Goal: Task Accomplishment & Management: Complete application form

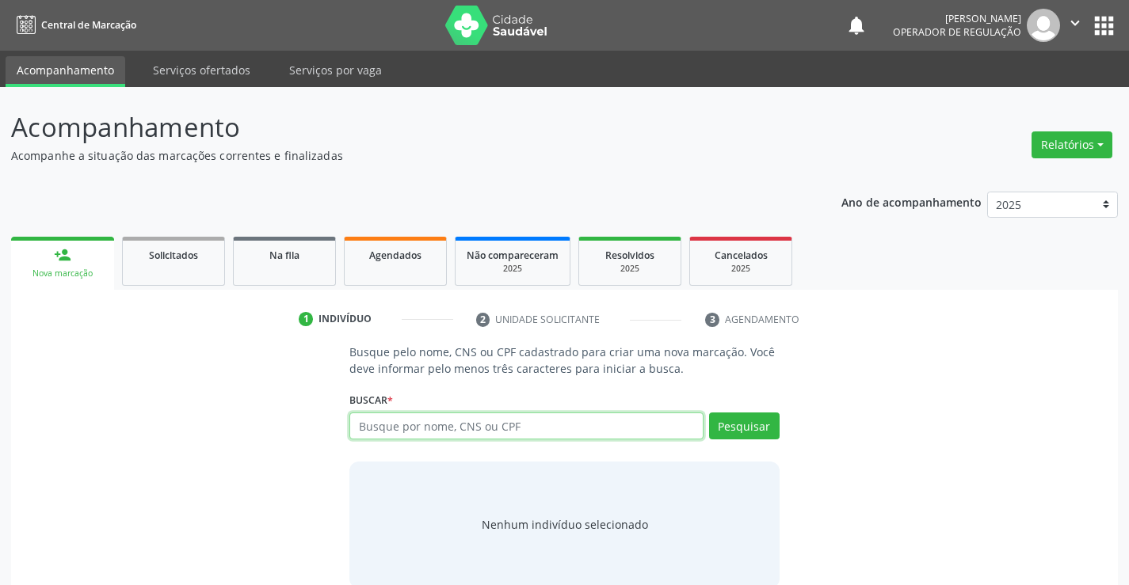
click at [484, 429] on input "text" at bounding box center [525, 426] width 353 height 27
type input "700008574978501"
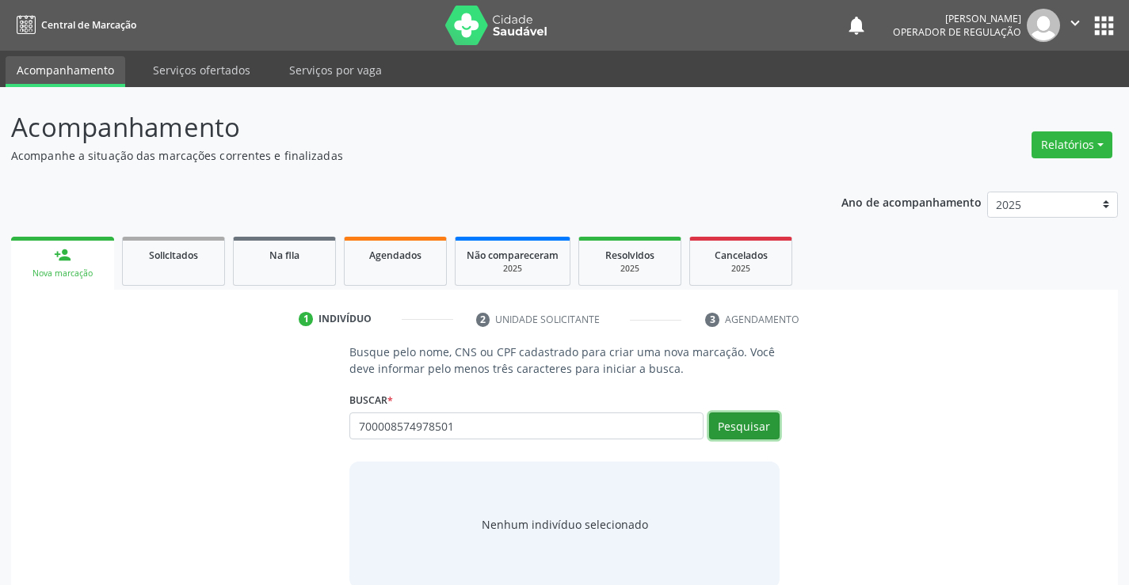
click at [749, 422] on button "Pesquisar" at bounding box center [744, 426] width 71 height 27
type input "700008574978501"
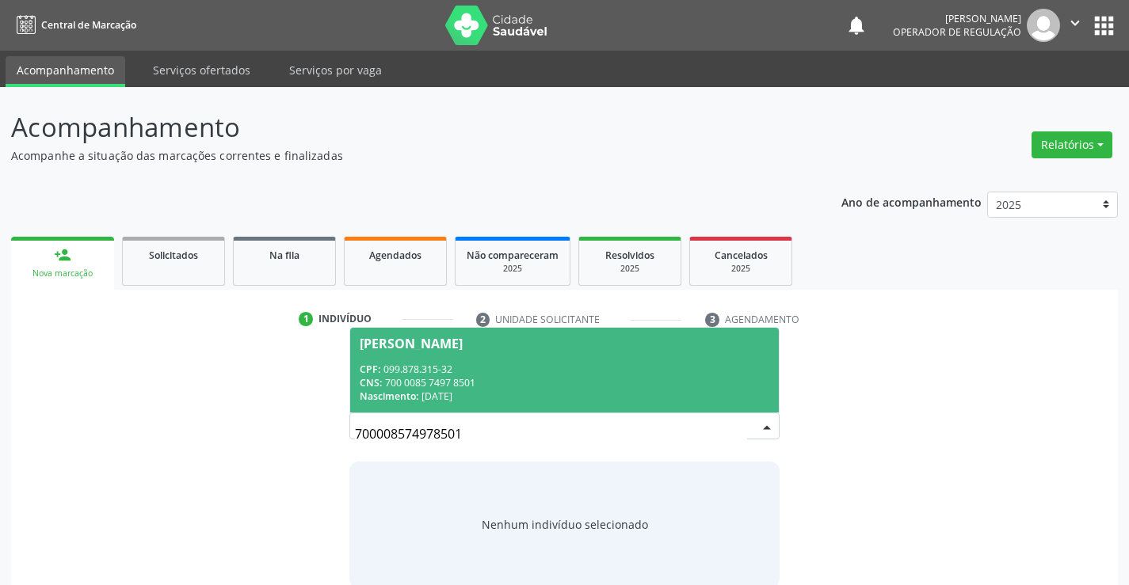
click at [462, 374] on div "CPF: 099.878.315-32" at bounding box center [564, 369] width 409 height 13
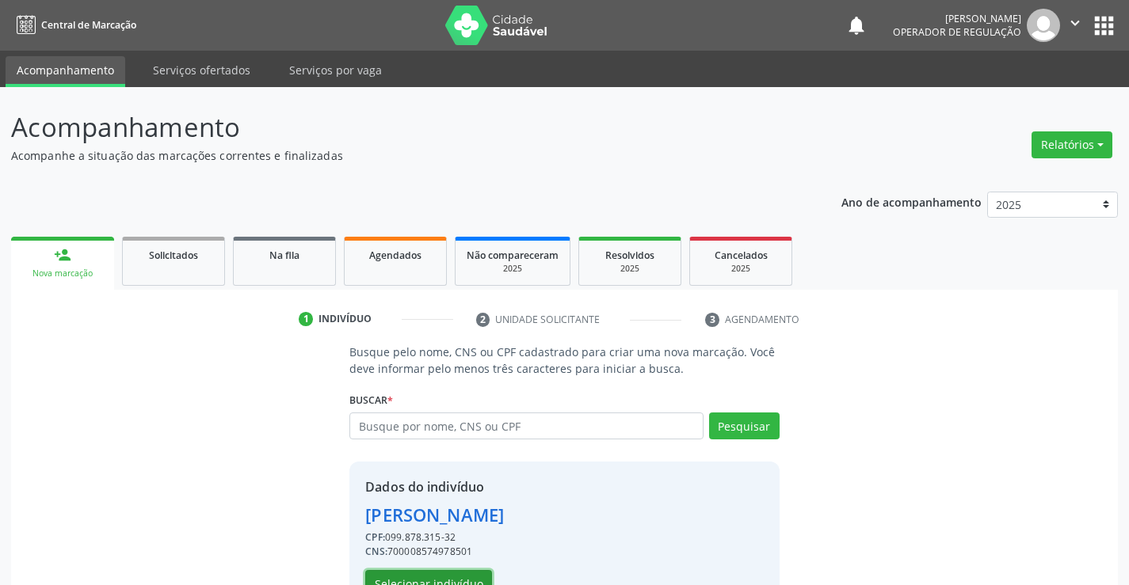
click at [429, 577] on button "Selecionar indivíduo" at bounding box center [428, 583] width 127 height 27
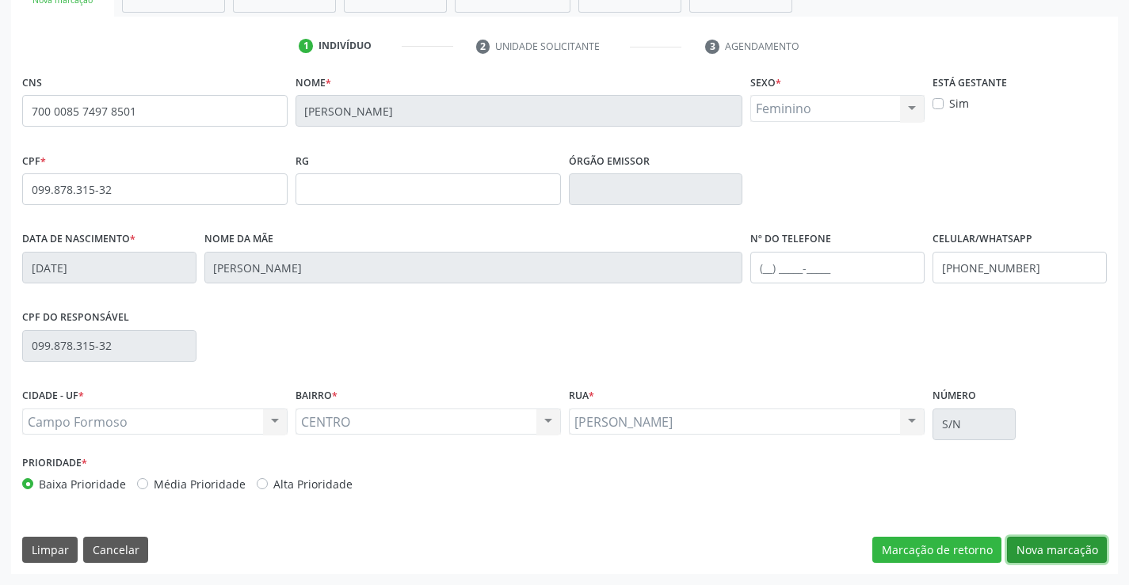
click at [1061, 543] on button "Nova marcação" at bounding box center [1057, 550] width 100 height 27
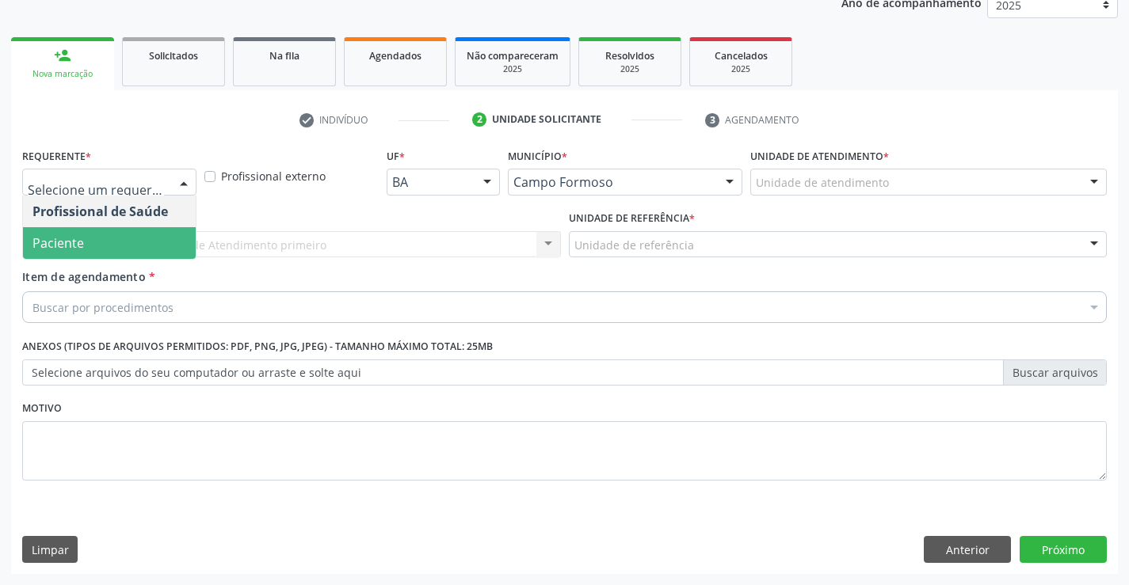
click at [101, 247] on span "Paciente" at bounding box center [109, 243] width 173 height 32
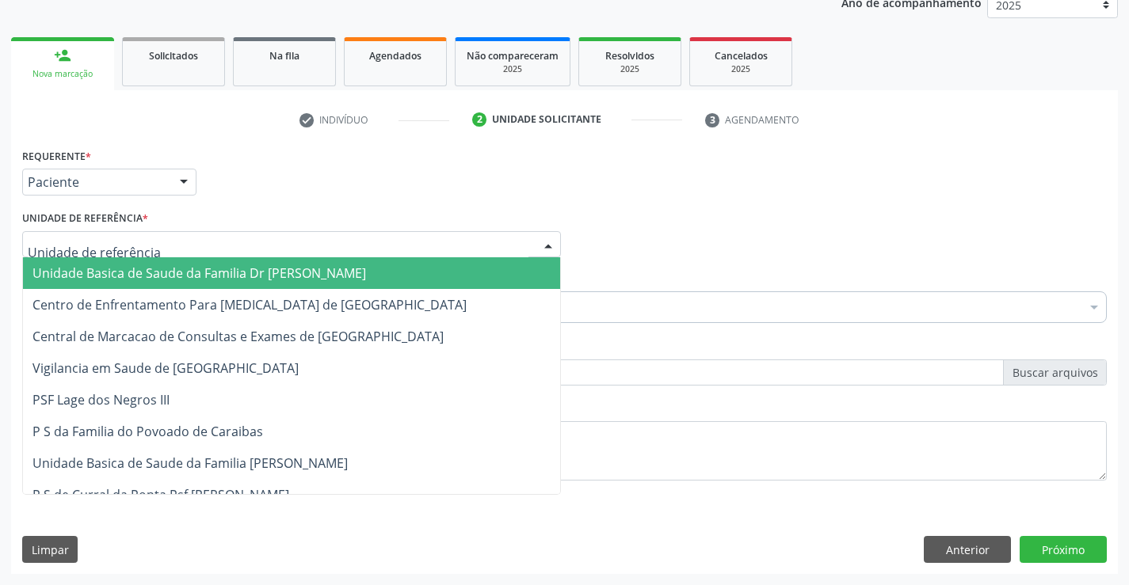
click at [149, 269] on span "Unidade Basica de Saude da Familia Dr [PERSON_NAME]" at bounding box center [199, 273] width 334 height 17
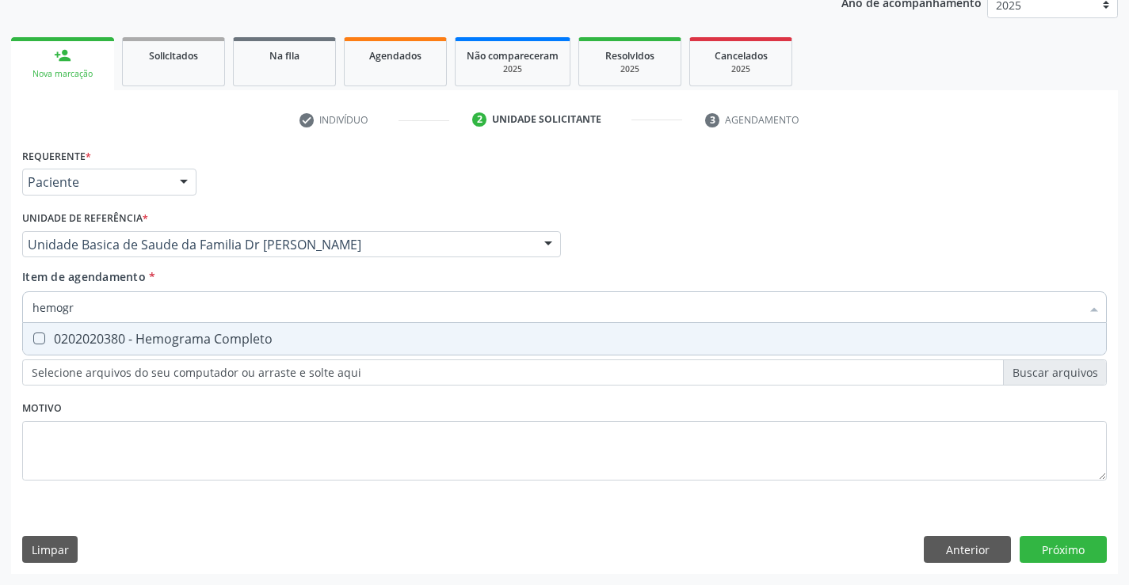
type input "hemogra"
click at [182, 333] on div "0202020380 - Hemograma Completo" at bounding box center [564, 339] width 1064 height 13
checkbox Completo "true"
type input "hemogra"
click at [208, 270] on div "Item de agendamento * hemogra Desfazer seleção 0202020380 - Hemograma Completo …" at bounding box center [564, 294] width 1085 height 50
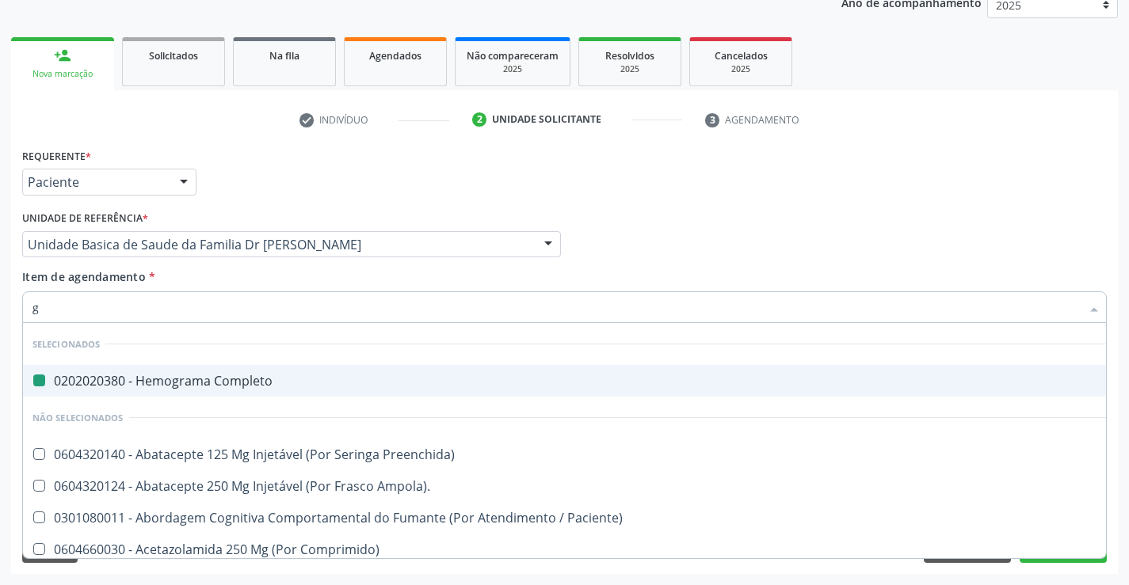
type input "gl"
checkbox Completo "false"
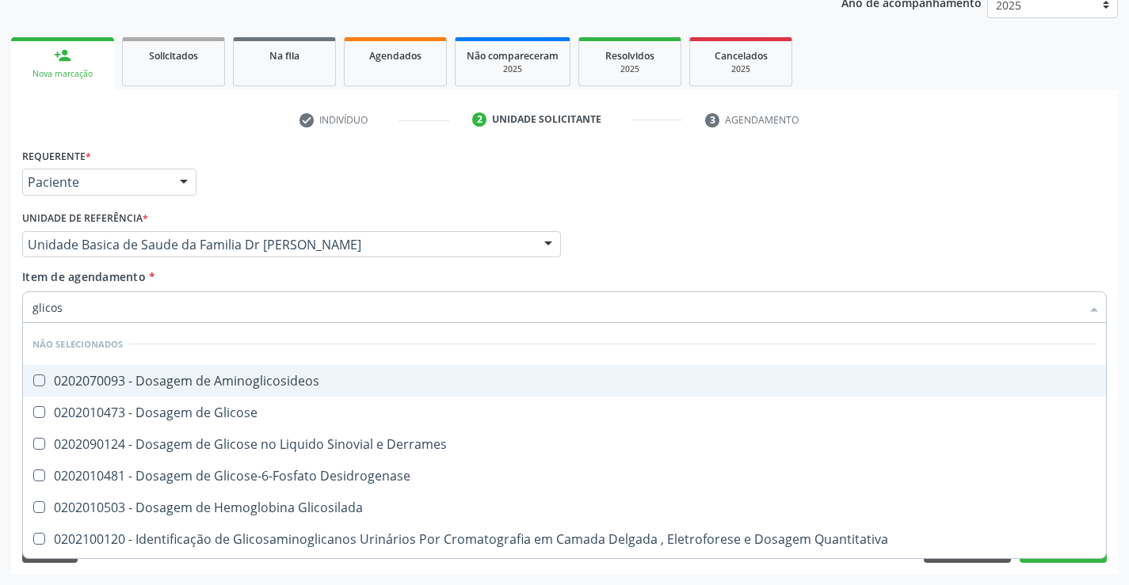
type input "glicose"
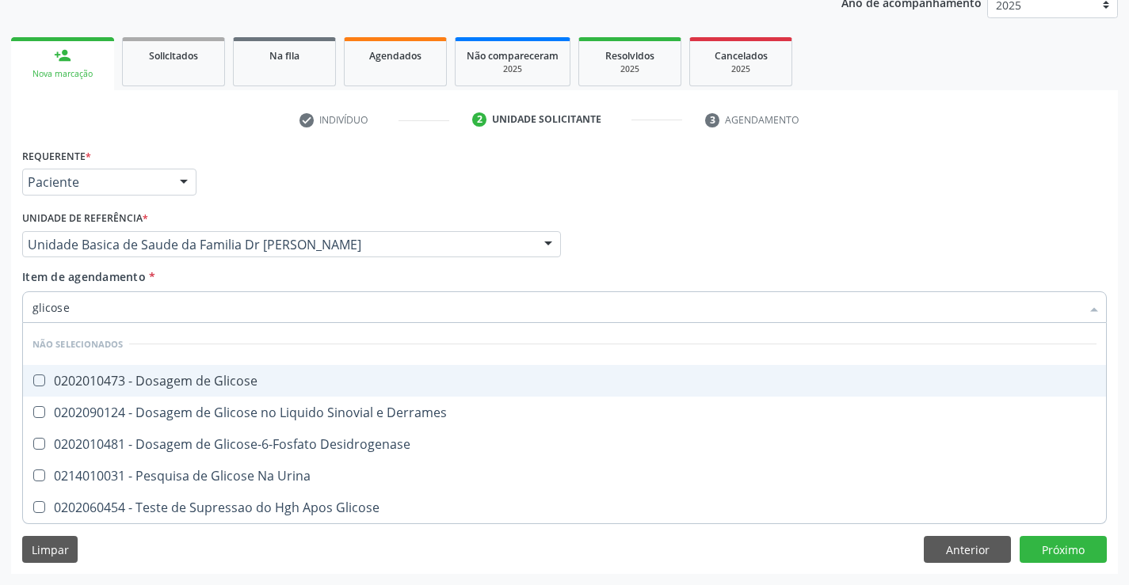
click at [230, 380] on div "0202010473 - Dosagem de Glicose" at bounding box center [564, 381] width 1064 height 13
checkbox Glicose "true"
type input "glicose"
click at [191, 278] on div "Item de agendamento * glicose Desfazer seleção Não selecionados 0202010473 - Do…" at bounding box center [564, 294] width 1085 height 50
checkbox Derrames "true"
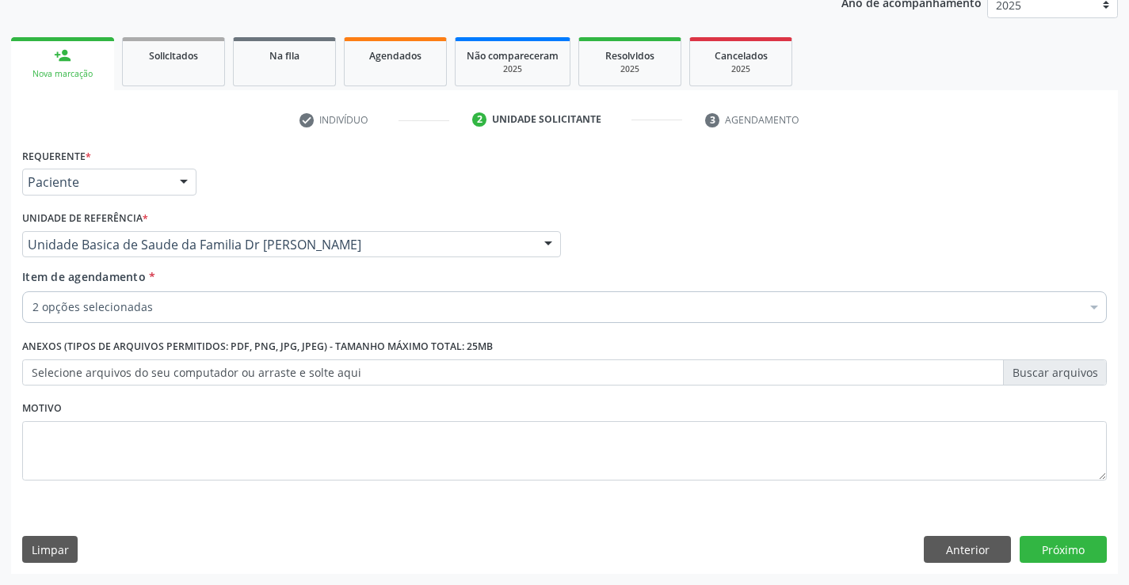
click at [195, 316] on div "2 opções selecionadas" at bounding box center [564, 308] width 1085 height 32
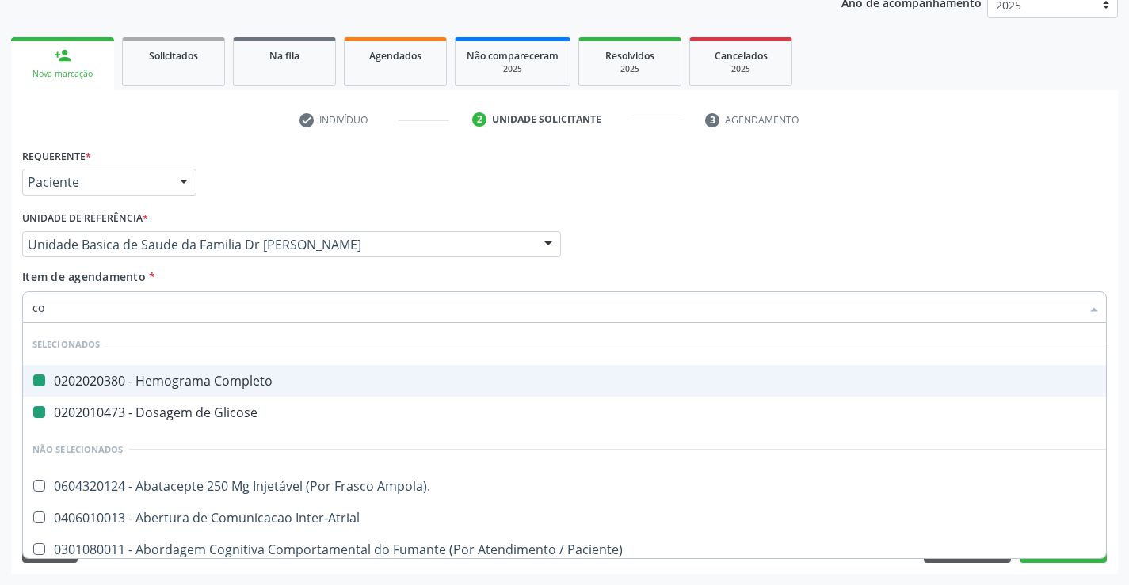
type input "col"
checkbox Completo "false"
checkbox Glicose "false"
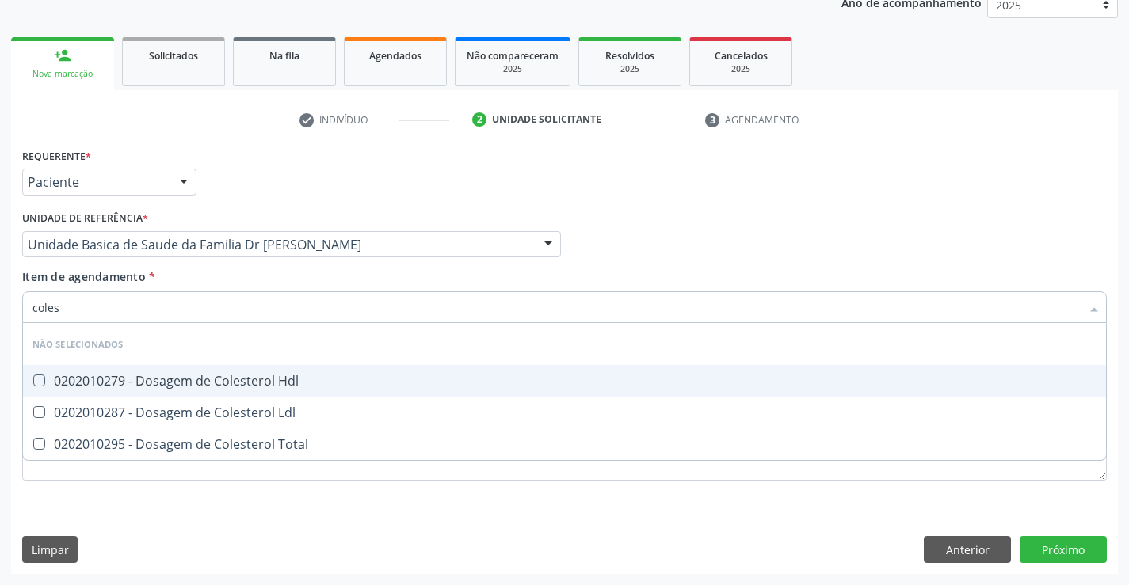
type input "colest"
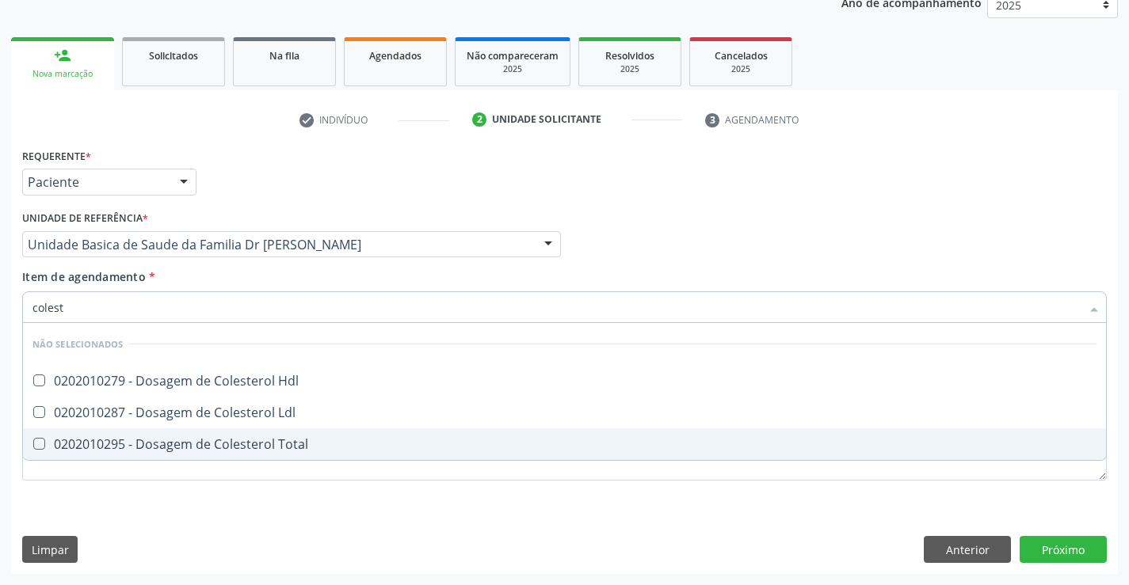
click at [237, 445] on div "0202010295 - Dosagem de Colesterol Total" at bounding box center [564, 444] width 1064 height 13
checkbox Total "true"
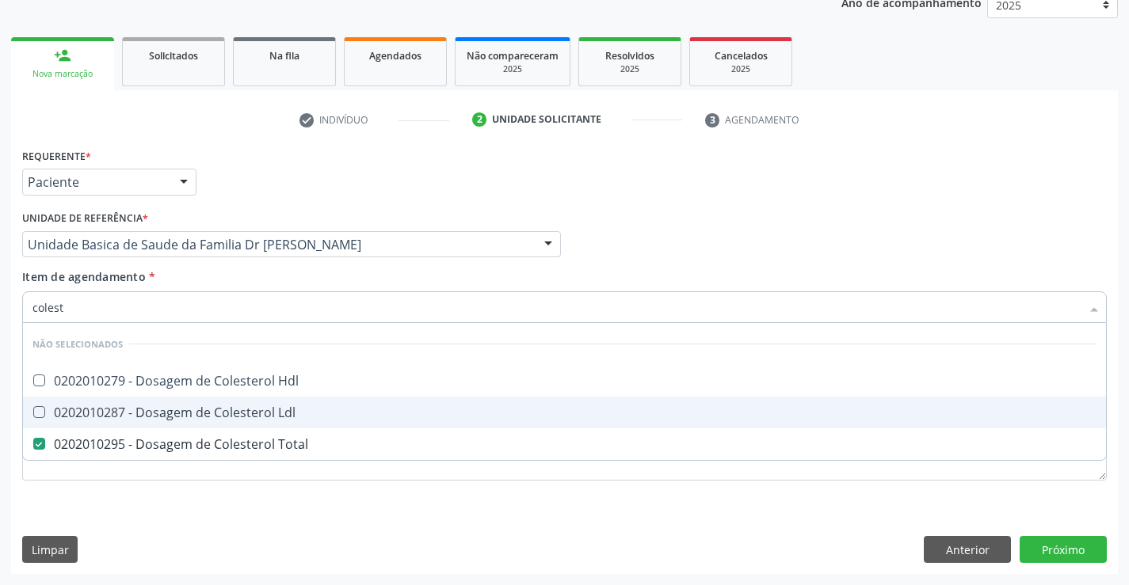
click at [234, 418] on div "0202010287 - Dosagem de Colesterol Ldl" at bounding box center [564, 412] width 1064 height 13
checkbox Ldl "true"
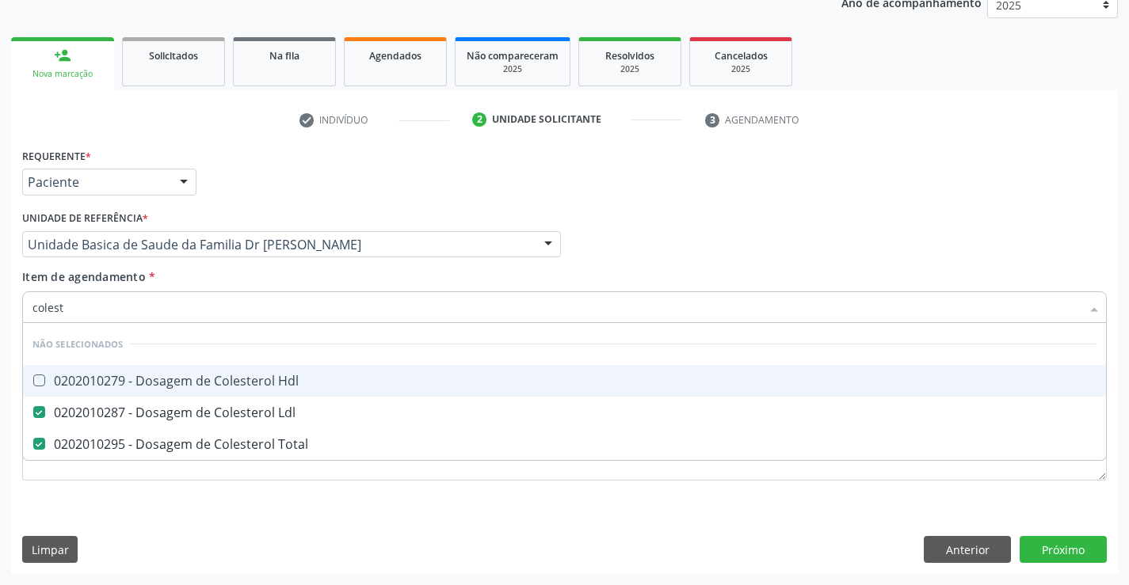
click at [231, 385] on div "0202010279 - Dosagem de Colesterol Hdl" at bounding box center [564, 381] width 1064 height 13
checkbox Hdl "true"
type input "colest"
click at [235, 278] on div "Item de agendamento * colest Desfazer seleção Não selecionados 0202010279 - Dos…" at bounding box center [564, 294] width 1085 height 50
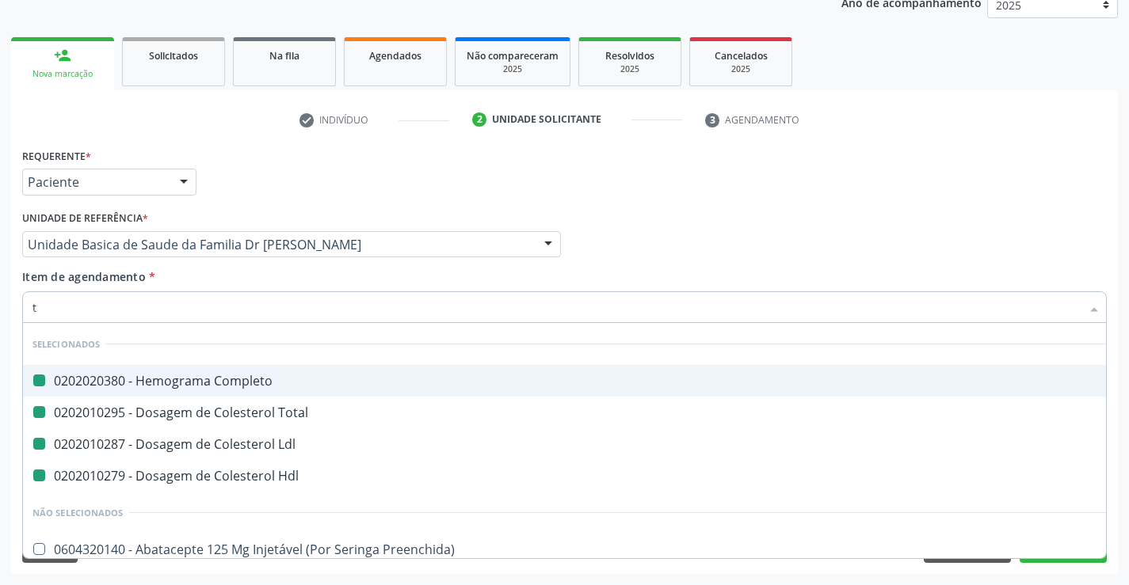
type input "tr"
checkbox Completo "false"
checkbox Total "false"
checkbox Ldl "false"
checkbox Hdl "false"
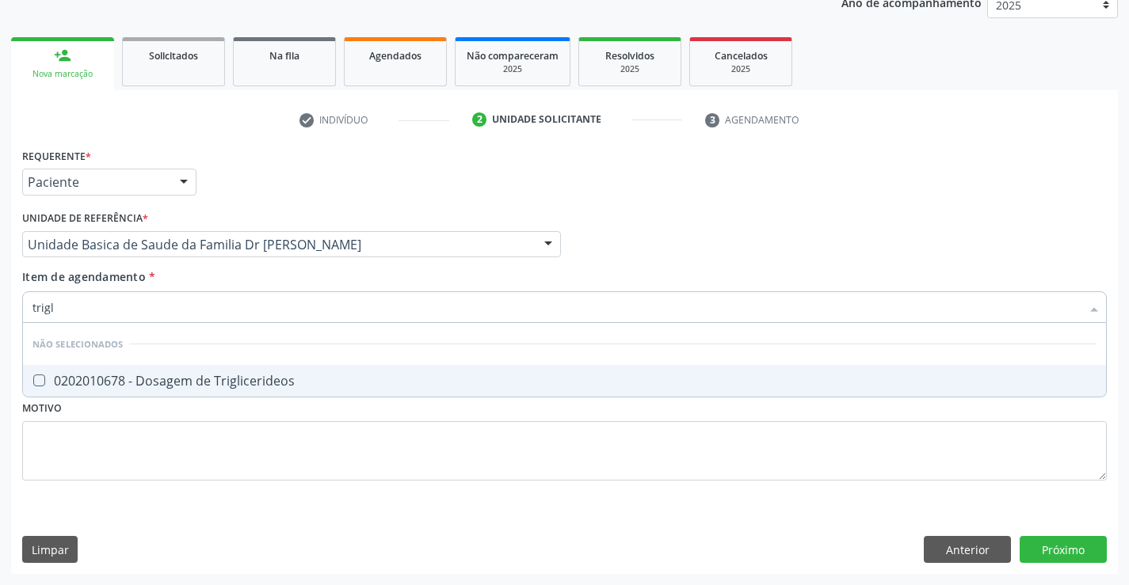
type input "trigli"
click at [273, 375] on div "0202010678 - Dosagem de Triglicerideos" at bounding box center [564, 381] width 1064 height 13
checkbox Triglicerideos "true"
type input "trigli"
click at [269, 288] on div "Item de agendamento * trigli Desfazer seleção Não selecionados 0202010678 - Dos…" at bounding box center [564, 294] width 1085 height 50
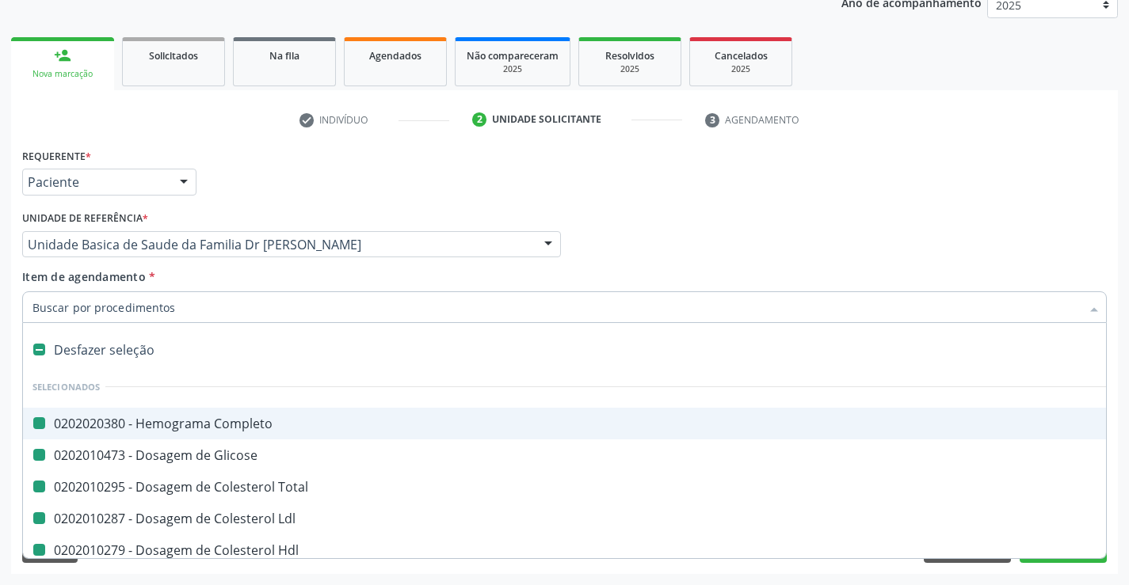
type input "u"
checkbox Completo "false"
checkbox Glicose "false"
checkbox Total "false"
checkbox Ldl "false"
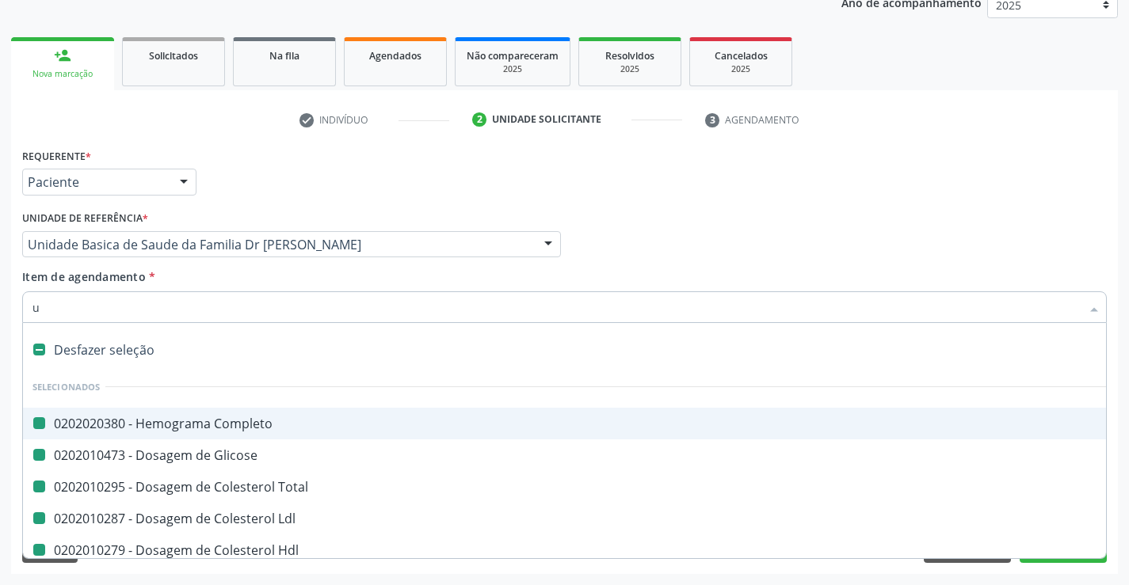
checkbox Hdl "false"
checkbox Triglicerideos "false"
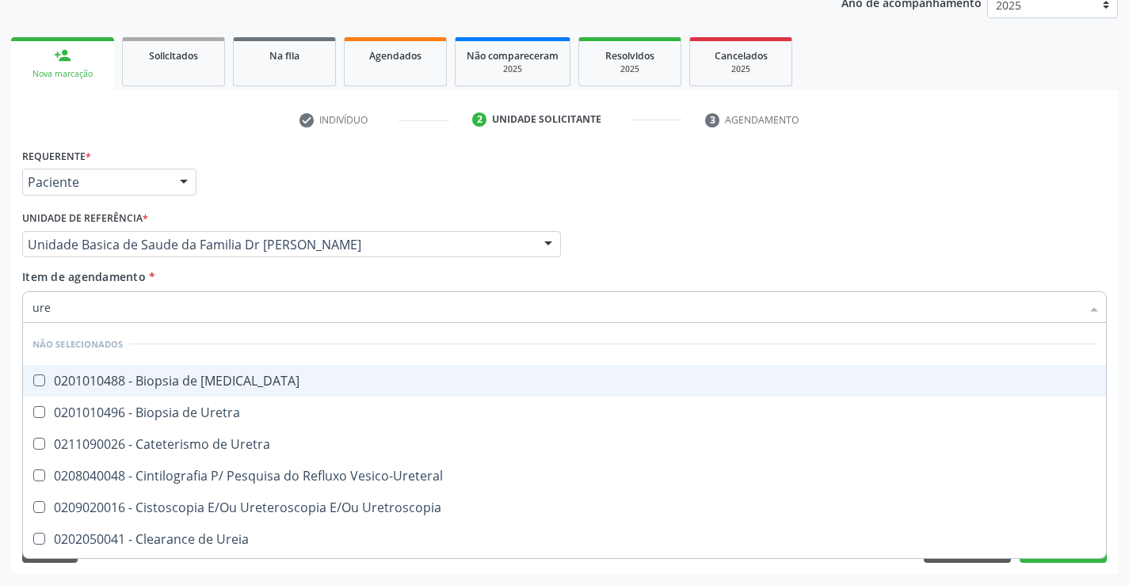
type input "urei"
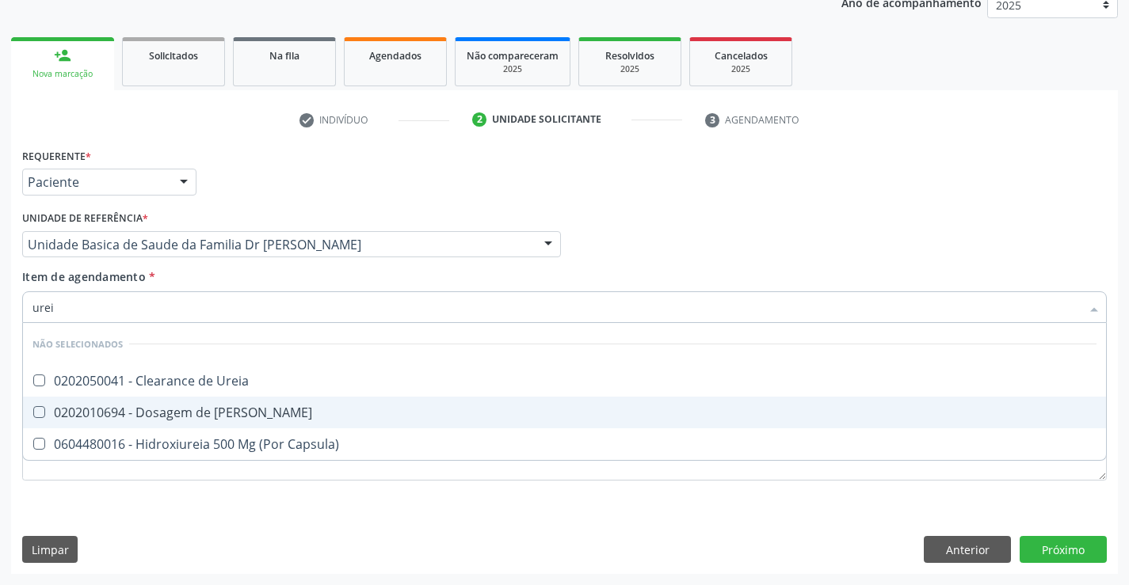
click at [266, 413] on div "0202010694 - Dosagem de [PERSON_NAME]" at bounding box center [564, 412] width 1064 height 13
checkbox Ureia "true"
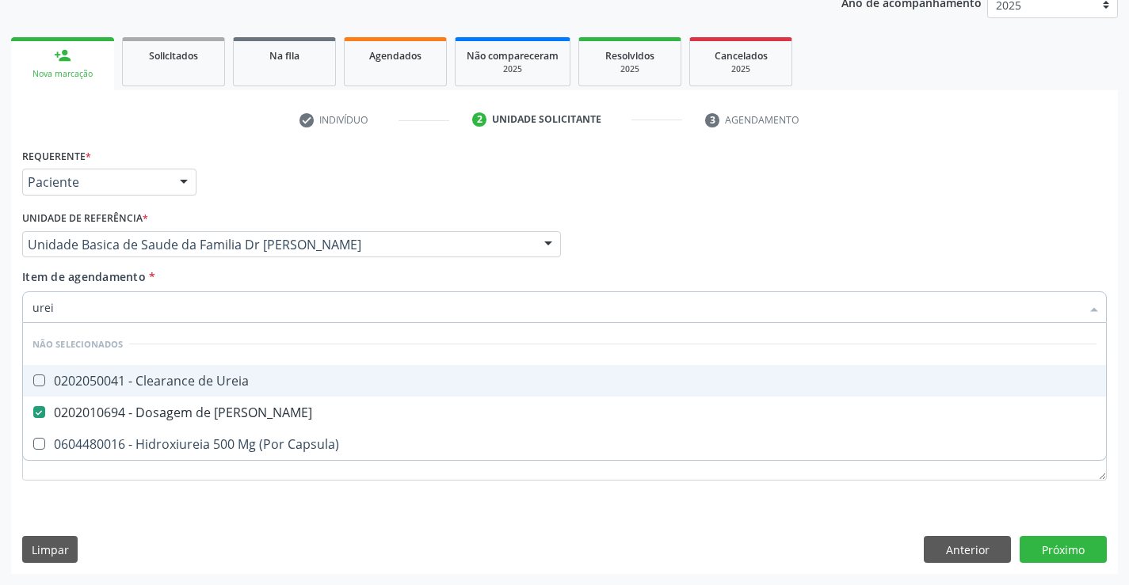
type input "urei"
click at [263, 275] on div "Item de agendamento * urei Desfazer seleção Não selecionados 0202050041 - Clear…" at bounding box center [564, 294] width 1085 height 50
checkbox Ureia "true"
checkbox Capsula\) "true"
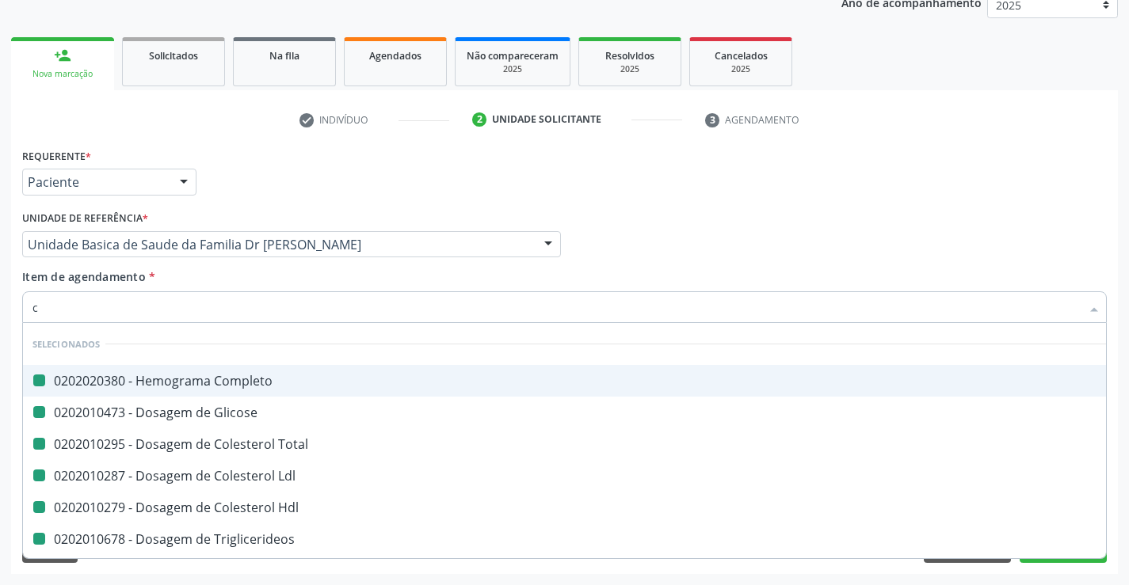
type input "cr"
checkbox Completo "false"
checkbox Glicose "false"
checkbox Total "false"
checkbox Ldl "false"
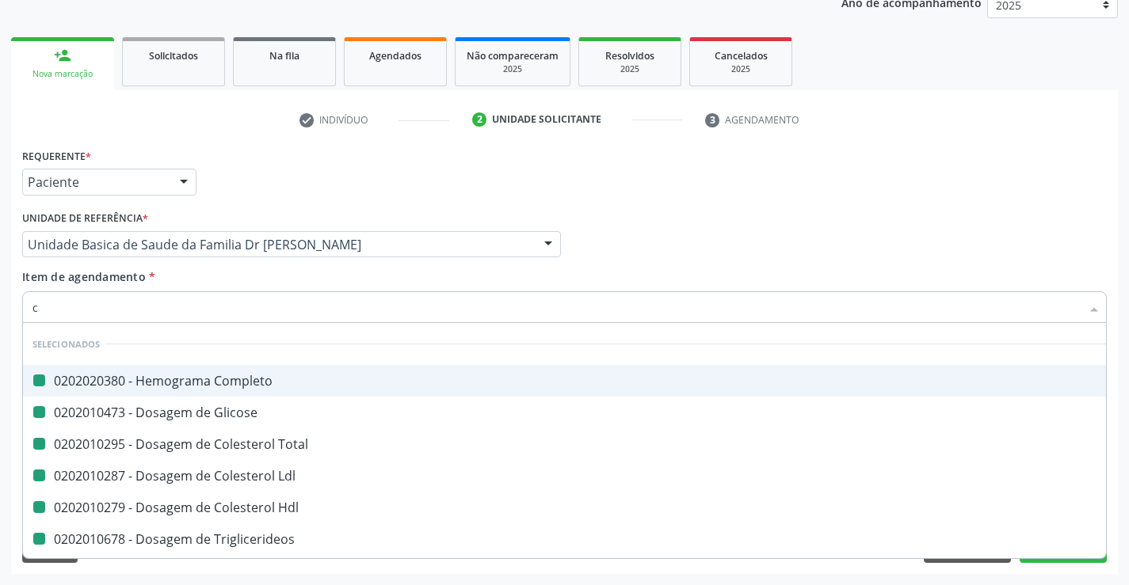
checkbox Hdl "false"
checkbox Triglicerideos "false"
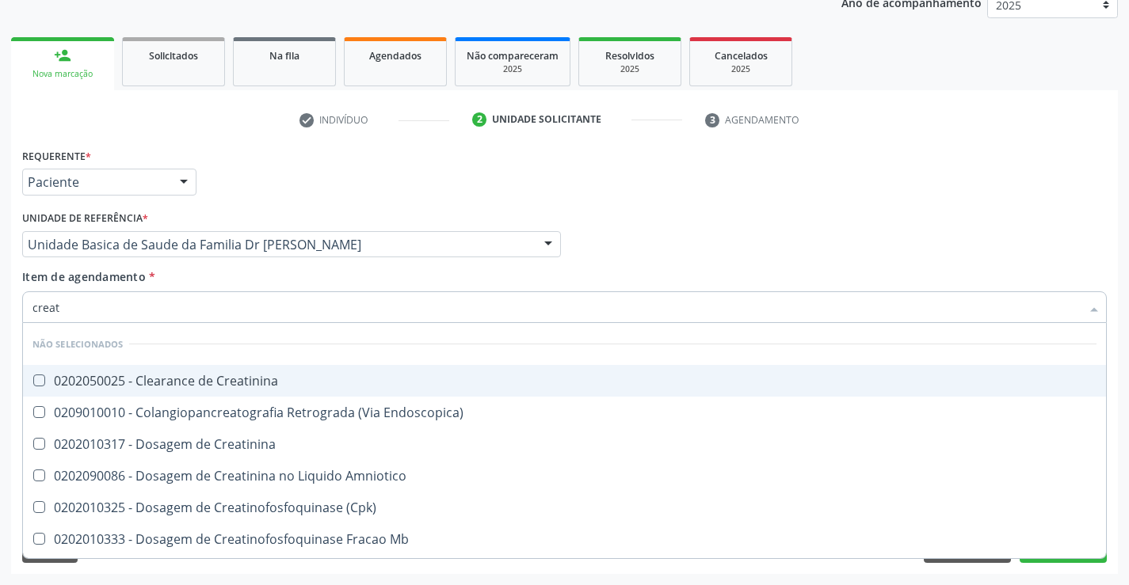
type input "creati"
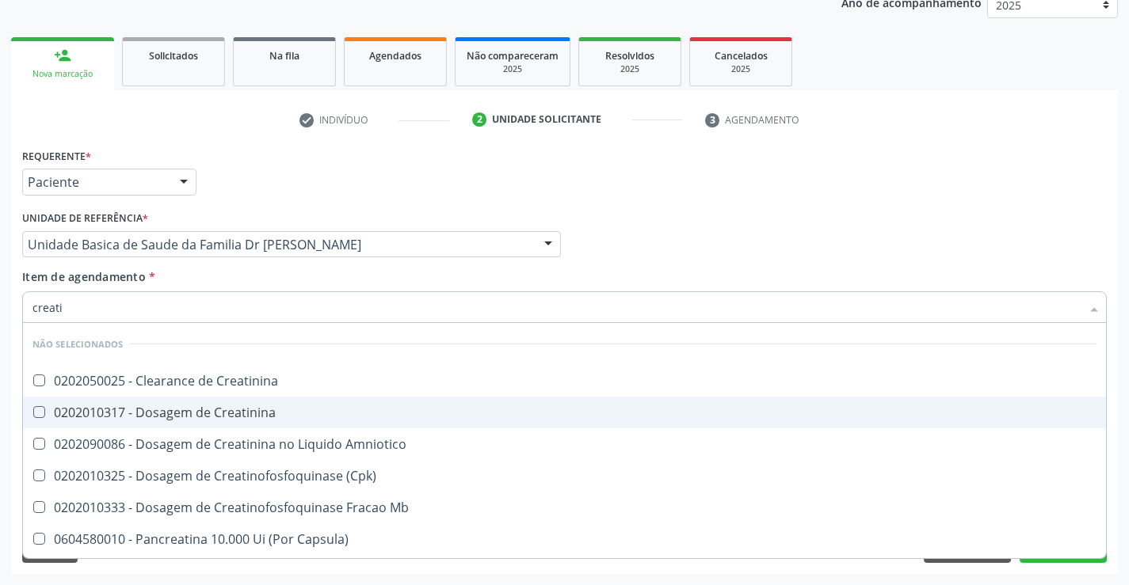
click at [265, 413] on div "0202010317 - Dosagem de Creatinina" at bounding box center [564, 412] width 1064 height 13
checkbox Creatinina "true"
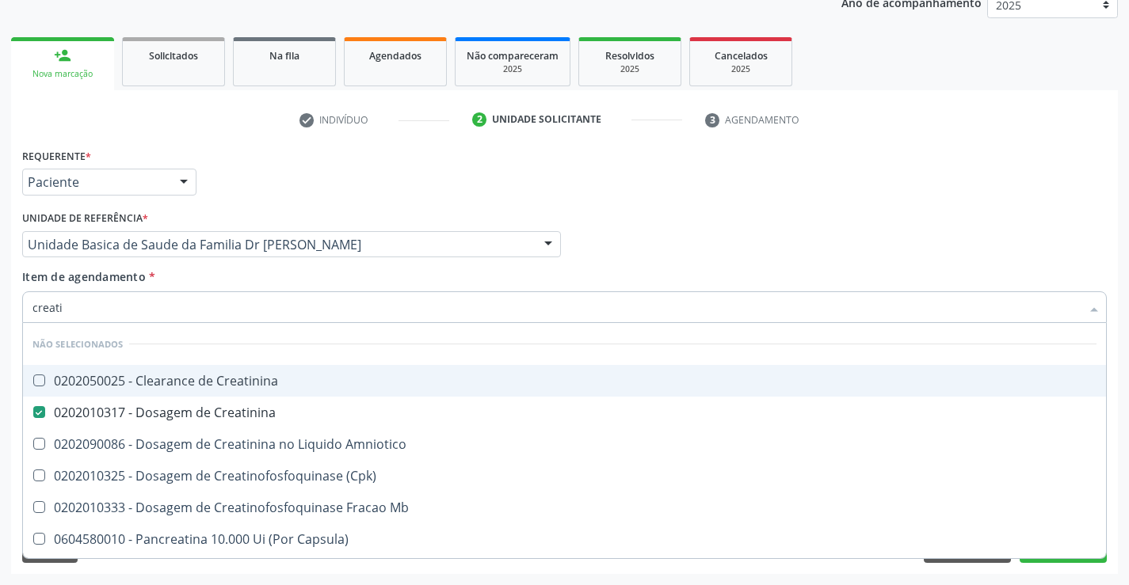
type input "creati"
click at [227, 281] on div "Item de agendamento * creati Desfazer seleção Não selecionados 0202050025 - Cle…" at bounding box center [564, 294] width 1085 height 50
checkbox Creatinina "true"
checkbox Amniotico "true"
checkbox \(Cpk\) "true"
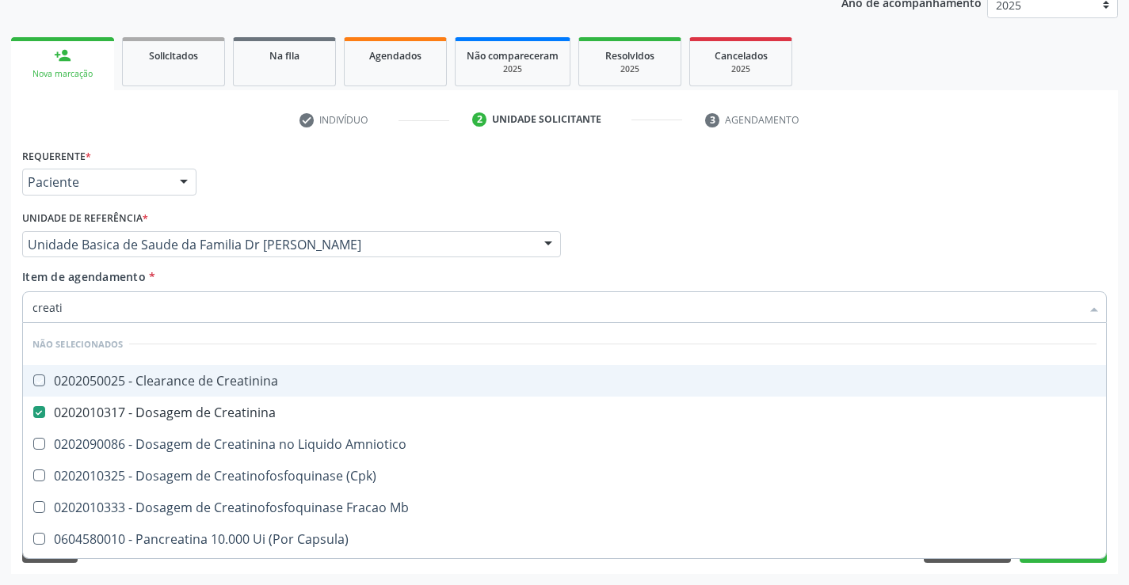
checkbox Mb "true"
checkbox Capsula\) "true"
checkbox Pancreaticos "true"
checkbox Capsula\) "true"
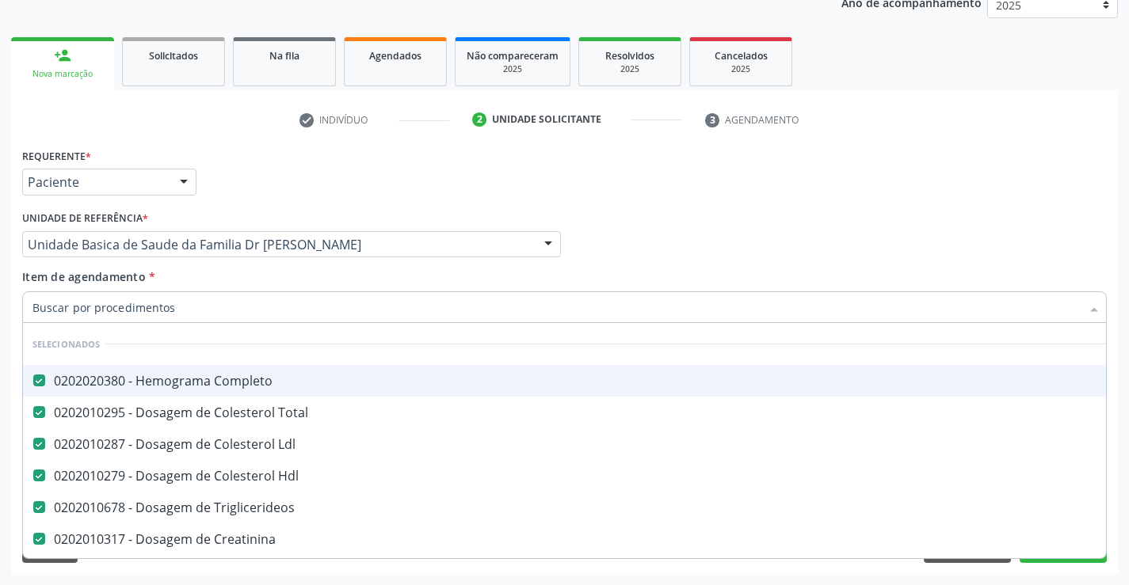
type input "t"
checkbox Preenchida\) "false"
type input "tg"
checkbox Completo "false"
checkbox Total "false"
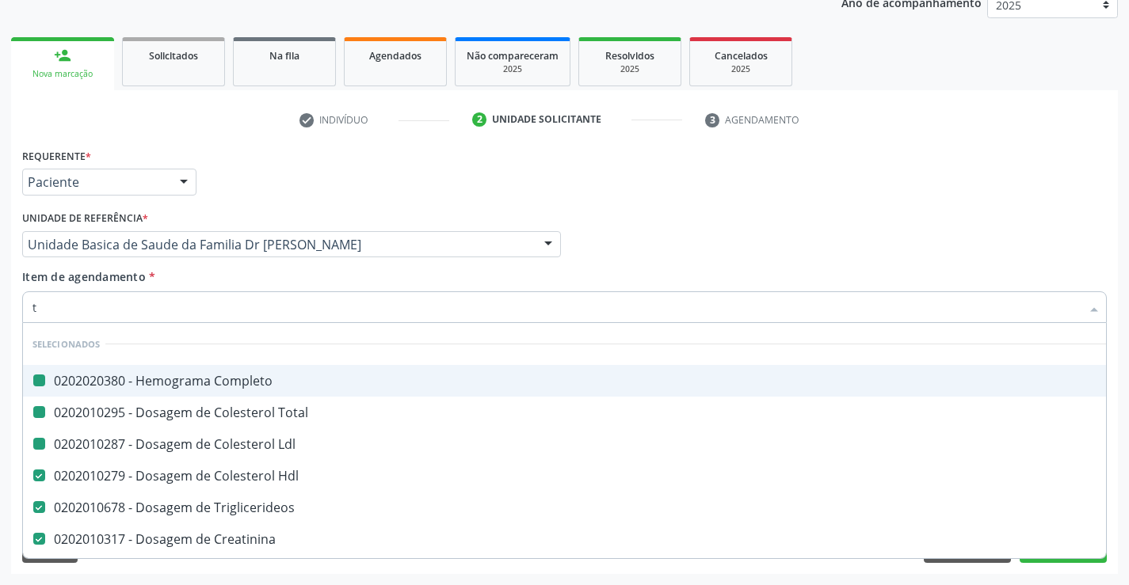
checkbox Ldl "false"
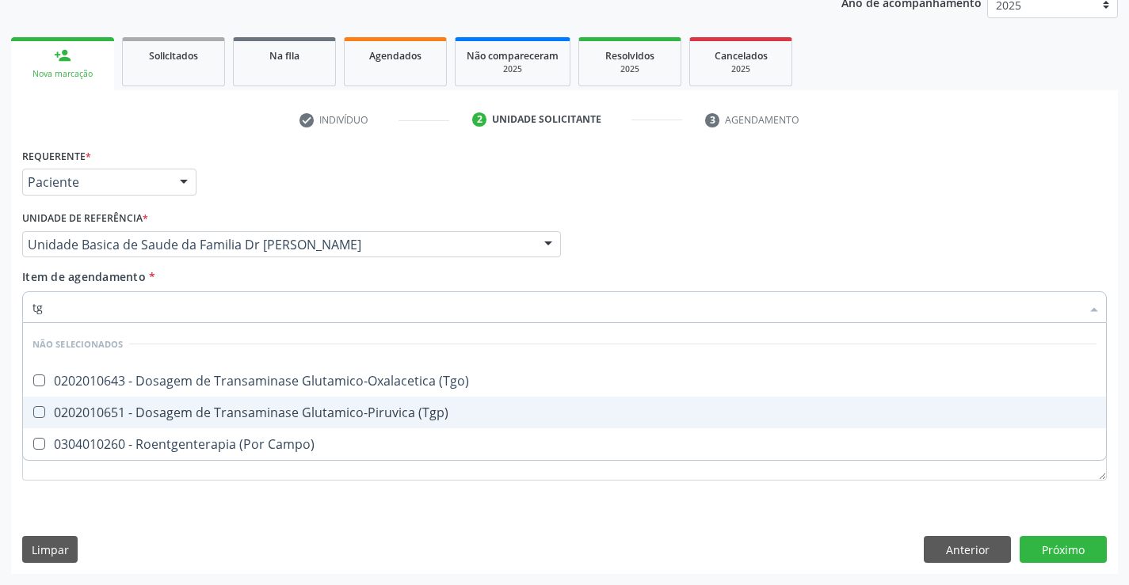
click at [274, 406] on div "0202010651 - Dosagem de Transaminase Glutamico-Piruvica (Tgp)" at bounding box center [564, 412] width 1064 height 13
checkbox \(Tgp\) "true"
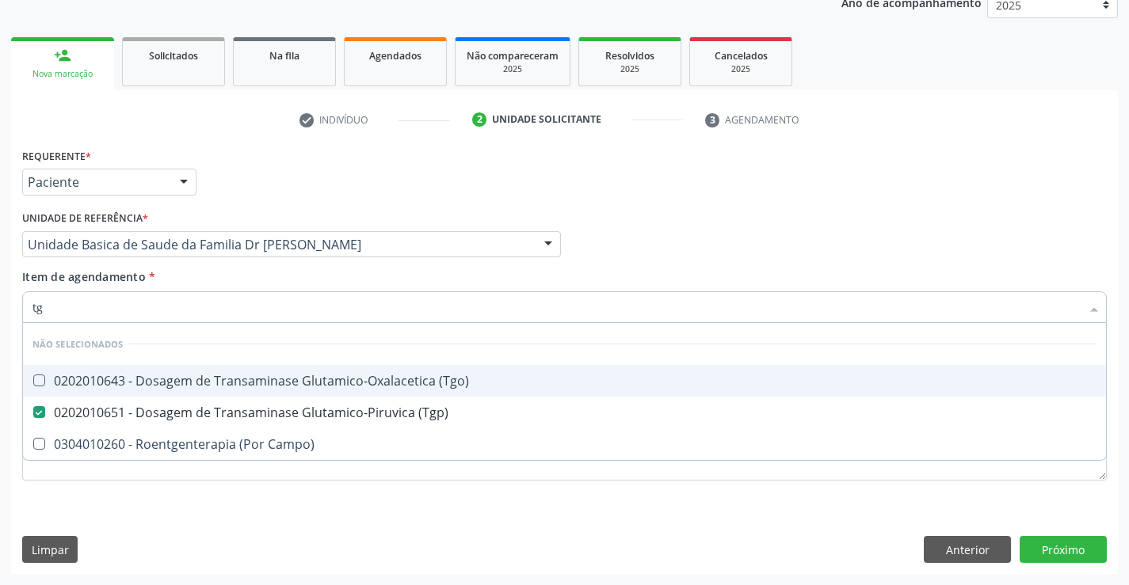
click at [273, 379] on div "0202010643 - Dosagem de Transaminase Glutamico-Oxalacetica (Tgo)" at bounding box center [564, 381] width 1064 height 13
checkbox \(Tgo\) "true"
type input "tg"
click at [287, 282] on div "Item de agendamento * tg Desfazer seleção Não selecionados 0202010643 - Dosagem…" at bounding box center [564, 294] width 1085 height 50
checkbox Campo\) "true"
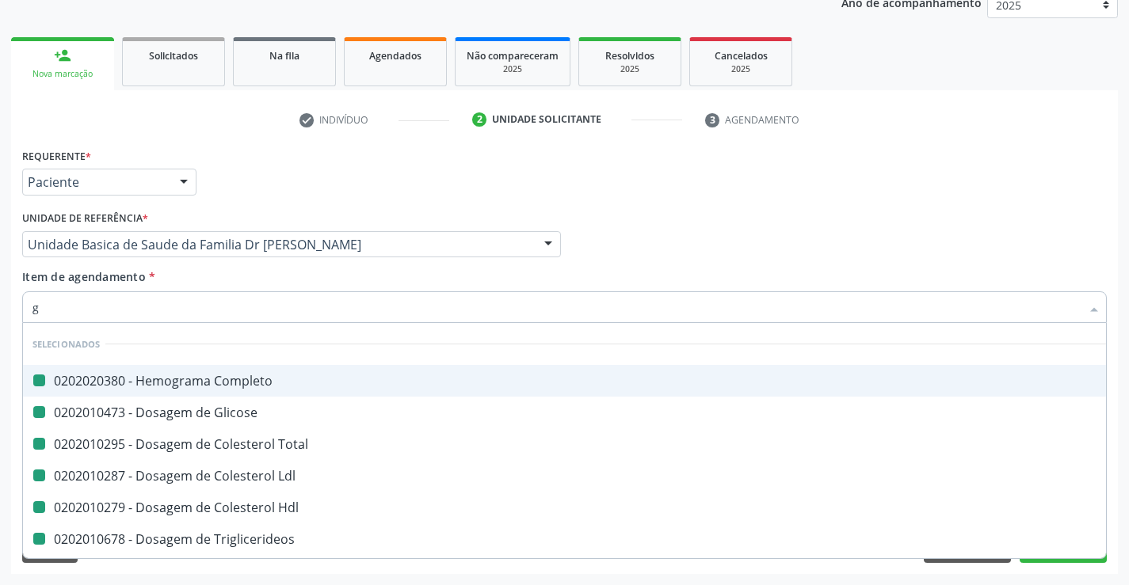
type input "ga"
checkbox Completo "false"
checkbox Glicose "false"
checkbox Total "false"
checkbox Ldl "false"
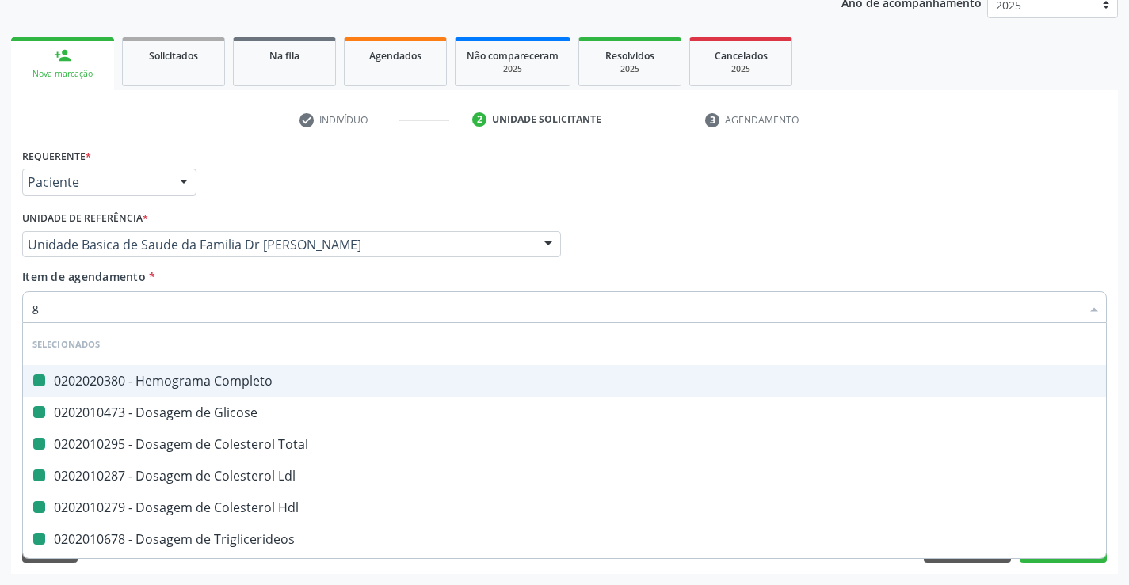
checkbox Hdl "false"
checkbox Triglicerideos "false"
checkbox Ureia "false"
checkbox Creatinina "false"
checkbox \(Tgp\) "false"
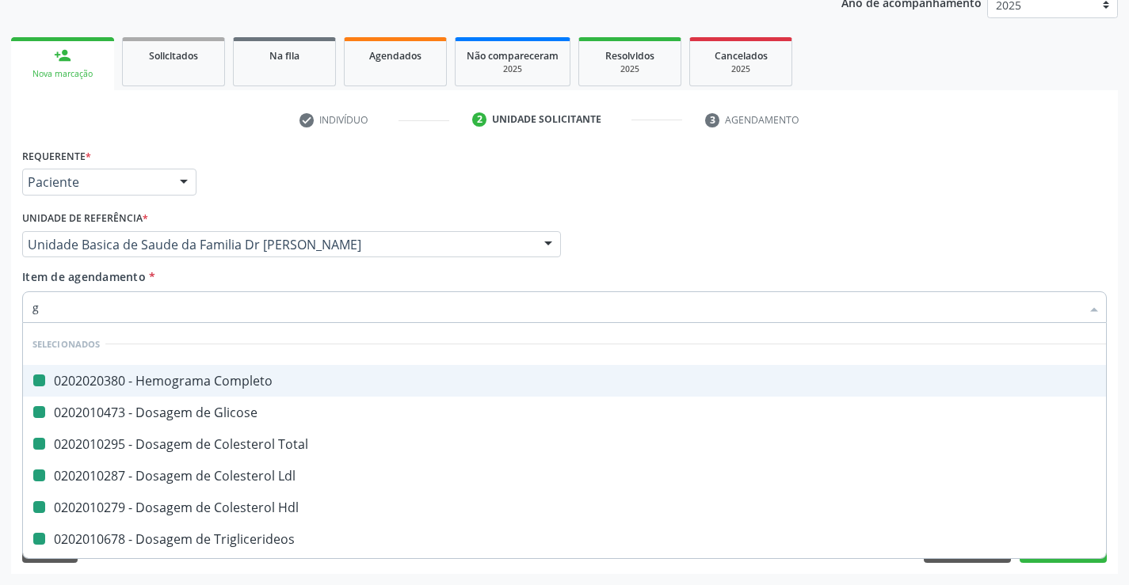
checkbox \(Tgo\) "false"
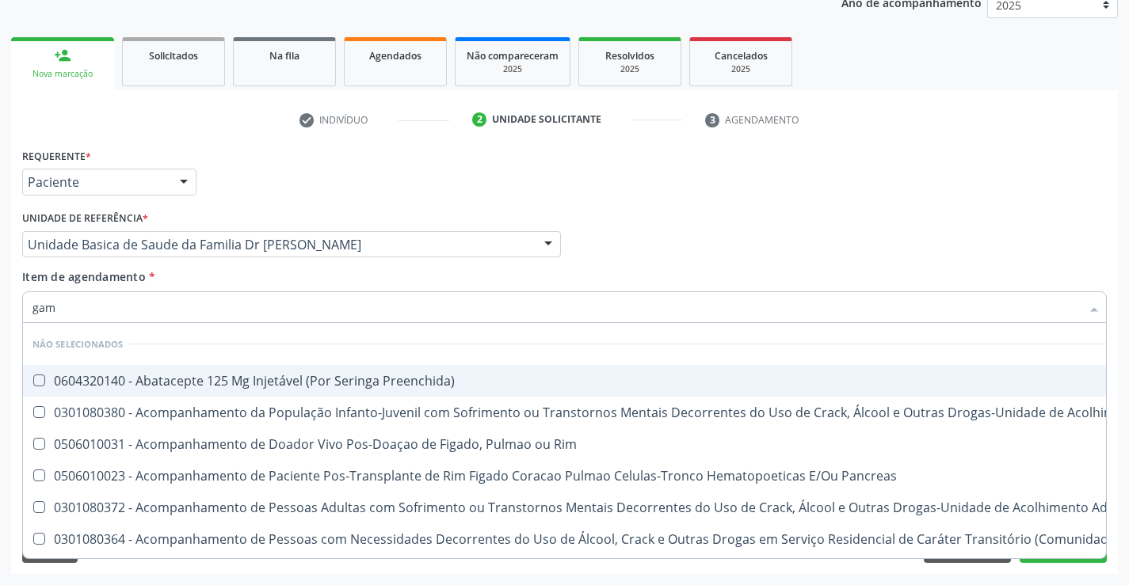
type input "gama"
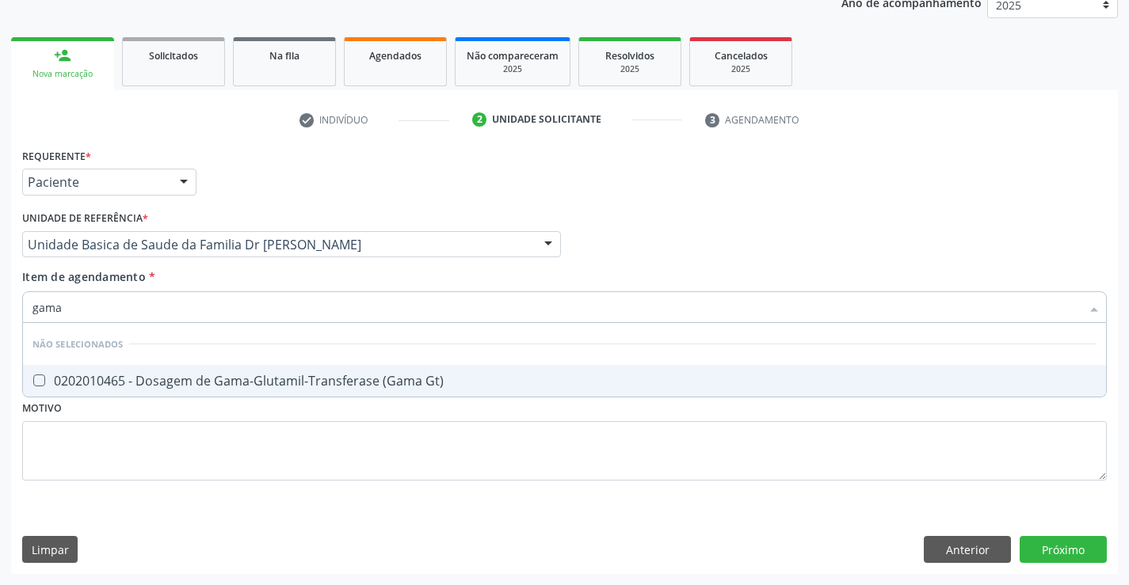
click at [295, 381] on div "0202010465 - Dosagem de Gama-Glutamil-Transferase (Gama Gt)" at bounding box center [564, 381] width 1064 height 13
checkbox Gt\) "true"
click at [284, 290] on div "Item de agendamento * gama Desfazer seleção Não selecionados 0202010465 - Dosag…" at bounding box center [564, 294] width 1085 height 50
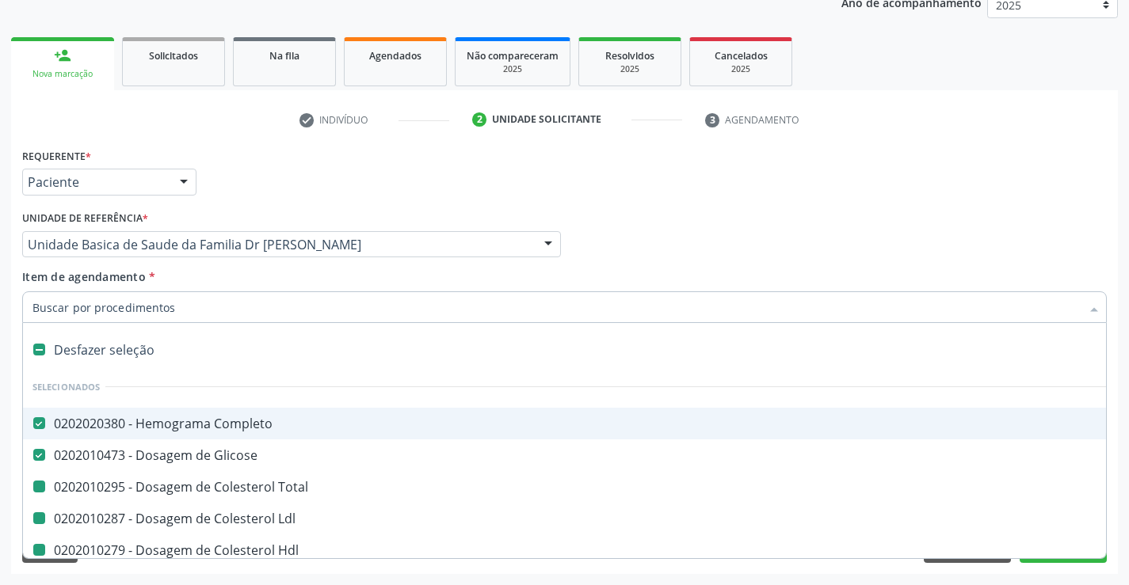
type input "f"
checkbox Total "false"
checkbox Ldl "false"
checkbox Hdl "false"
checkbox Triglicerideos "false"
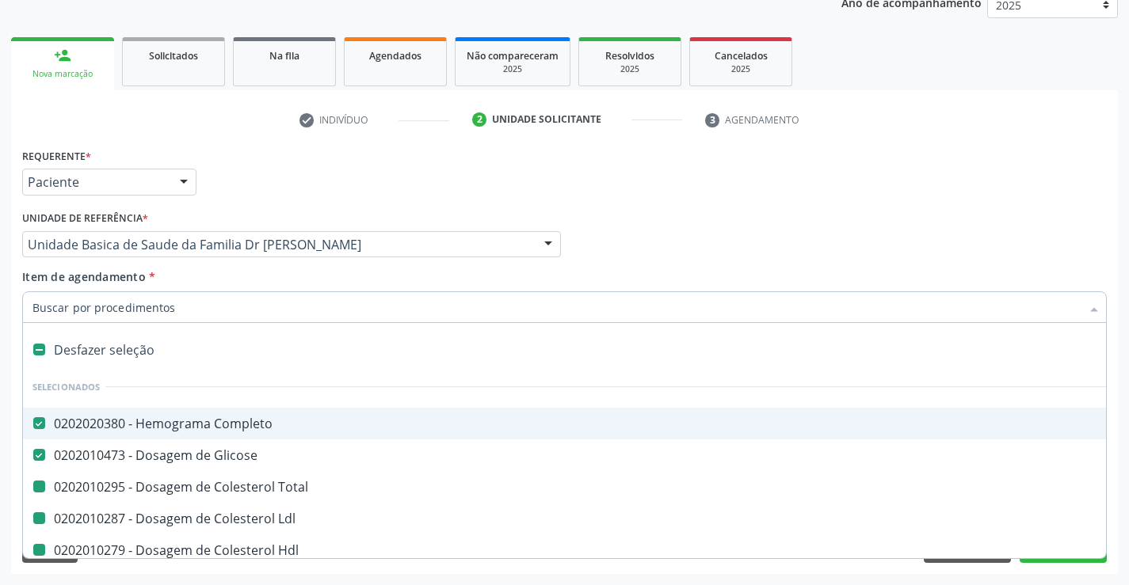
checkbox Ureia "false"
checkbox Creatinina "false"
checkbox \(Tgp\) "false"
checkbox \(Tgo\) "false"
checkbox Gt\) "false"
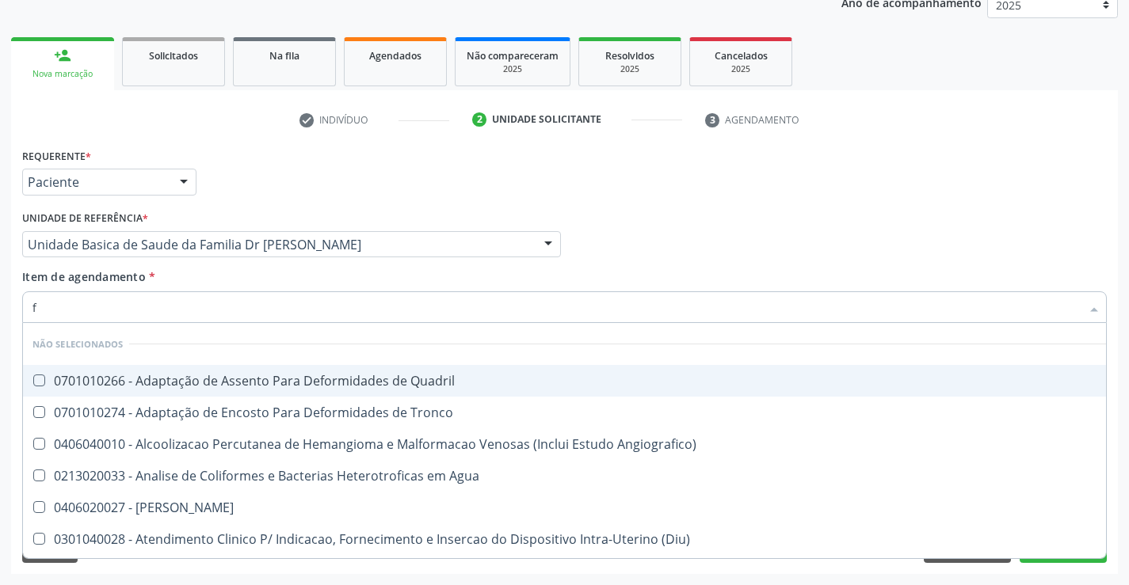
type input "fo"
checkbox Quadril "false"
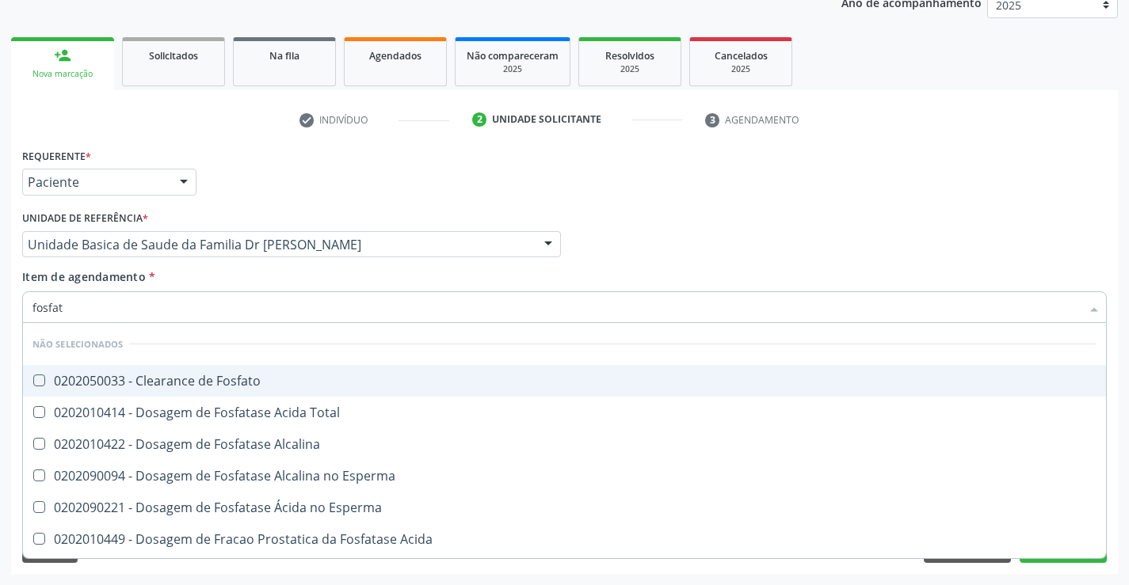
type input "fosfata"
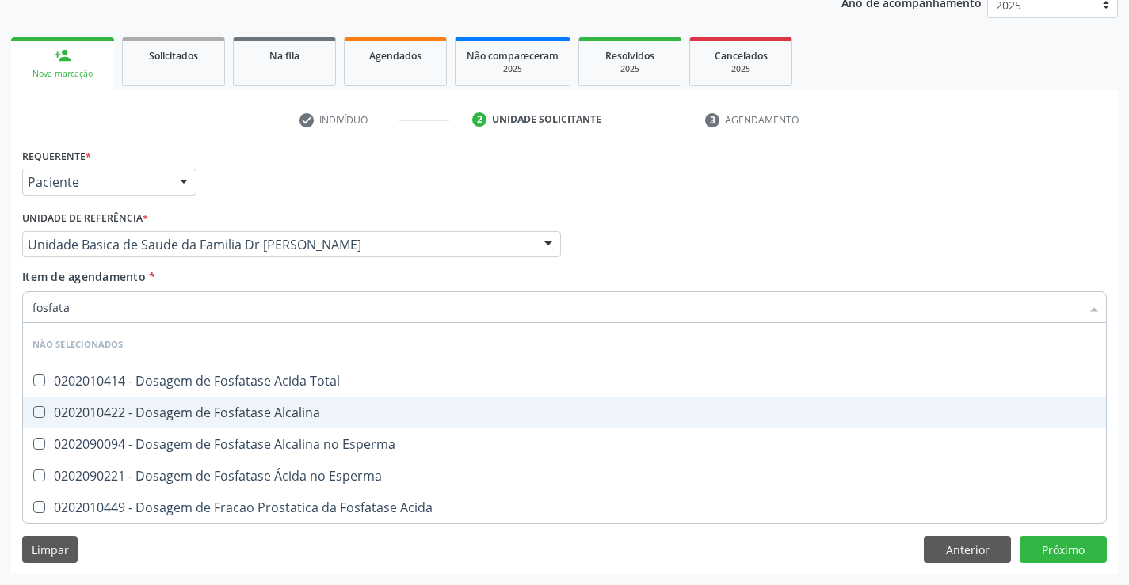
click at [284, 415] on div "0202010422 - Dosagem de Fosfatase Alcalina" at bounding box center [564, 412] width 1064 height 13
checkbox Alcalina "true"
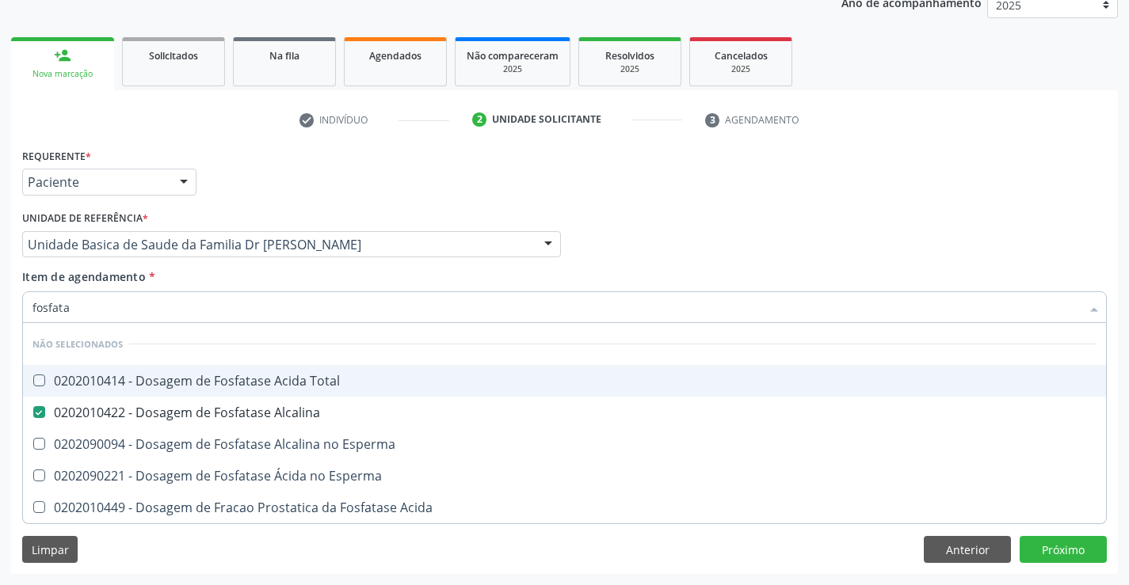
click at [276, 282] on div "Item de agendamento * fosfata Desfazer seleção Não selecionados 0202010414 - Do…" at bounding box center [564, 294] width 1085 height 50
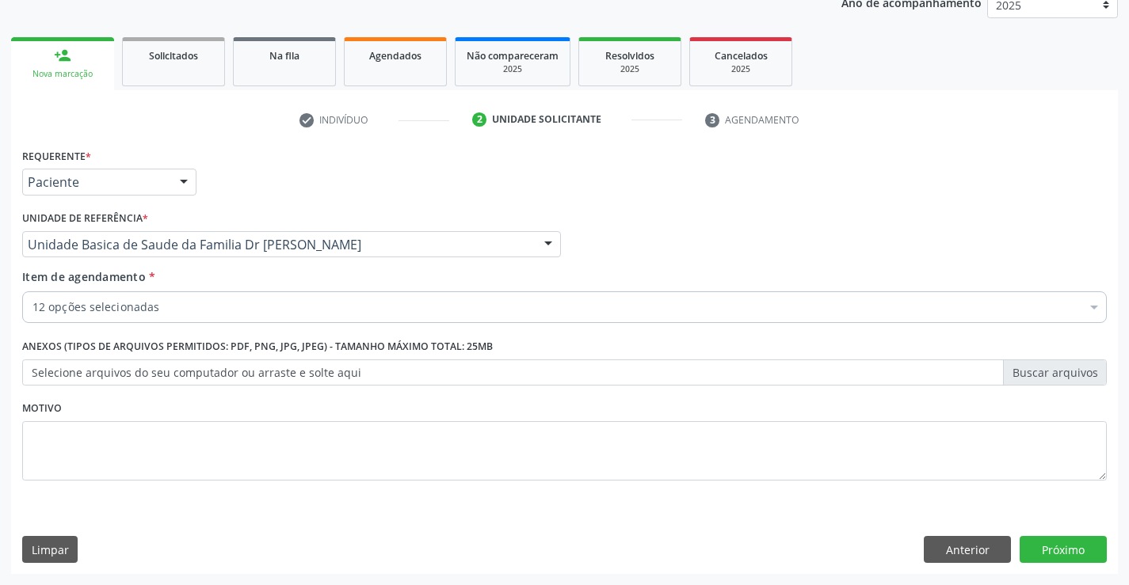
checkbox Completo "true"
checkbox Total "true"
checkbox Ldl "true"
checkbox Hdl "true"
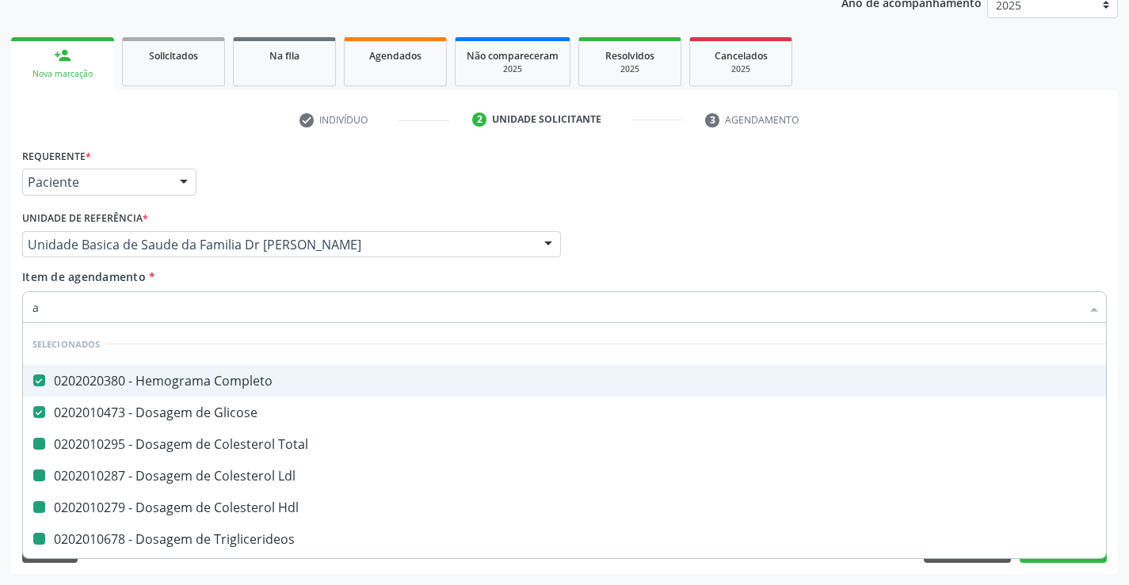
type input "ac"
checkbox Total "false"
checkbox Ldl "false"
checkbox Hdl "false"
checkbox Triglicerideos "false"
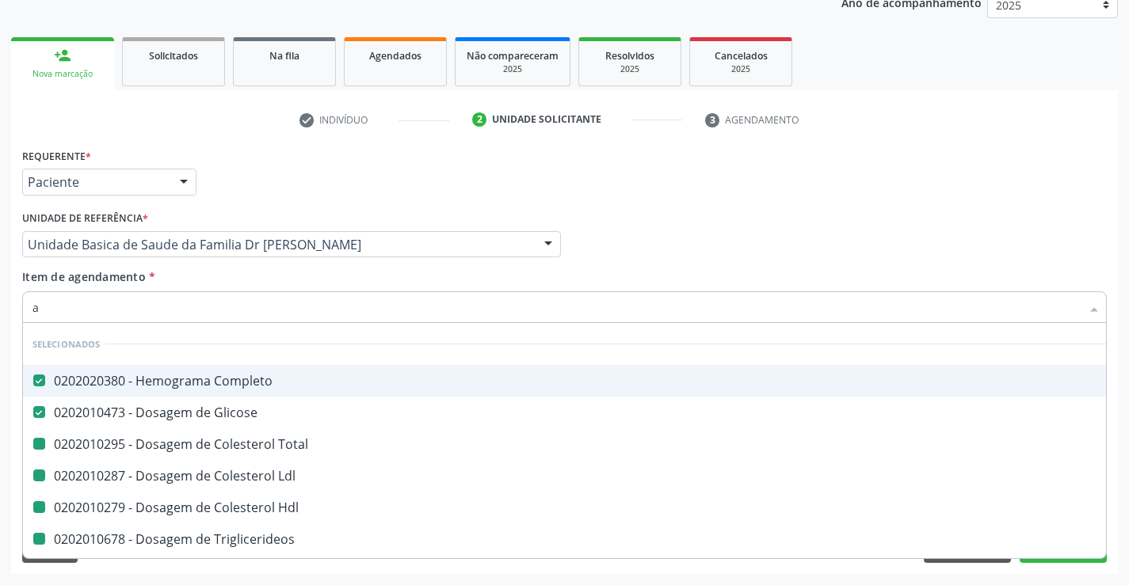
checkbox Ureia "false"
checkbox Creatinina "false"
checkbox \(Tgp\) "false"
checkbox \(Tgo\) "false"
checkbox Gt\) "false"
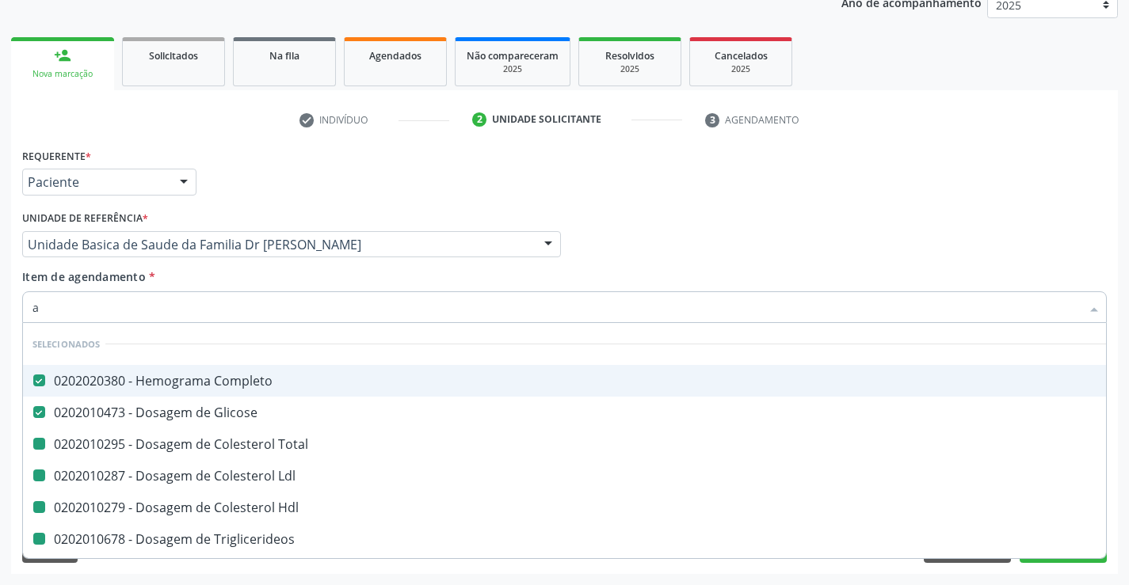
checkbox Alcalina "false"
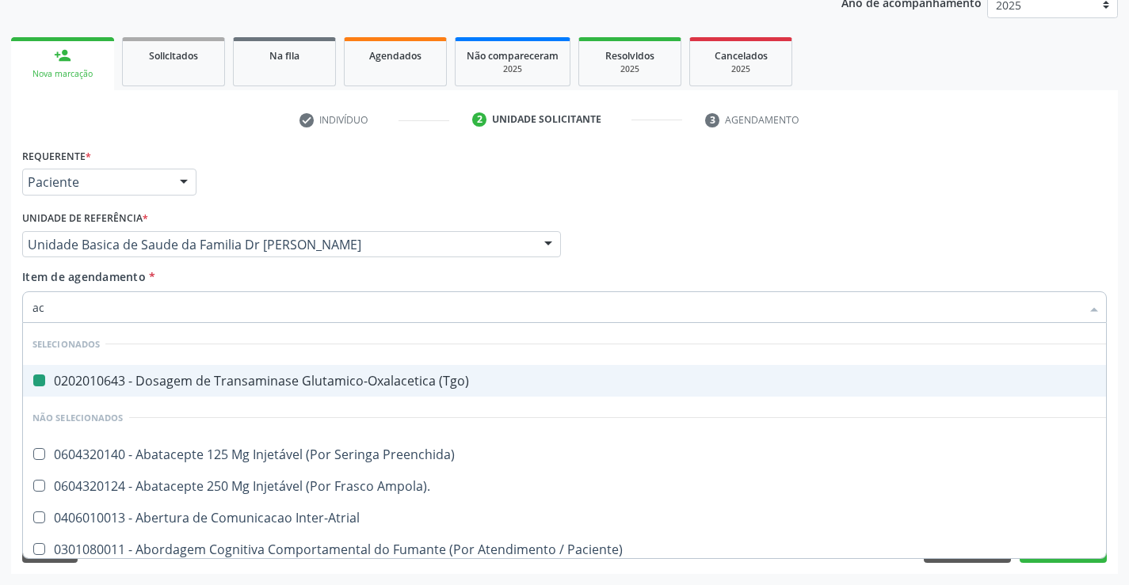
type input "aci"
checkbox \(Tgo\) "false"
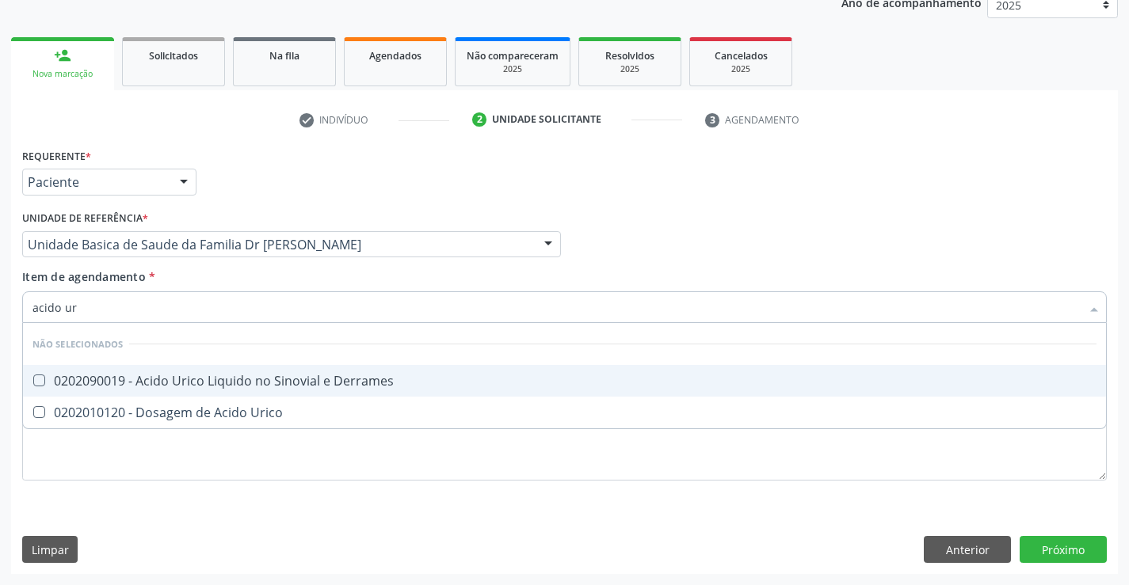
type input "acido uri"
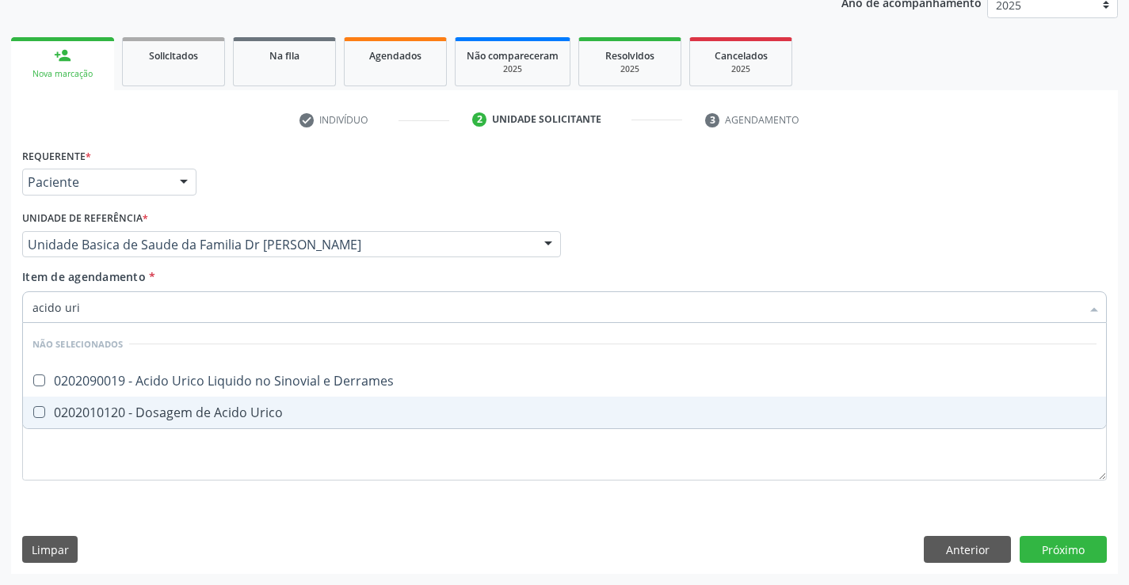
click at [277, 410] on div "0202010120 - Dosagem de Acido Urico" at bounding box center [564, 412] width 1064 height 13
checkbox Urico "true"
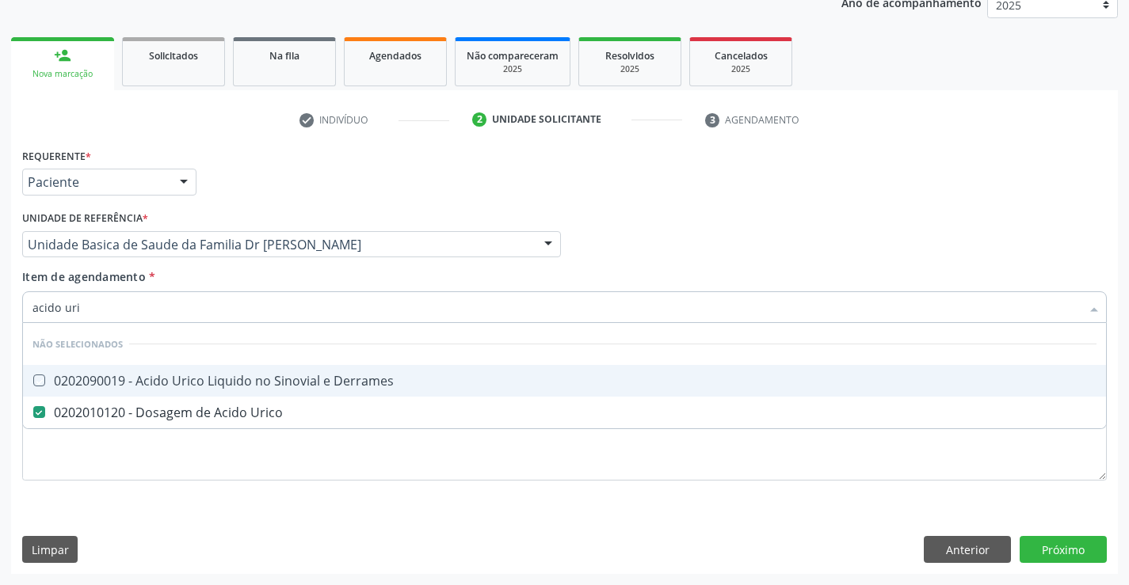
click at [242, 277] on div "Item de agendamento * acido uri Desfazer seleção Não selecionados 0202090019 - …" at bounding box center [564, 294] width 1085 height 50
checkbox Derrames "true"
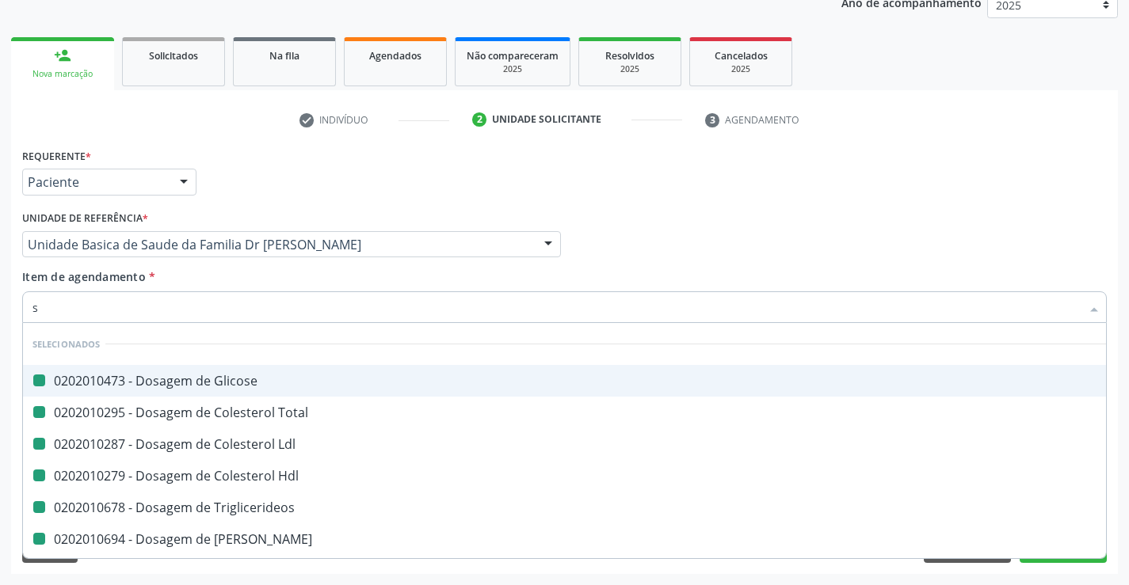
type input "si"
checkbox Glicose "false"
checkbox Total "false"
checkbox Ldl "false"
checkbox Hdl "false"
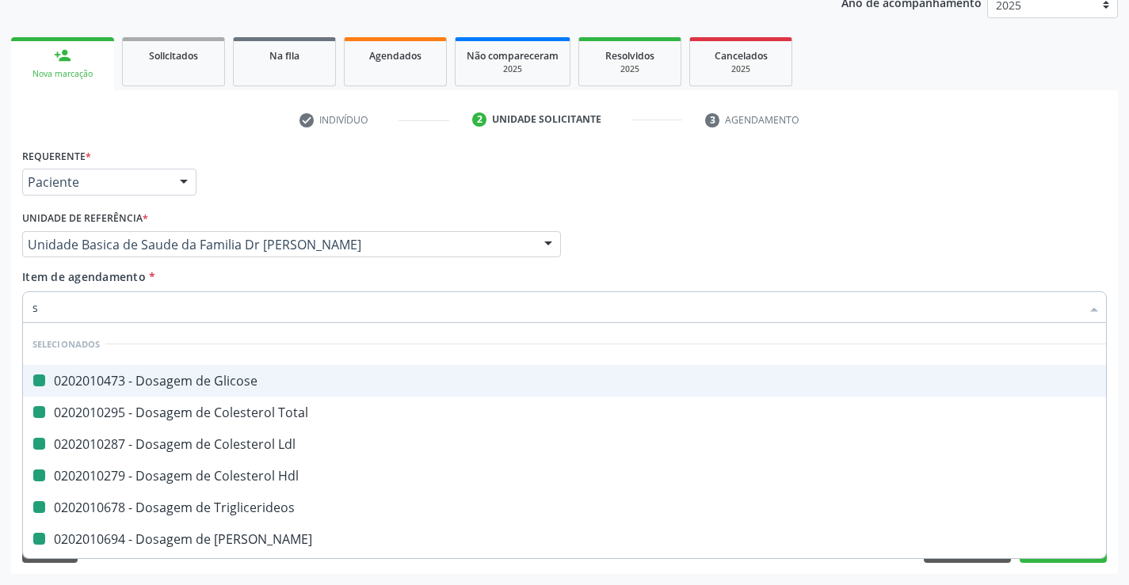
checkbox Triglicerideos "false"
checkbox Ureia "false"
checkbox Creatinina "false"
checkbox \(Tgp\) "false"
checkbox \(Tgo\) "false"
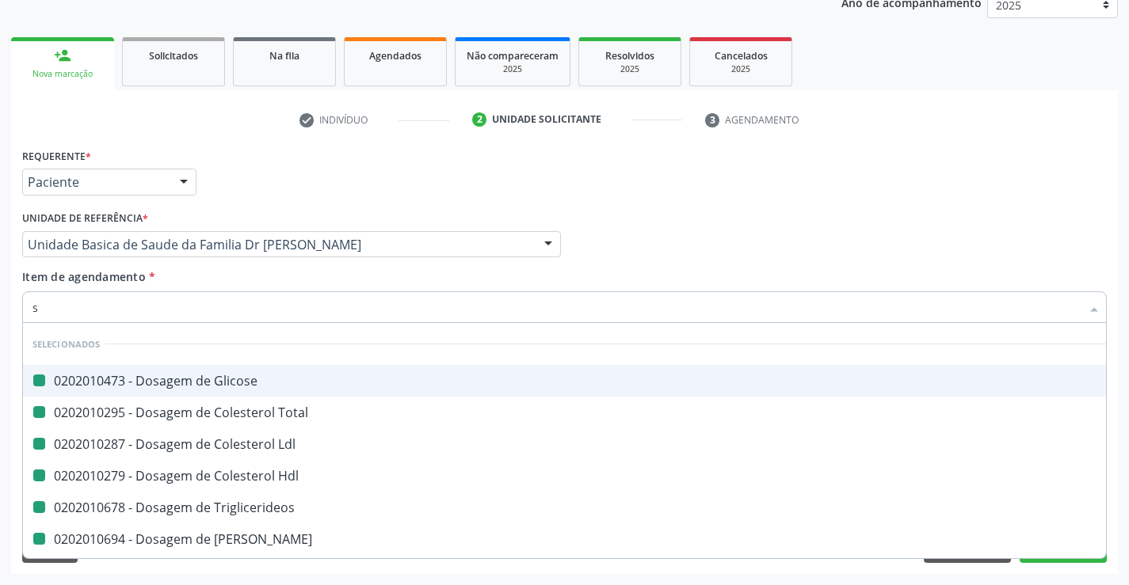
checkbox Gt\) "false"
checkbox Alcalina "false"
checkbox Urico "false"
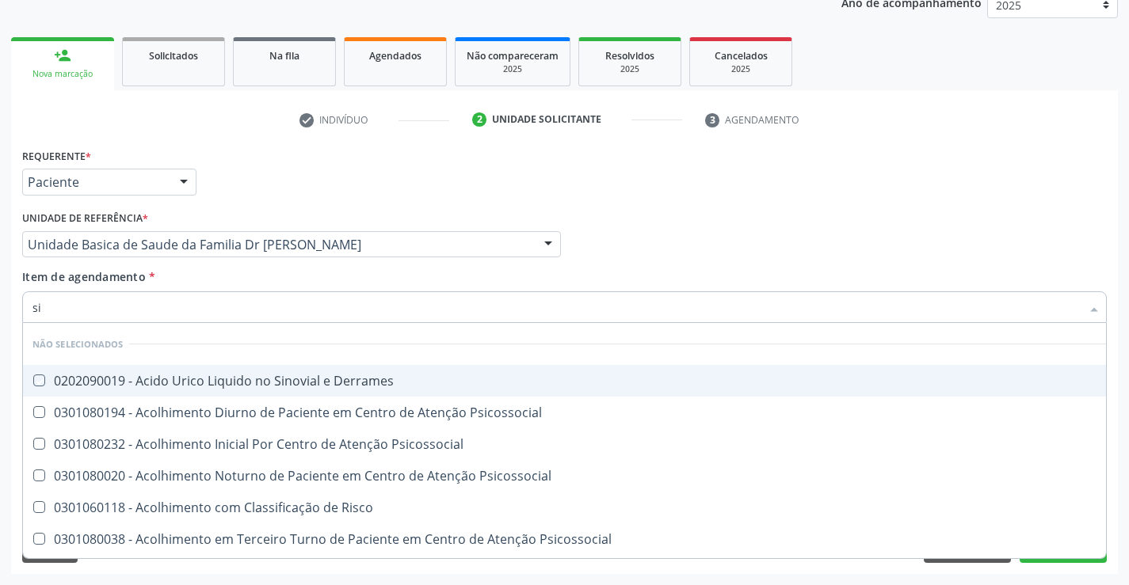
type input "s"
checkbox Derrames "true"
checkbox Psicossocial "true"
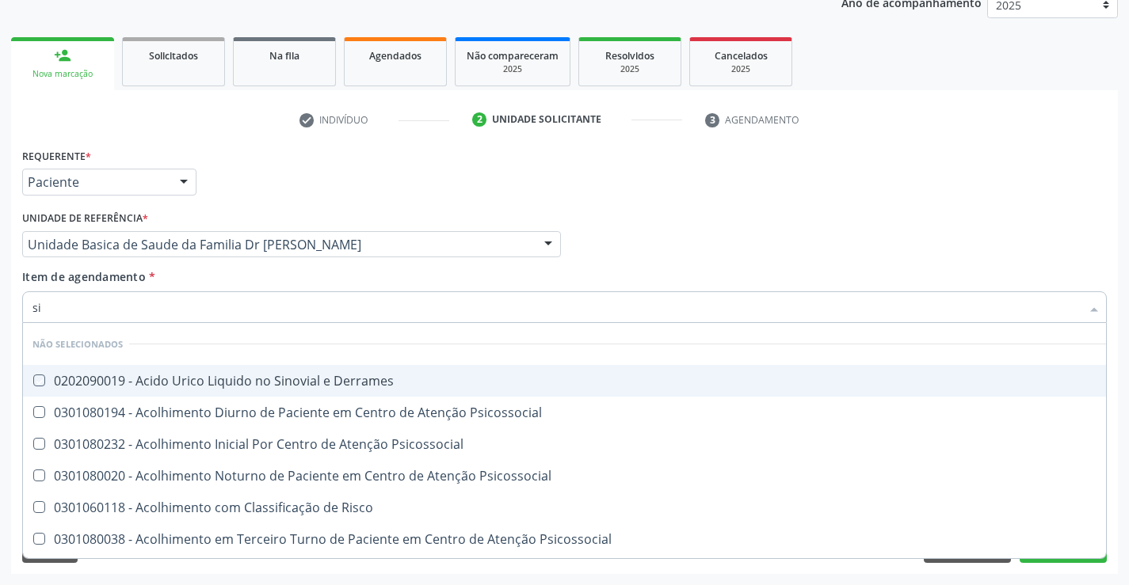
checkbox Risco "true"
checkbox Psicossocial "true"
checkbox Diálise "true"
checkbox Reabilitacao "true"
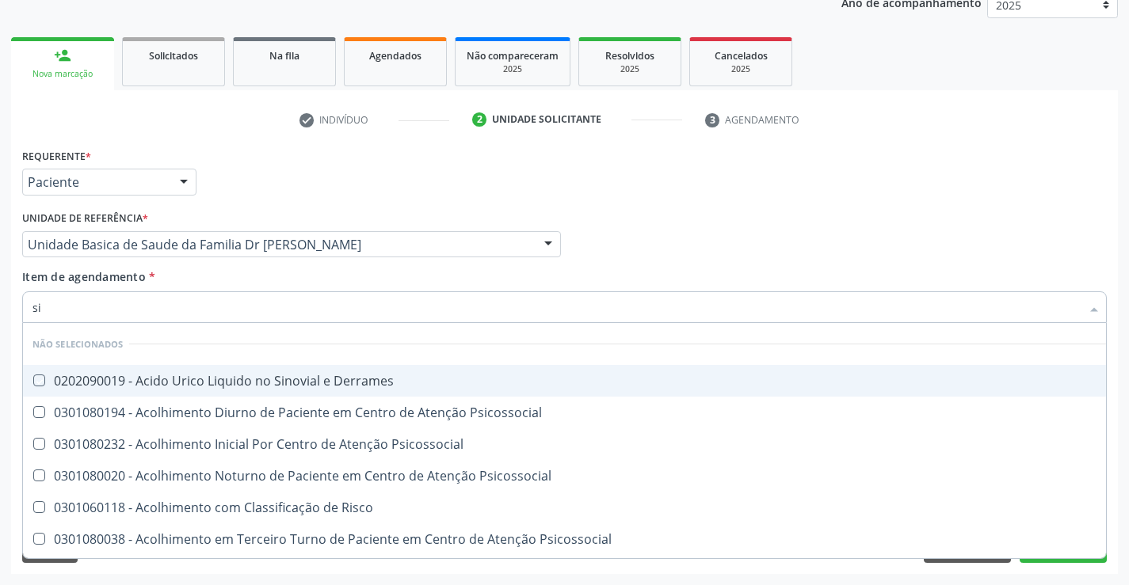
checkbox Reabilitacao "true"
checkbox Bilateral "true"
checkbox Multiprofissional "true"
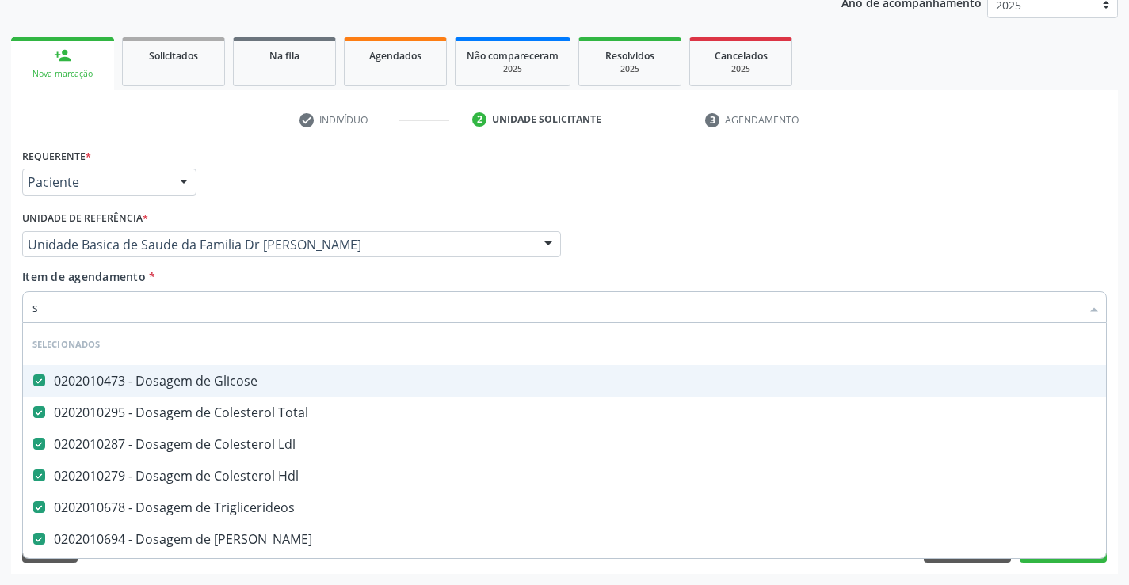
type input "si"
checkbox Glicose "false"
checkbox Total "false"
checkbox Ldl "false"
checkbox Hdl "false"
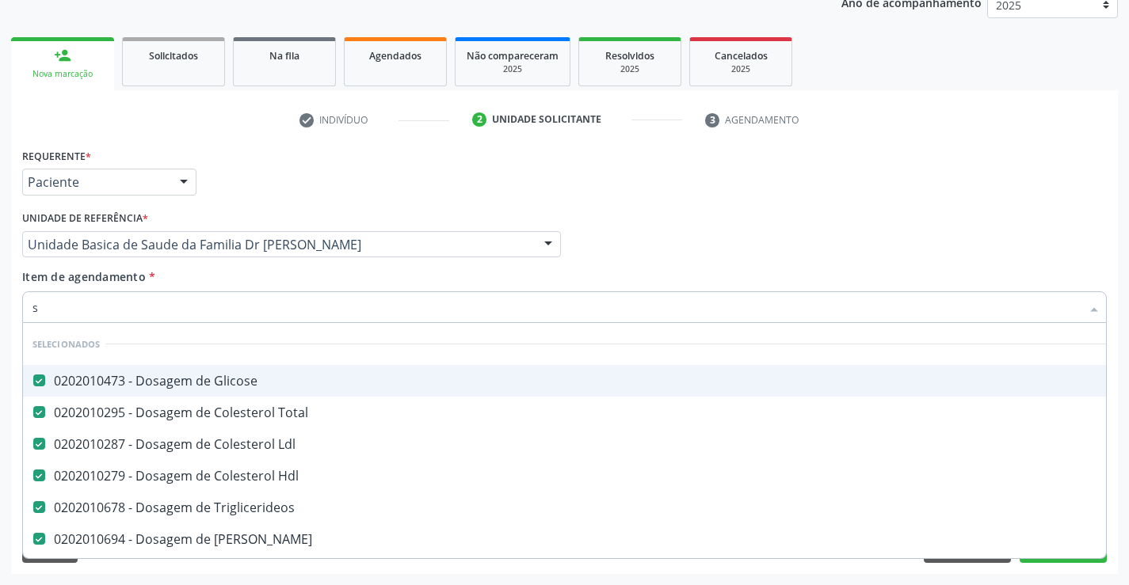
checkbox Triglicerideos "false"
checkbox Ureia "false"
checkbox Creatinina "false"
checkbox \(Tgp\) "false"
checkbox \(Tgo\) "false"
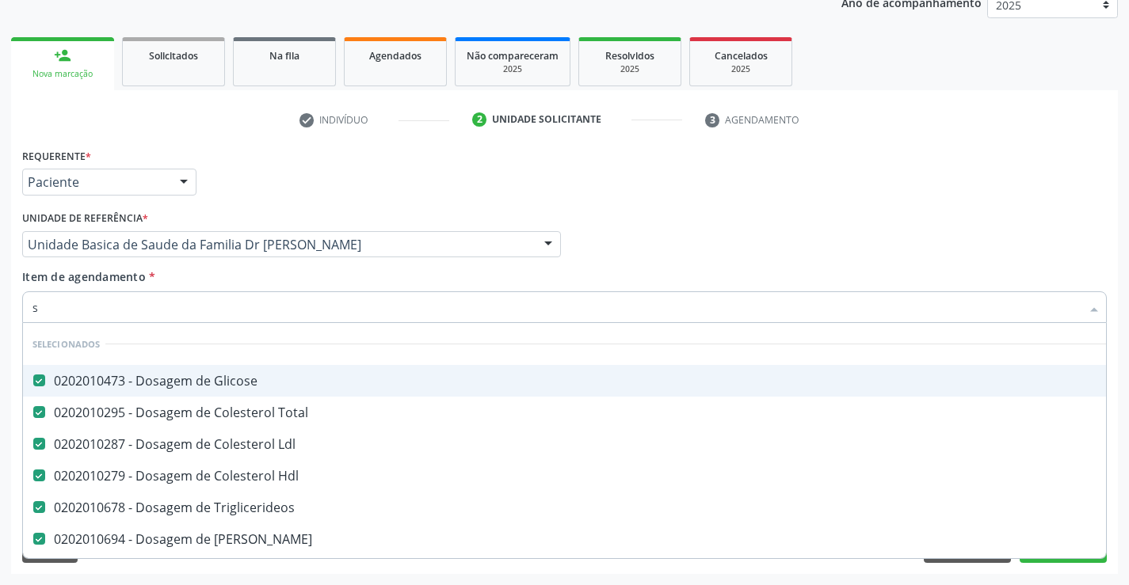
checkbox Gt\) "false"
checkbox Alcalina "false"
checkbox Urico "false"
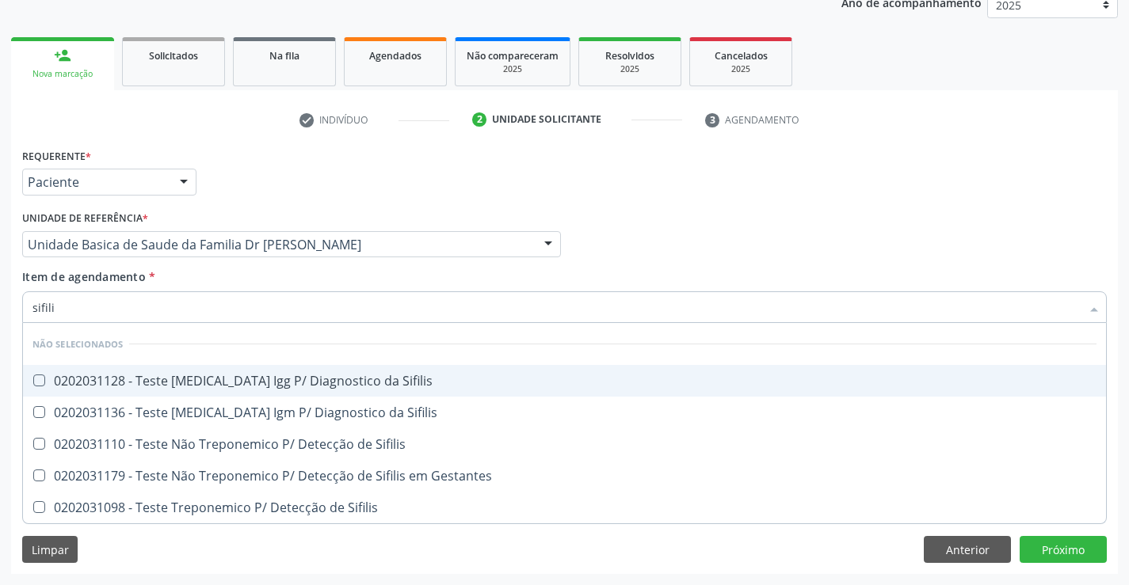
type input "sifilis"
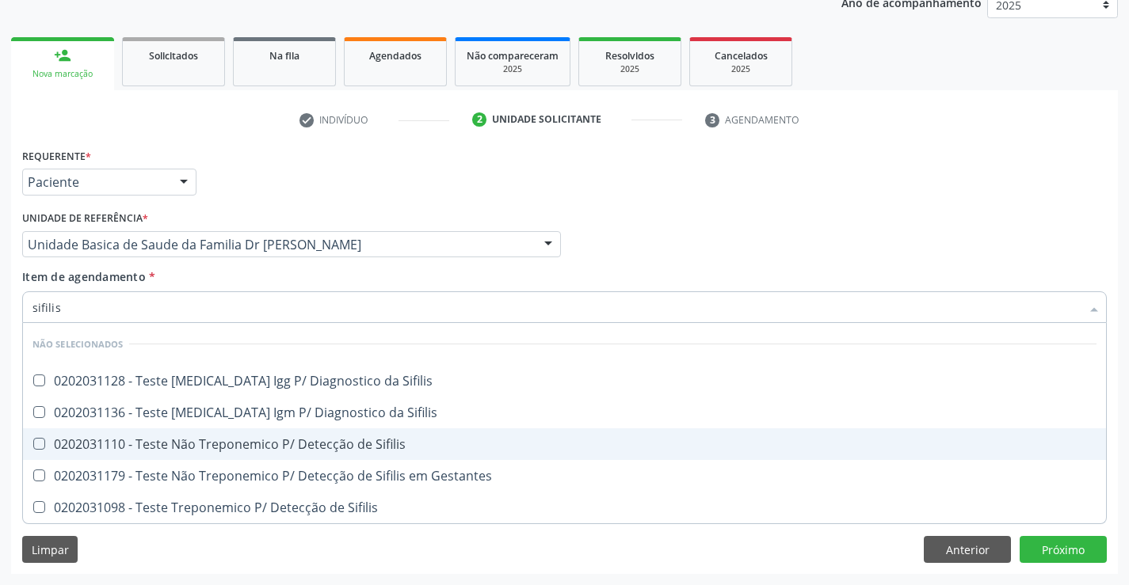
click at [295, 442] on div "0202031110 - Teste Não Treponemico P/ Detecção de Sifilis" at bounding box center [564, 444] width 1064 height 13
checkbox Sifilis "true"
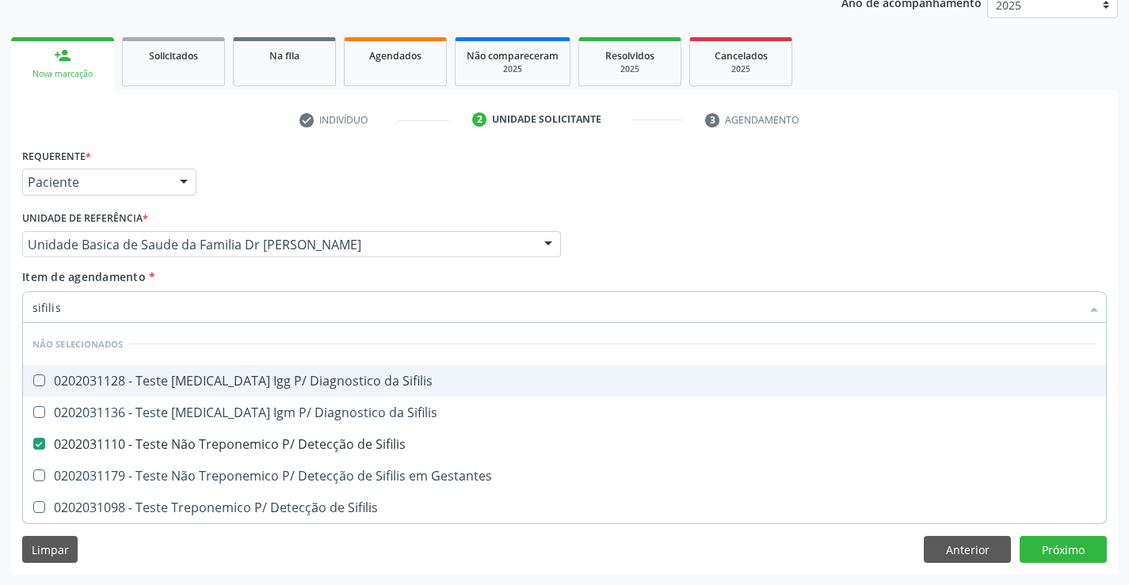
click at [218, 276] on div "Item de agendamento * sifilis Desfazer seleção Não selecionados 0202031128 - Te…" at bounding box center [564, 294] width 1085 height 50
checkbox Sifilis "true"
checkbox Gestantes "true"
checkbox Sifilis "true"
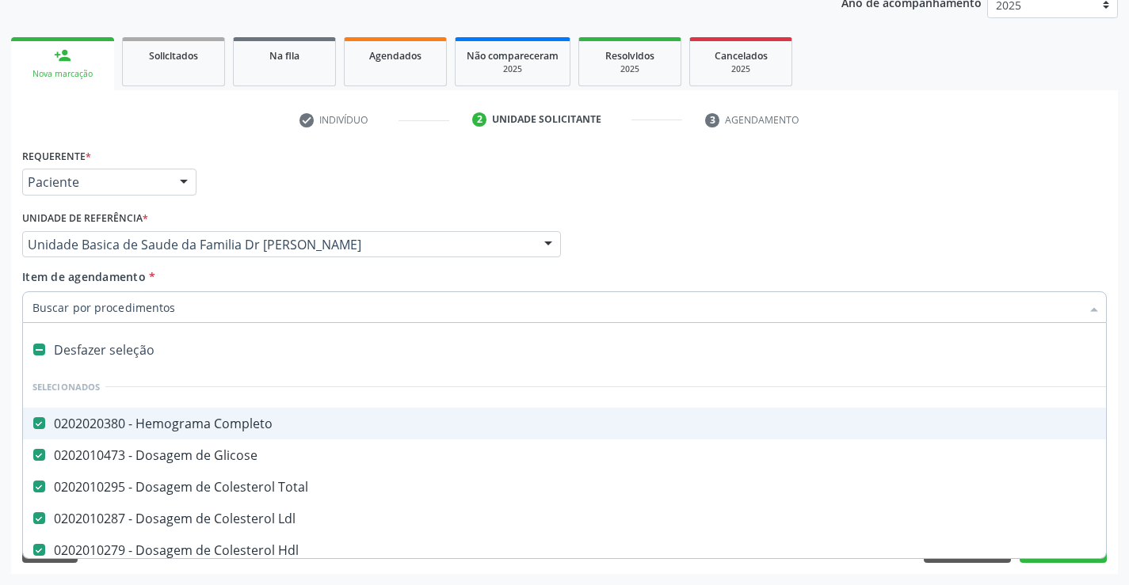
type input "u"
checkbox Ureia "false"
checkbox Creatinina "false"
checkbox \(Tgp\) "false"
checkbox \(Tgo\) "false"
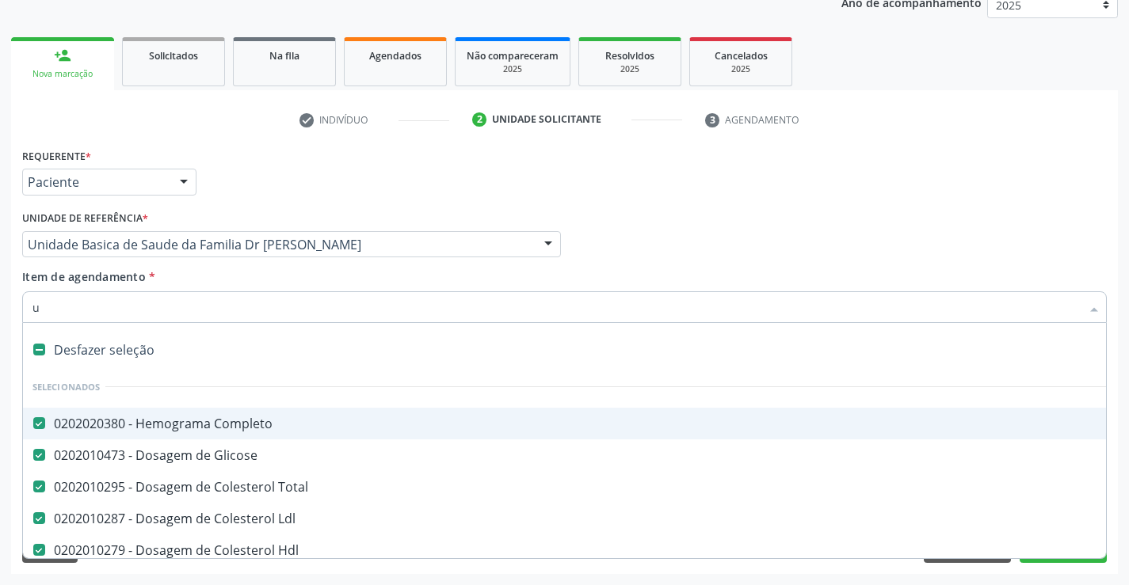
checkbox Gt\) "false"
checkbox Alcalina "false"
checkbox Urico "false"
checkbox Sifilis "false"
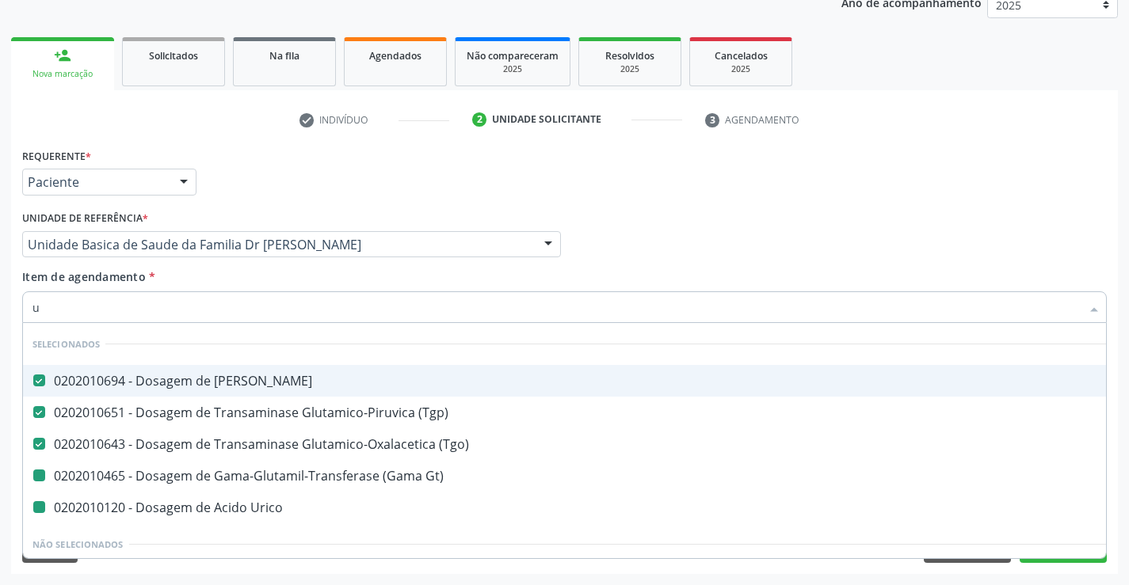
type input "ur"
checkbox Gt\) "false"
checkbox Urico "false"
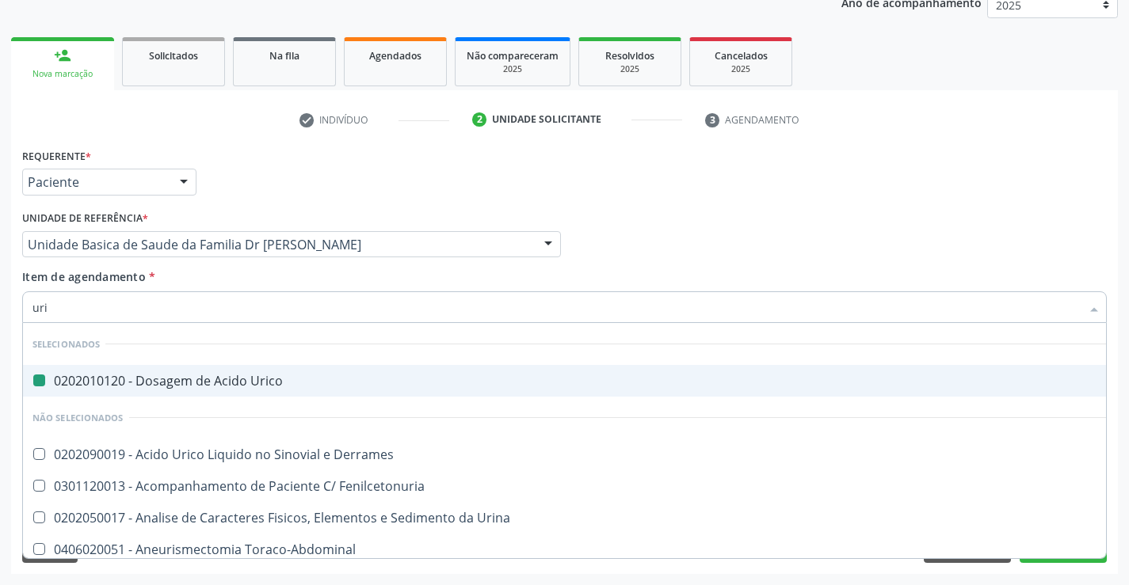
type input "urin"
checkbox Urico "false"
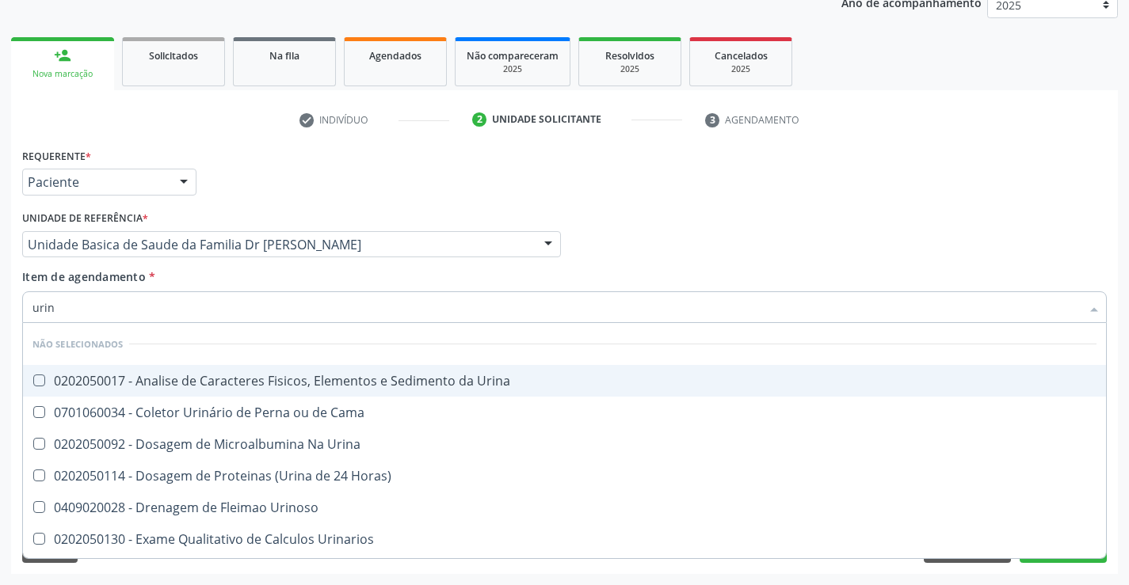
type input "urina"
click at [231, 378] on div "0202050017 - Analise de Caracteres Fisicos, Elementos e Sedimento da Urina" at bounding box center [564, 381] width 1064 height 13
checkbox Urina "true"
click at [223, 281] on div "Item de agendamento * urina Desfazer seleção Não selecionados 0202050017 - Anal…" at bounding box center [564, 294] width 1085 height 50
checkbox Urinarios "true"
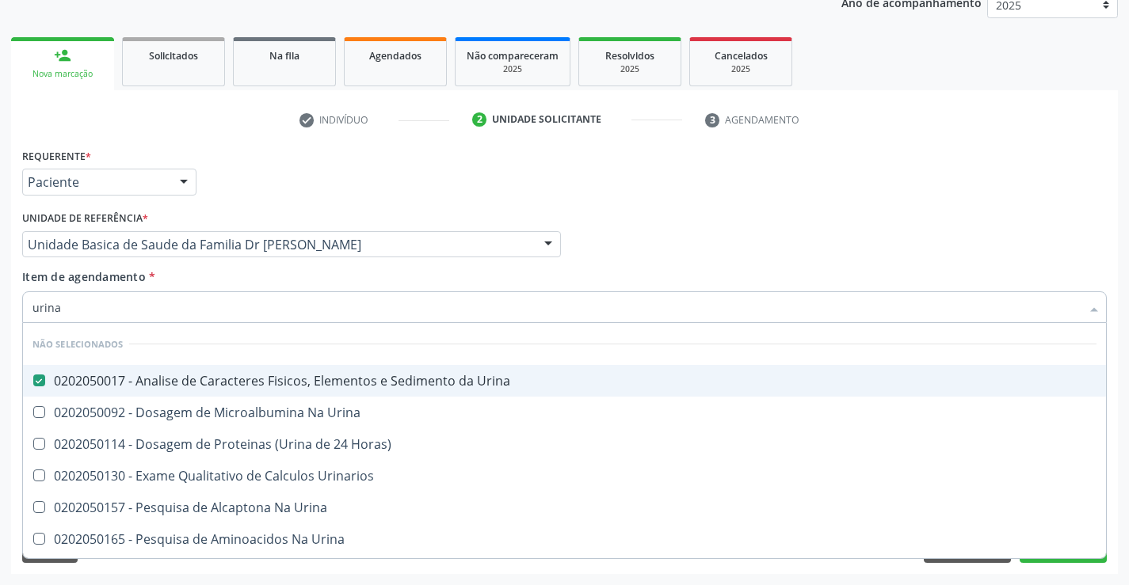
checkbox Urina "true"
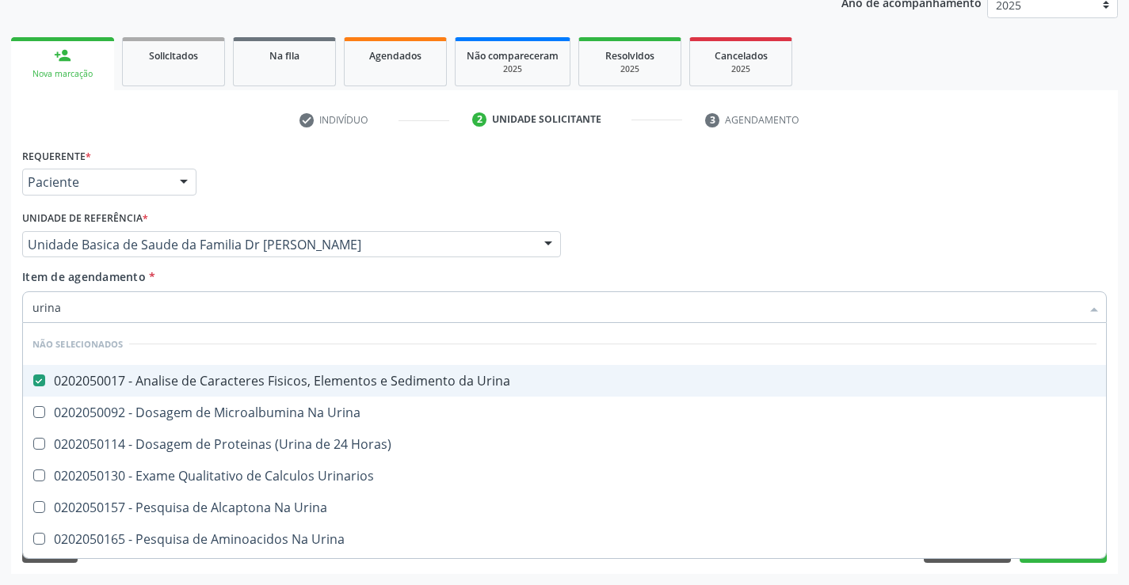
checkbox Urina "true"
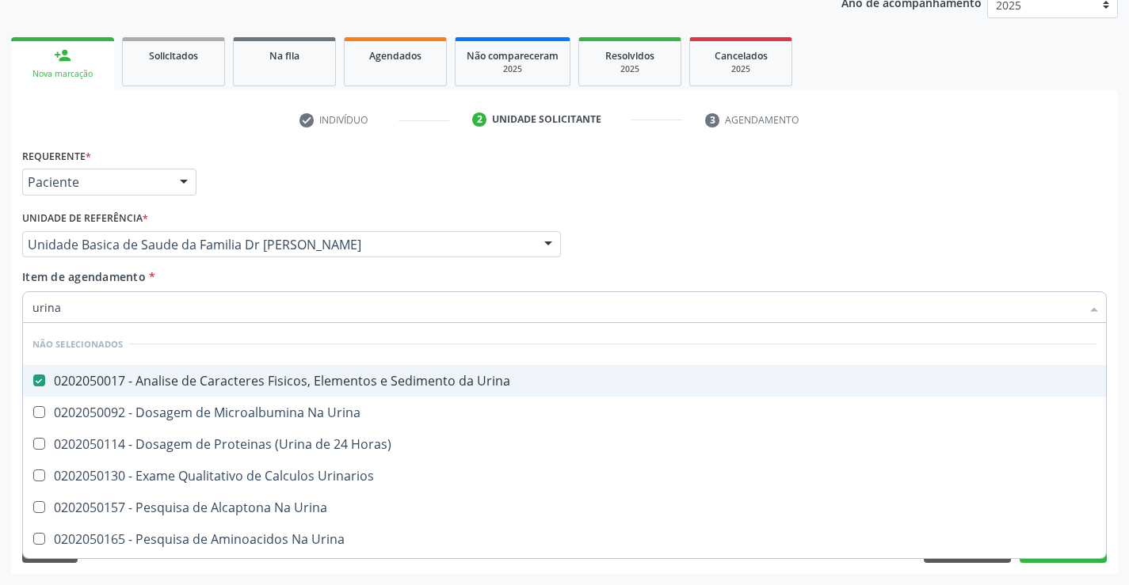
checkbox Urina "true"
checkbox Horas\) "true"
checkbox Urina "true"
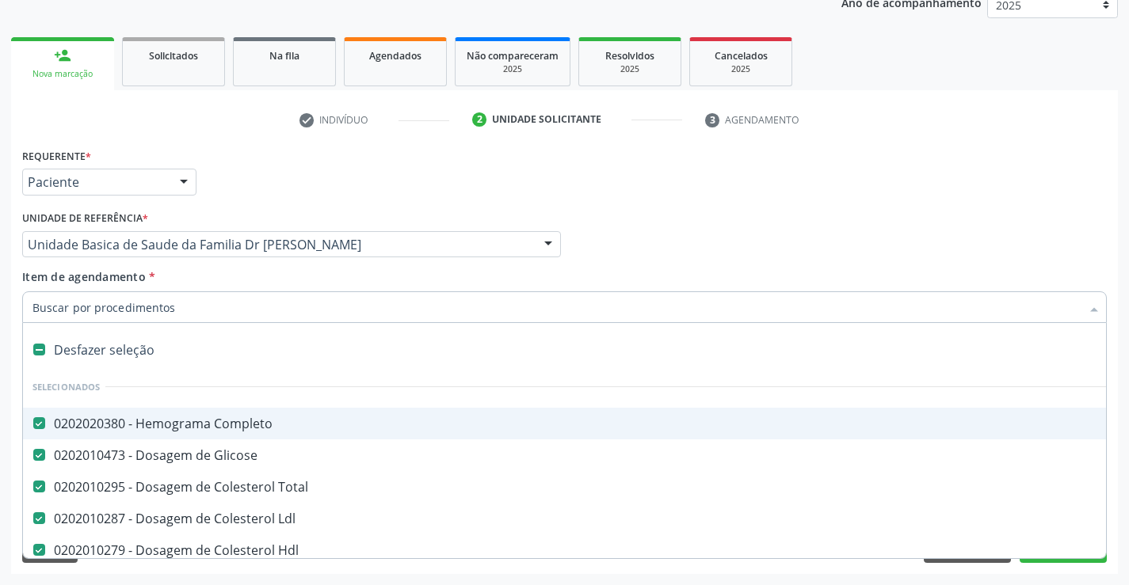
type input "f"
checkbox Ureia "false"
checkbox Creatinina "false"
checkbox \(Tgp\) "false"
checkbox \(Tgo\) "false"
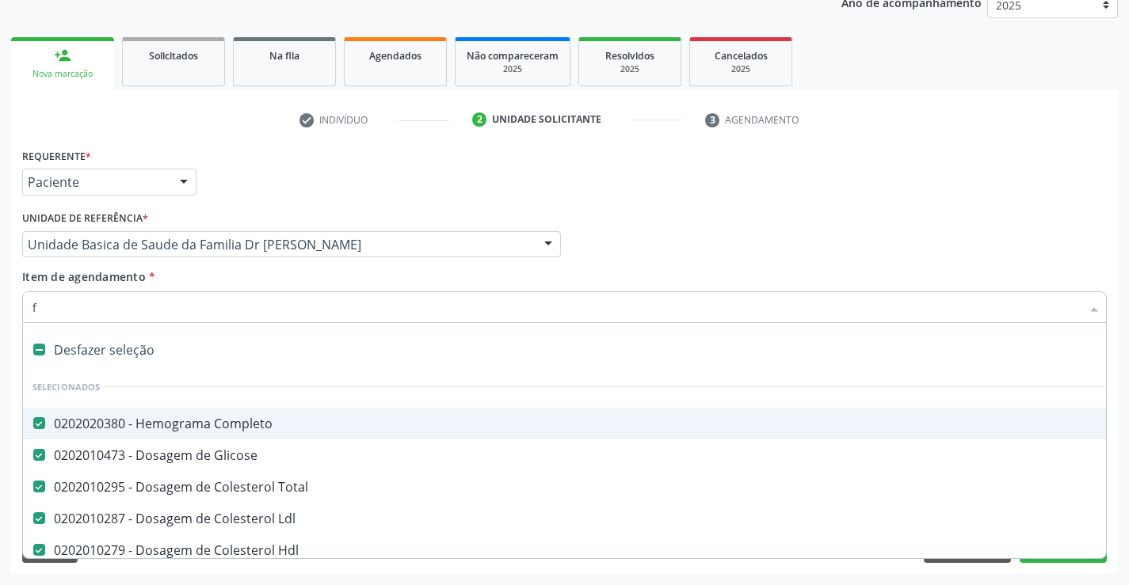
checkbox Gt\) "false"
checkbox Alcalina "false"
checkbox Urico "false"
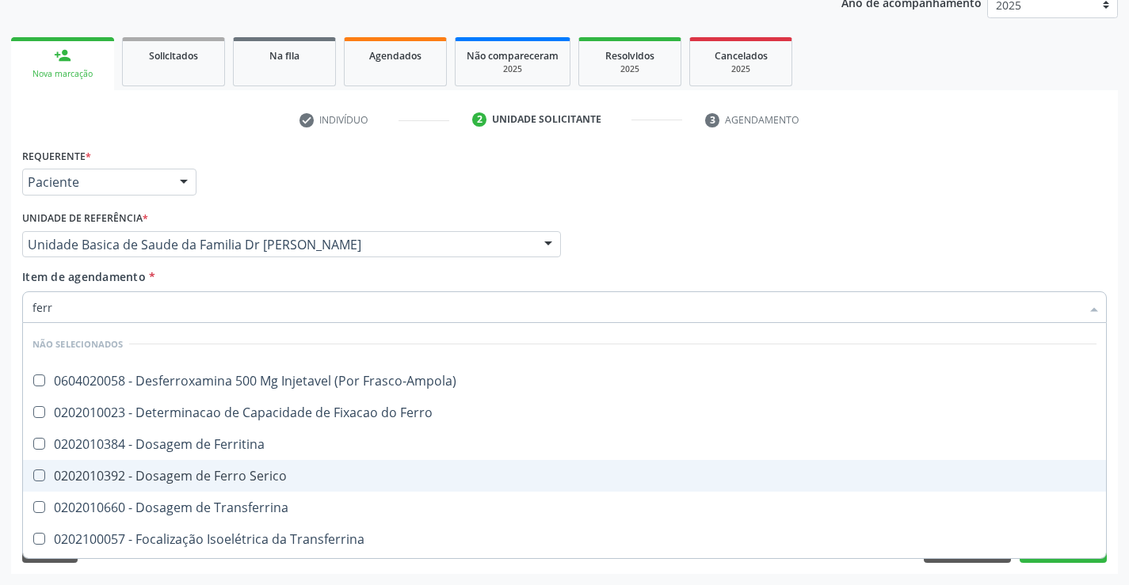
click at [282, 478] on div "0202010392 - Dosagem de Ferro Serico" at bounding box center [564, 476] width 1064 height 13
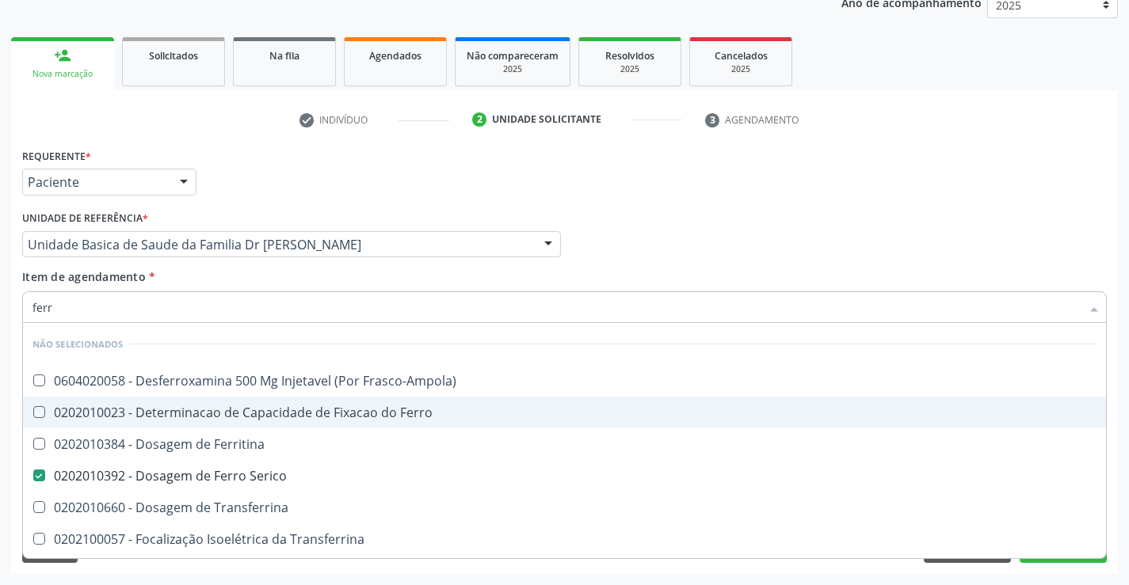
click at [1118, 411] on div "Acompanhamento Acompanhe a situação das marcações correntes e finalizadas Relat…" at bounding box center [564, 237] width 1129 height 698
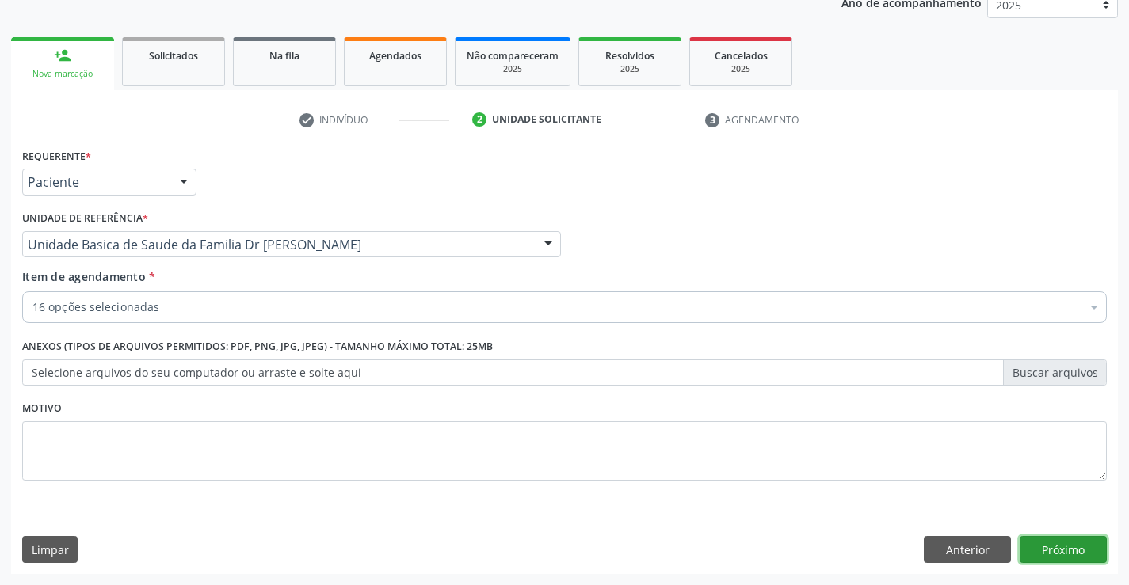
click at [1058, 555] on button "Próximo" at bounding box center [1063, 549] width 87 height 27
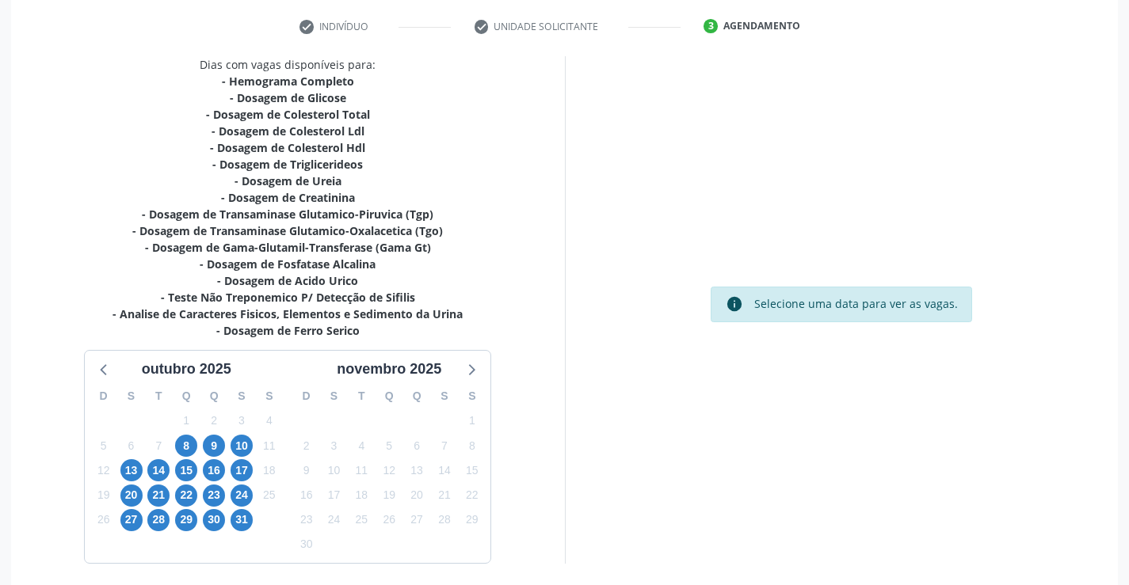
scroll to position [353, 0]
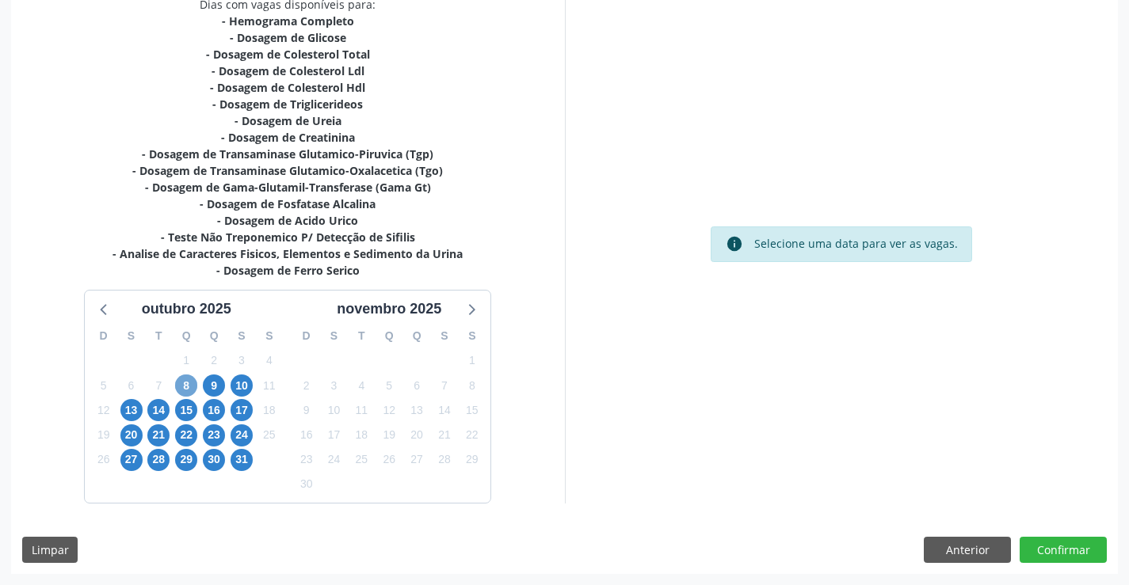
click at [184, 379] on span "8" at bounding box center [186, 386] width 22 height 22
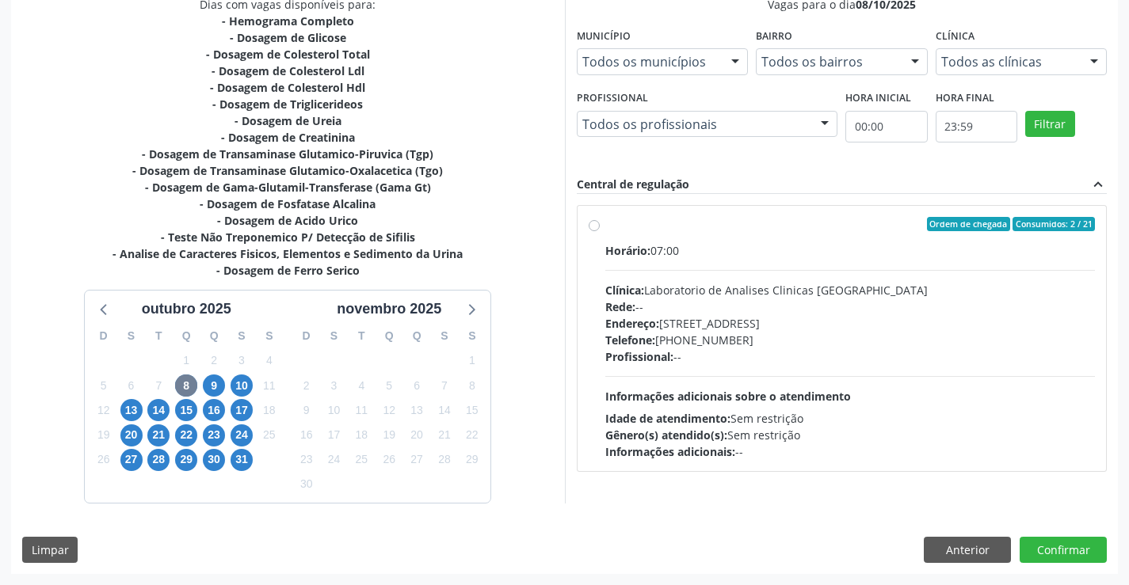
click at [770, 228] on div "Ordem de chegada Consumidos: 2 / 21" at bounding box center [850, 224] width 490 height 14
click at [600, 228] on input "Ordem de chegada Consumidos: 2 / 21 Horário: 07:00 Clínica: Laboratorio de Anal…" at bounding box center [594, 224] width 11 height 14
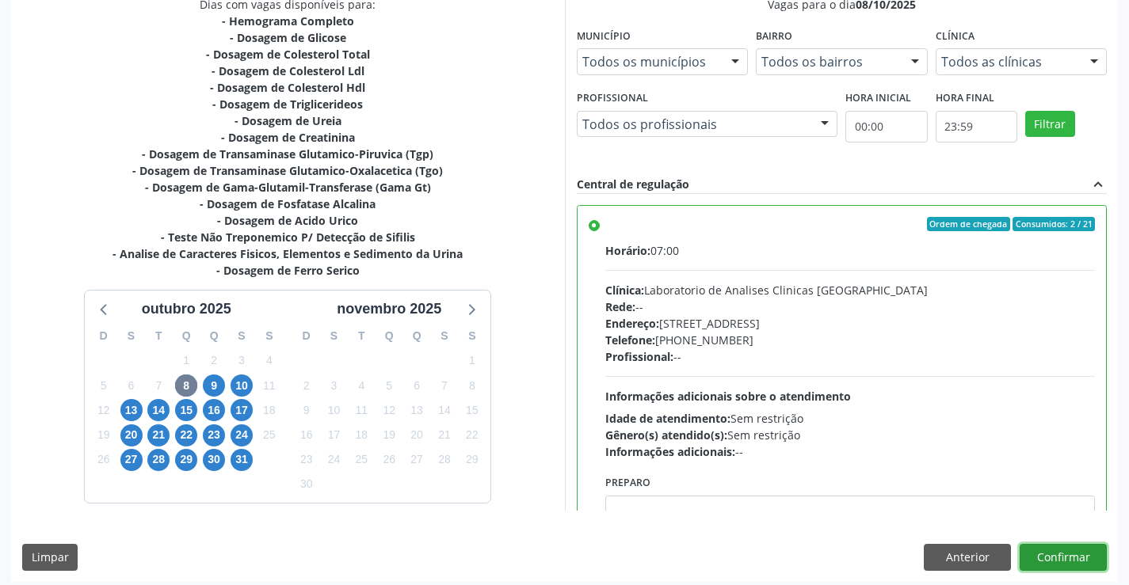
click at [1067, 553] on button "Confirmar" at bounding box center [1063, 557] width 87 height 27
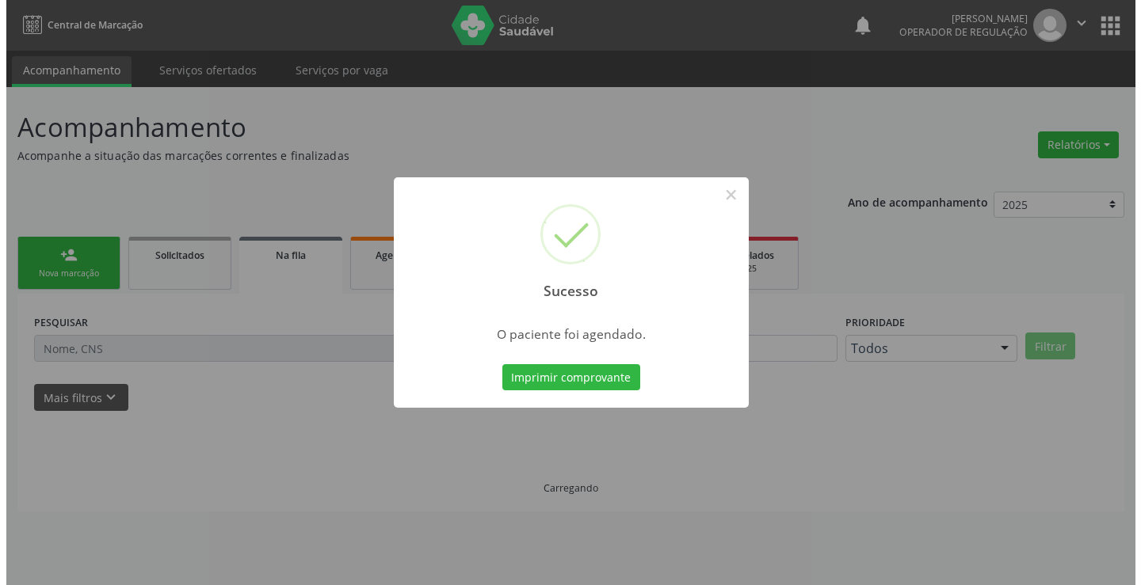
scroll to position [0, 0]
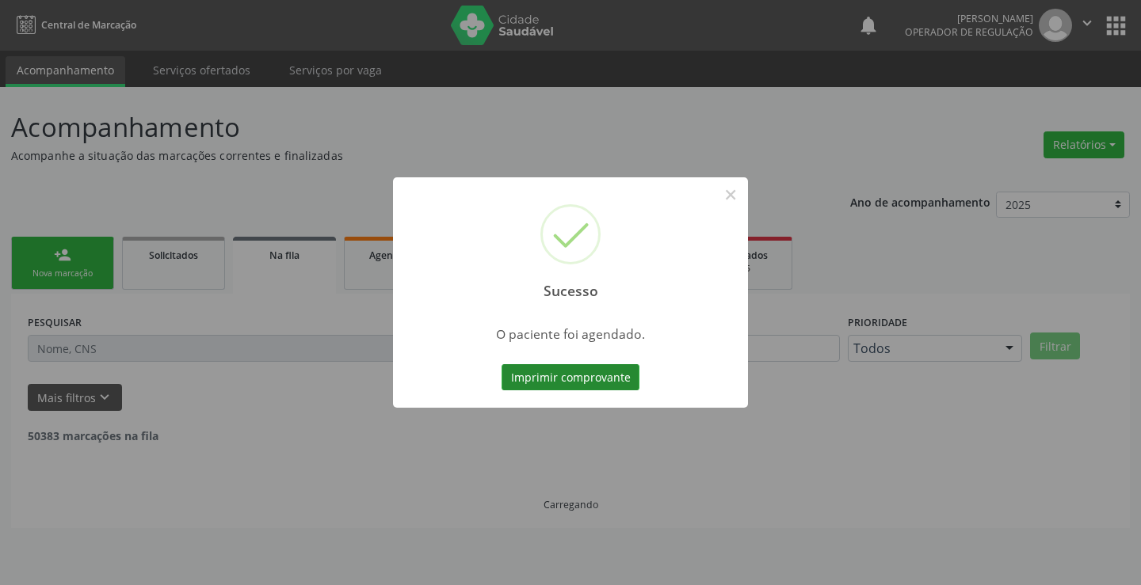
click at [589, 376] on button "Imprimir comprovante" at bounding box center [570, 377] width 138 height 27
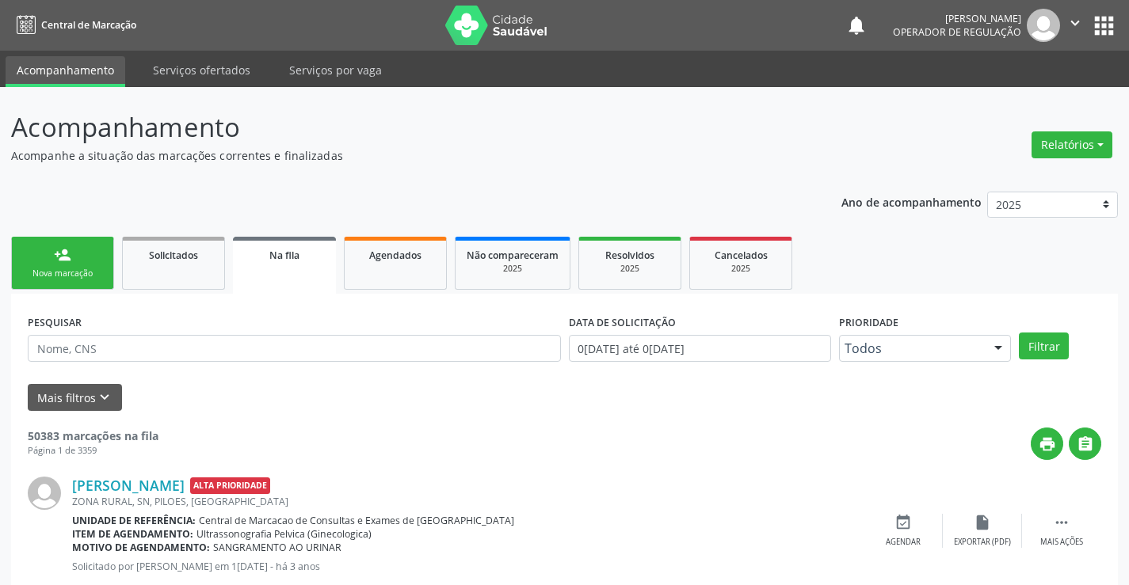
click at [85, 269] on div "Nova marcação" at bounding box center [62, 274] width 79 height 12
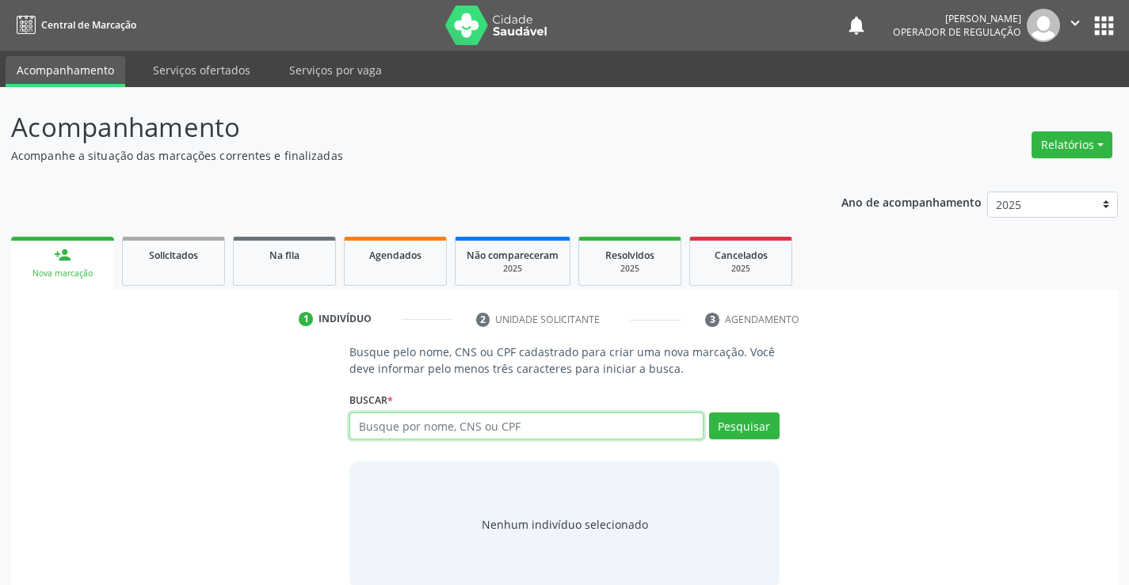
click at [591, 426] on input "text" at bounding box center [525, 426] width 353 height 27
type input "700501370951256"
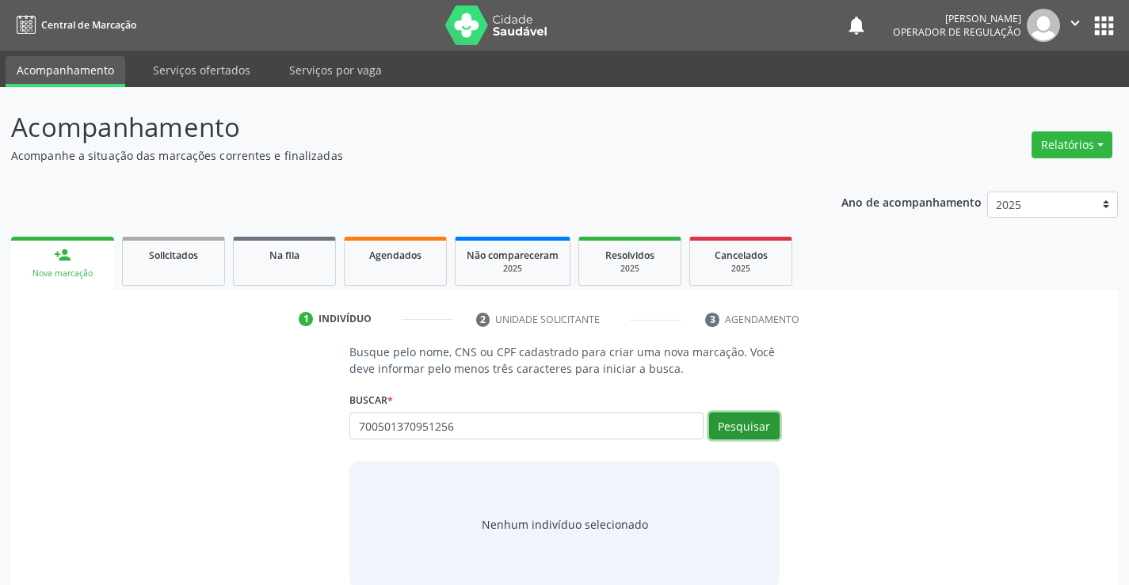
click at [743, 421] on button "Pesquisar" at bounding box center [744, 426] width 71 height 27
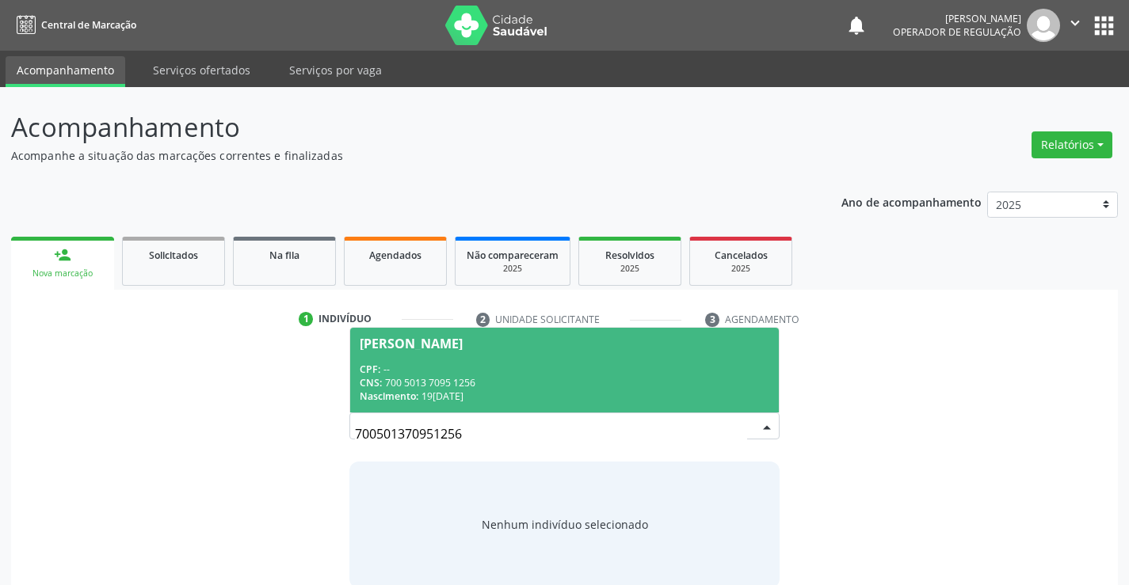
click at [514, 369] on div "CPF: --" at bounding box center [564, 369] width 409 height 13
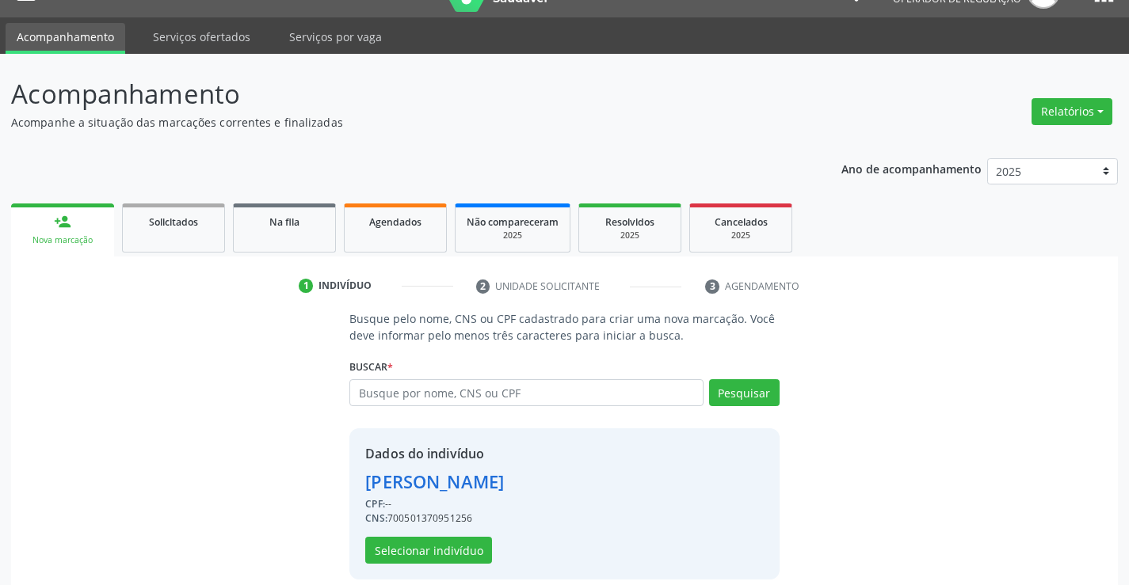
scroll to position [50, 0]
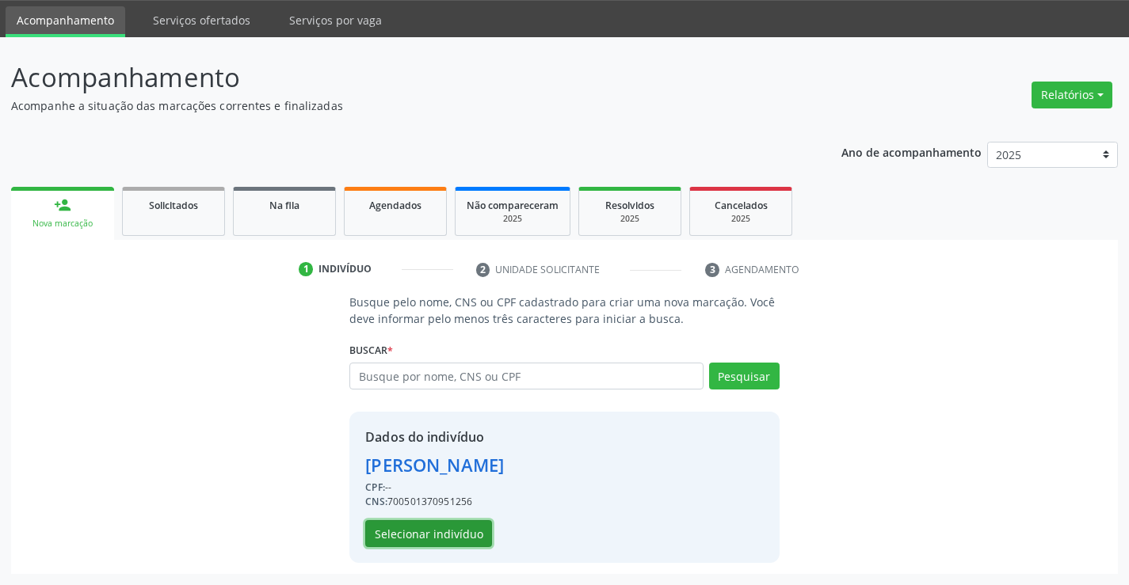
click at [406, 532] on button "Selecionar indivíduo" at bounding box center [428, 533] width 127 height 27
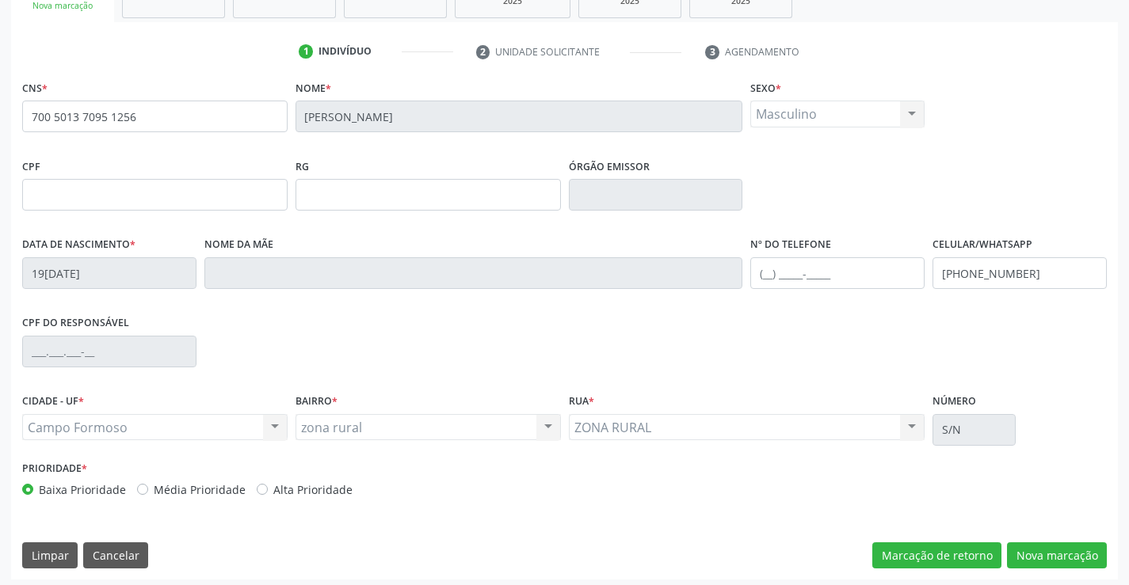
scroll to position [273, 0]
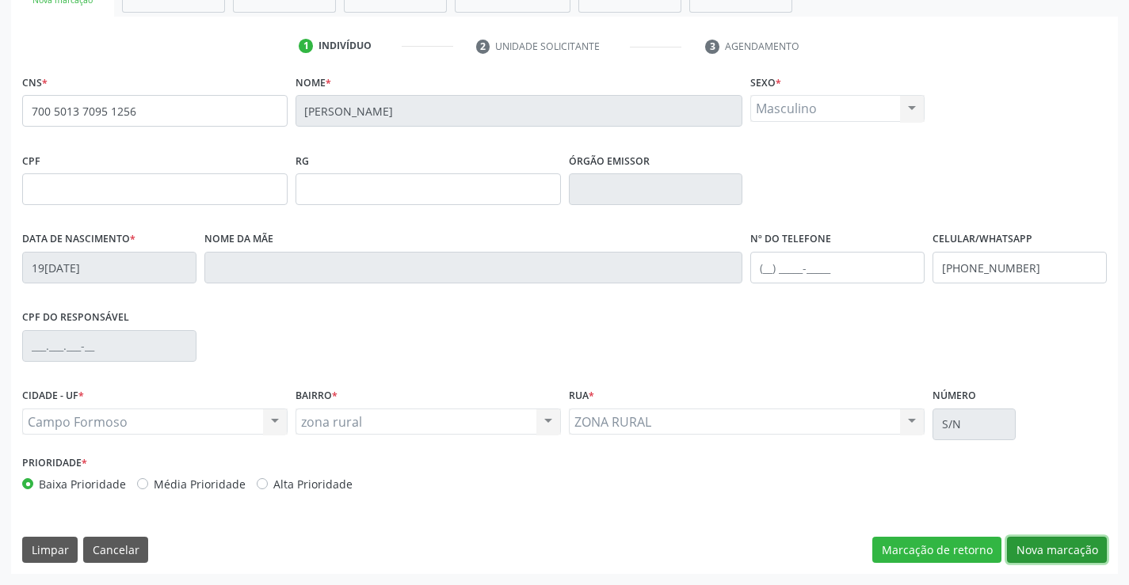
click at [1050, 543] on button "Nova marcação" at bounding box center [1057, 550] width 100 height 27
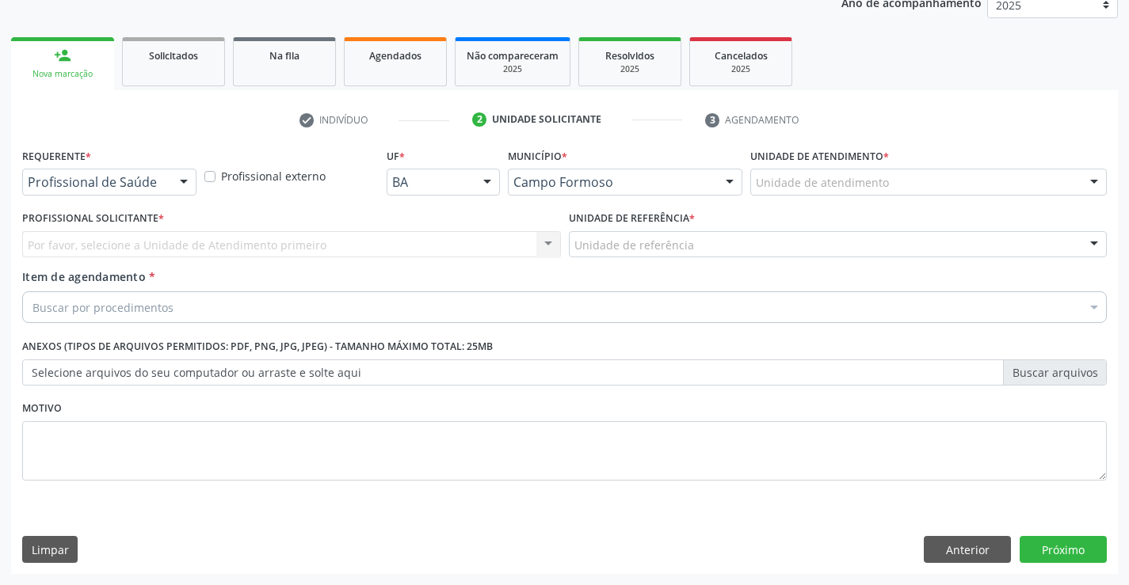
scroll to position [200, 0]
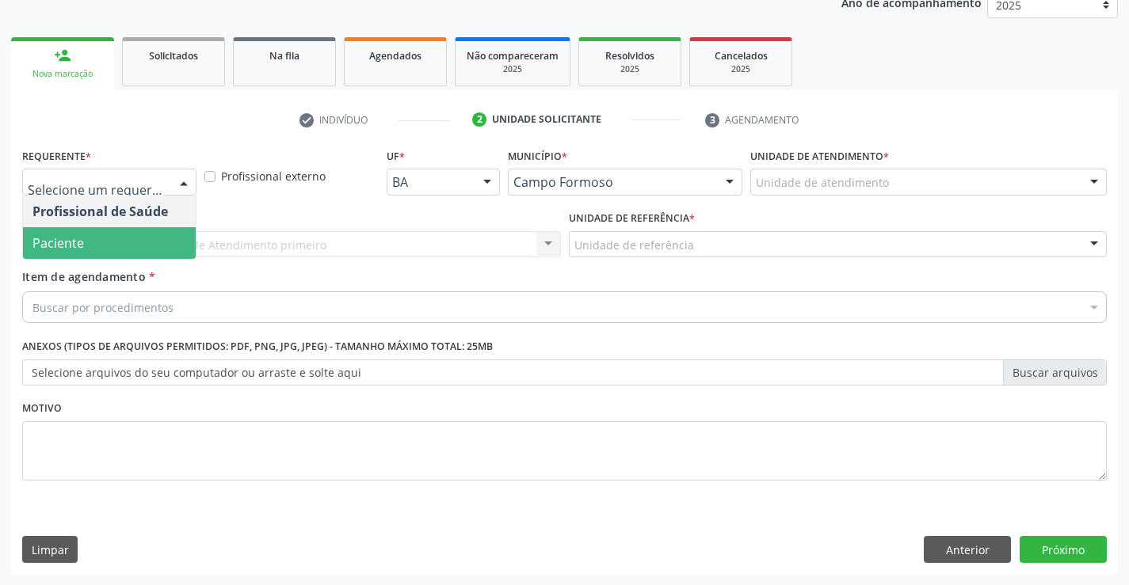
click at [89, 241] on span "Paciente" at bounding box center [109, 243] width 173 height 32
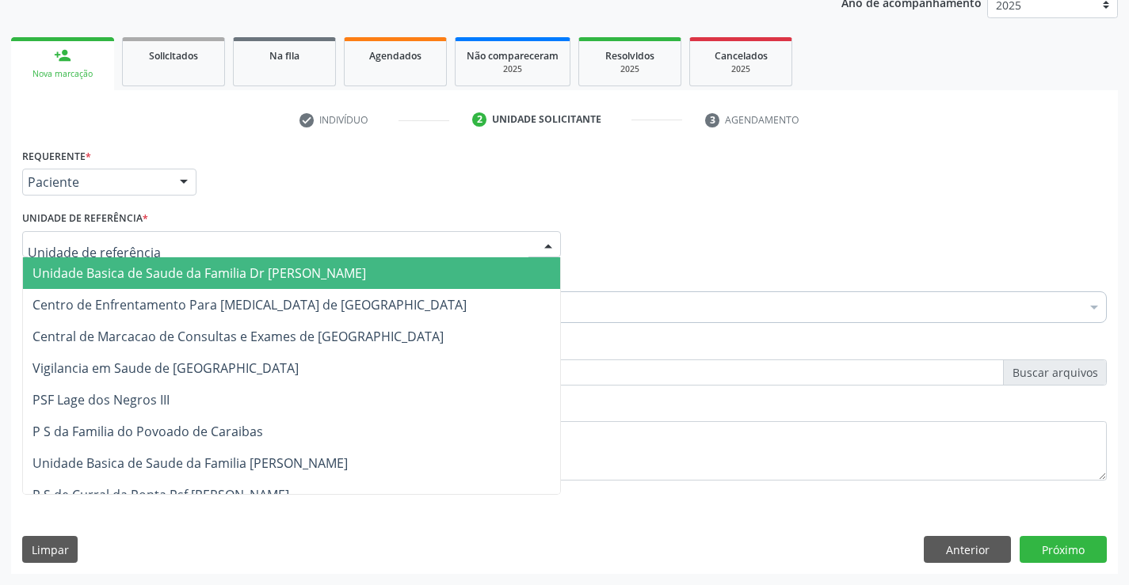
click at [164, 273] on span "Unidade Basica de Saude da Familia Dr [PERSON_NAME]" at bounding box center [199, 273] width 334 height 17
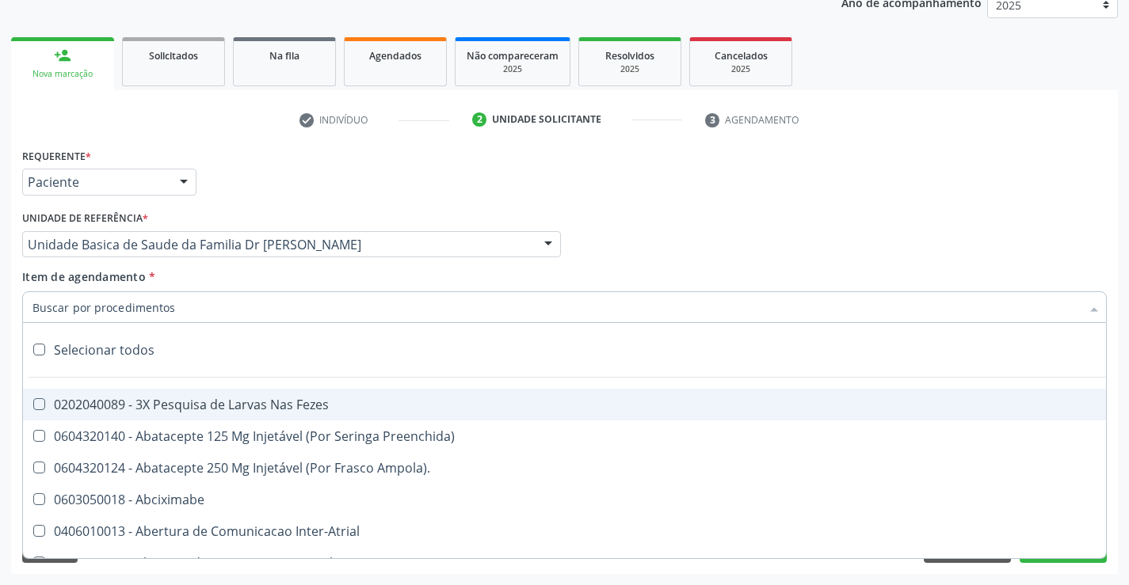
click at [178, 311] on div at bounding box center [564, 308] width 1085 height 32
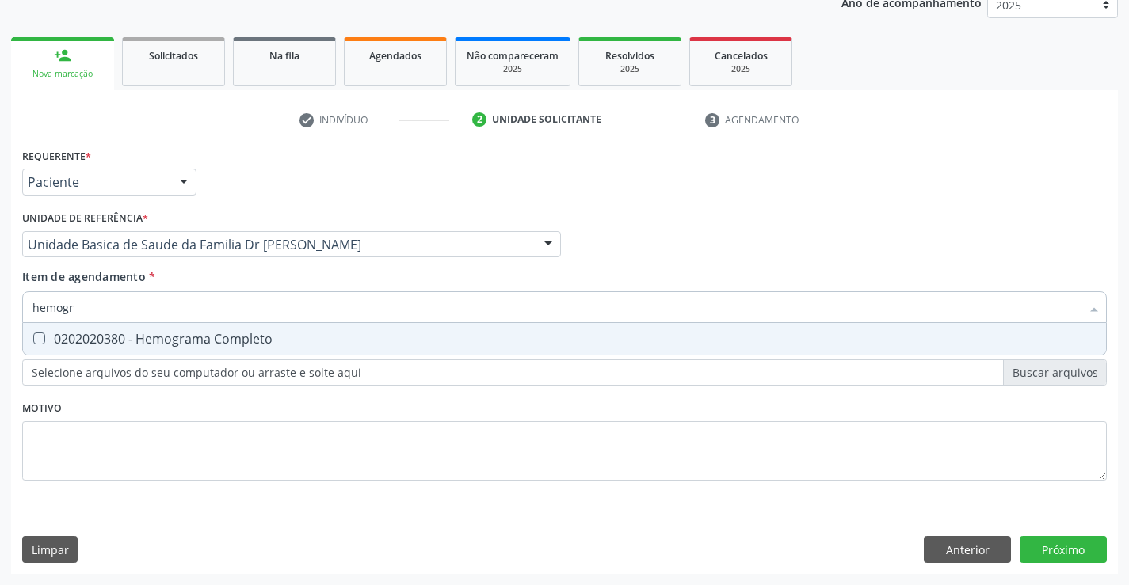
type input "hemogra"
click at [213, 343] on div "0202020380 - Hemograma Completo" at bounding box center [564, 339] width 1064 height 13
checkbox Completo "true"
type input "hemogra"
click at [223, 278] on div "Item de agendamento * hemogra Desfazer seleção 0202020380 - Hemograma Completo …" at bounding box center [564, 294] width 1085 height 50
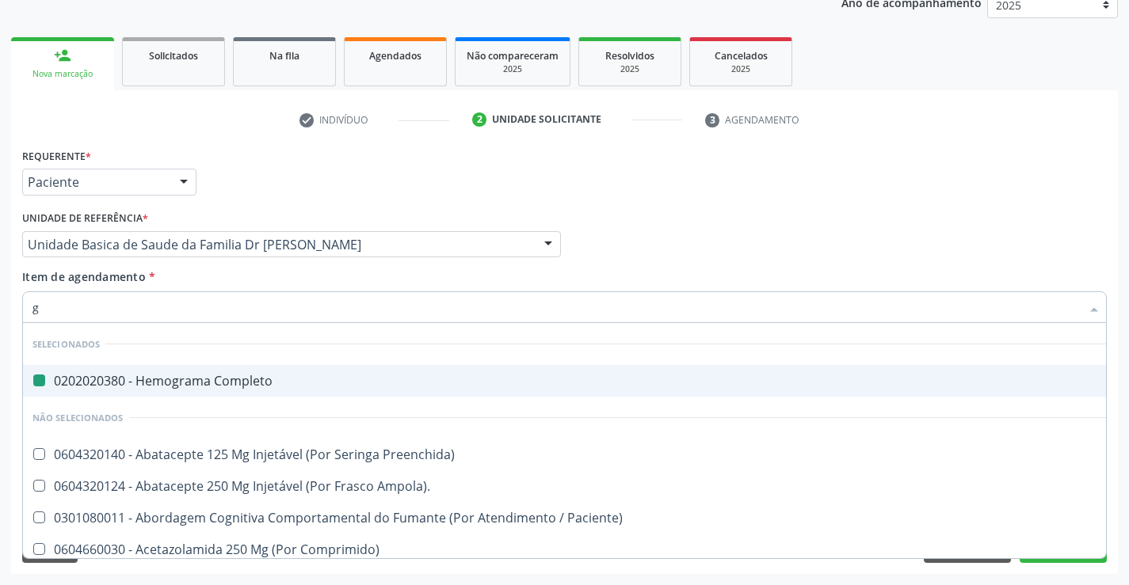
type input "gl"
checkbox Completo "false"
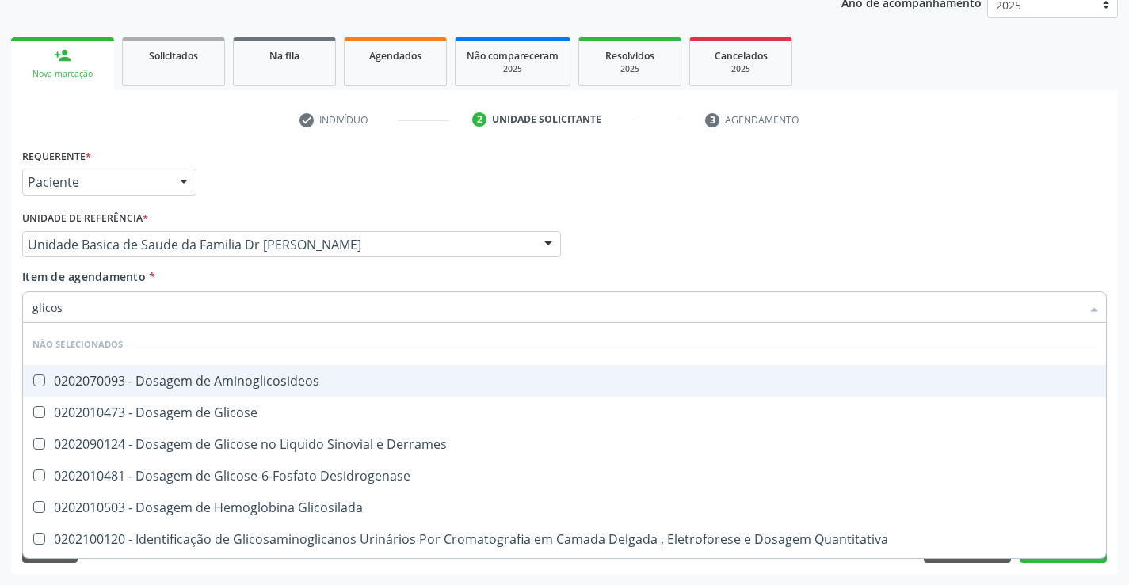
type input "glicose"
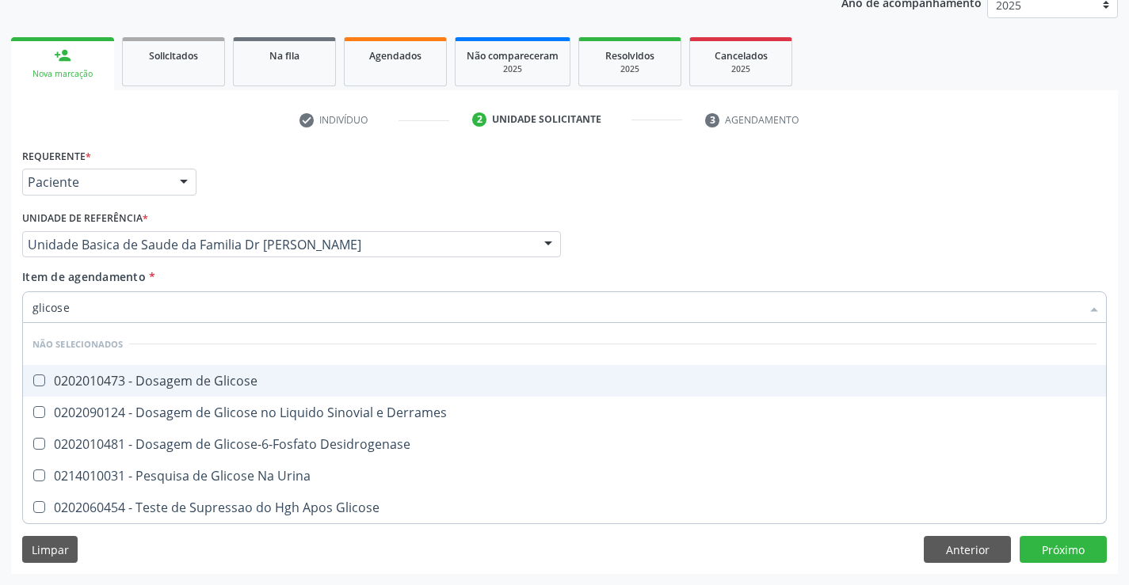
click at [240, 386] on div "0202010473 - Dosagem de Glicose" at bounding box center [564, 381] width 1064 height 13
checkbox Glicose "true"
click at [257, 267] on div "Unidade de referência * Unidade Basica de Saude da Familia Dr Paulo Sudre Unida…" at bounding box center [291, 238] width 547 height 62
checkbox Derrames "true"
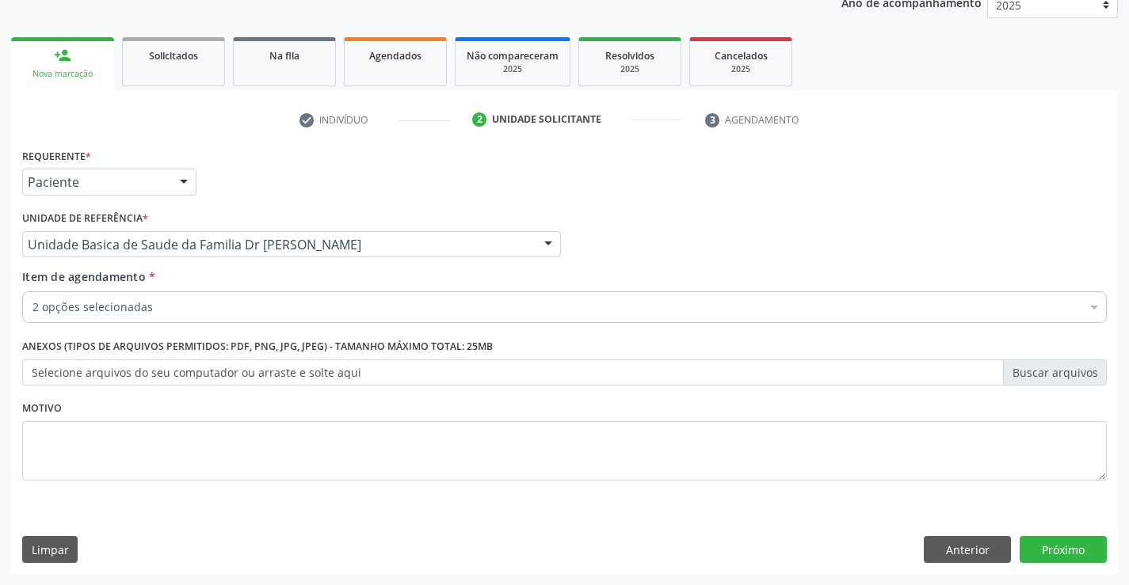
click at [251, 316] on div "2 opções selecionadas" at bounding box center [564, 308] width 1085 height 32
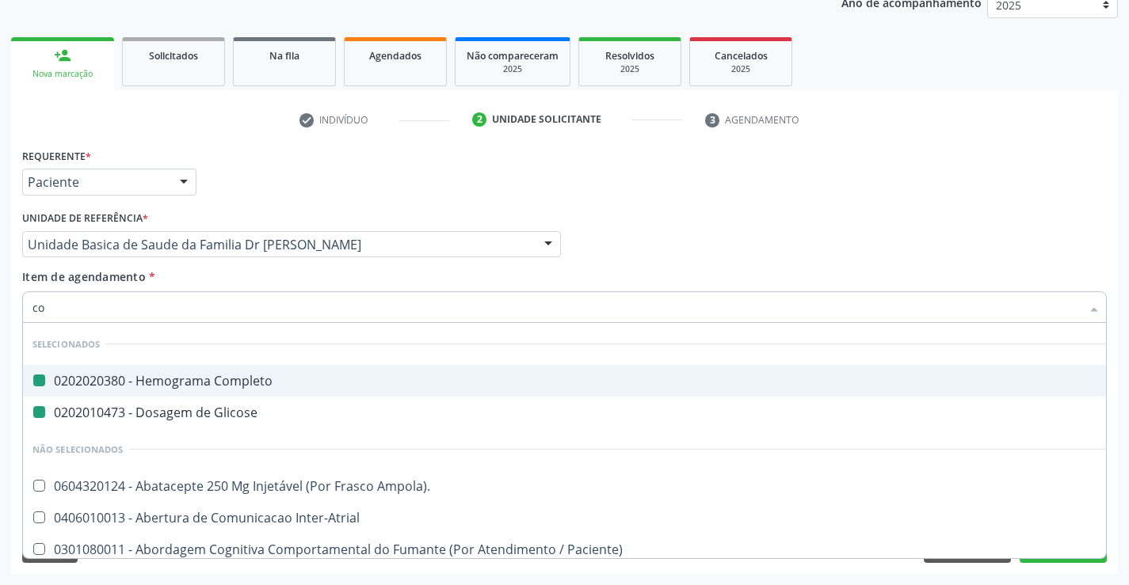
type input "col"
checkbox Completo "false"
checkbox Glicose "false"
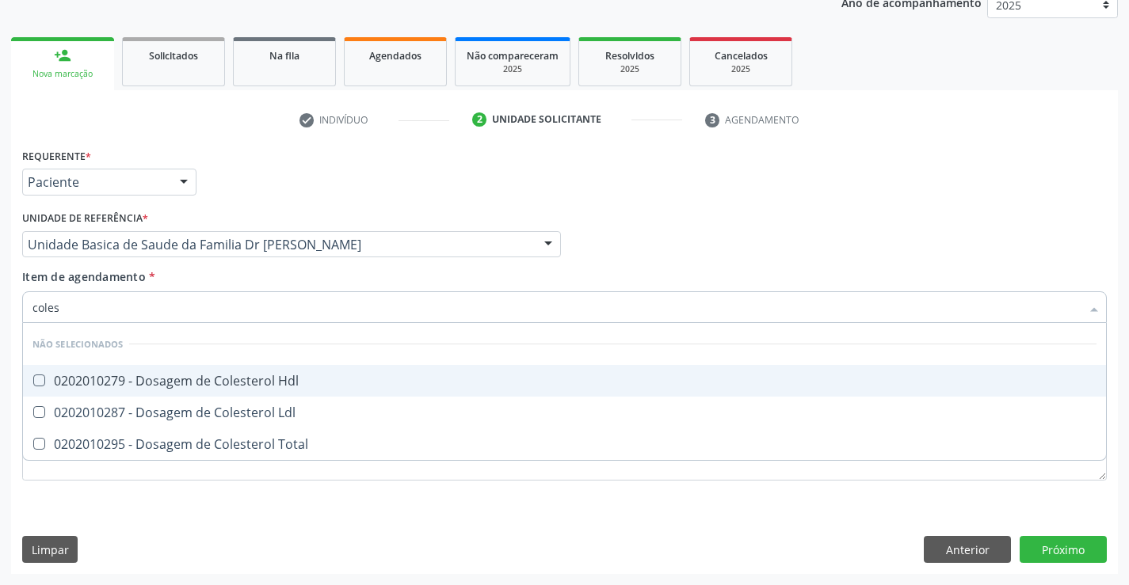
type input "colest"
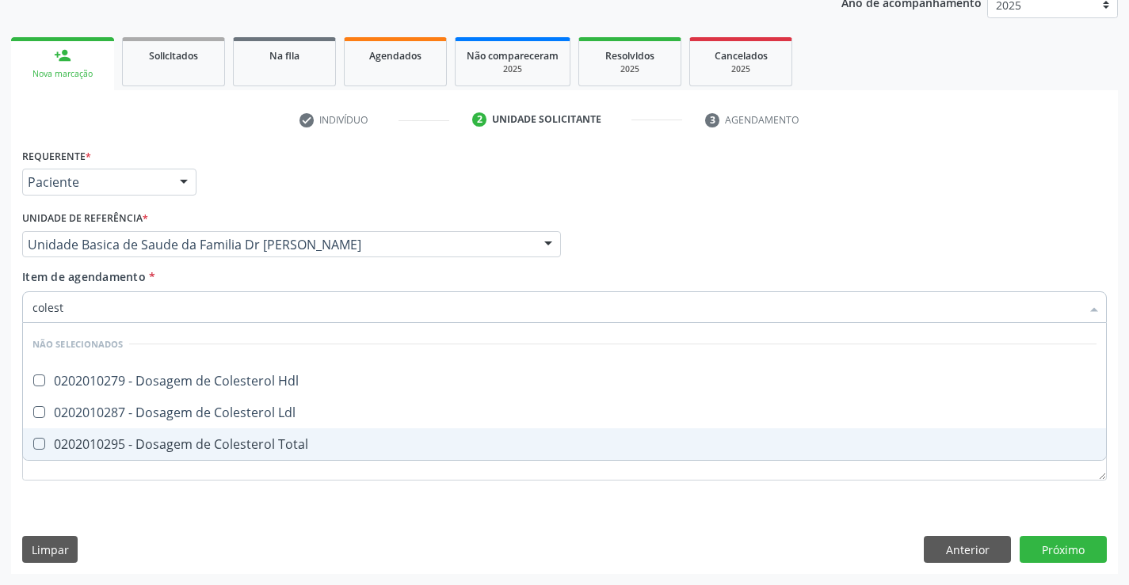
click at [231, 448] on div "0202010295 - Dosagem de Colesterol Total" at bounding box center [564, 444] width 1064 height 13
checkbox Total "true"
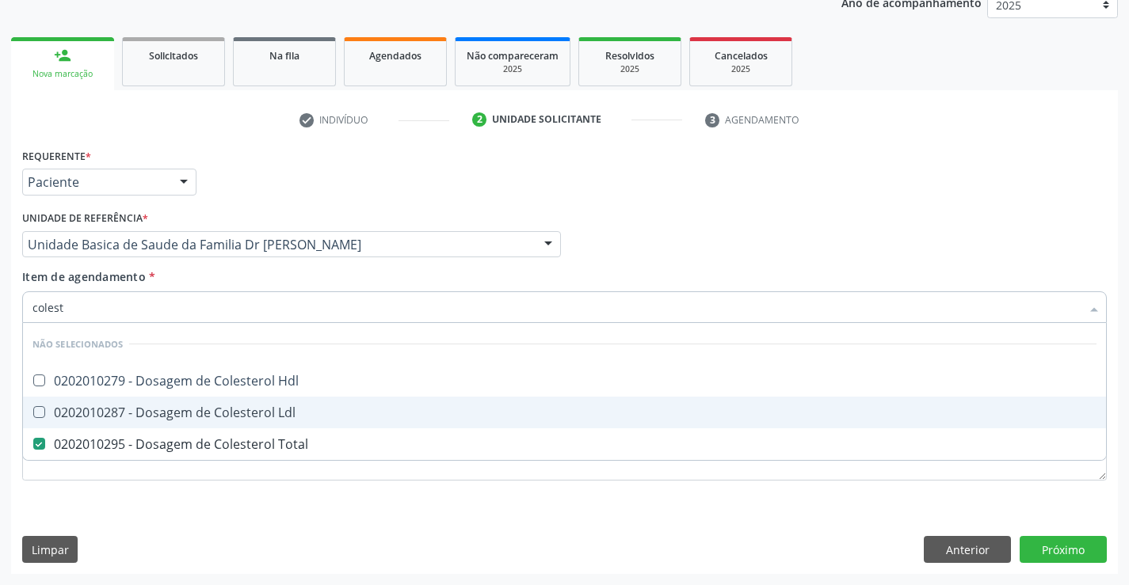
click at [218, 417] on div "0202010287 - Dosagem de Colesterol Ldl" at bounding box center [564, 412] width 1064 height 13
checkbox Ldl "true"
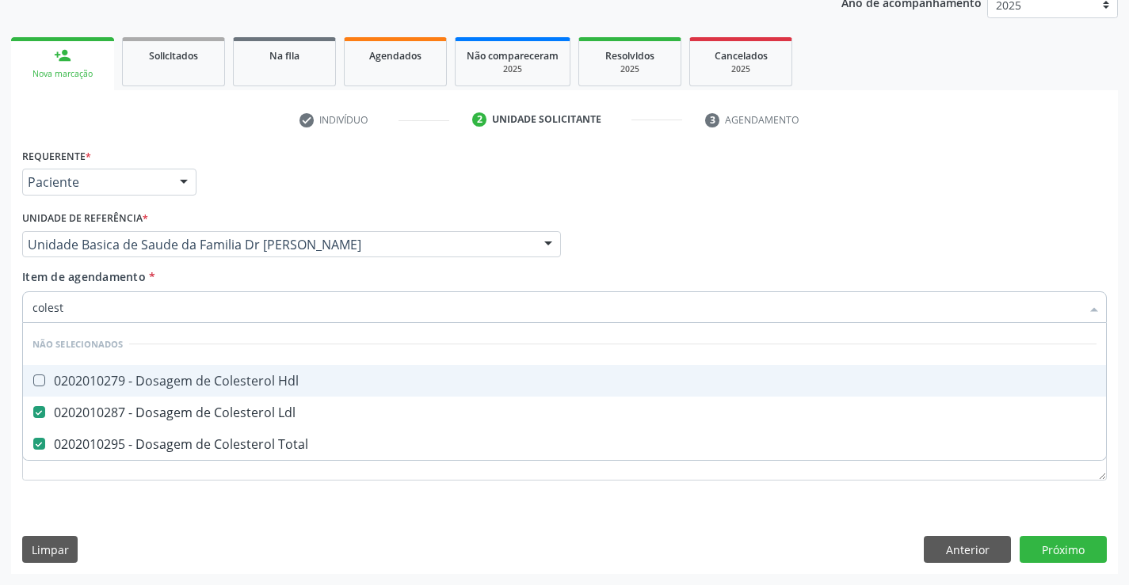
click at [215, 380] on div "0202010279 - Dosagem de Colesterol Hdl" at bounding box center [564, 381] width 1064 height 13
checkbox Hdl "true"
click at [231, 275] on div "Item de agendamento * colest Desfazer seleção Não selecionados 0202010279 - Dos…" at bounding box center [564, 294] width 1085 height 50
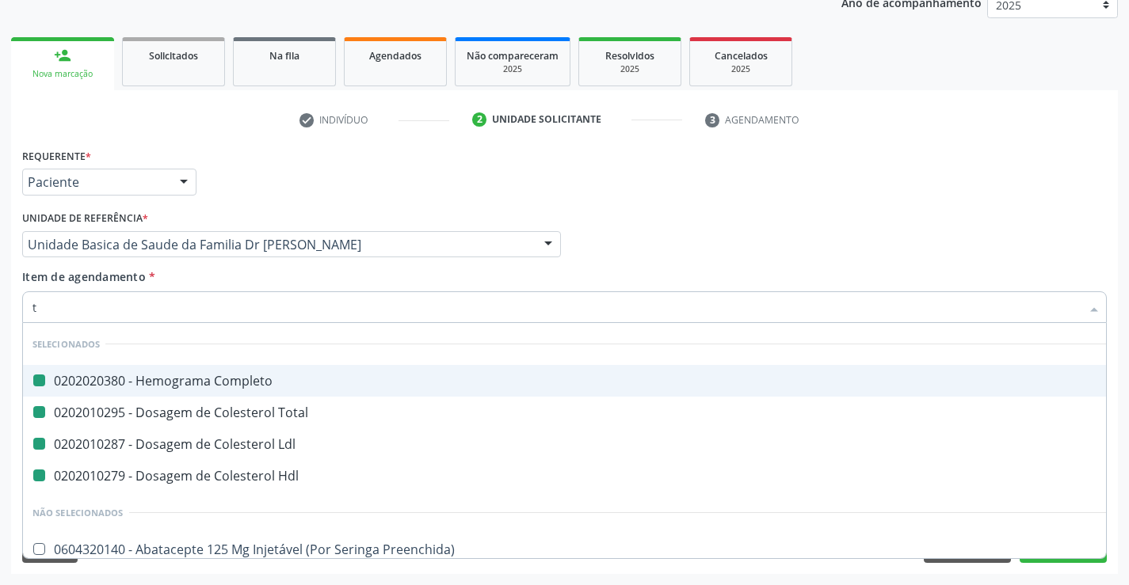
type input "tr"
checkbox Completo "false"
checkbox Total "false"
checkbox Ldl "false"
checkbox Hdl "false"
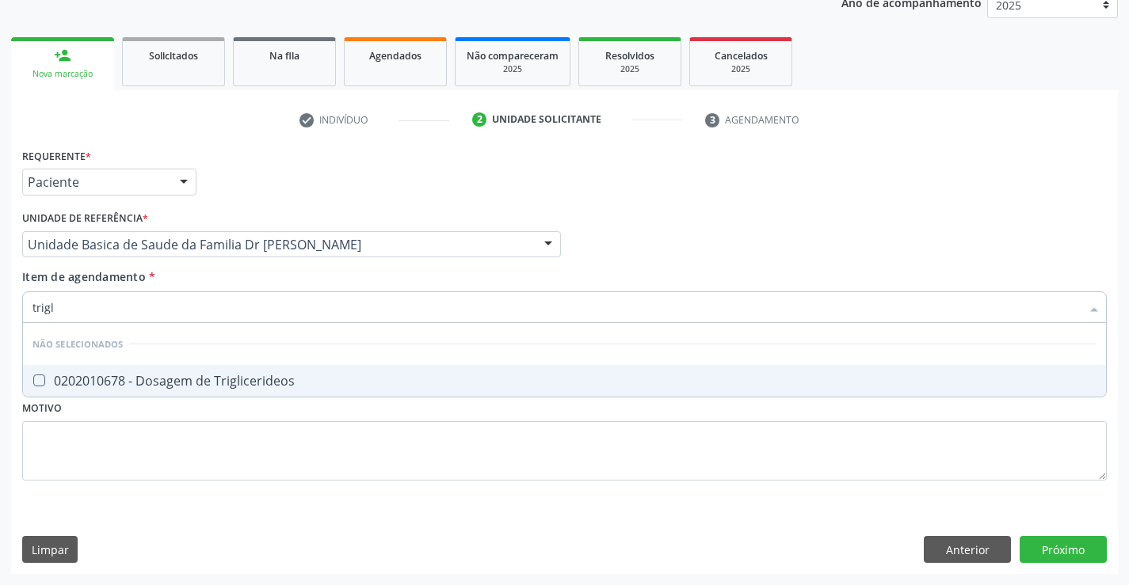
type input "trigli"
click at [227, 382] on div "0202010678 - Dosagem de Triglicerideos" at bounding box center [564, 381] width 1064 height 13
checkbox Triglicerideos "true"
click at [240, 276] on div "Item de agendamento * trigli Desfazer seleção Não selecionados 0202010678 - Dos…" at bounding box center [564, 294] width 1085 height 50
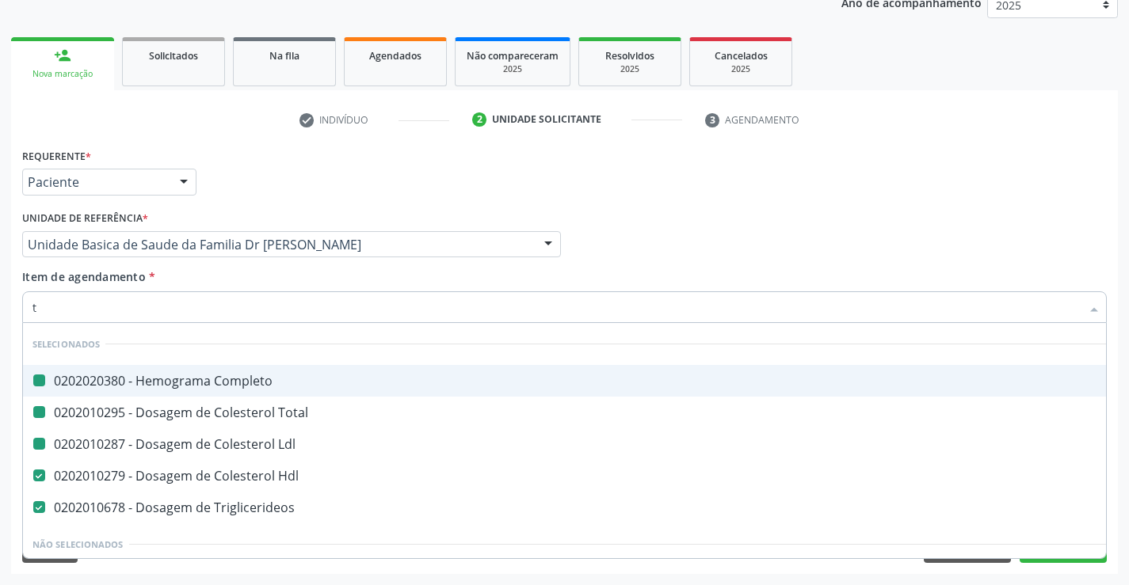
type input "tg"
checkbox Completo "false"
checkbox Total "false"
checkbox Ldl "false"
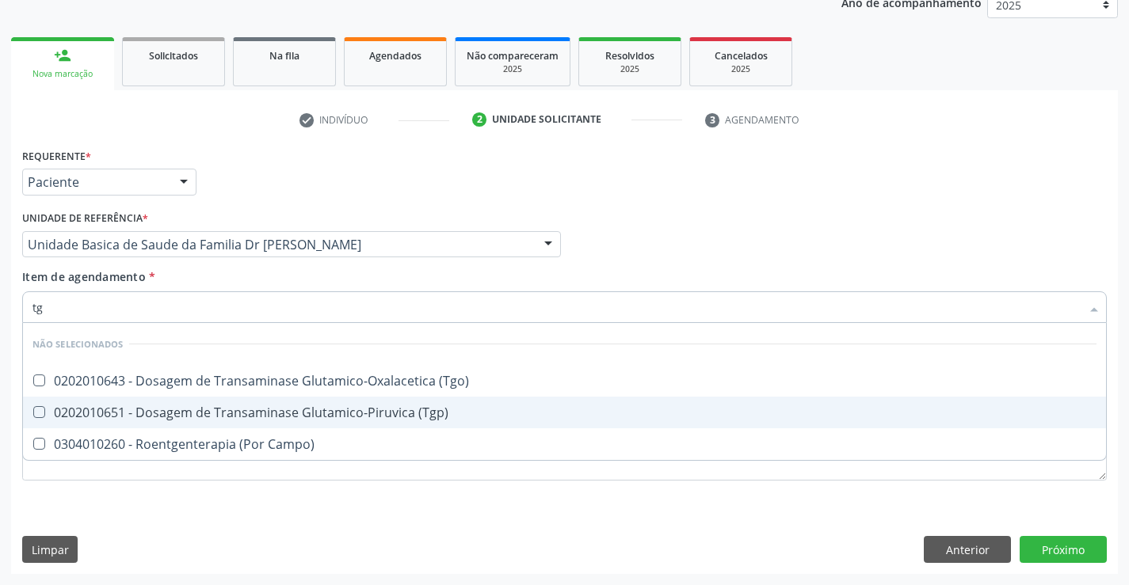
click at [232, 414] on div "0202010651 - Dosagem de Transaminase Glutamico-Piruvica (Tgp)" at bounding box center [564, 412] width 1064 height 13
checkbox \(Tgp\) "true"
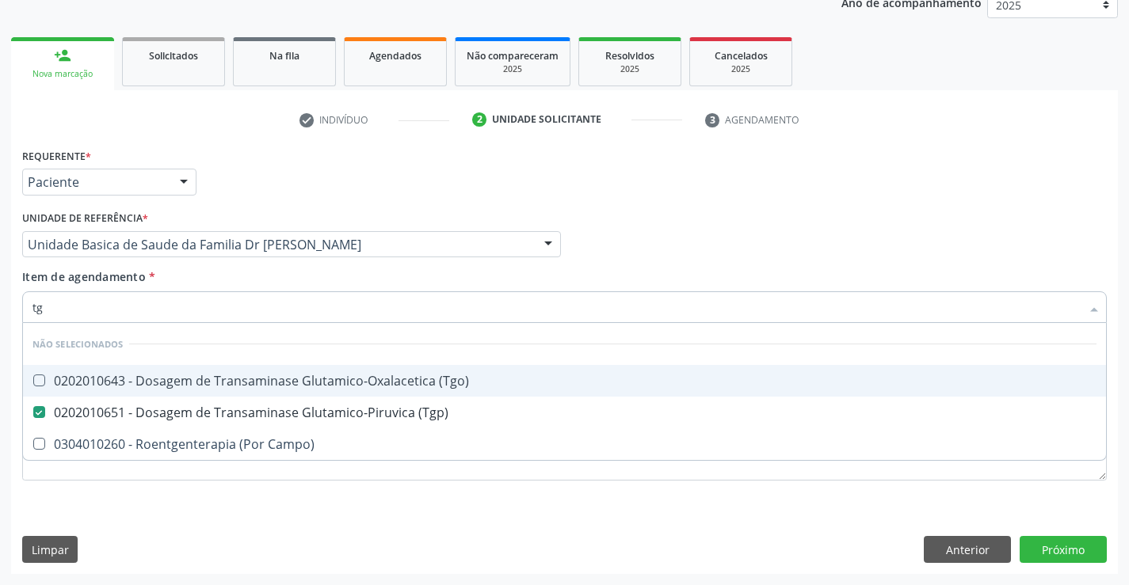
click at [235, 382] on div "0202010643 - Dosagem de Transaminase Glutamico-Oxalacetica (Tgo)" at bounding box center [564, 381] width 1064 height 13
checkbox \(Tgo\) "true"
click at [234, 275] on div "Item de agendamento * tg Desfazer seleção Não selecionados 0202010643 - Dosagem…" at bounding box center [564, 294] width 1085 height 50
checkbox Campo\) "true"
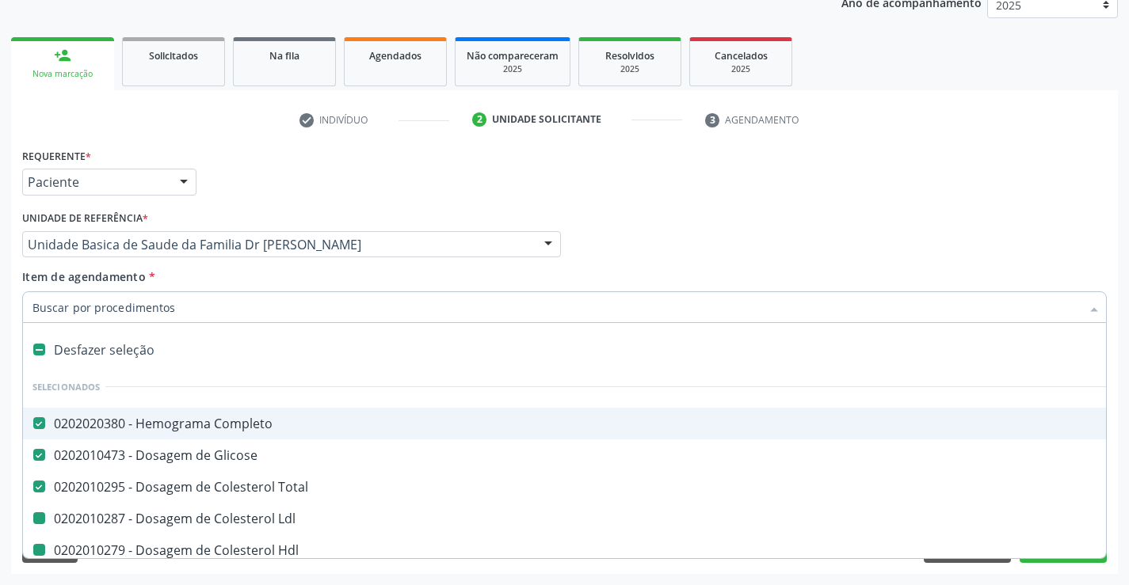
type input "u"
checkbox Ldl "false"
checkbox Hdl "false"
checkbox Triglicerideos "false"
checkbox \(Tgp\) "false"
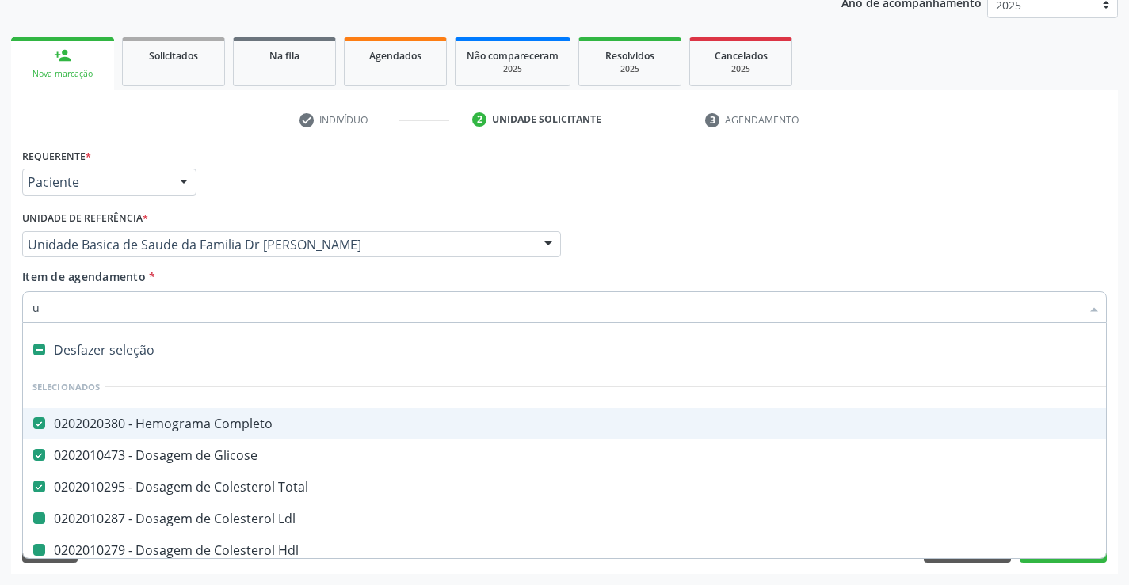
checkbox \(Tgo\) "false"
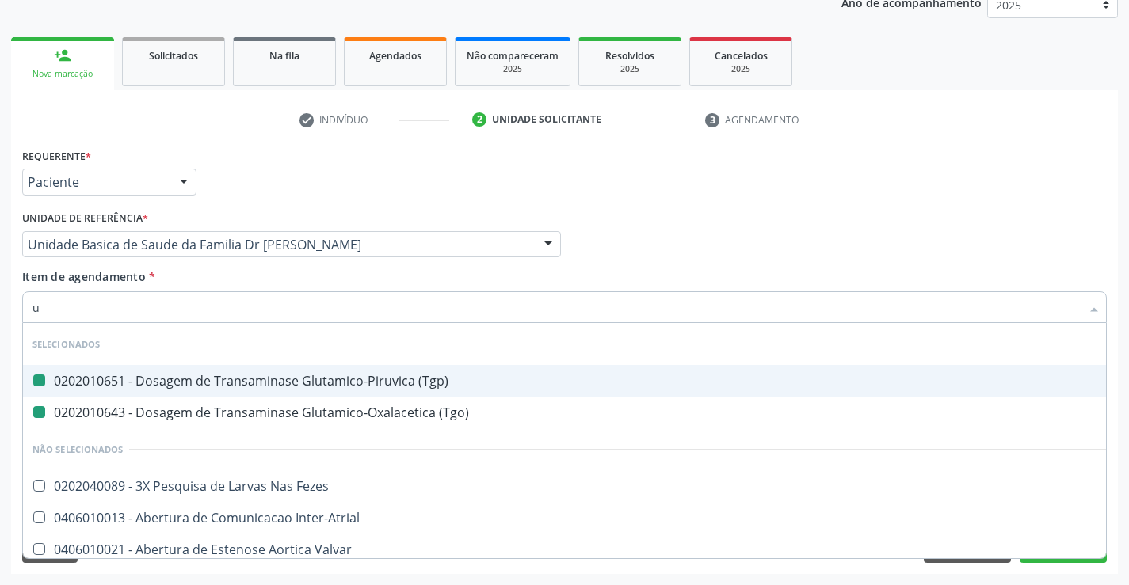
type input "ur"
checkbox \(Tgp\) "false"
checkbox \(Tgo\) "false"
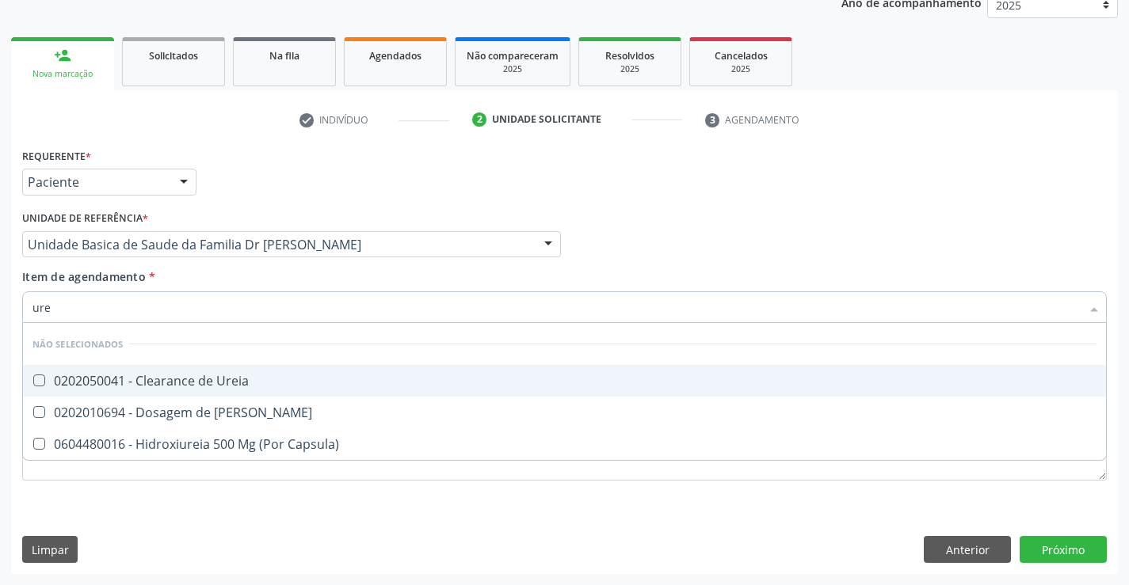
type input "urei"
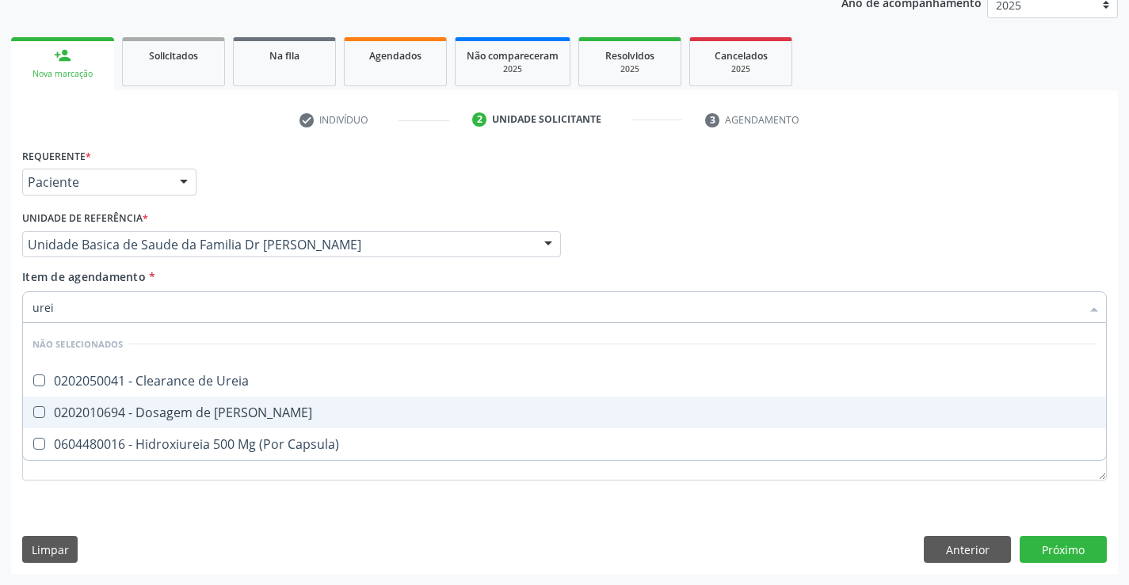
click at [209, 410] on div "0202010694 - Dosagem de [PERSON_NAME]" at bounding box center [564, 412] width 1064 height 13
checkbox Ureia "true"
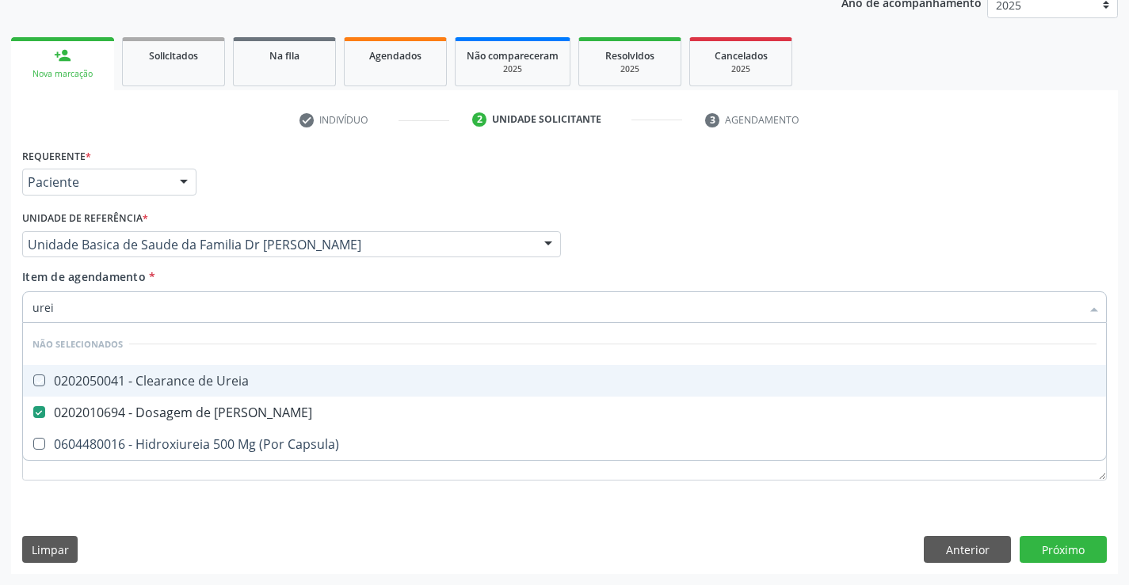
click at [190, 271] on div "Item de agendamento * urei Desfazer seleção Não selecionados 0202050041 - Clear…" at bounding box center [564, 294] width 1085 height 50
checkbox Ureia "true"
checkbox Capsula\) "true"
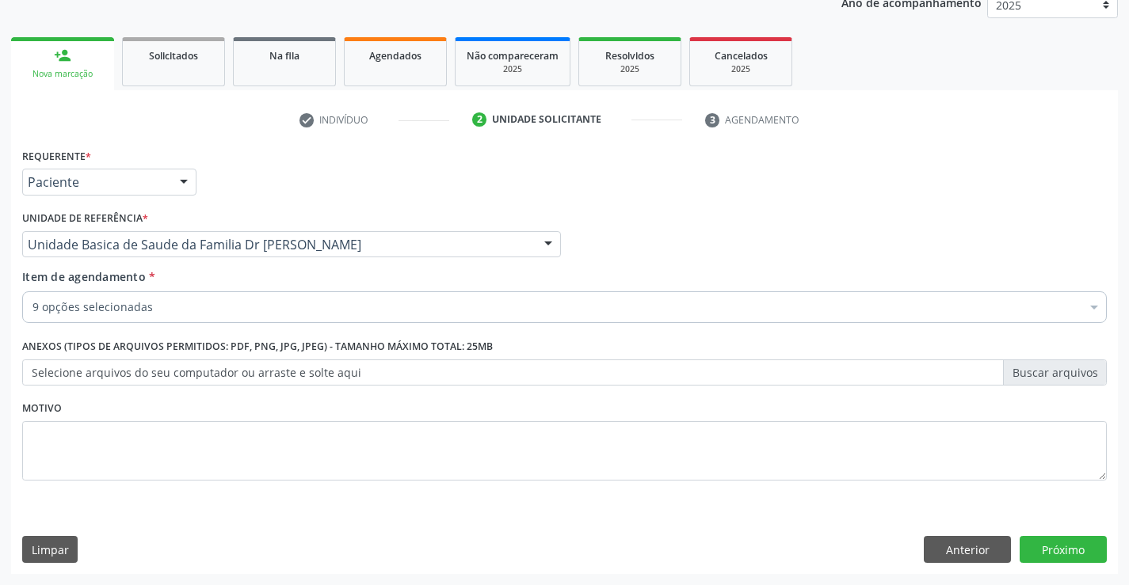
click at [184, 320] on div "9 opções selecionadas" at bounding box center [564, 308] width 1085 height 32
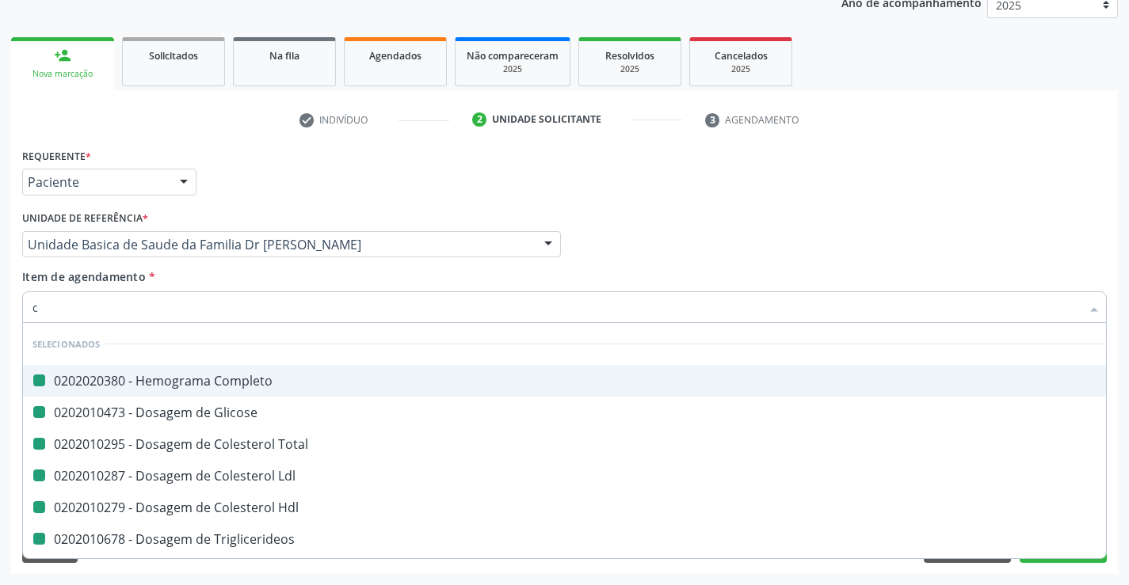
type input "cr"
checkbox Completo "false"
checkbox Glicose "false"
checkbox Total "false"
checkbox Ldl "false"
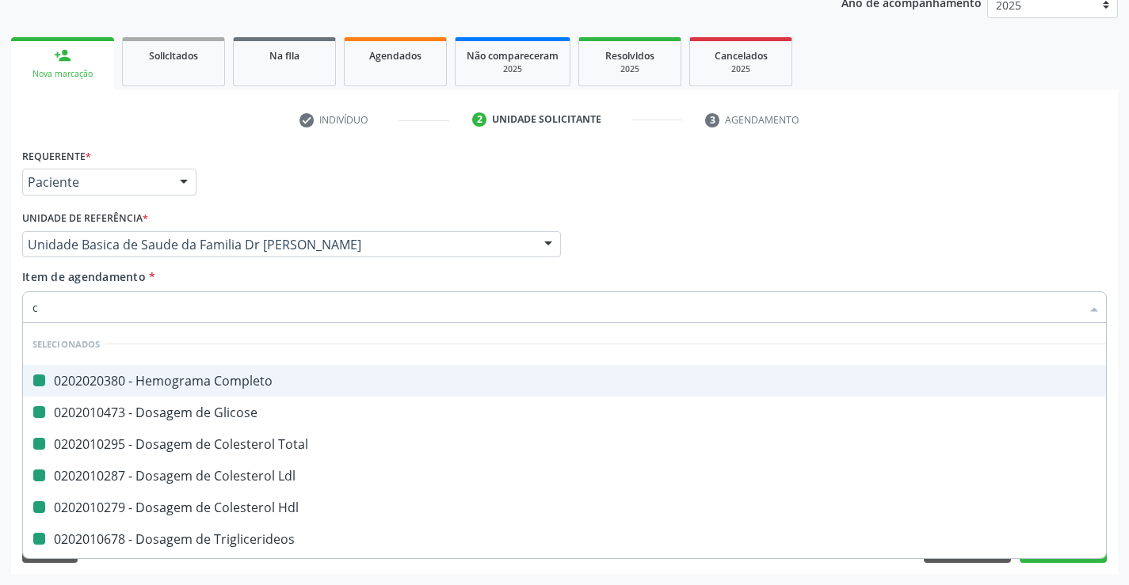
checkbox Hdl "false"
checkbox Triglicerideos "false"
checkbox \(Tgp\) "false"
checkbox \(Tgo\) "false"
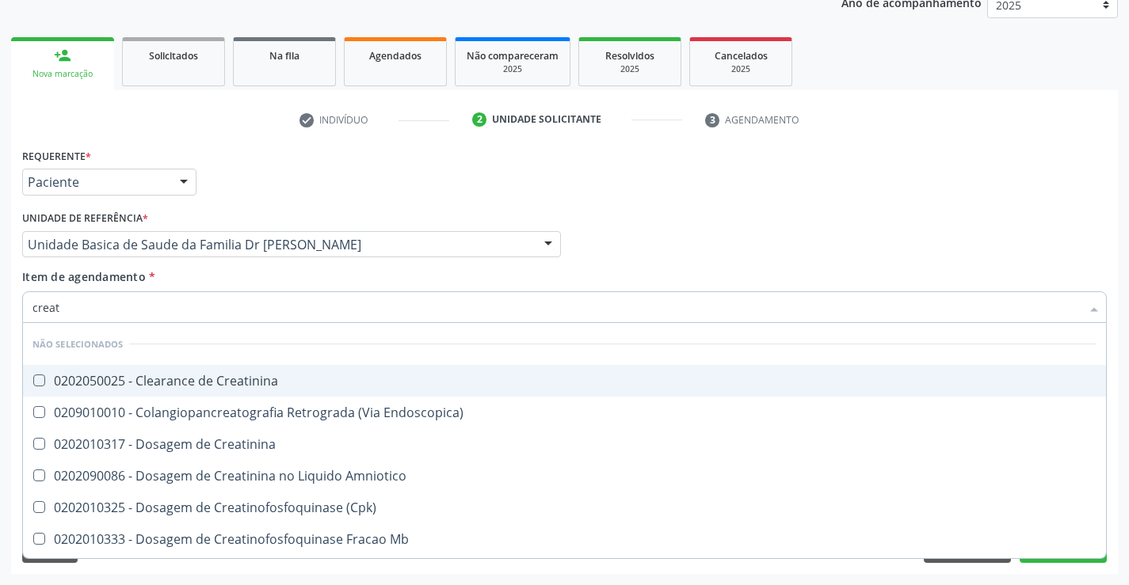
type input "creati"
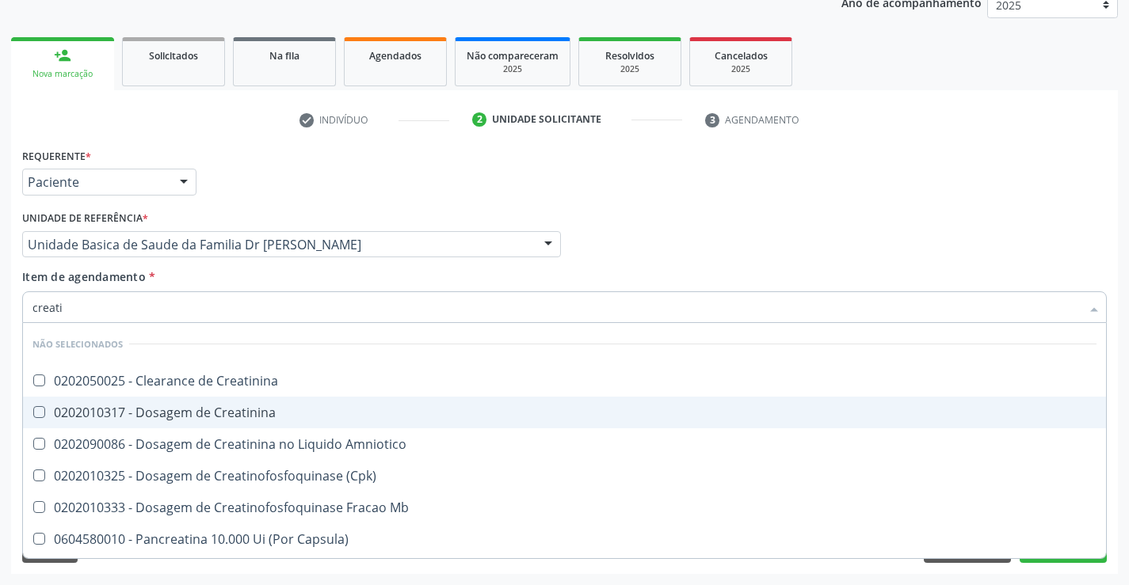
click at [197, 411] on div "0202010317 - Dosagem de Creatinina" at bounding box center [564, 412] width 1064 height 13
checkbox Creatinina "true"
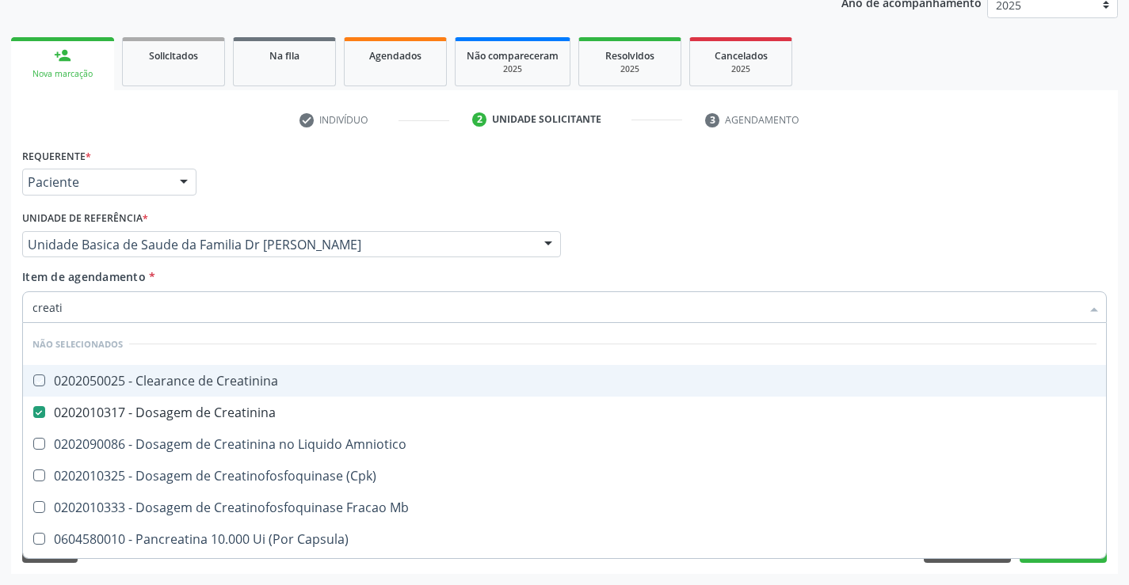
click at [198, 284] on div "Item de agendamento * creati Desfazer seleção Não selecionados 0202050025 - Cle…" at bounding box center [564, 294] width 1085 height 50
checkbox Creatinina "true"
checkbox Amniotico "true"
checkbox \(Cpk\) "true"
checkbox Mb "true"
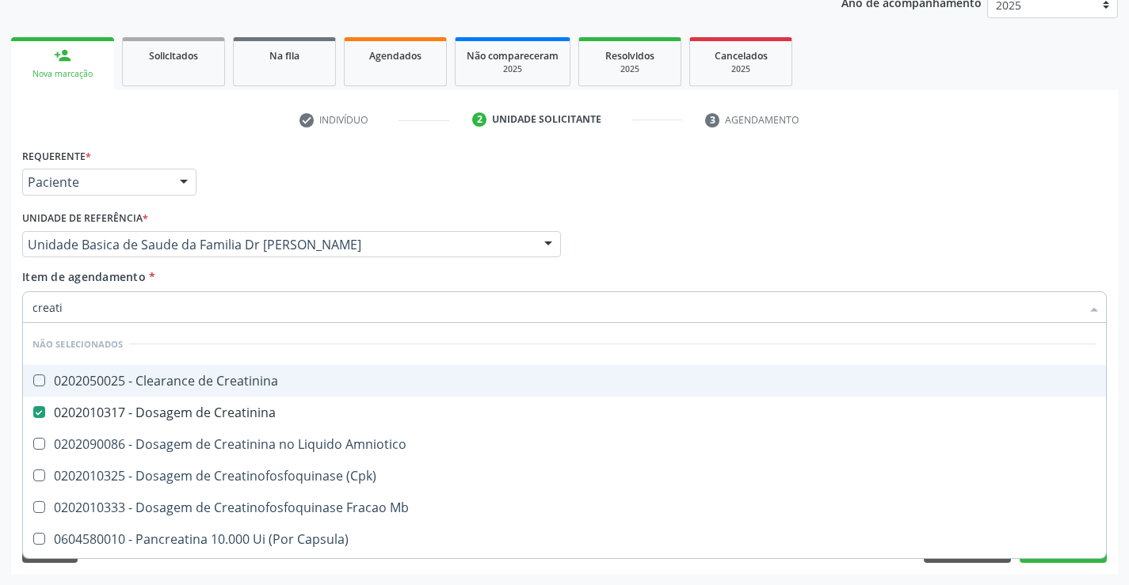
checkbox Capsula\) "true"
checkbox Pancreaticos "true"
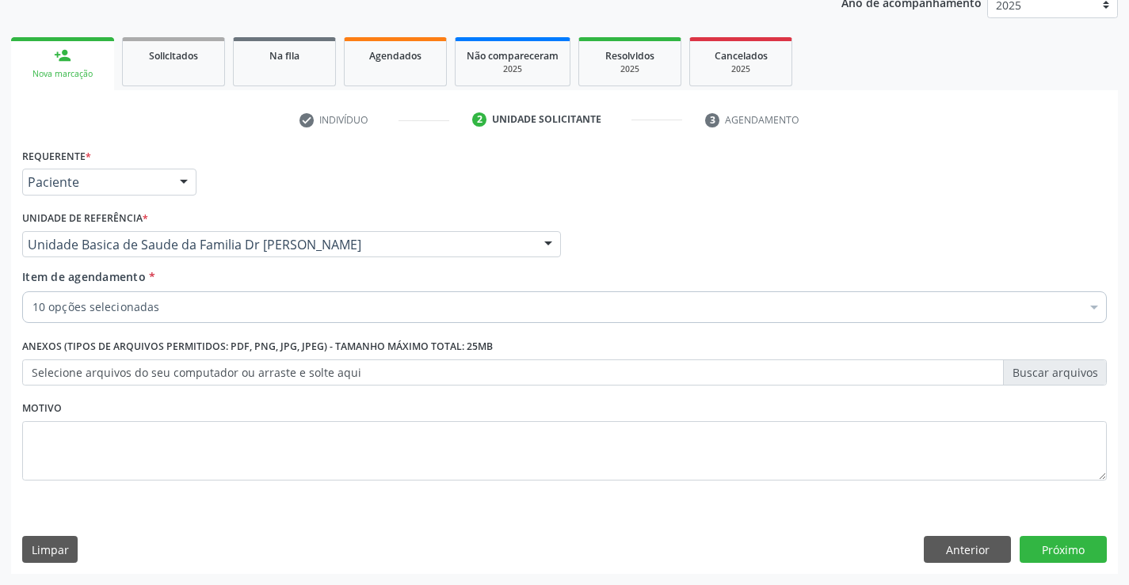
click at [32, 315] on input "Item de agendamento *" at bounding box center [32, 308] width 0 height 32
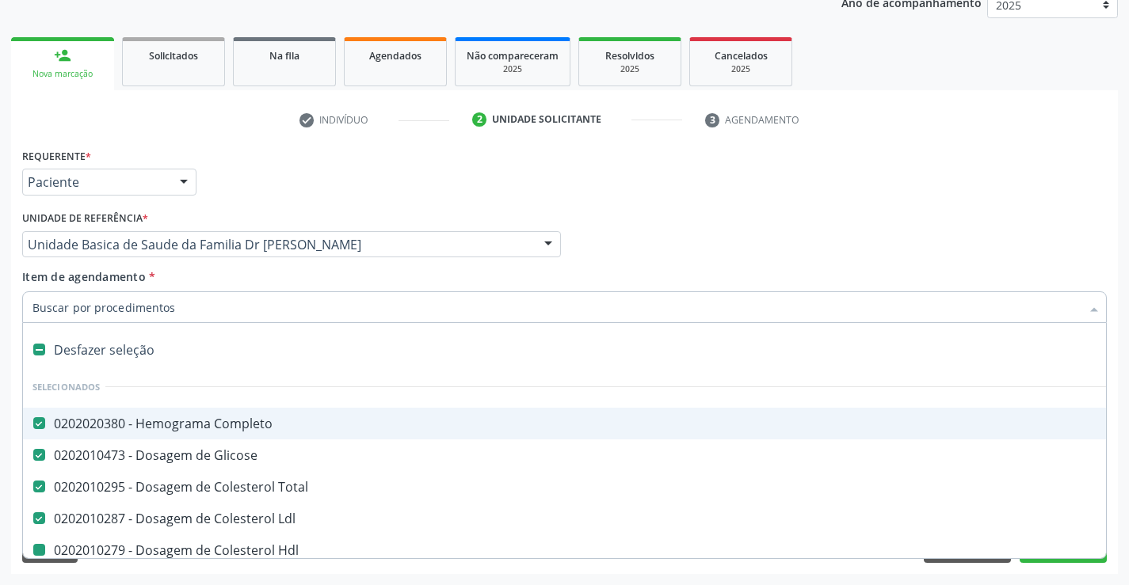
type input "u"
checkbox Hdl "false"
checkbox Triglicerideos "false"
checkbox \(Tgp\) "false"
checkbox \(Tgo\) "false"
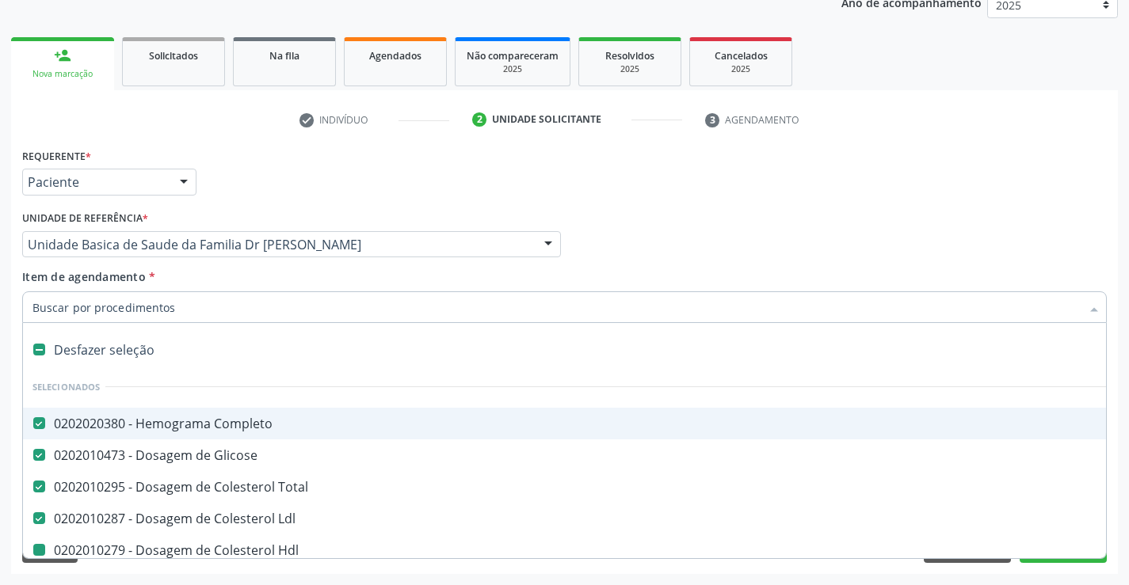
checkbox Ureia "false"
checkbox Creatinina "false"
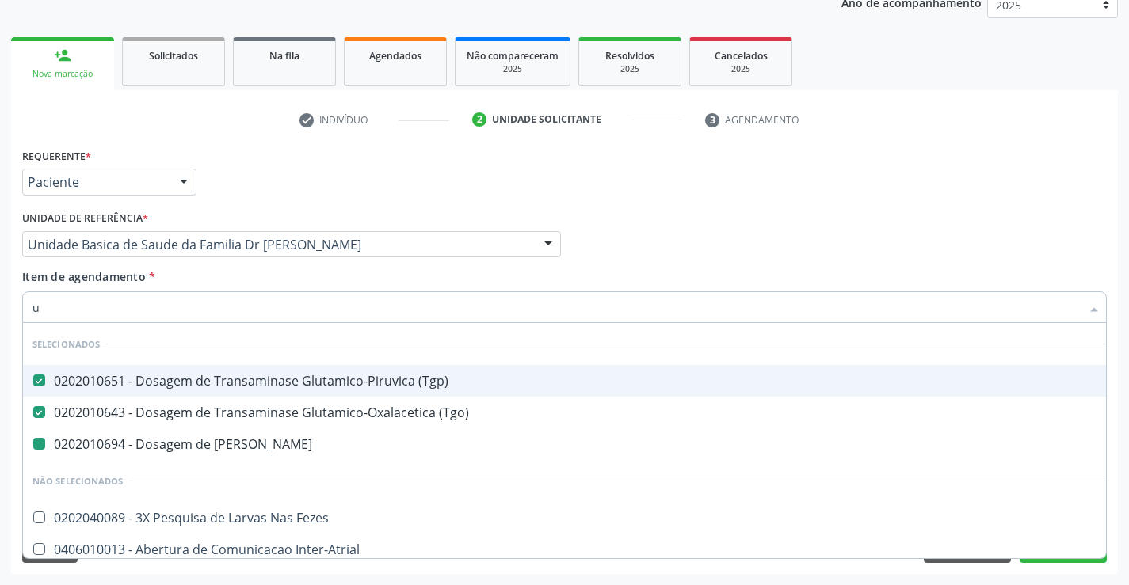
type input "ur"
checkbox Ureia "false"
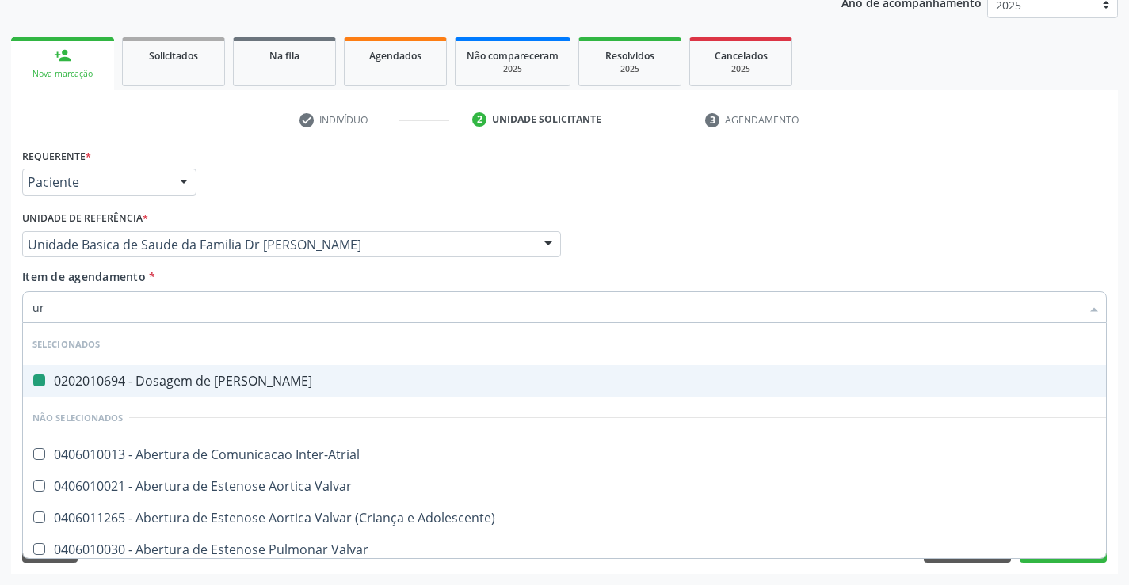
type input "uri"
checkbox Ureia "false"
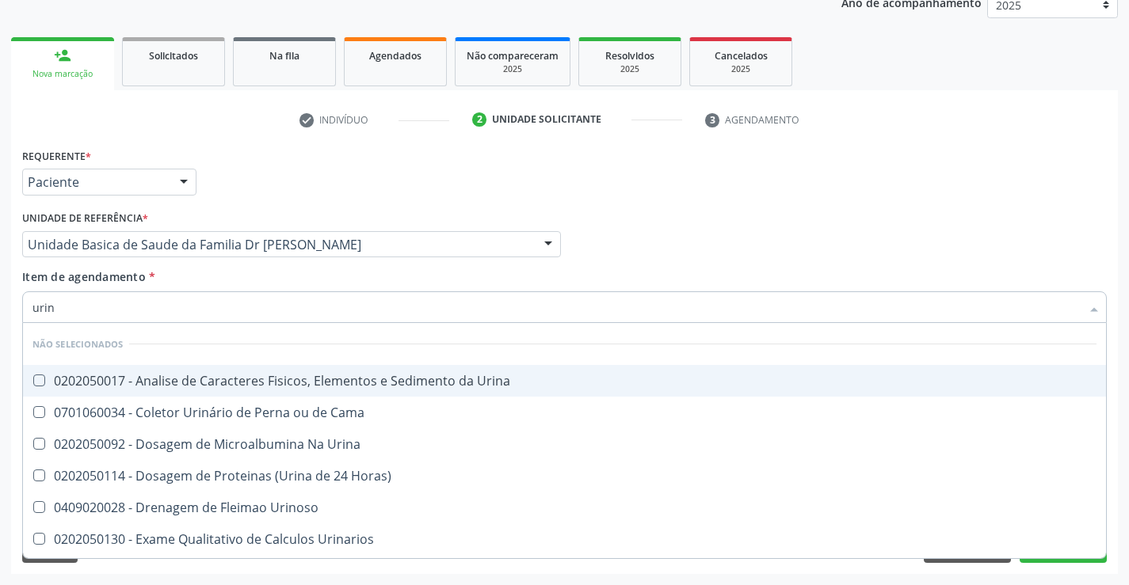
type input "urina"
click at [208, 382] on div "0202050017 - Analise de Caracteres Fisicos, Elementos e Sedimento da Urina" at bounding box center [564, 381] width 1064 height 13
checkbox Urina "true"
click at [204, 272] on div "Item de agendamento * urina Desfazer seleção Não selecionados 0202050017 - Anal…" at bounding box center [564, 294] width 1085 height 50
checkbox Horas\) "true"
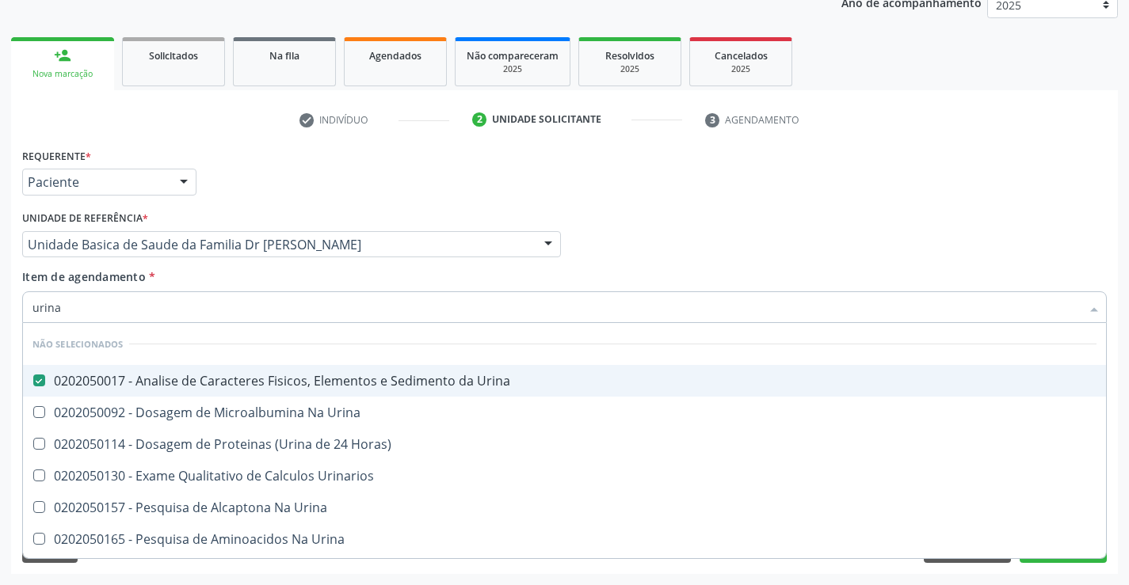
checkbox Urina "true"
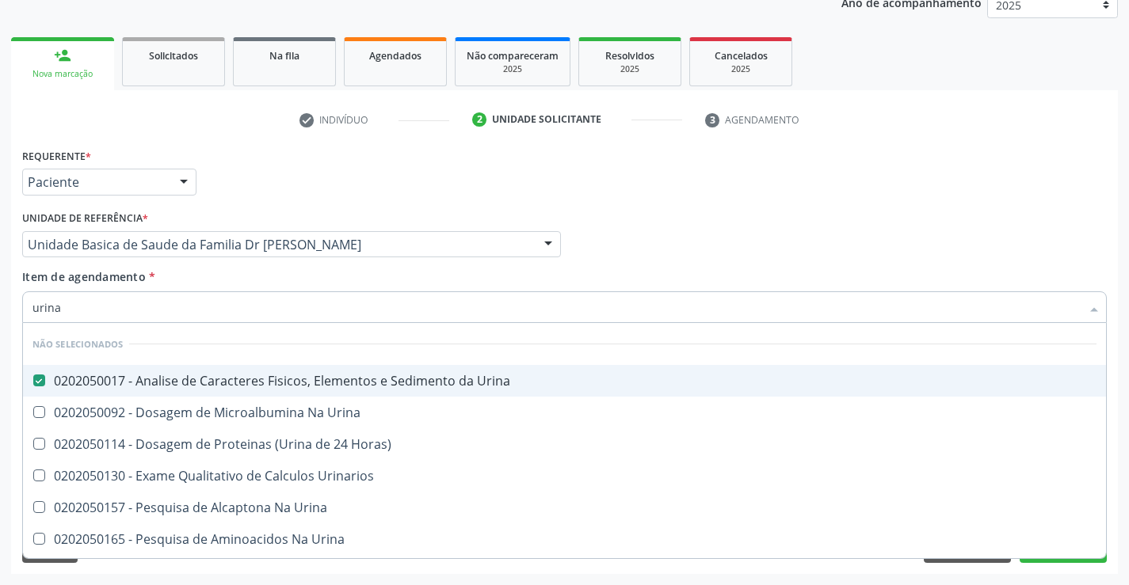
checkbox Urina "true"
checkbox Urinarios "true"
checkbox Urina "true"
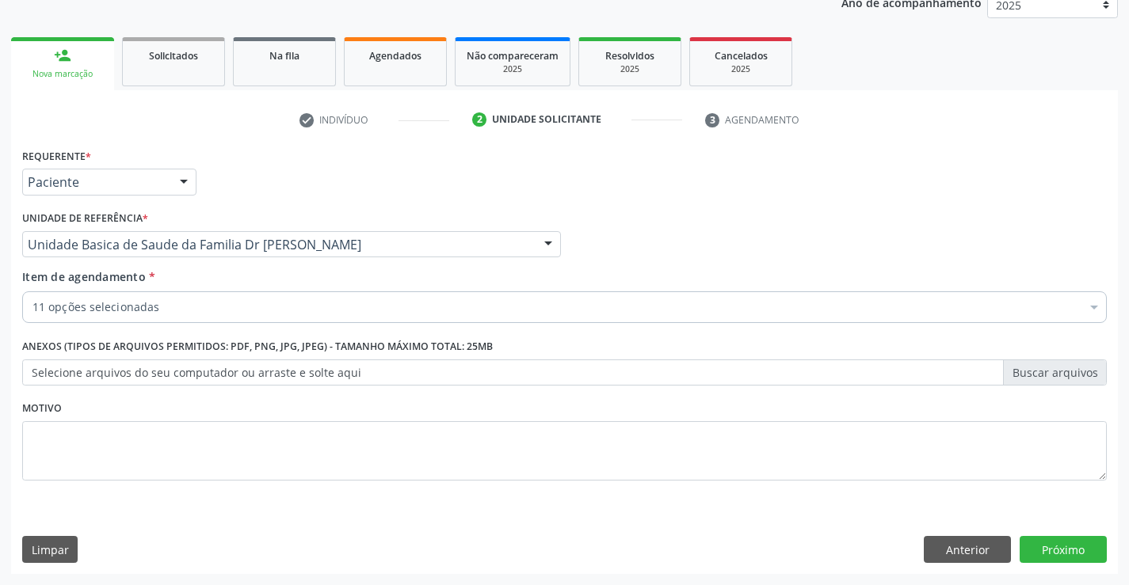
click at [32, 311] on input "Item de agendamento *" at bounding box center [32, 308] width 0 height 32
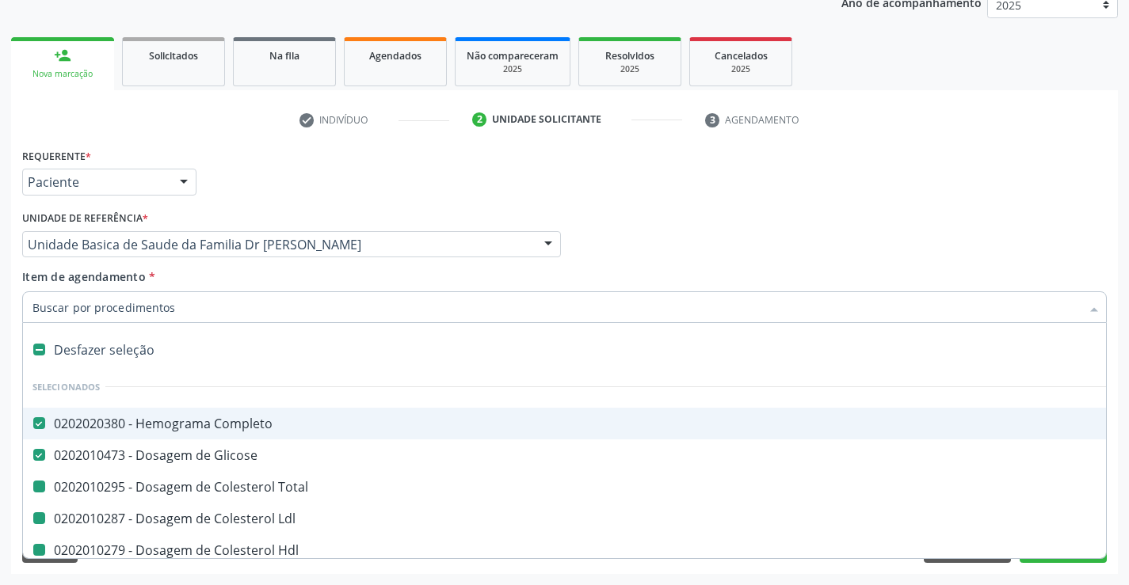
type input "f"
checkbox Total "false"
checkbox Hdl "false"
checkbox Triglicerideos "false"
checkbox \(Tgp\) "false"
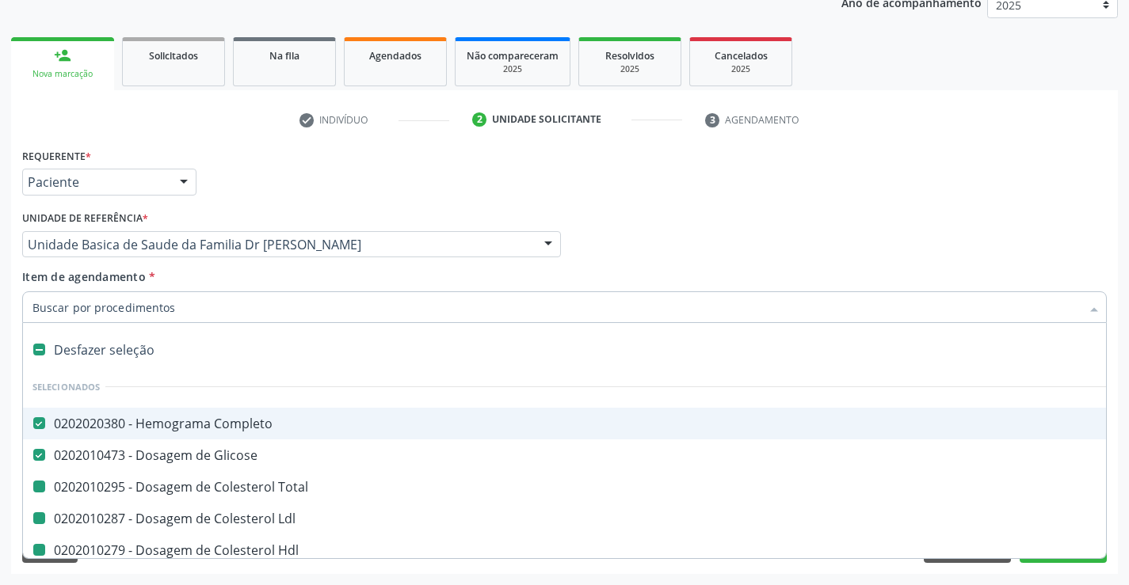
checkbox \(Tgo\) "false"
checkbox Ureia "false"
checkbox Creatinina "false"
checkbox Urina "false"
checkbox Ldl "false"
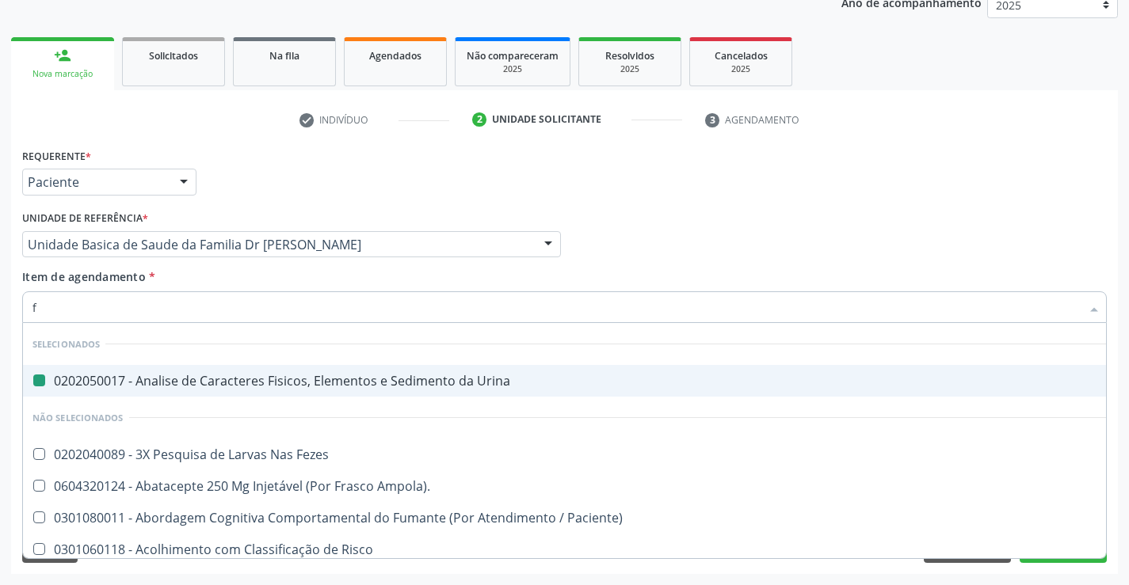
type input "fe"
checkbox Urina "false"
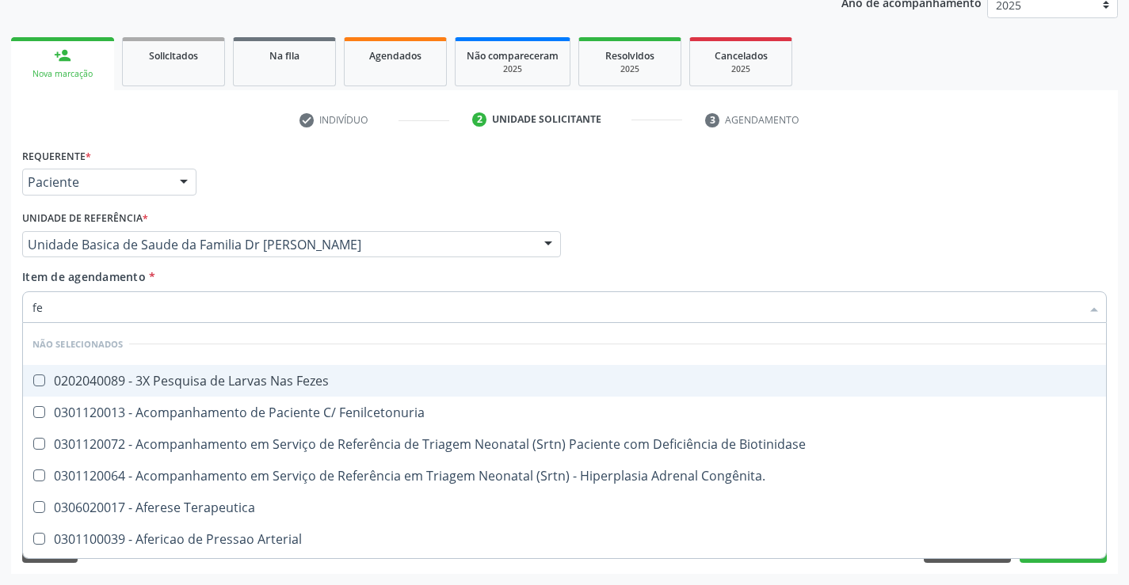
type input "fez"
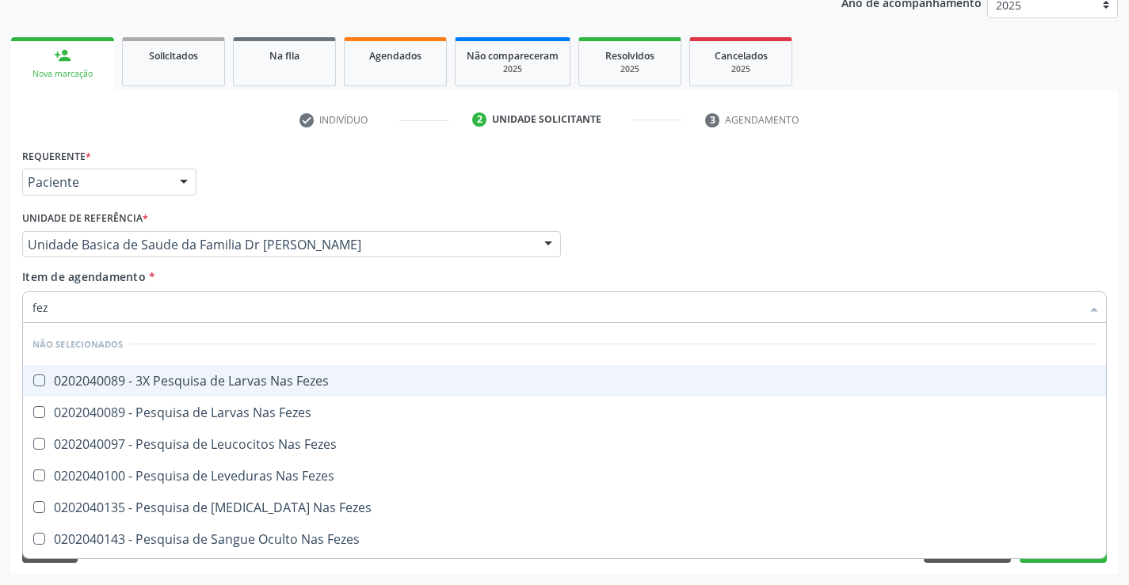
click at [202, 380] on div "0202040089 - 3X Pesquisa de Larvas Nas Fezes" at bounding box center [564, 381] width 1064 height 13
checkbox Fezes "true"
click at [193, 280] on div "Item de agendamento * fez Desfazer seleção Não selecionados 0202040089 - 3X Pes…" at bounding box center [564, 294] width 1085 height 50
checkbox Fezes "true"
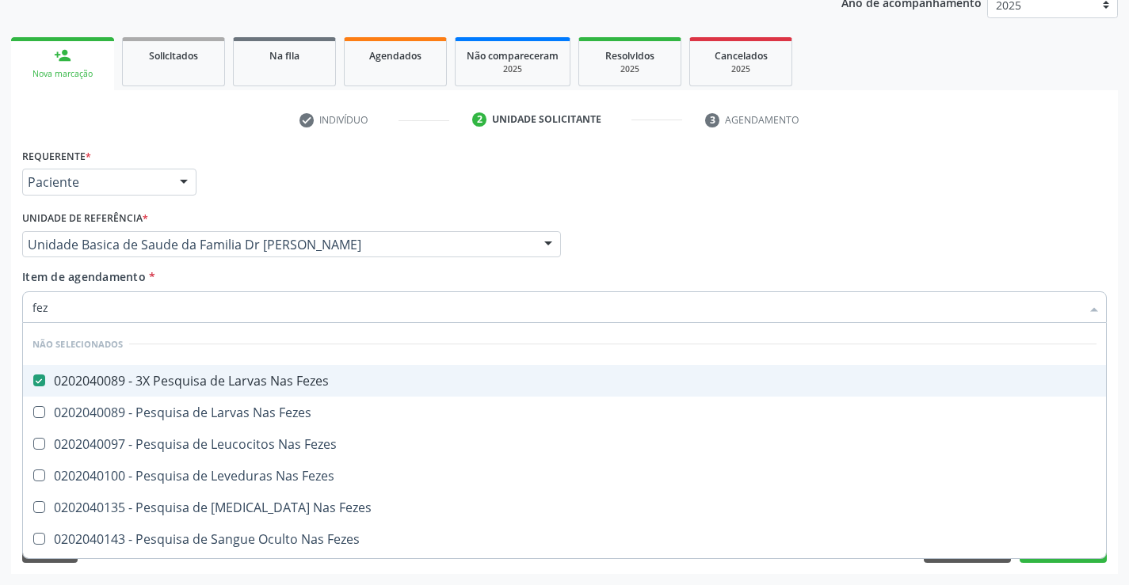
checkbox Fezes "true"
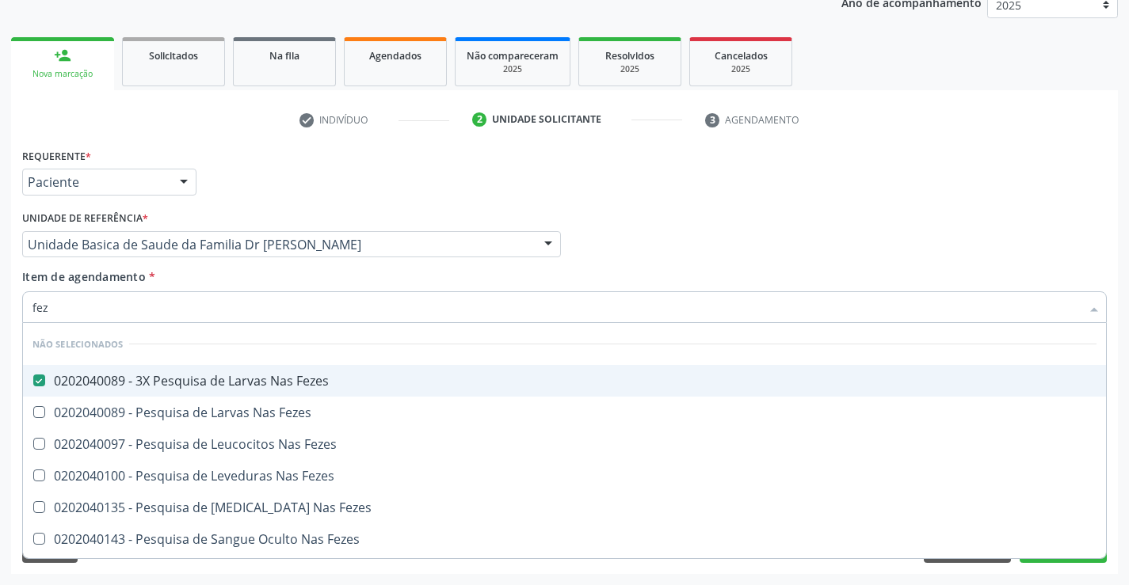
checkbox Fezes "true"
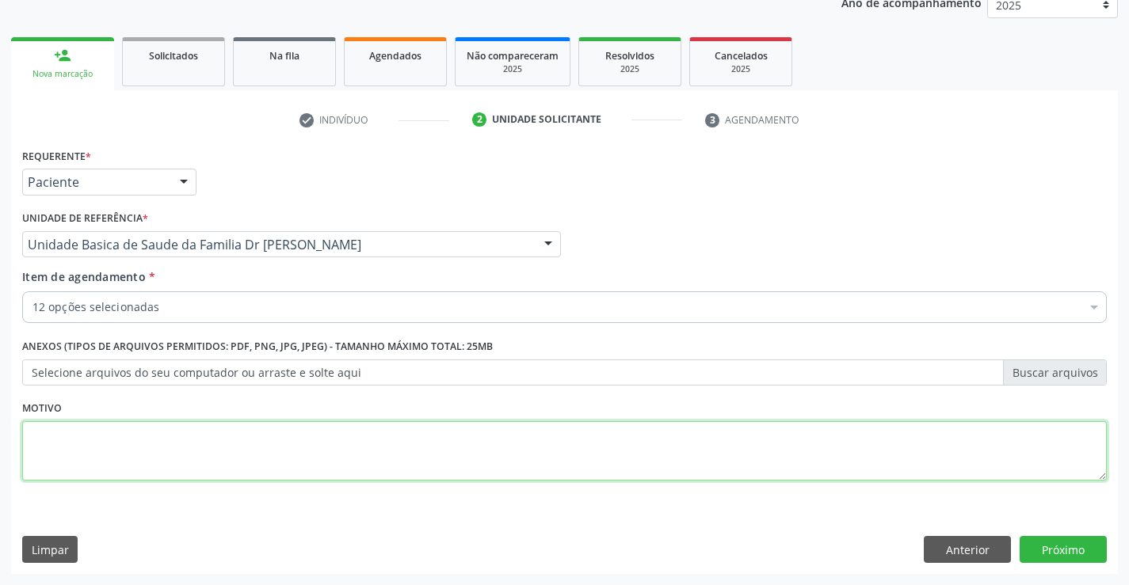
drag, startPoint x: 383, startPoint y: 455, endPoint x: 452, endPoint y: 194, distance: 269.8
click at [414, 393] on div "Requerente * Paciente Profissional de Saúde Paciente Nenhum resultado encontrad…" at bounding box center [564, 323] width 1085 height 359
click at [1052, 543] on button "Próximo" at bounding box center [1063, 549] width 87 height 27
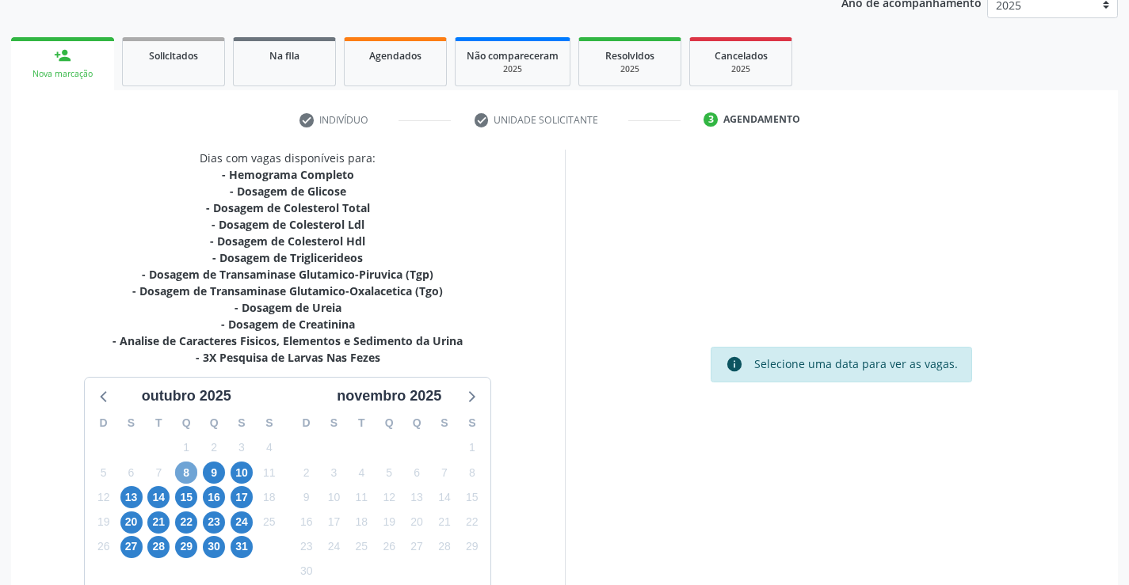
click at [187, 469] on span "8" at bounding box center [186, 473] width 22 height 22
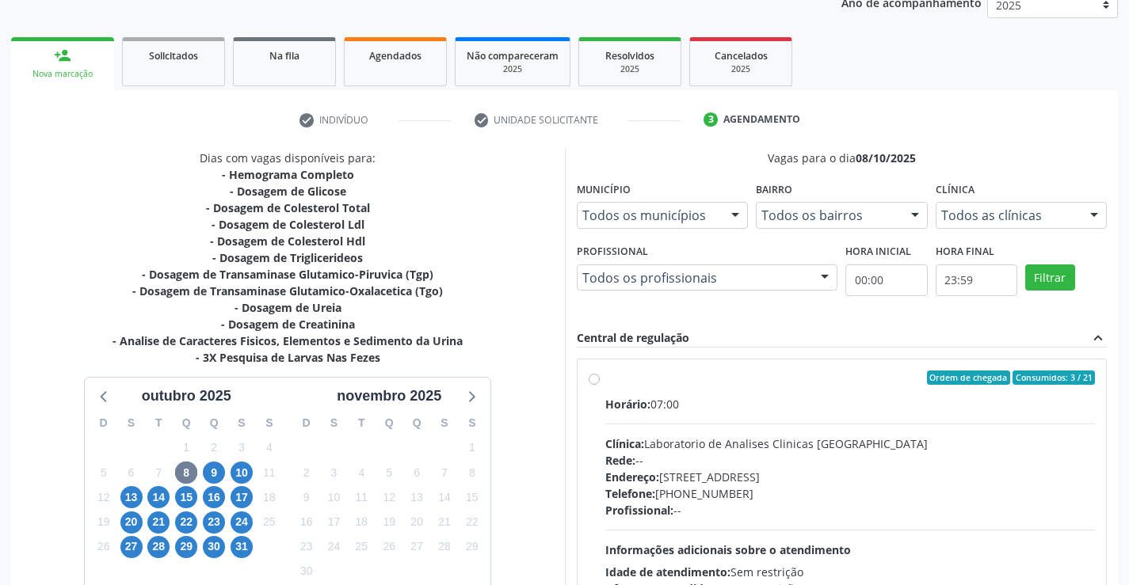
click at [801, 388] on label "Ordem de chegada Consumidos: 3 / 21 Horário: 07:00 Clínica: Laboratorio de Anal…" at bounding box center [850, 492] width 490 height 243
click at [600, 385] on input "Ordem de chegada Consumidos: 3 / 21 Horário: 07:00 Clínica: Laboratorio de Anal…" at bounding box center [594, 378] width 11 height 14
radio input "true"
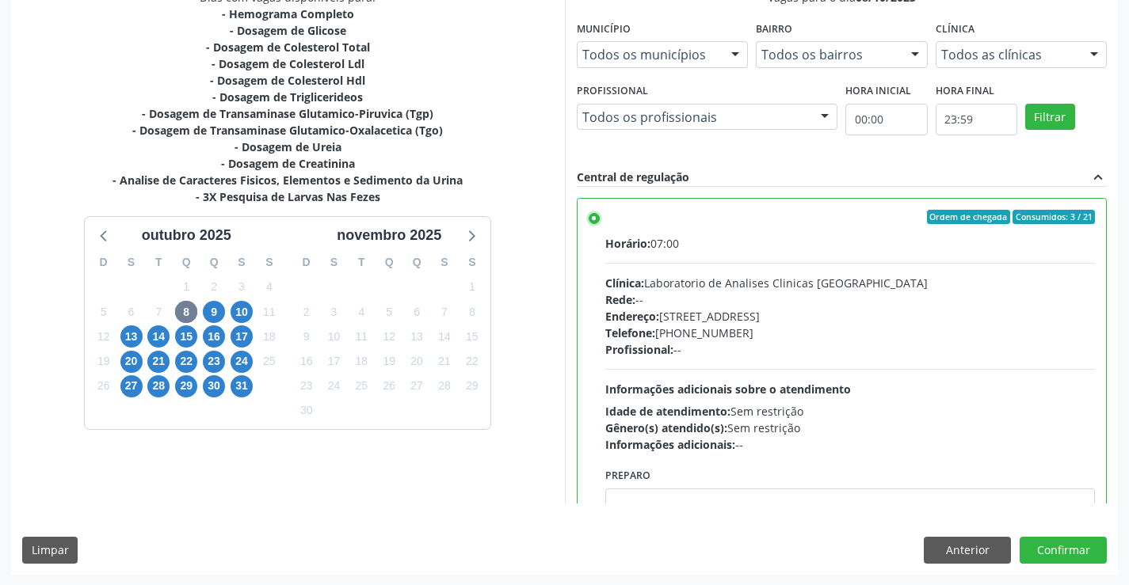
scroll to position [361, 0]
click at [1056, 551] on button "Confirmar" at bounding box center [1063, 549] width 87 height 27
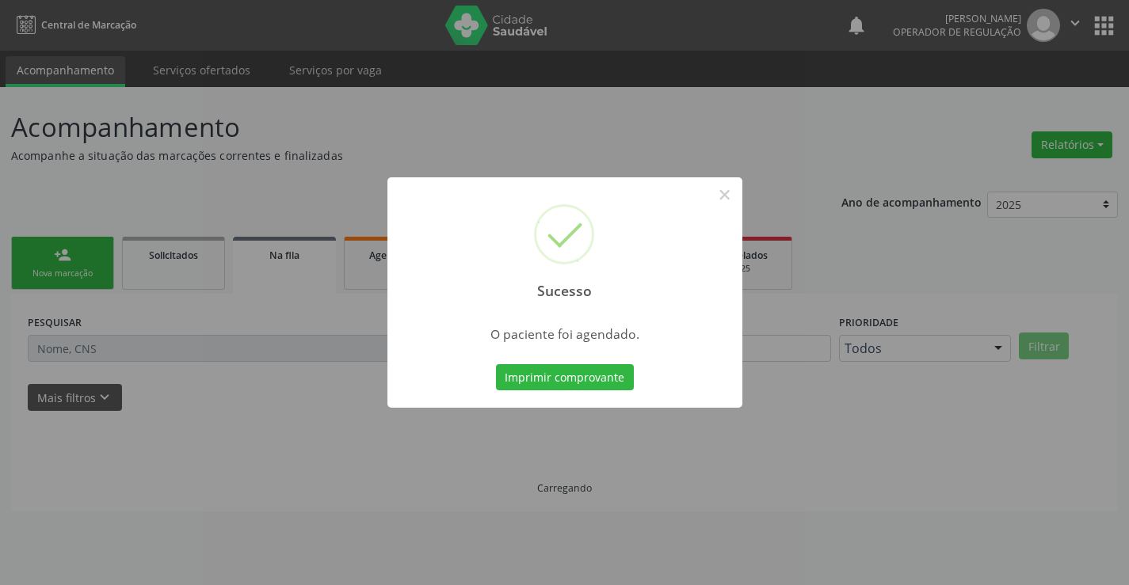
scroll to position [0, 0]
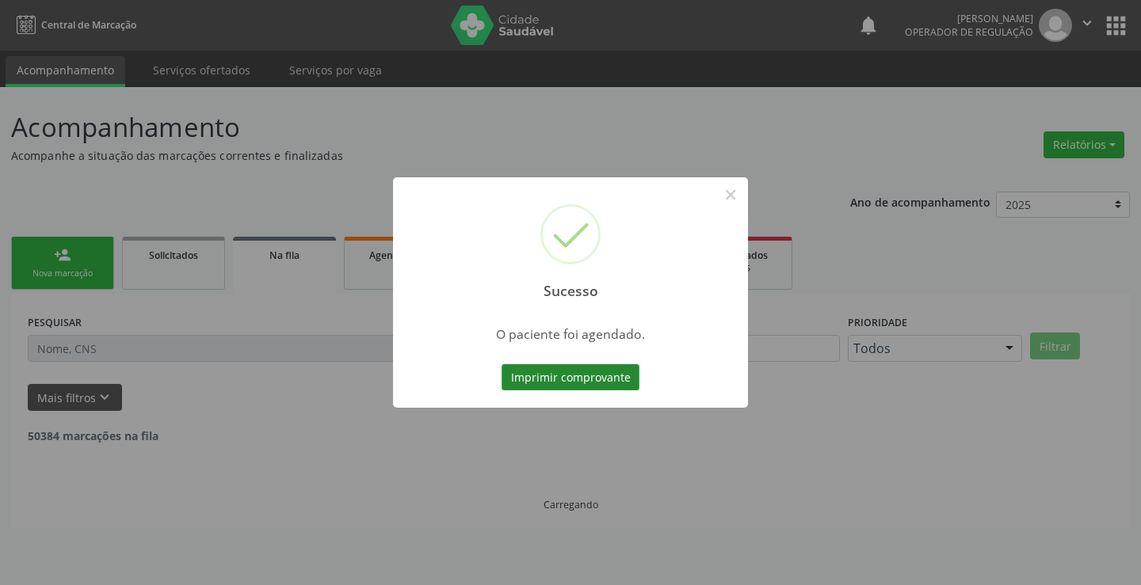
click at [566, 372] on button "Imprimir comprovante" at bounding box center [570, 377] width 138 height 27
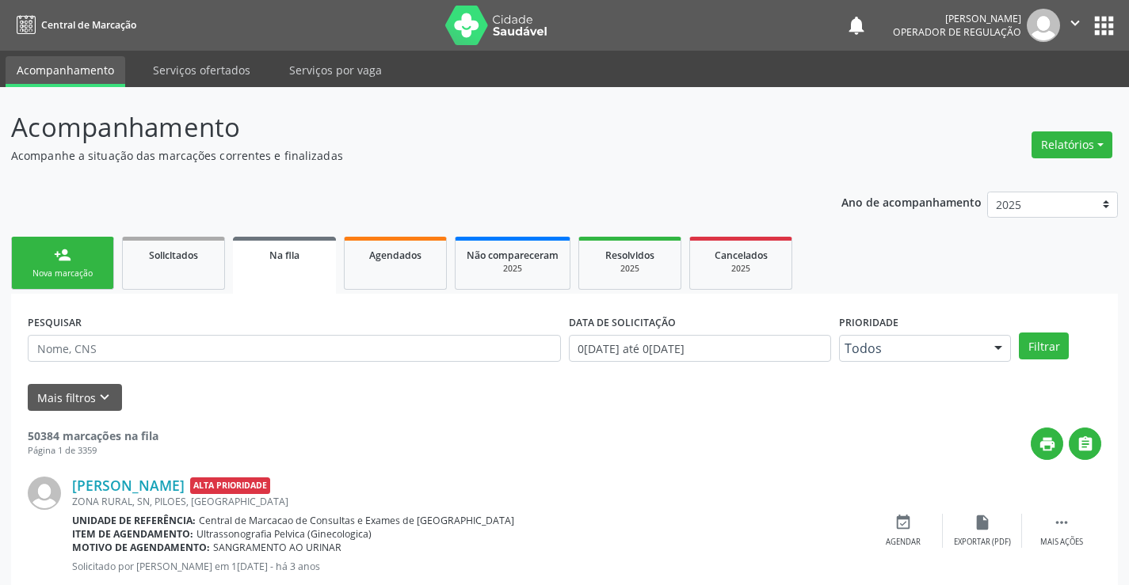
click at [67, 261] on div "person_add" at bounding box center [62, 254] width 17 height 17
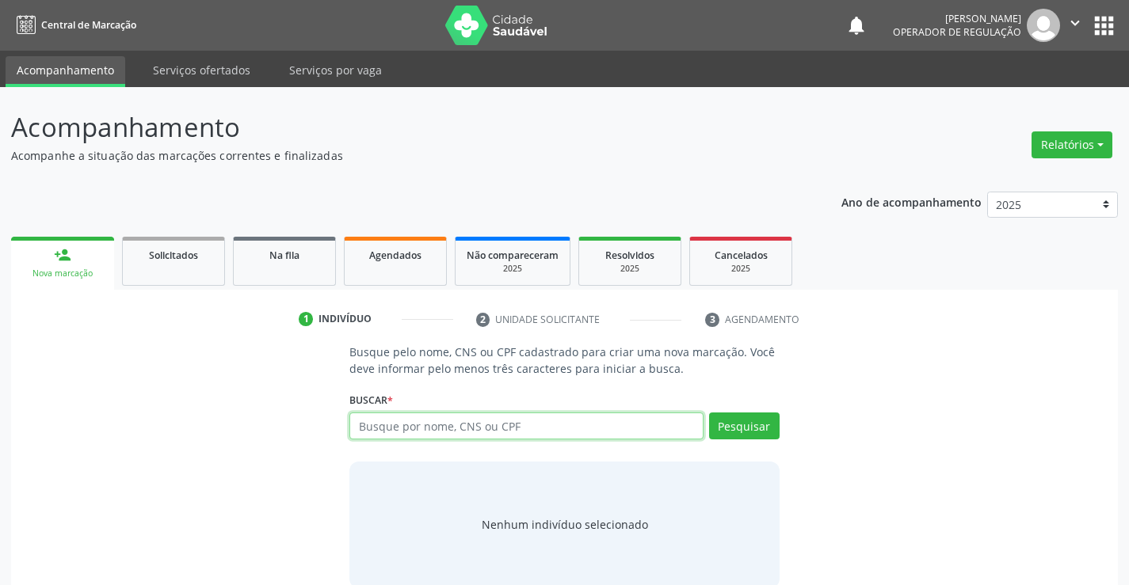
click at [547, 423] on input "text" at bounding box center [525, 426] width 353 height 27
click at [491, 430] on input "text" at bounding box center [525, 426] width 353 height 27
click at [512, 423] on input "text" at bounding box center [525, 426] width 353 height 27
type input "707000872404031"
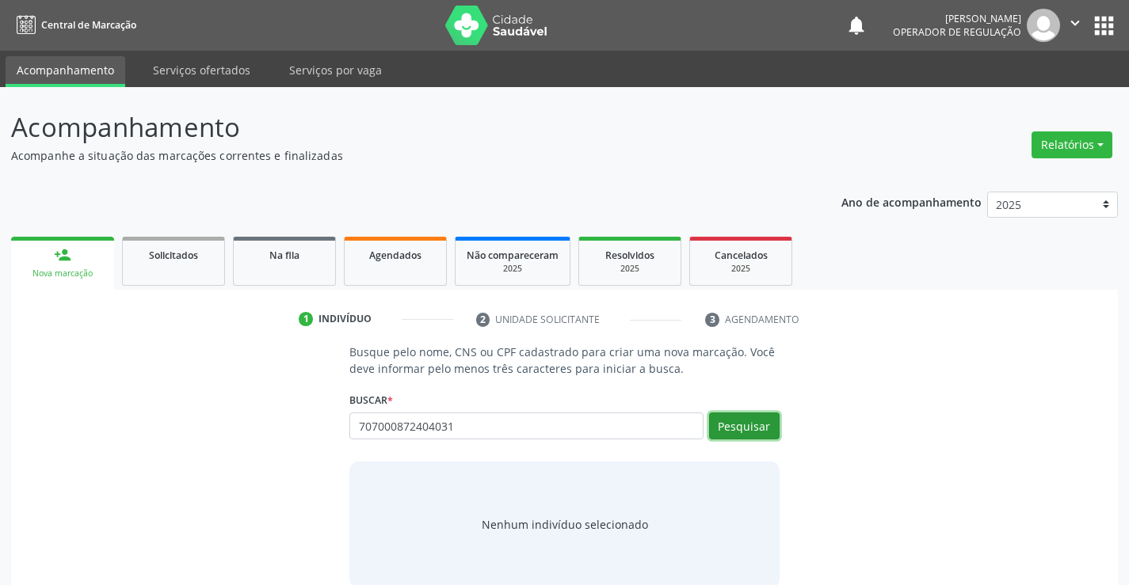
click at [757, 421] on button "Pesquisar" at bounding box center [744, 426] width 71 height 27
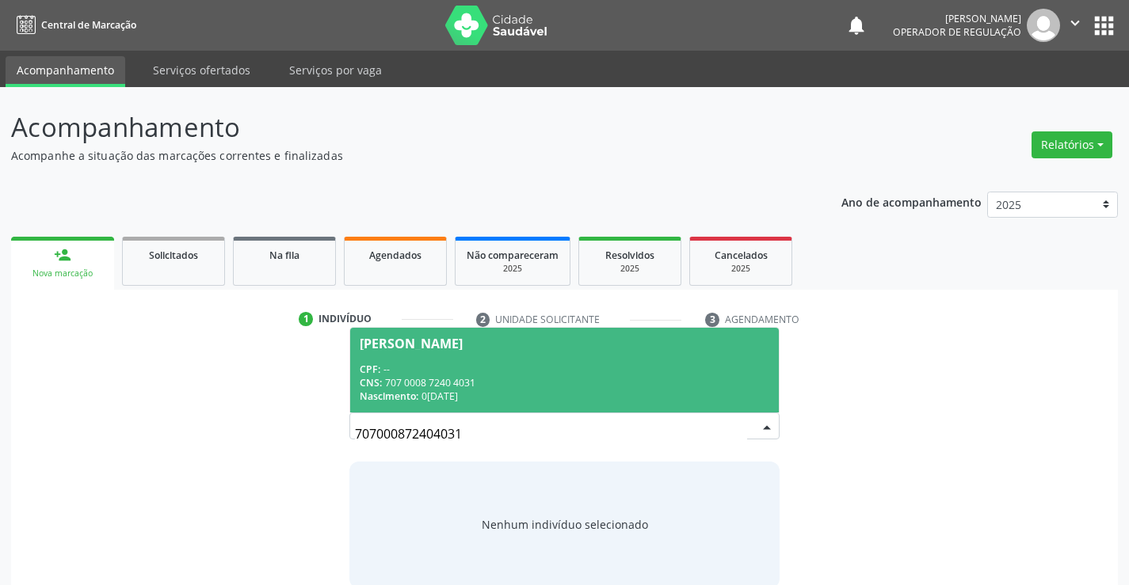
click at [504, 363] on div "CPF: --" at bounding box center [564, 369] width 409 height 13
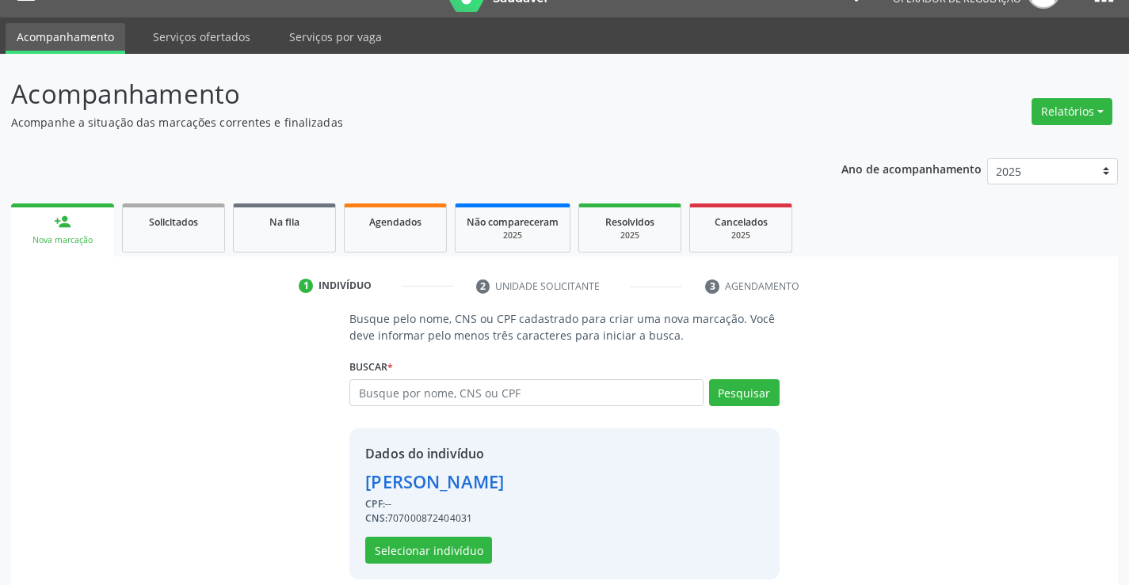
scroll to position [50, 0]
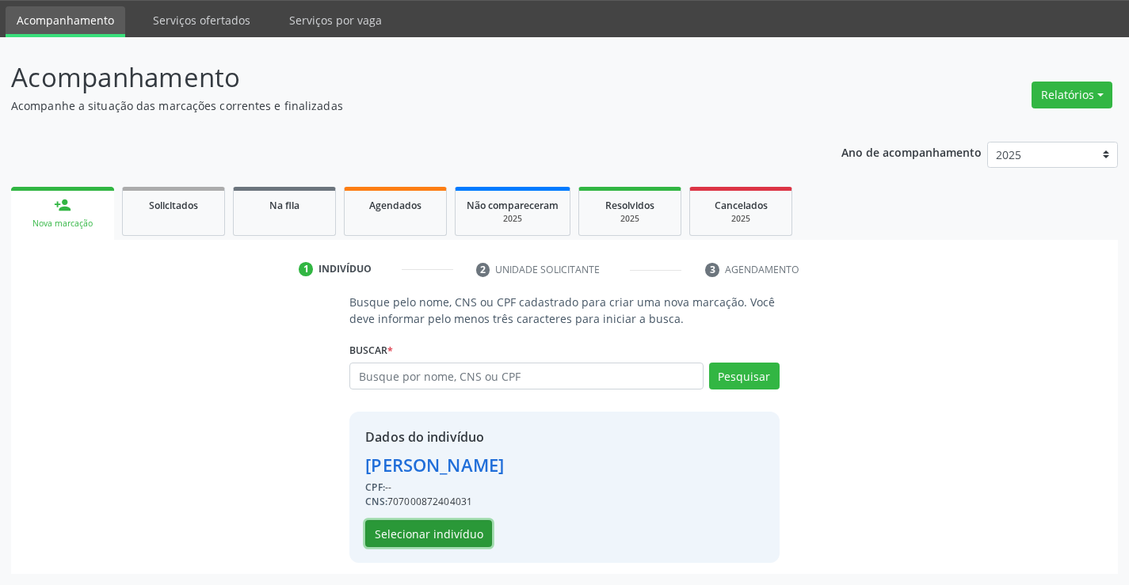
click at [420, 529] on button "Selecionar indivíduo" at bounding box center [428, 533] width 127 height 27
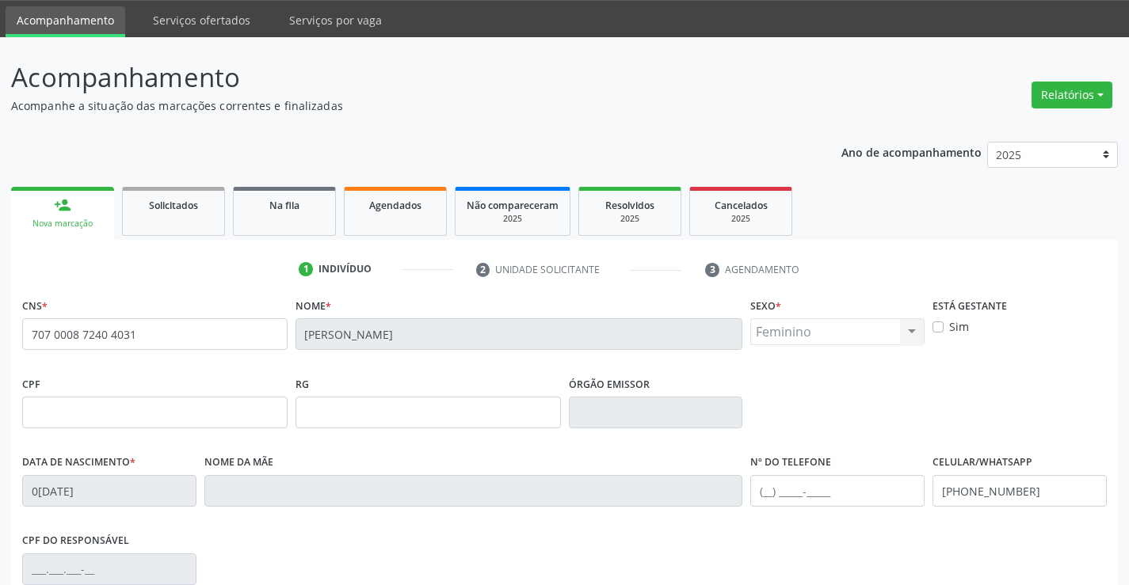
scroll to position [273, 0]
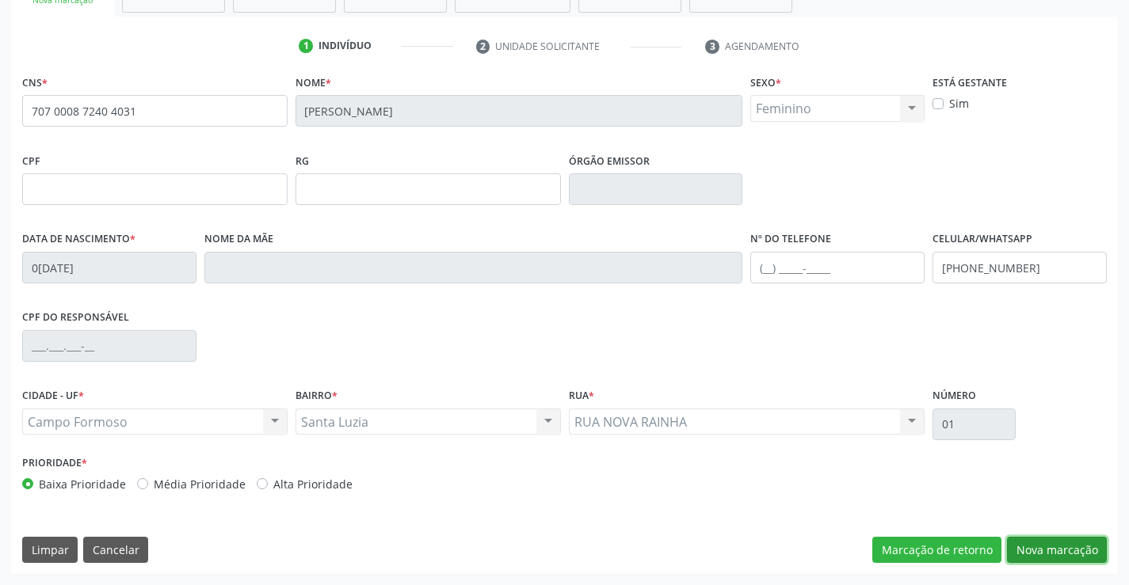
click at [1048, 547] on button "Nova marcação" at bounding box center [1057, 550] width 100 height 27
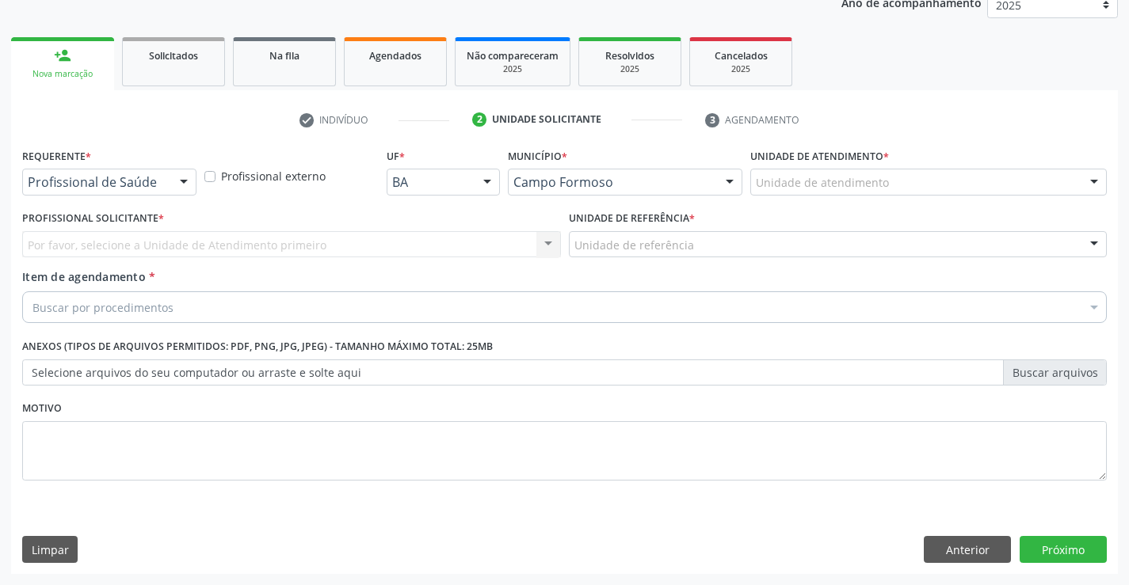
scroll to position [200, 0]
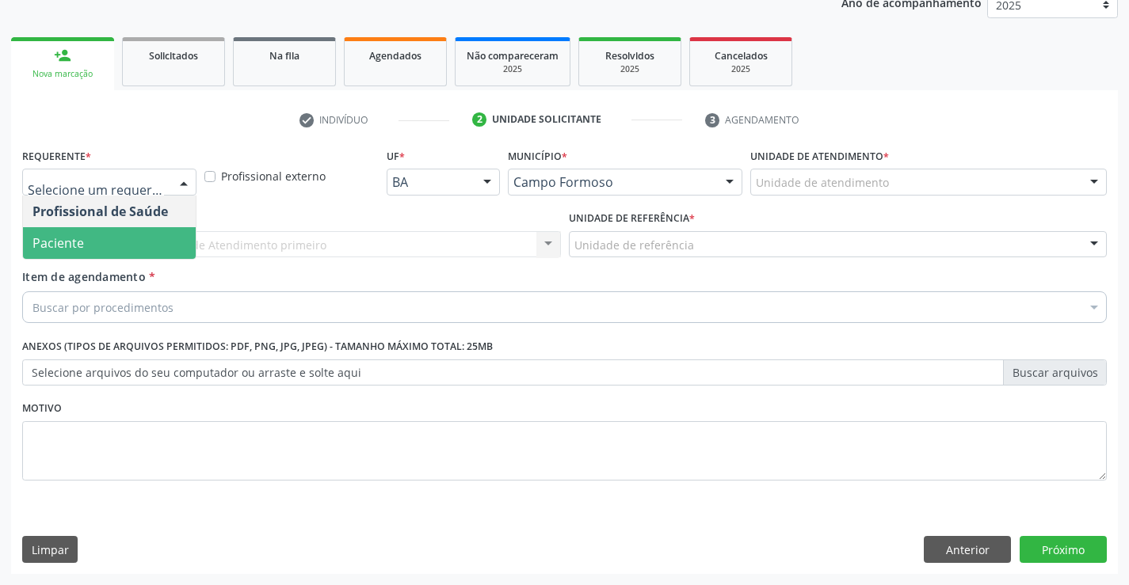
click at [105, 249] on span "Paciente" at bounding box center [109, 243] width 173 height 32
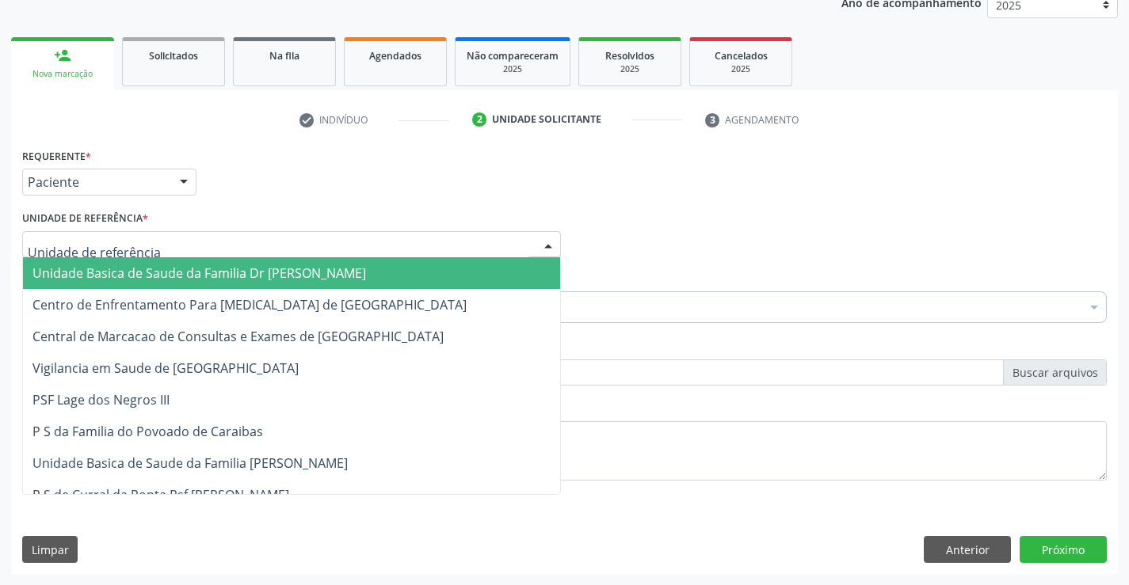
click at [166, 278] on span "Unidade Basica de Saude da Familia Dr [PERSON_NAME]" at bounding box center [199, 273] width 334 height 17
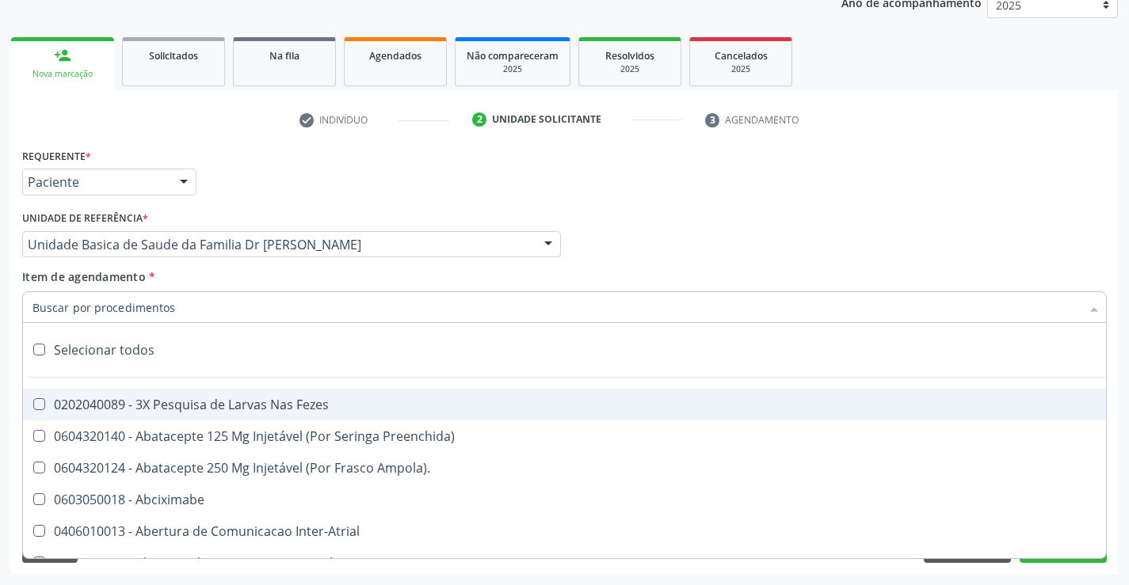
click at [170, 311] on div at bounding box center [564, 308] width 1085 height 32
click at [170, 311] on input "Item de agendamento *" at bounding box center [556, 308] width 1048 height 32
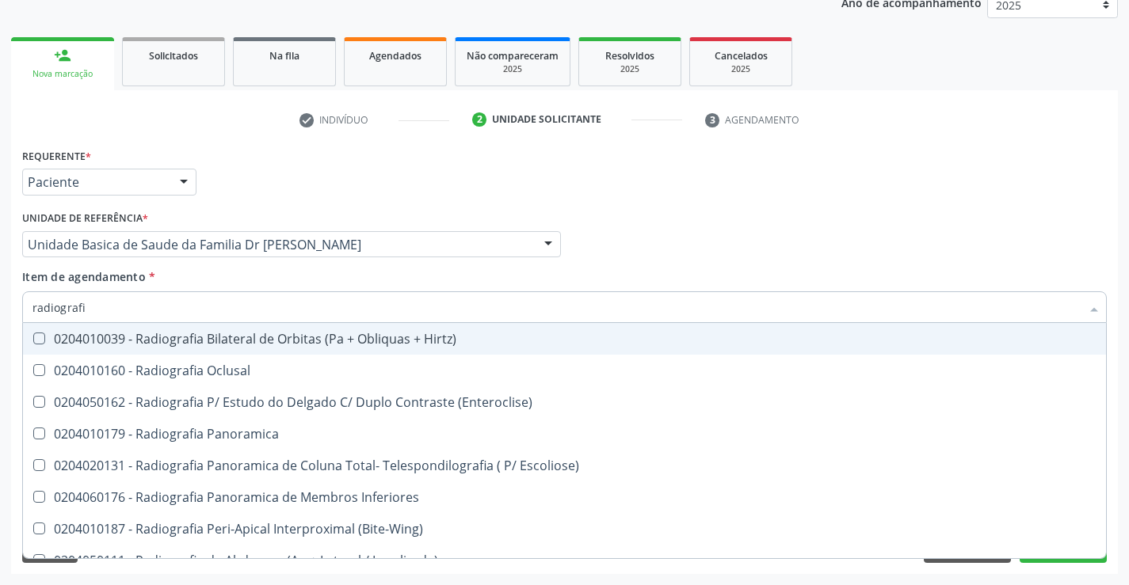
type input "radiografia"
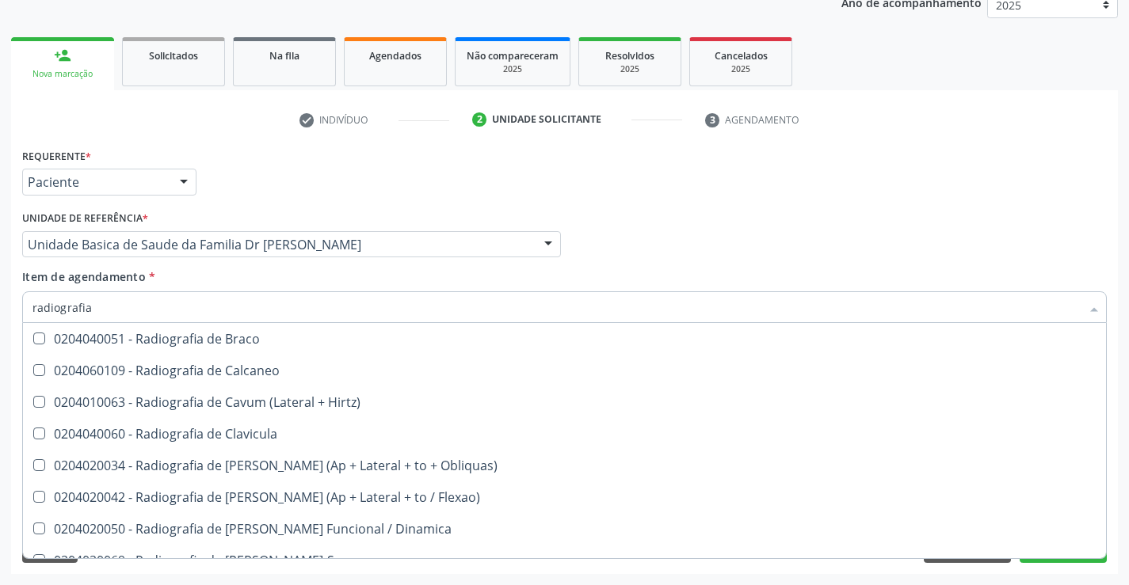
scroll to position [713, 0]
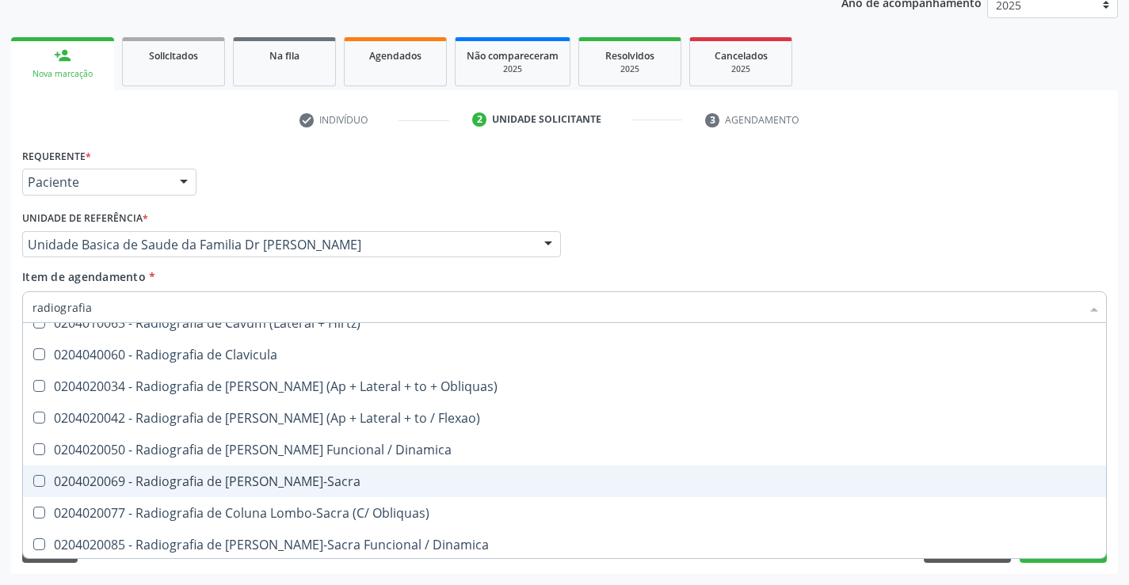
click at [369, 479] on div "0204020069 - Radiografia de [PERSON_NAME]-Sacra" at bounding box center [564, 481] width 1064 height 13
checkbox Lombo-Sacra "true"
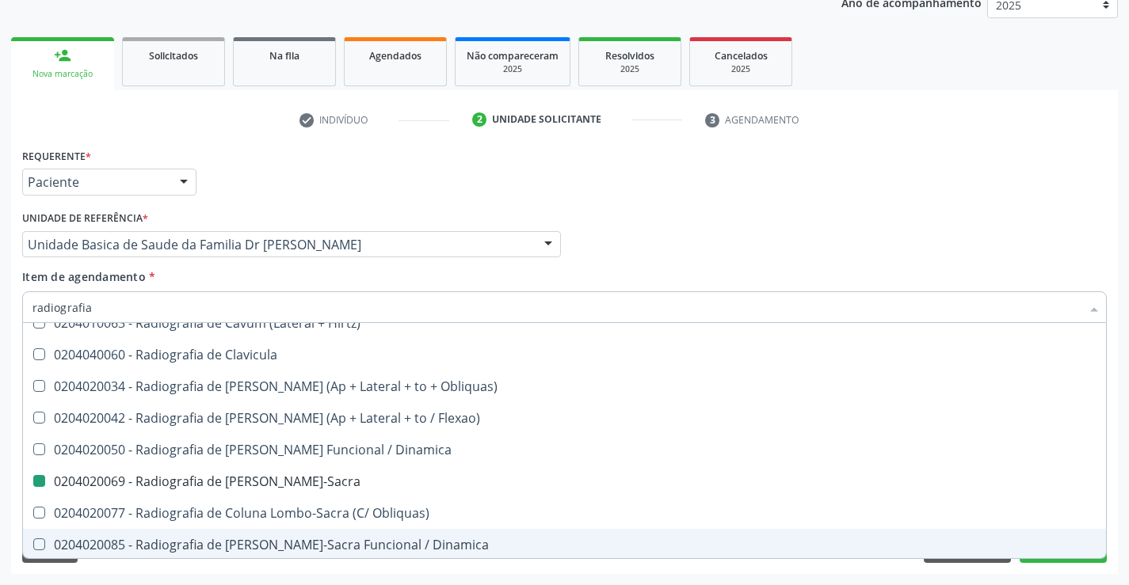
click at [1117, 506] on div "Requerente * Paciente Profissional de Saúde Paciente Nenhum resultado encontrad…" at bounding box center [564, 359] width 1107 height 430
checkbox Oclusal "true"
checkbox Lombo-Sacra "false"
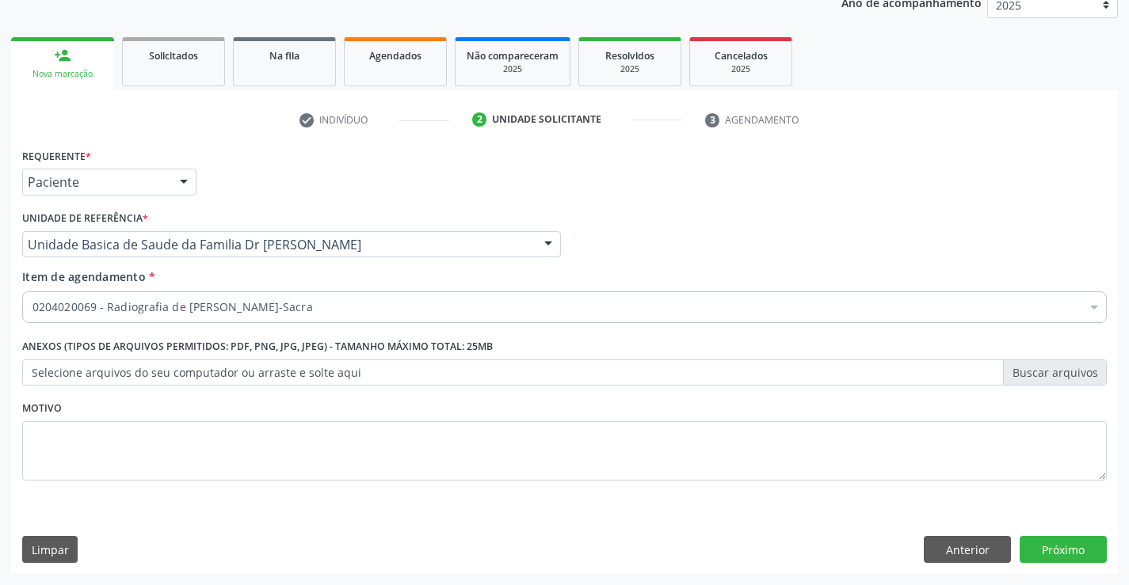
scroll to position [0, 0]
click at [1062, 547] on button "Próximo" at bounding box center [1063, 549] width 87 height 27
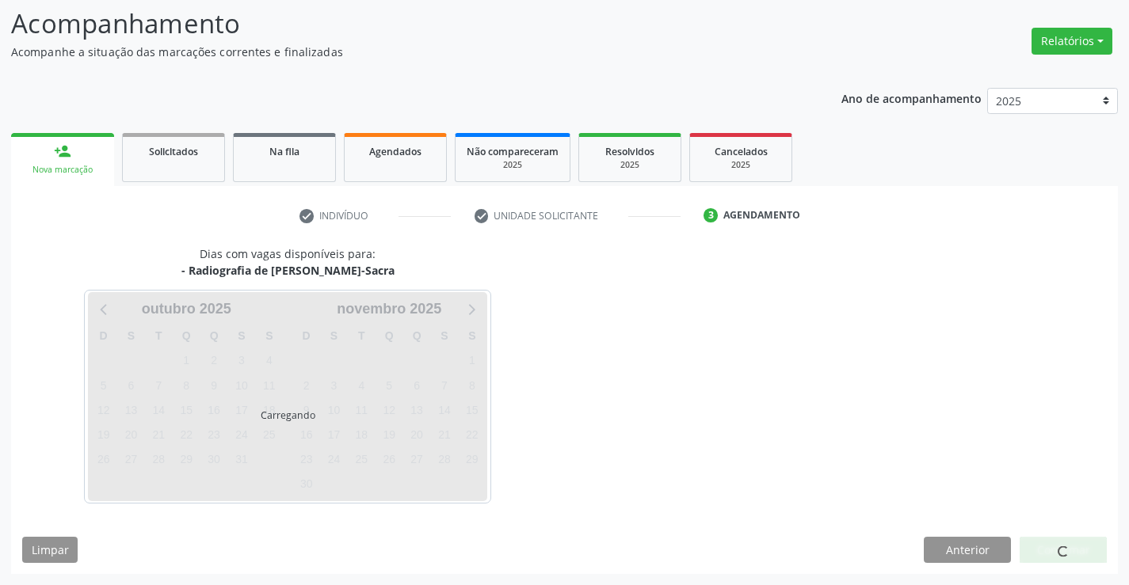
scroll to position [151, 0]
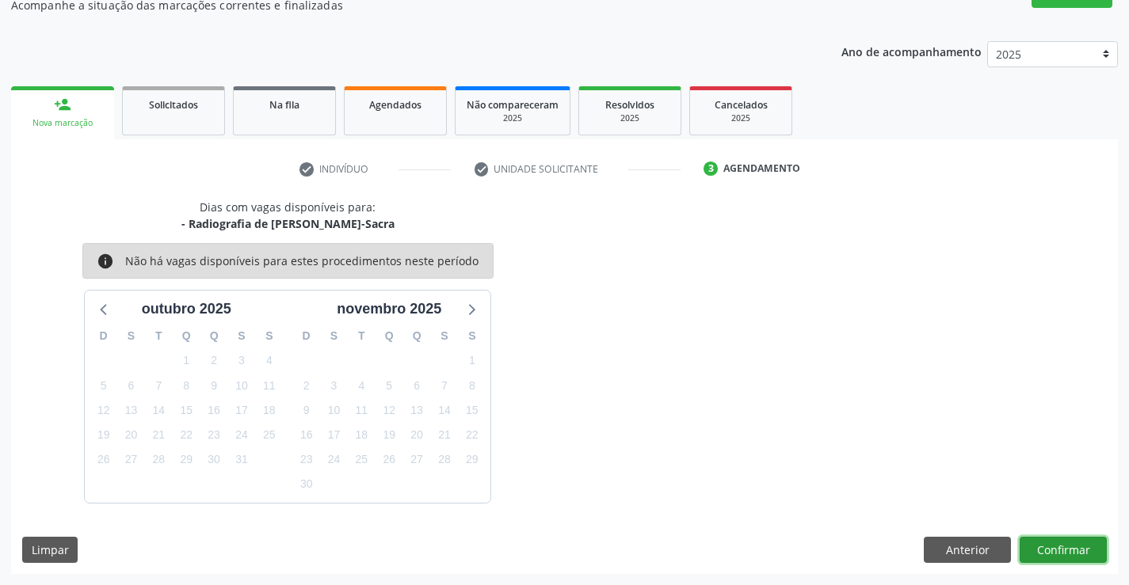
click at [1062, 547] on button "Confirmar" at bounding box center [1063, 550] width 87 height 27
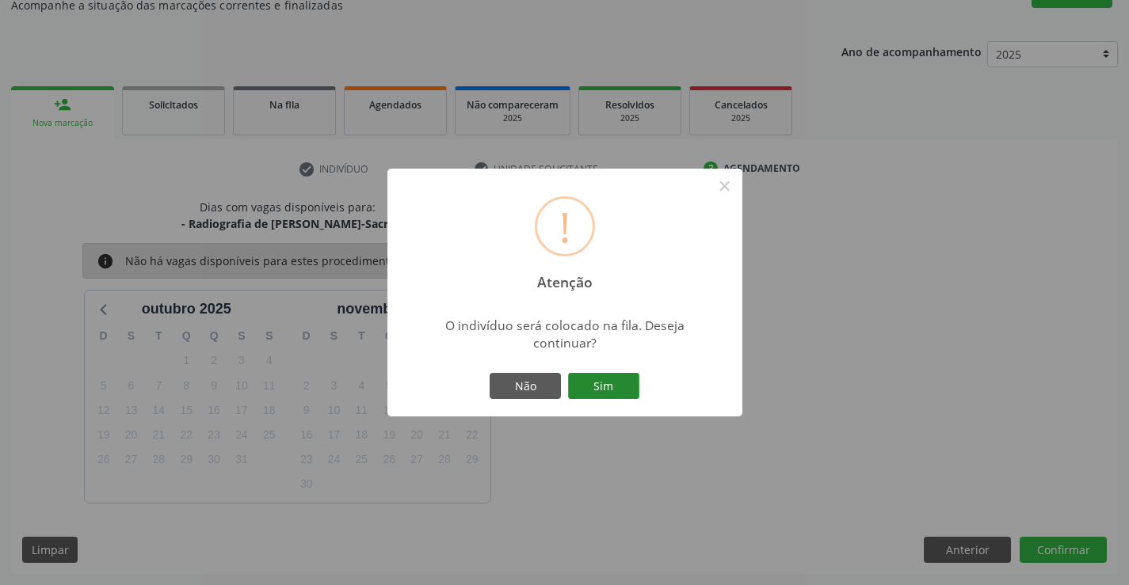
click at [601, 382] on button "Sim" at bounding box center [603, 386] width 71 height 27
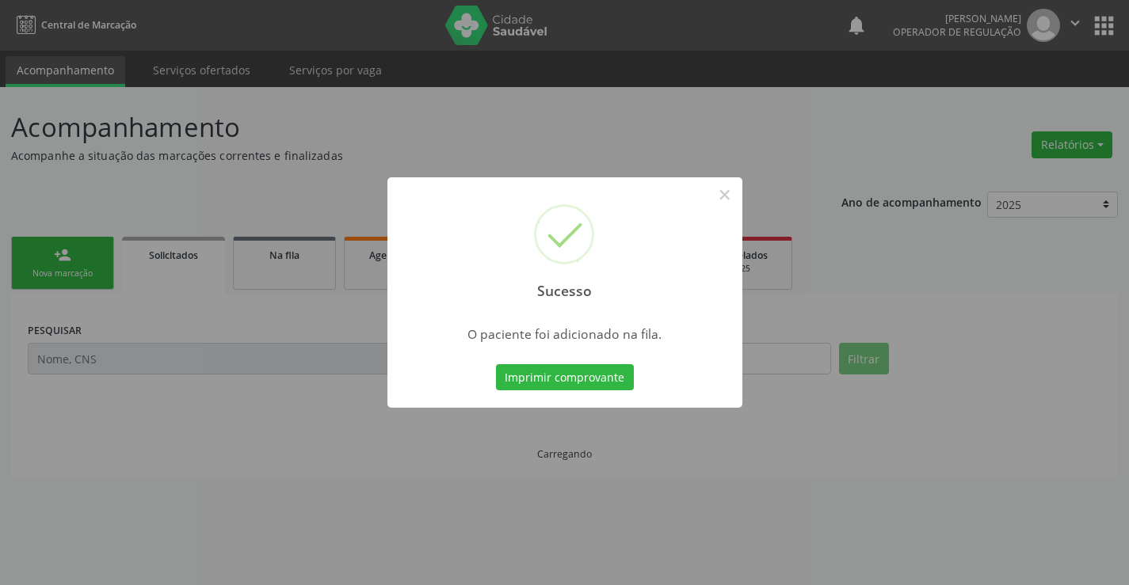
scroll to position [0, 0]
click at [605, 370] on button "Imprimir comprovante" at bounding box center [565, 377] width 138 height 27
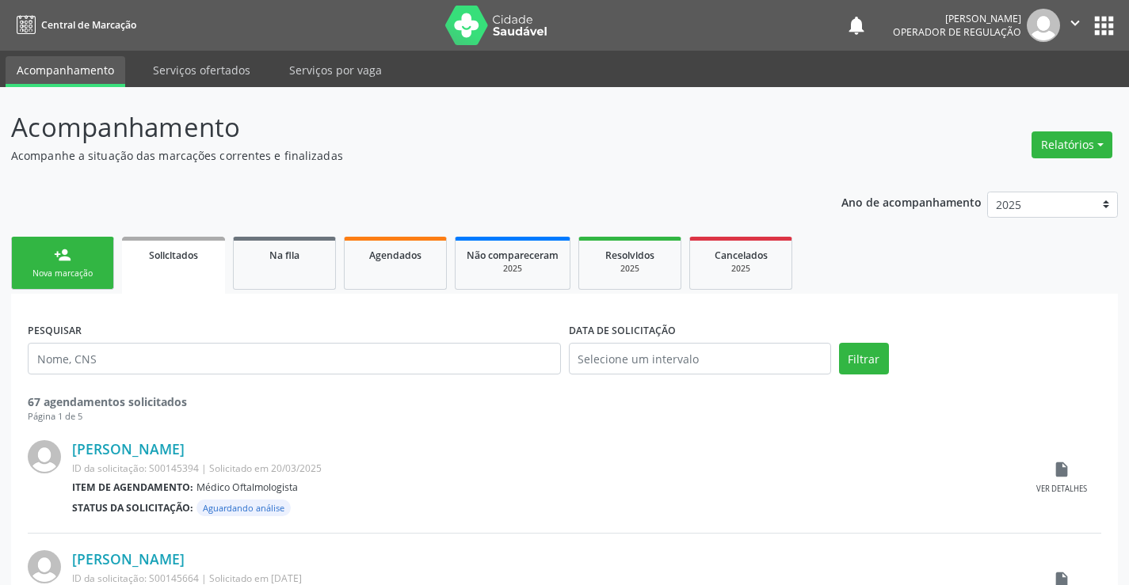
click at [55, 259] on div "person_add" at bounding box center [62, 254] width 17 height 17
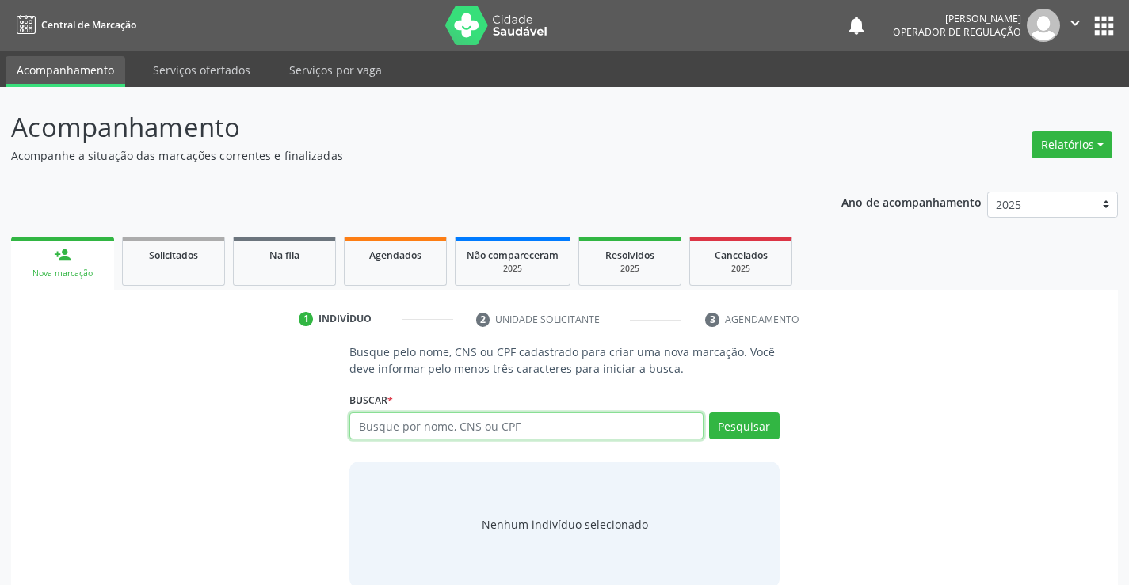
click at [501, 424] on input "text" at bounding box center [525, 426] width 353 height 27
type input "707000872404031"
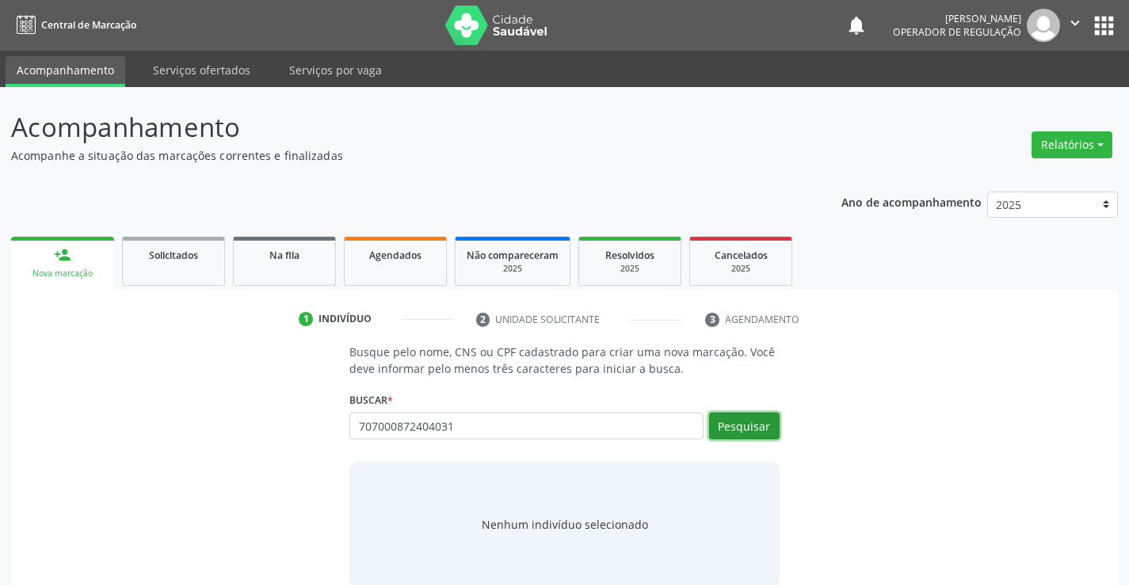
click at [755, 426] on button "Pesquisar" at bounding box center [744, 426] width 71 height 27
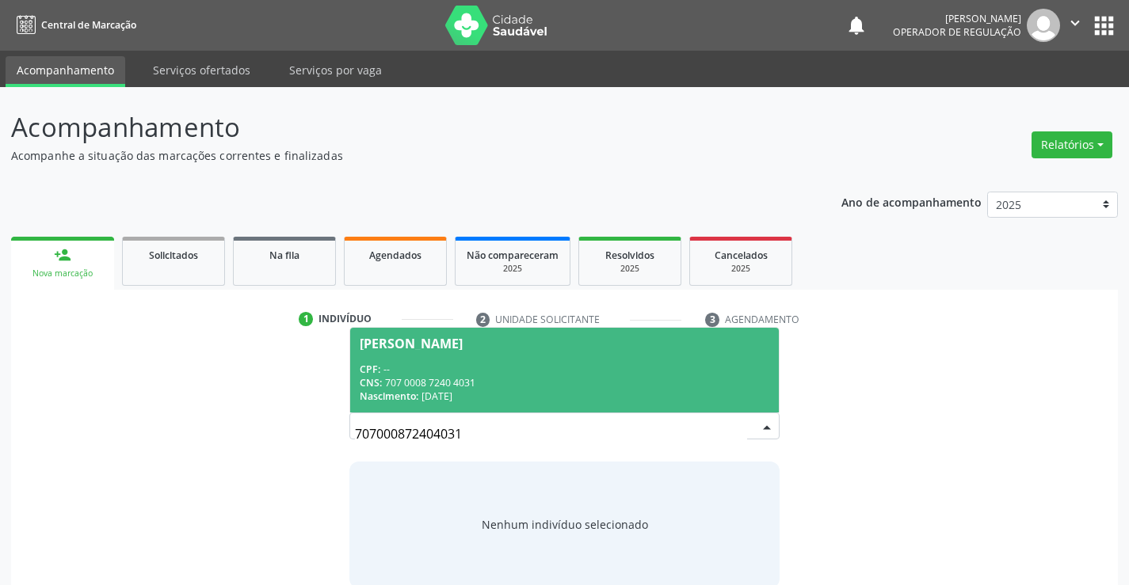
click at [462, 369] on div "CPF: --" at bounding box center [564, 369] width 409 height 13
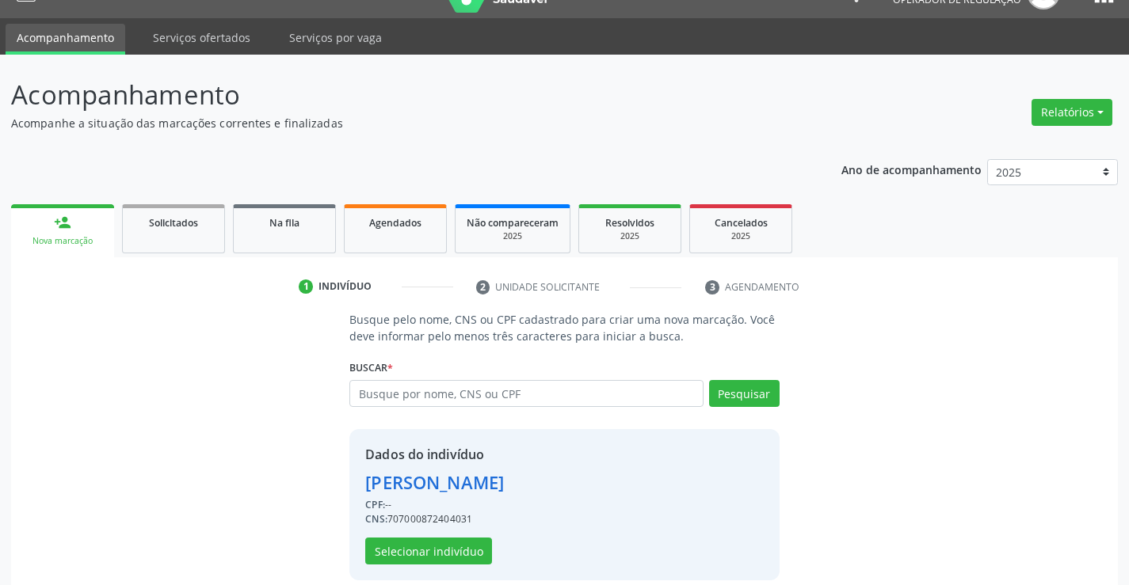
scroll to position [50, 0]
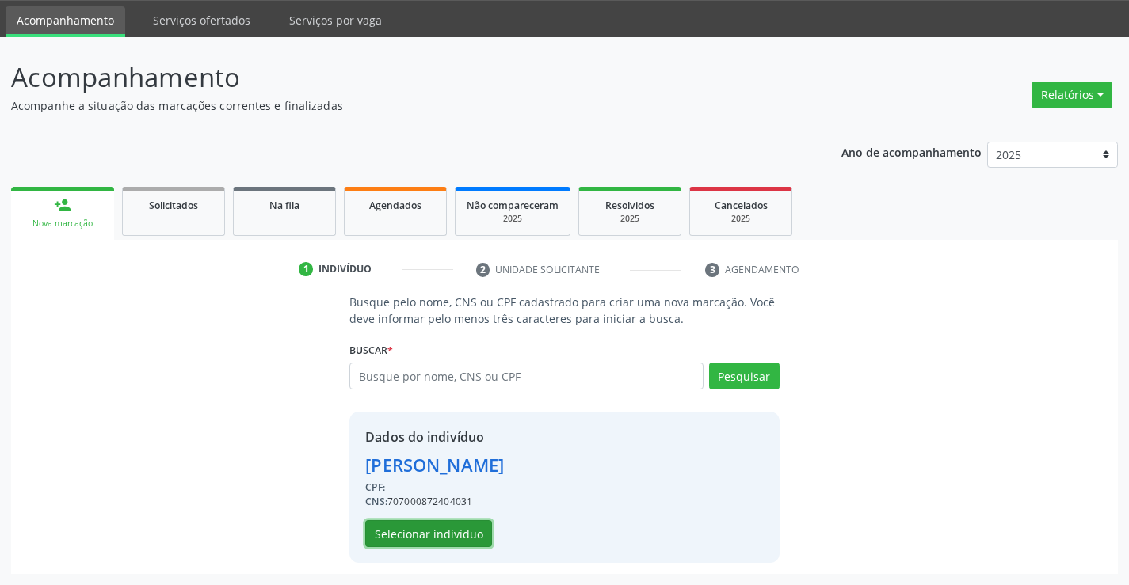
click at [436, 534] on button "Selecionar indivíduo" at bounding box center [428, 533] width 127 height 27
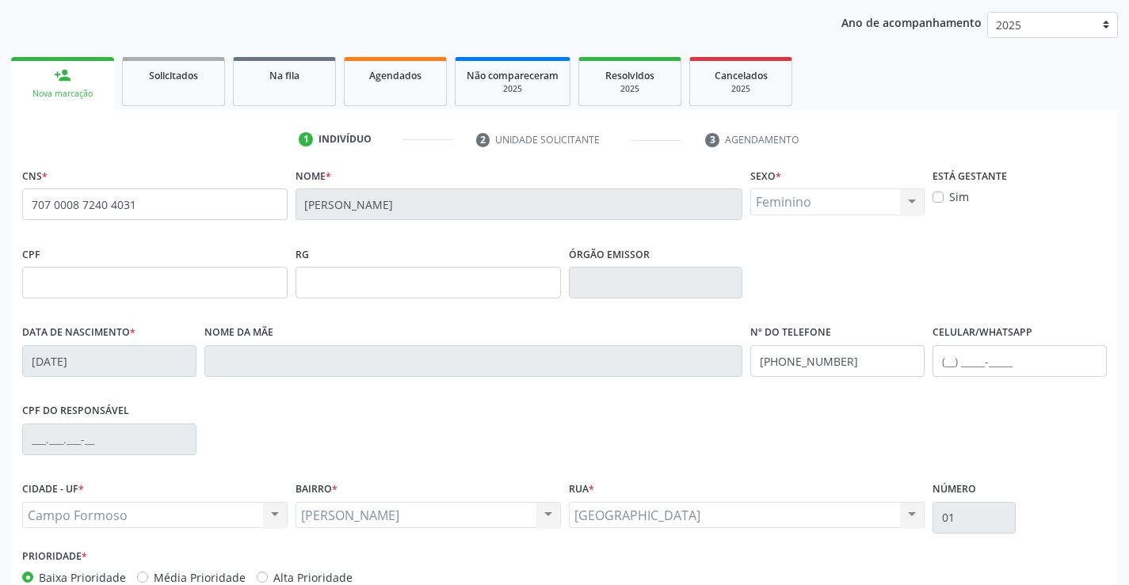
scroll to position [273, 0]
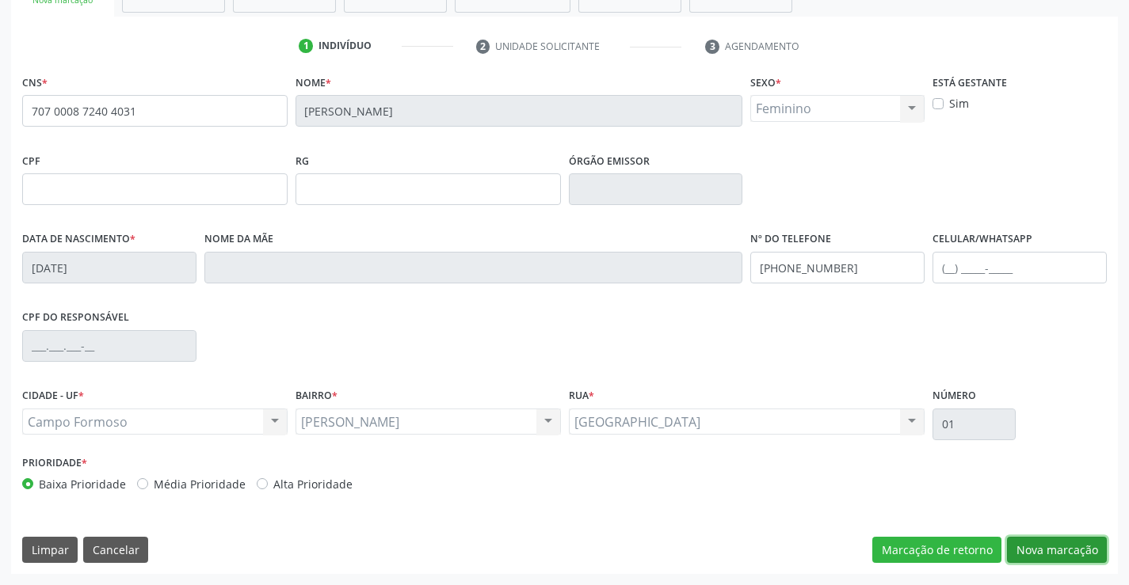
click at [1052, 552] on button "Nova marcação" at bounding box center [1057, 550] width 100 height 27
click at [0, 0] on button "Próximo" at bounding box center [0, 0] width 0 height 0
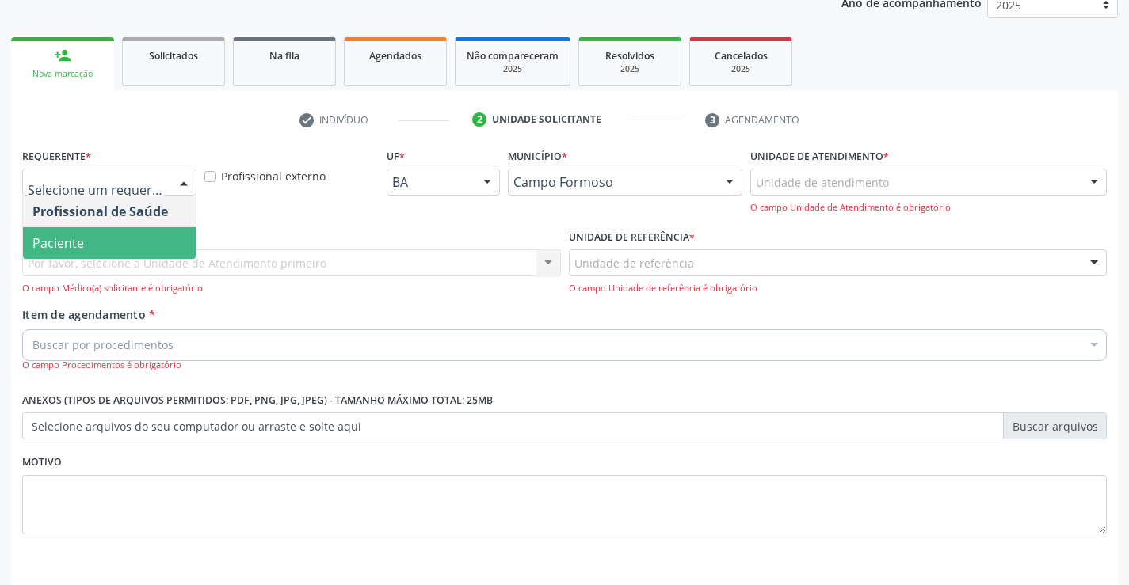
click at [97, 240] on span "Paciente" at bounding box center [109, 243] width 173 height 32
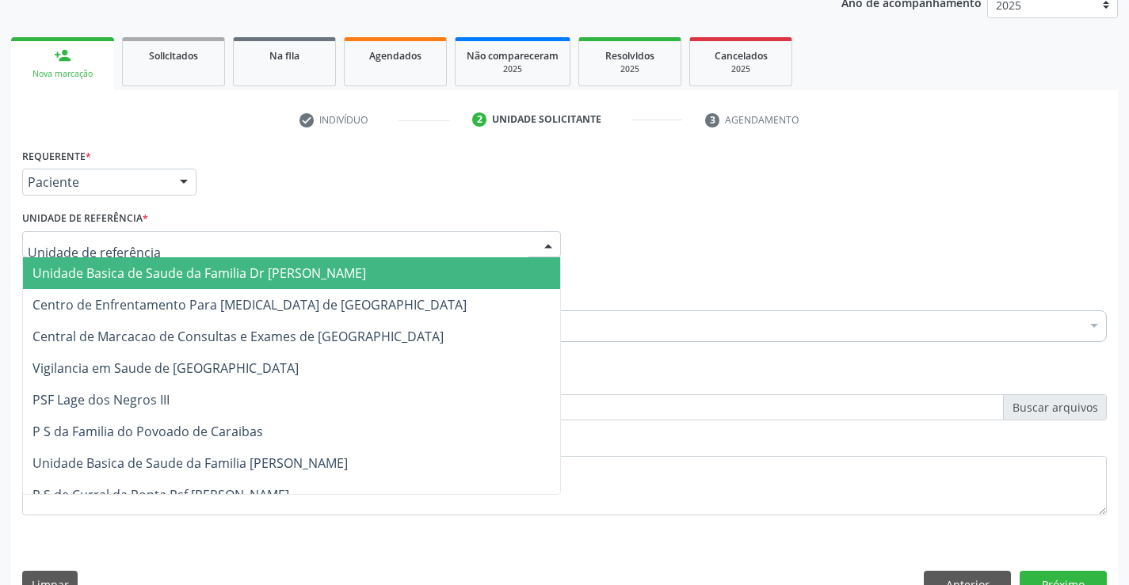
click at [173, 261] on span "Unidade Basica de Saude da Familia Dr [PERSON_NAME]" at bounding box center [291, 273] width 537 height 32
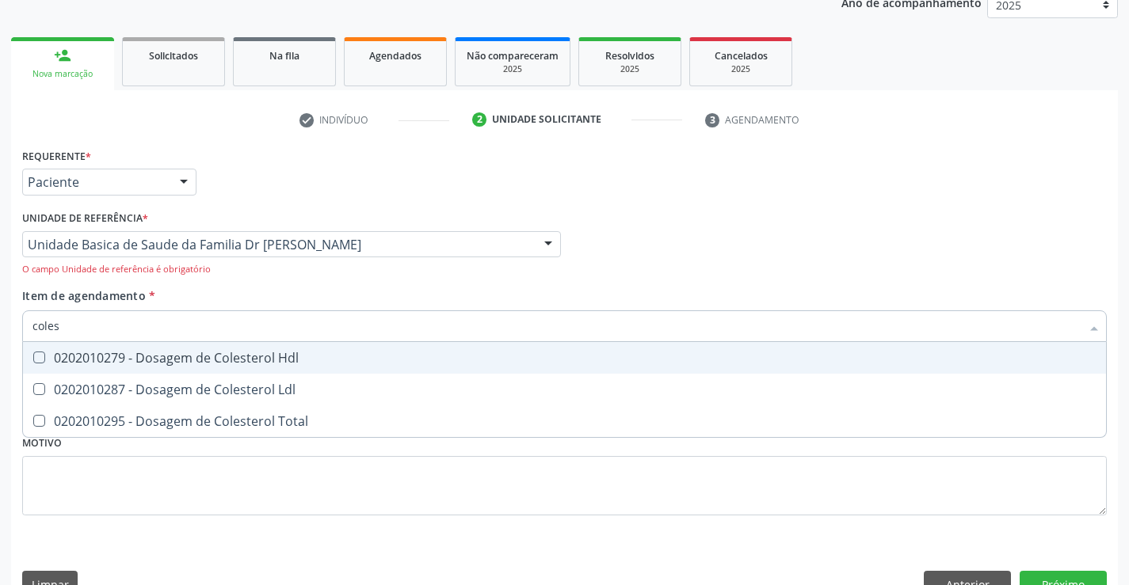
type input "colest"
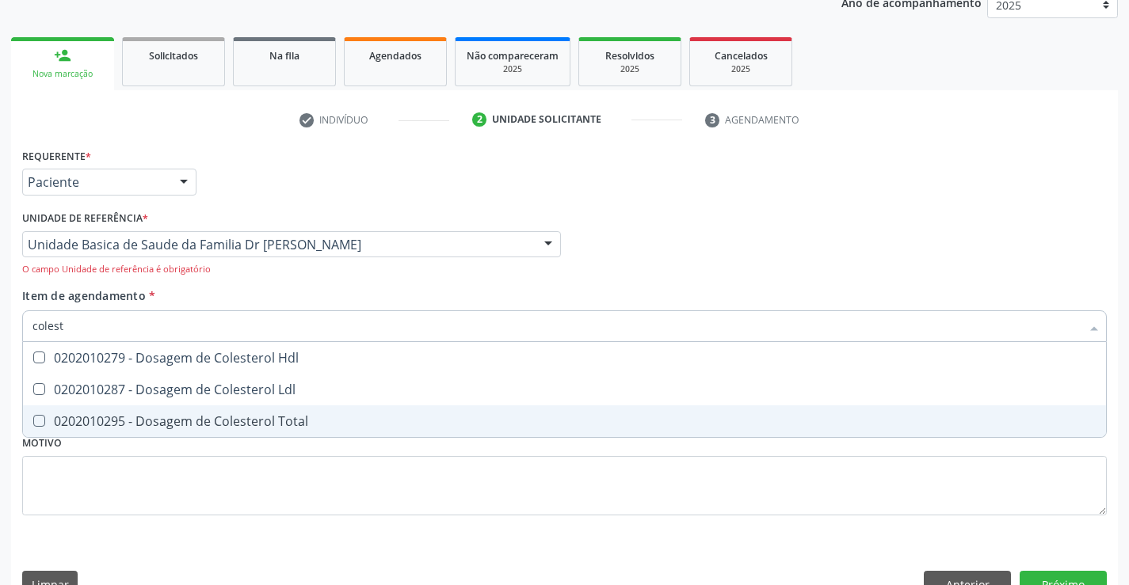
click at [193, 418] on div "0202010295 - Dosagem de Colesterol Total" at bounding box center [564, 421] width 1064 height 13
checkbox Total "true"
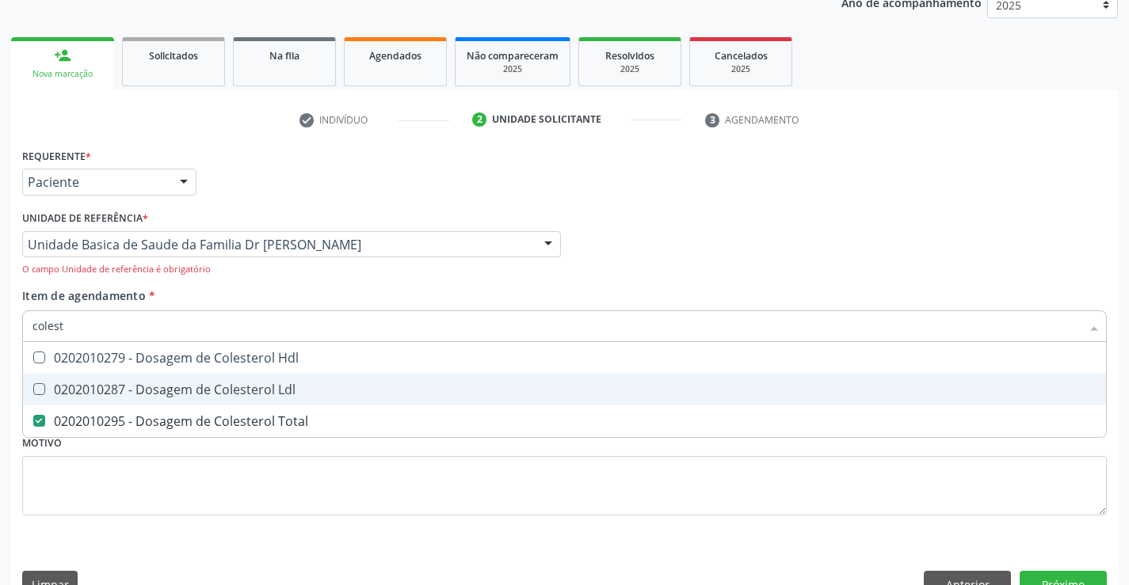
click at [186, 393] on div "0202010287 - Dosagem de Colesterol Ldl" at bounding box center [564, 389] width 1064 height 13
checkbox Ldl "true"
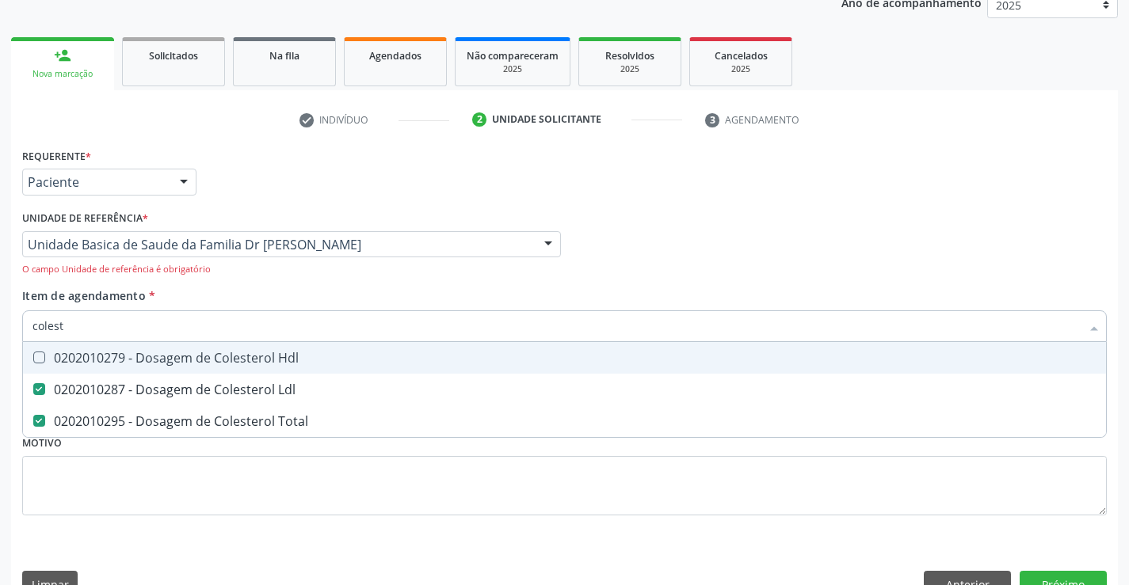
click at [201, 358] on div "0202010279 - Dosagem de Colesterol Hdl" at bounding box center [564, 358] width 1064 height 13
checkbox Hdl "true"
click at [251, 299] on div "Item de agendamento * colest Desfazer seleção 0202010279 - Dosagem de Colestero…" at bounding box center [564, 321] width 1085 height 66
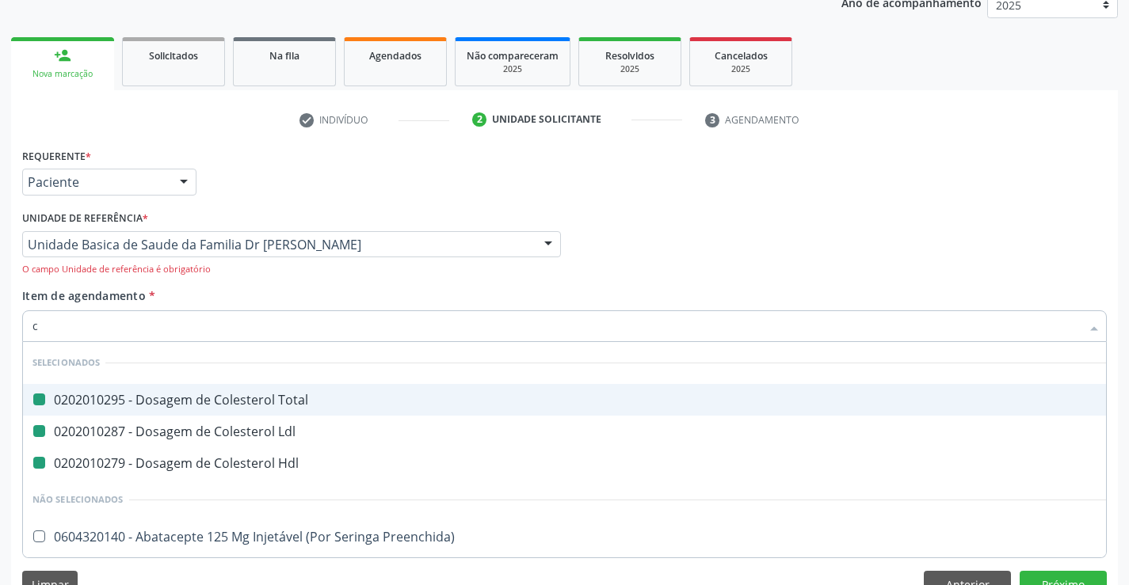
type input "cr"
checkbox Total "false"
checkbox Ldl "false"
checkbox Hdl "false"
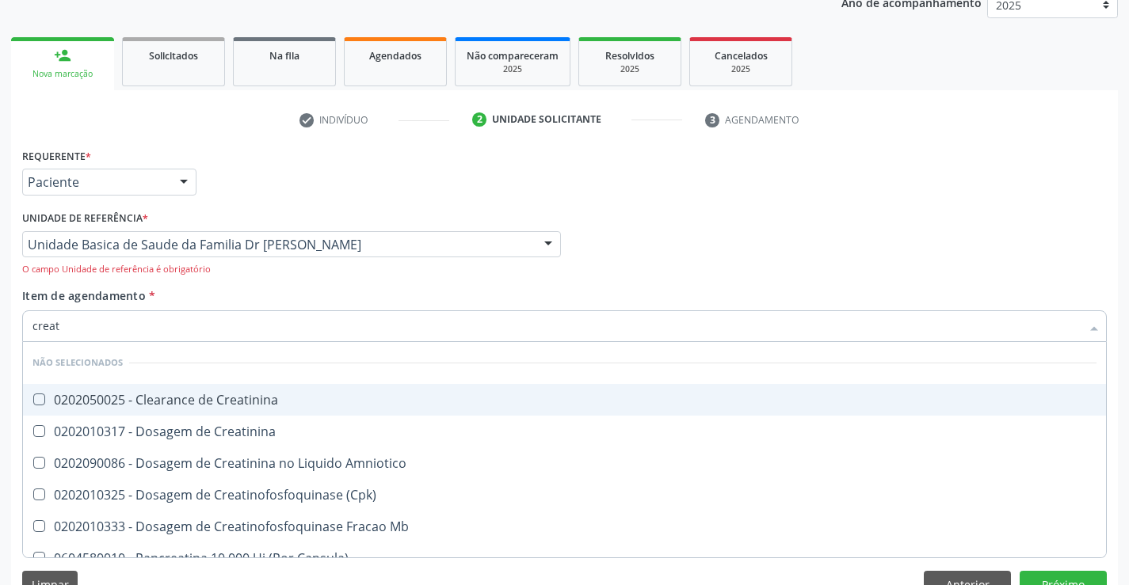
type input "creati"
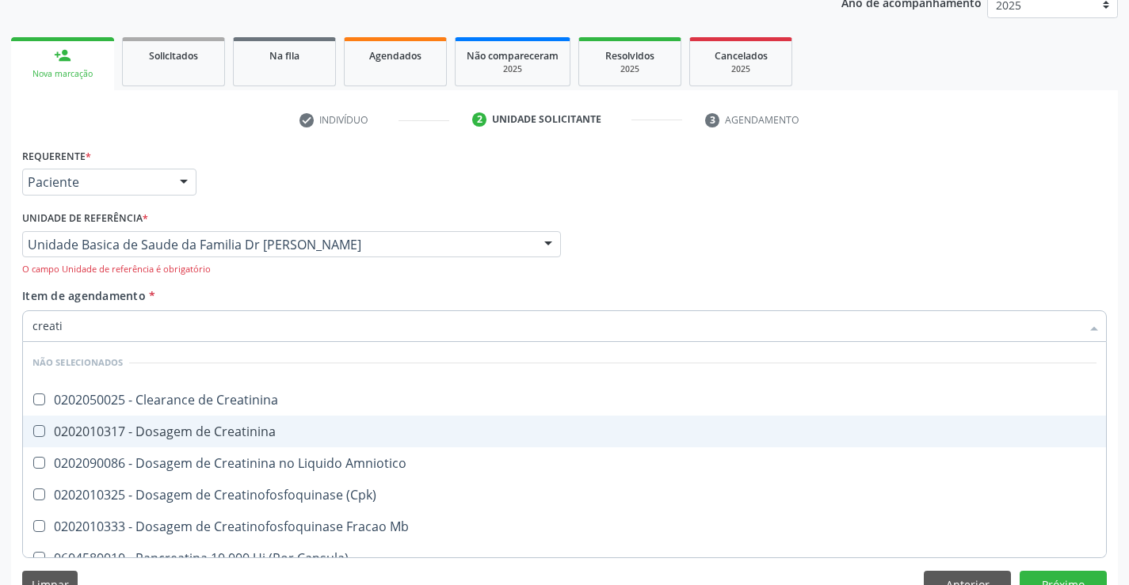
click at [260, 430] on div "0202010317 - Dosagem de Creatinina" at bounding box center [564, 431] width 1064 height 13
checkbox Creatinina "true"
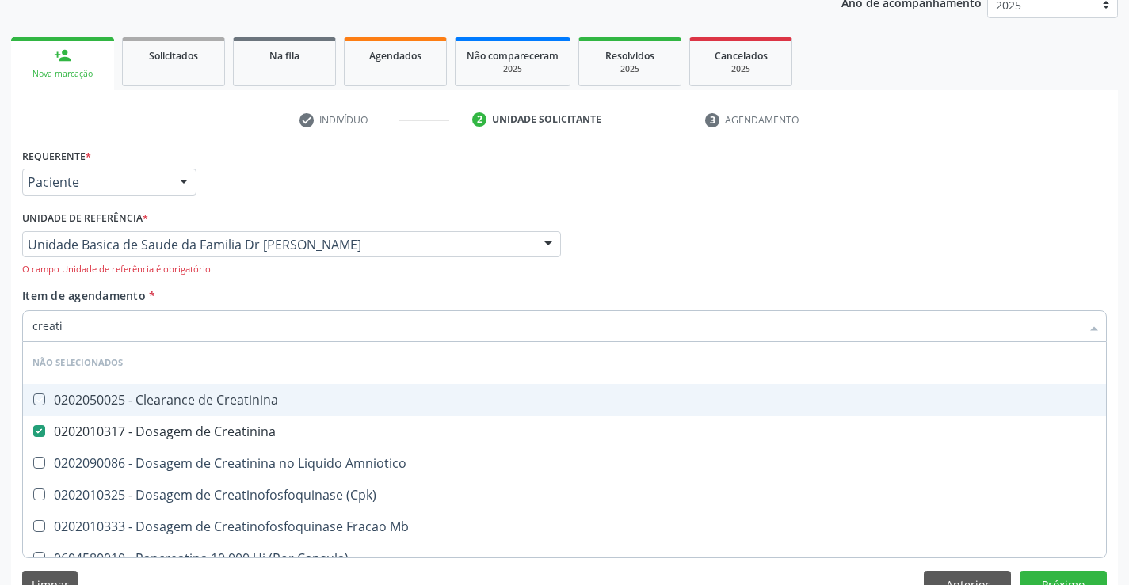
click at [256, 300] on div "Item de agendamento * creati Desfazer seleção Não selecionados 0202050025 - Cle…" at bounding box center [564, 321] width 1085 height 66
checkbox Creatinina "true"
checkbox Amniotico "true"
checkbox \(Cpk\) "true"
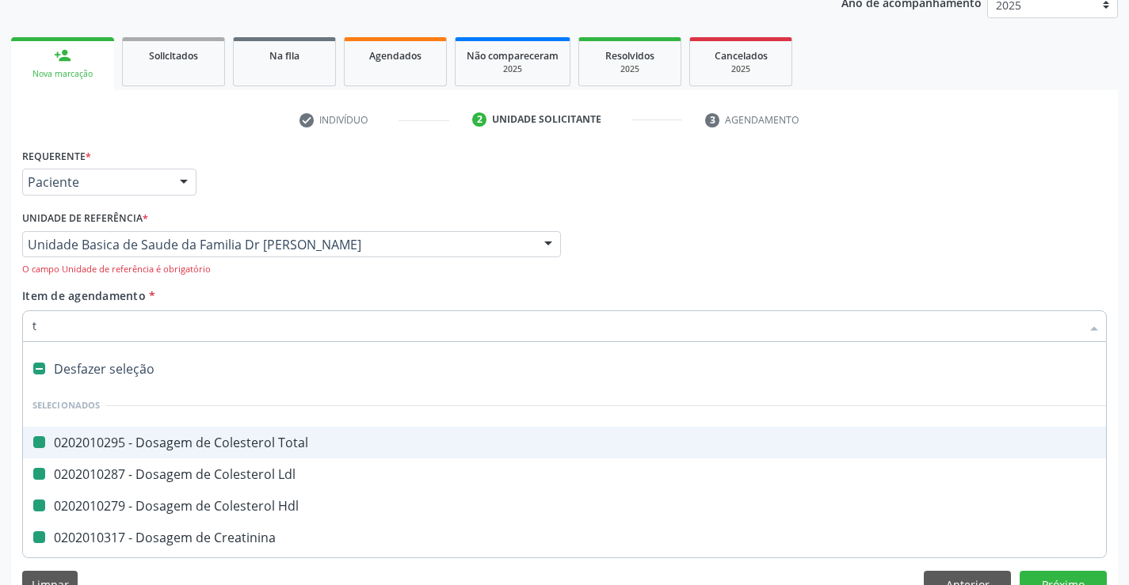
type input "tr"
checkbox Total "false"
checkbox Ldl "false"
checkbox Hdl "false"
checkbox Creatinina "false"
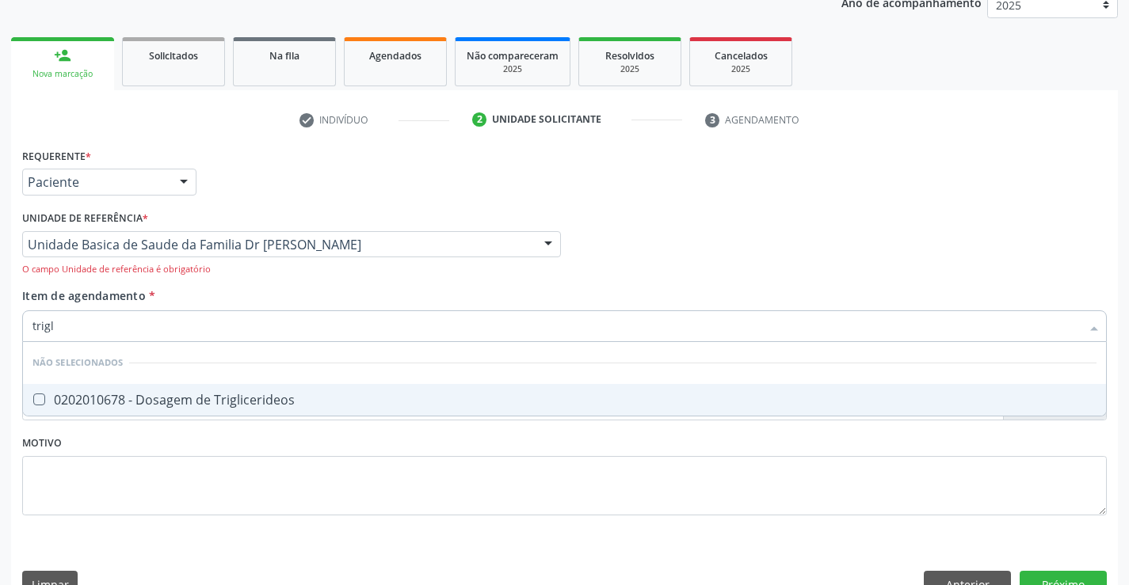
type input "trigli"
click at [229, 399] on div "0202010678 - Dosagem de Triglicerideos" at bounding box center [564, 400] width 1064 height 13
checkbox Triglicerideos "true"
type input "trigli"
click at [224, 291] on div "Item de agendamento * trigli Desfazer seleção Não selecionados 0202010678 - Dos…" at bounding box center [564, 321] width 1085 height 66
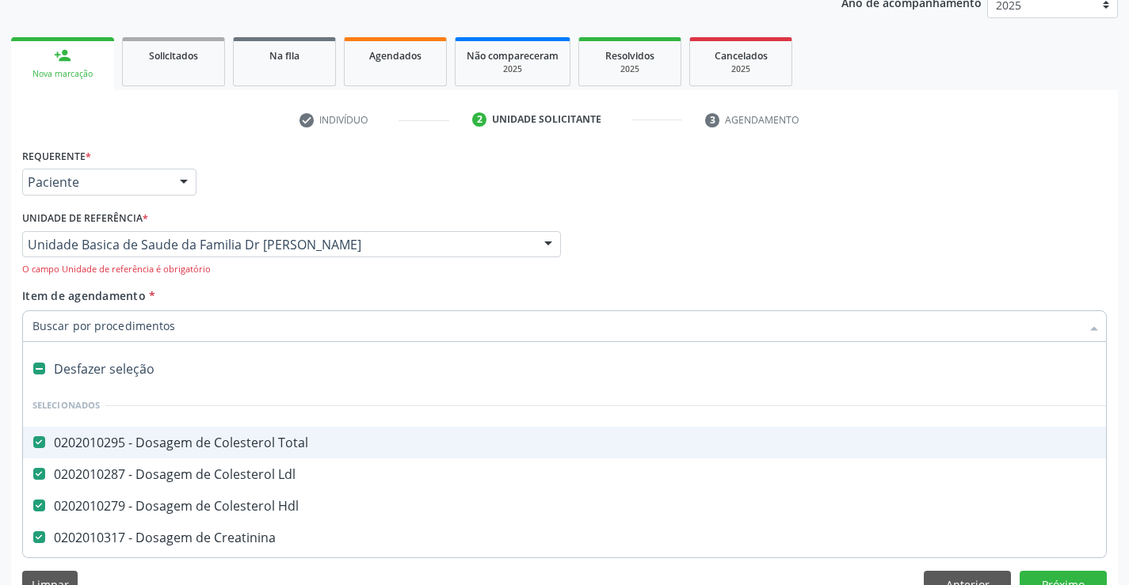
click at [177, 326] on input "Item de agendamento *" at bounding box center [556, 327] width 1048 height 32
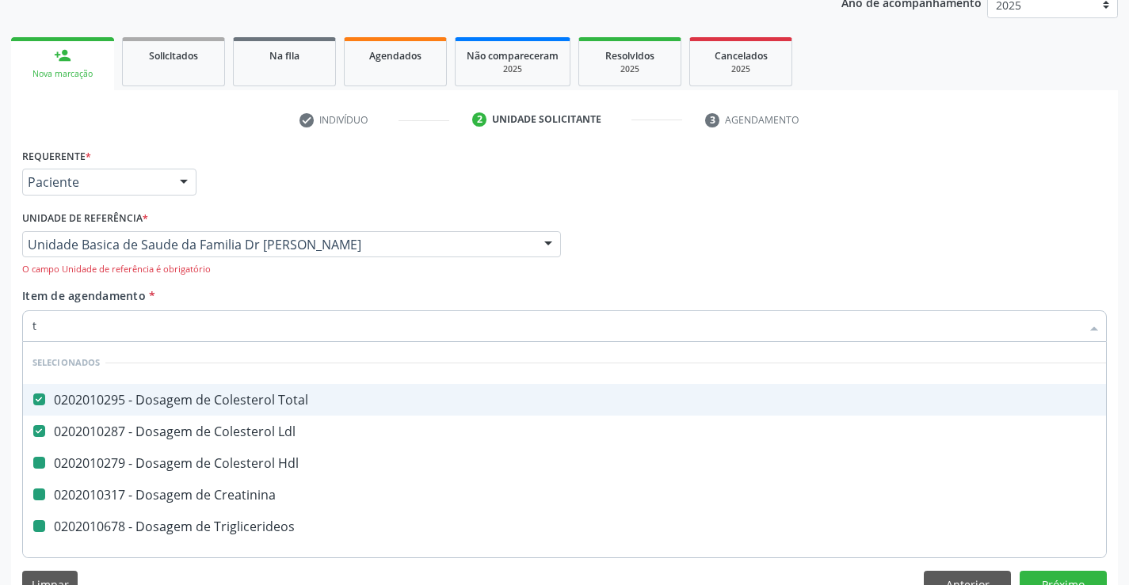
type input "tr"
checkbox Hdl "false"
checkbox Creatinina "false"
checkbox Triglicerideos "false"
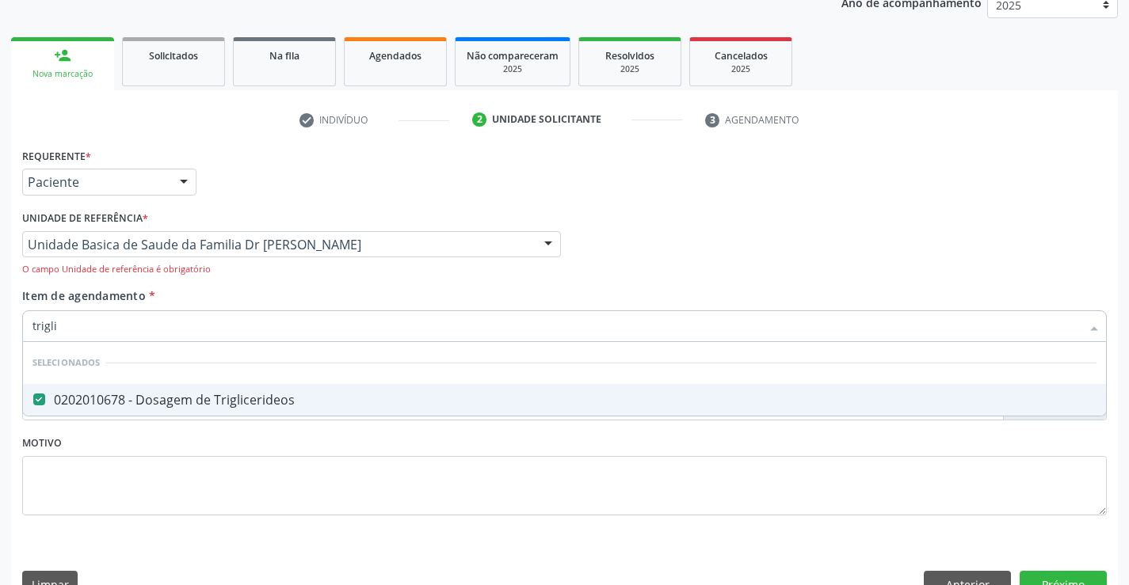
type input "trigli"
click at [190, 292] on div "Item de agendamento * trigli Desfazer seleção Selecionados 0202010678 - Dosagem…" at bounding box center [564, 321] width 1085 height 66
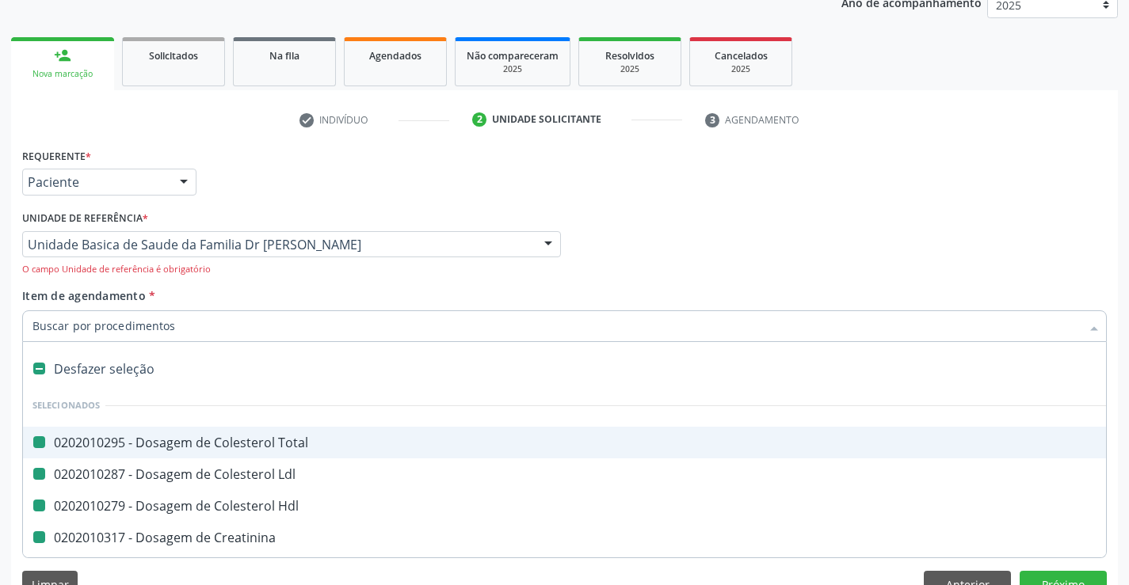
type input "u"
checkbox Total "false"
checkbox Ldl "false"
checkbox Hdl "false"
checkbox Creatinina "false"
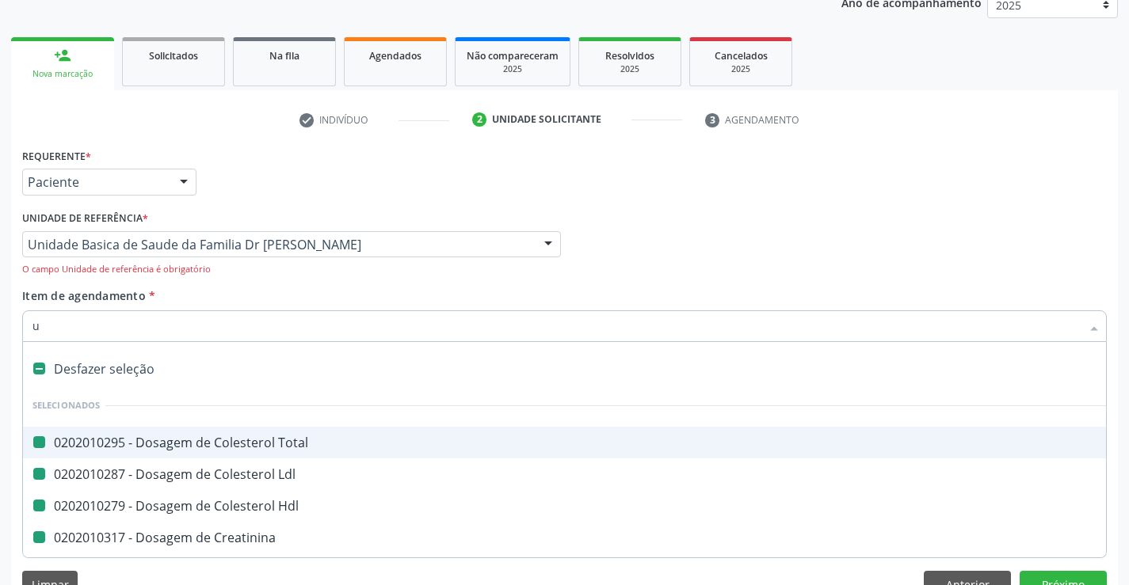
checkbox Triglicerideos "false"
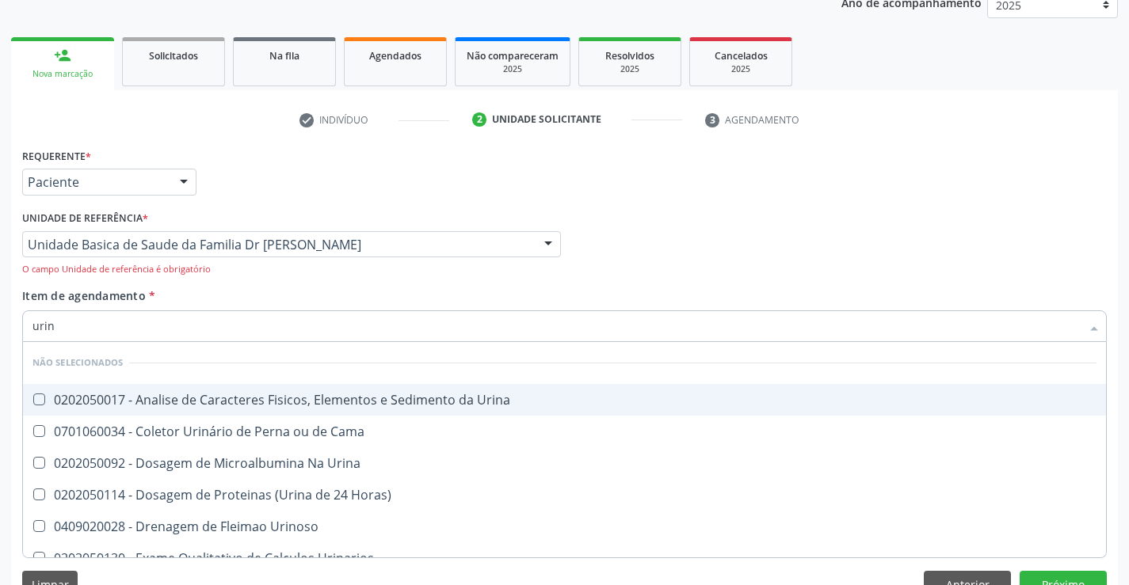
type input "urina"
click at [184, 398] on div "0202050017 - Analise de Caracteres Fisicos, Elementos e Sedimento da Urina" at bounding box center [564, 400] width 1064 height 13
checkbox Urina "true"
click at [207, 296] on div "Item de agendamento * urina Desfazer seleção Não selecionados 0202050017 - Anal…" at bounding box center [564, 321] width 1085 height 66
checkbox Urina "true"
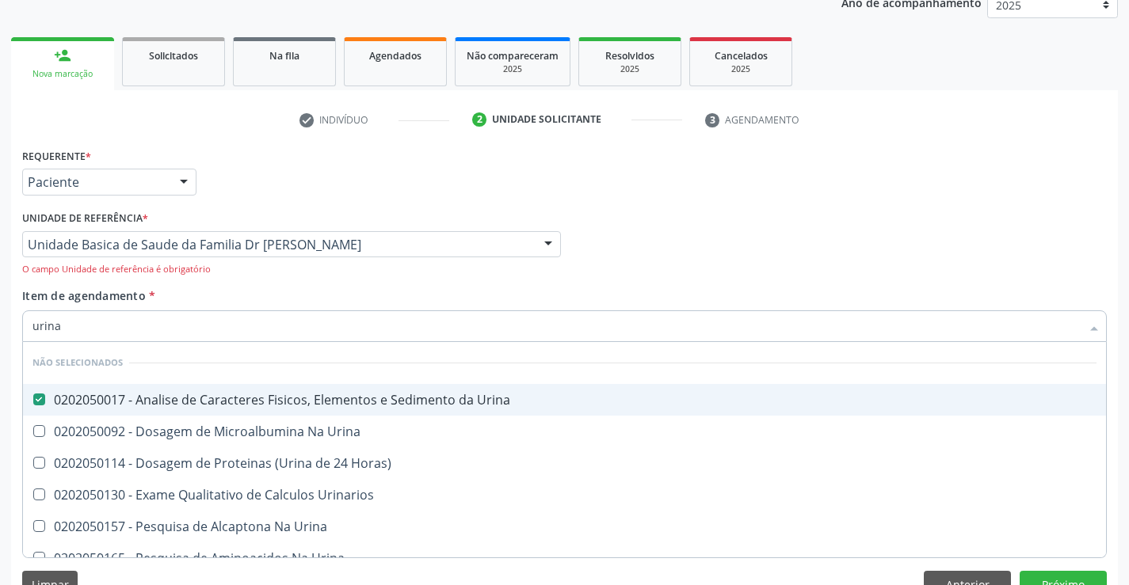
checkbox Horas\) "true"
checkbox Urinarios "true"
checkbox Urina "true"
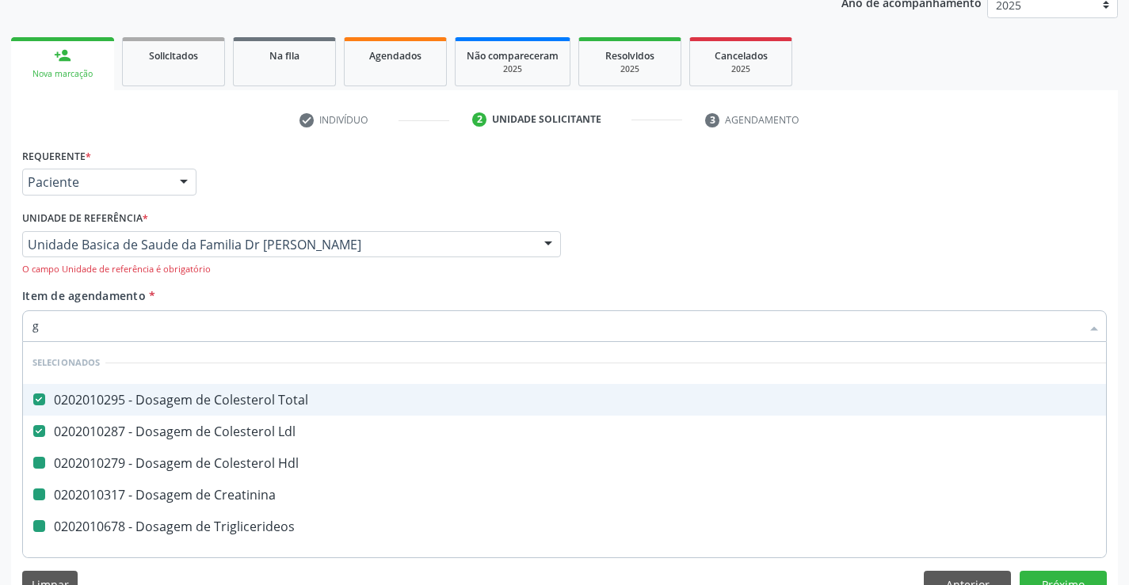
type input "gl"
checkbox Hdl "false"
checkbox Creatinina "false"
checkbox Triglicerideos "false"
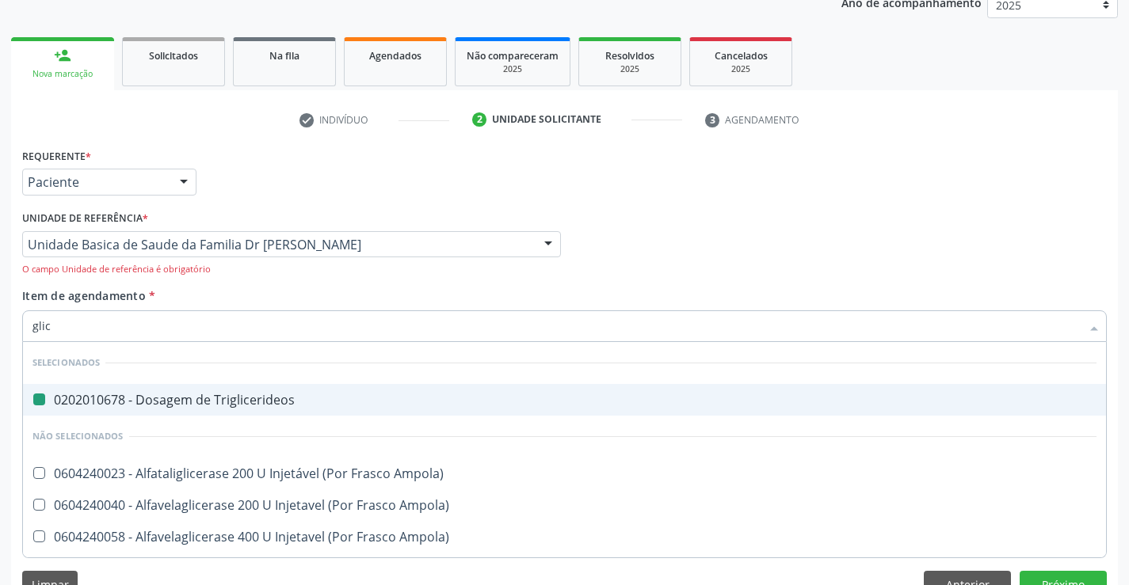
type input "glico"
checkbox Triglicerideos "false"
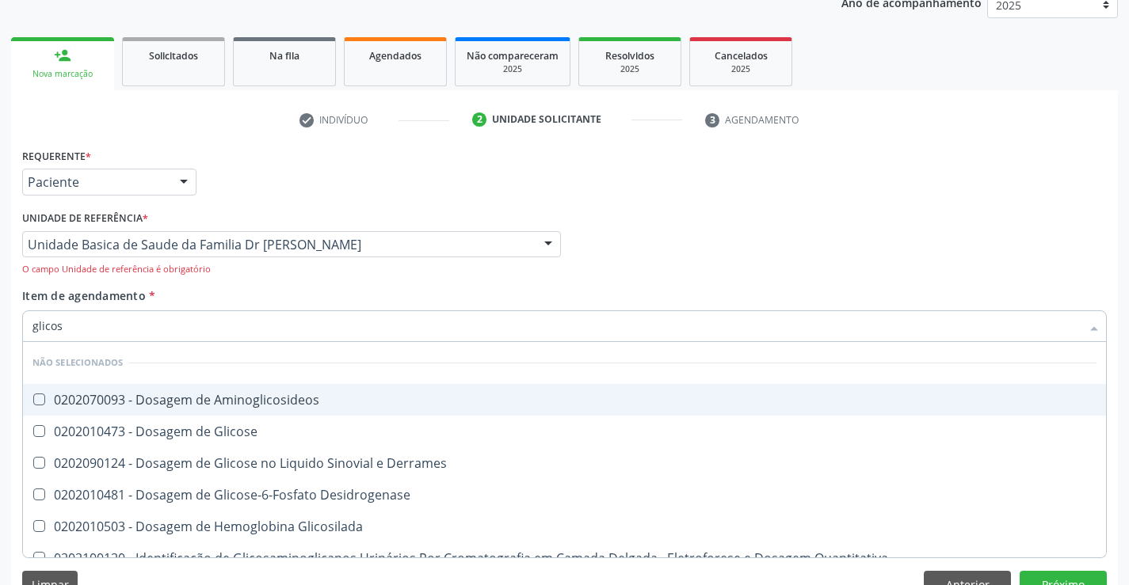
type input "glicose"
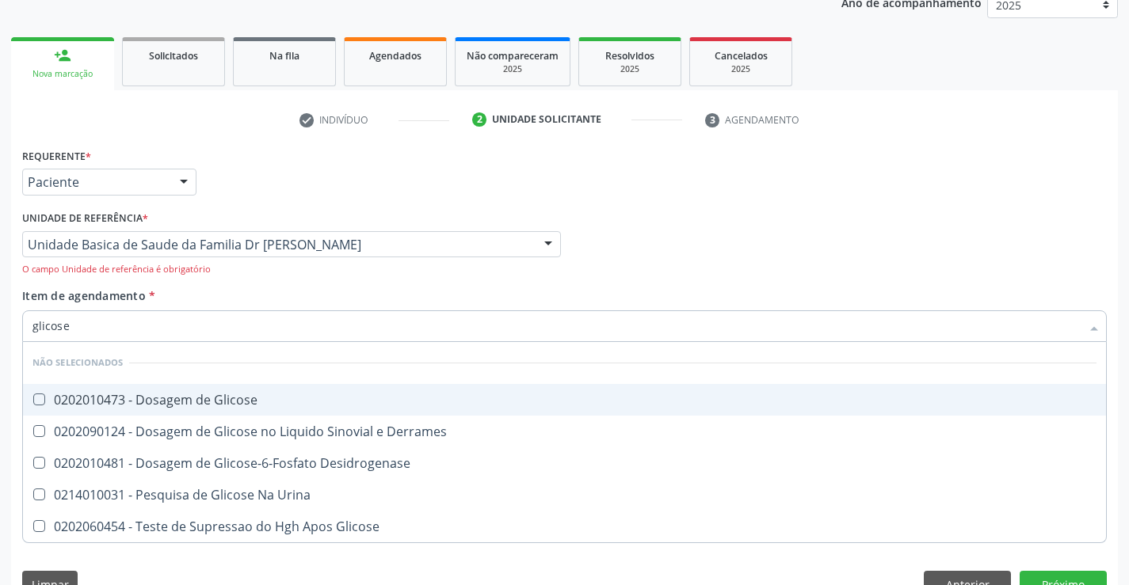
click at [230, 400] on div "0202010473 - Dosagem de Glicose" at bounding box center [564, 400] width 1064 height 13
checkbox Glicose "true"
click at [230, 294] on div "Item de agendamento * glicose Desfazer seleção Não selecionados 0202010473 - Do…" at bounding box center [564, 321] width 1085 height 66
checkbox Desidrogenase "true"
checkbox Urina "true"
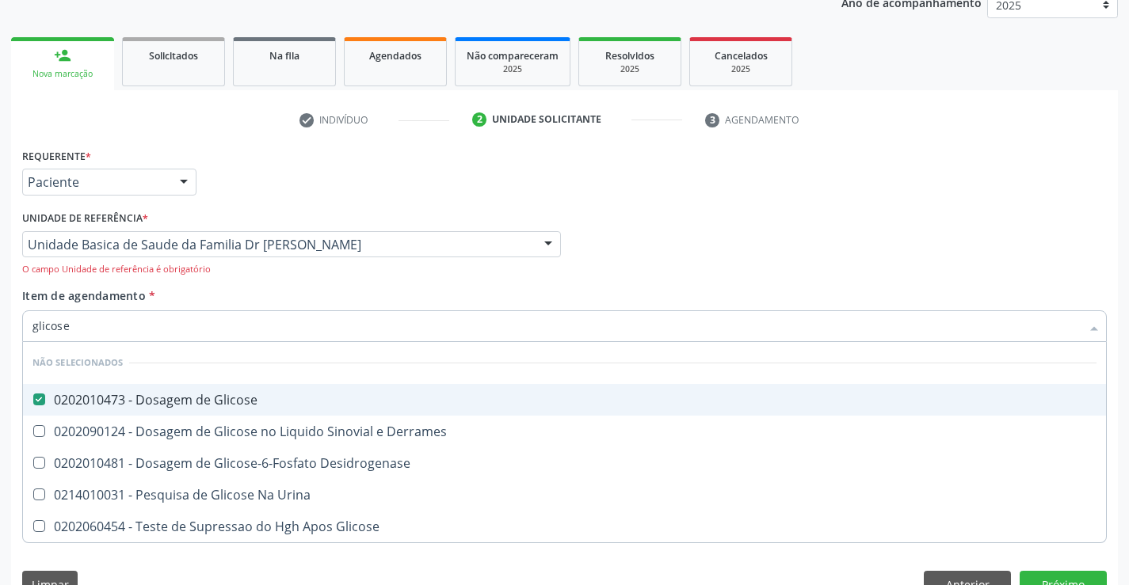
checkbox Glicose "true"
checkbox Derrames "true"
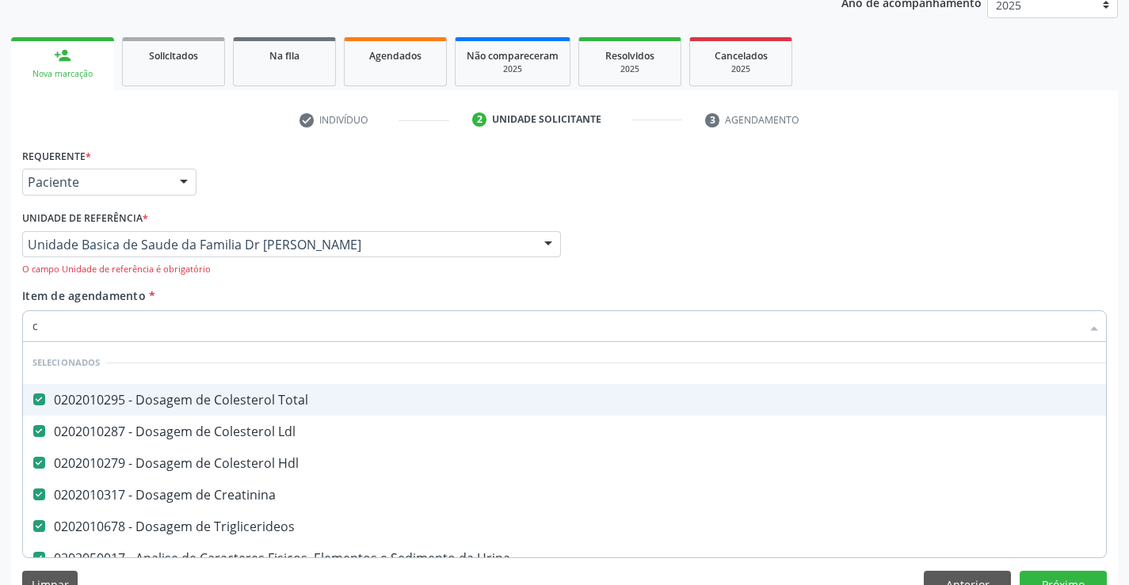
type input "co"
checkbox Glicose "false"
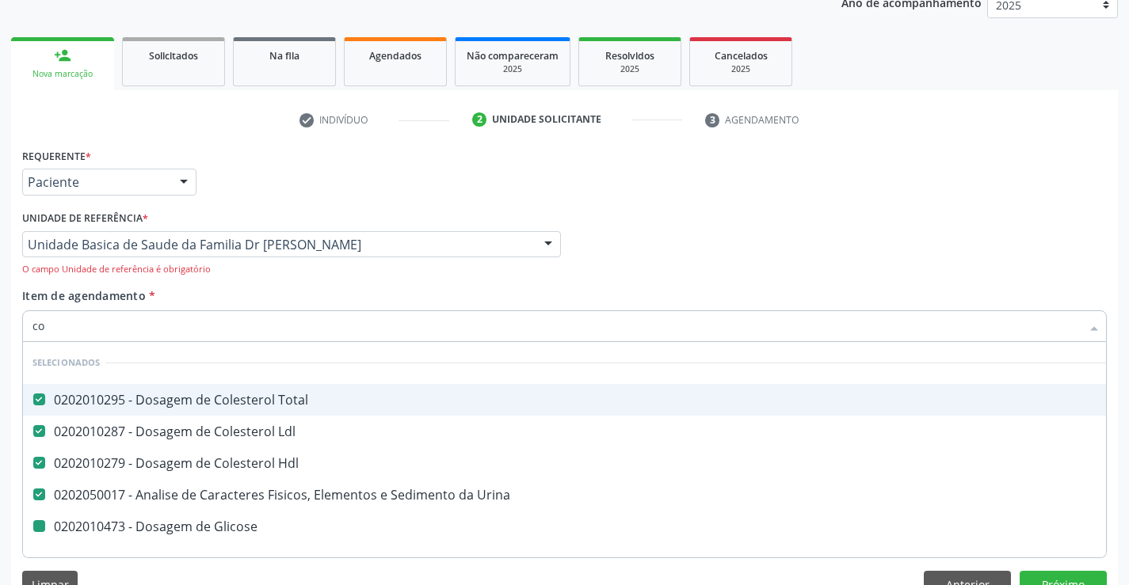
type input "col"
checkbox Glicose "false"
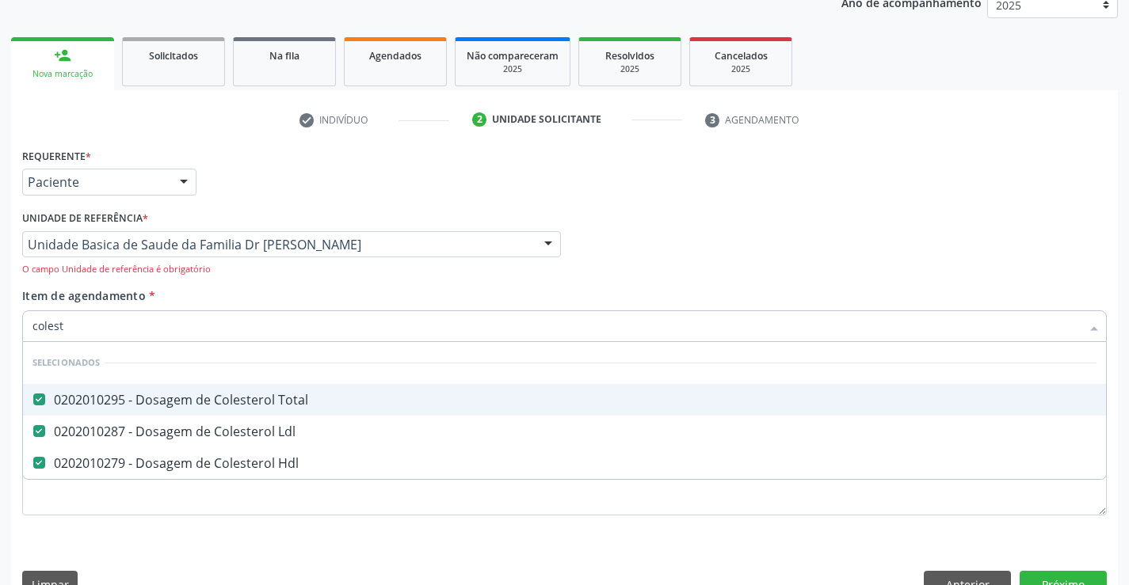
click at [218, 295] on div "Item de agendamento * colest Desfazer seleção Selecionados 0202010295 - Dosagem…" at bounding box center [564, 321] width 1085 height 66
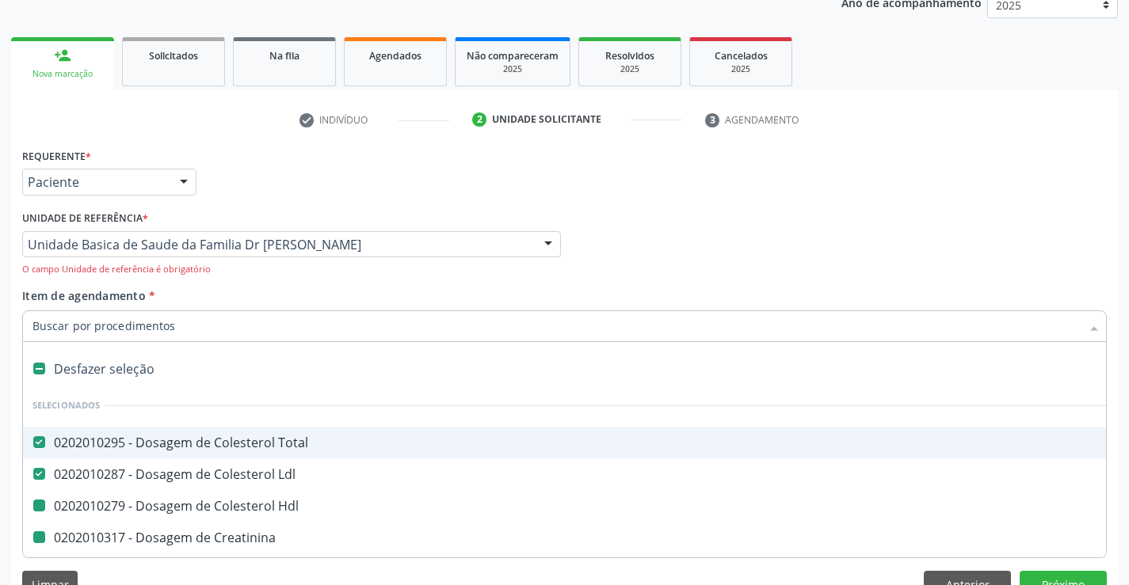
type input "h"
checkbox Hdl "false"
checkbox Creatinina "false"
checkbox Triglicerideos "false"
checkbox Urina "false"
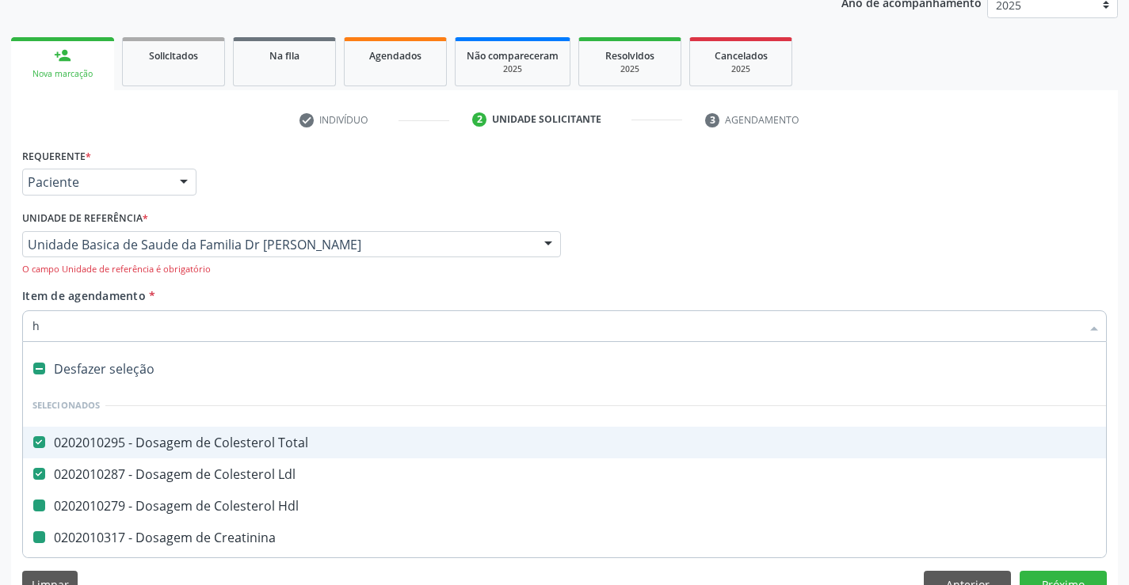
checkbox Glicose "false"
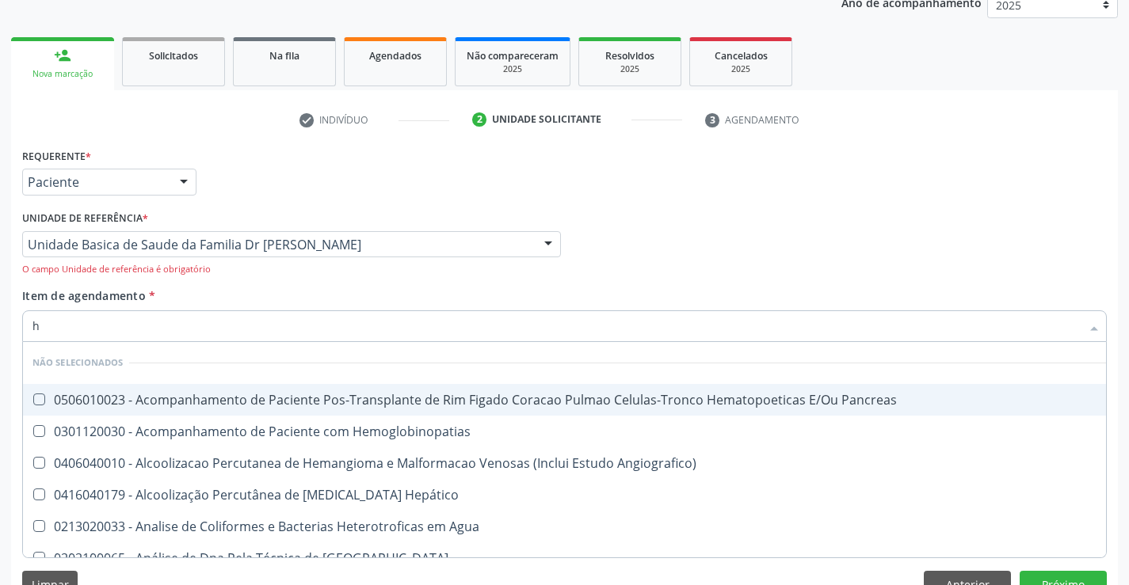
type input "he"
checkbox Pancreas "false"
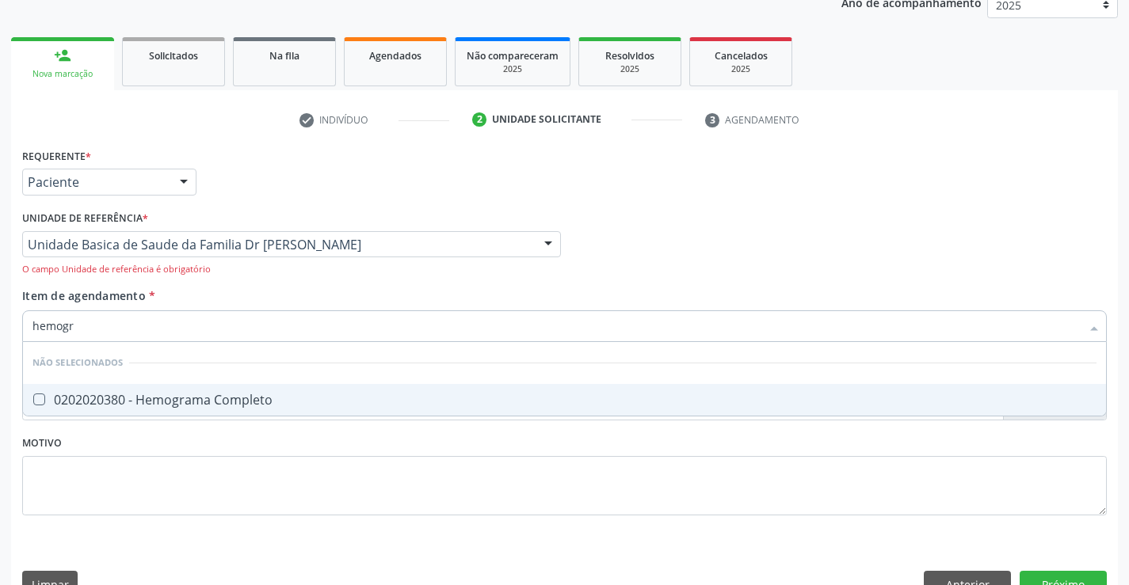
type input "hemogra"
click at [204, 399] on div "0202020380 - Hemograma Completo" at bounding box center [564, 400] width 1064 height 13
checkbox Completo "true"
click at [204, 299] on div "Item de agendamento * hemogra Desfazer seleção Não selecionados 0202020380 - He…" at bounding box center [564, 321] width 1085 height 66
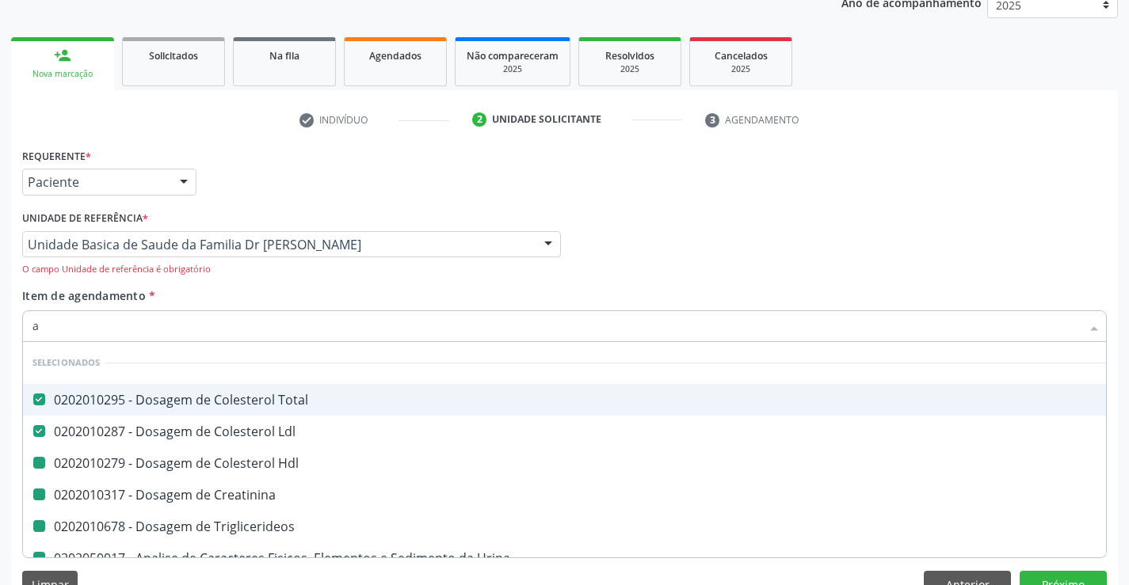
type input "ac"
checkbox Hdl "false"
checkbox Creatinina "false"
checkbox Triglicerideos "false"
checkbox Urina "false"
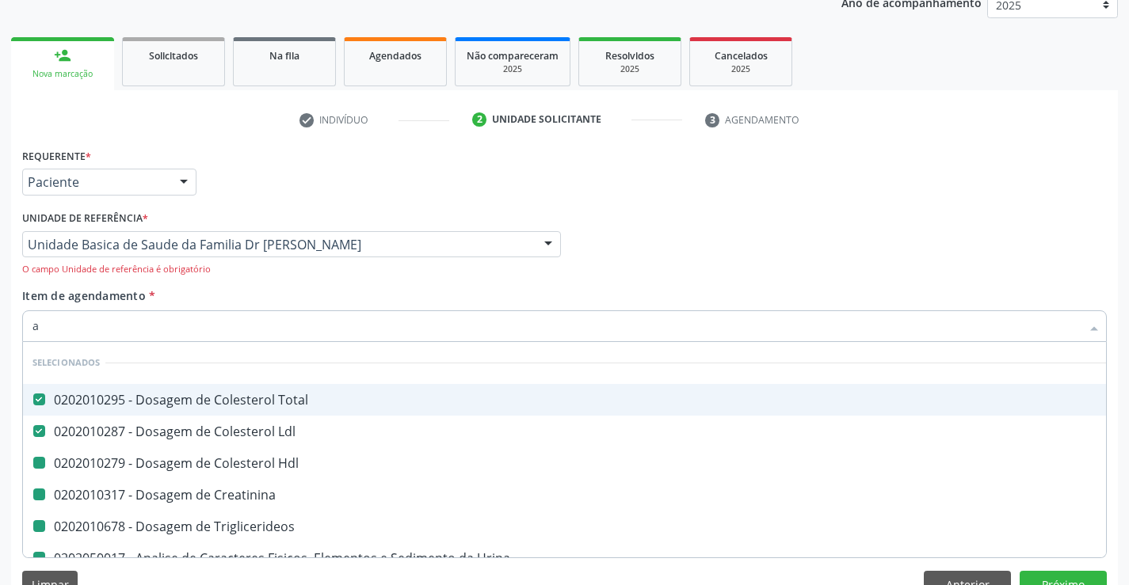
checkbox Glicose "false"
checkbox Completo "false"
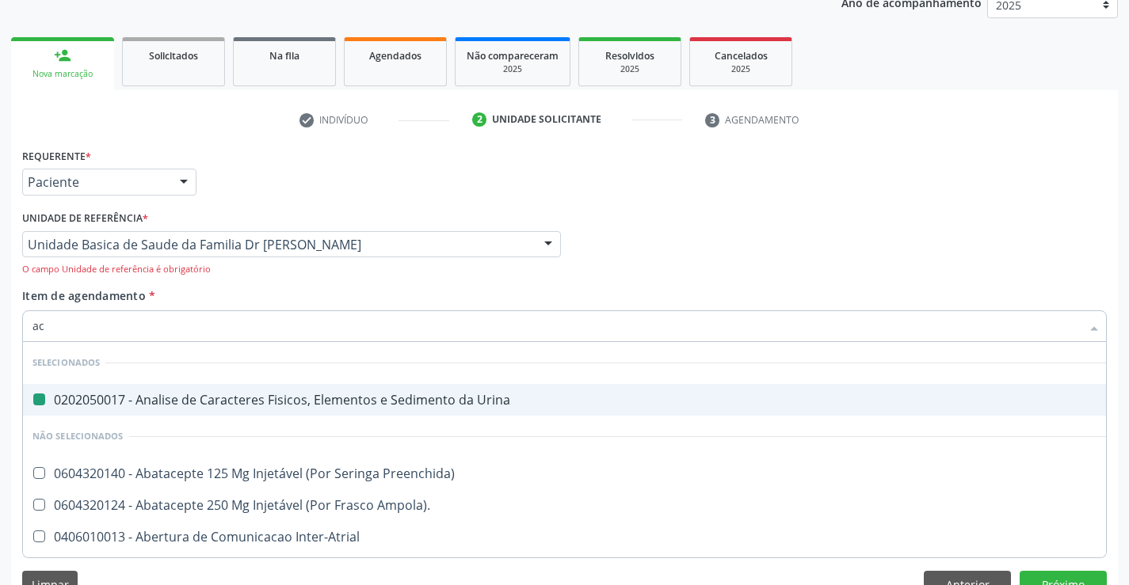
type input "aci"
checkbox Urina "false"
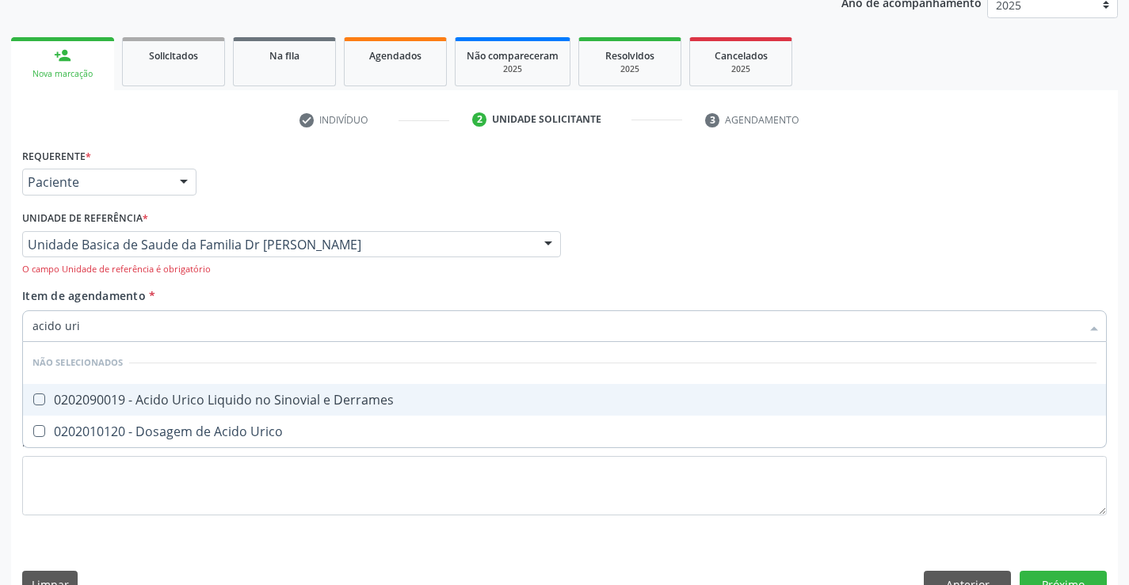
type input "acido uric"
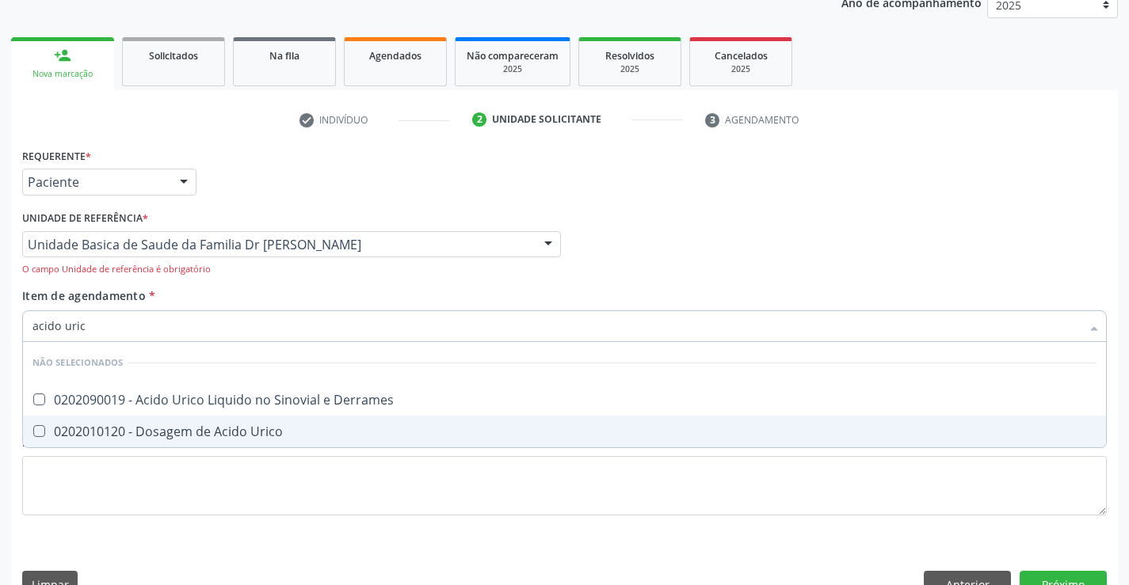
click at [222, 432] on div "0202010120 - Dosagem de Acido Urico" at bounding box center [564, 431] width 1064 height 13
checkbox Urico "true"
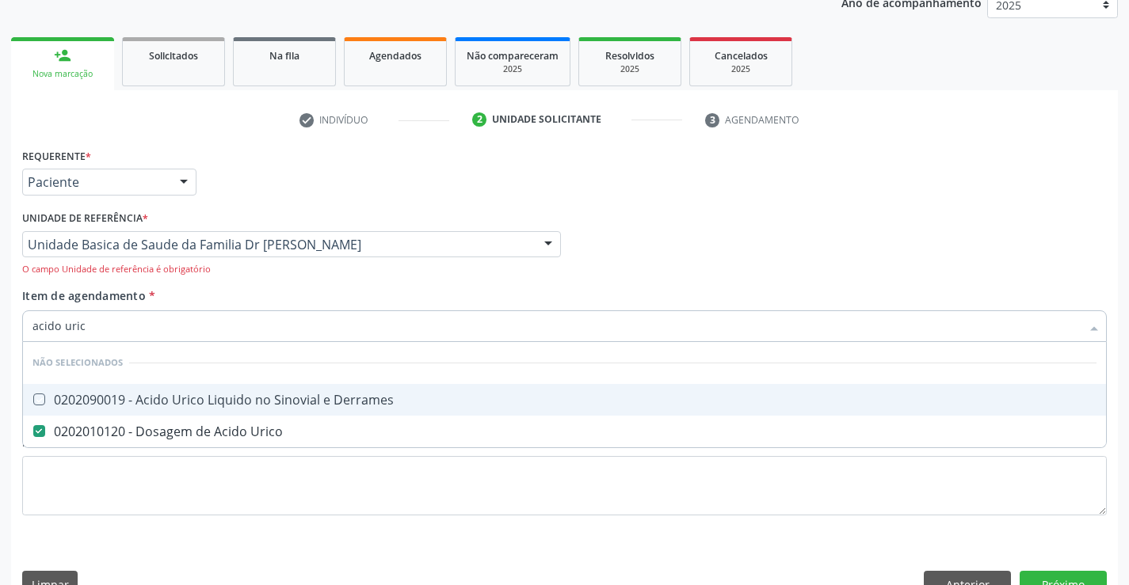
click at [204, 291] on div "Item de agendamento * acido uric Desfazer seleção Não selecionados 0202090019 -…" at bounding box center [564, 321] width 1085 height 66
checkbox Derrames "true"
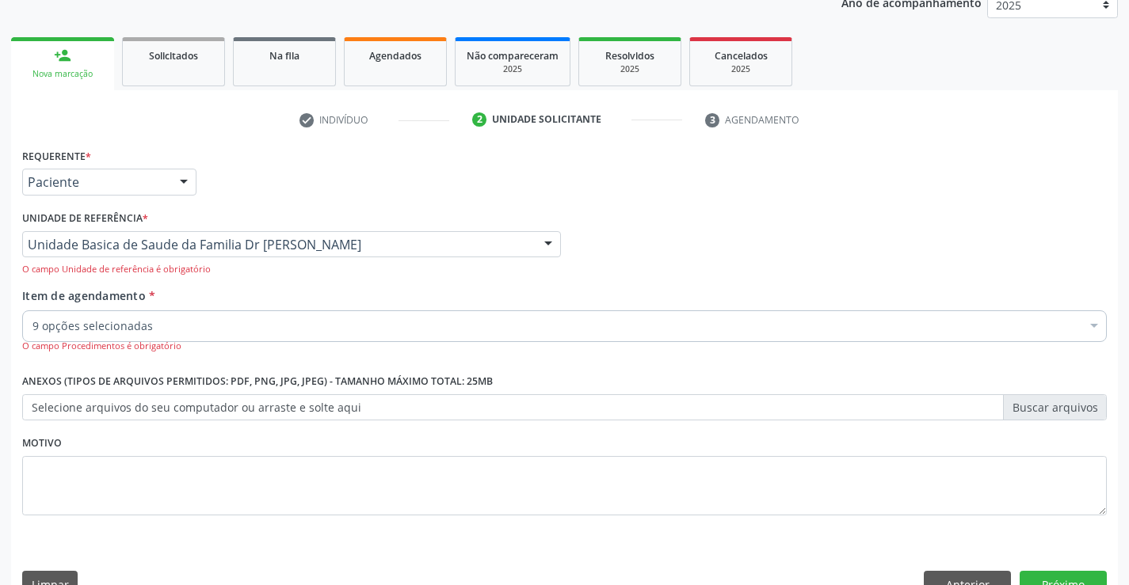
scroll to position [234, 0]
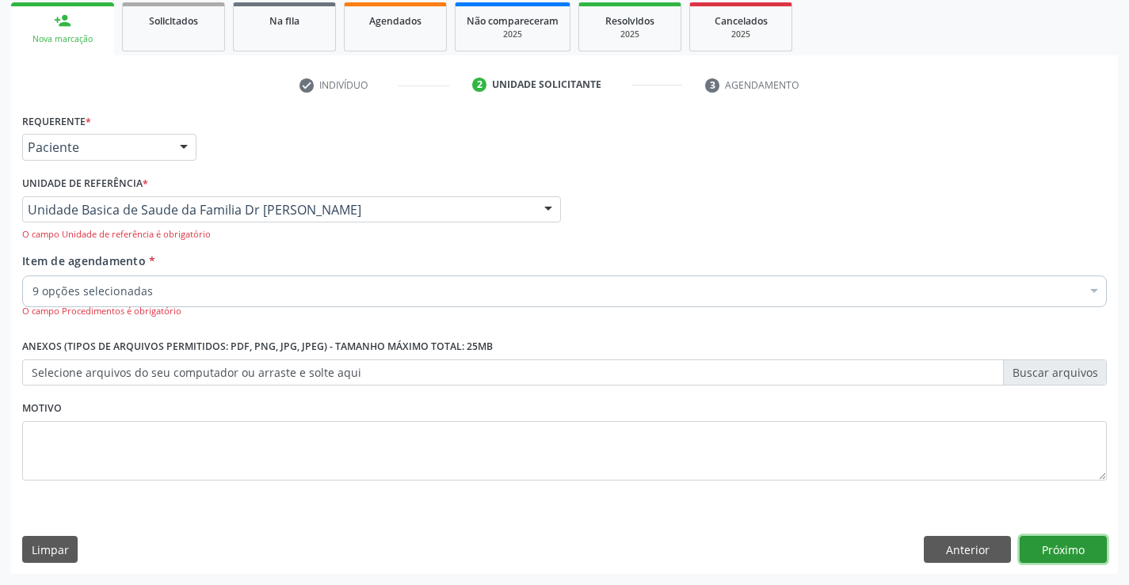
click at [1059, 545] on button "Próximo" at bounding box center [1063, 549] width 87 height 27
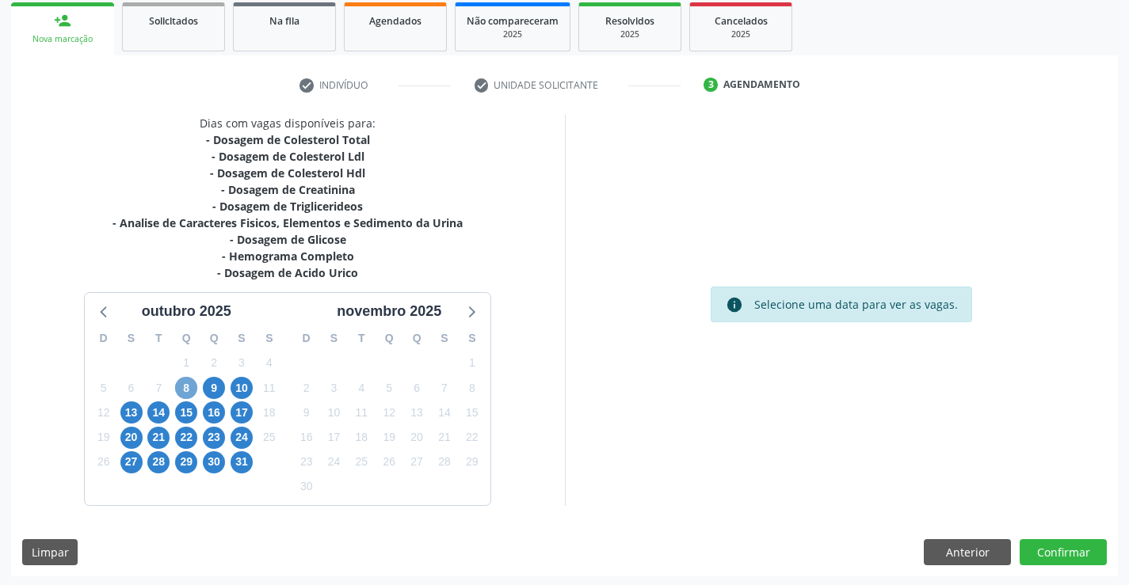
click at [192, 387] on span "8" at bounding box center [186, 388] width 22 height 22
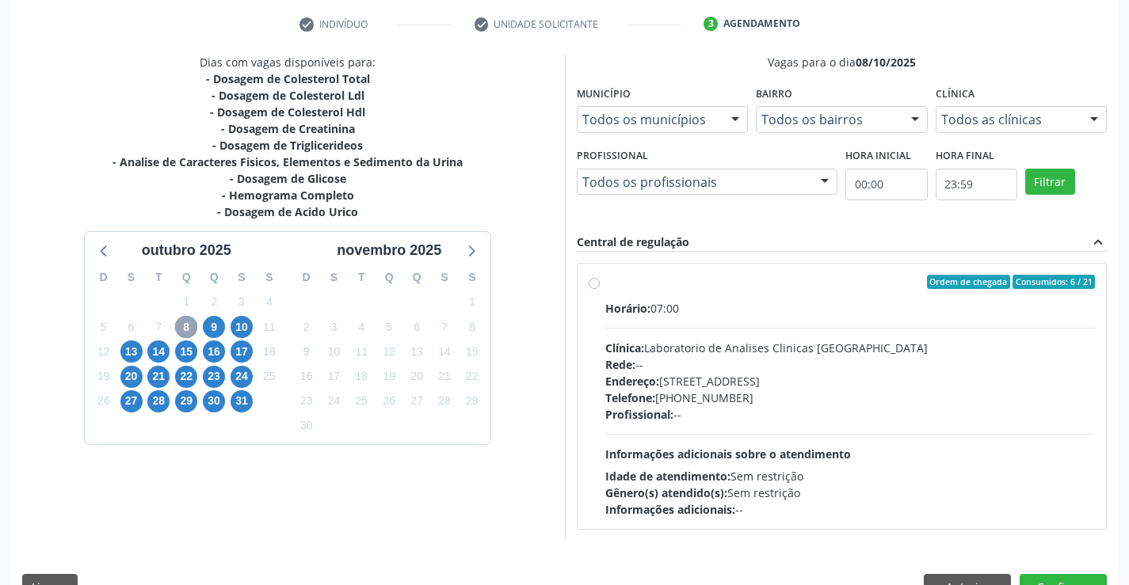
scroll to position [333, 0]
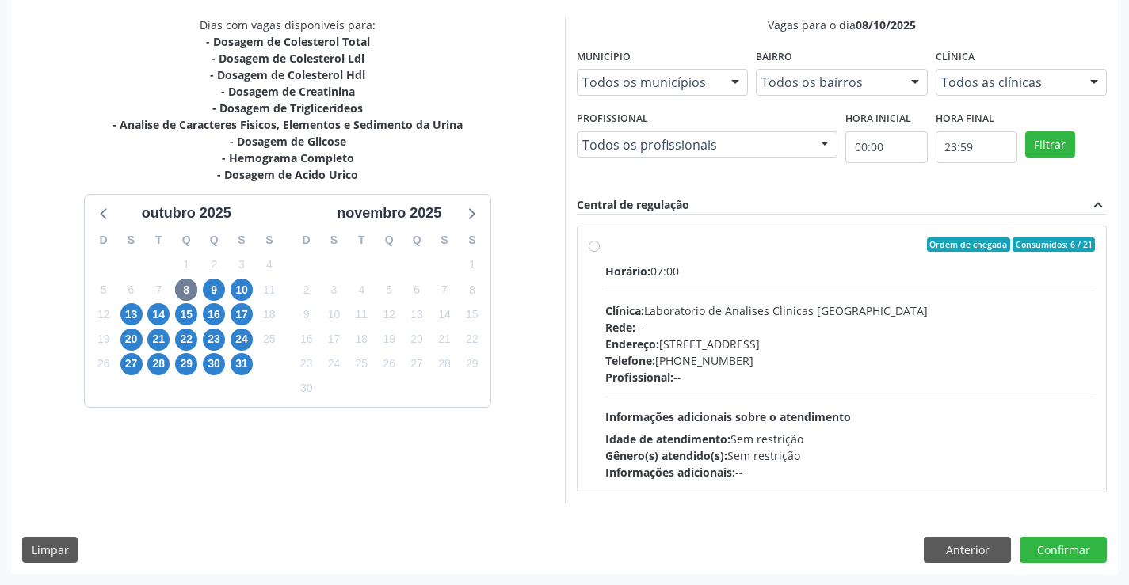
click at [796, 263] on div "Horário: 07:00" at bounding box center [850, 271] width 490 height 17
click at [600, 252] on input "Ordem de chegada Consumidos: 6 / 21 Horário: 07:00 Clínica: Laboratorio de Anal…" at bounding box center [594, 245] width 11 height 14
radio input "true"
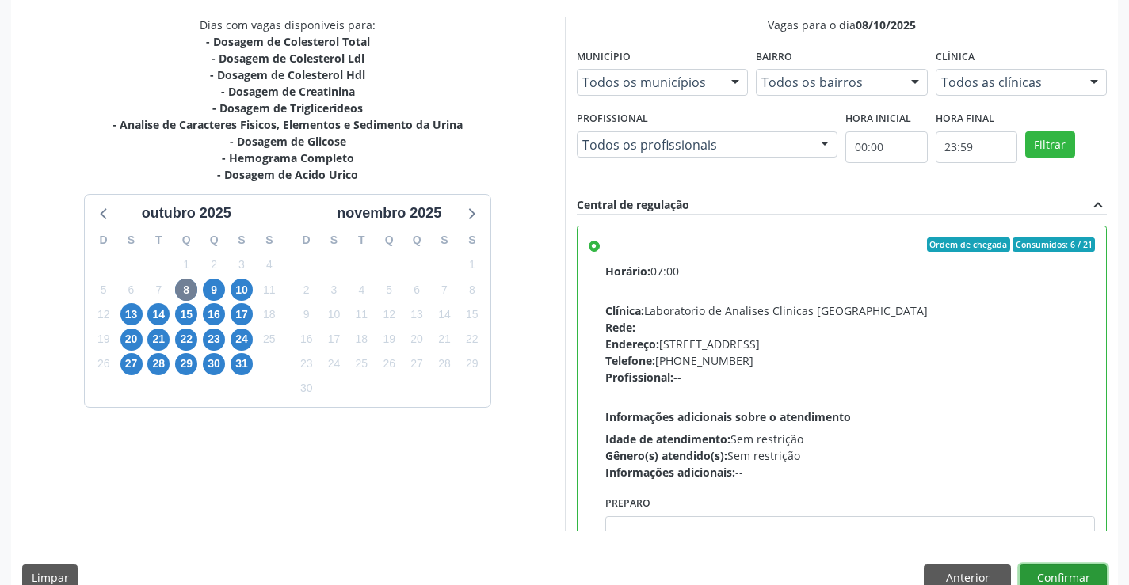
click at [1049, 576] on button "Confirmar" at bounding box center [1063, 578] width 87 height 27
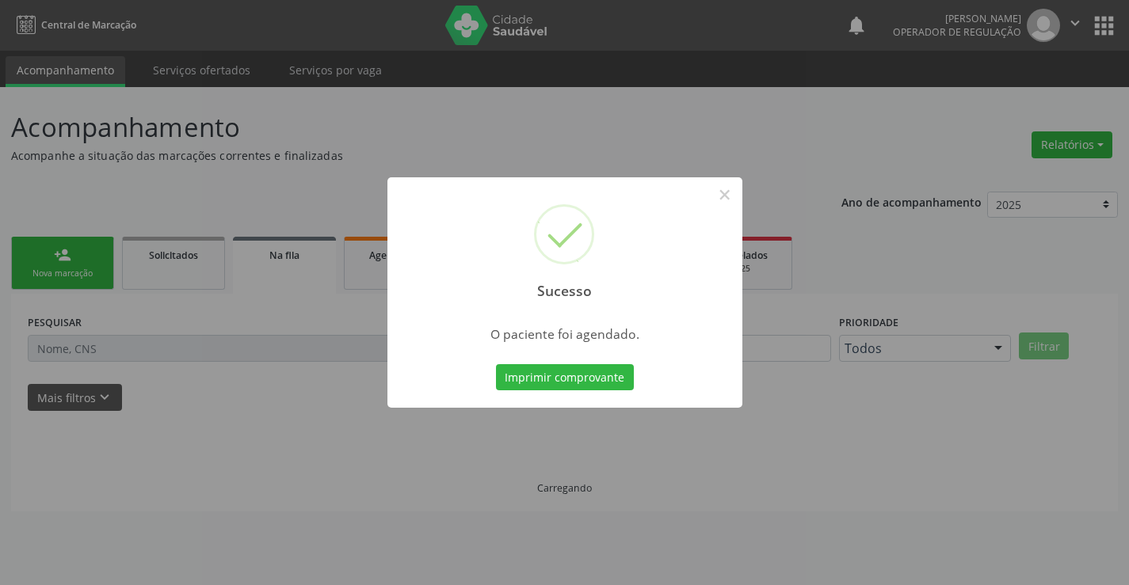
scroll to position [0, 0]
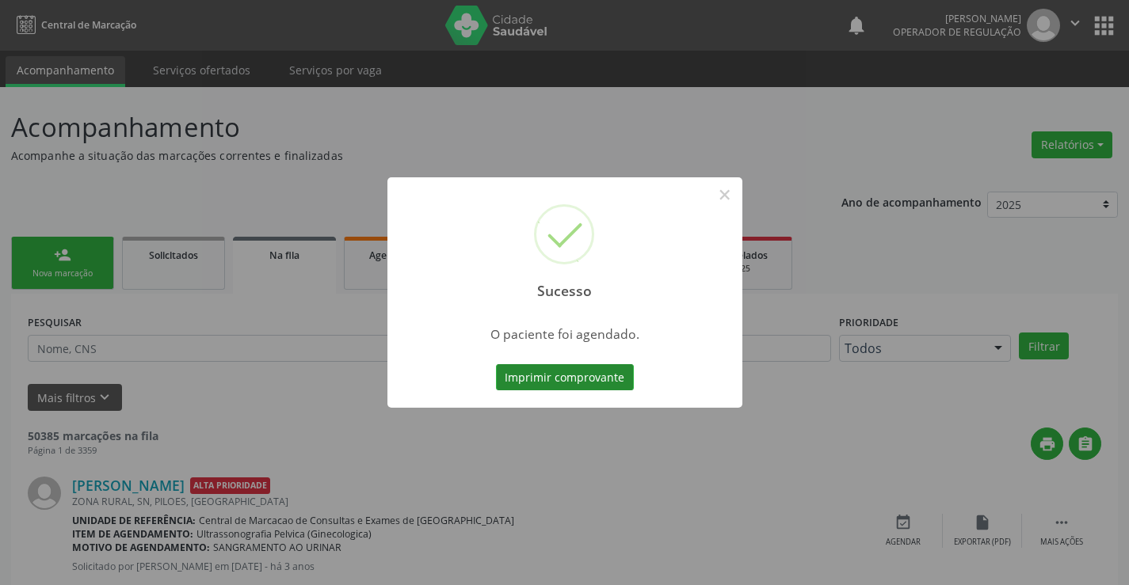
click at [558, 371] on button "Imprimir comprovante" at bounding box center [565, 377] width 138 height 27
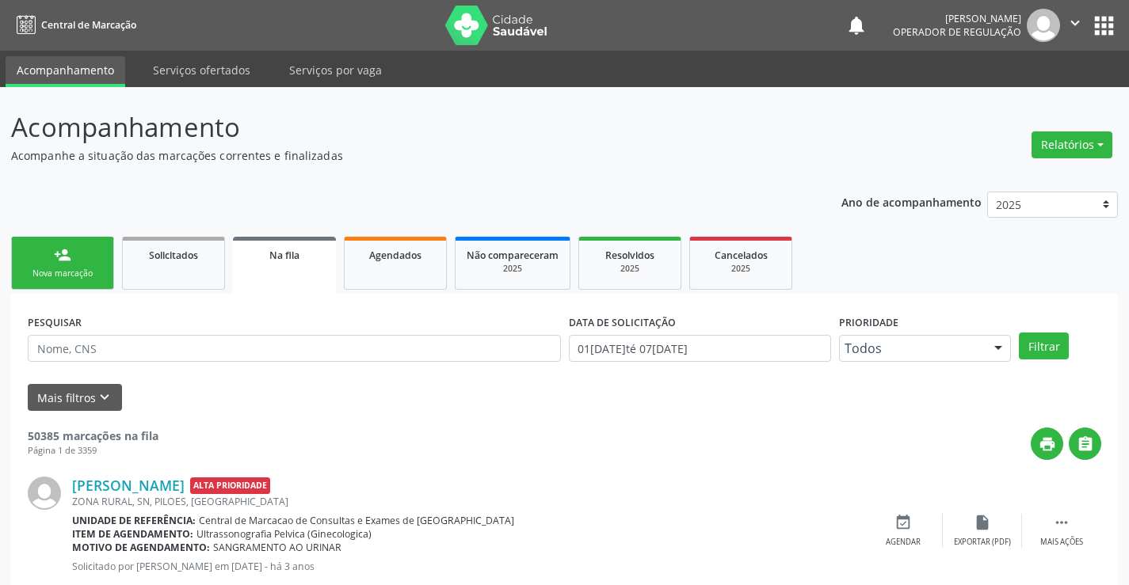
click at [59, 263] on div "person_add" at bounding box center [62, 254] width 17 height 17
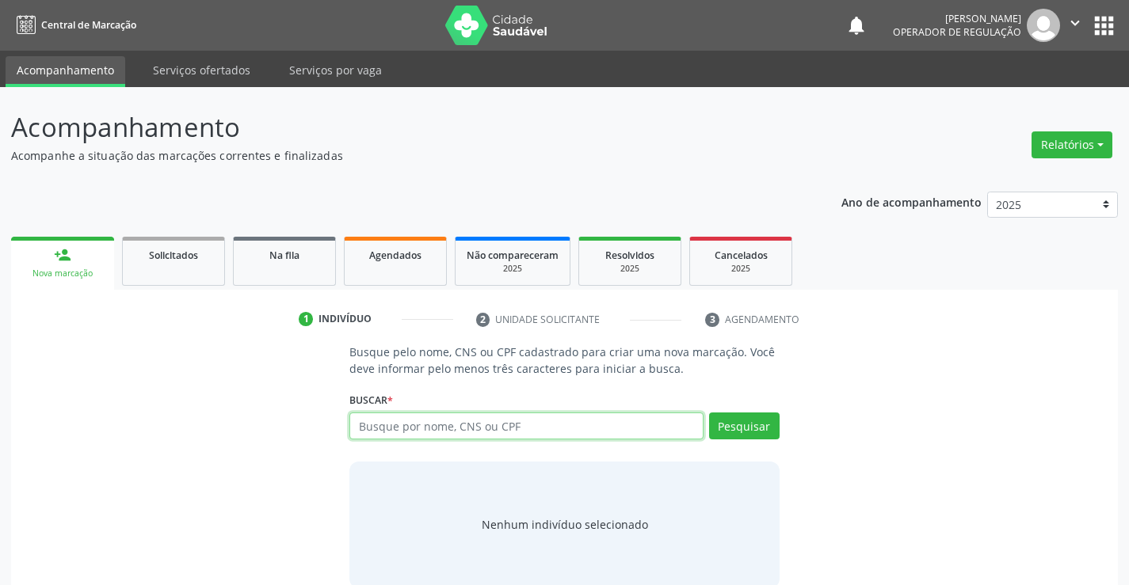
click at [547, 433] on input "text" at bounding box center [525, 426] width 353 height 27
type input "708202669187143"
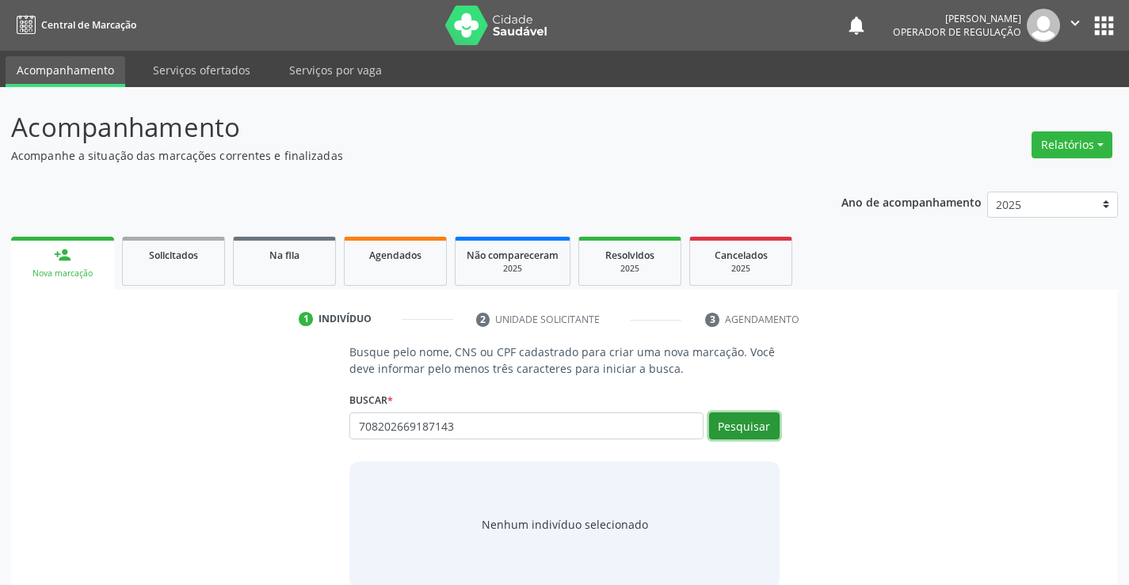
click at [738, 421] on button "Pesquisar" at bounding box center [744, 426] width 71 height 27
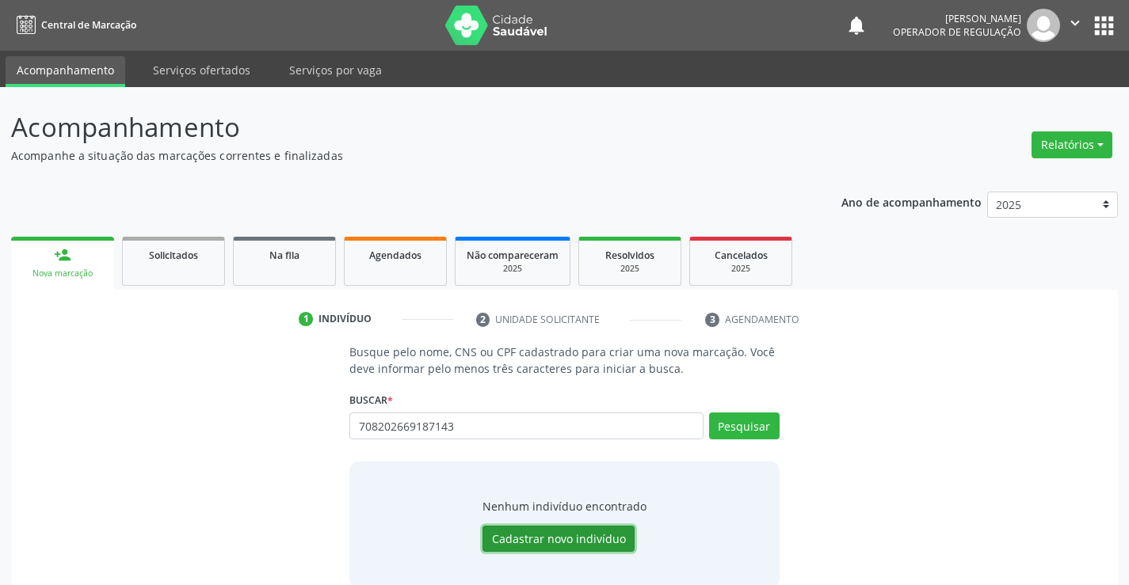
click at [547, 529] on button "Cadastrar novo indivíduo" at bounding box center [558, 539] width 152 height 27
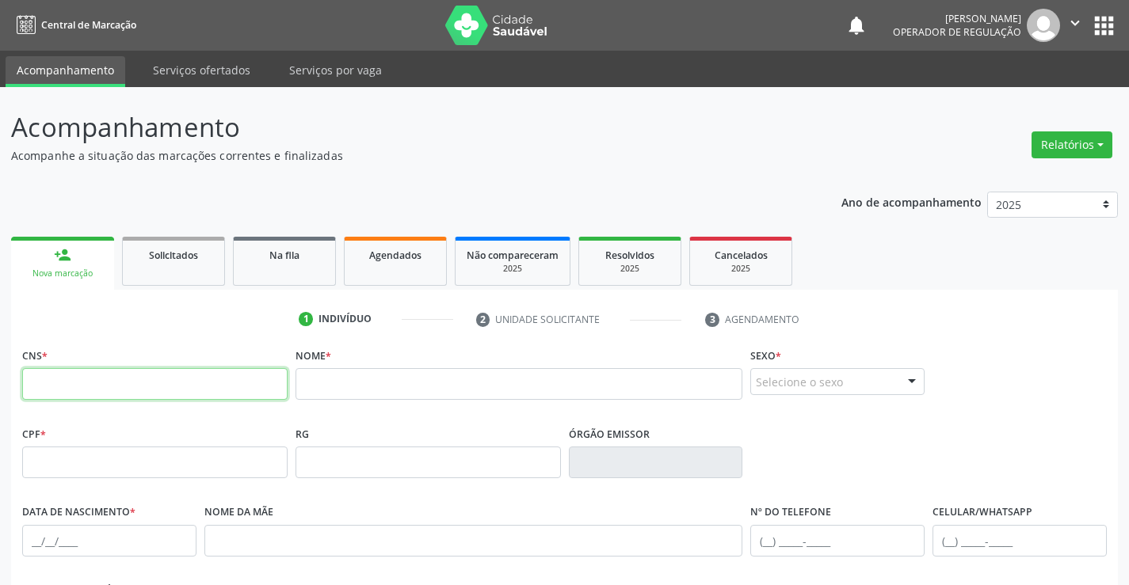
click at [107, 383] on input "text" at bounding box center [154, 384] width 265 height 32
type input "708 2026 6918 7143"
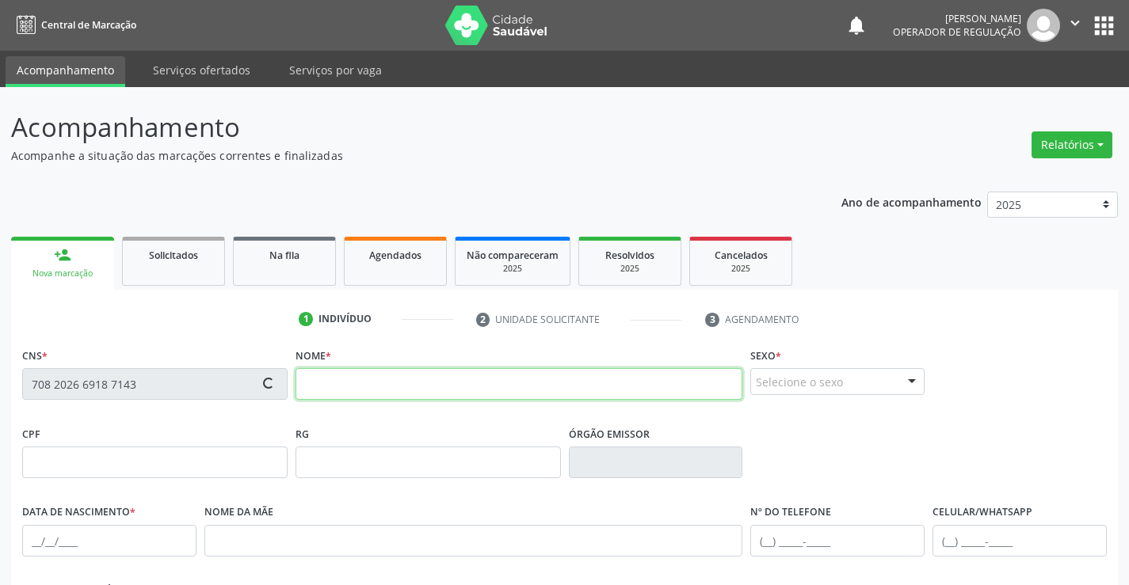
click at [353, 389] on input "text" at bounding box center [519, 384] width 448 height 32
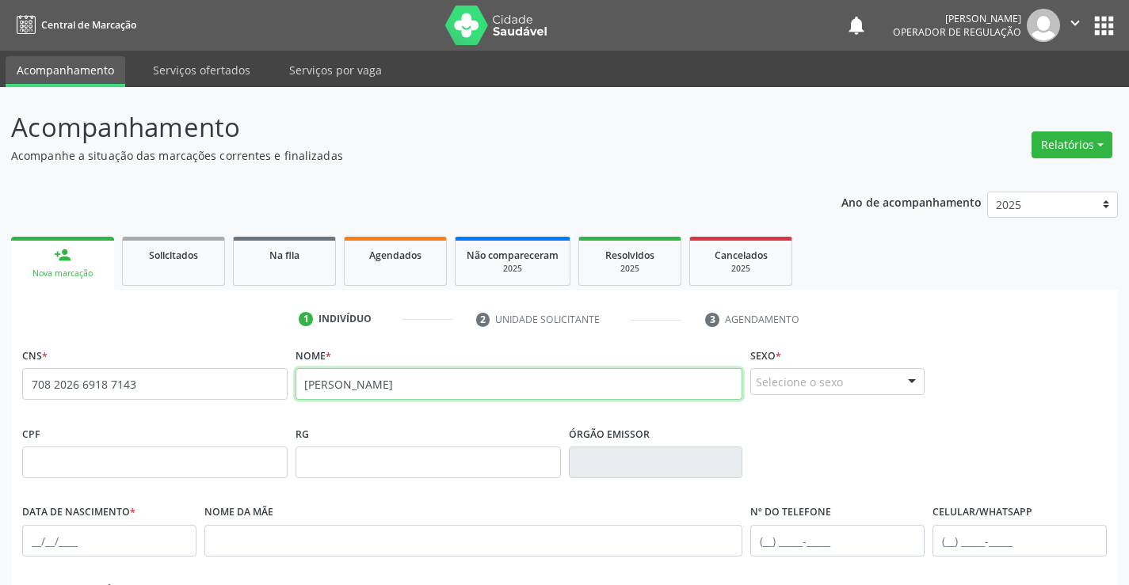
type input "LUCIMARIA SILVA REIS"
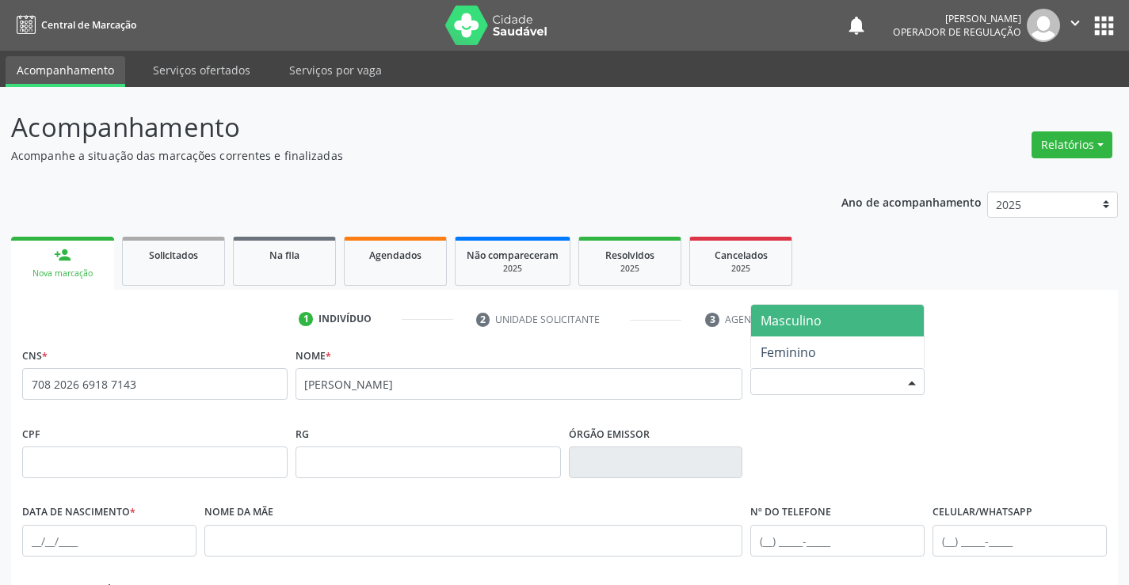
click at [857, 379] on div "Selecione o sexo" at bounding box center [837, 381] width 174 height 27
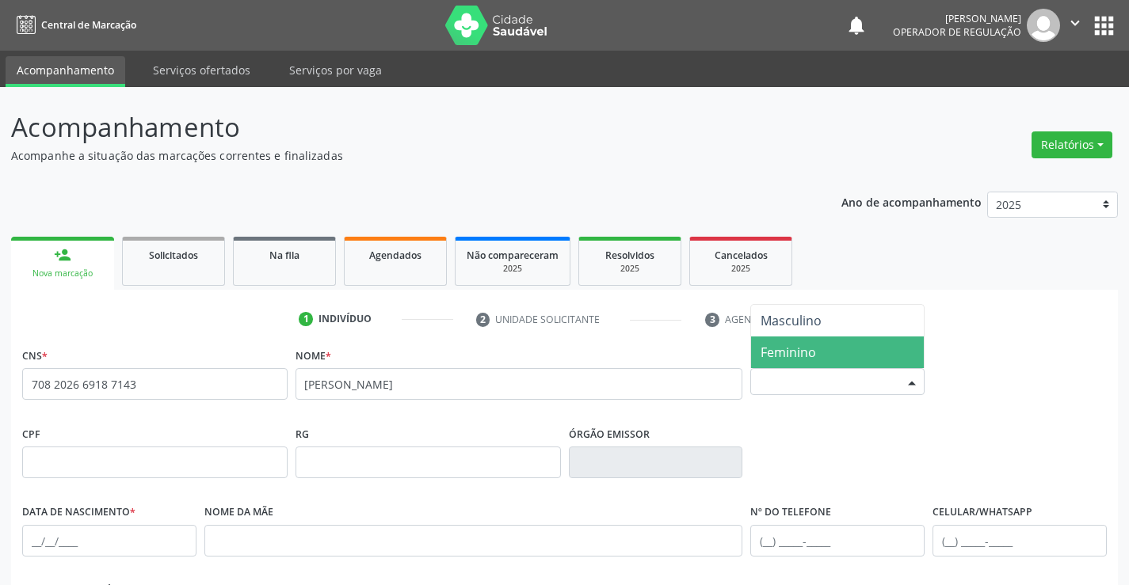
click at [831, 355] on span "Feminino" at bounding box center [837, 353] width 173 height 32
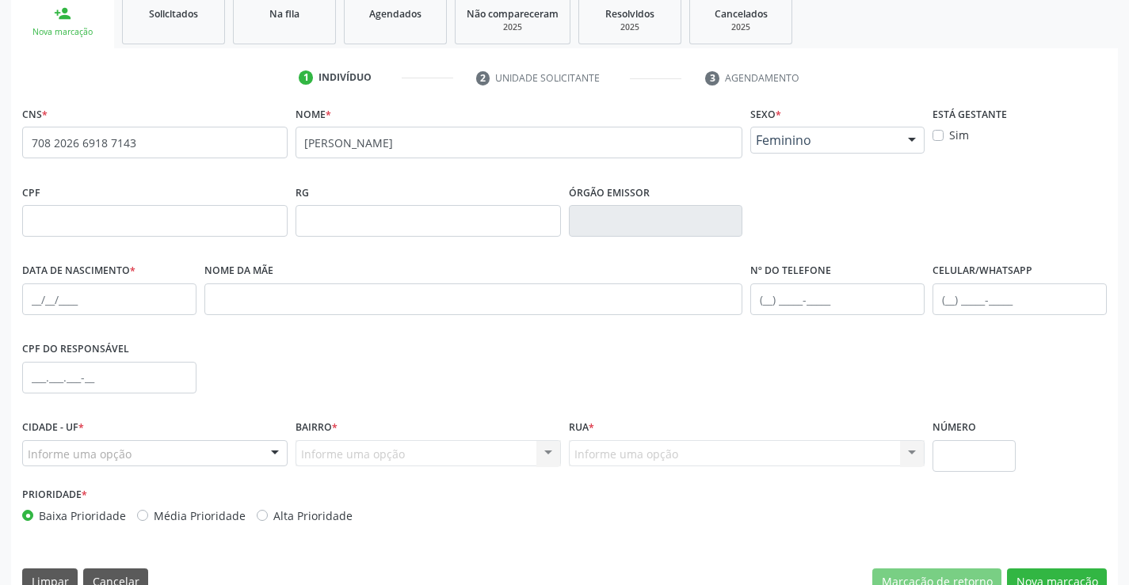
scroll to position [273, 0]
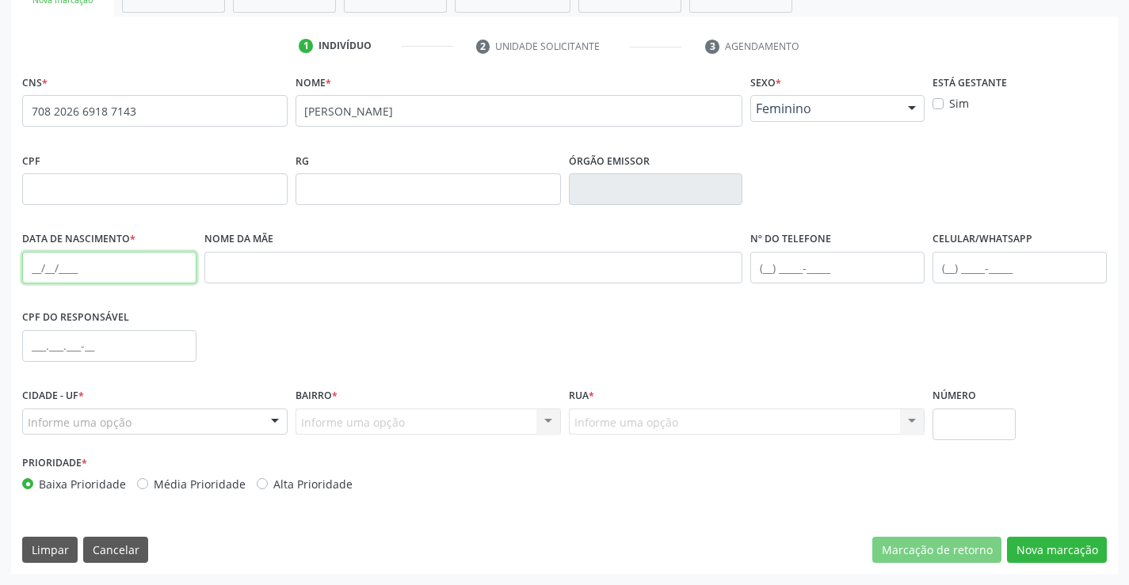
click at [101, 266] on input "text" at bounding box center [109, 268] width 174 height 32
type input "10/12/1982"
click at [981, 266] on input "text" at bounding box center [1019, 268] width 174 height 32
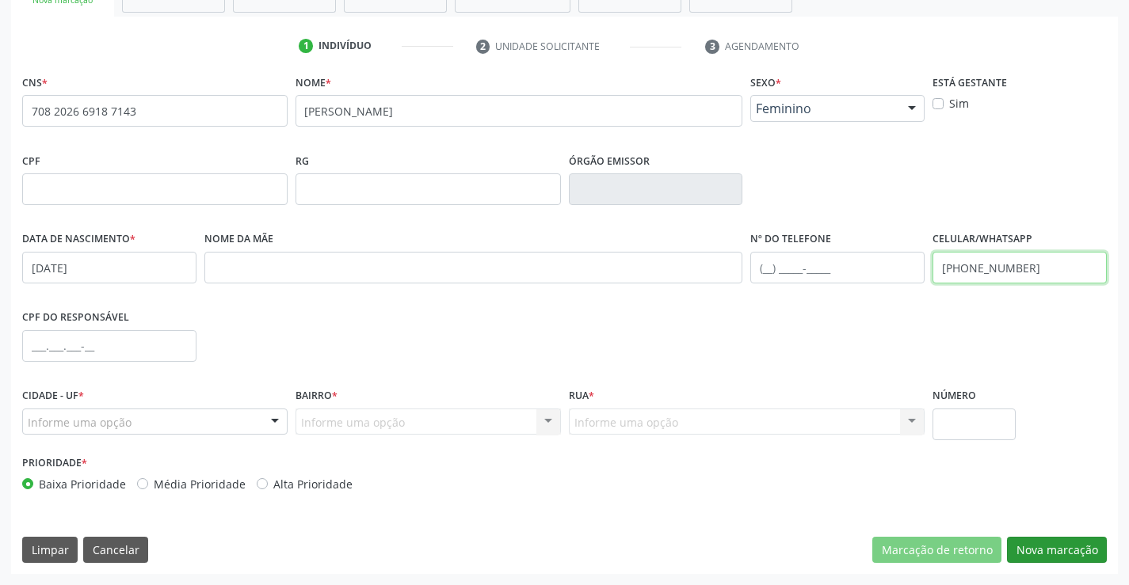
type input "(74) 9914-7866"
click at [1064, 542] on button "Nova marcação" at bounding box center [1057, 550] width 100 height 27
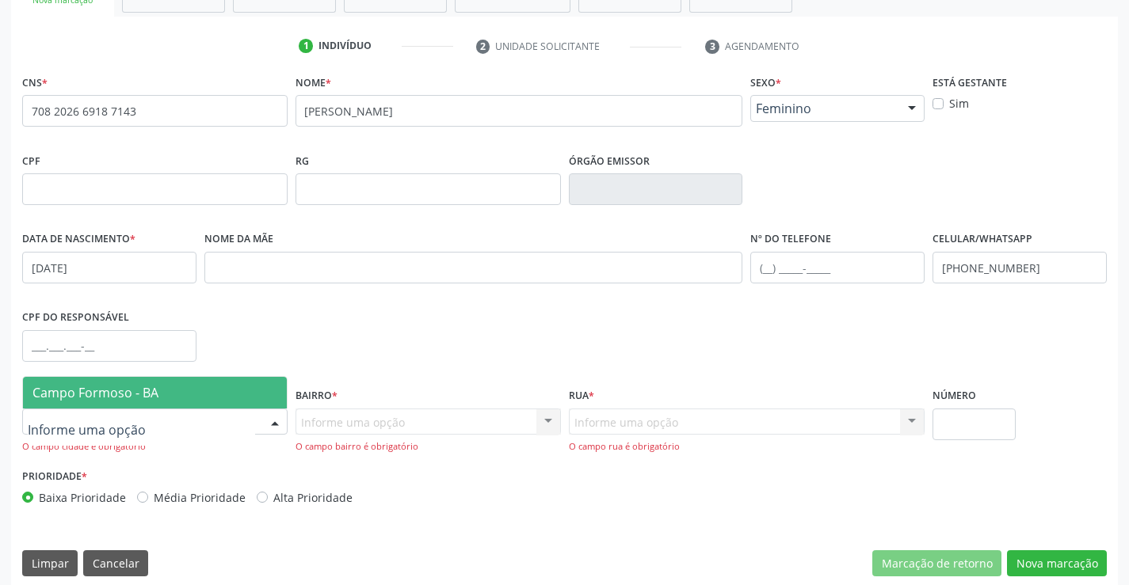
click at [143, 426] on div at bounding box center [154, 422] width 265 height 27
click at [143, 398] on span "Campo Formoso - BA" at bounding box center [95, 392] width 126 height 17
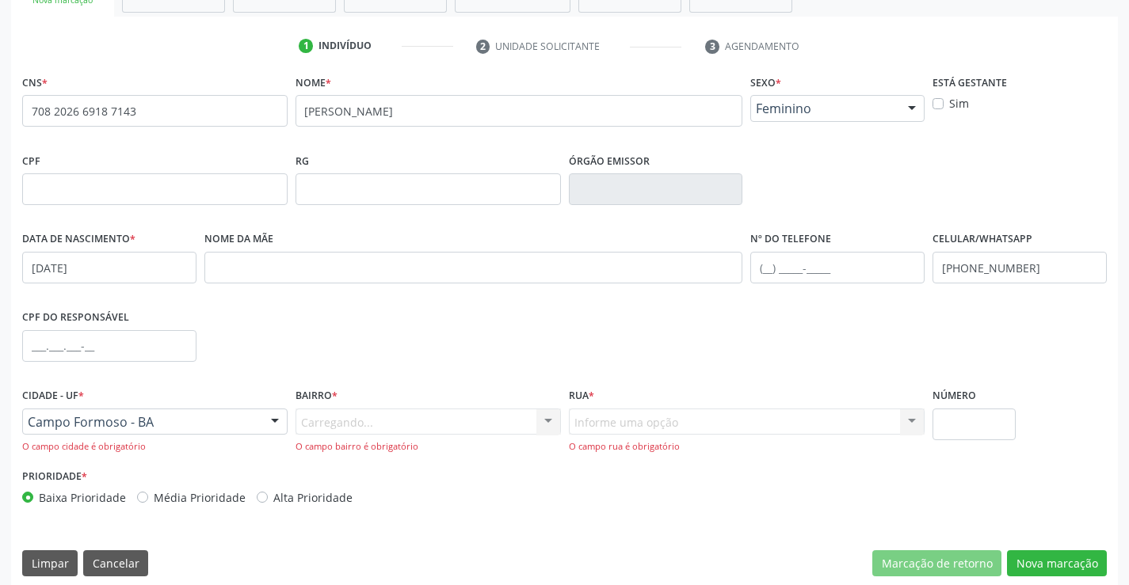
click at [358, 425] on div "Carregando... Nenhum resultado encontrado para: " " Nenhuma opção encontrada. D…" at bounding box center [427, 431] width 265 height 45
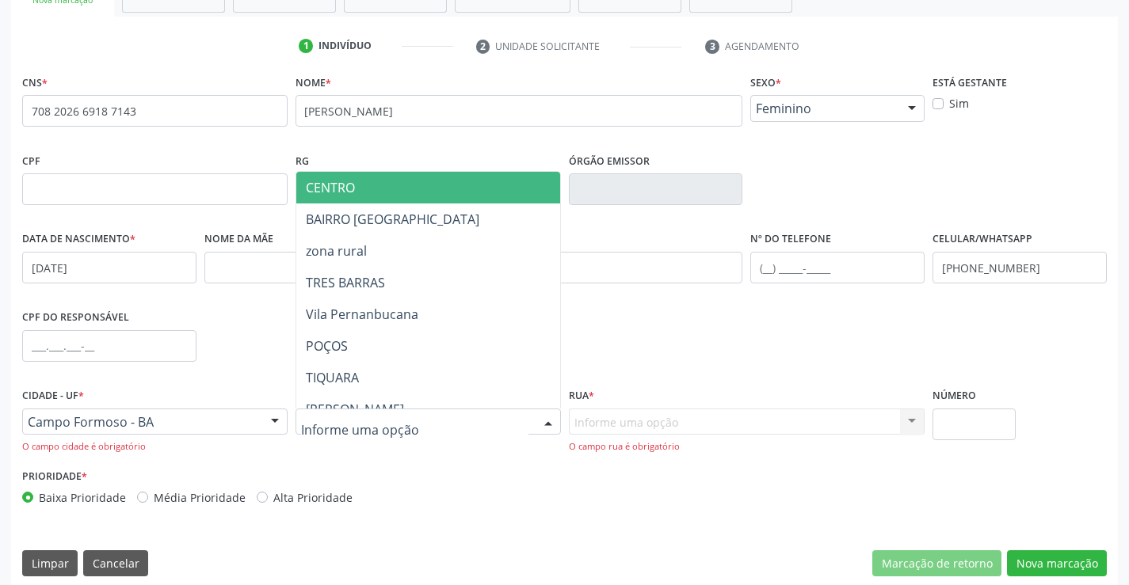
type input "Y"
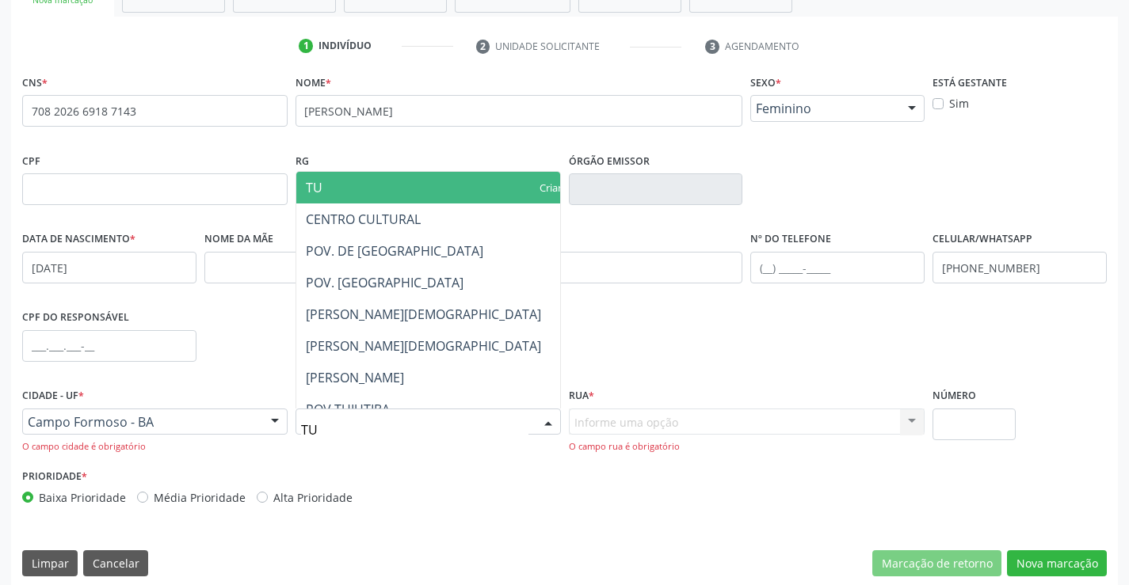
type input "TUI"
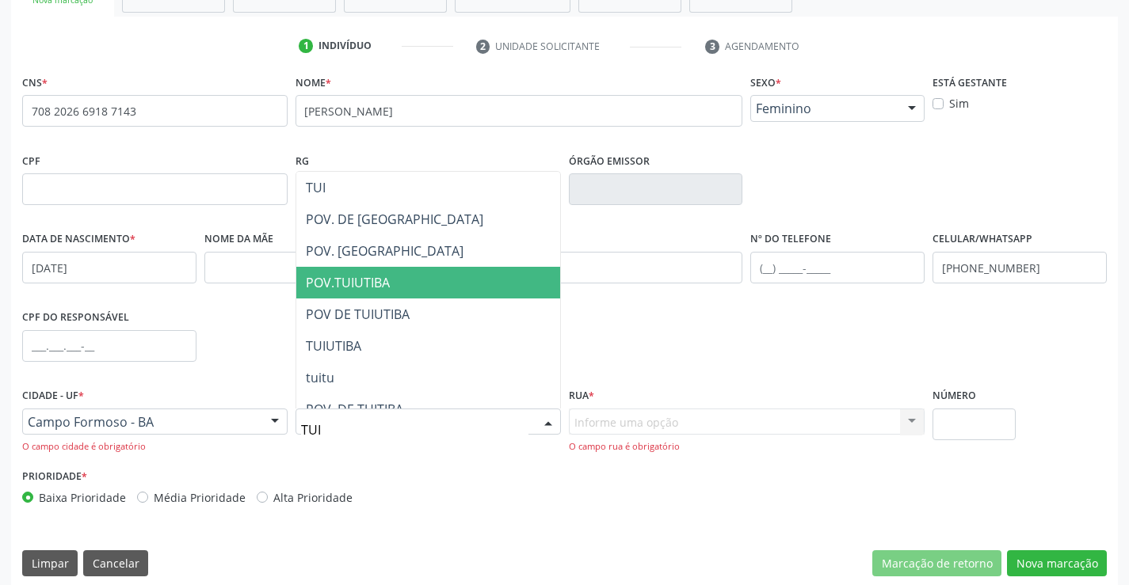
click at [372, 282] on span "POV.TUIUTIBA" at bounding box center [348, 282] width 84 height 17
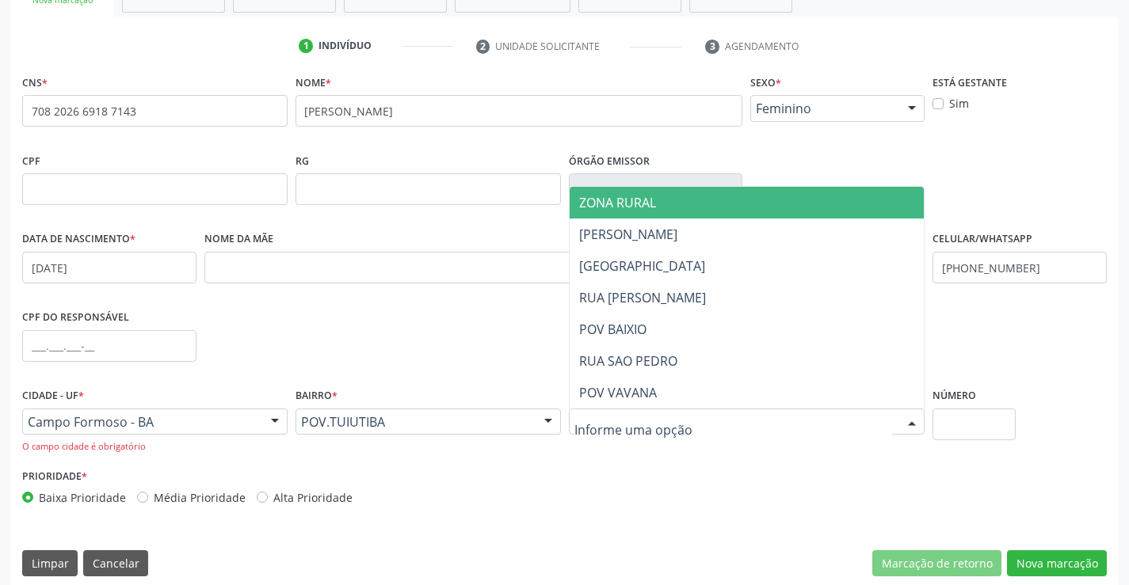
click at [635, 433] on div at bounding box center [747, 422] width 356 height 27
click at [660, 208] on span "ZONA RURAL" at bounding box center [747, 203] width 355 height 32
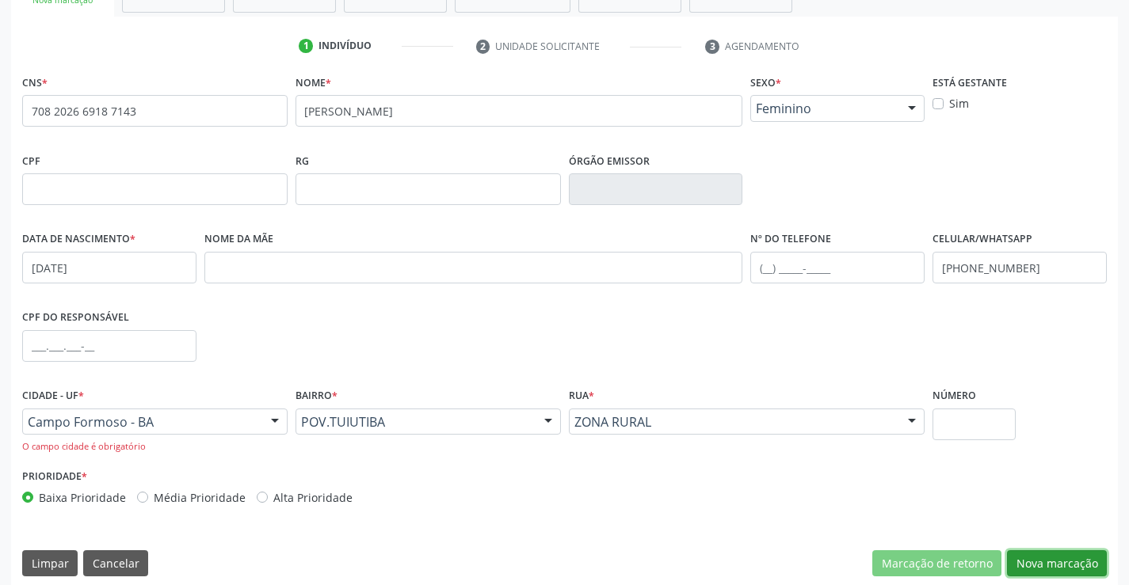
click at [1049, 562] on button "Nova marcação" at bounding box center [1057, 564] width 100 height 27
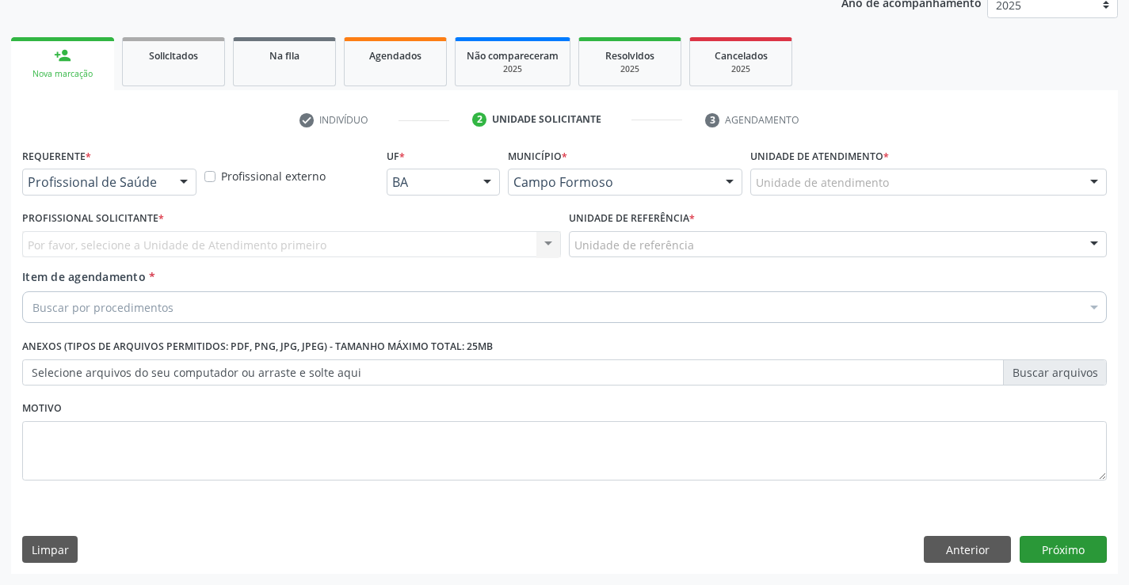
scroll to position [200, 0]
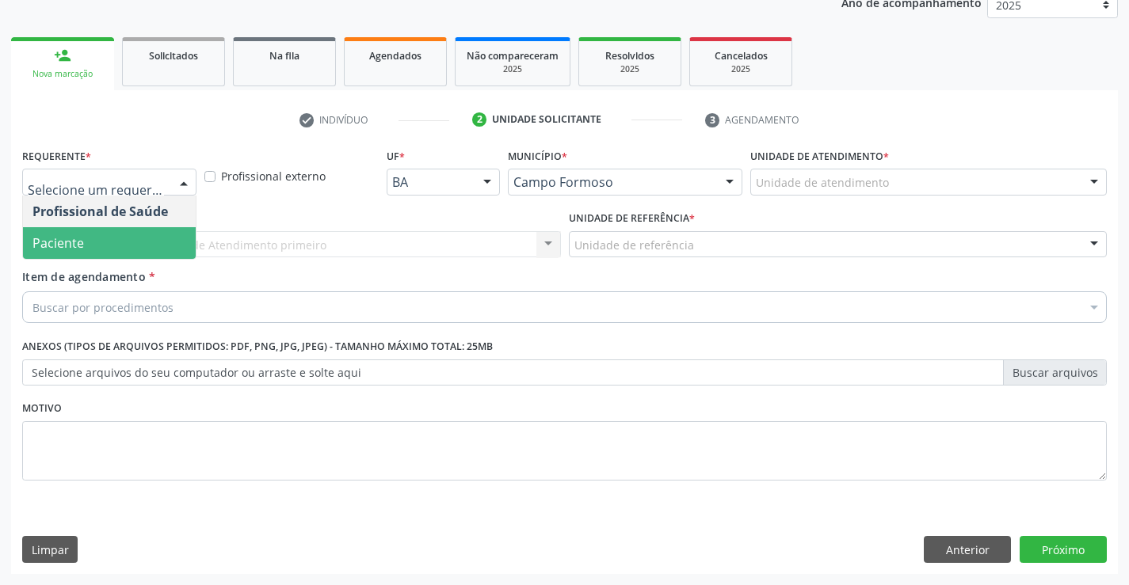
click at [87, 238] on span "Paciente" at bounding box center [109, 243] width 173 height 32
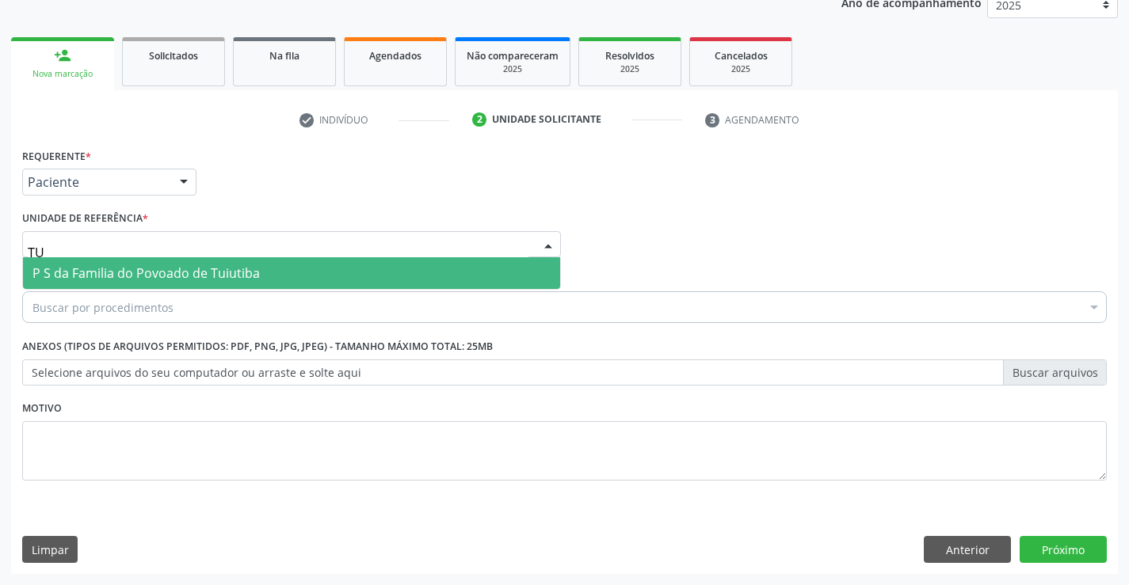
type input "TUI"
click at [105, 274] on span "P S da Familia do Povoado de Tuiutiba" at bounding box center [145, 273] width 227 height 17
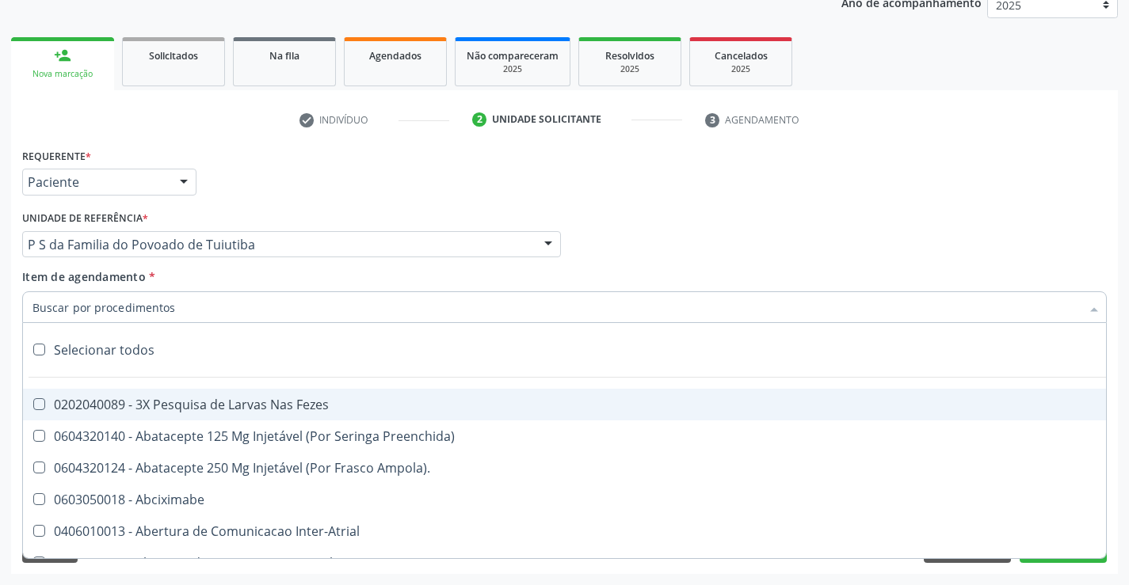
click at [116, 316] on div at bounding box center [564, 308] width 1085 height 32
click at [116, 316] on input "Item de agendamento *" at bounding box center [556, 308] width 1048 height 32
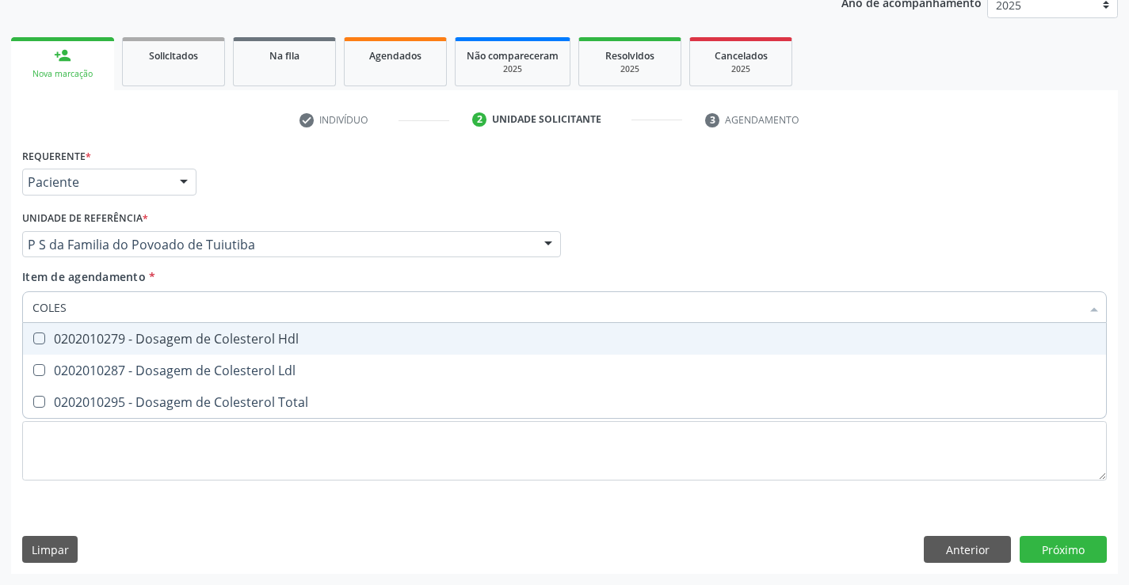
type input "COLEST"
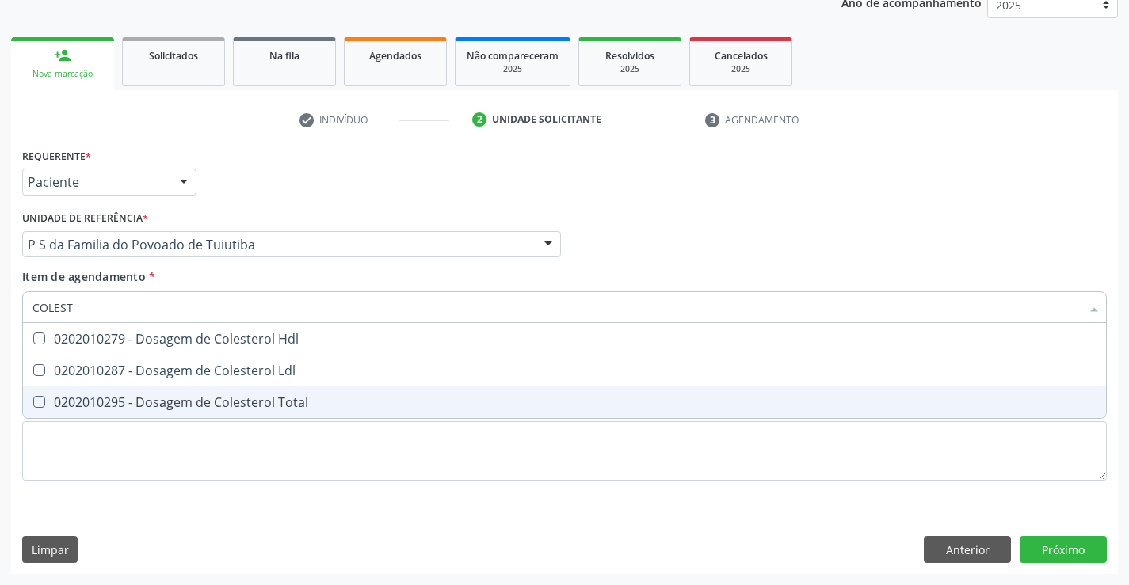
click at [128, 401] on div "0202010295 - Dosagem de Colesterol Total" at bounding box center [564, 402] width 1064 height 13
checkbox Total "true"
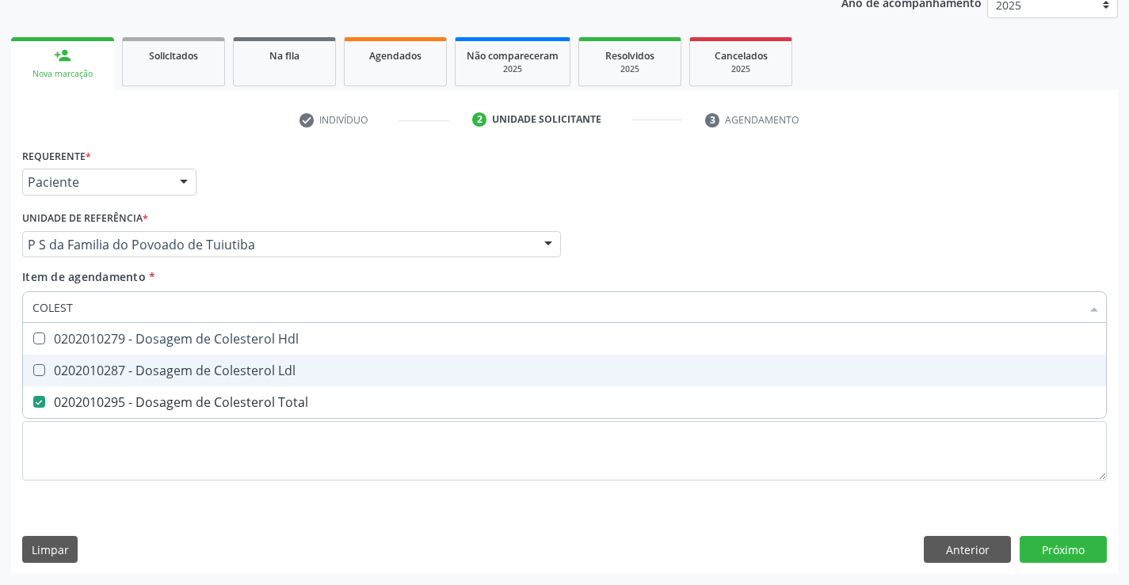
click at [133, 370] on div "0202010287 - Dosagem de Colesterol Ldl" at bounding box center [564, 370] width 1064 height 13
checkbox Ldl "true"
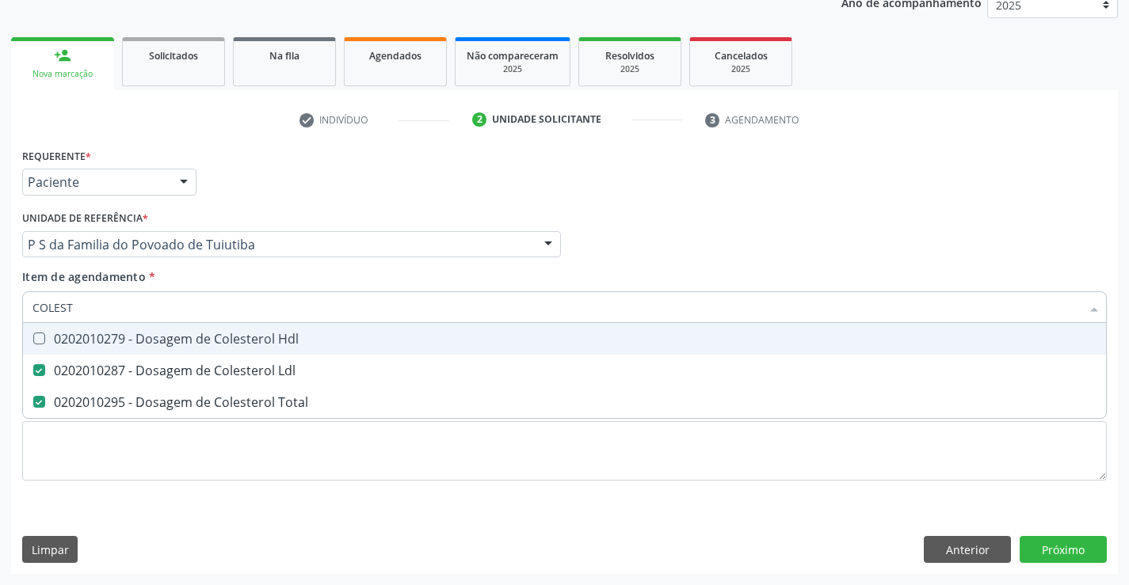
click at [143, 329] on span "0202010279 - Dosagem de Colesterol Hdl" at bounding box center [564, 339] width 1083 height 32
checkbox Hdl "true"
type input "COLEST"
click at [154, 276] on div "Item de agendamento * COLEST Desfazer seleção 0202010279 - Dosagem de Colestero…" at bounding box center [564, 294] width 1085 height 50
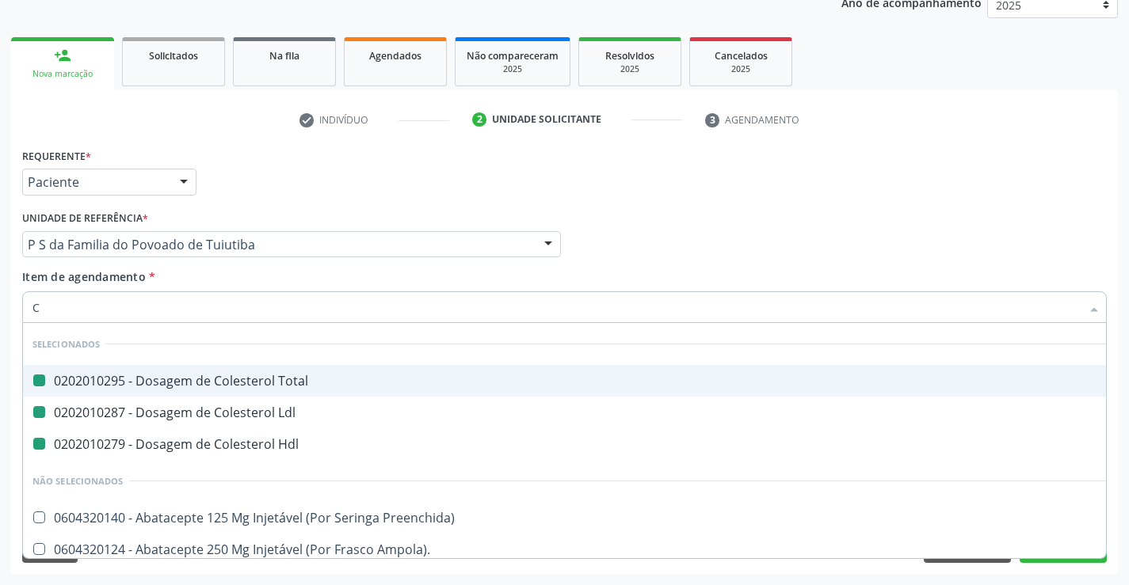
type input "CR"
checkbox Total "false"
checkbox Ldl "false"
checkbox Hdl "false"
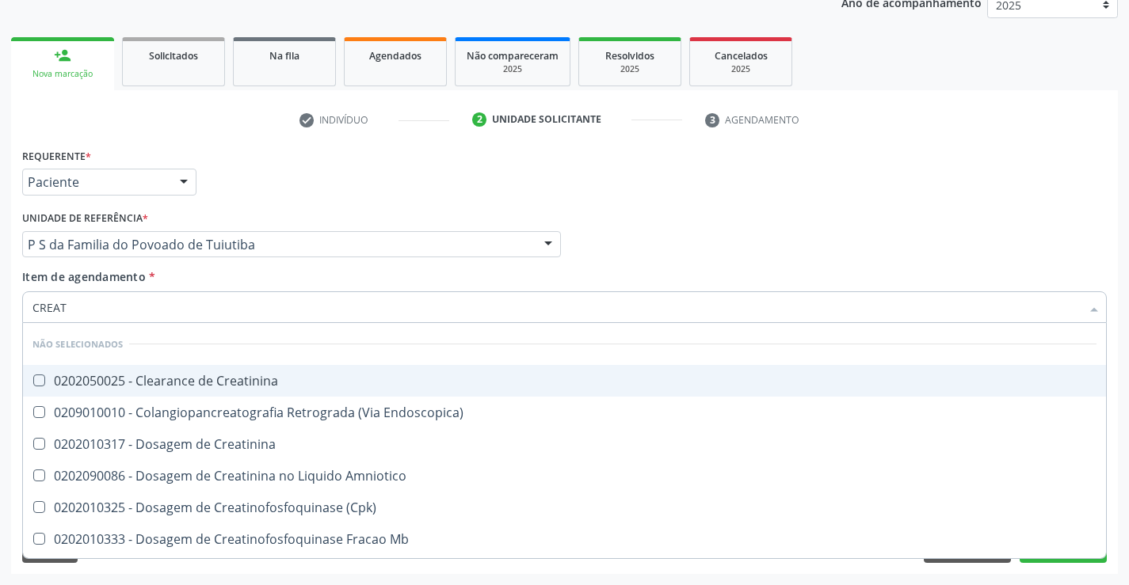
type input "CREATI"
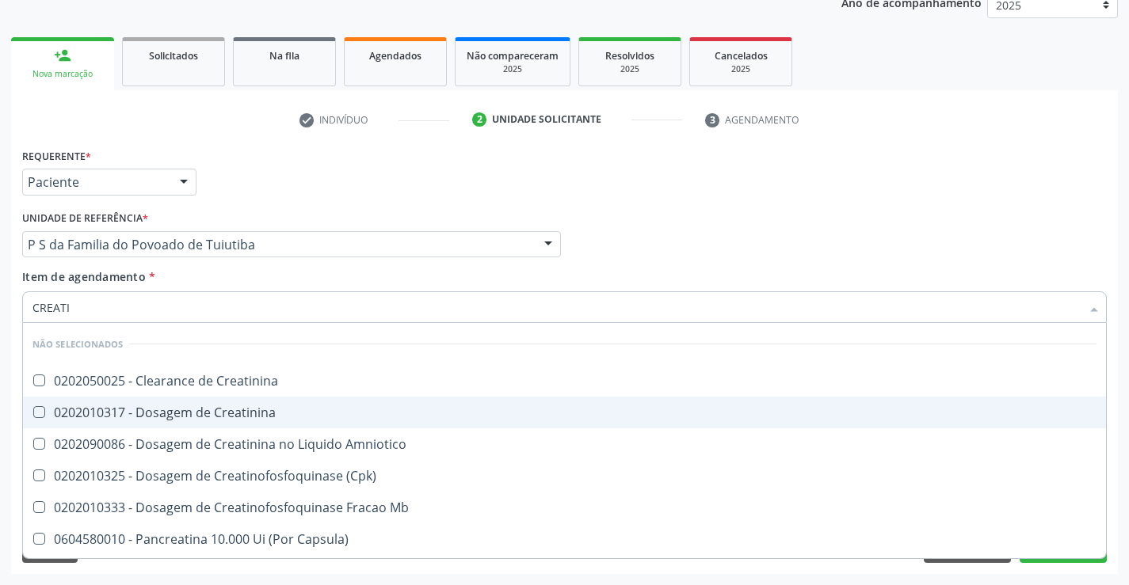
click at [180, 413] on div "0202010317 - Dosagem de Creatinina" at bounding box center [564, 412] width 1064 height 13
checkbox Creatinina "true"
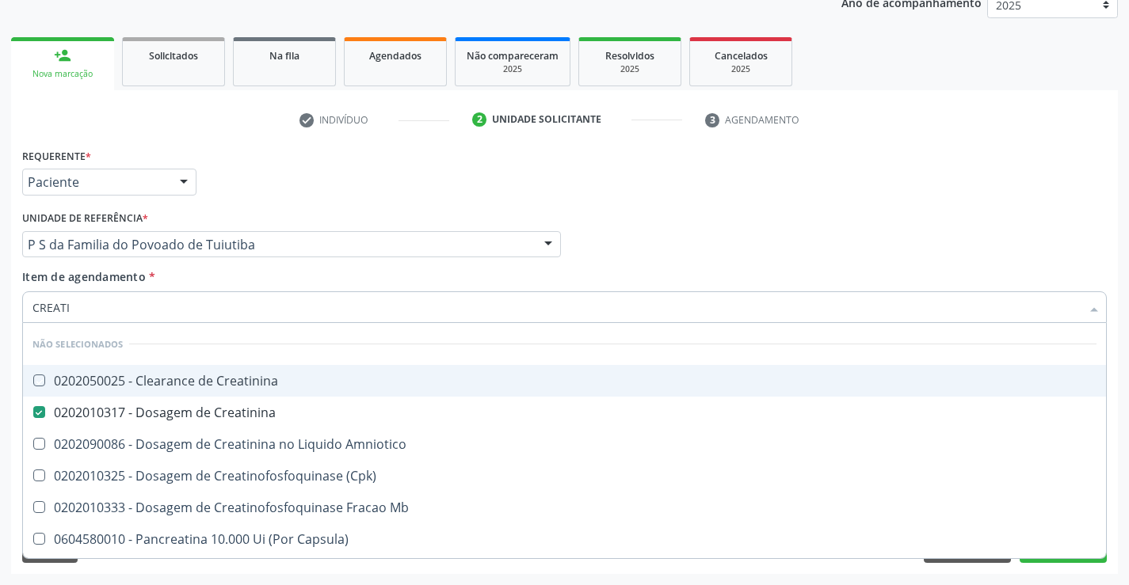
click at [187, 279] on div "Item de agendamento * CREATI Desfazer seleção Não selecionados 0202050025 - Cle…" at bounding box center [564, 294] width 1085 height 50
checkbox Creatinina "true"
checkbox Amniotico "true"
checkbox \(Cpk\) "true"
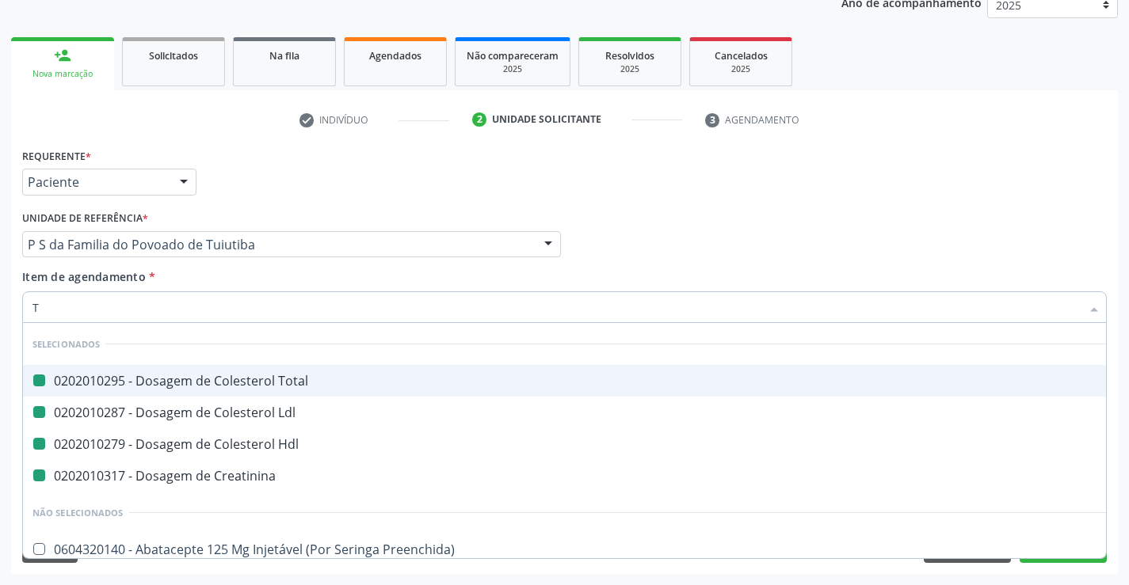
type input "TR"
checkbox Total "false"
checkbox Ldl "false"
checkbox Hdl "false"
checkbox Creatinina "false"
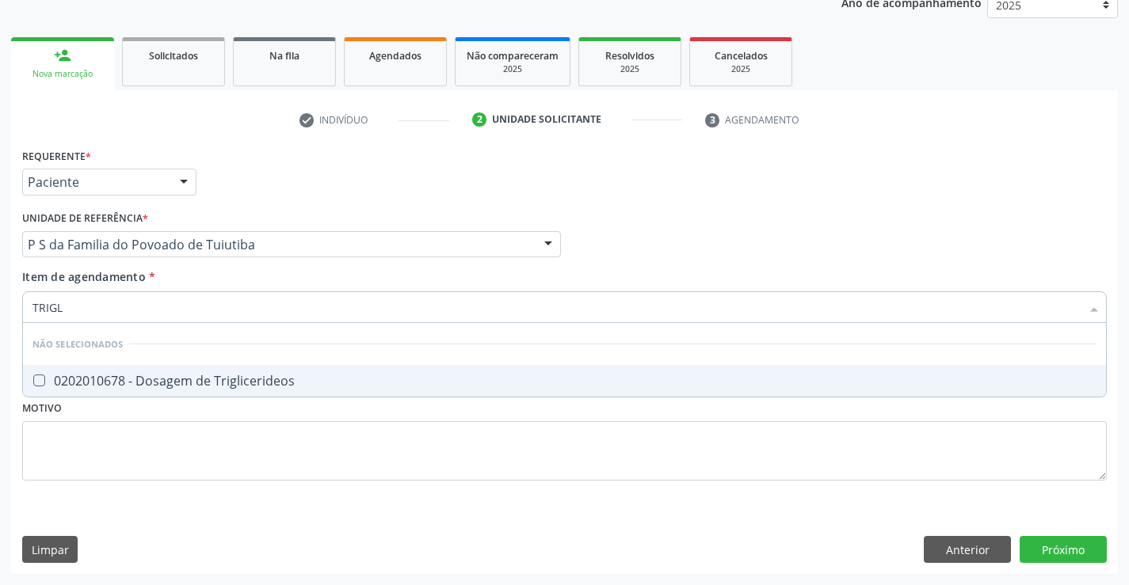
type input "TRIGLI"
click at [184, 386] on div "0202010678 - Dosagem de Triglicerideos" at bounding box center [564, 381] width 1064 height 13
checkbox Triglicerideos "true"
type input "TRIGLI"
click at [183, 286] on div "Item de agendamento * TRIGLI Desfazer seleção Não selecionados 0202010678 - Dos…" at bounding box center [564, 294] width 1085 height 50
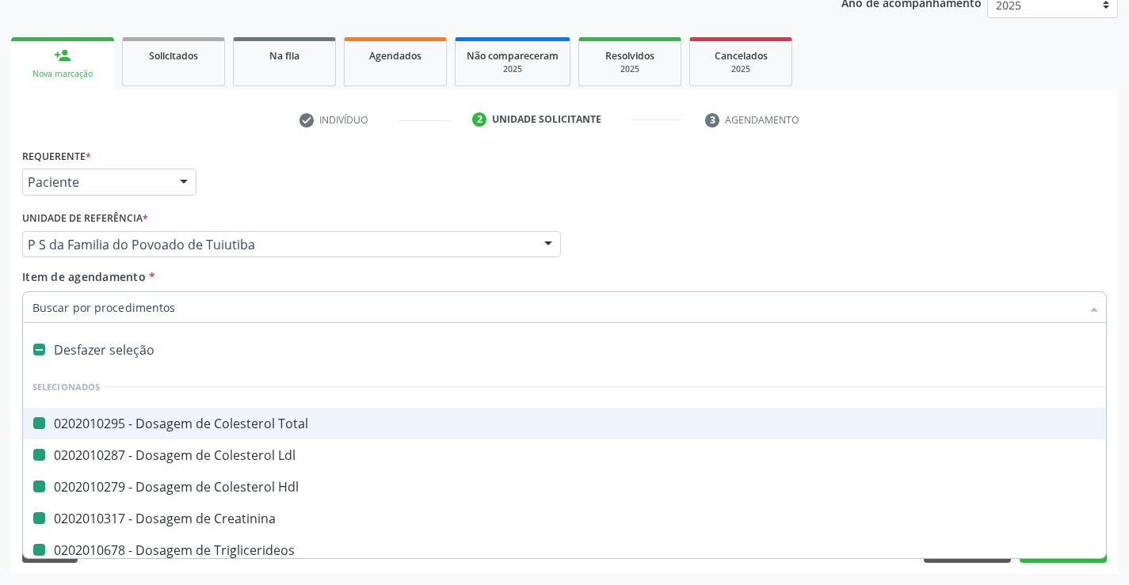
type input "U"
checkbox Total "false"
checkbox Ldl "false"
checkbox Hdl "false"
checkbox Creatinina "false"
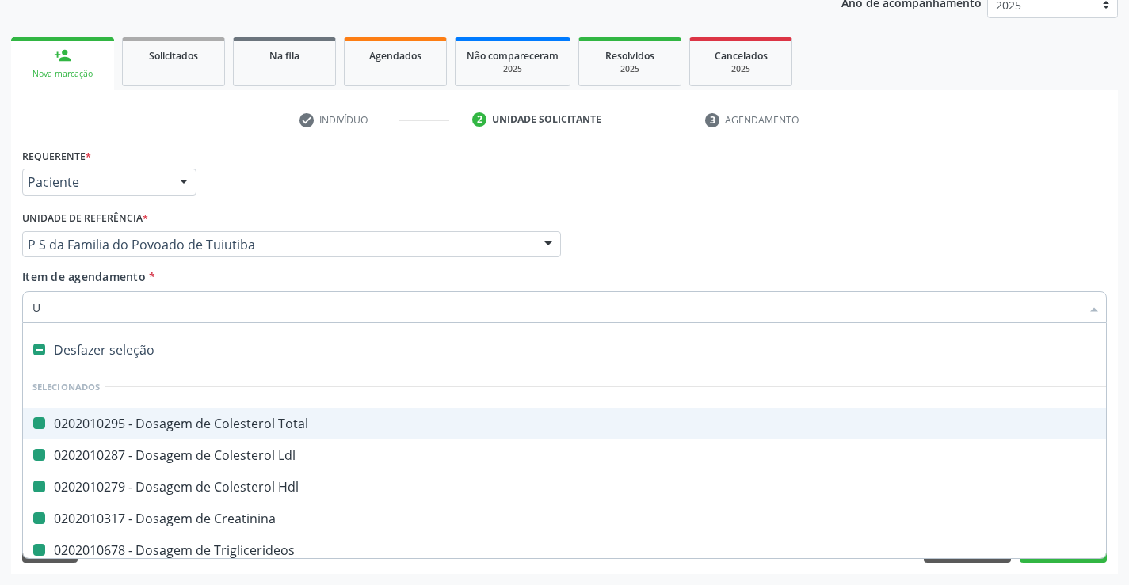
checkbox Triglicerideos "false"
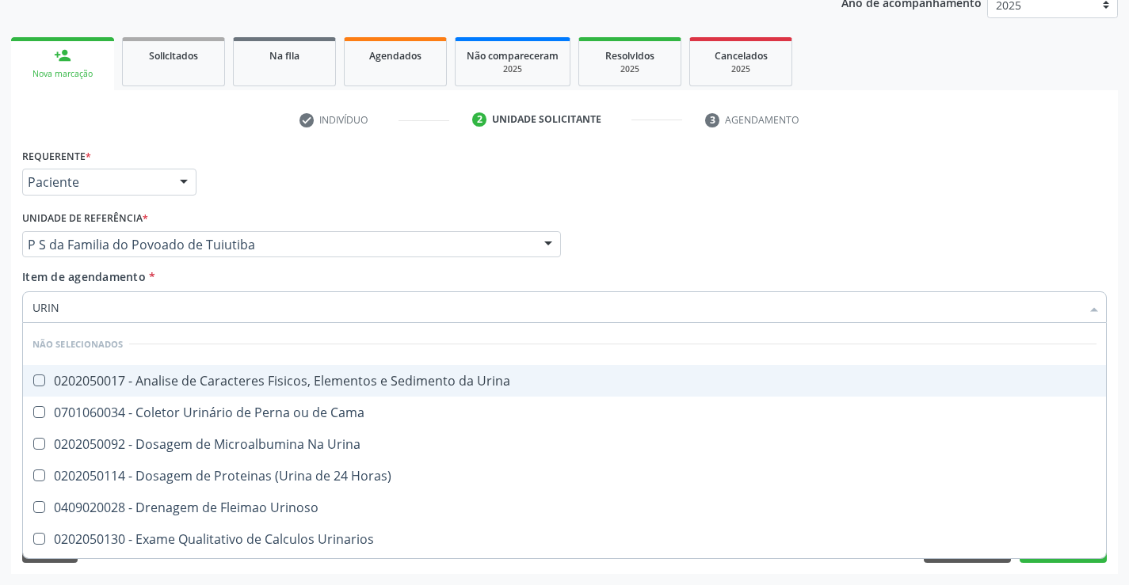
type input "URINA"
click at [200, 383] on div "0202050017 - Analise de Caracteres Fisicos, Elementos e Sedimento da Urina" at bounding box center [564, 381] width 1064 height 13
checkbox Urina "true"
click at [197, 283] on div "Item de agendamento * URINA Desfazer seleção Não selecionados 0202050017 - Anal…" at bounding box center [564, 294] width 1085 height 50
checkbox Urina "true"
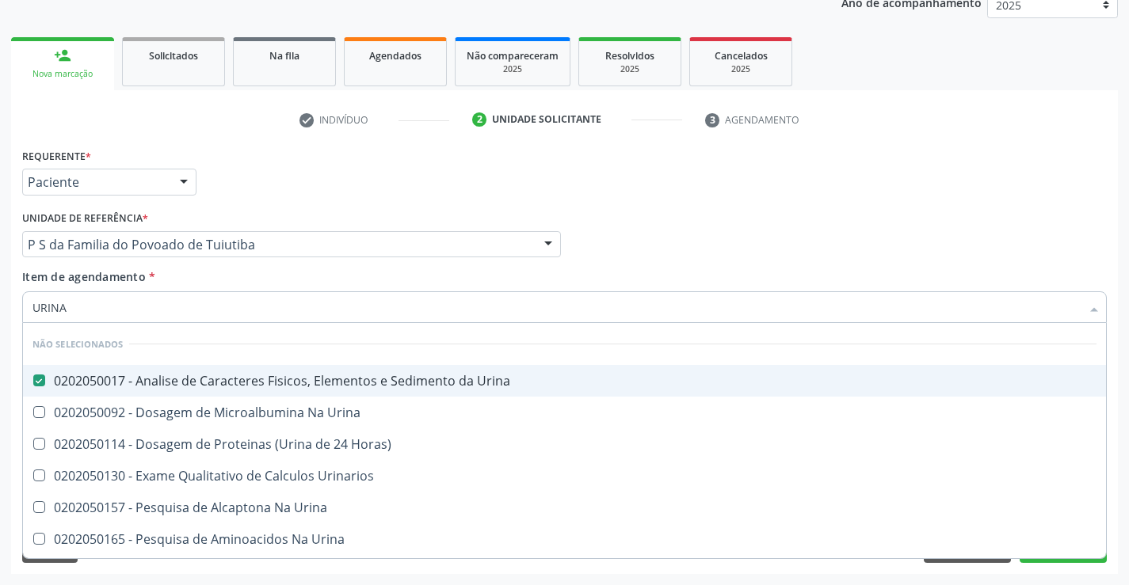
checkbox Horas\) "true"
checkbox Urinarios "true"
checkbox Urina "true"
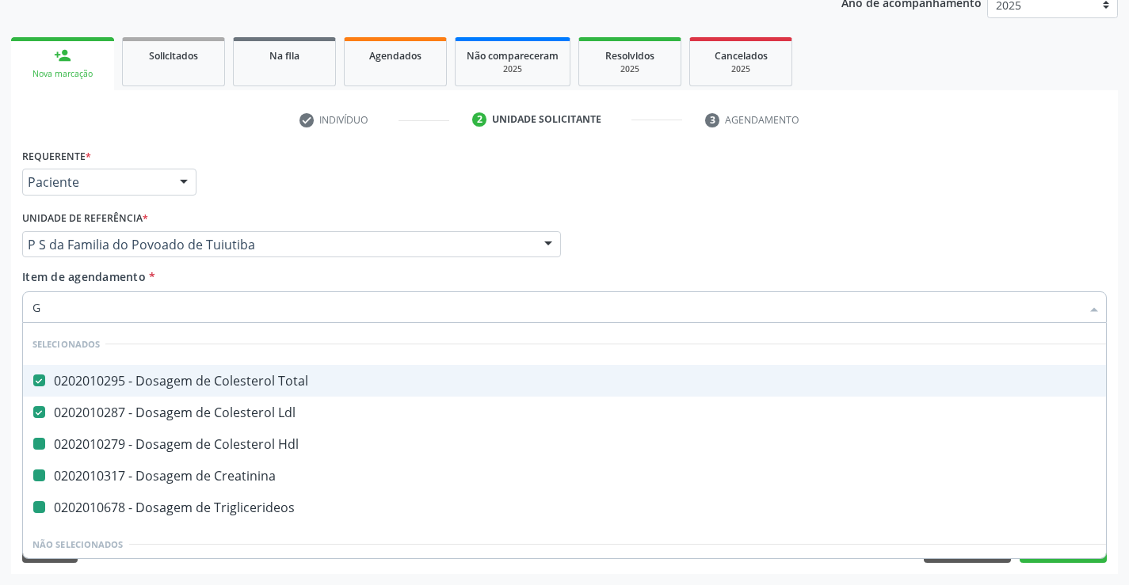
type input "GL"
checkbox Hdl "false"
checkbox Creatinina "false"
checkbox Triglicerideos "false"
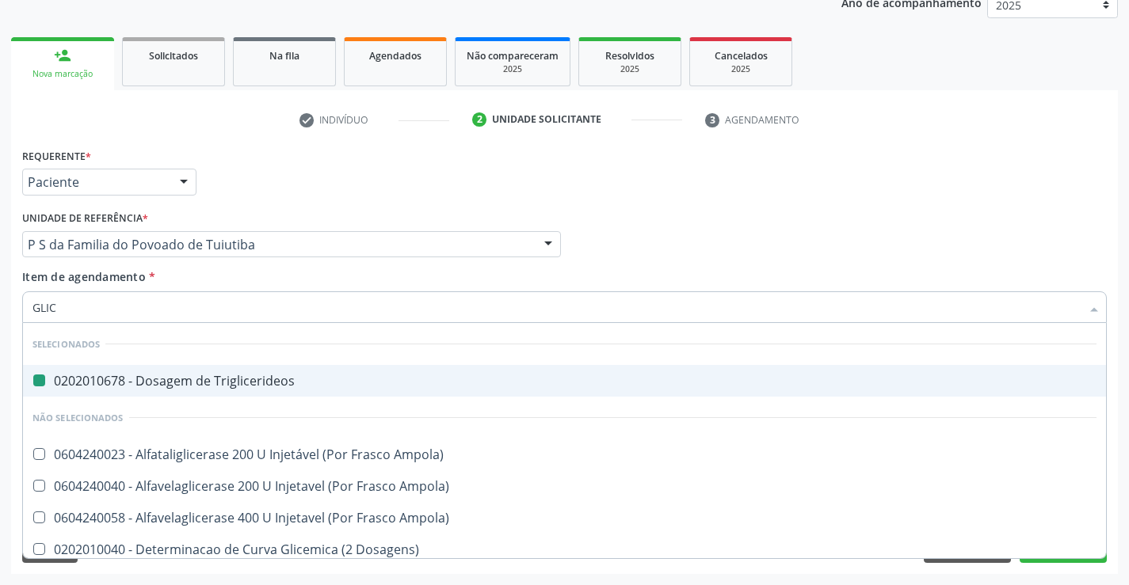
type input "GLICO"
checkbox Triglicerideos "false"
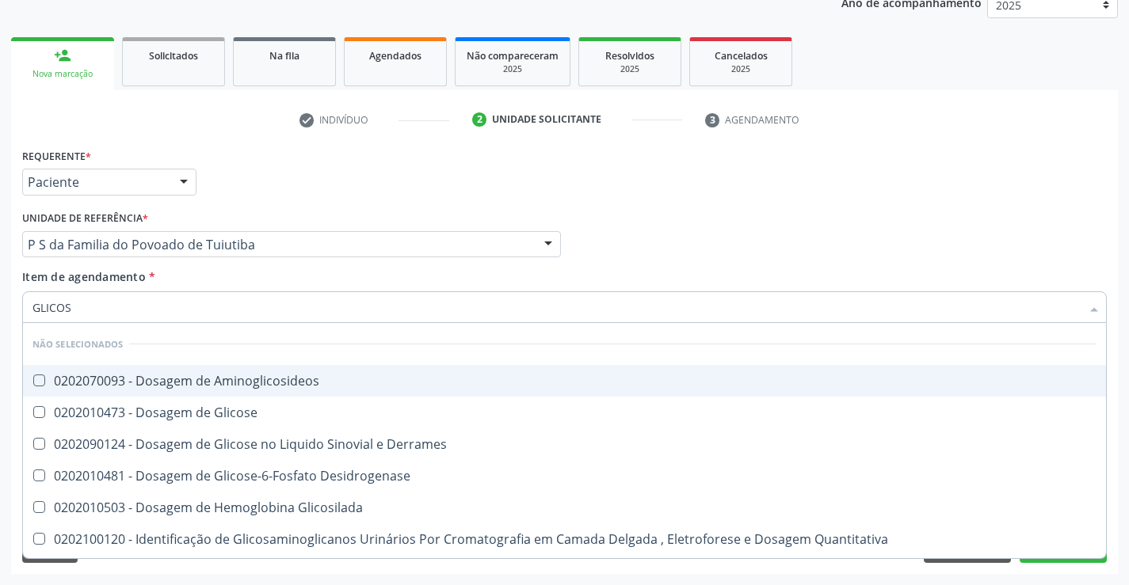
type input "GLICOSE"
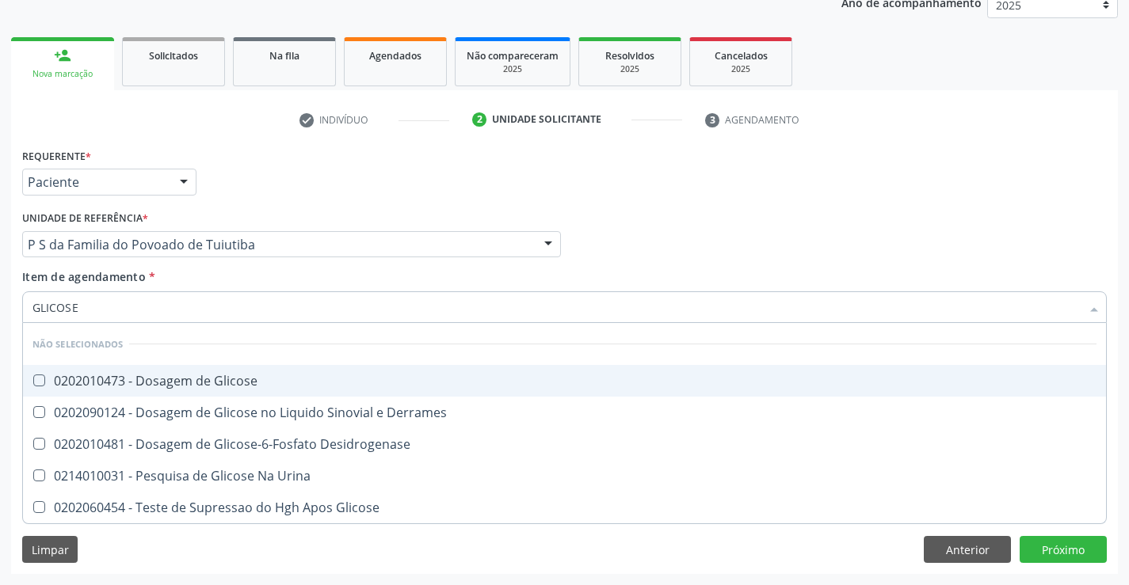
click at [227, 382] on div "0202010473 - Dosagem de Glicose" at bounding box center [564, 381] width 1064 height 13
checkbox Glicose "true"
click at [214, 280] on div "Item de agendamento * GLICOSE Desfazer seleção Não selecionados 0202010473 - Do…" at bounding box center [564, 294] width 1085 height 50
checkbox Desidrogenase "true"
checkbox Urina "true"
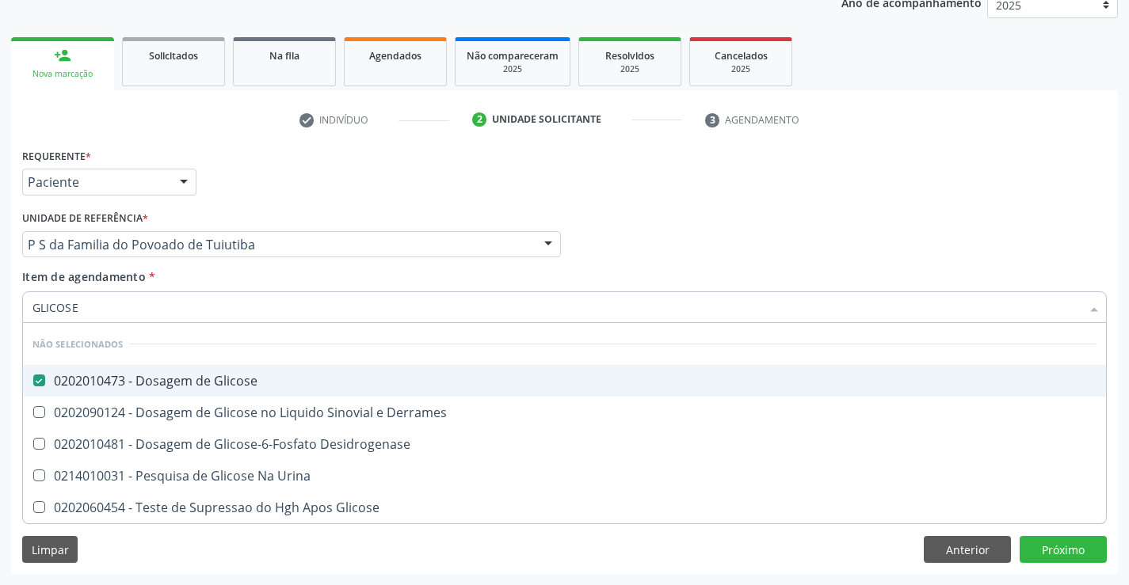
checkbox Glicose "true"
checkbox Derrames "true"
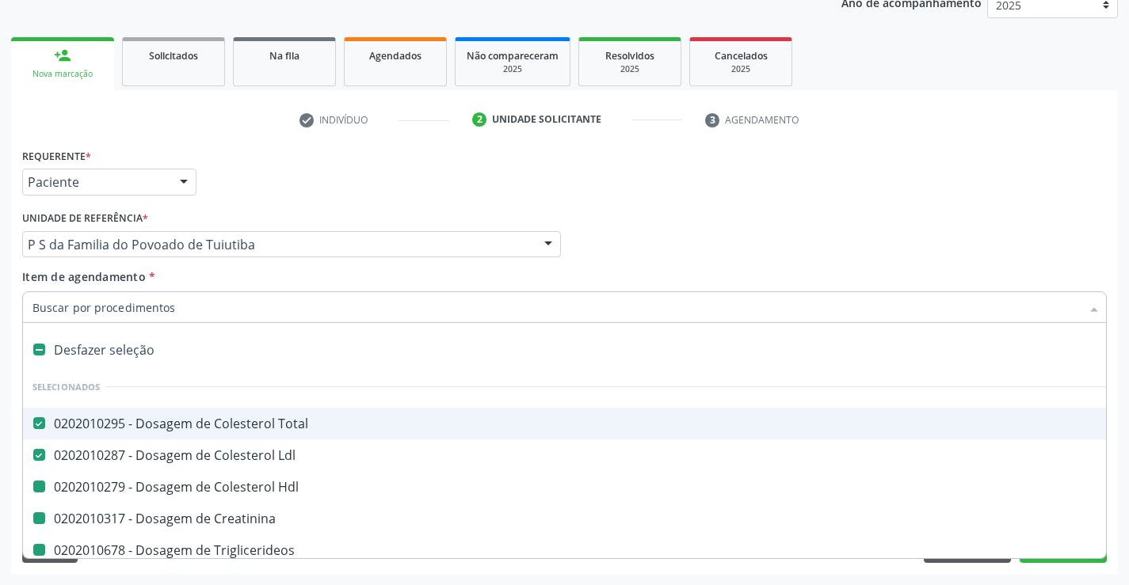
type input "H"
checkbox Hdl "false"
checkbox Creatinina "false"
checkbox Triglicerideos "false"
checkbox Urina "false"
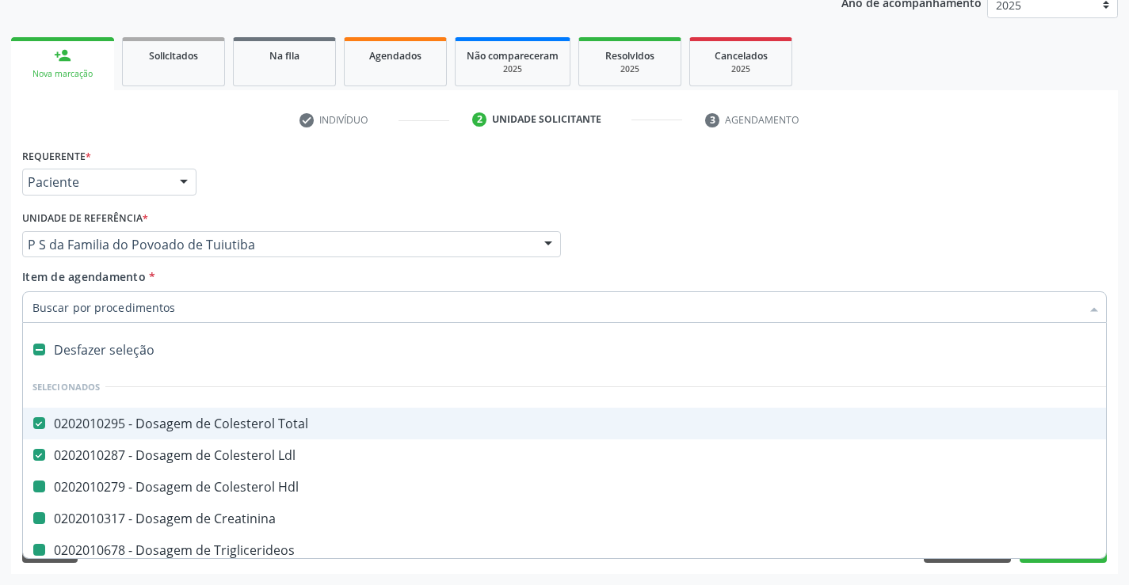
checkbox Glicose "false"
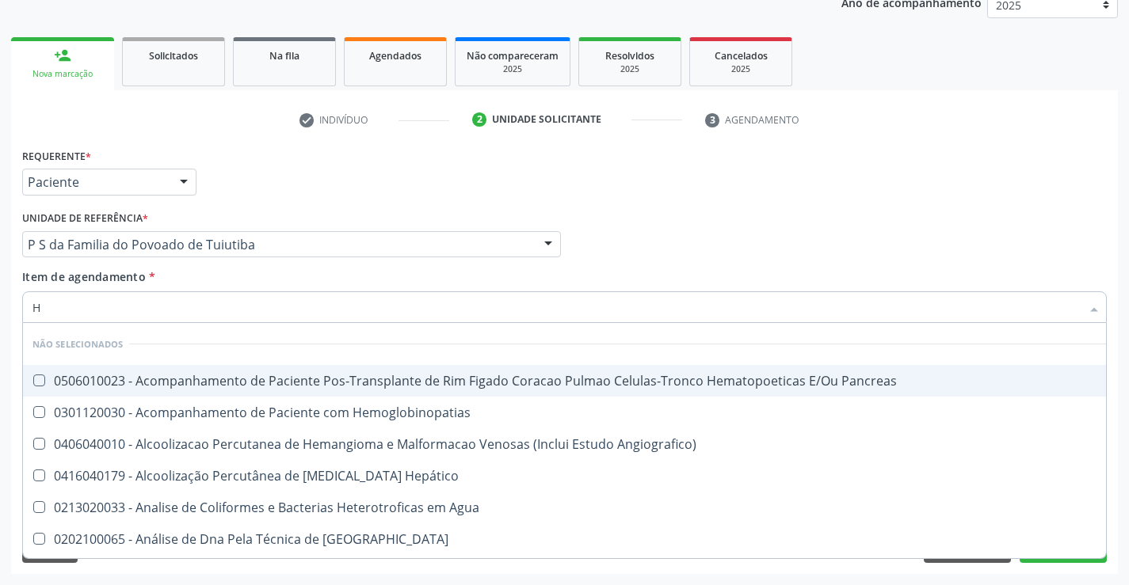
type input "HE"
checkbox Pancreas "false"
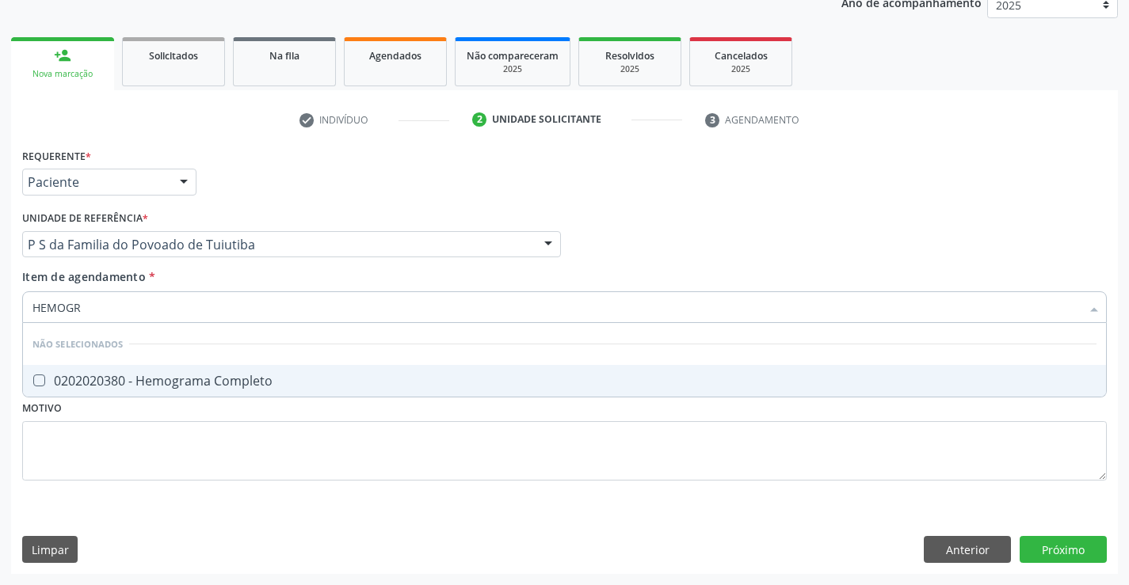
type input "HEMOGRA"
click at [205, 379] on div "0202020380 - Hemograma Completo" at bounding box center [564, 381] width 1064 height 13
checkbox Completo "true"
click at [185, 283] on div "Item de agendamento * HEMOGRA Desfazer seleção Não selecionados 0202020380 - He…" at bounding box center [564, 294] width 1085 height 50
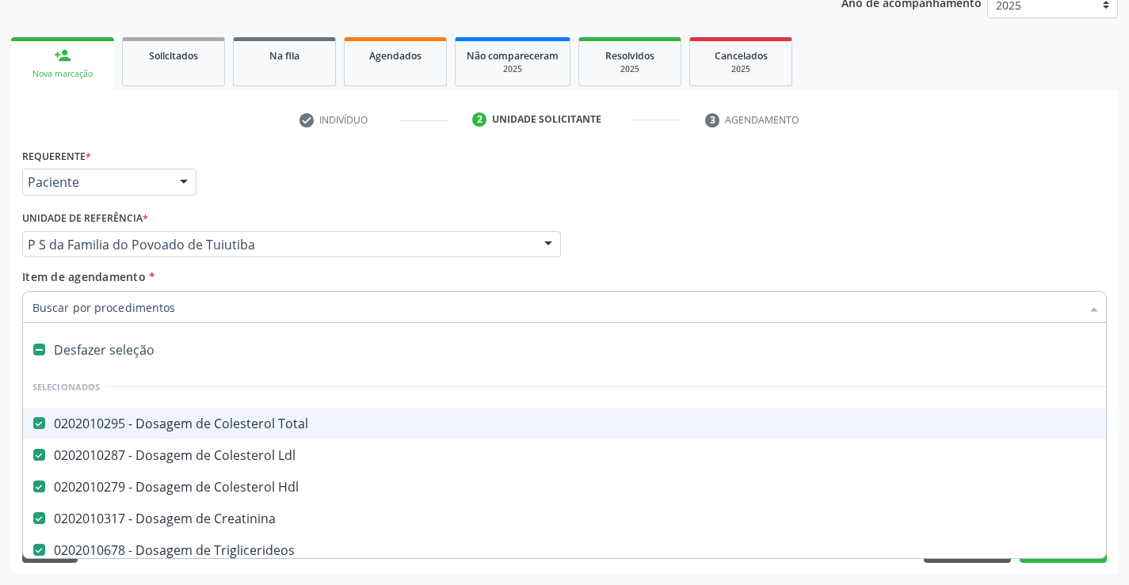
click at [185, 305] on input "Item de agendamento *" at bounding box center [556, 308] width 1048 height 32
type input "F"
checkbox Hdl "false"
checkbox Creatinina "false"
checkbox Triglicerideos "false"
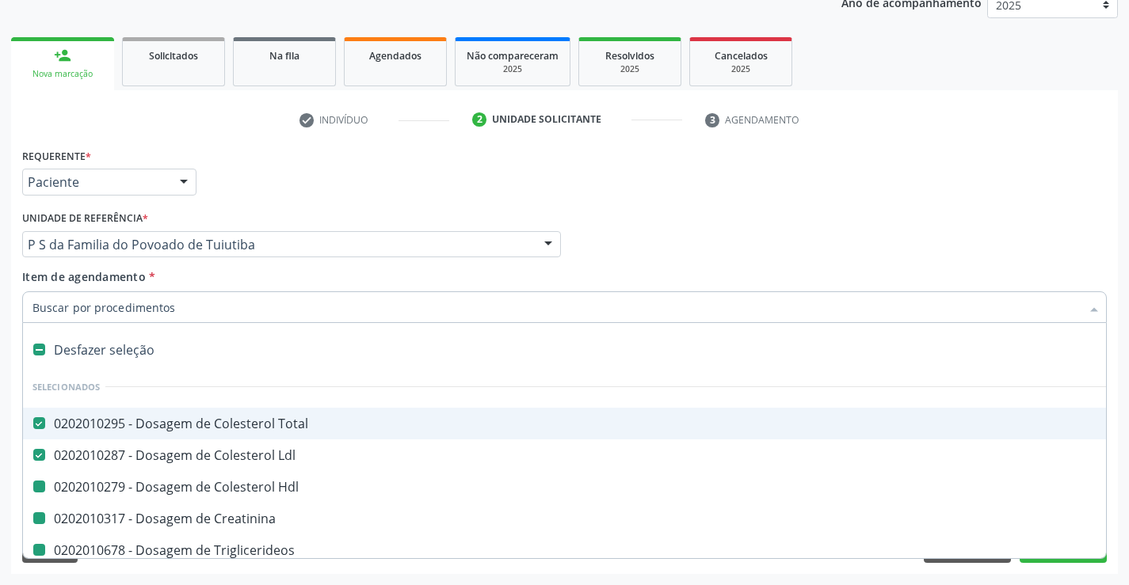
checkbox Urina "false"
checkbox Glicose "false"
checkbox Completo "false"
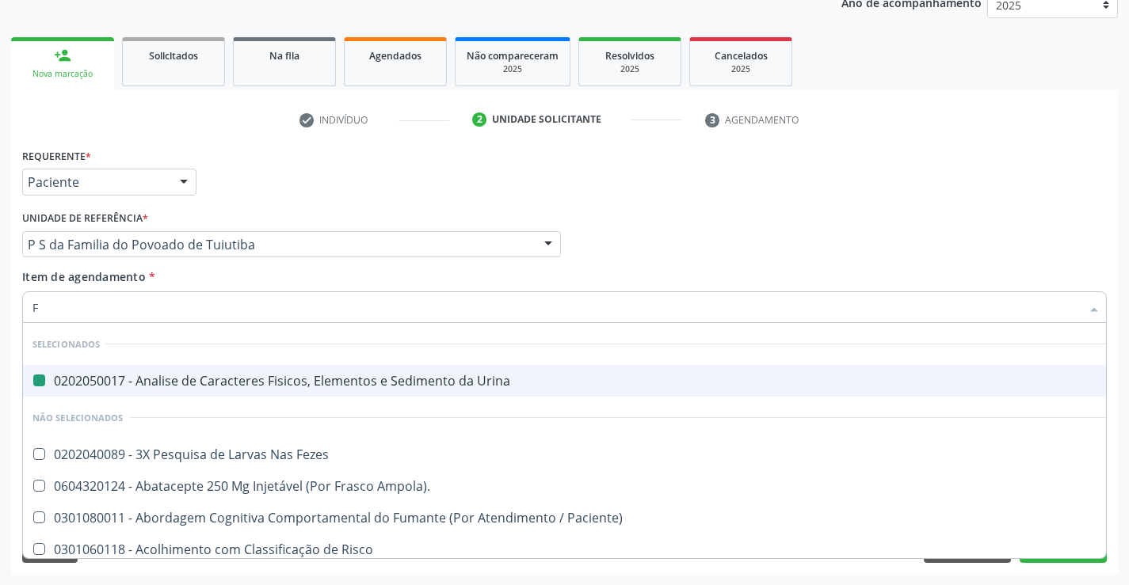
type input "FE"
checkbox Urina "false"
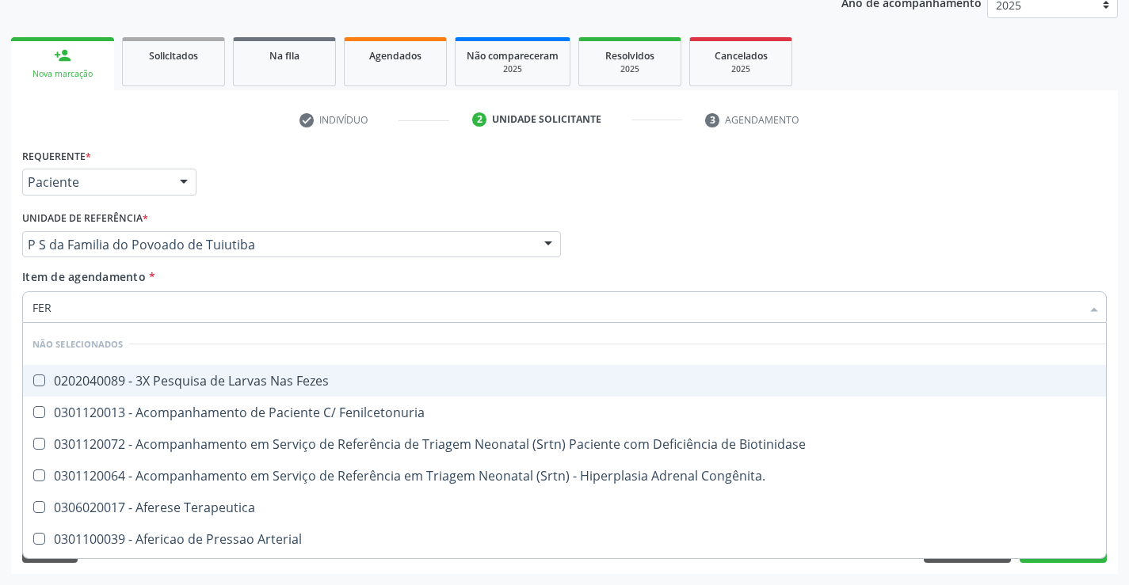
type input "FERR"
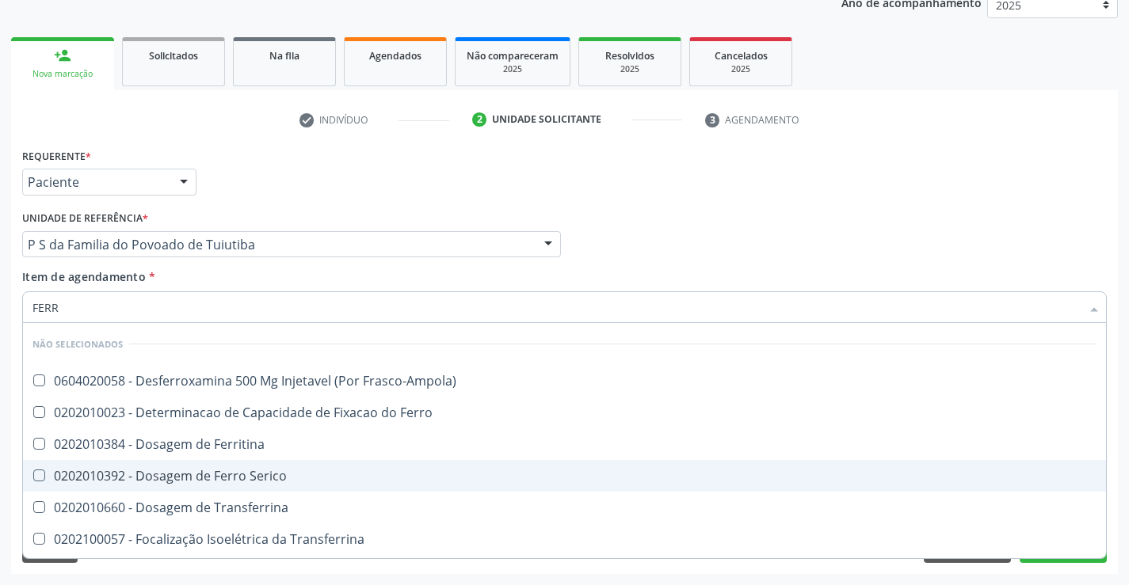
click at [238, 475] on div "0202010392 - Dosagem de Ferro Serico" at bounding box center [564, 476] width 1064 height 13
checkbox Serico "true"
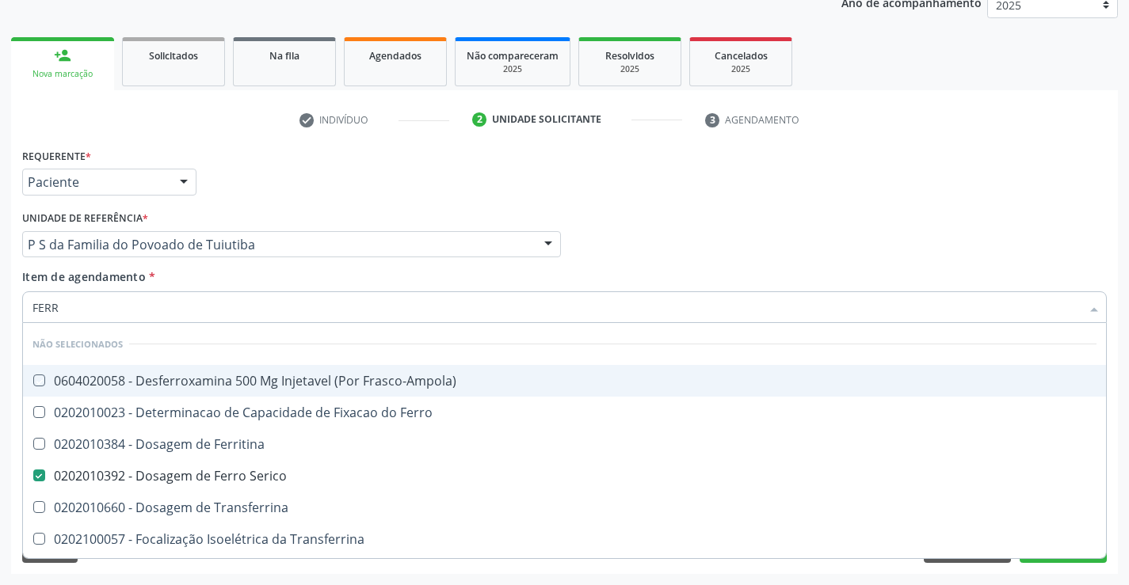
click at [185, 281] on div "Item de agendamento * FERR Desfazer seleção Não selecionados 0604020058 - Desfe…" at bounding box center [564, 294] width 1085 height 50
checkbox Frasco-Ampola\) "true"
checkbox Ferritina "true"
checkbox Transferrina "true"
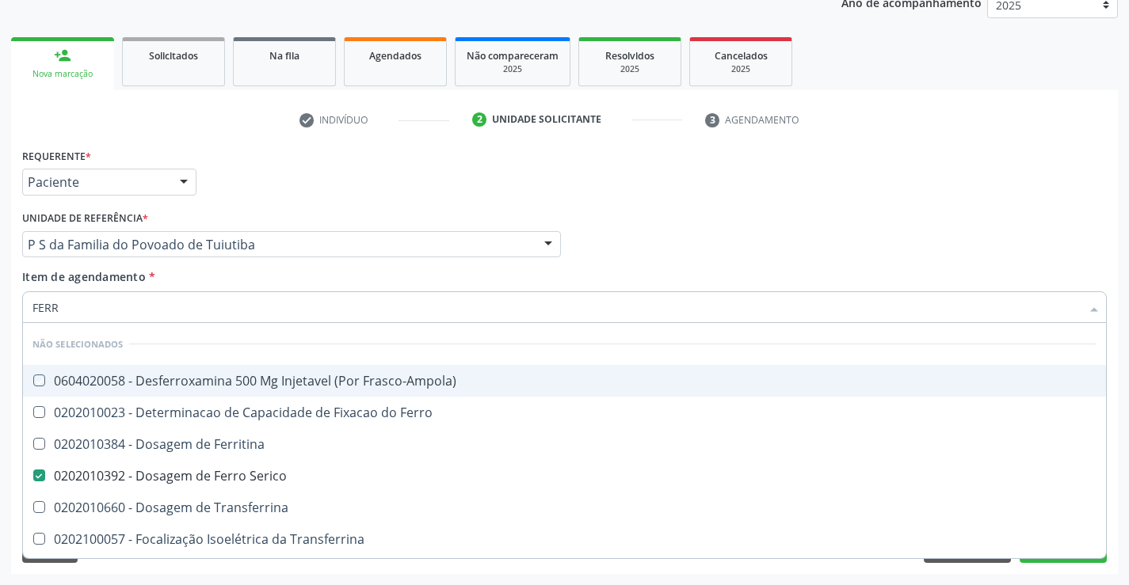
checkbox Ml\) "true"
checkbox \(Nefroplastia\) "true"
checkbox Ferro "true"
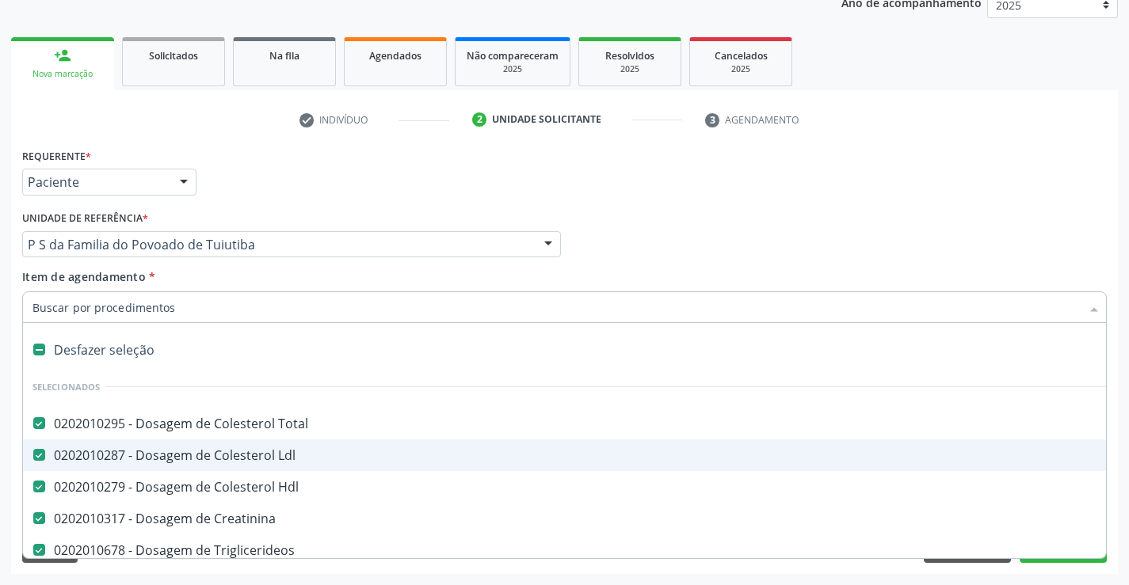
click at [1116, 437] on div "Requerente * Paciente Profissional de Saúde Paciente Nenhum resultado encontrad…" at bounding box center [564, 359] width 1107 height 430
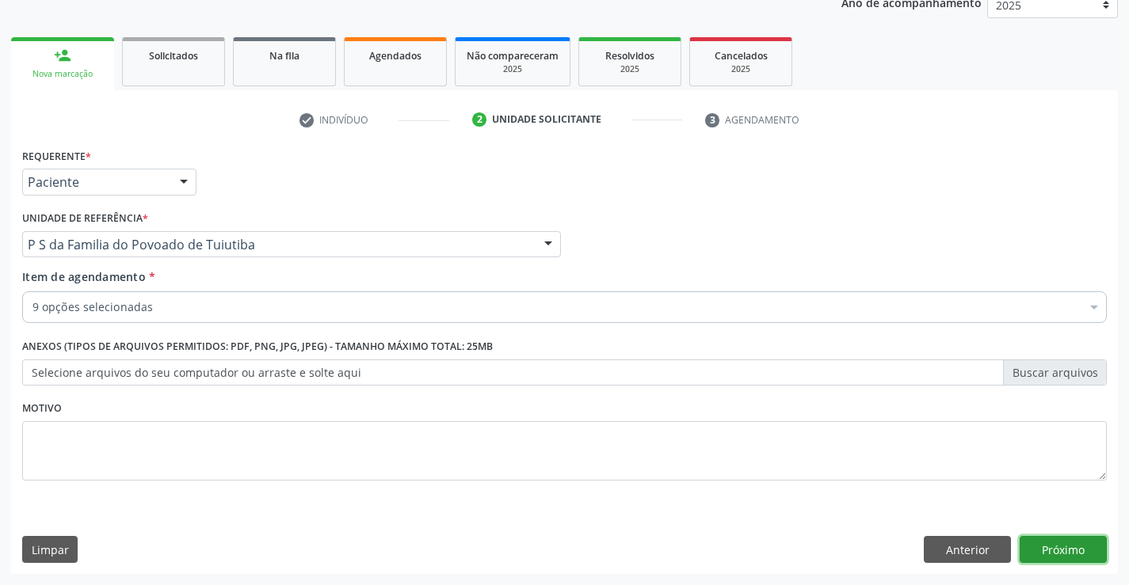
click at [1061, 546] on button "Próximo" at bounding box center [1063, 549] width 87 height 27
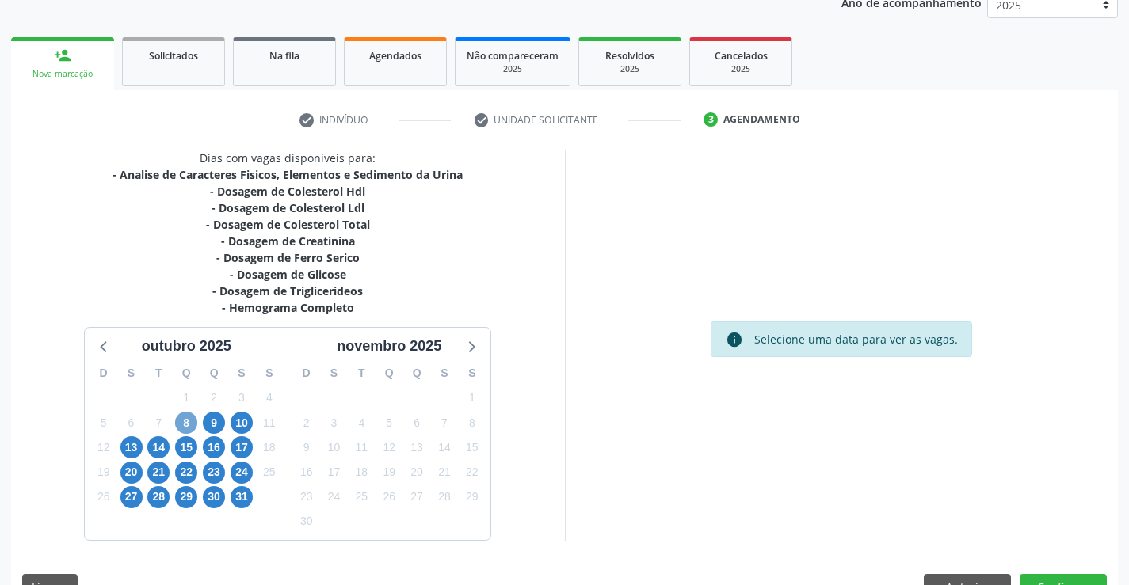
click at [185, 425] on span "8" at bounding box center [186, 423] width 22 height 22
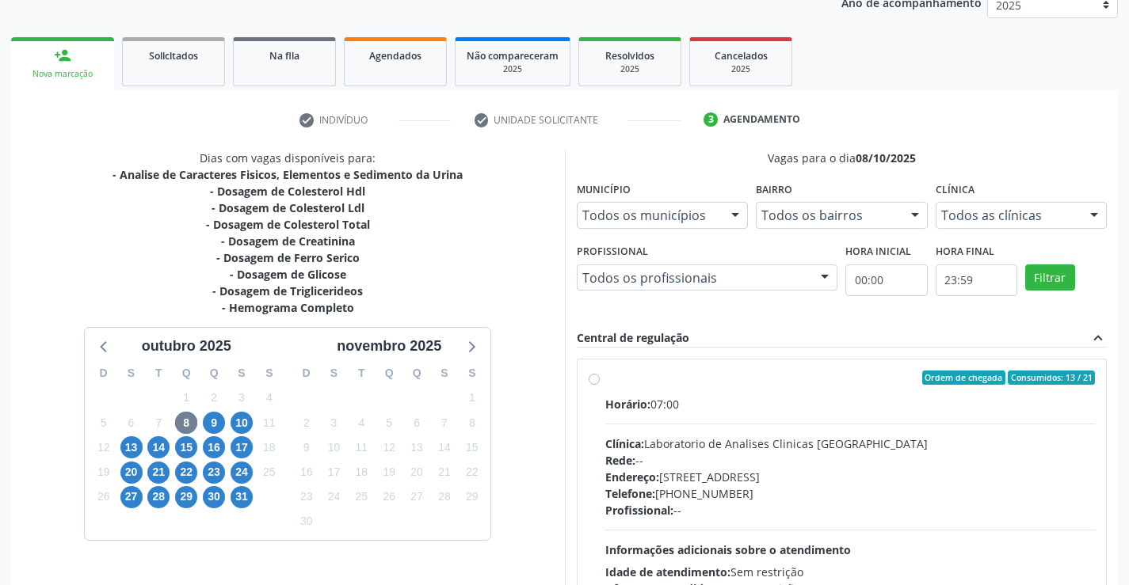
click at [746, 387] on label "Ordem de chegada Consumidos: 13 / 21 Horário: 07:00 Clínica: Laboratorio de Ana…" at bounding box center [850, 492] width 490 height 243
click at [600, 385] on input "Ordem de chegada Consumidos: 13 / 21 Horário: 07:00 Clínica: Laboratorio de Ana…" at bounding box center [594, 378] width 11 height 14
radio input "true"
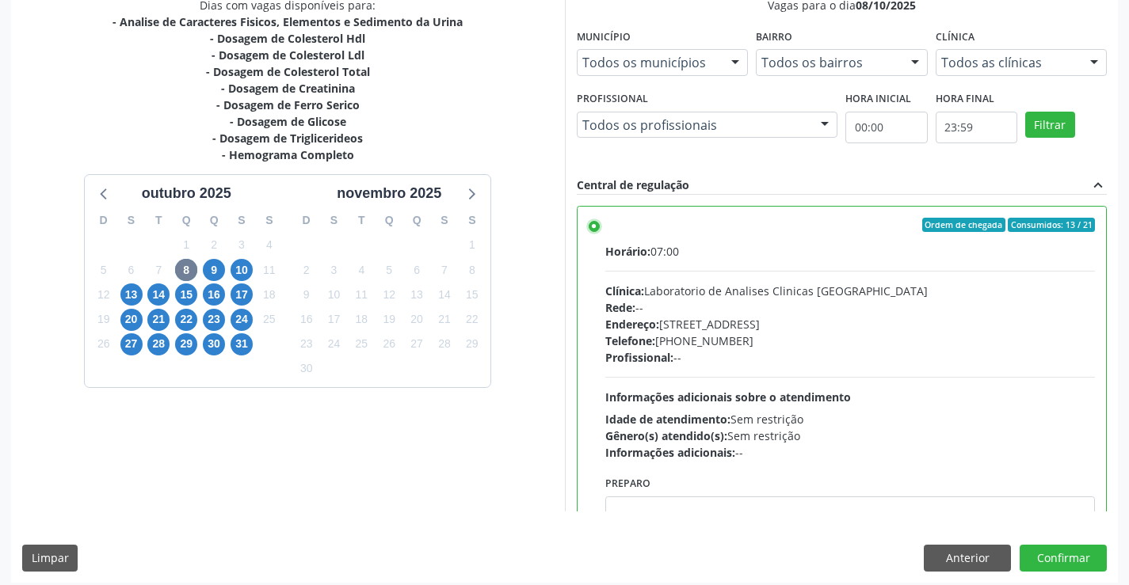
scroll to position [361, 0]
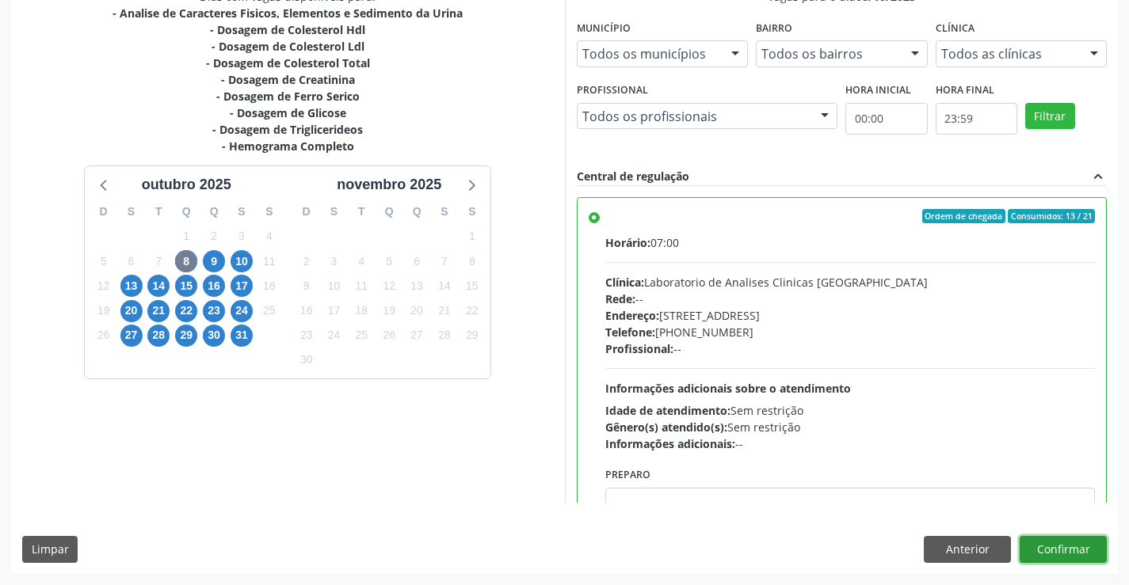
click at [1062, 547] on button "Confirmar" at bounding box center [1063, 549] width 87 height 27
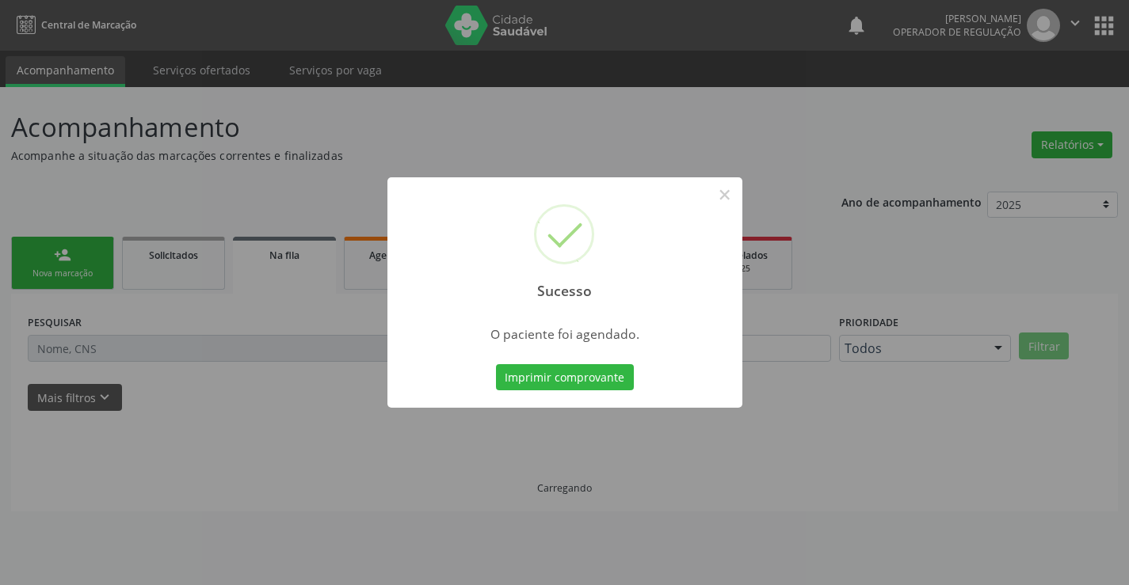
scroll to position [0, 0]
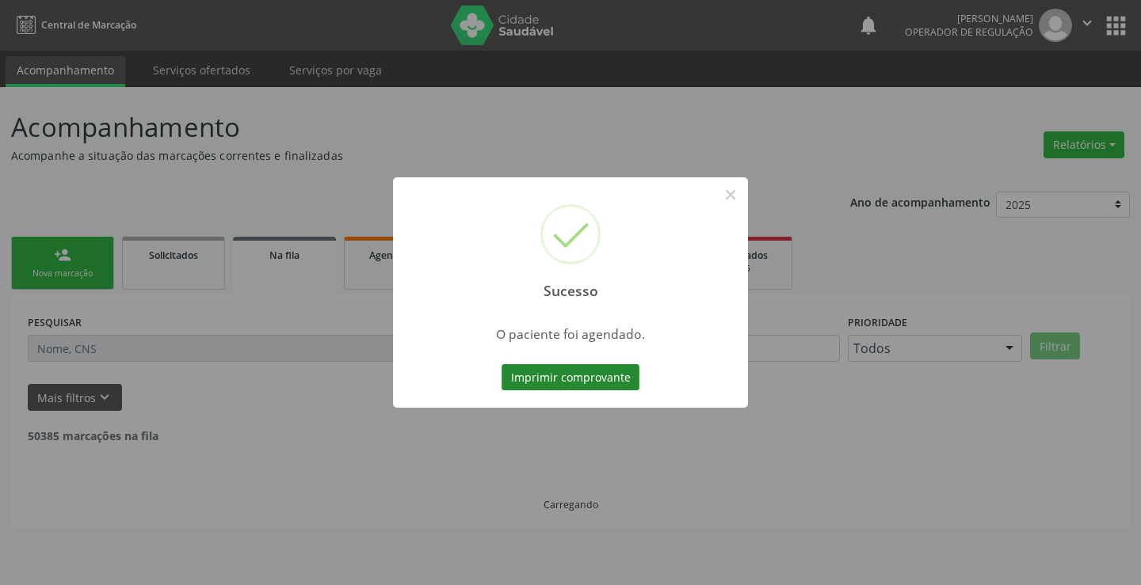
click at [577, 370] on button "Imprimir comprovante" at bounding box center [570, 377] width 138 height 27
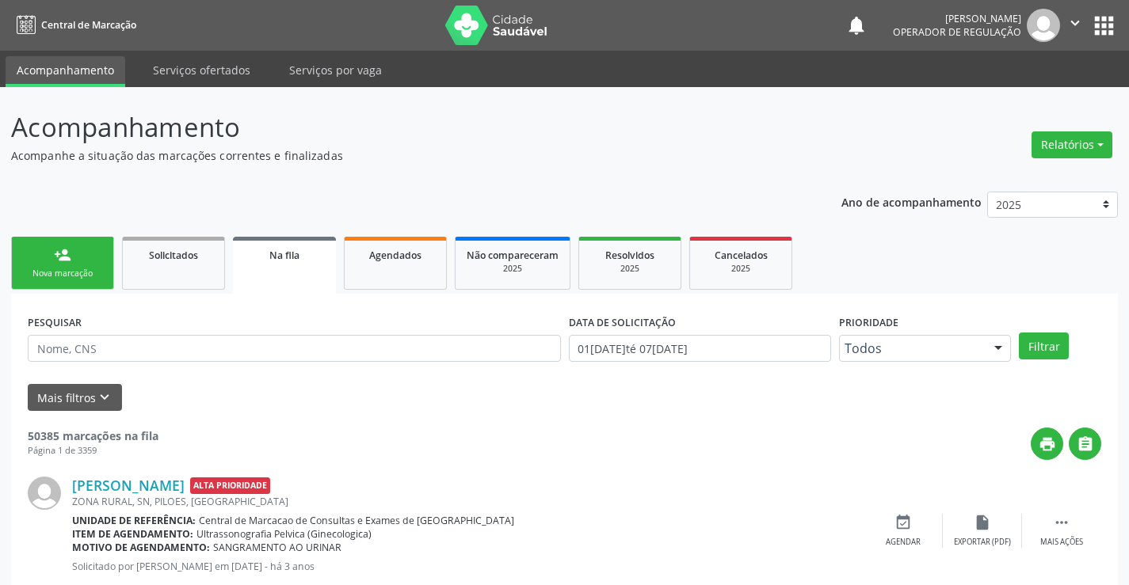
click at [78, 265] on link "person_add Nova marcação" at bounding box center [62, 263] width 103 height 53
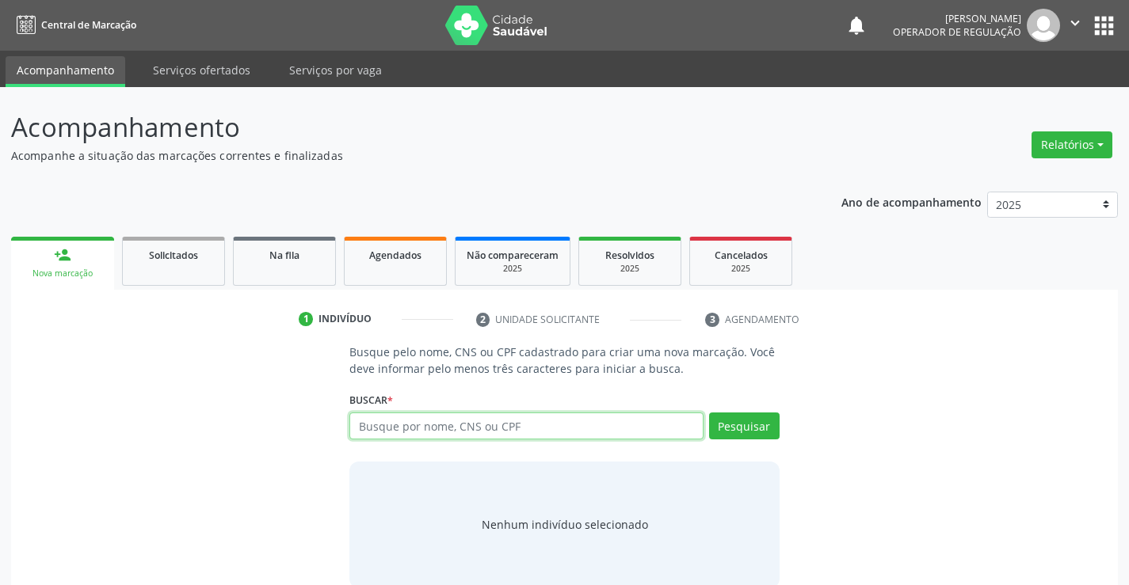
click at [547, 426] on input "text" at bounding box center [525, 426] width 353 height 27
type input "700003188216305"
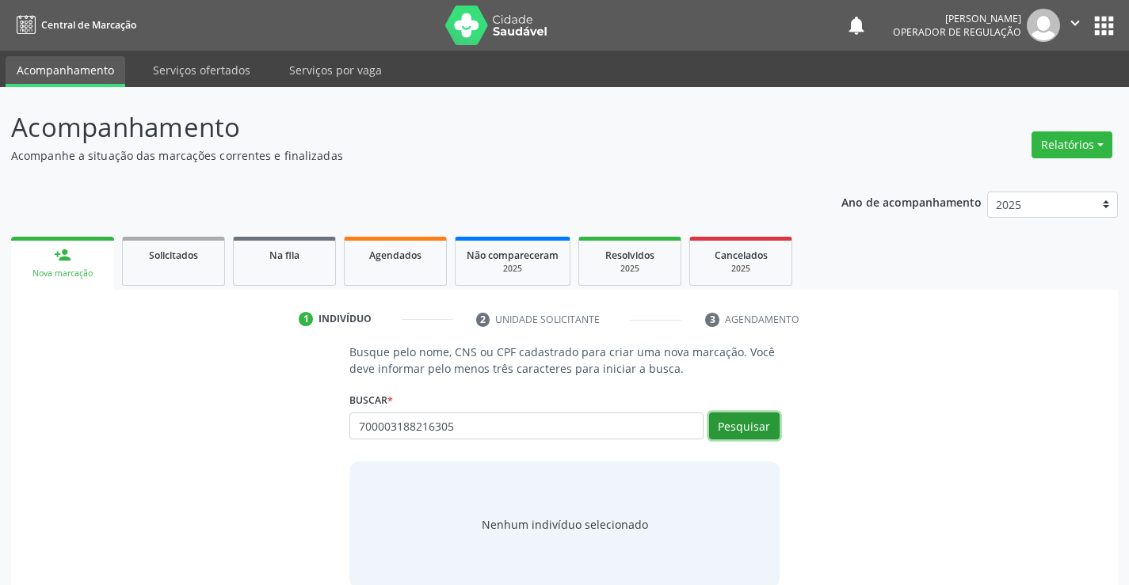
click at [759, 429] on button "Pesquisar" at bounding box center [744, 426] width 71 height 27
type input "700003188216305"
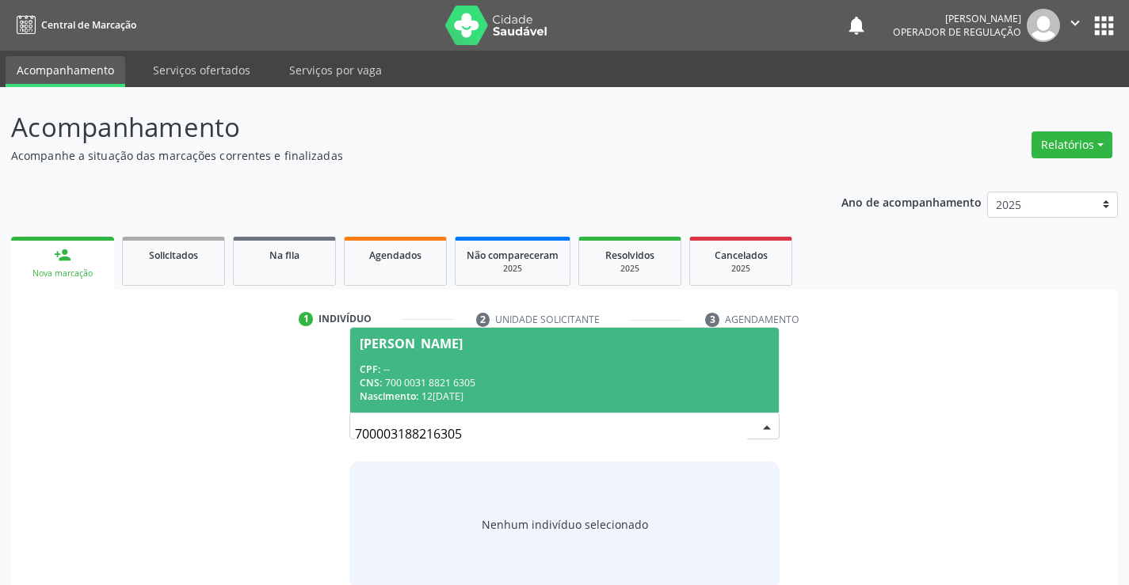
click at [491, 364] on div "CPF: --" at bounding box center [564, 369] width 409 height 13
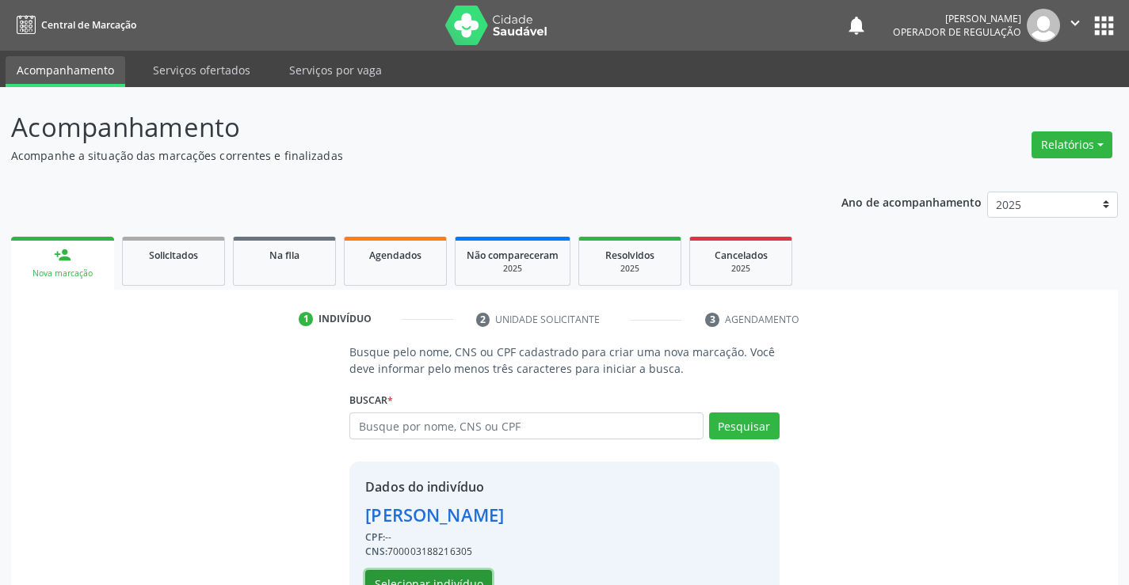
click at [422, 576] on button "Selecionar indivíduo" at bounding box center [428, 583] width 127 height 27
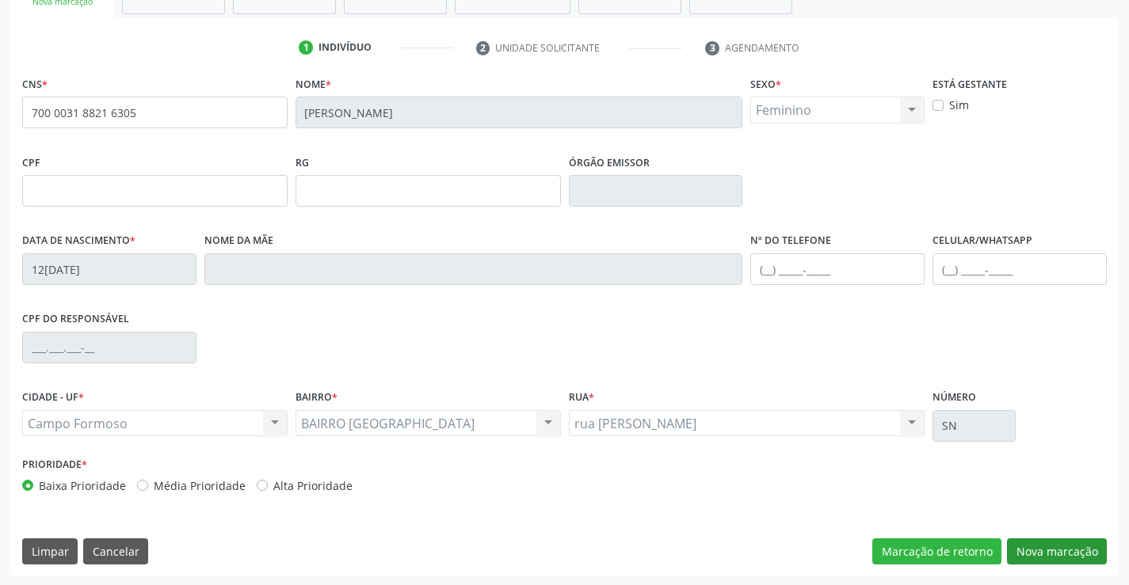
scroll to position [273, 0]
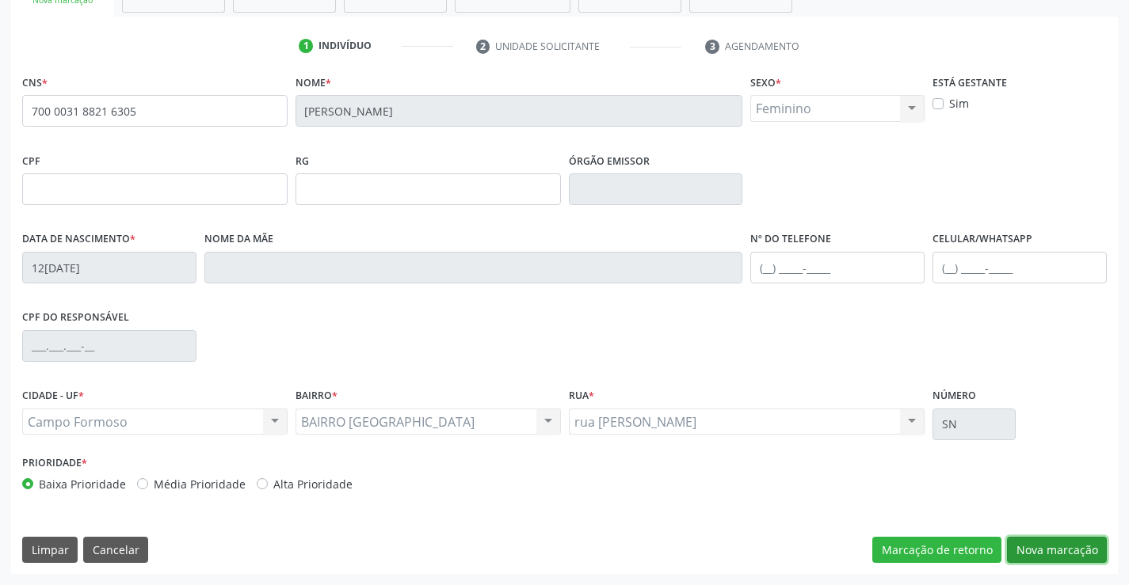
click at [1055, 543] on button "Nova marcação" at bounding box center [1057, 550] width 100 height 27
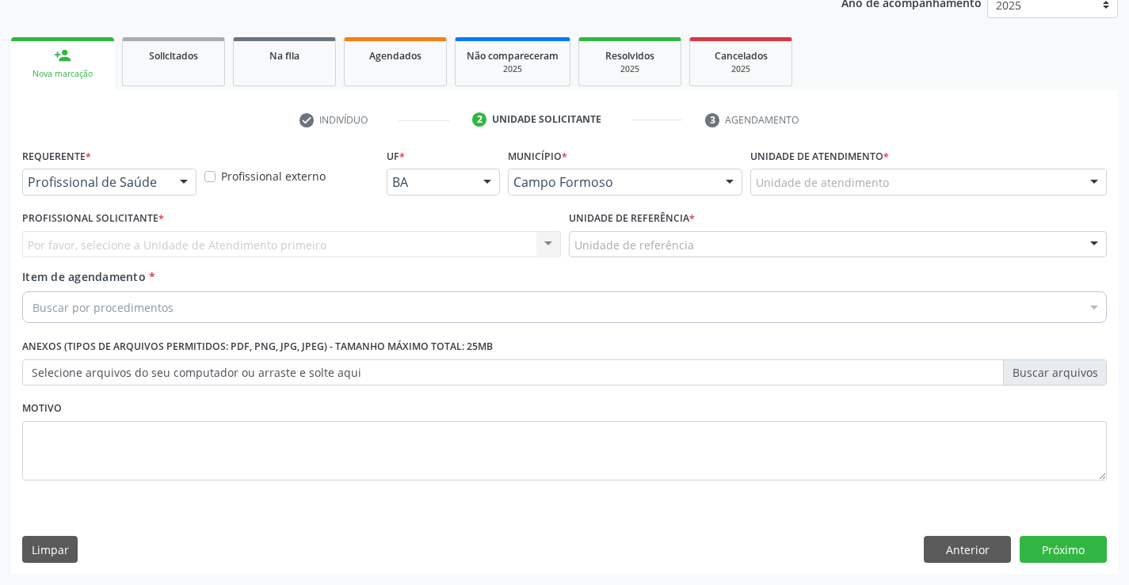
scroll to position [200, 0]
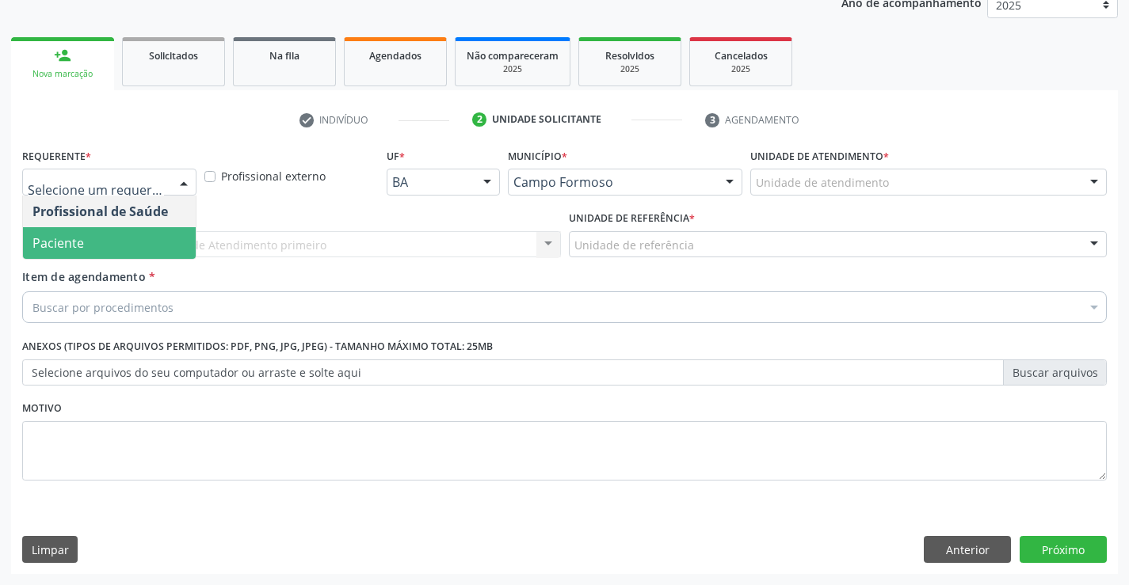
click at [90, 245] on span "Paciente" at bounding box center [109, 243] width 173 height 32
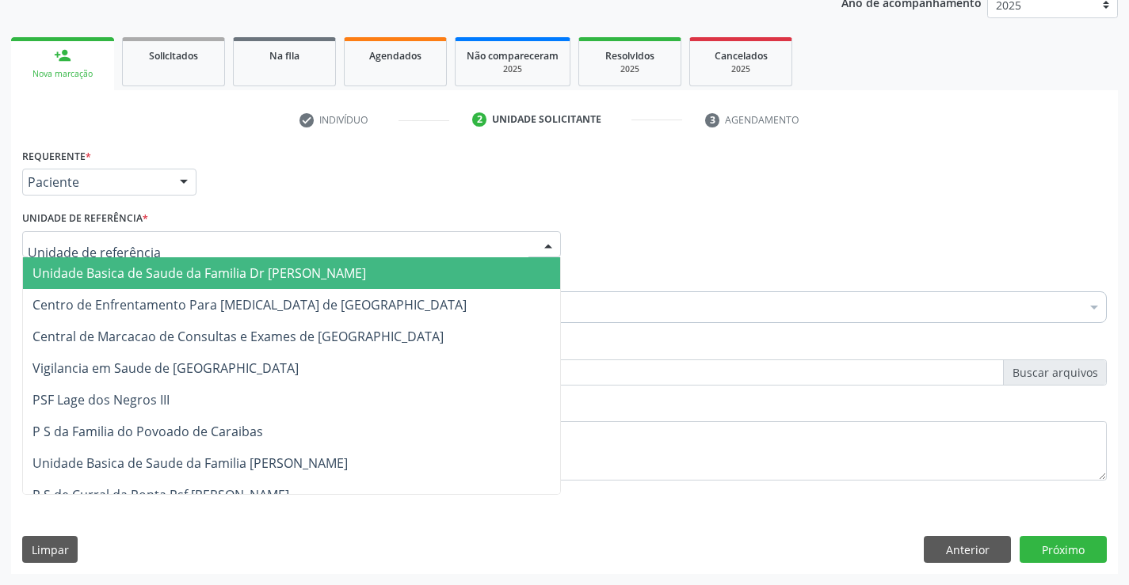
click at [105, 267] on span "Unidade Basica de Saude da Familia Dr [PERSON_NAME]" at bounding box center [199, 273] width 334 height 17
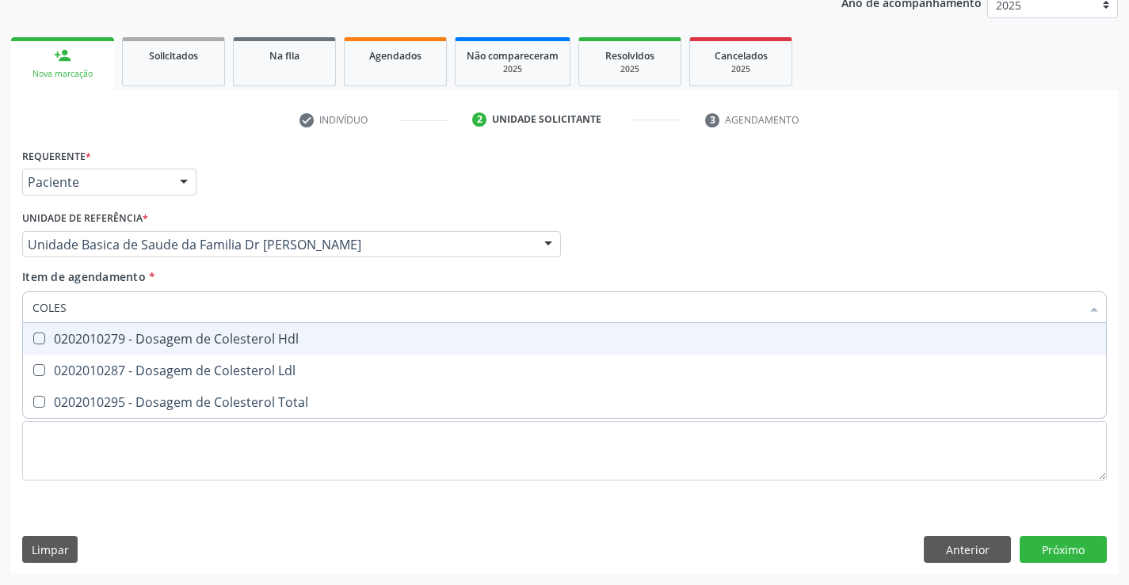
type input "COLEST"
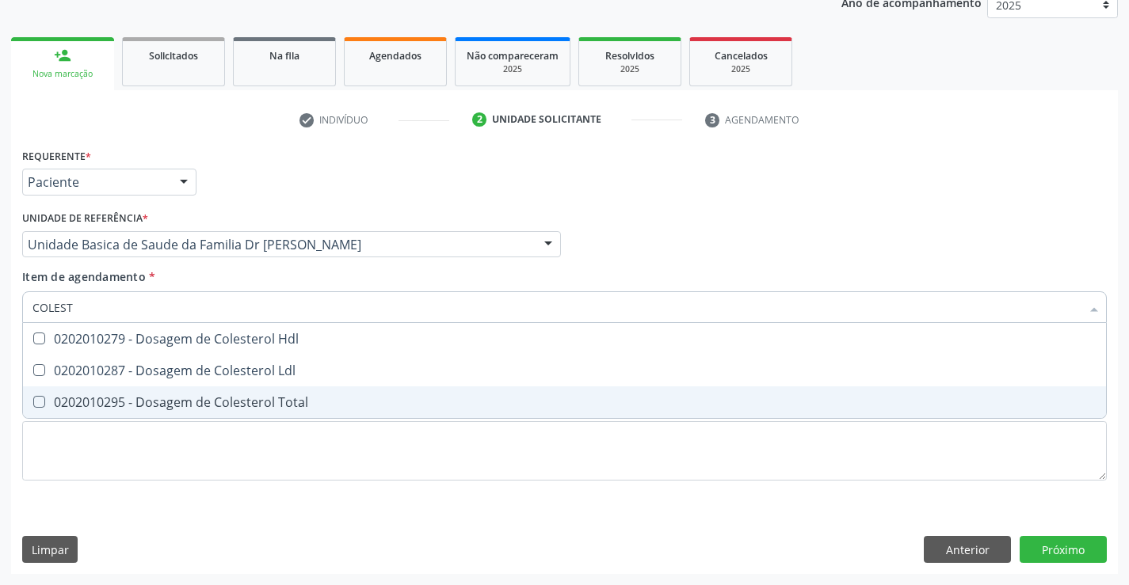
click at [195, 402] on div "0202010295 - Dosagem de Colesterol Total" at bounding box center [564, 402] width 1064 height 13
checkbox Total "true"
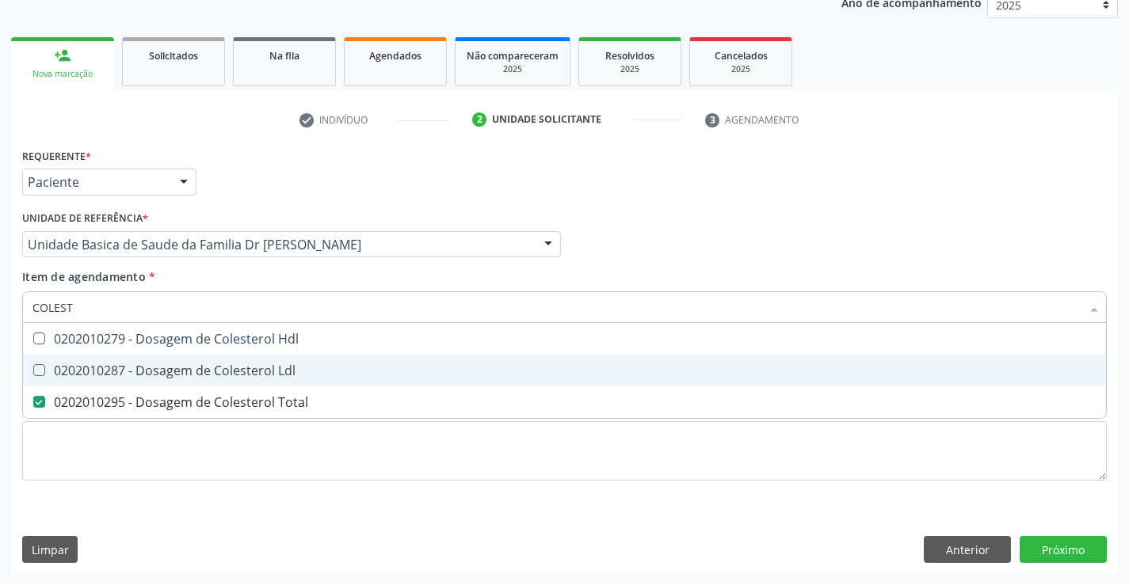
click at [198, 368] on div "0202010287 - Dosagem de Colesterol Ldl" at bounding box center [564, 370] width 1064 height 13
checkbox Ldl "true"
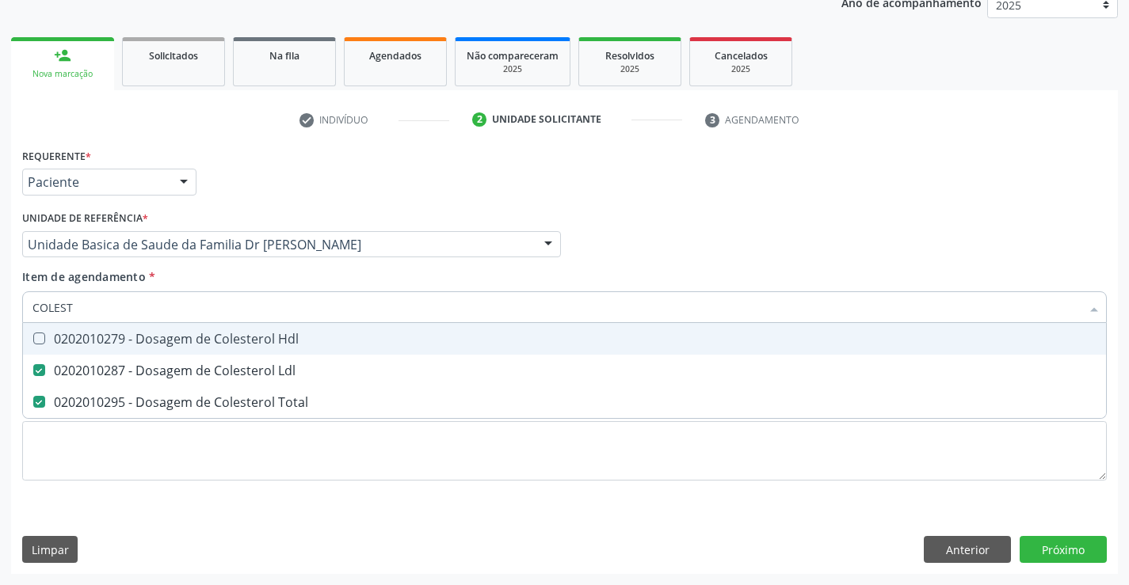
click at [203, 341] on div "0202010279 - Dosagem de Colesterol Hdl" at bounding box center [564, 339] width 1064 height 13
checkbox Hdl "true"
type input "COLEST"
click at [222, 276] on div "Item de agendamento * COLEST Desfazer seleção 0202010279 - Dosagem de Colestero…" at bounding box center [564, 294] width 1085 height 50
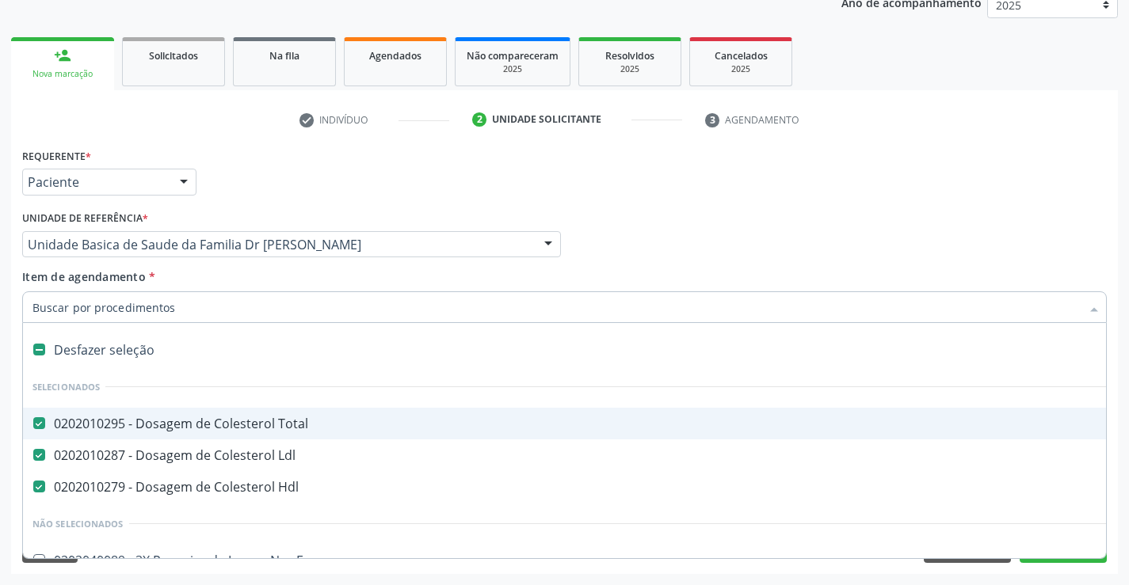
type input "C"
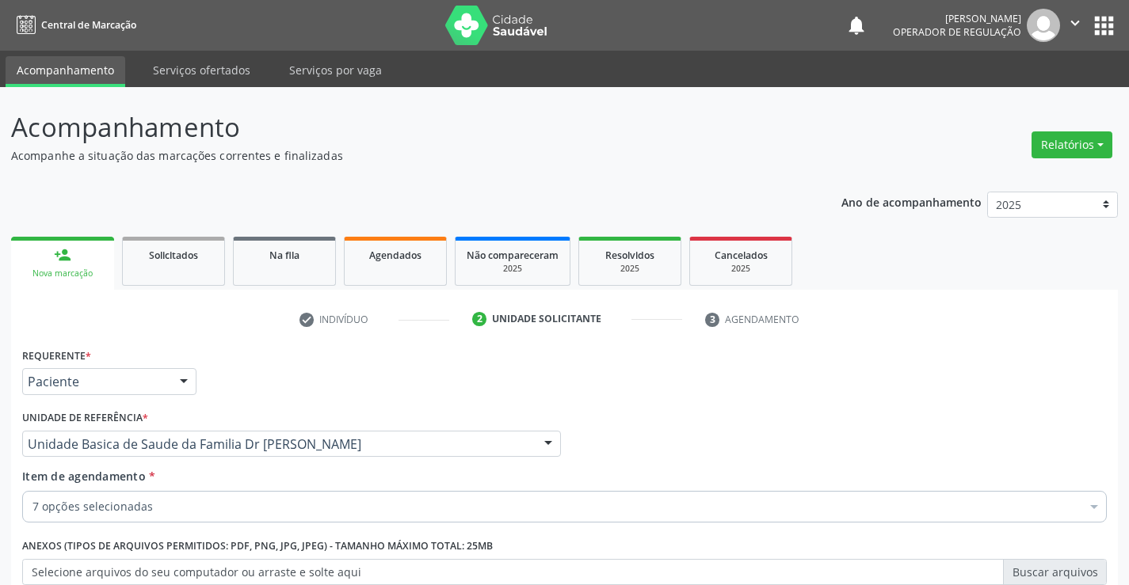
scroll to position [200, 0]
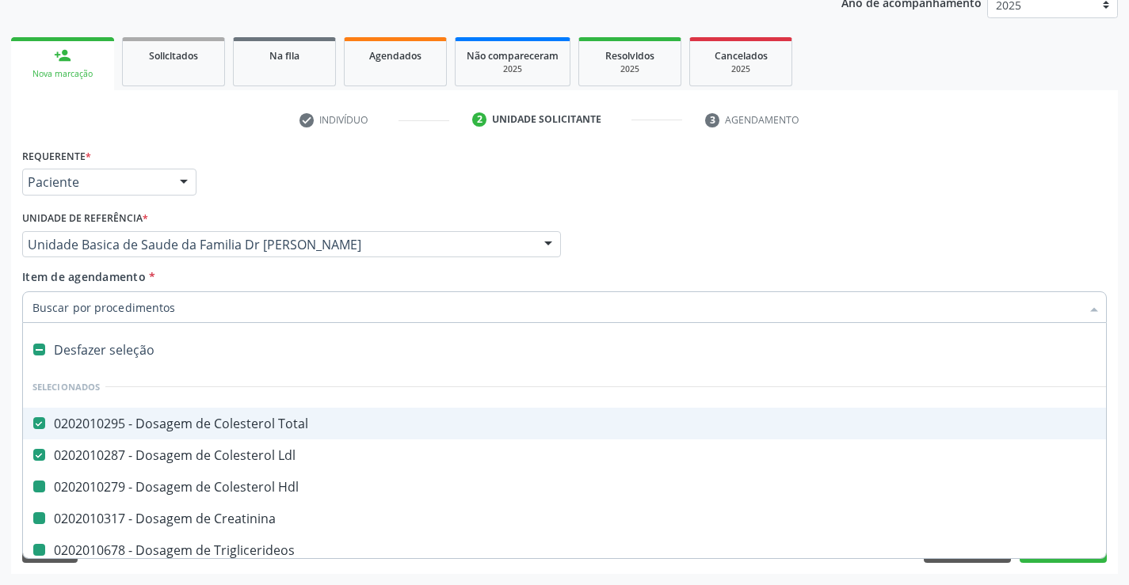
type input "H"
checkbox Hdl "false"
checkbox Creatinina "false"
checkbox Triglicerideos "false"
checkbox Glicose "false"
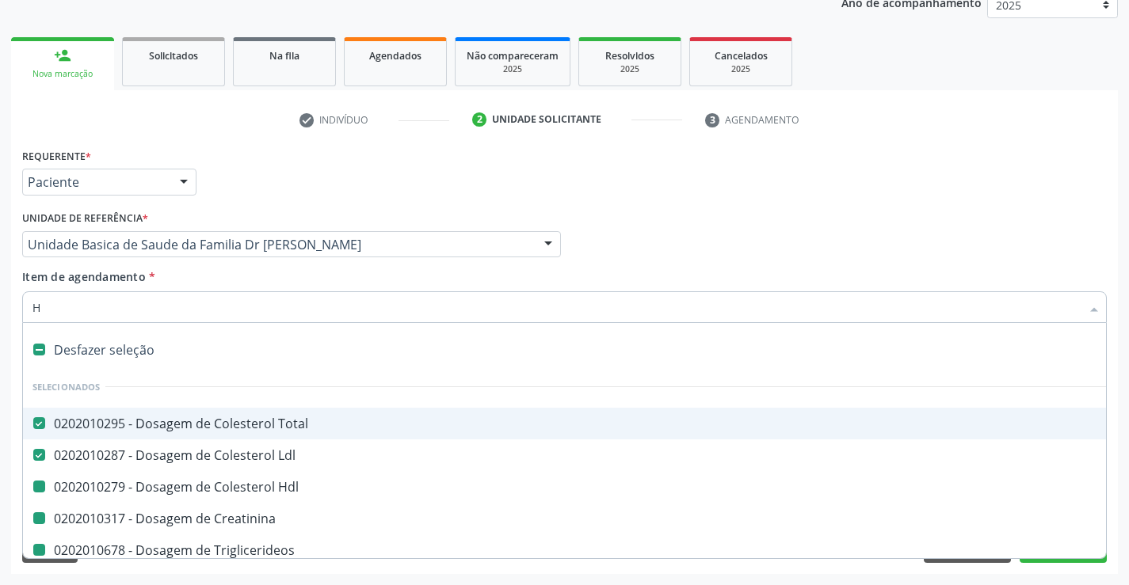
checkbox Urina "false"
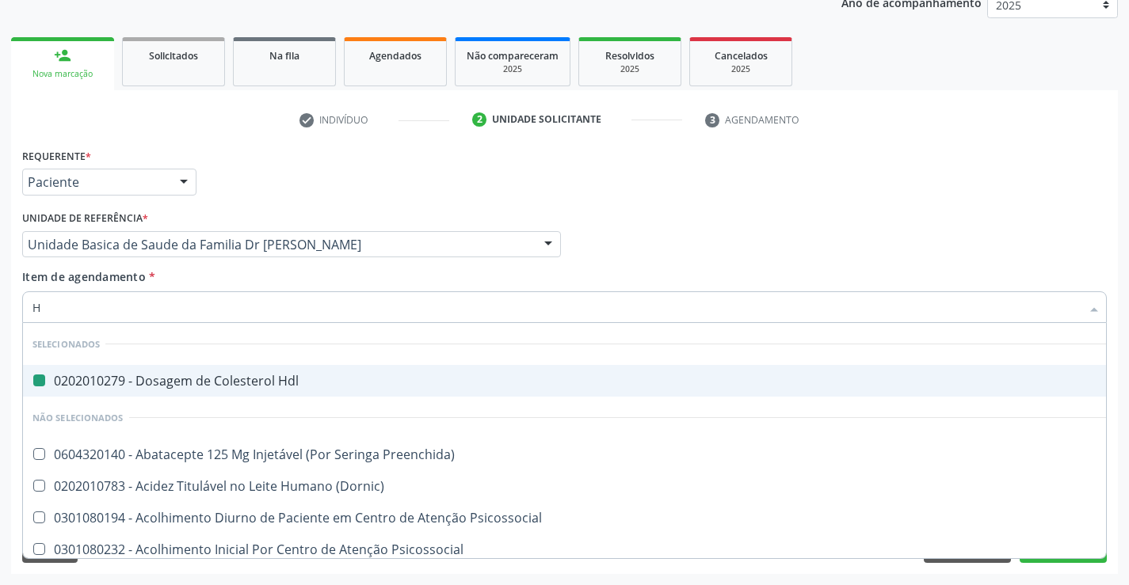
type input "HE"
checkbox Hdl "false"
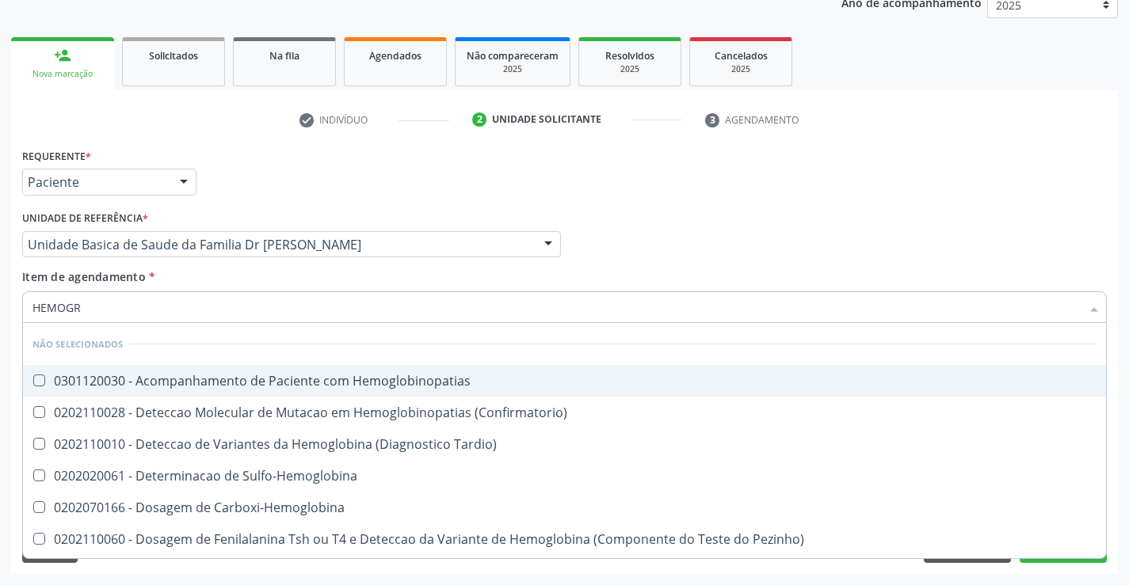
type input "HEMOGRA"
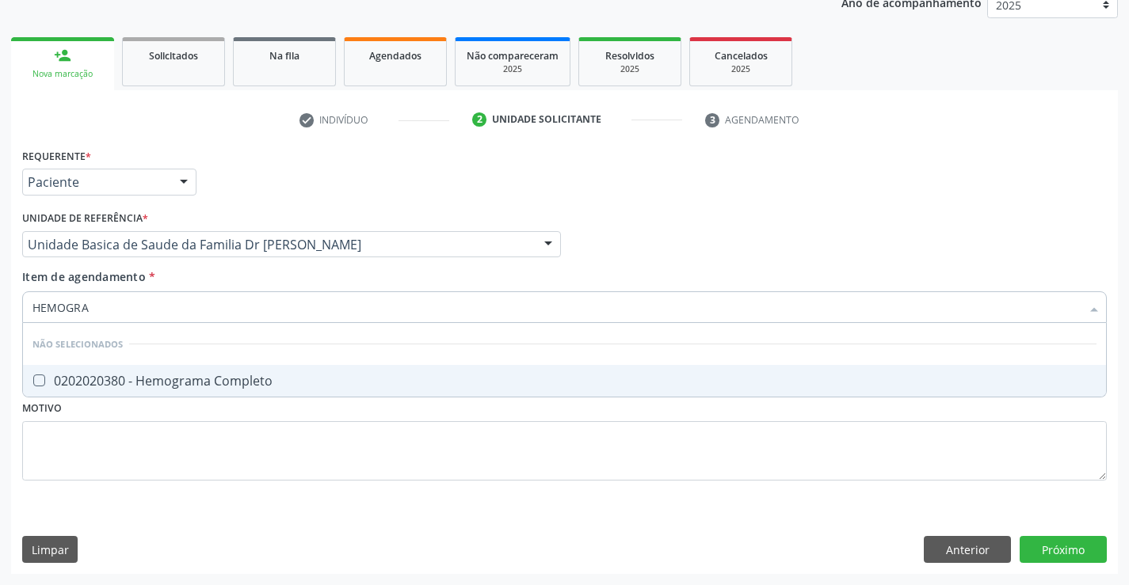
click at [225, 376] on div "0202020380 - Hemograma Completo" at bounding box center [564, 381] width 1064 height 13
checkbox Completo "true"
click at [215, 276] on div "Item de agendamento * HEMOGRA Desfazer seleção Não selecionados 0202020380 - He…" at bounding box center [564, 294] width 1085 height 50
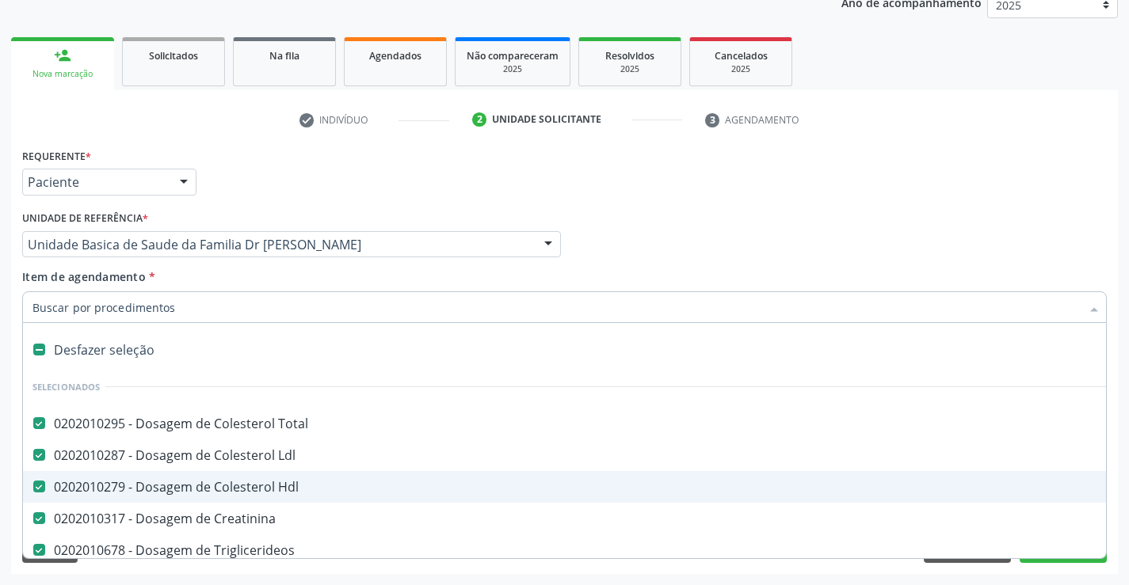
click at [1128, 490] on div "Acompanhamento Acompanhe a situação das marcações correntes e finalizadas Relat…" at bounding box center [564, 237] width 1129 height 698
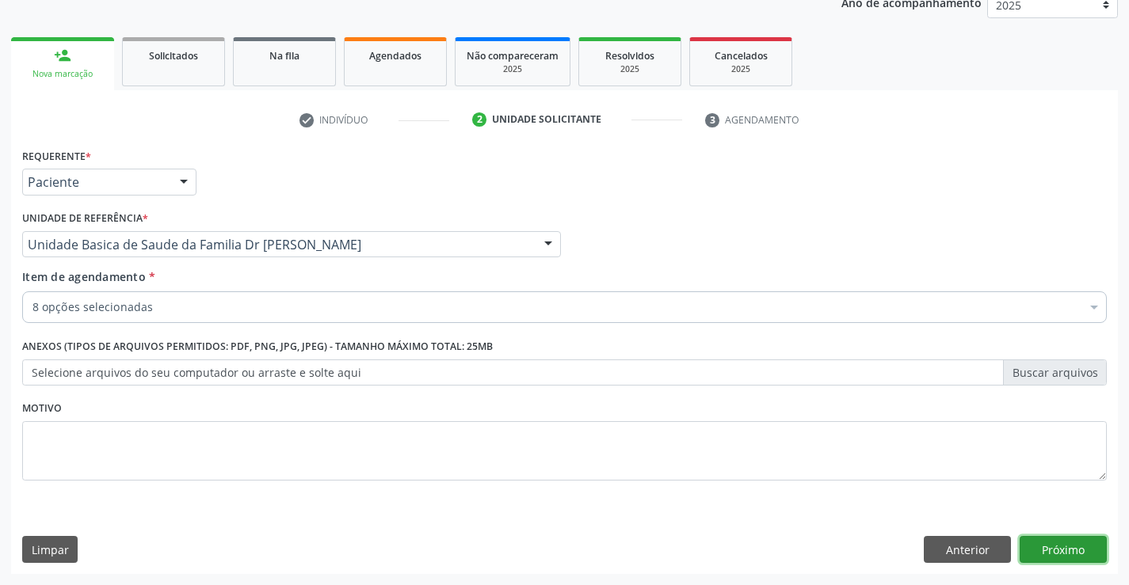
click at [1055, 541] on button "Próximo" at bounding box center [1063, 549] width 87 height 27
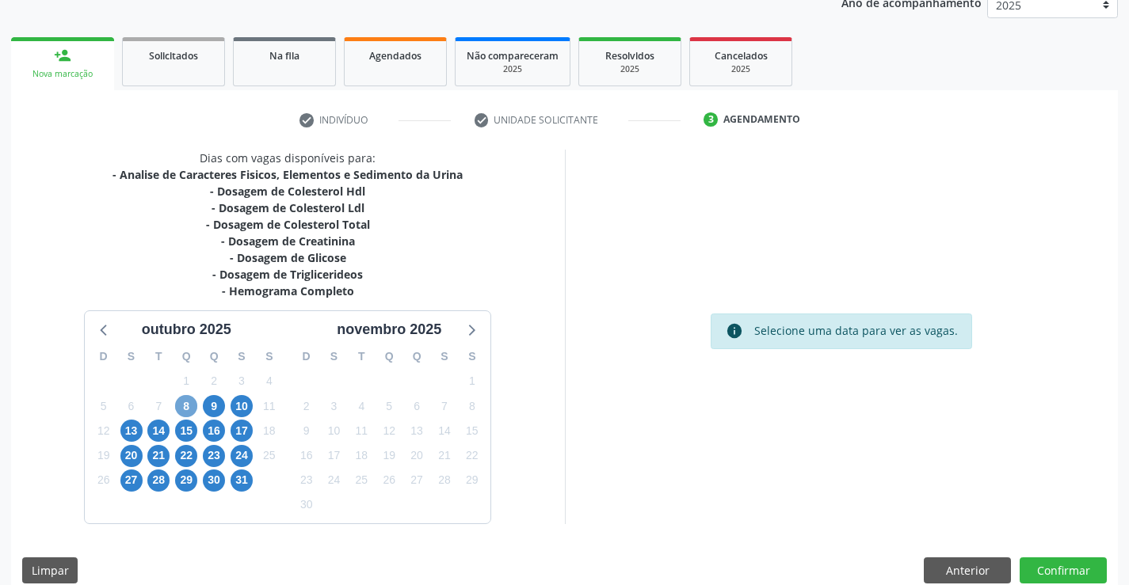
click at [189, 405] on span "8" at bounding box center [186, 406] width 22 height 22
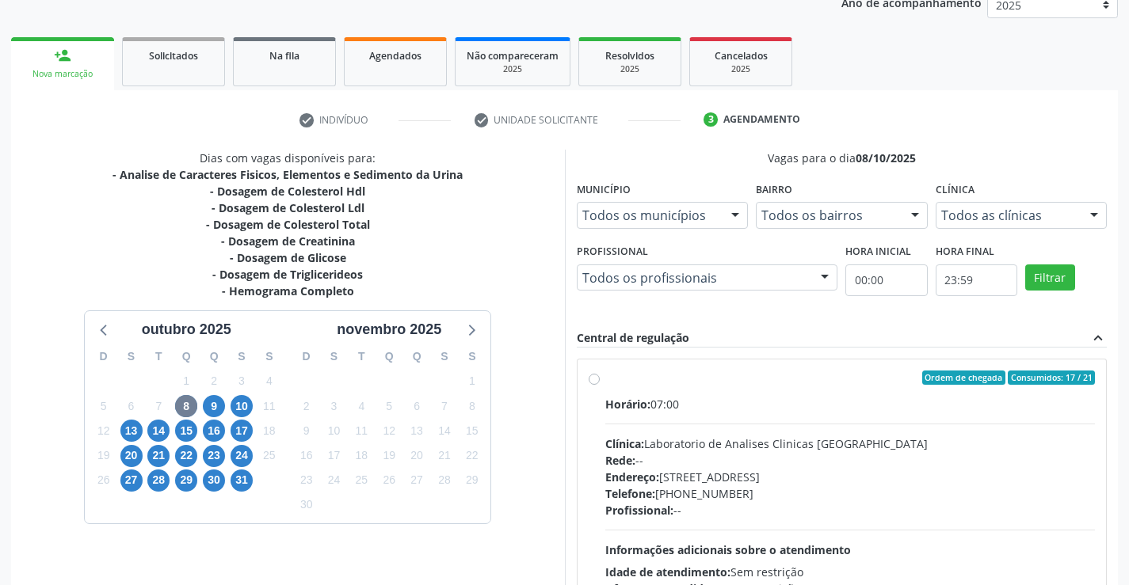
click at [799, 398] on div "Horário: 07:00" at bounding box center [850, 404] width 490 height 17
click at [600, 385] on input "Ordem de chegada Consumidos: 17 / 21 Horário: 07:00 Clínica: Laboratorio de Ana…" at bounding box center [594, 378] width 11 height 14
radio input "true"
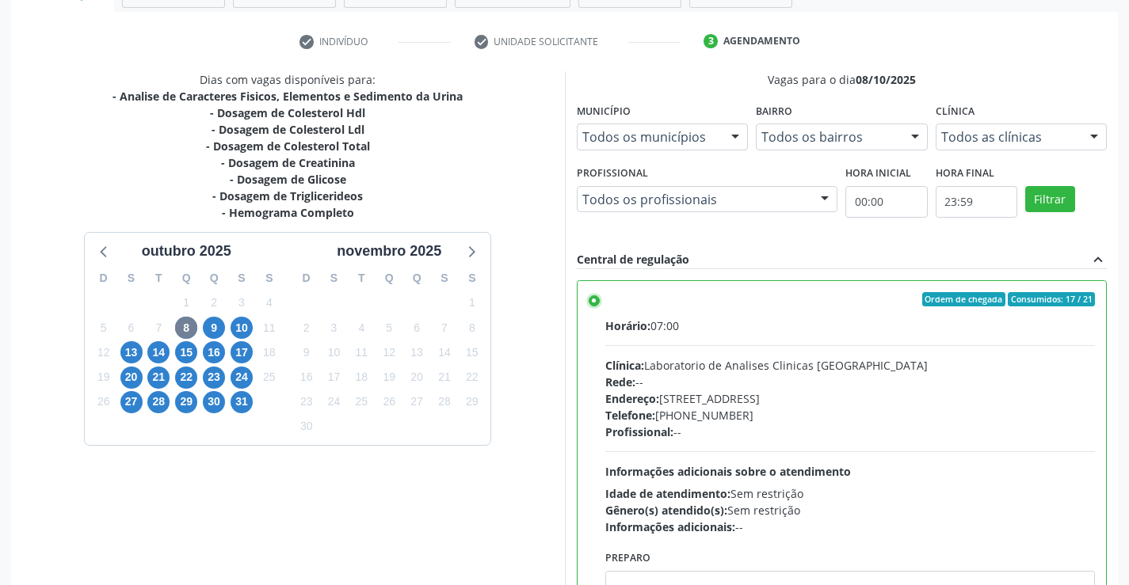
scroll to position [361, 0]
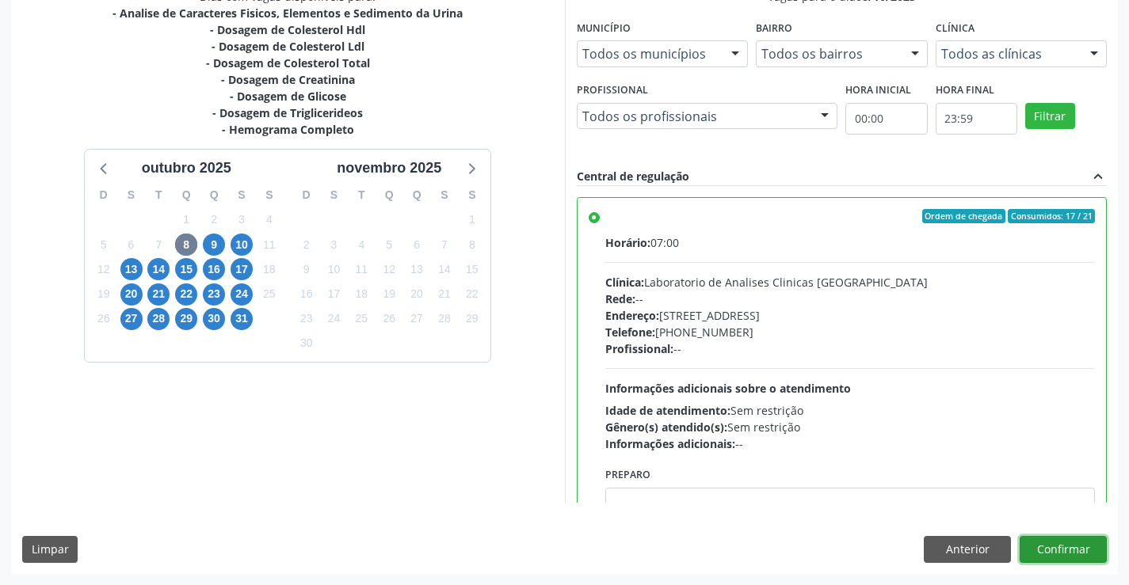
click at [1067, 540] on button "Confirmar" at bounding box center [1063, 549] width 87 height 27
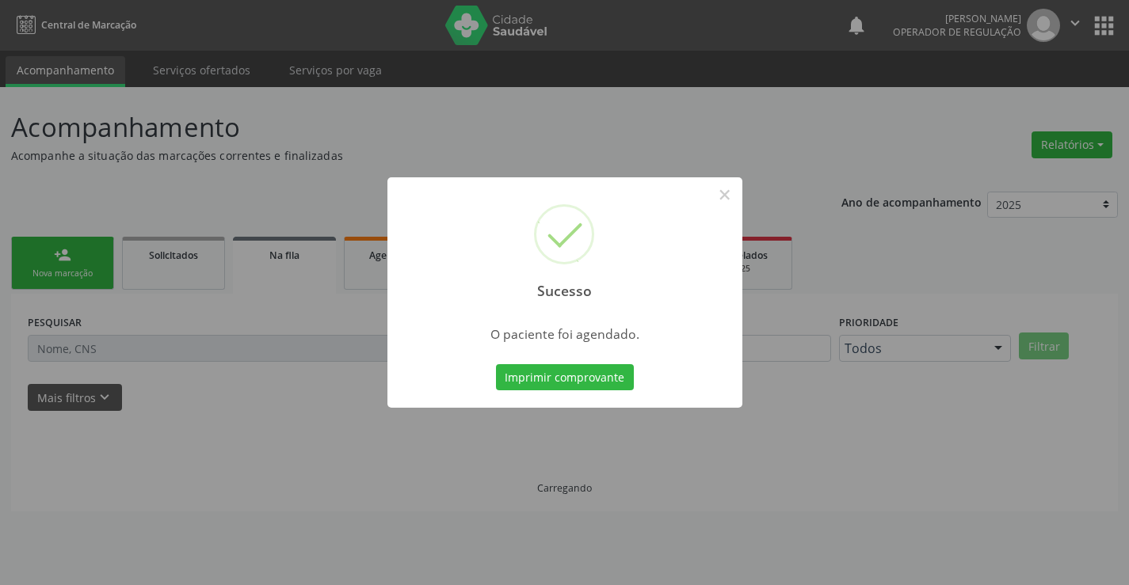
scroll to position [0, 0]
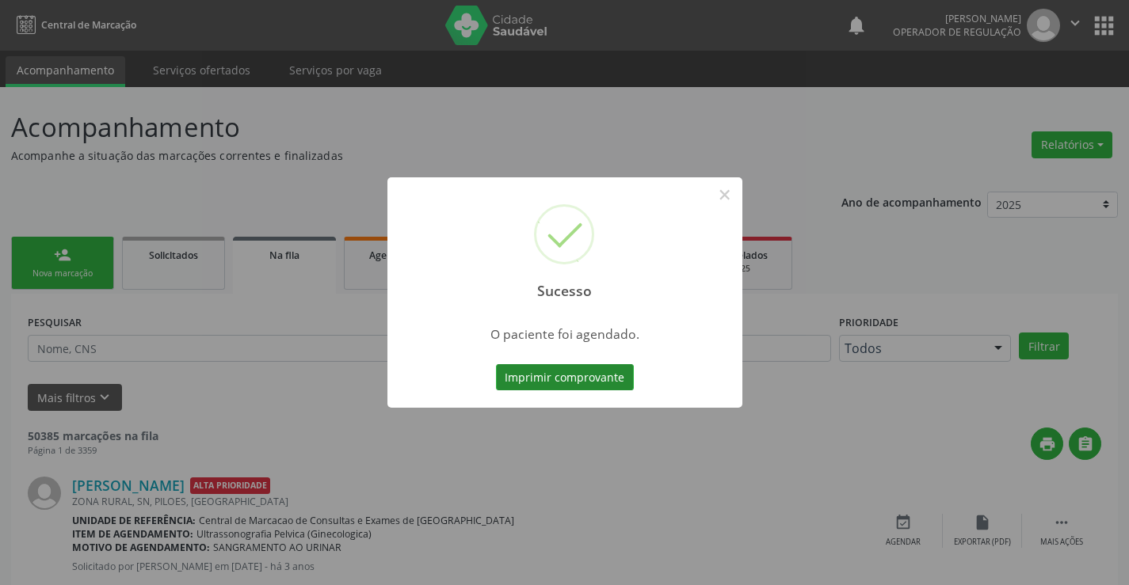
click at [566, 375] on button "Imprimir comprovante" at bounding box center [565, 377] width 138 height 27
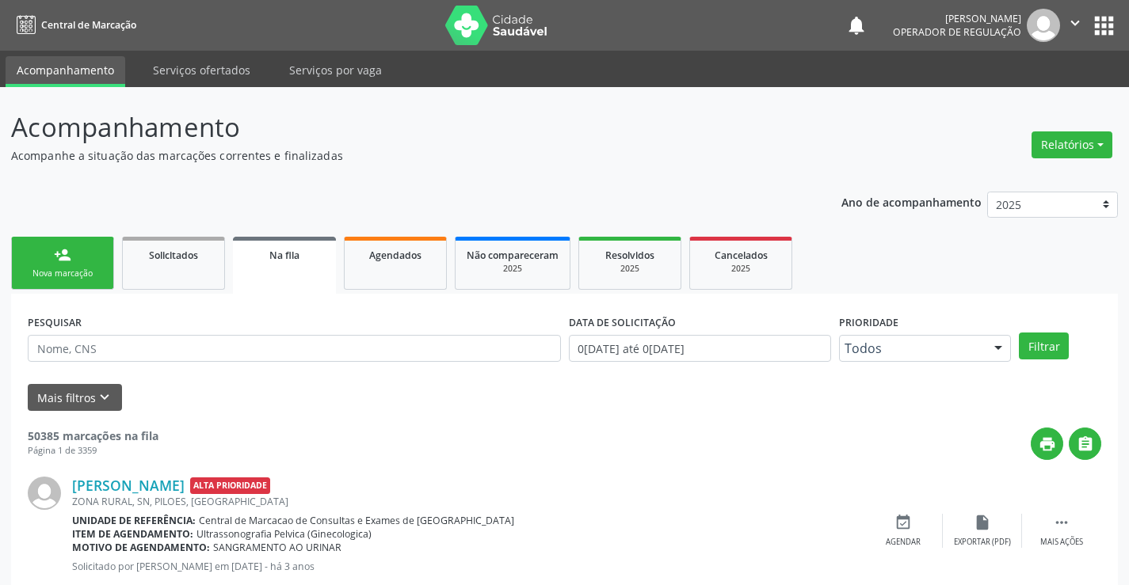
click at [102, 268] on link "person_add Nova marcação" at bounding box center [62, 263] width 103 height 53
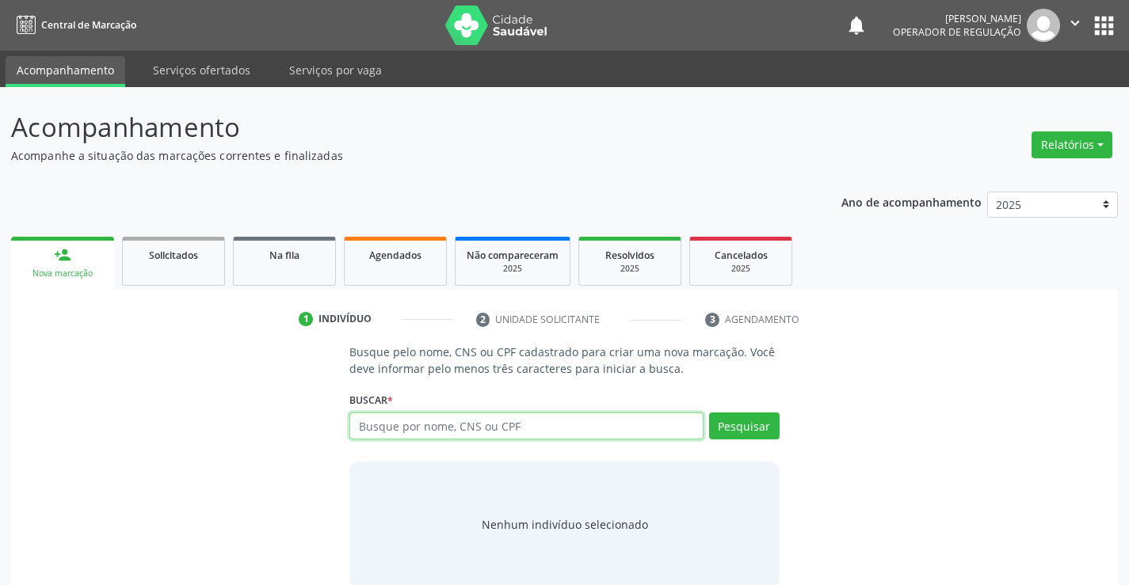
click at [524, 429] on input "text" at bounding box center [525, 426] width 353 height 27
type input "704103112408078"
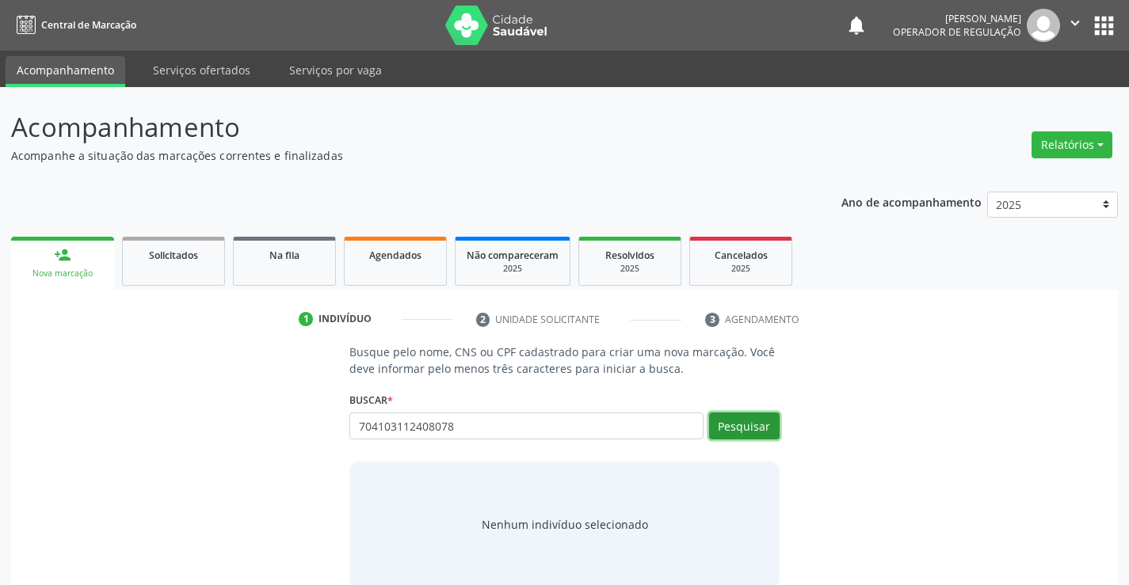
click at [758, 421] on button "Pesquisar" at bounding box center [744, 426] width 71 height 27
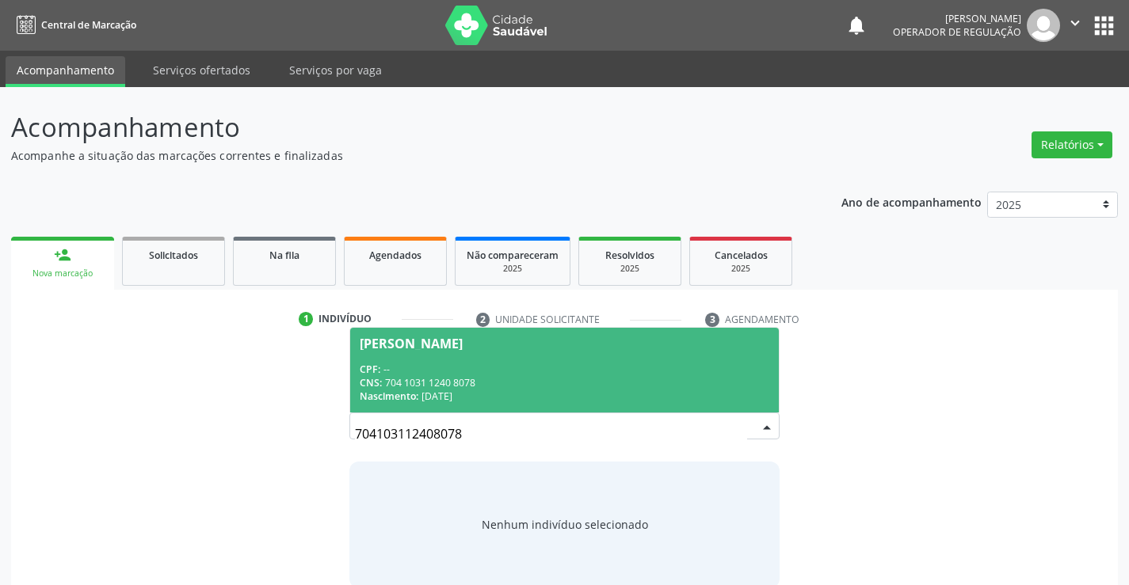
click at [503, 370] on div "CPF: --" at bounding box center [564, 369] width 409 height 13
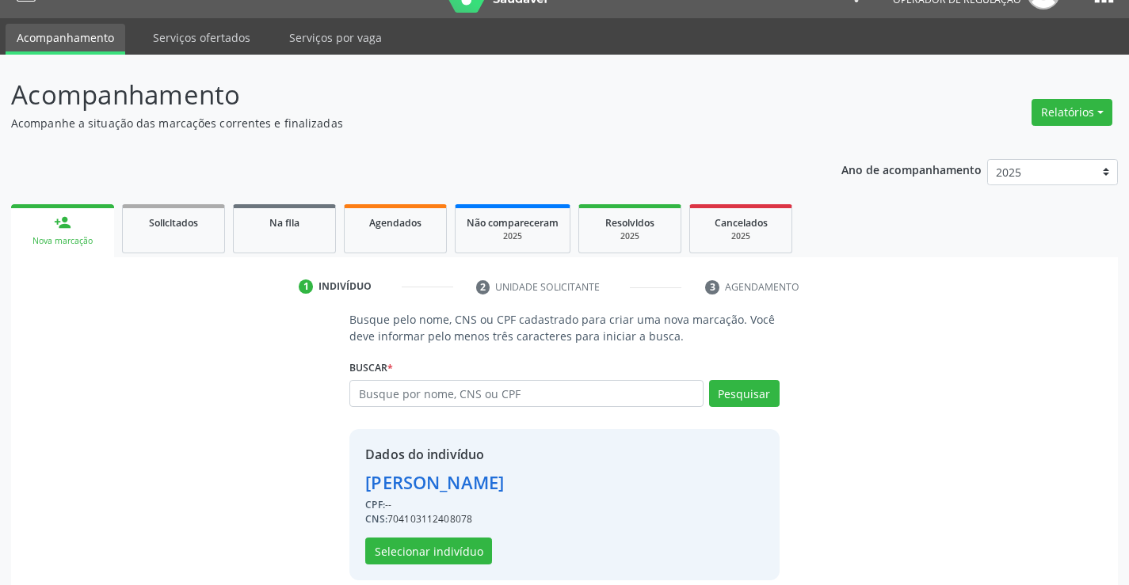
scroll to position [50, 0]
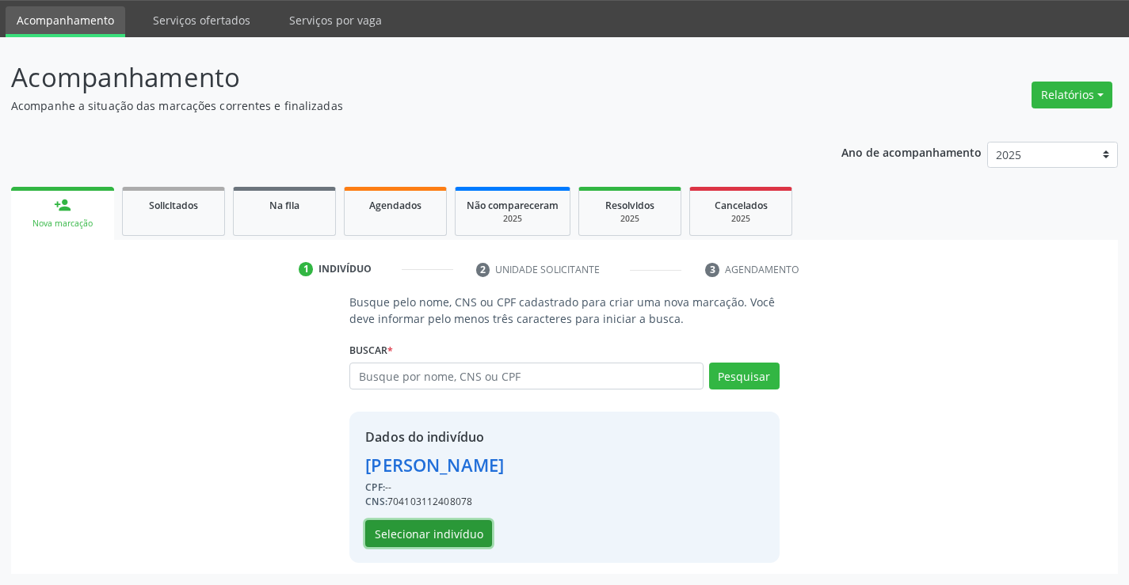
click at [419, 533] on button "Selecionar indivíduo" at bounding box center [428, 533] width 127 height 27
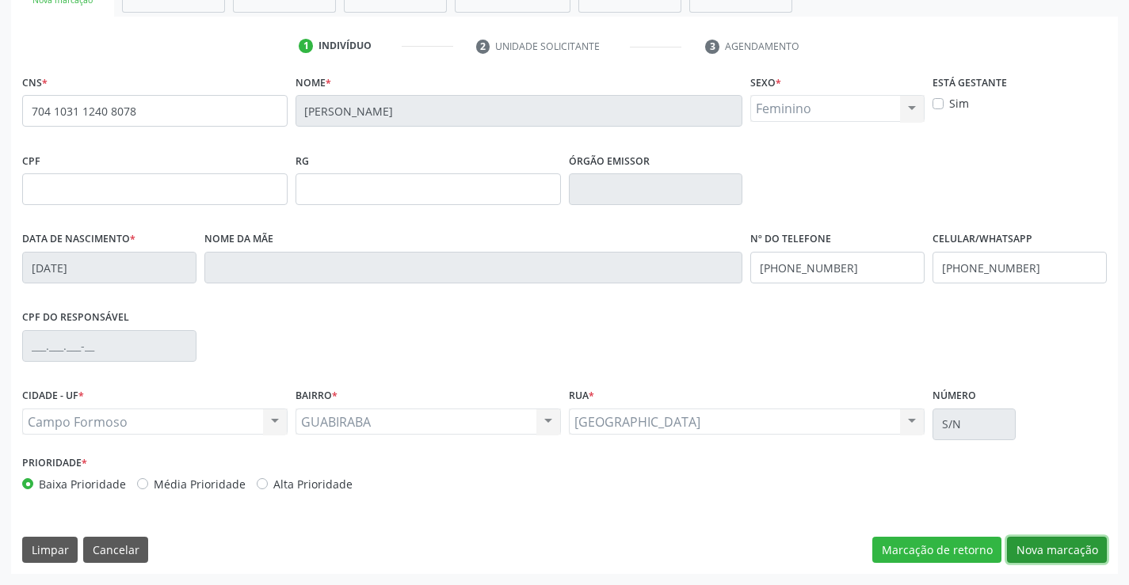
click at [1064, 542] on button "Nova marcação" at bounding box center [1057, 550] width 100 height 27
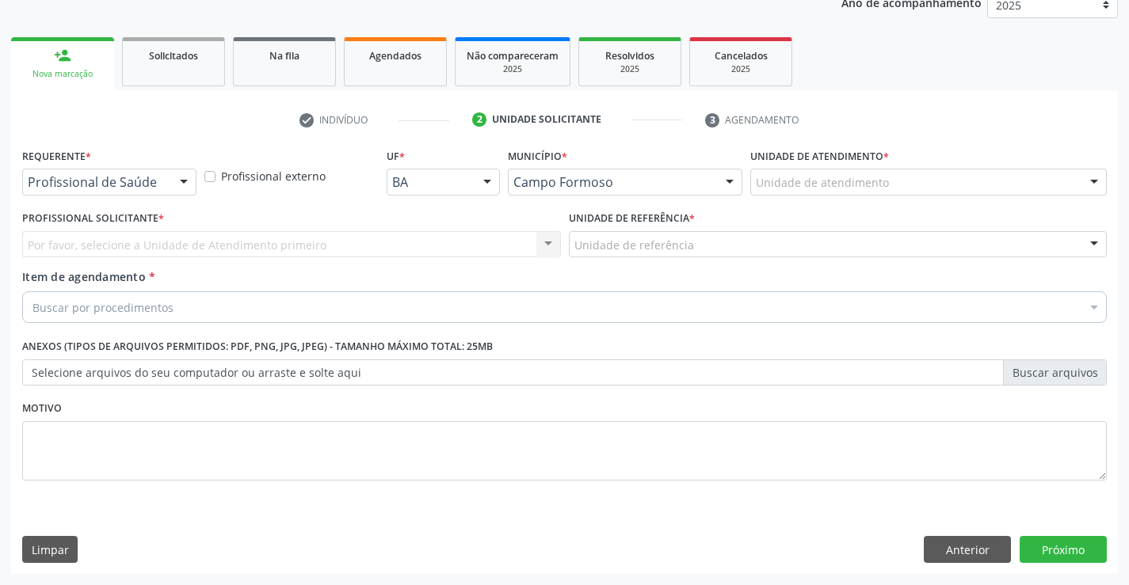
scroll to position [200, 0]
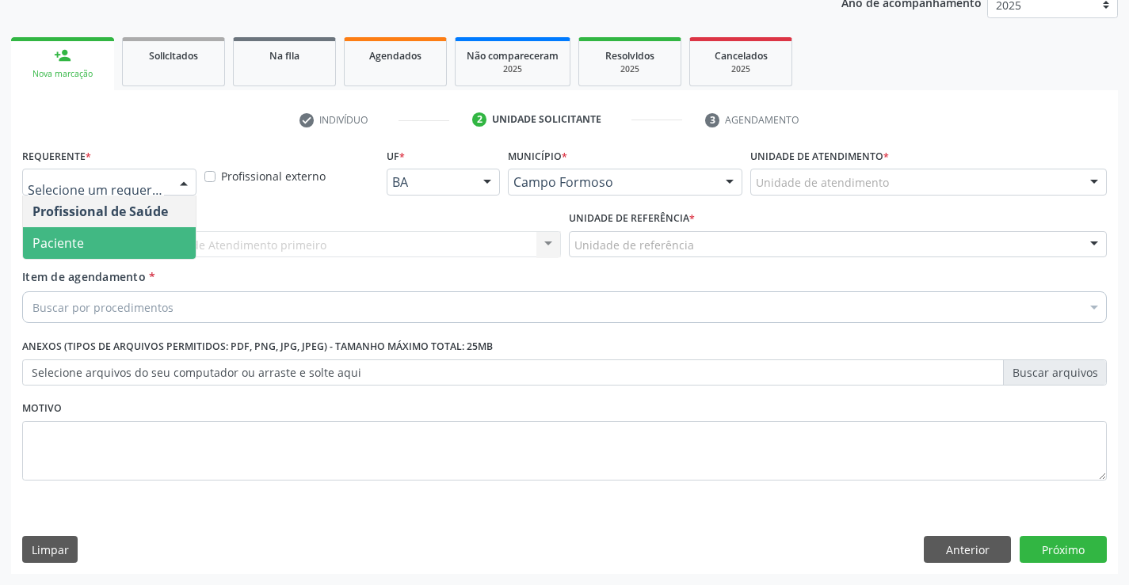
click at [115, 237] on span "Paciente" at bounding box center [109, 243] width 173 height 32
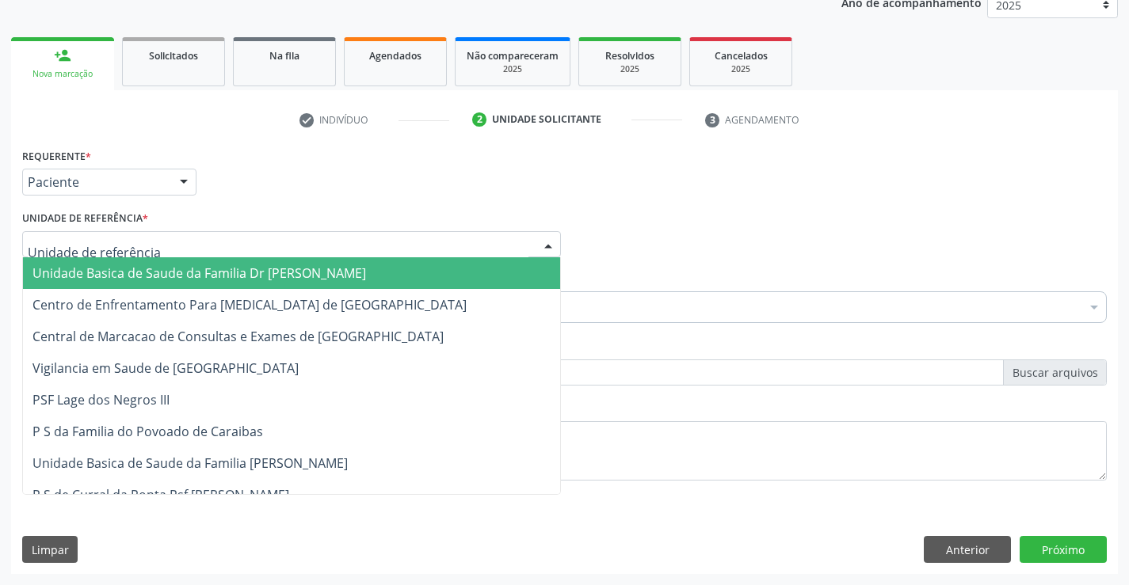
click at [138, 267] on span "Unidade Basica de Saude da Familia Dr [PERSON_NAME]" at bounding box center [199, 273] width 334 height 17
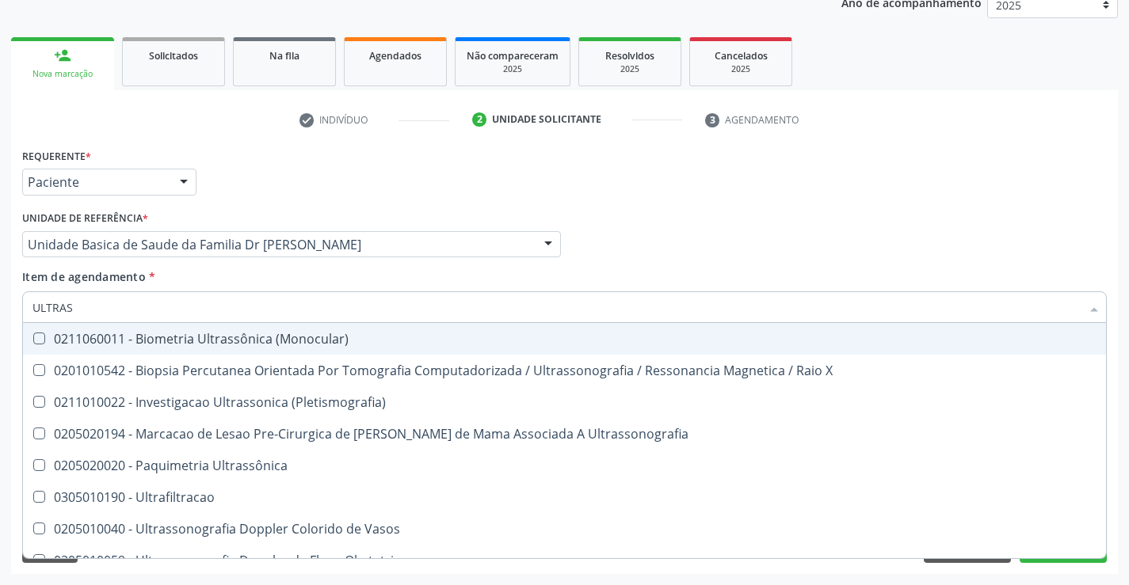
type input "ULTRASS"
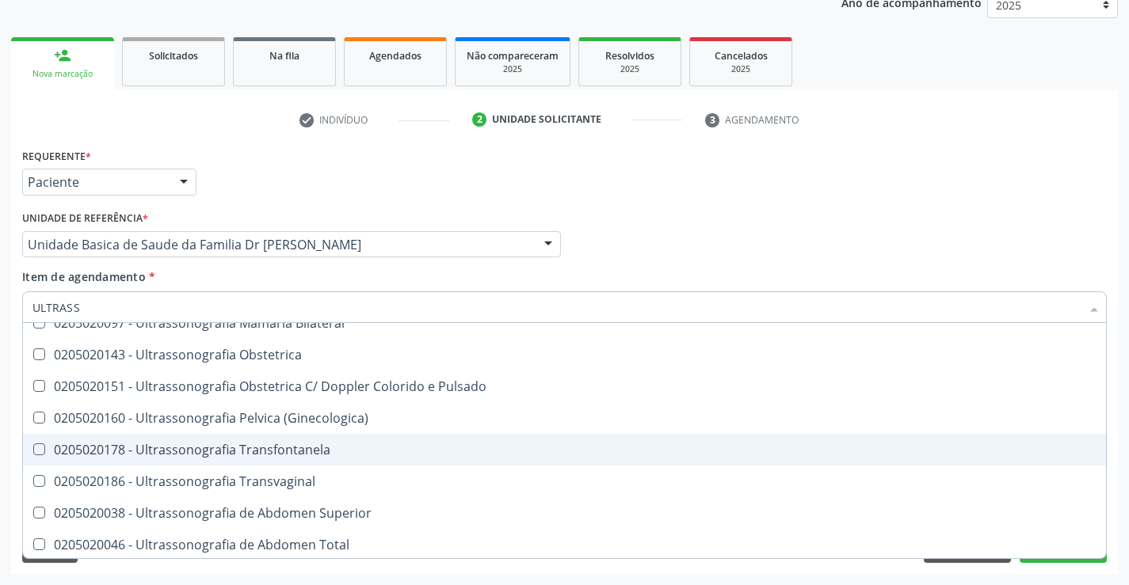
scroll to position [158, 0]
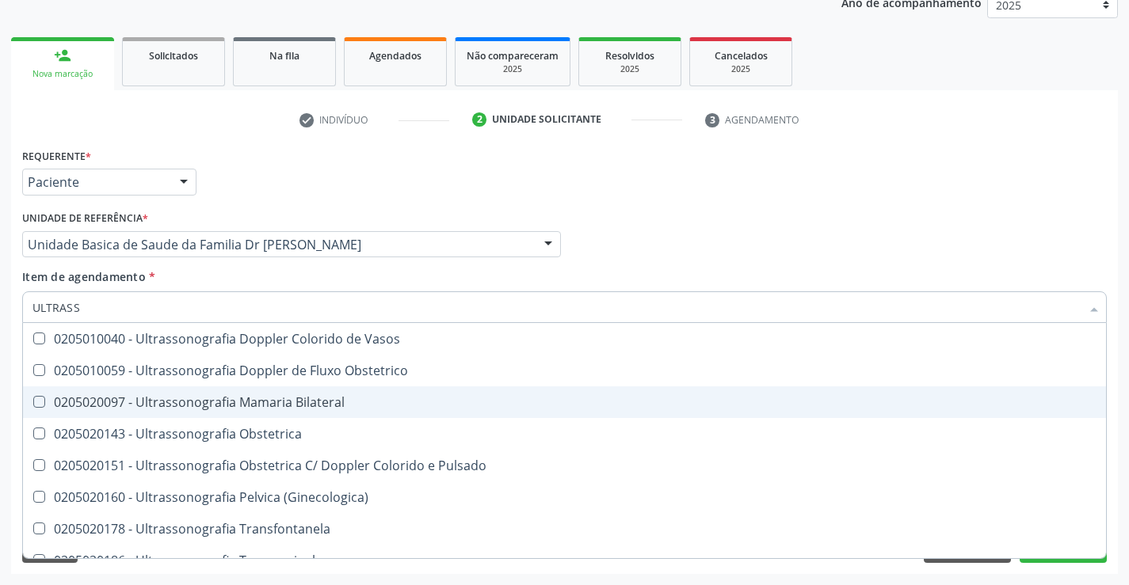
click at [364, 402] on div "0205020097 - Ultrassonografia Mamaria Bilateral" at bounding box center [564, 402] width 1064 height 13
checkbox Bilateral "true"
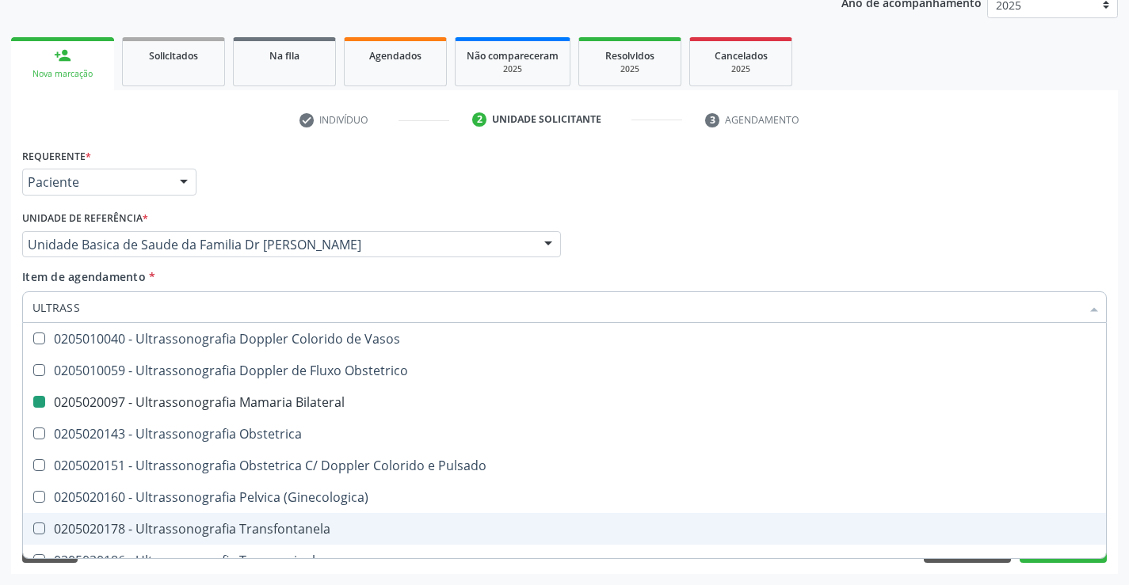
click at [1125, 518] on div "Acompanhamento Acompanhe a situação das marcações correntes e finalizadas Relat…" at bounding box center [564, 237] width 1129 height 698
checkbox X "true"
checkbox Bilateral "false"
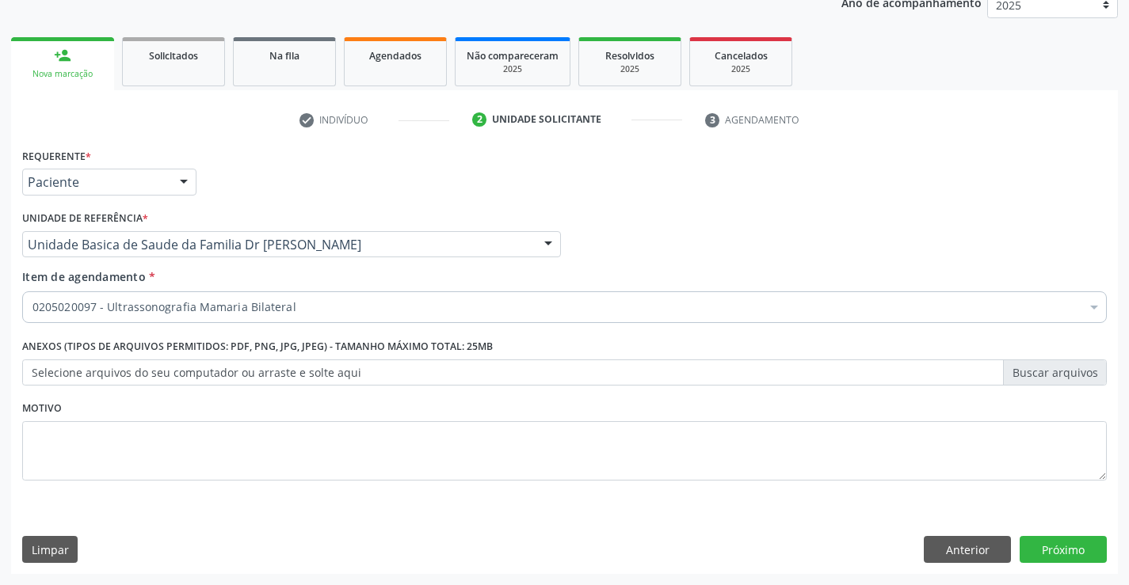
scroll to position [0, 0]
click at [1065, 546] on button "Próximo" at bounding box center [1063, 549] width 87 height 27
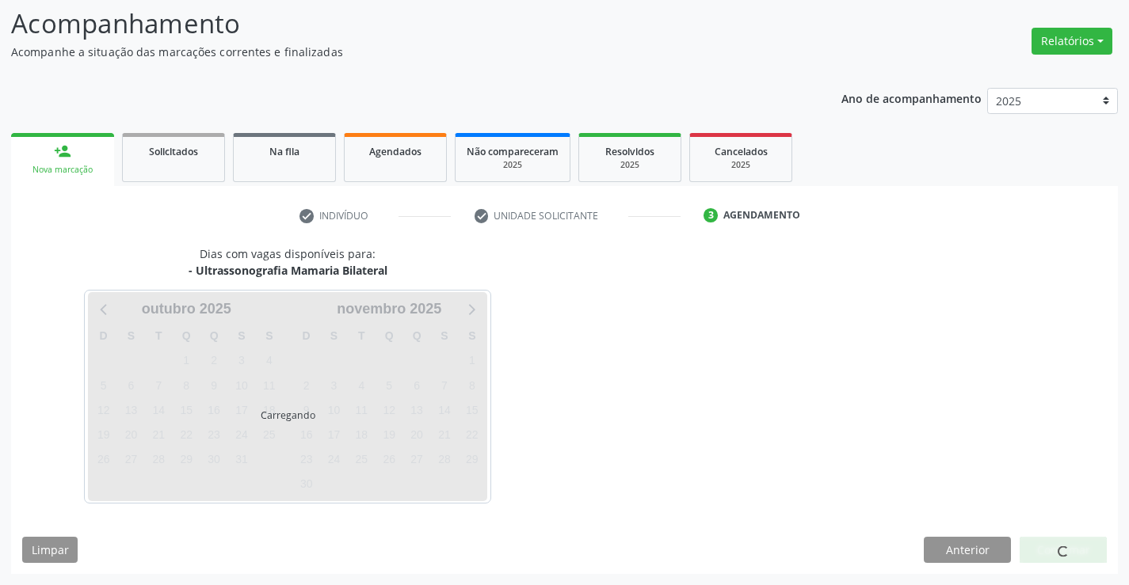
scroll to position [104, 0]
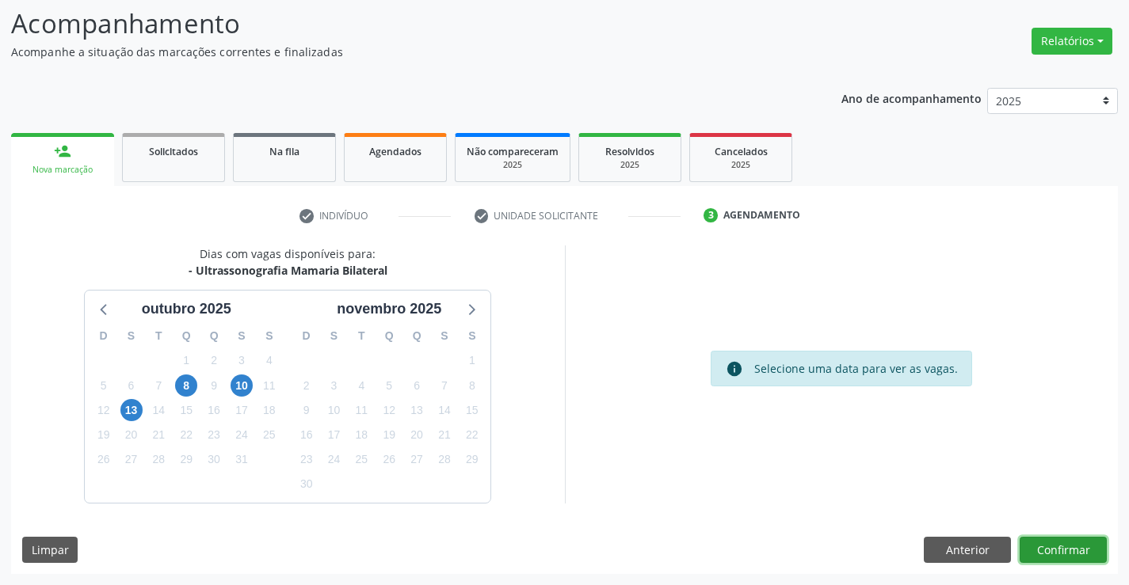
click at [1065, 546] on button "Confirmar" at bounding box center [1063, 550] width 87 height 27
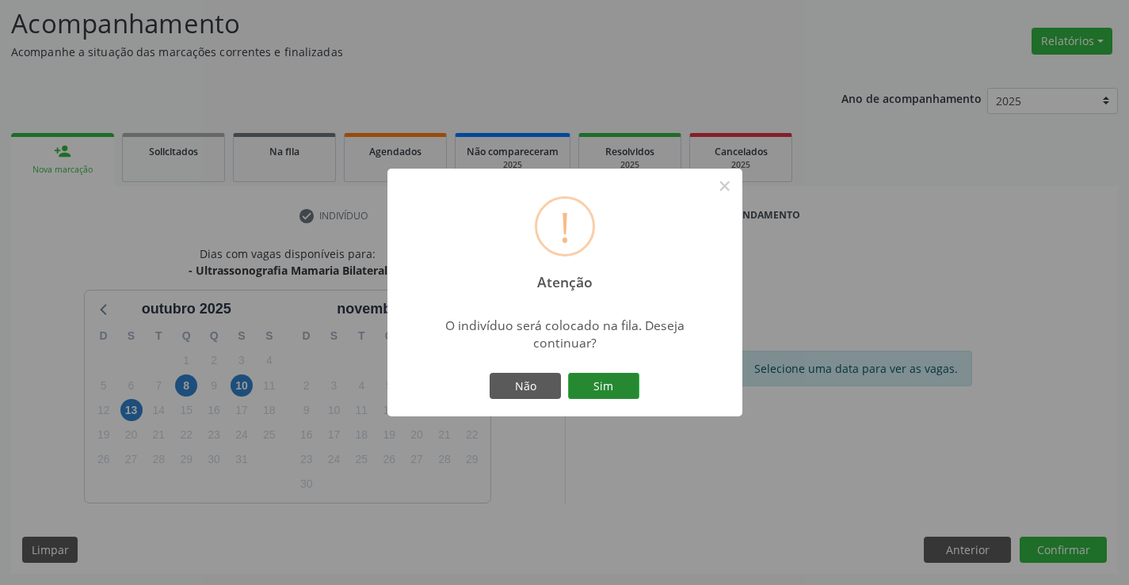
click at [584, 386] on button "Sim" at bounding box center [603, 386] width 71 height 27
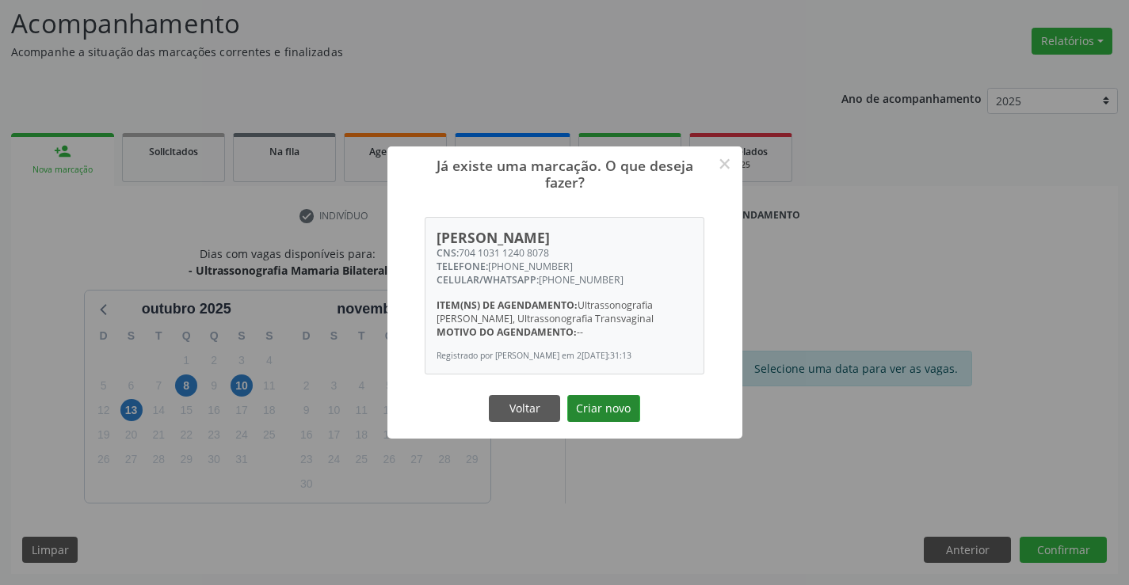
click at [590, 409] on button "Criar novo" at bounding box center [603, 408] width 73 height 27
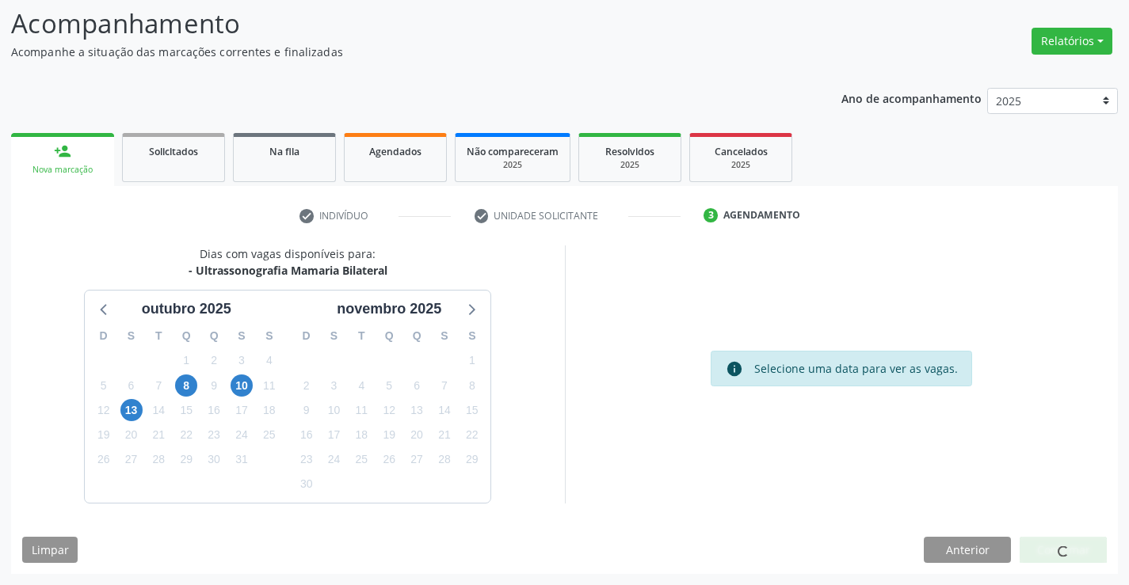
scroll to position [0, 0]
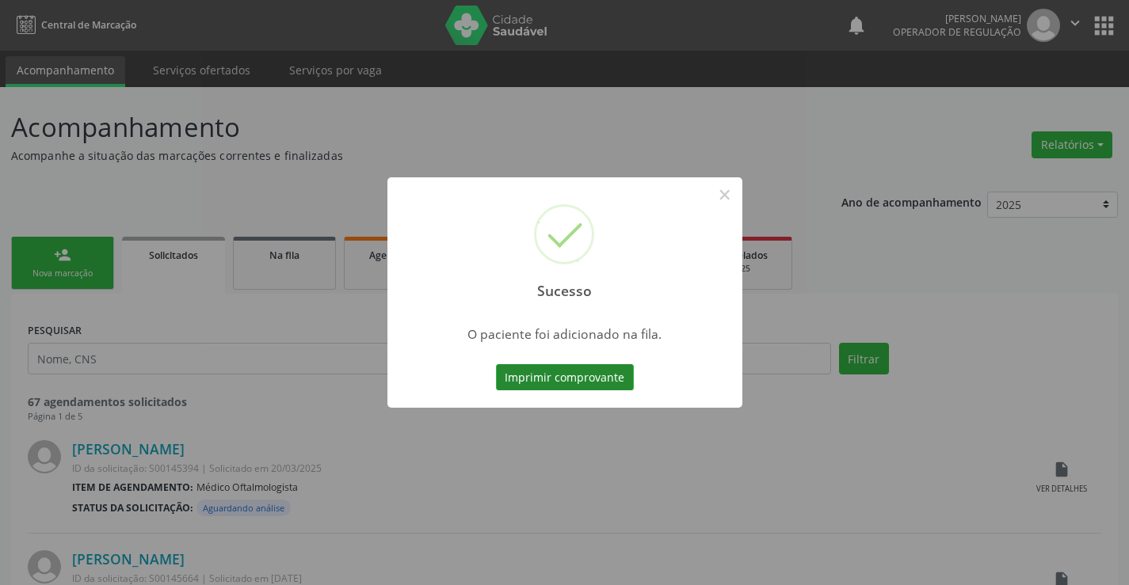
click at [575, 376] on button "Imprimir comprovante" at bounding box center [565, 377] width 138 height 27
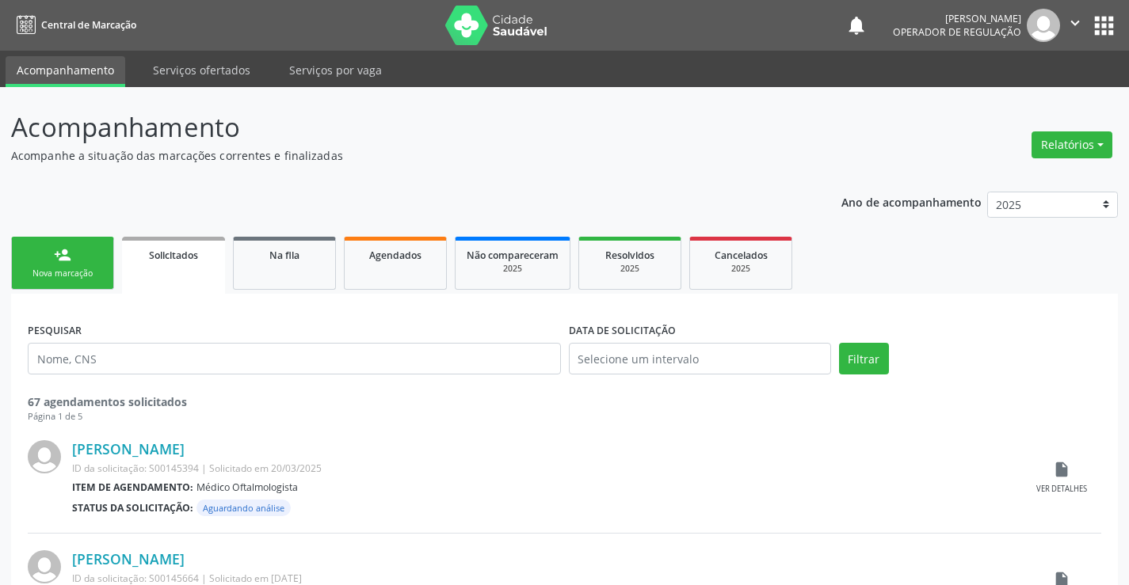
click at [79, 261] on link "person_add Nova marcação" at bounding box center [62, 263] width 103 height 53
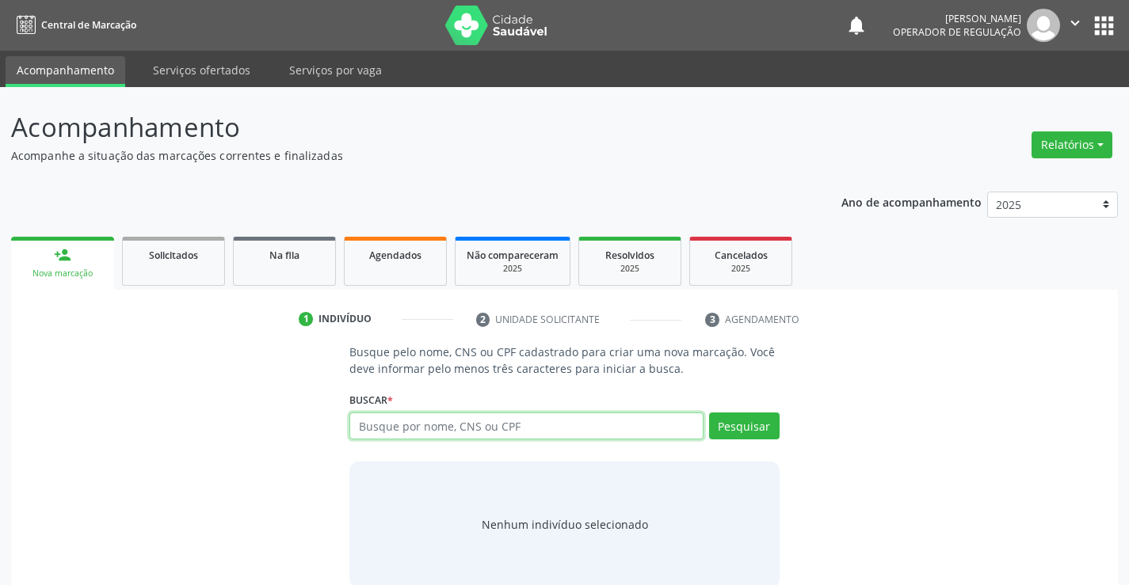
click at [525, 431] on input "text" at bounding box center [525, 426] width 353 height 27
type input "705006865500356"
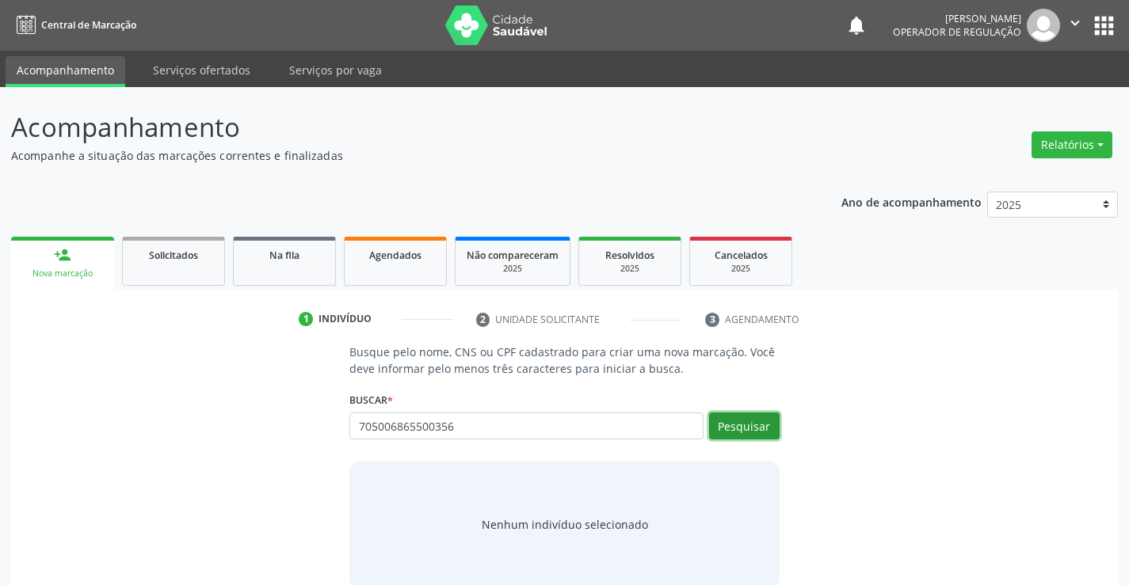
click at [757, 422] on button "Pesquisar" at bounding box center [744, 426] width 71 height 27
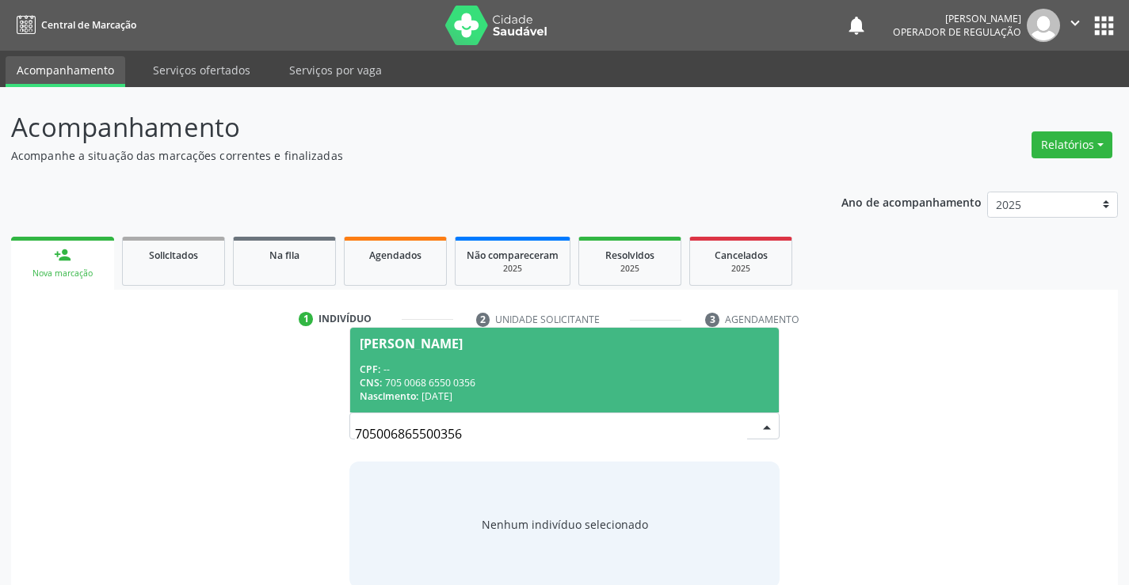
click at [513, 360] on span "Davi Lucca Souza Silva CPF: -- CNS: 705 0068 6550 0356 Nascimento: 28/03/2019" at bounding box center [564, 370] width 428 height 85
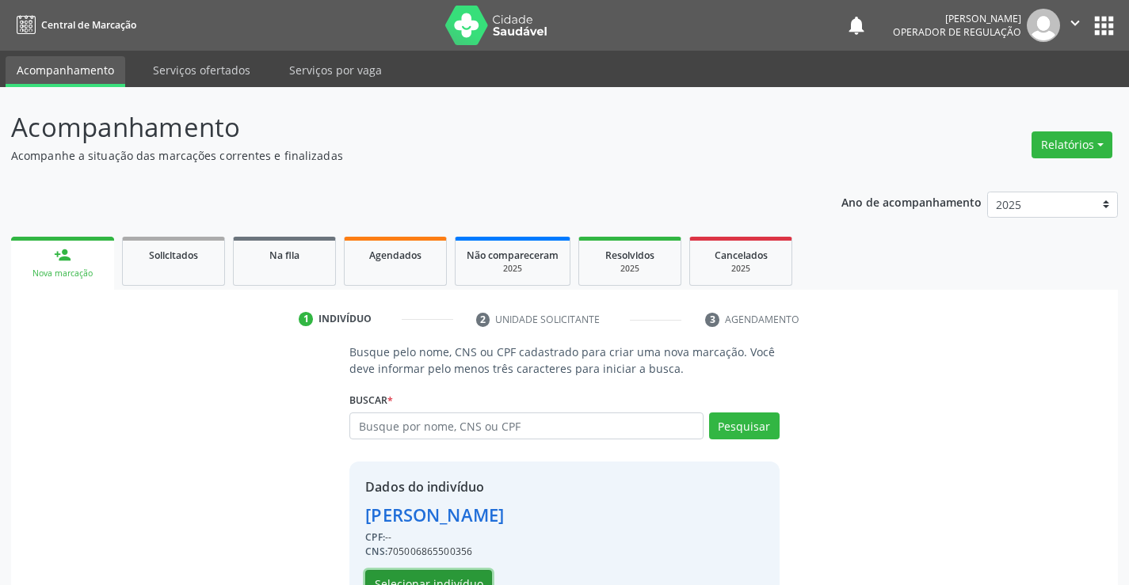
click at [429, 576] on button "Selecionar indivíduo" at bounding box center [428, 583] width 127 height 27
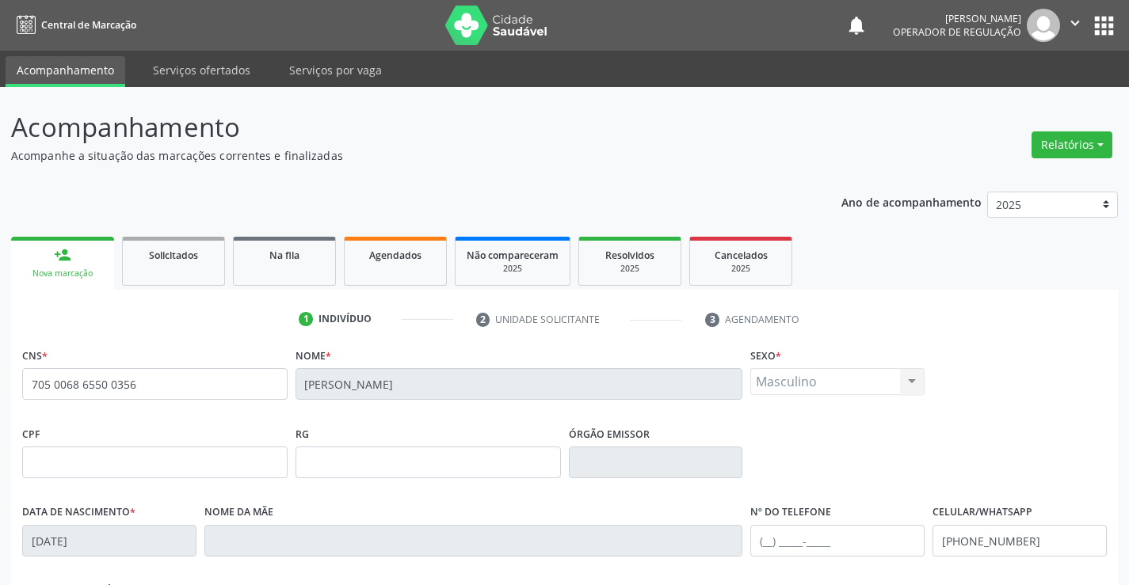
scroll to position [273, 0]
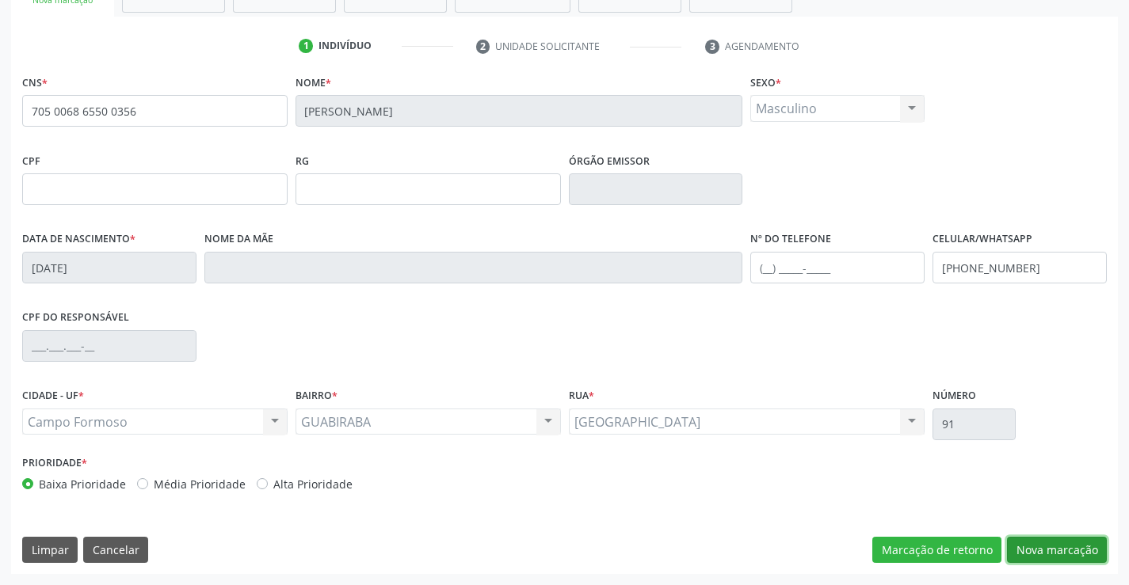
click at [1043, 543] on button "Nova marcação" at bounding box center [1057, 550] width 100 height 27
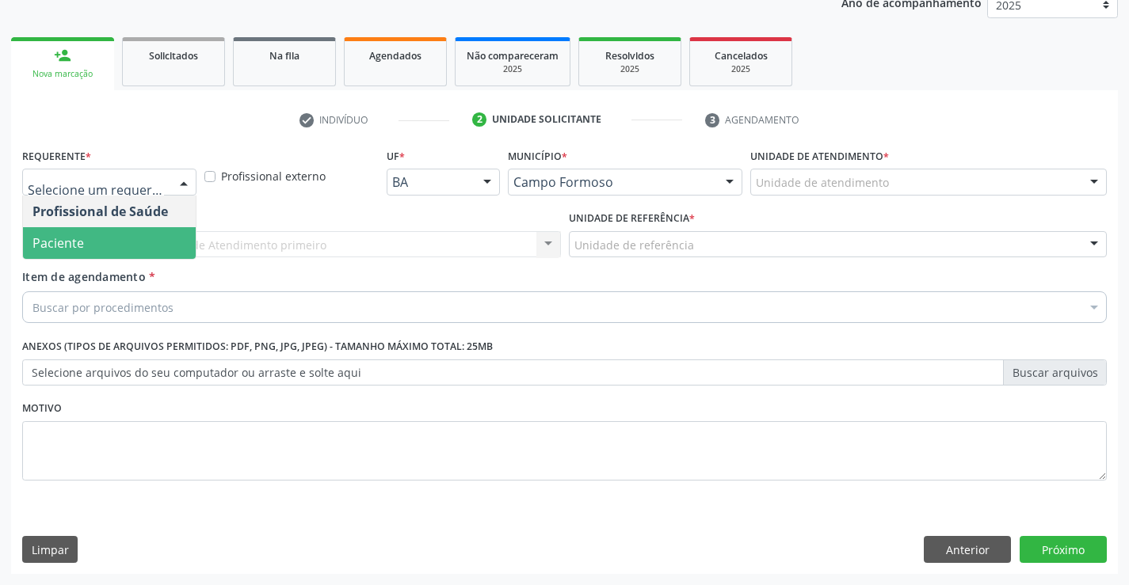
click at [97, 239] on span "Paciente" at bounding box center [109, 243] width 173 height 32
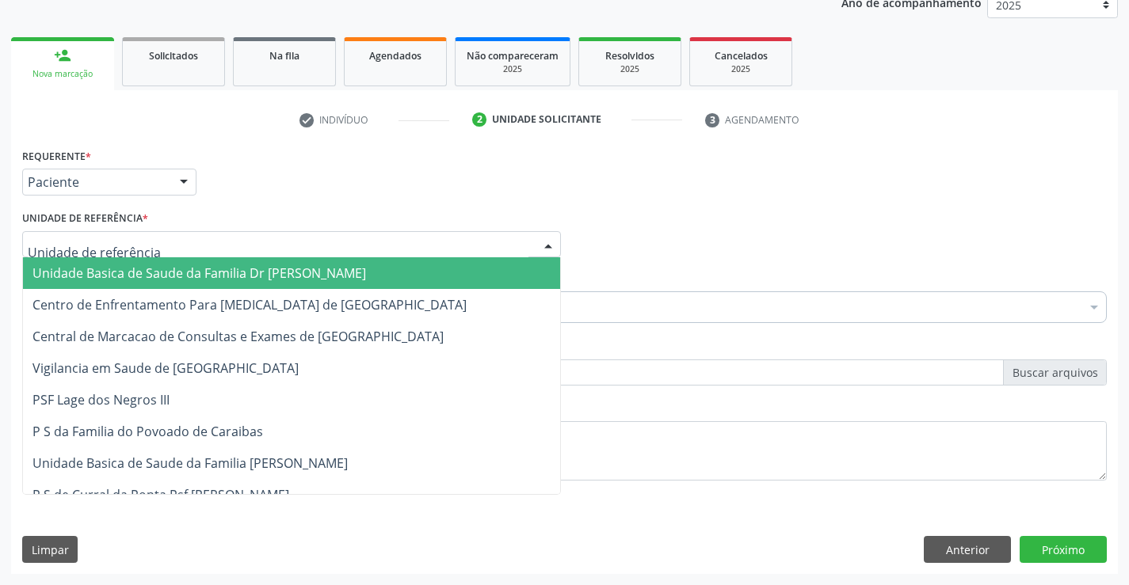
click at [116, 272] on span "Unidade Basica de Saude da Familia Dr [PERSON_NAME]" at bounding box center [199, 273] width 334 height 17
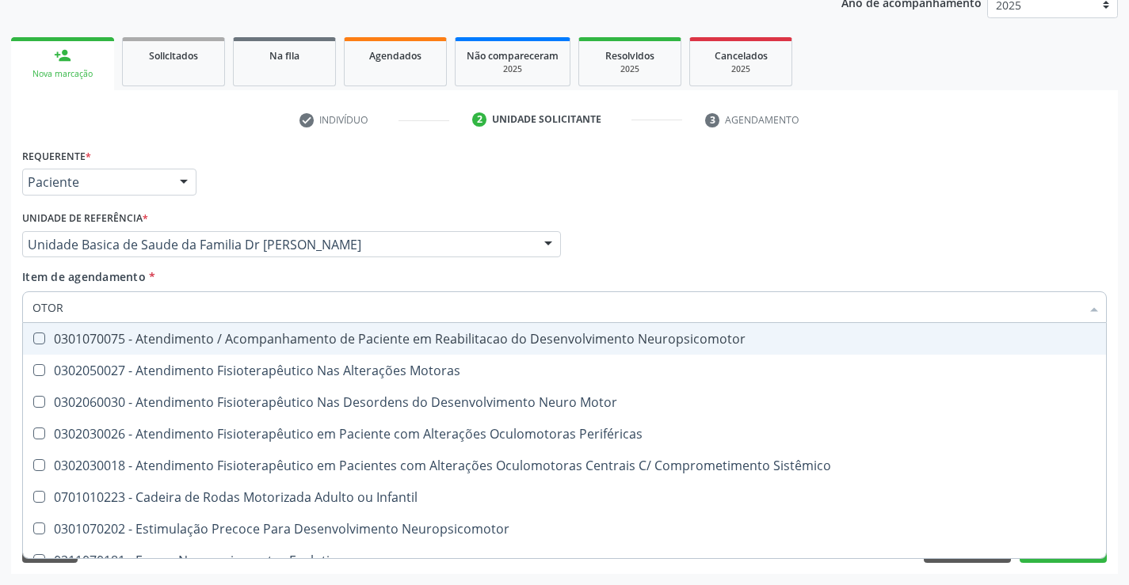
type input "OTORR"
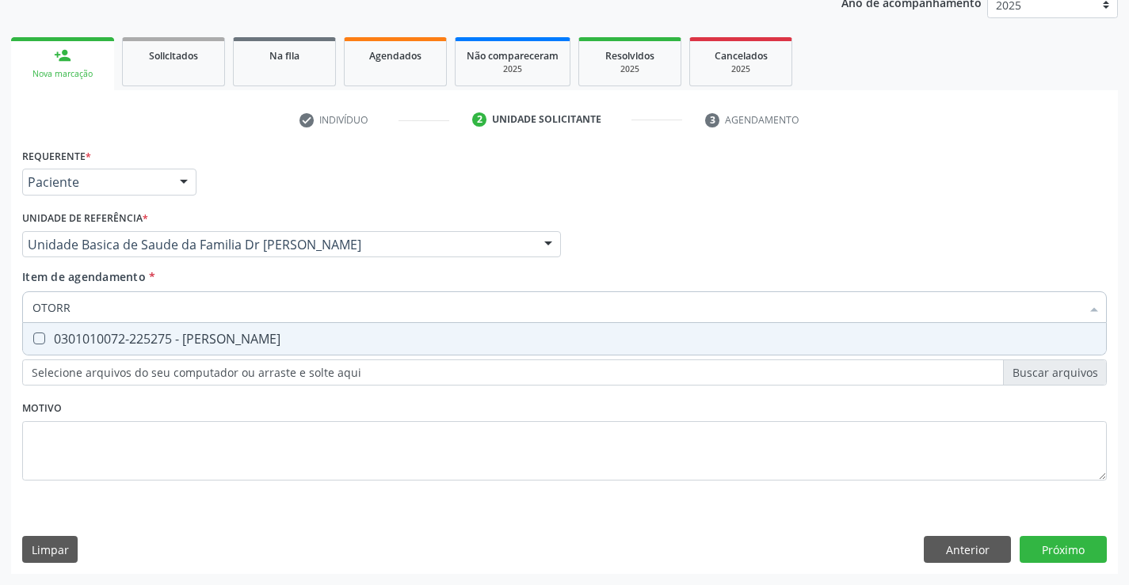
click at [173, 337] on div "0301010072-225275 - Médico Otorrinolaringologista" at bounding box center [564, 339] width 1064 height 13
checkbox Otorrinolaringologista "true"
click at [1125, 482] on div "Acompanhamento Acompanhe a situação das marcações correntes e finalizadas Relat…" at bounding box center [564, 237] width 1129 height 698
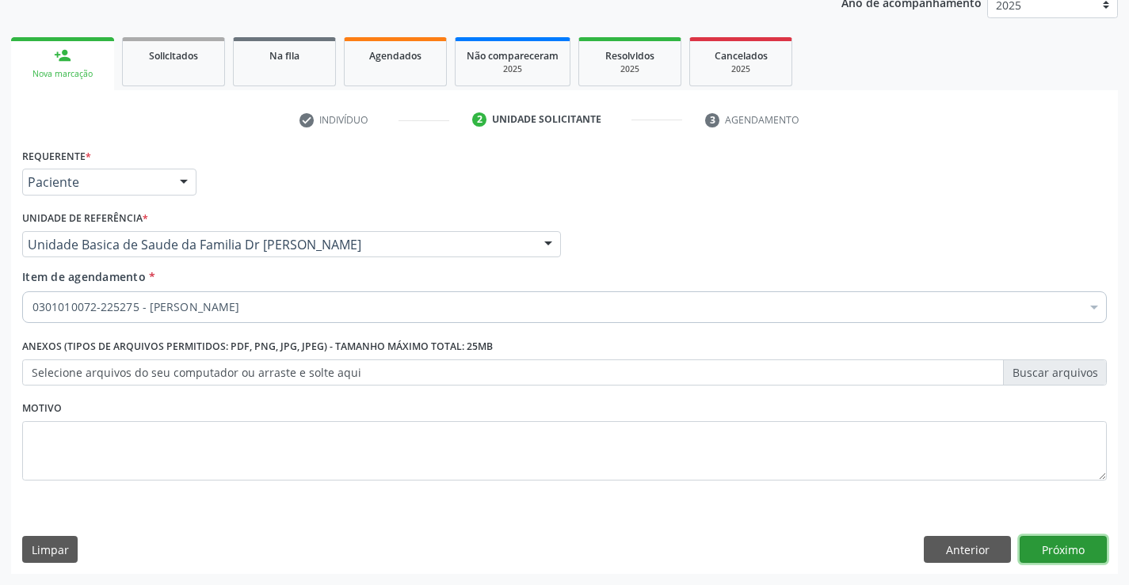
click at [1055, 553] on button "Próximo" at bounding box center [1063, 549] width 87 height 27
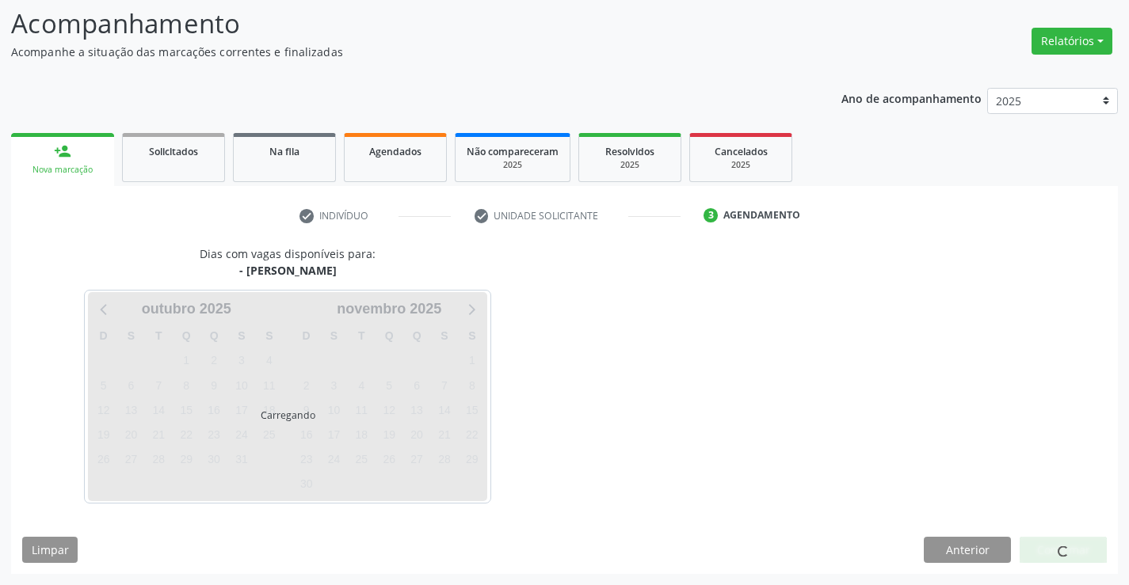
scroll to position [104, 0]
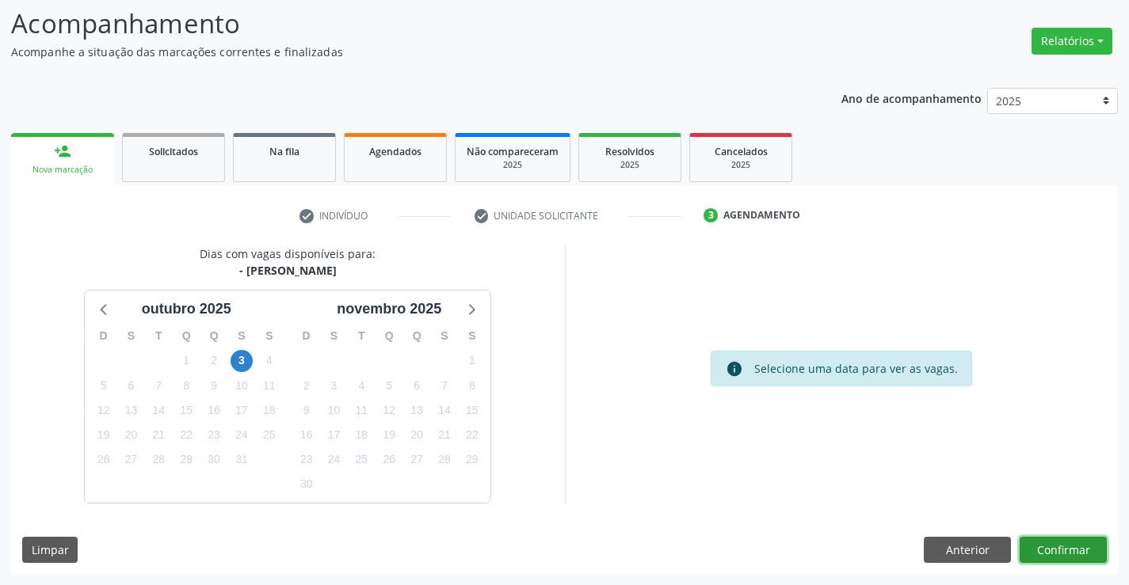
click at [1055, 553] on button "Confirmar" at bounding box center [1063, 550] width 87 height 27
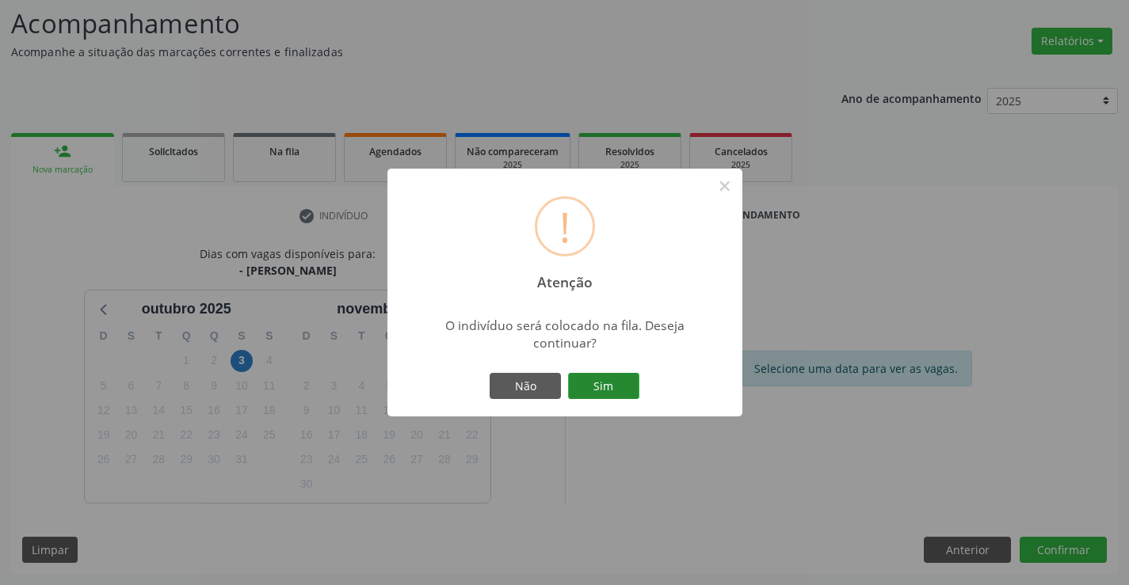
click at [593, 377] on button "Sim" at bounding box center [603, 386] width 71 height 27
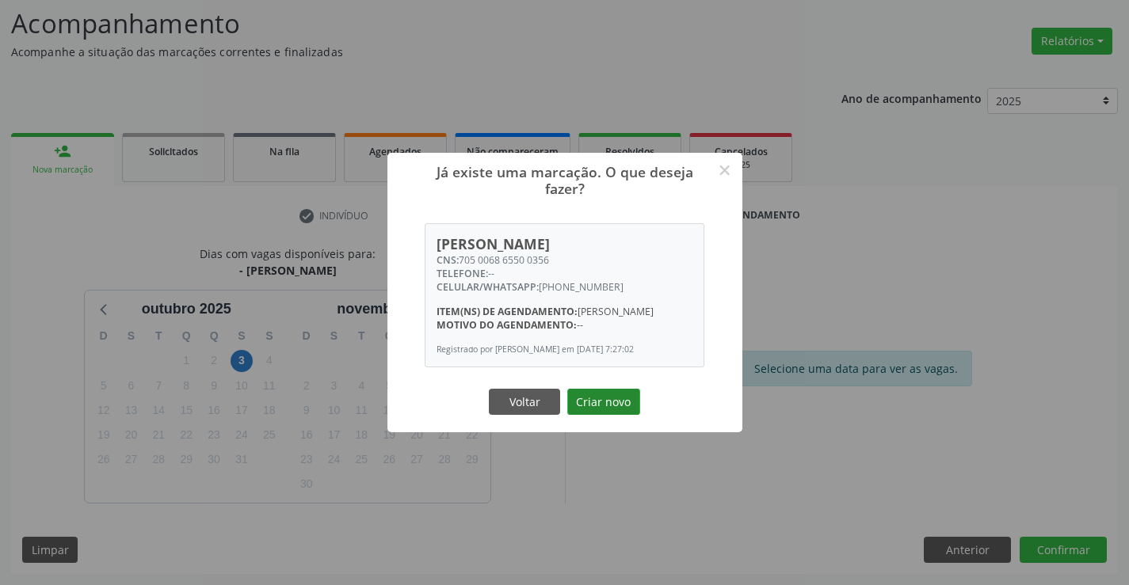
click at [600, 406] on button "Criar novo" at bounding box center [603, 402] width 73 height 27
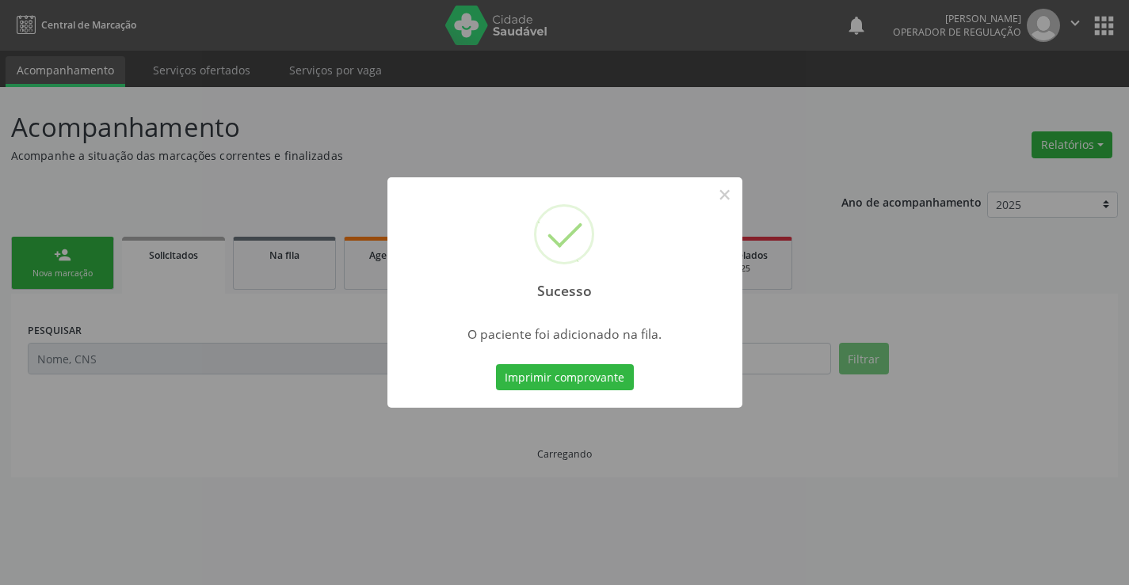
scroll to position [0, 0]
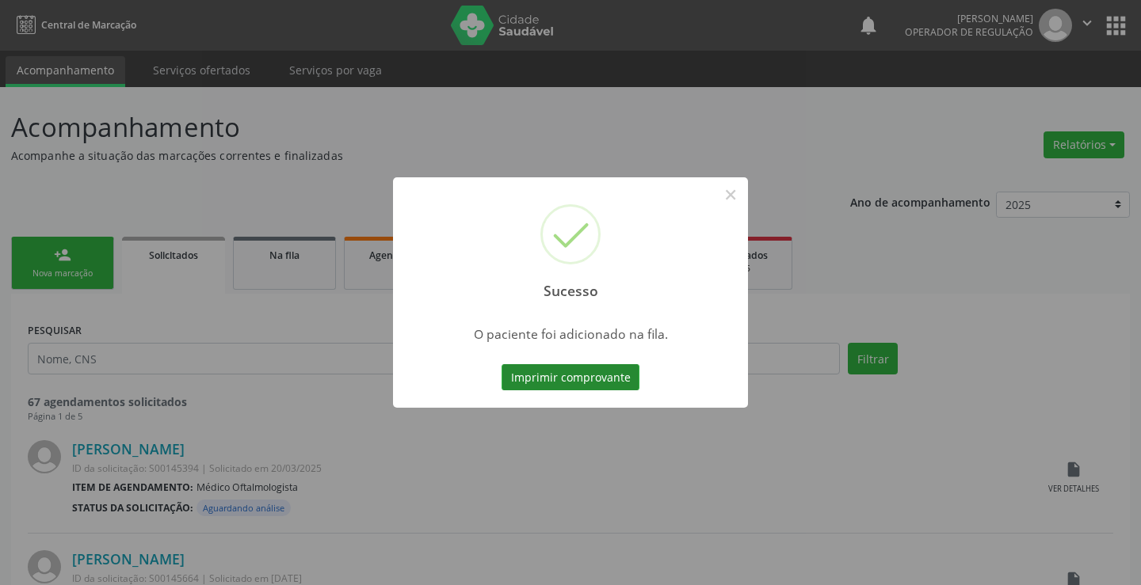
click at [567, 378] on button "Imprimir comprovante" at bounding box center [570, 377] width 138 height 27
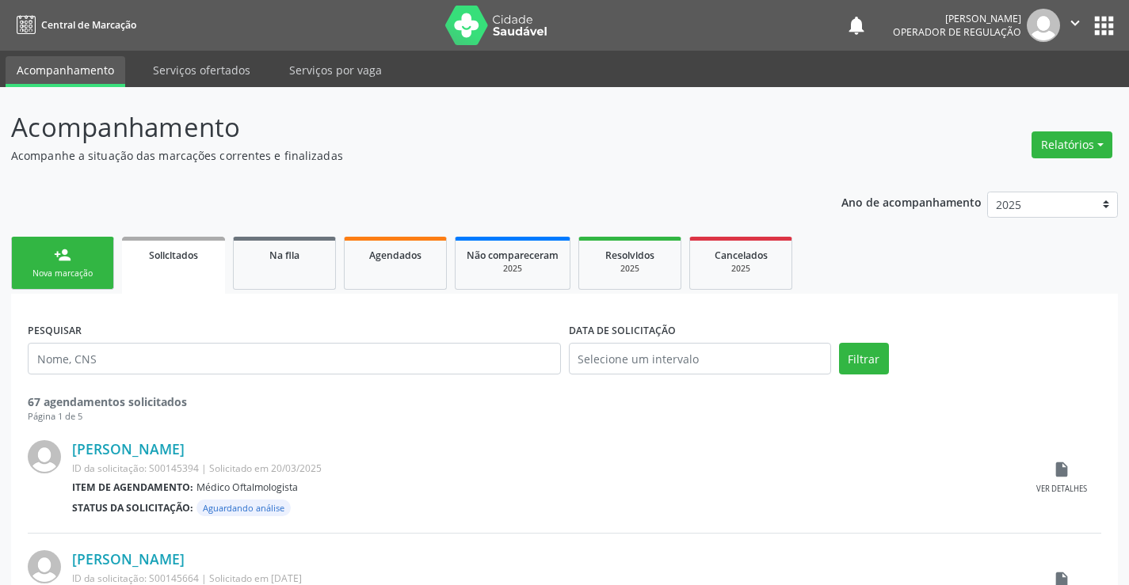
click at [78, 275] on div "Nova marcação" at bounding box center [62, 274] width 79 height 12
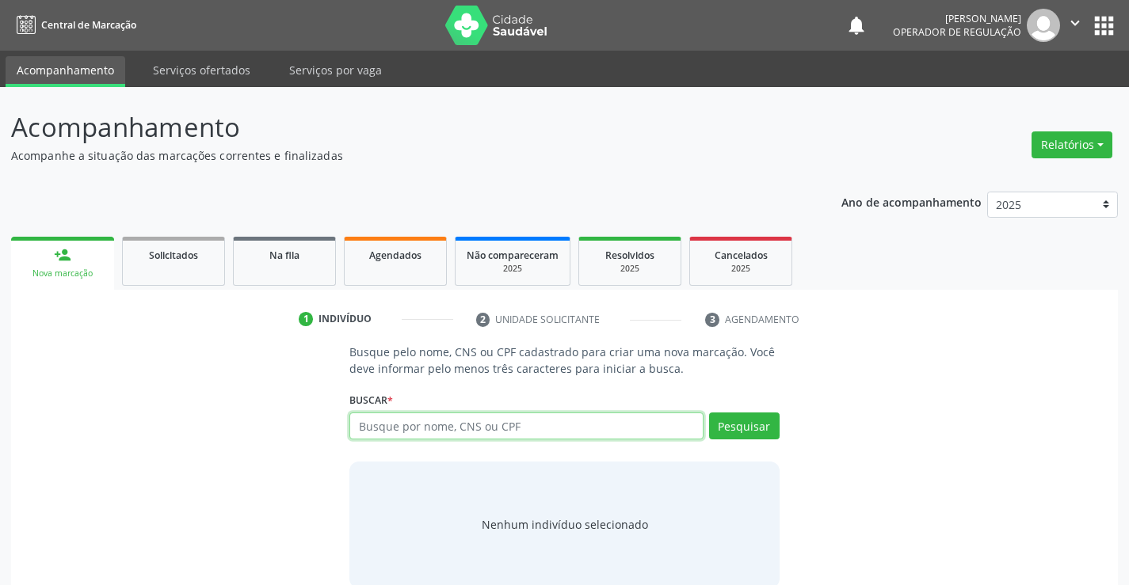
click at [491, 426] on input "text" at bounding box center [525, 426] width 353 height 27
type input "708600090547181"
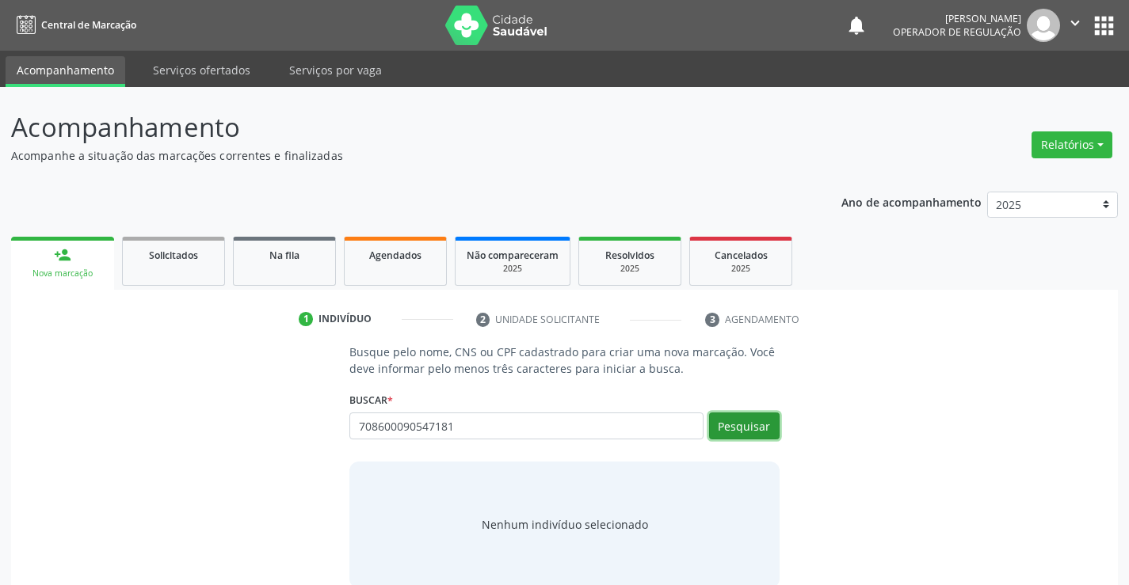
click at [741, 426] on button "Pesquisar" at bounding box center [744, 426] width 71 height 27
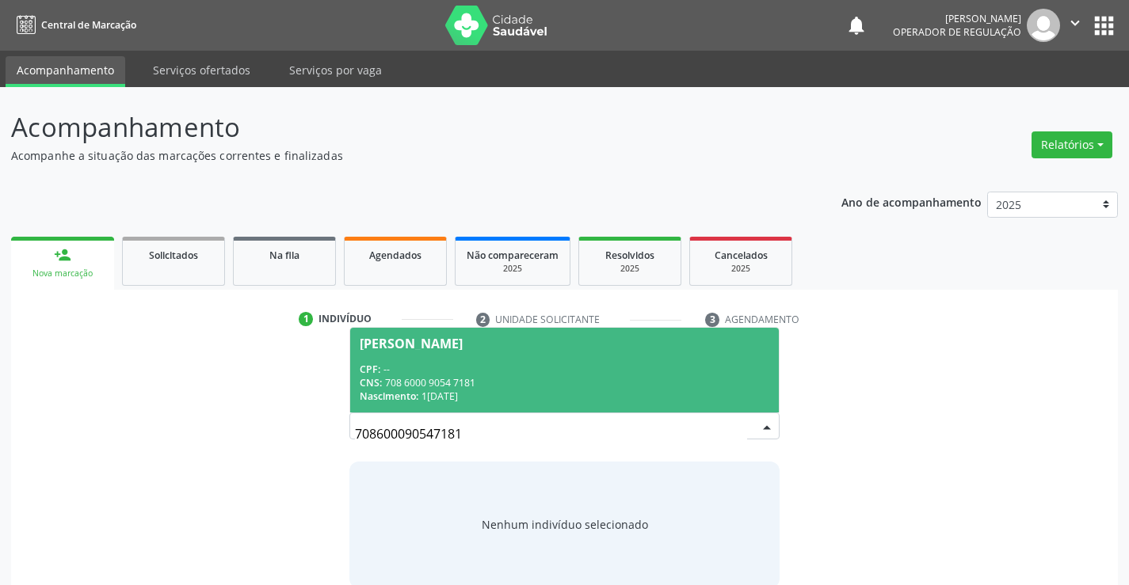
click at [517, 360] on span "Helena Elizia Gonçalves da Silva CPF: -- CNS: 708 6000 9054 7181 Nascimento: 12…" at bounding box center [564, 370] width 428 height 85
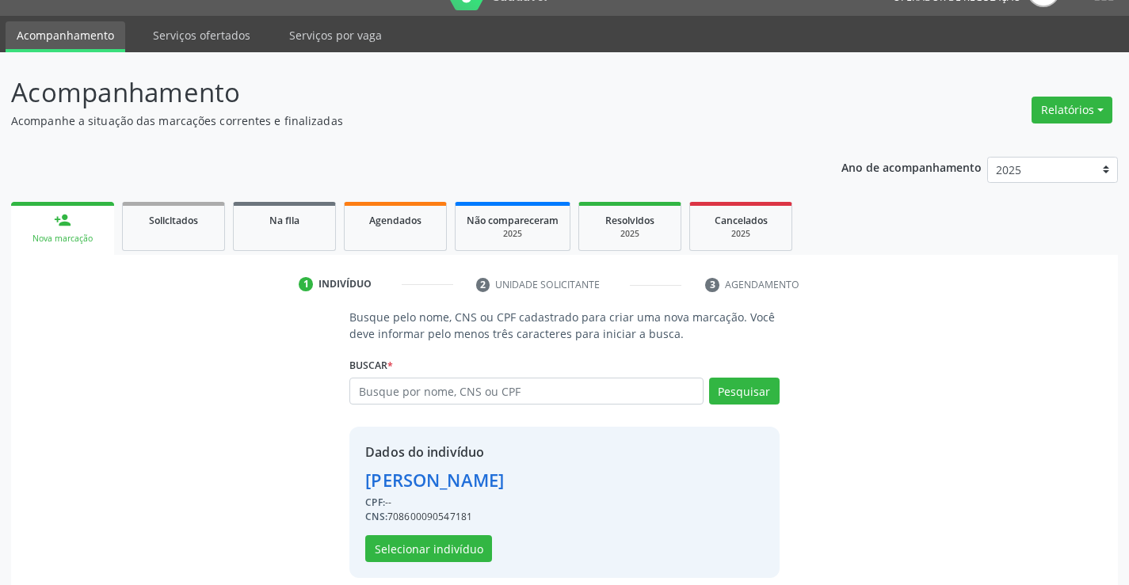
scroll to position [50, 0]
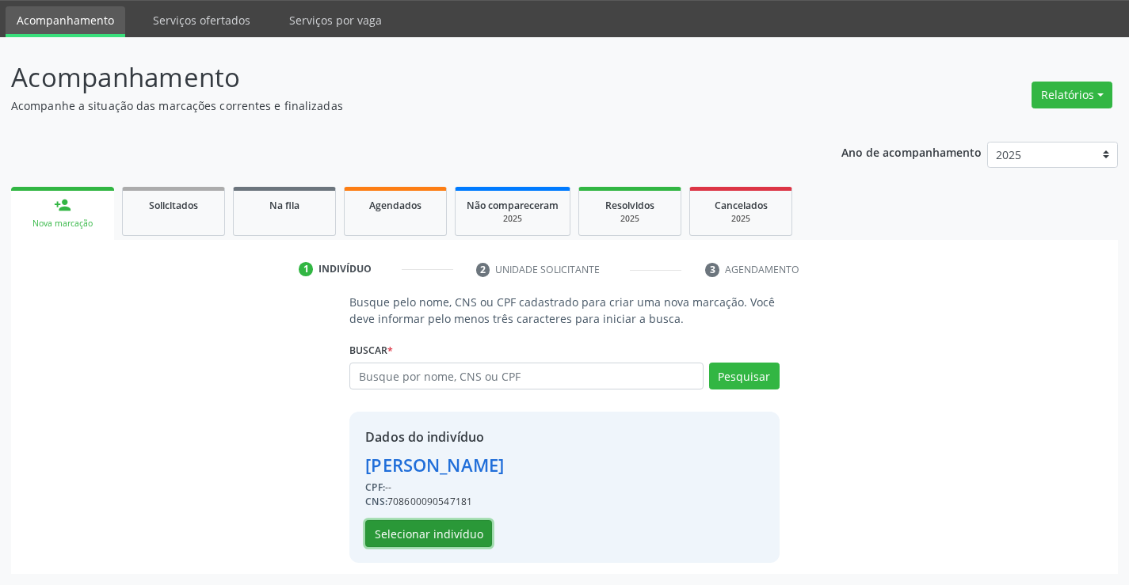
click at [444, 527] on button "Selecionar indivíduo" at bounding box center [428, 533] width 127 height 27
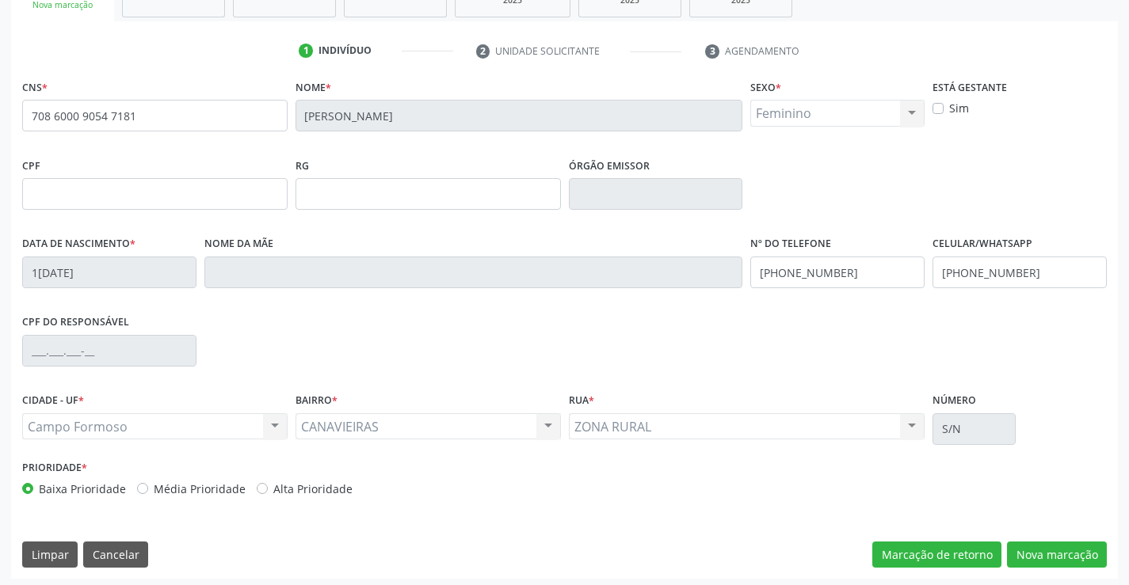
scroll to position [273, 0]
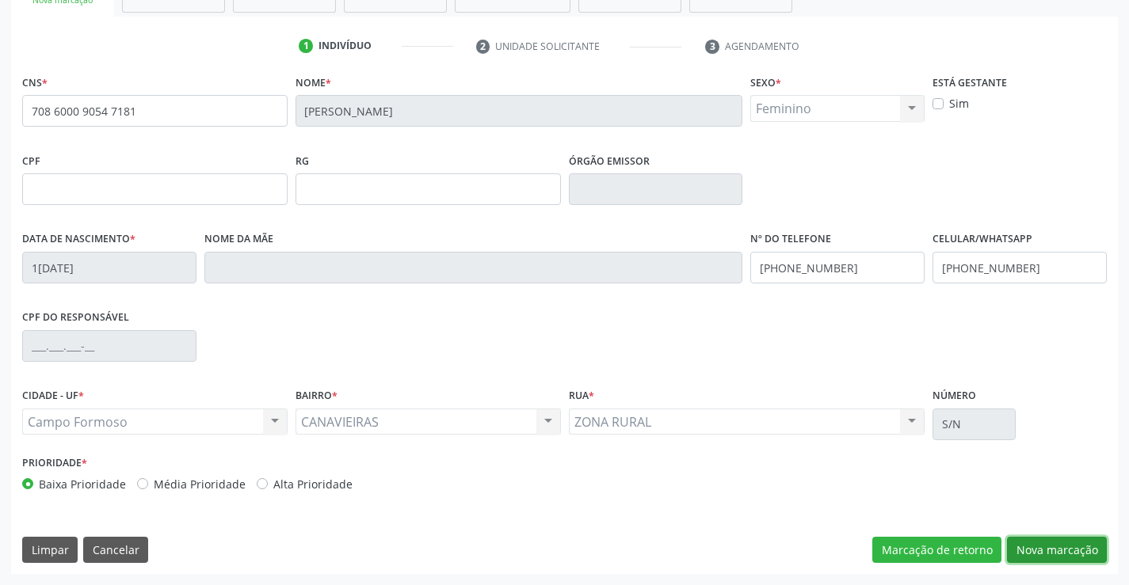
click at [1047, 547] on button "Nova marcação" at bounding box center [1057, 550] width 100 height 27
click at [0, 0] on button "Próximo" at bounding box center [0, 0] width 0 height 0
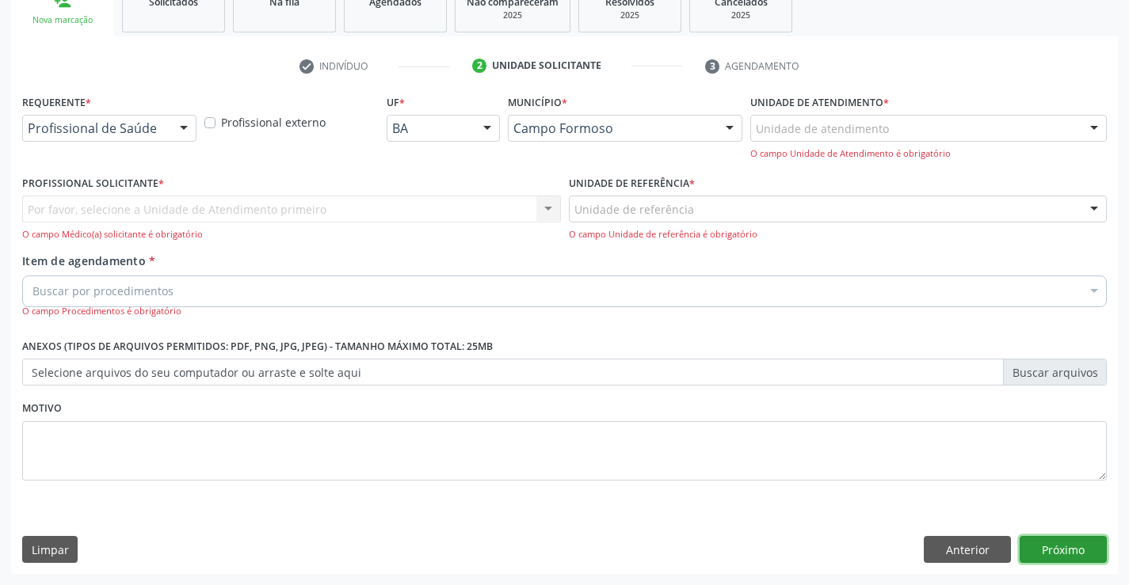
scroll to position [200, 0]
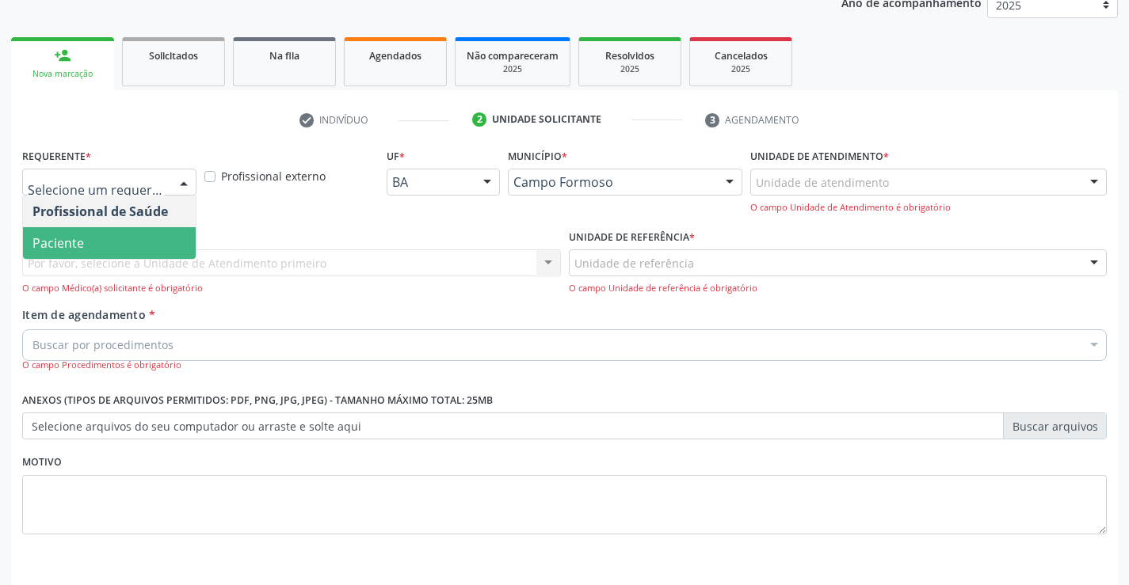
click at [90, 246] on span "Paciente" at bounding box center [109, 243] width 173 height 32
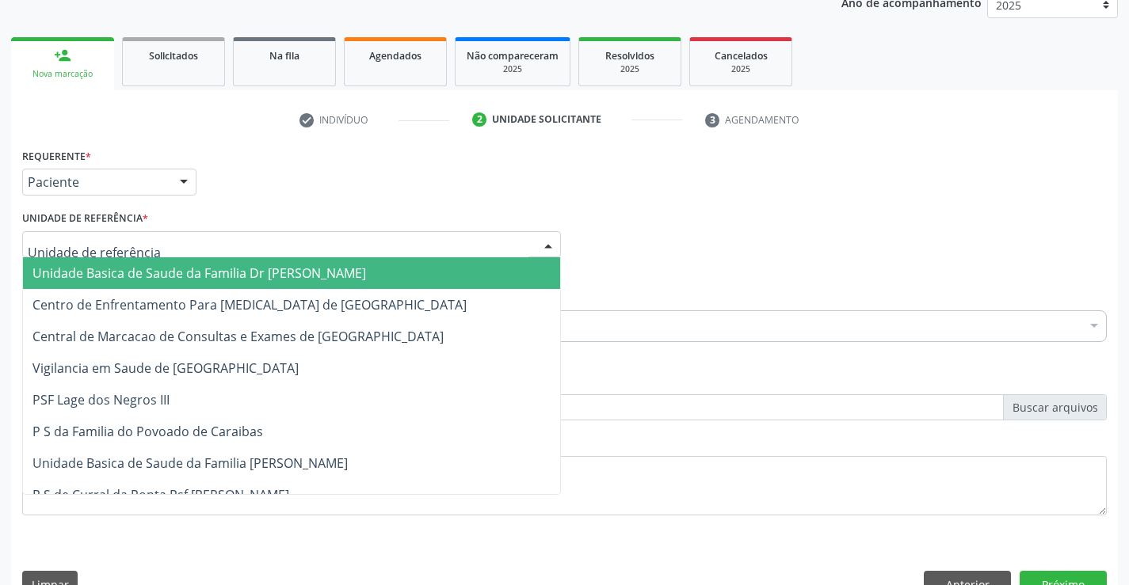
click at [124, 266] on span "Unidade Basica de Saude da Familia Dr [PERSON_NAME]" at bounding box center [199, 273] width 334 height 17
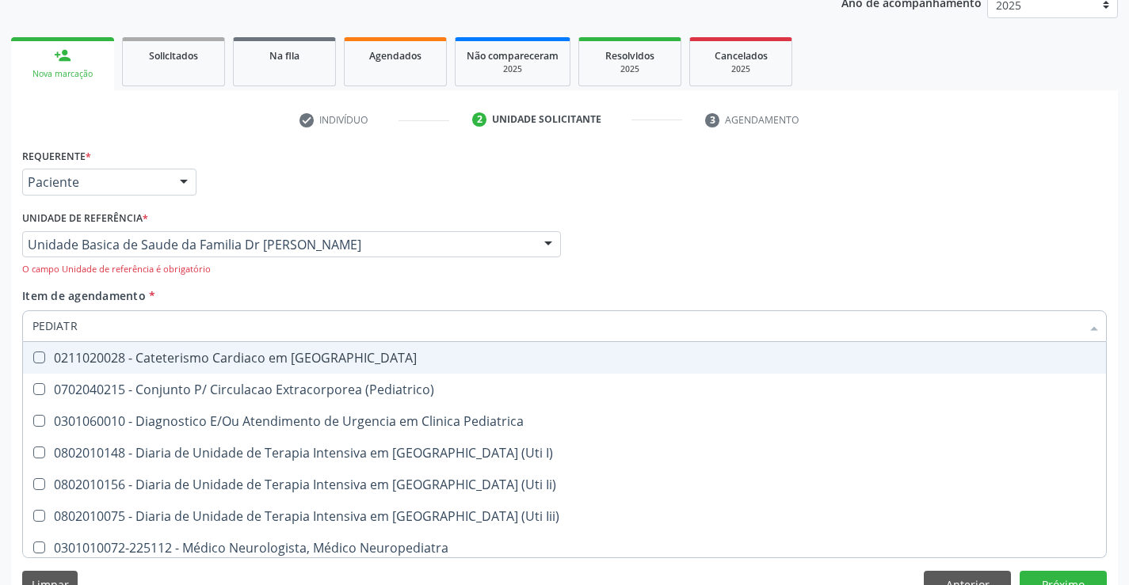
type input "PEDIATRA"
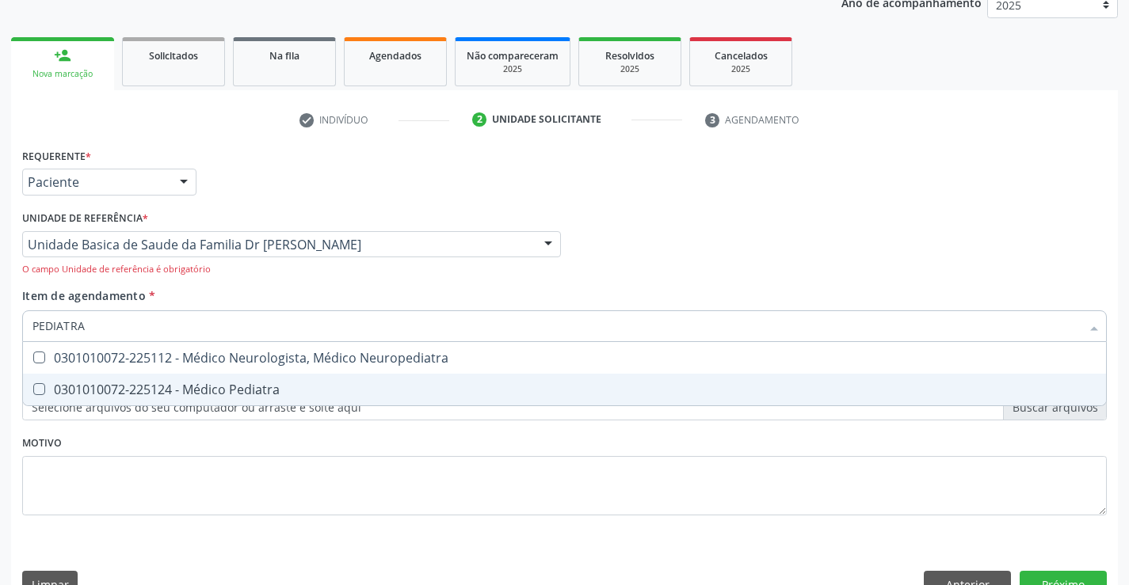
click at [213, 384] on div "0301010072-225124 - Médico Pediatra" at bounding box center [564, 389] width 1064 height 13
checkbox Pediatra "true"
click at [1054, 579] on button "Próximo" at bounding box center [1063, 584] width 87 height 27
click at [1054, 579] on div "Acompanhamento Acompanhe a situação das marcações correntes e finalizadas Relat…" at bounding box center [564, 254] width 1129 height 733
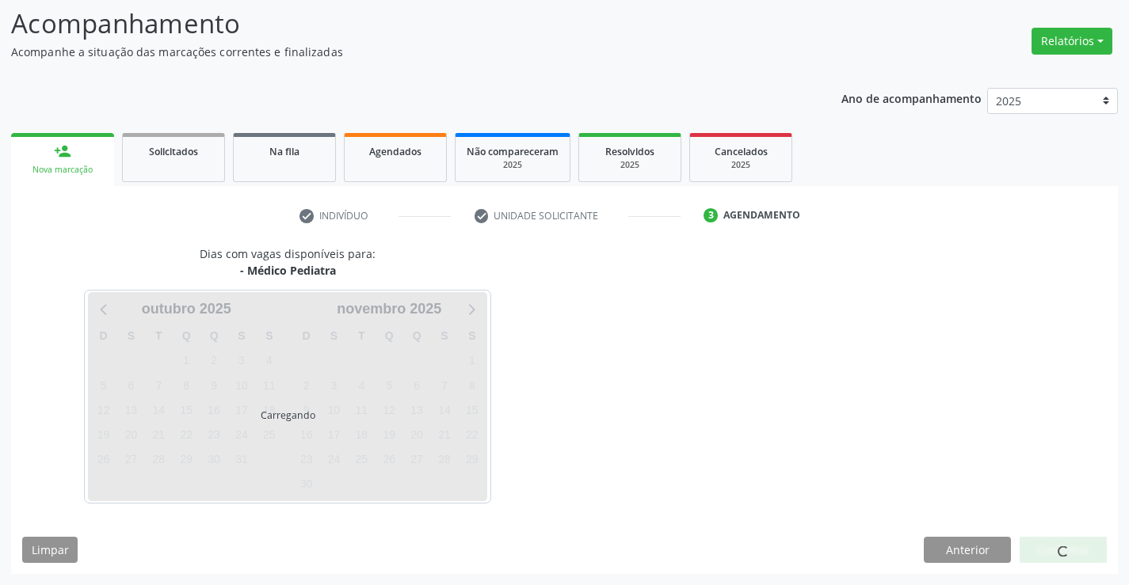
scroll to position [104, 0]
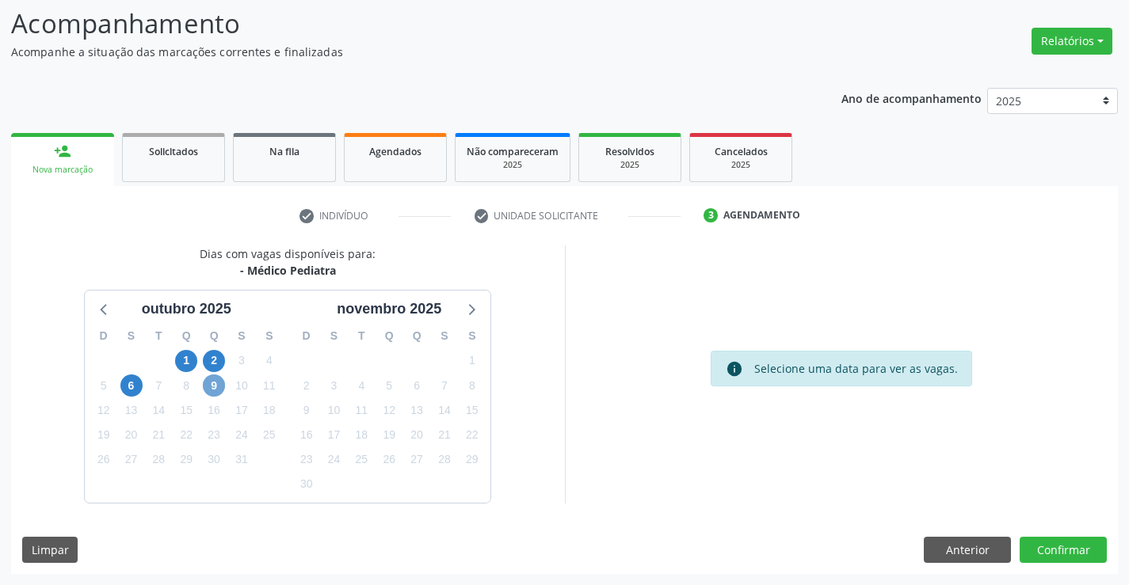
click at [212, 387] on span "9" at bounding box center [214, 386] width 22 height 22
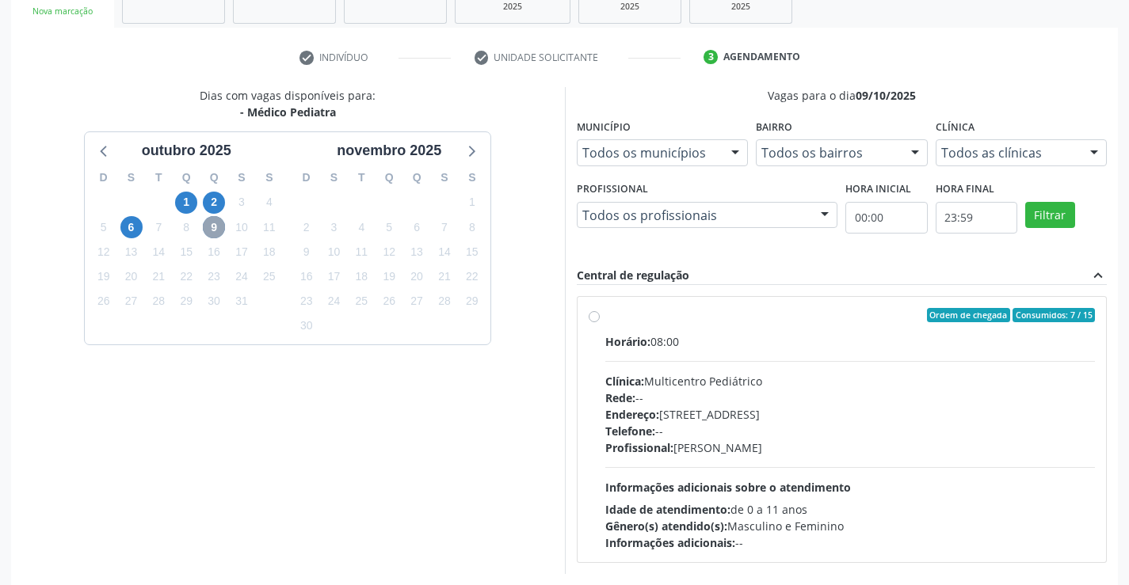
scroll to position [333, 0]
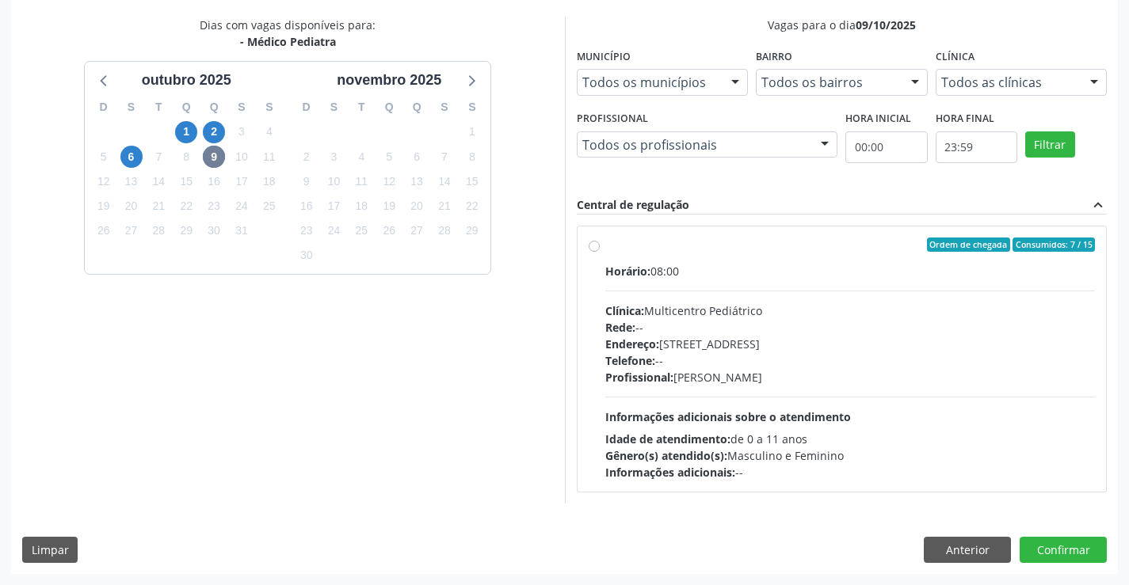
click at [714, 260] on label "Ordem de chegada Consumidos: 7 / 15 Horário: 08:00 Clínica: Multicentro Pediátr…" at bounding box center [850, 359] width 490 height 243
click at [600, 252] on input "Ordem de chegada Consumidos: 7 / 15 Horário: 08:00 Clínica: Multicentro Pediátr…" at bounding box center [594, 245] width 11 height 14
radio input "true"
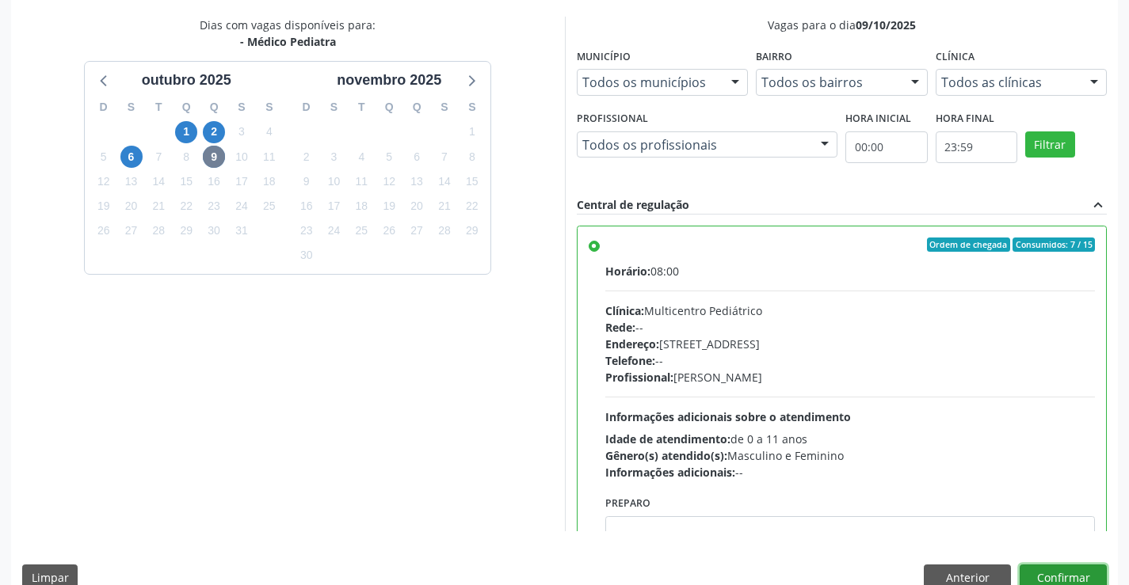
click at [1058, 571] on button "Confirmar" at bounding box center [1063, 578] width 87 height 27
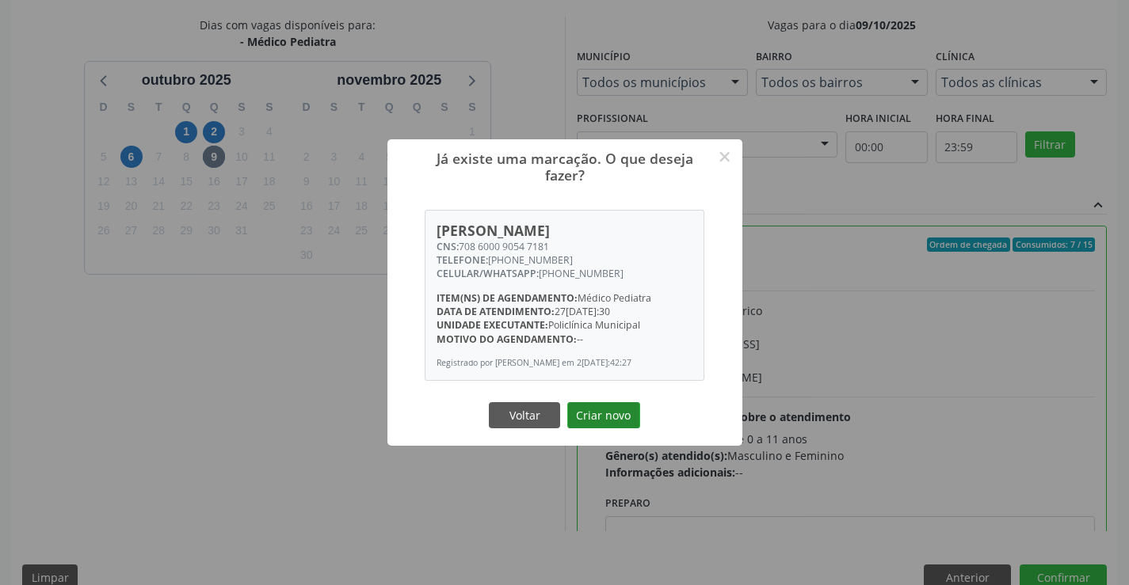
click at [589, 406] on button "Criar novo" at bounding box center [603, 415] width 73 height 27
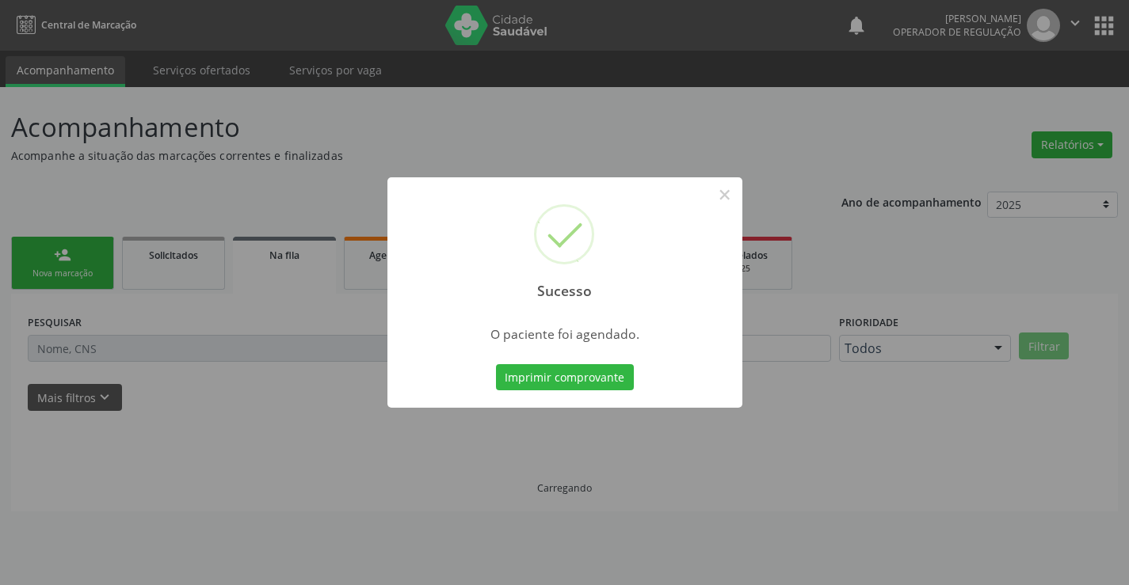
scroll to position [0, 0]
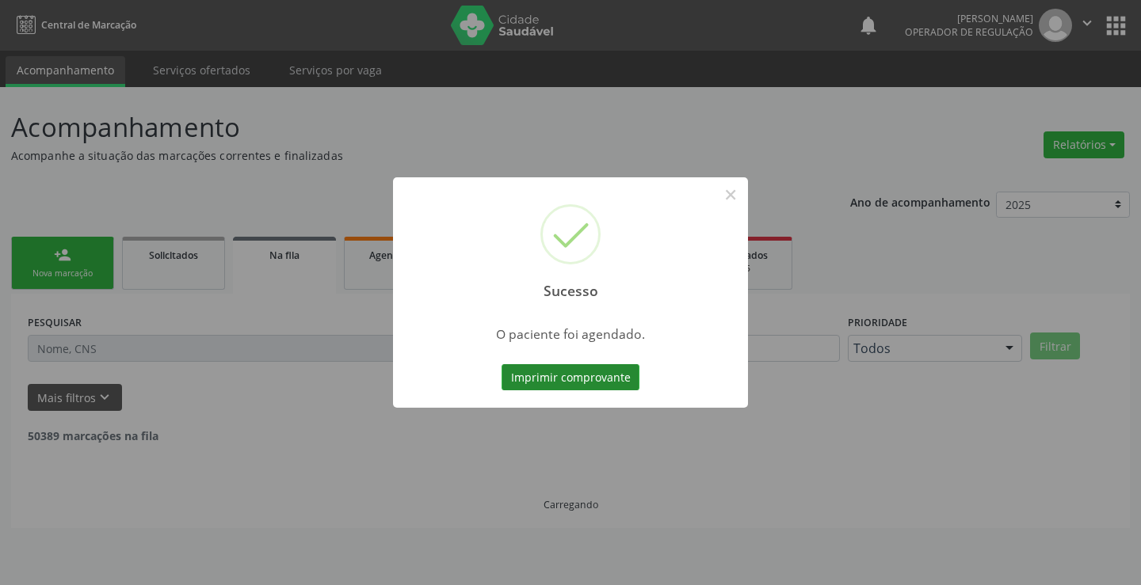
click at [591, 377] on button "Imprimir comprovante" at bounding box center [570, 377] width 138 height 27
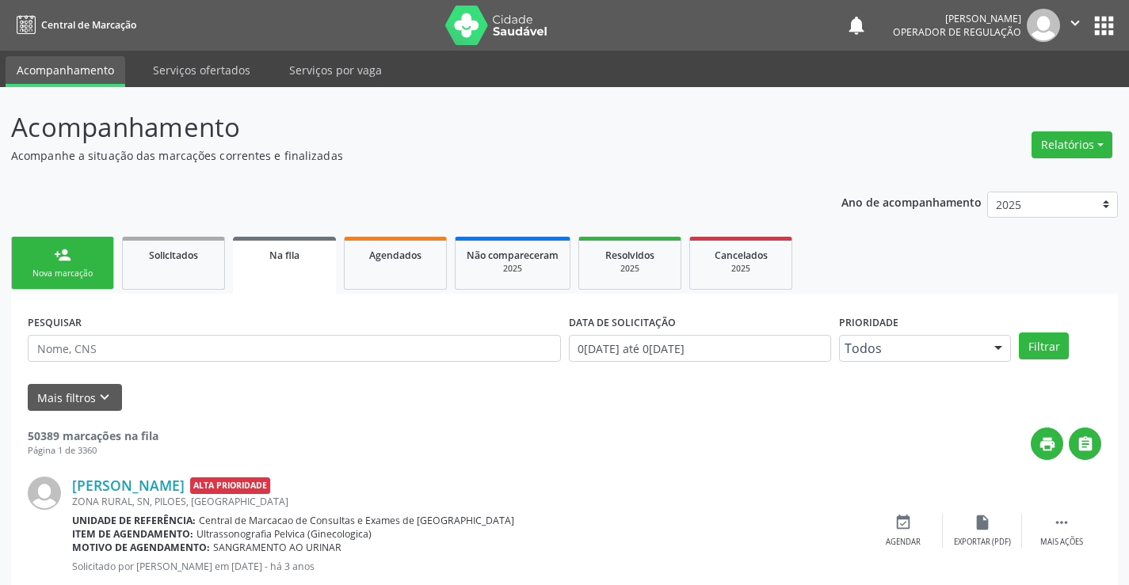
click at [80, 262] on link "person_add Nova marcação" at bounding box center [62, 263] width 103 height 53
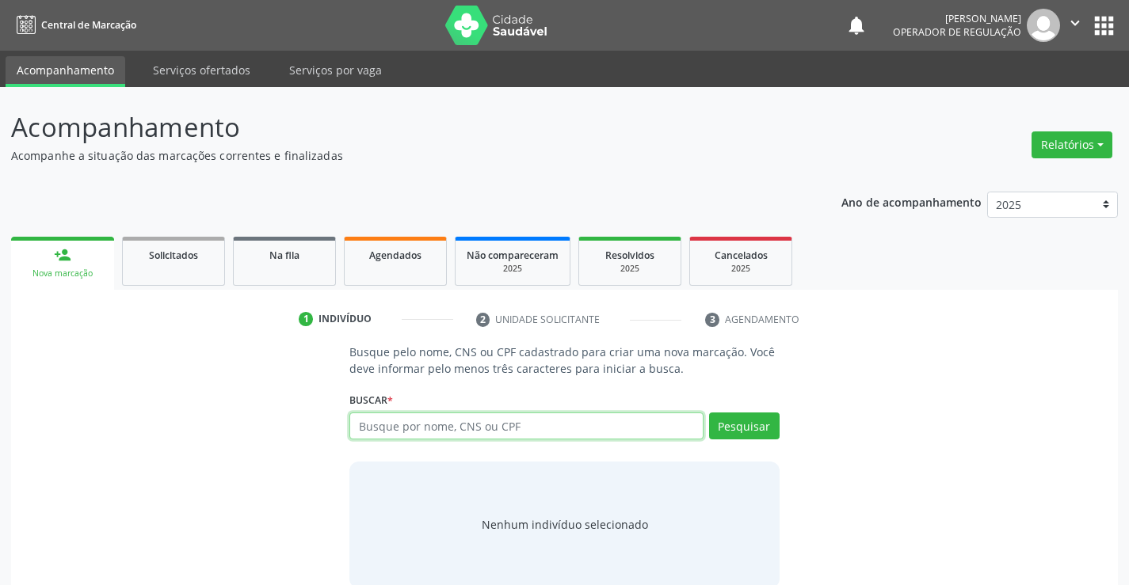
click at [493, 430] on input "text" at bounding box center [525, 426] width 353 height 27
type input "708609019364787"
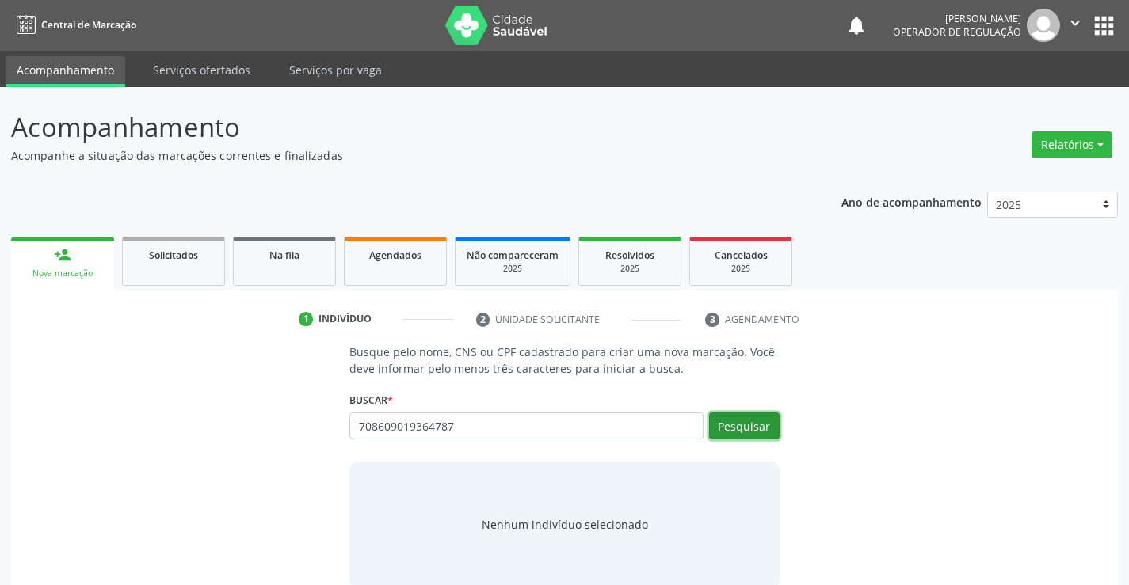
click at [741, 418] on button "Pesquisar" at bounding box center [744, 426] width 71 height 27
type input "708609019364787"
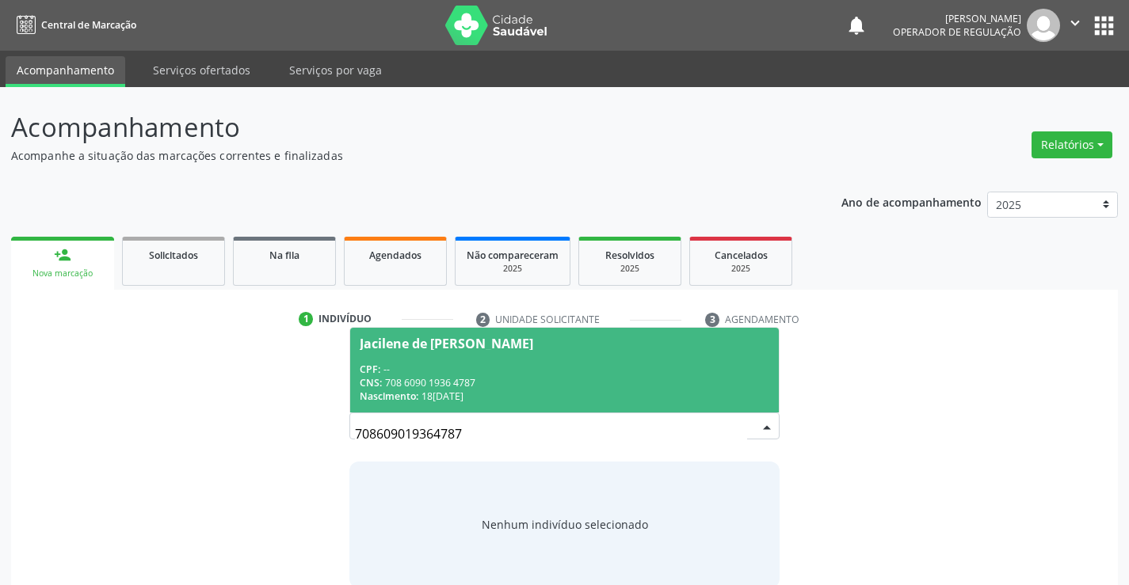
click at [512, 363] on div "CPF: --" at bounding box center [564, 369] width 409 height 13
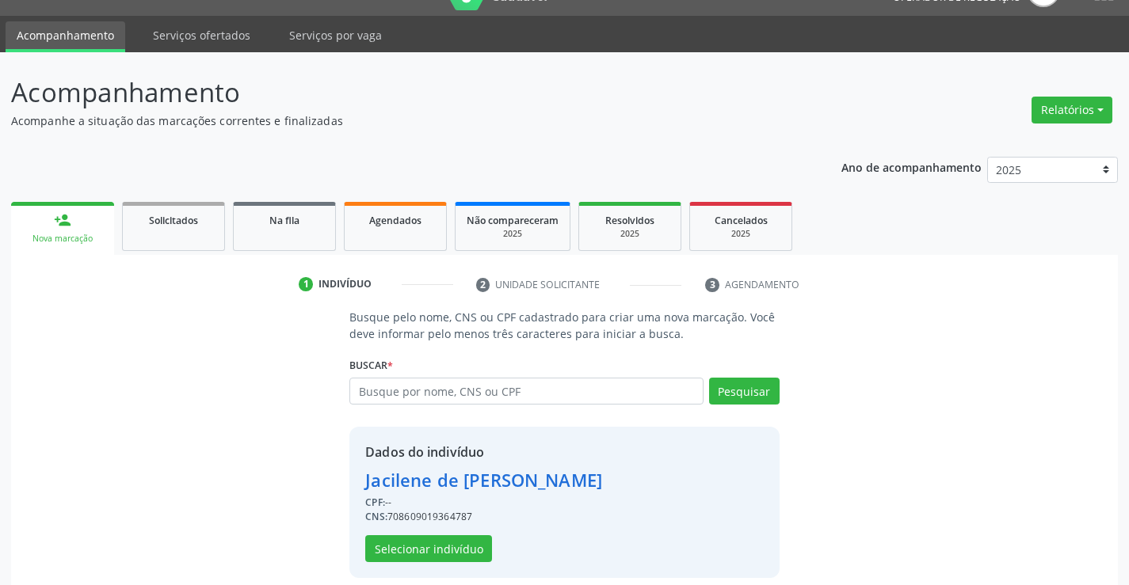
scroll to position [50, 0]
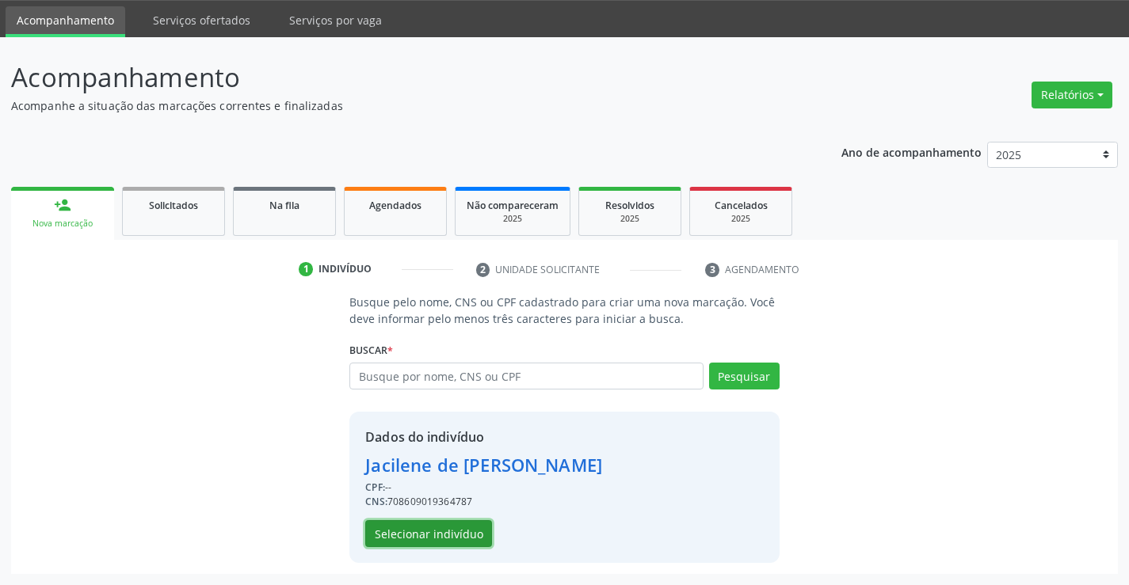
click at [421, 530] on button "Selecionar indivíduo" at bounding box center [428, 533] width 127 height 27
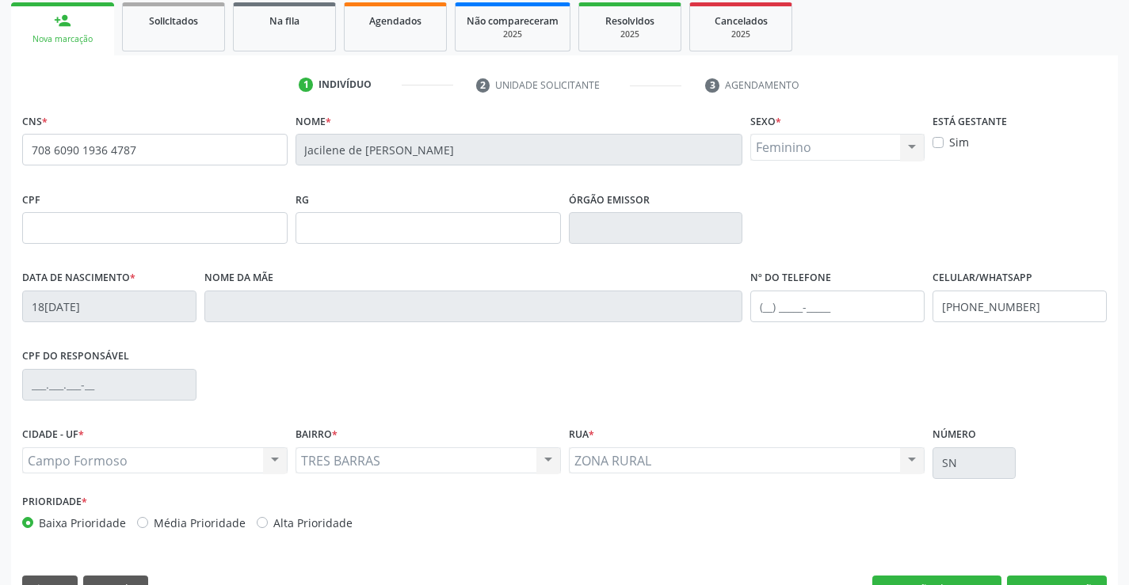
scroll to position [273, 0]
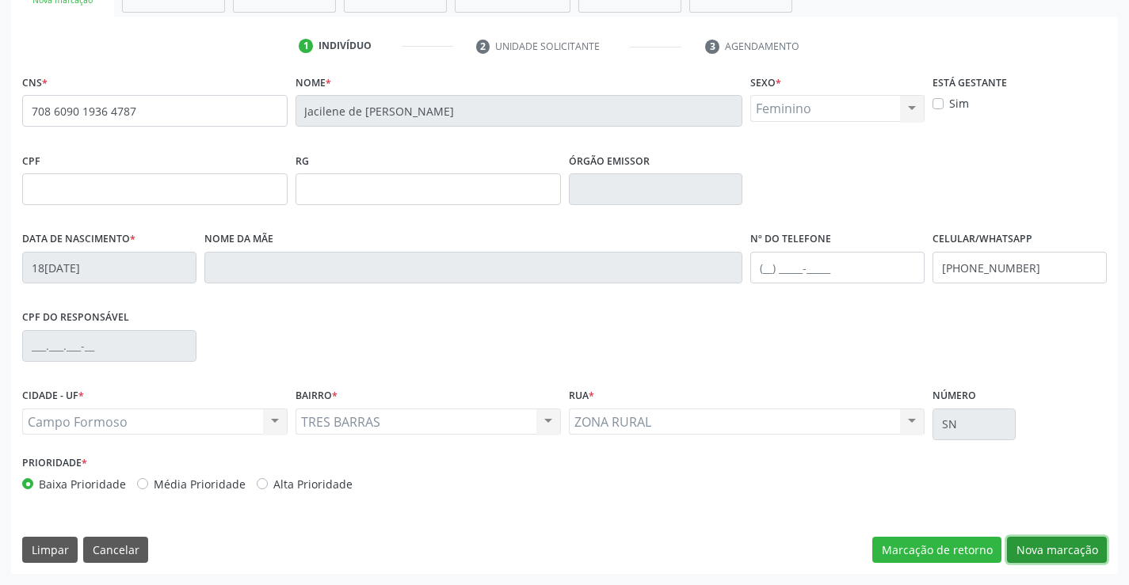
click at [1048, 549] on button "Nova marcação" at bounding box center [1057, 550] width 100 height 27
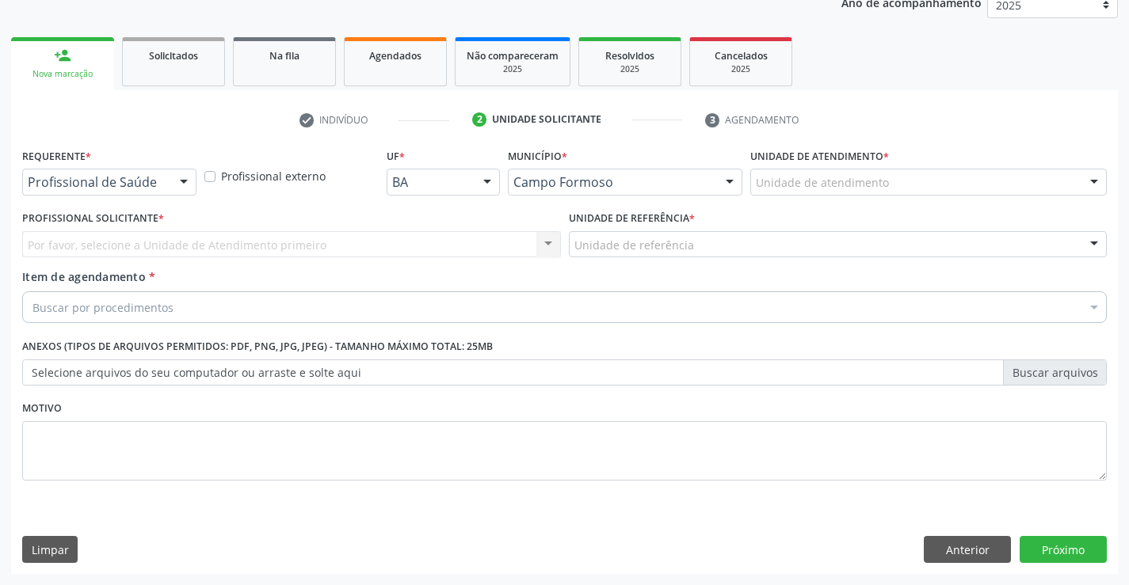
scroll to position [200, 0]
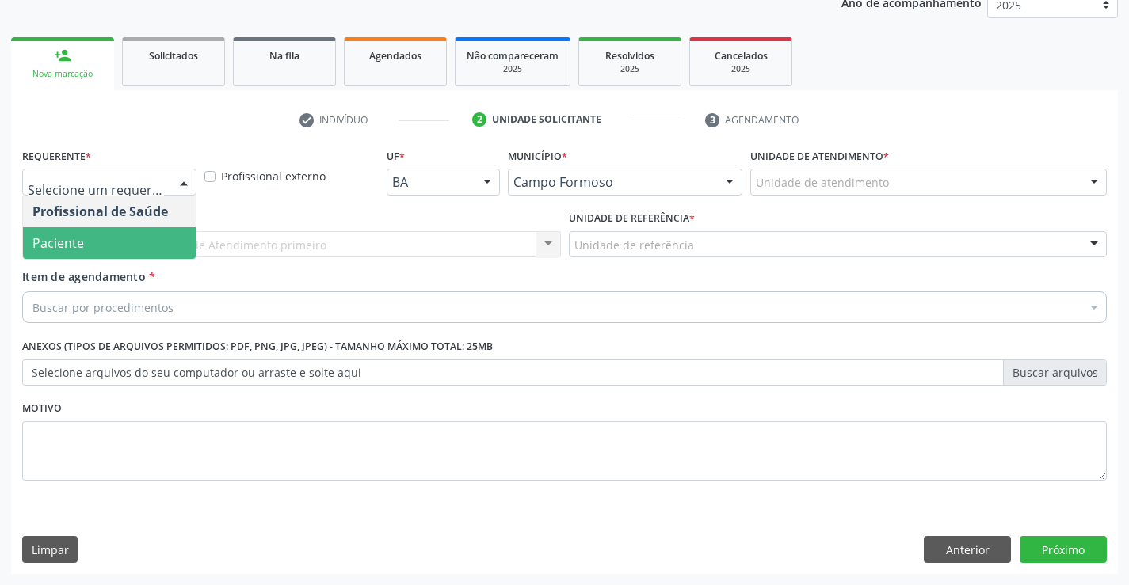
click at [99, 242] on span "Paciente" at bounding box center [109, 243] width 173 height 32
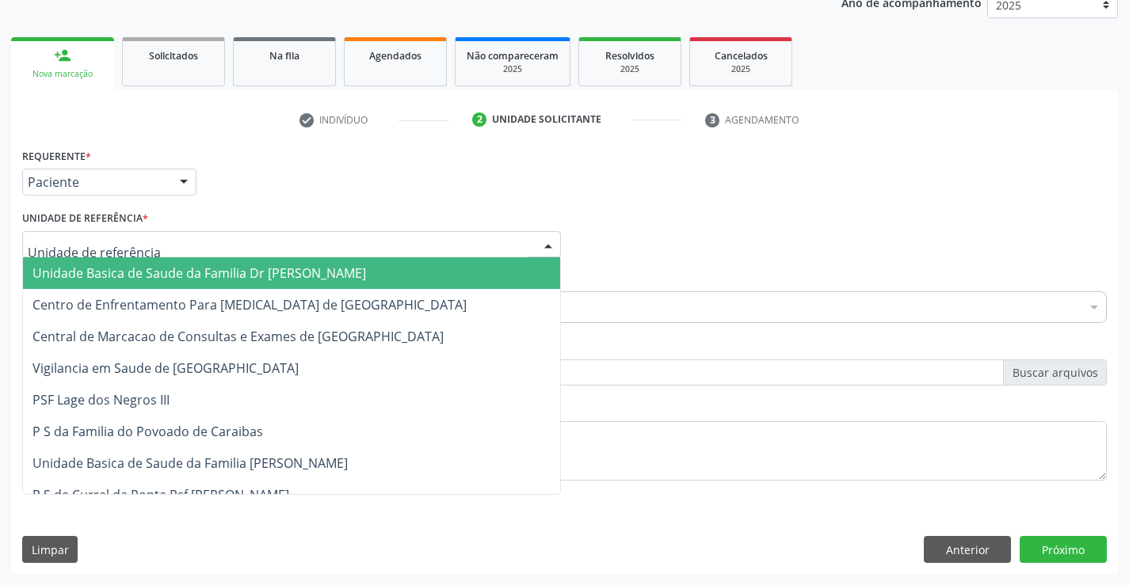
click at [162, 276] on span "Unidade Basica de Saude da Familia Dr [PERSON_NAME]" at bounding box center [199, 273] width 334 height 17
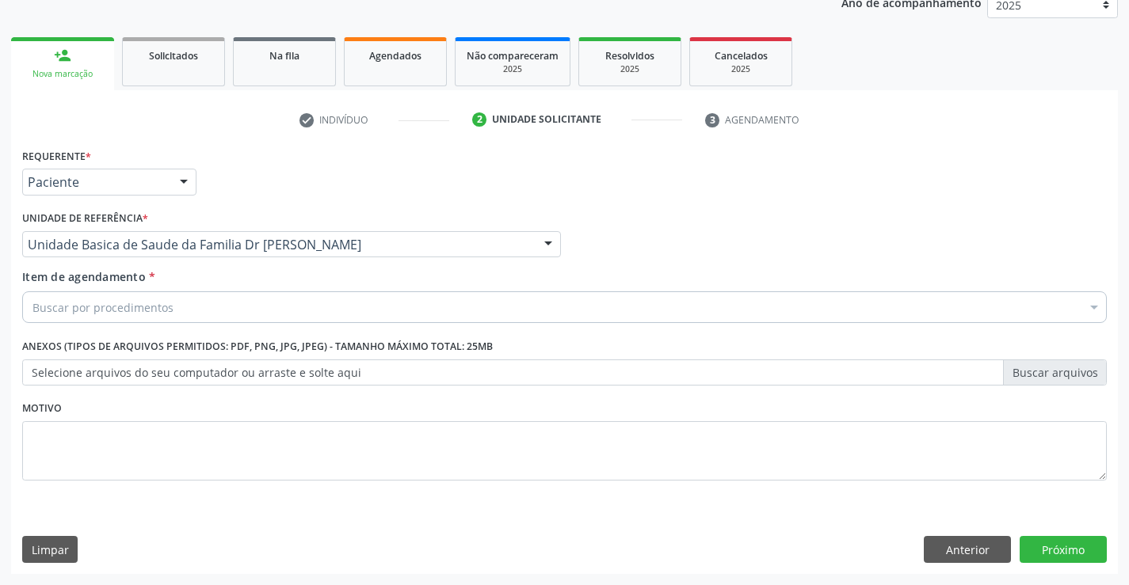
click at [183, 314] on div "Buscar por procedimentos" at bounding box center [564, 308] width 1085 height 32
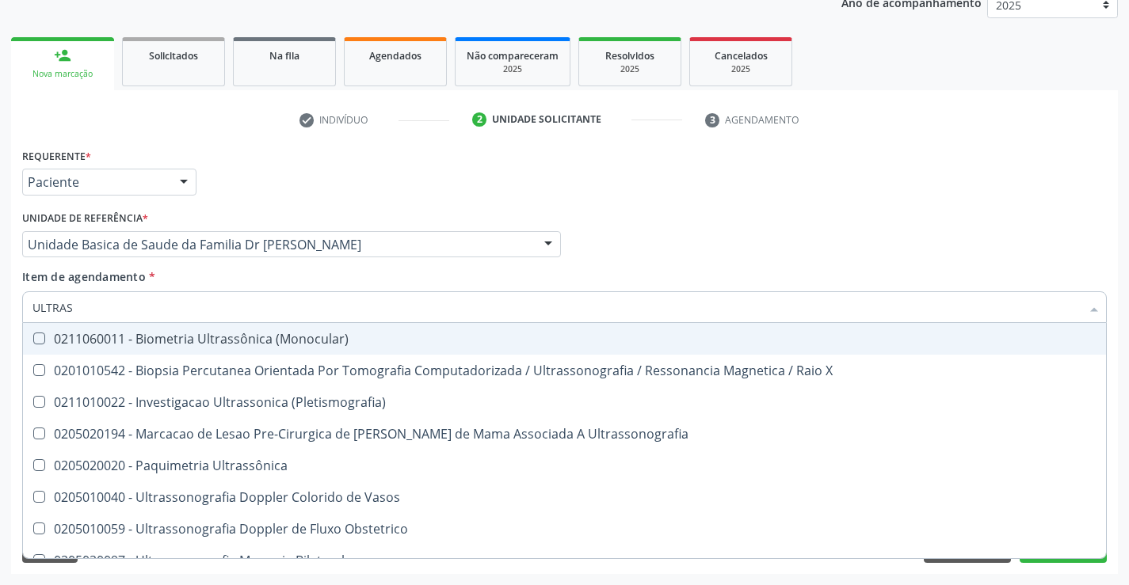
type input "ULTRASS"
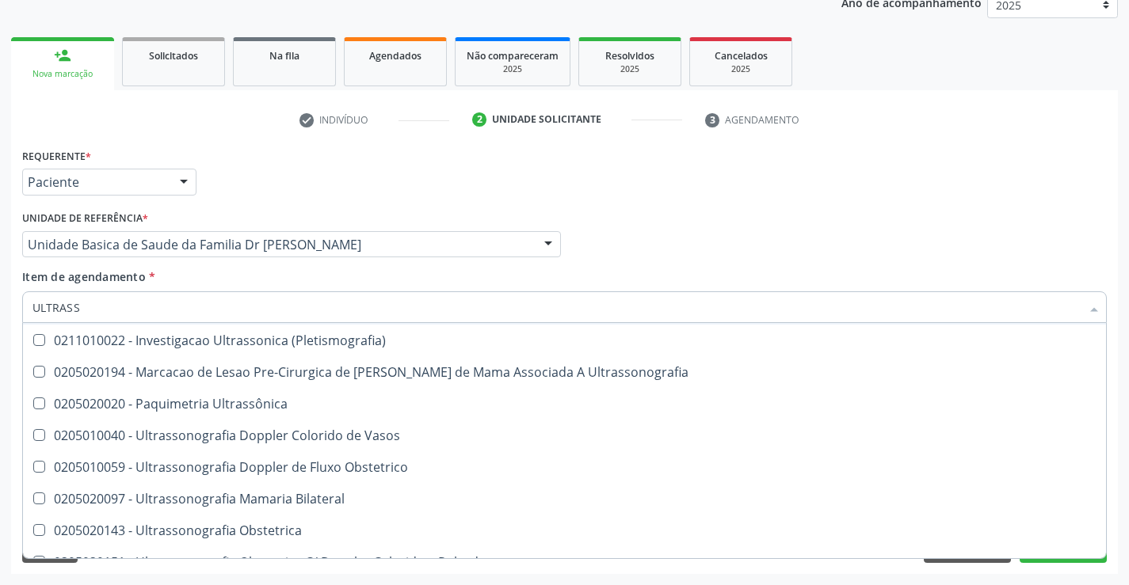
scroll to position [158, 0]
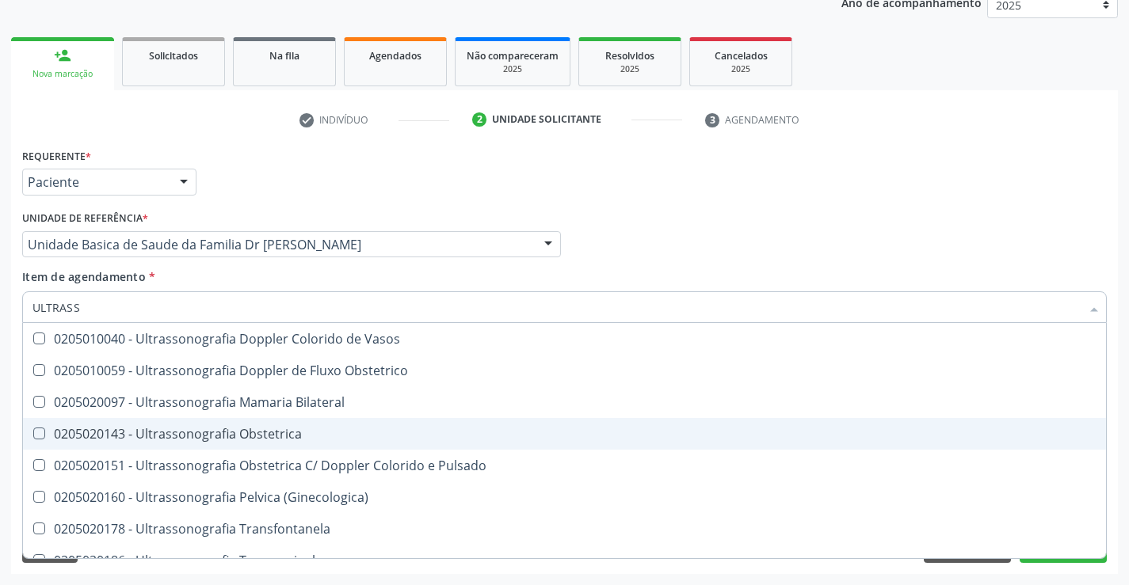
click at [340, 433] on div "0205020143 - Ultrassonografia Obstetrica" at bounding box center [564, 434] width 1064 height 13
checkbox Obstetrica "true"
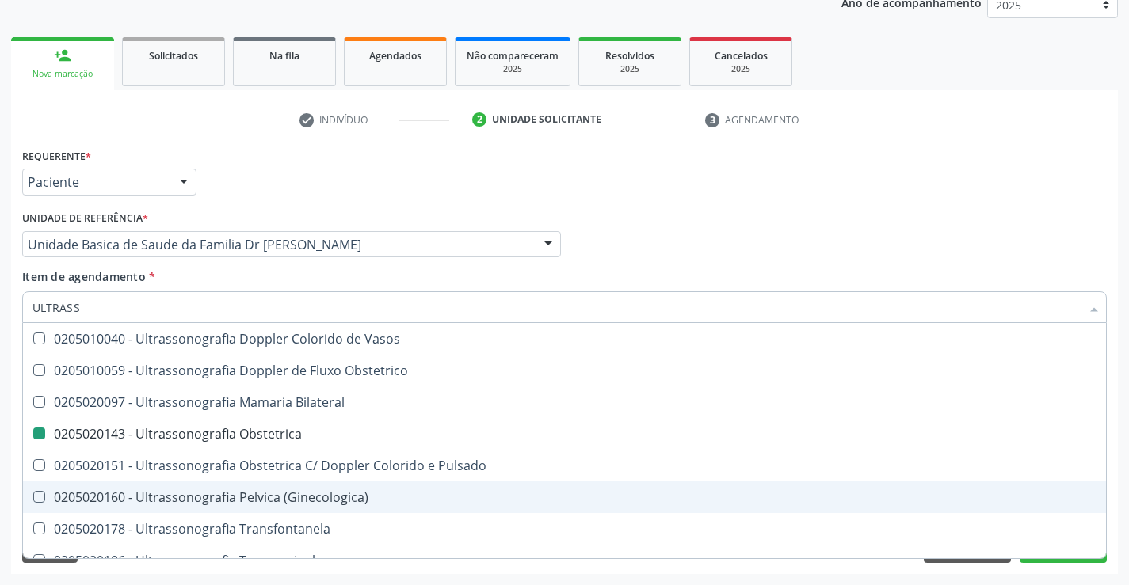
click at [1117, 464] on div "Requerente * Paciente Profissional de Saúde Paciente Nenhum resultado encontrad…" at bounding box center [564, 359] width 1107 height 430
checkbox X "true"
checkbox Obstetrica "false"
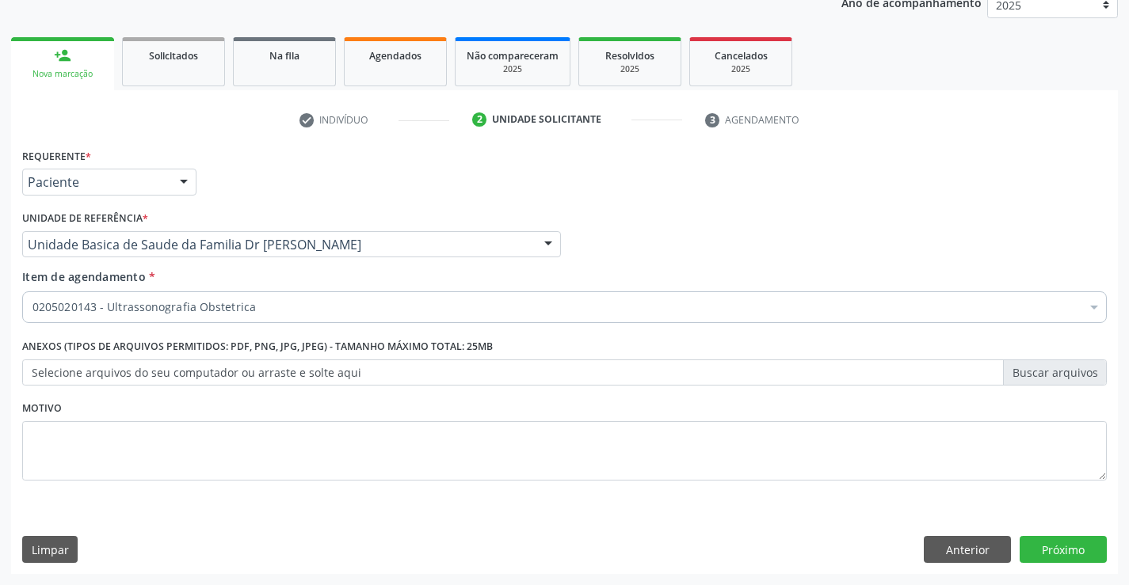
scroll to position [0, 0]
click at [1052, 546] on button "Próximo" at bounding box center [1063, 549] width 87 height 27
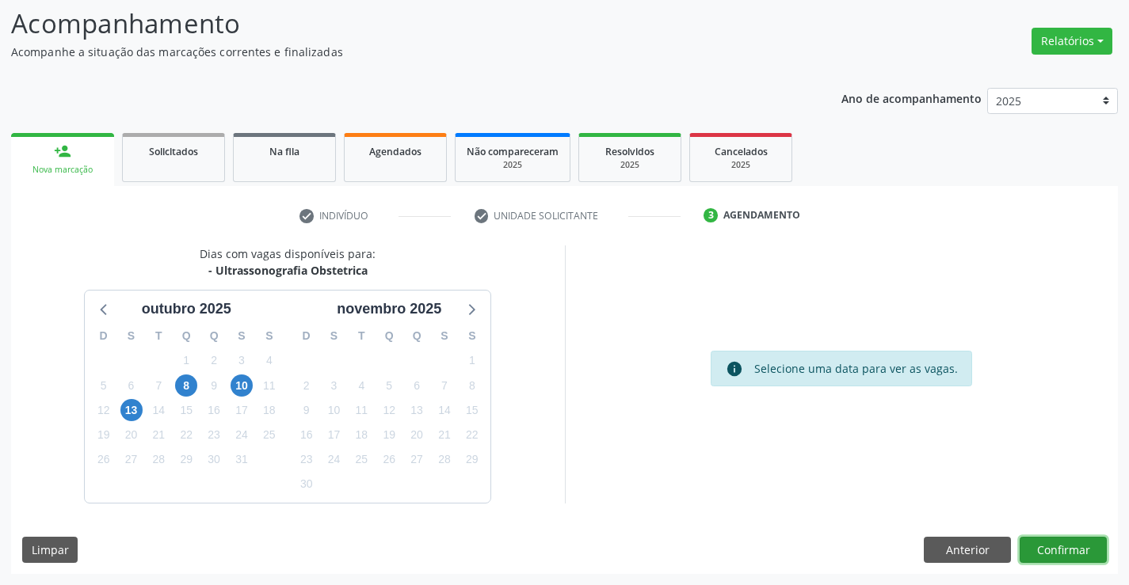
click at [1052, 546] on button "Confirmar" at bounding box center [1063, 550] width 87 height 27
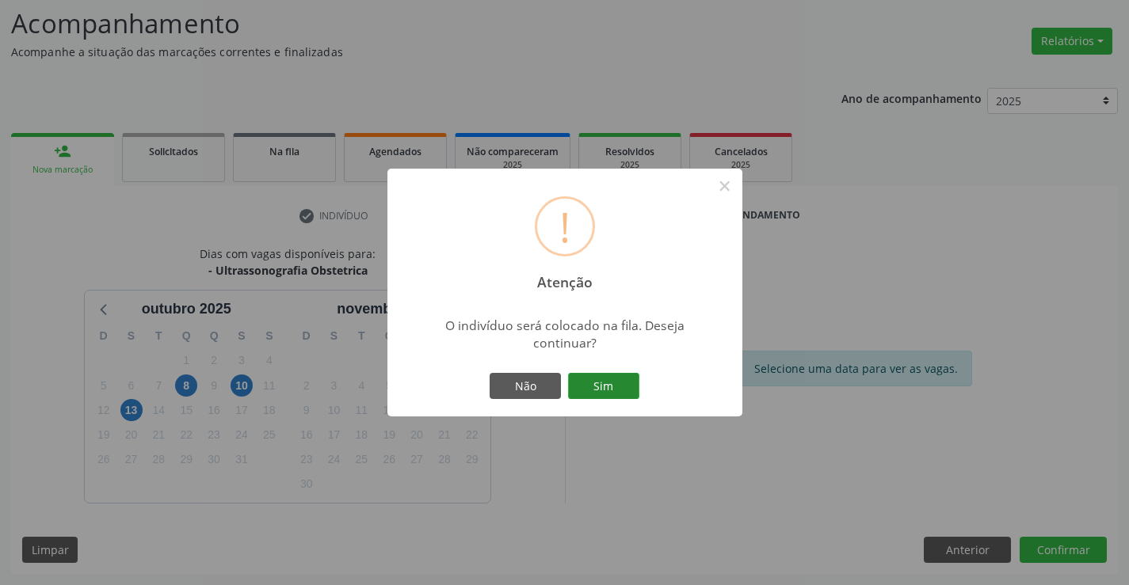
click at [616, 383] on button "Sim" at bounding box center [603, 386] width 71 height 27
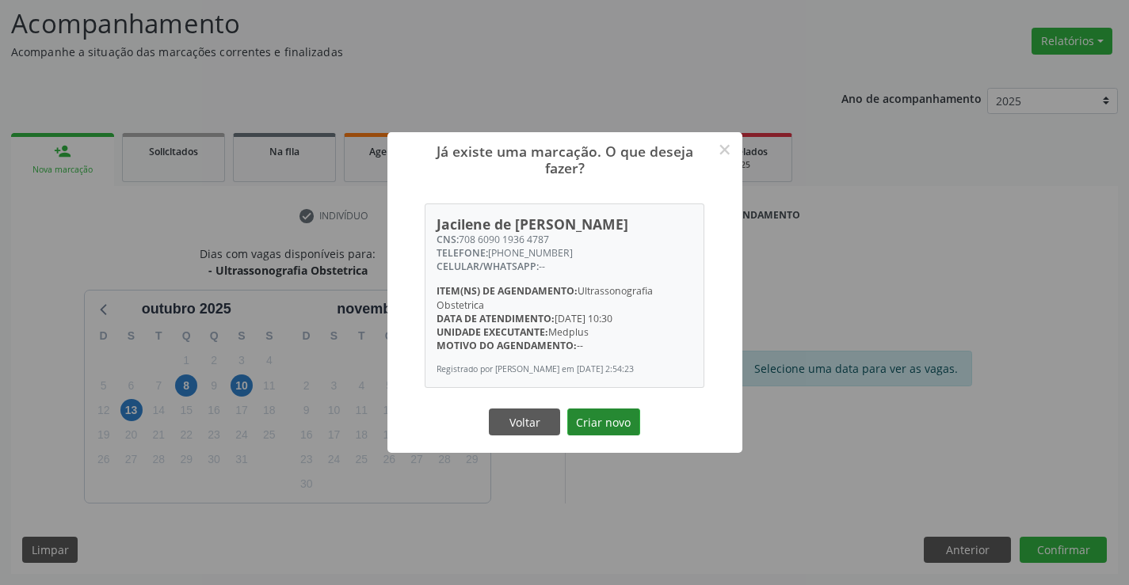
click at [593, 417] on button "Criar novo" at bounding box center [603, 422] width 73 height 27
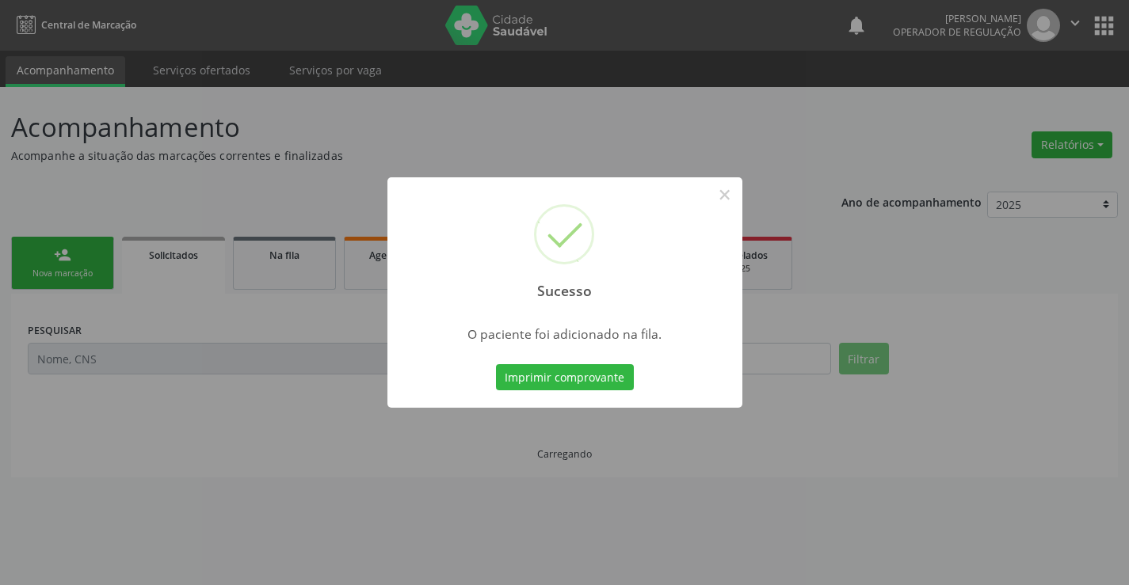
scroll to position [0, 0]
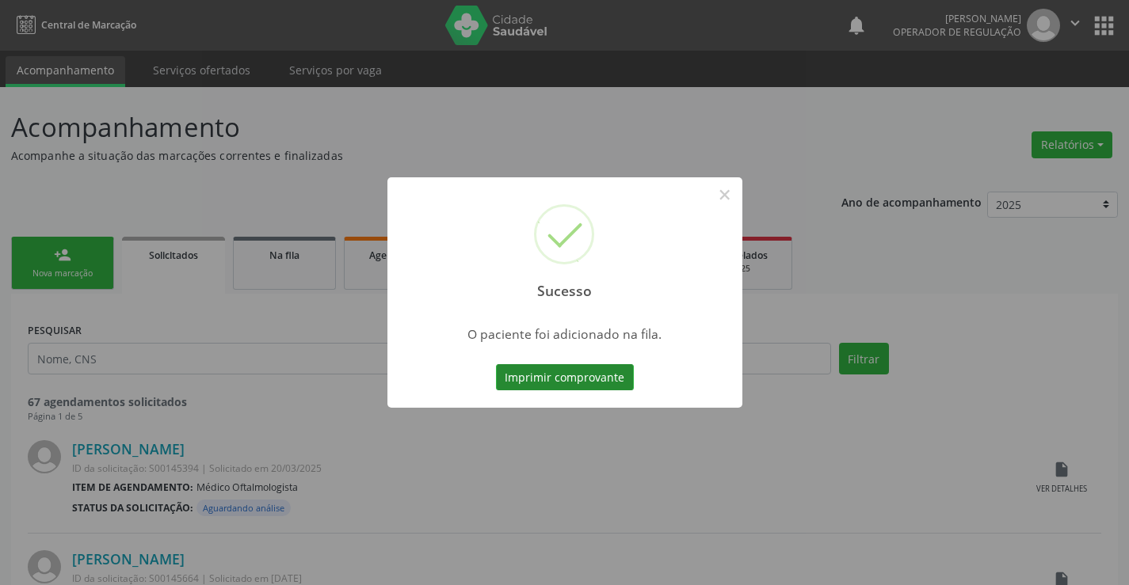
click at [604, 371] on button "Imprimir comprovante" at bounding box center [565, 377] width 138 height 27
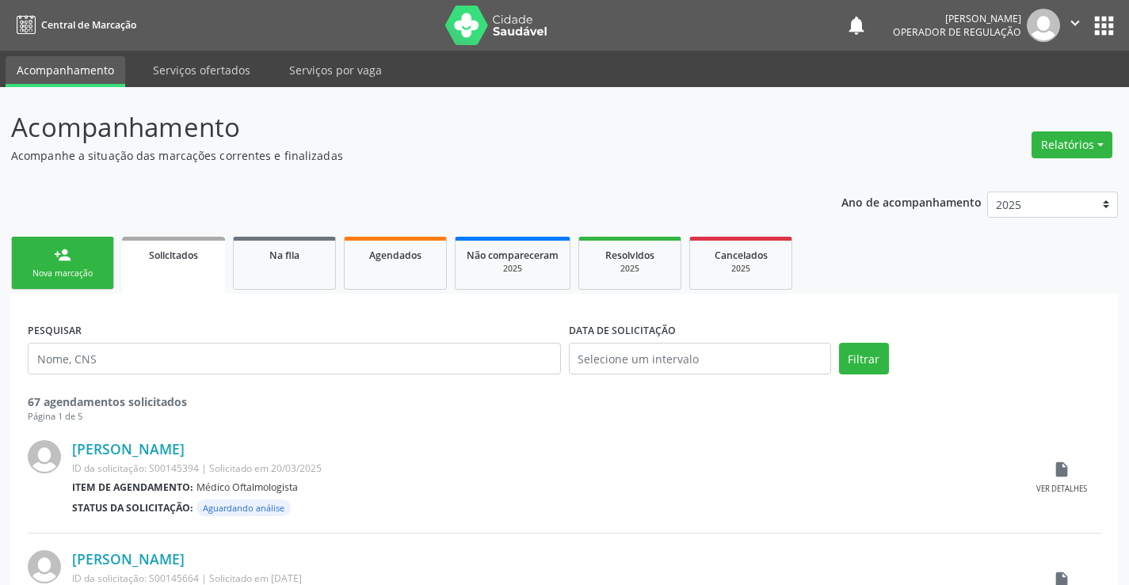
click at [82, 261] on link "person_add Nova marcação" at bounding box center [62, 263] width 103 height 53
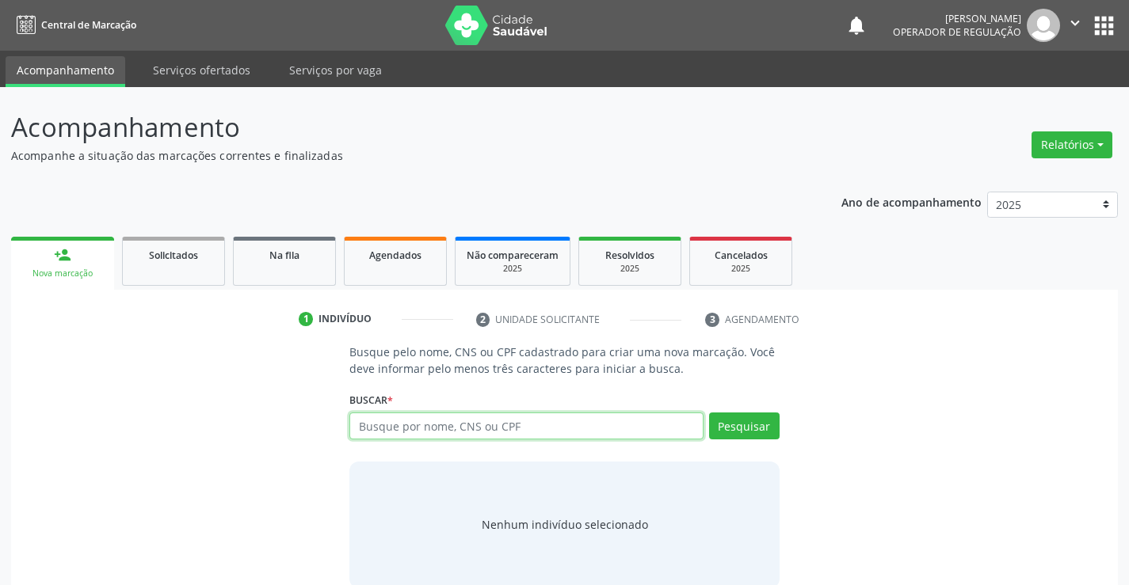
click at [528, 430] on input "text" at bounding box center [525, 426] width 353 height 27
type input "700001810999108"
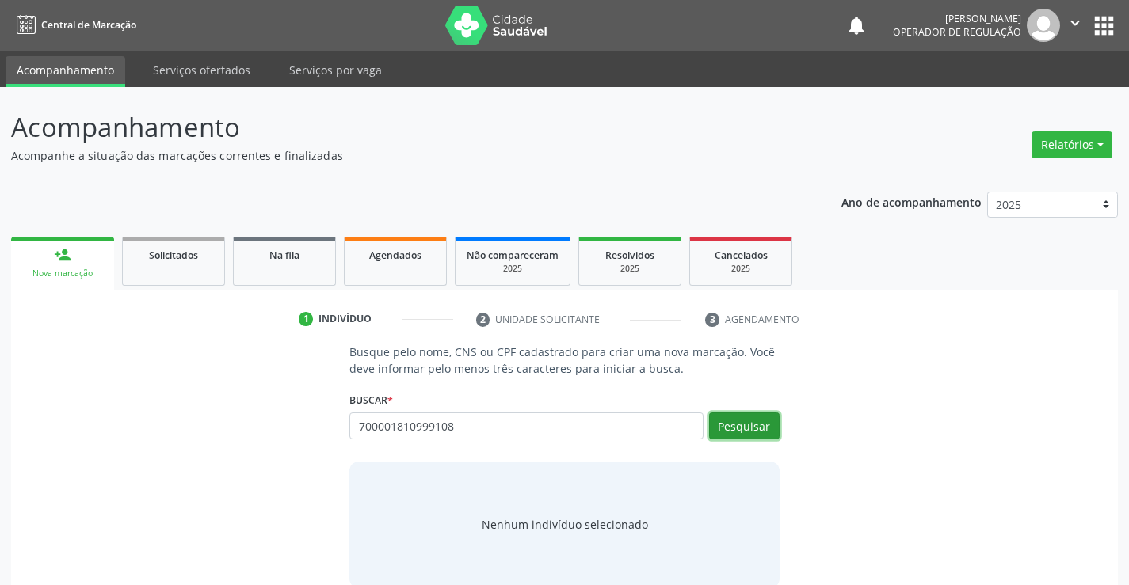
click at [748, 420] on button "Pesquisar" at bounding box center [744, 426] width 71 height 27
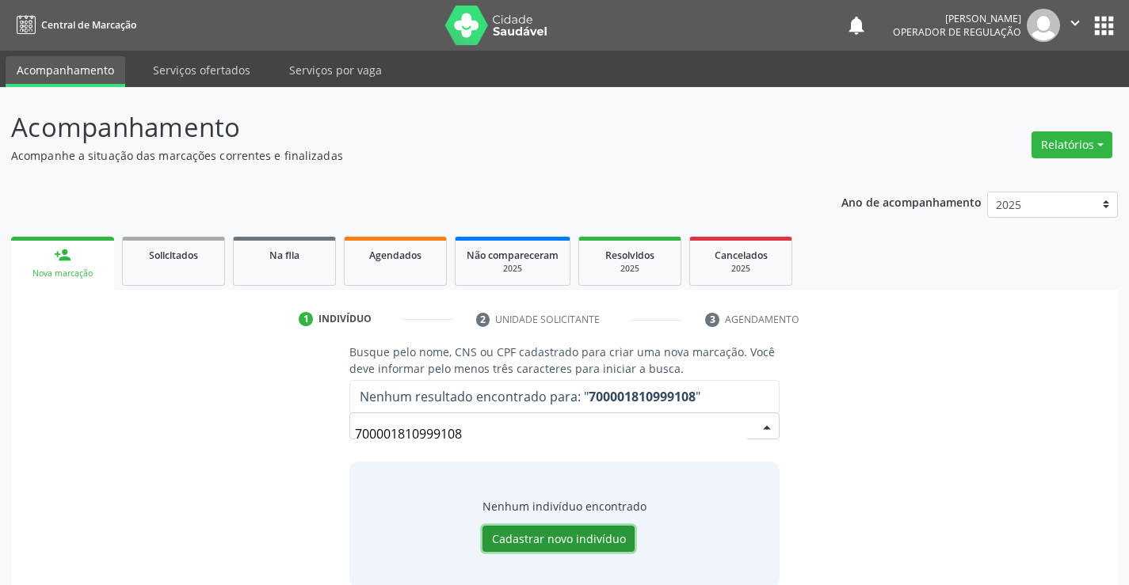
click at [553, 532] on button "Cadastrar novo indivíduo" at bounding box center [558, 539] width 152 height 27
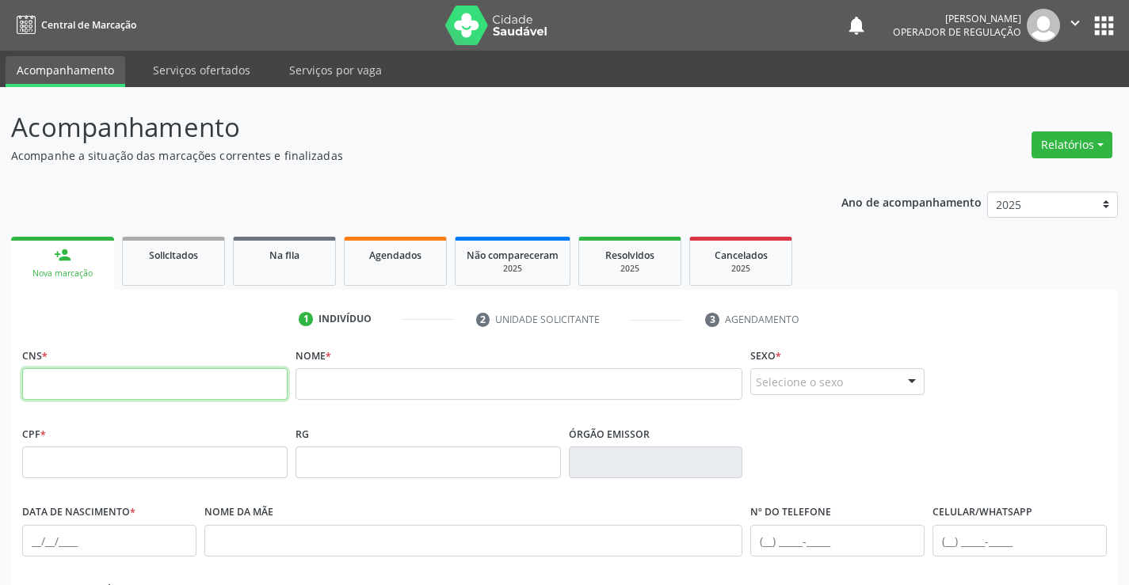
click at [151, 387] on input "text" at bounding box center [154, 384] width 265 height 32
type input "700 0018 1099 9108"
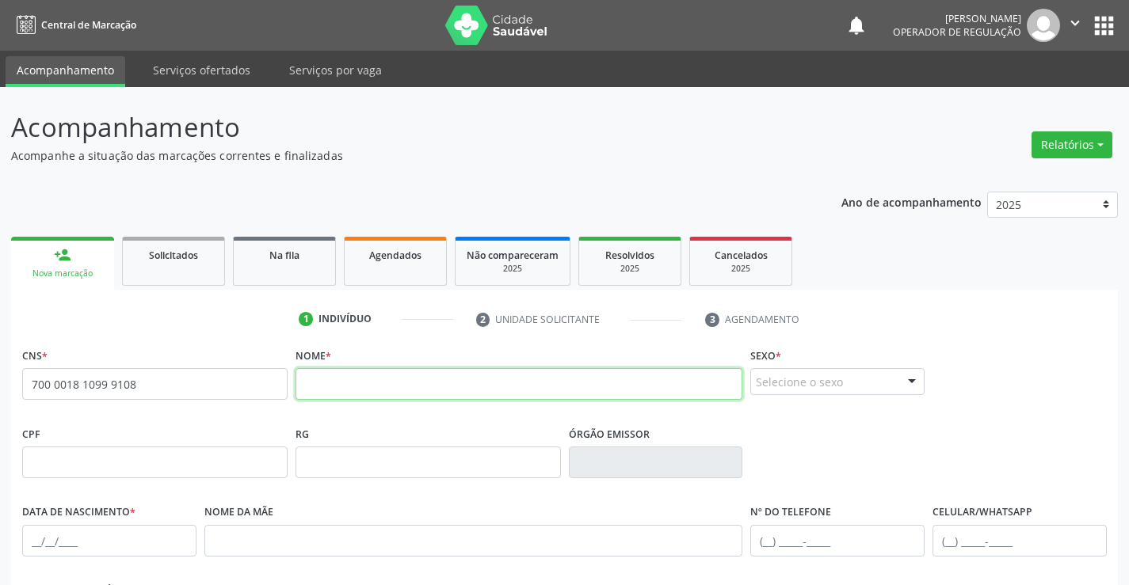
click at [341, 388] on input "text" at bounding box center [519, 384] width 448 height 32
type input "ADAMILTON CONCEICAO DA SILVA"
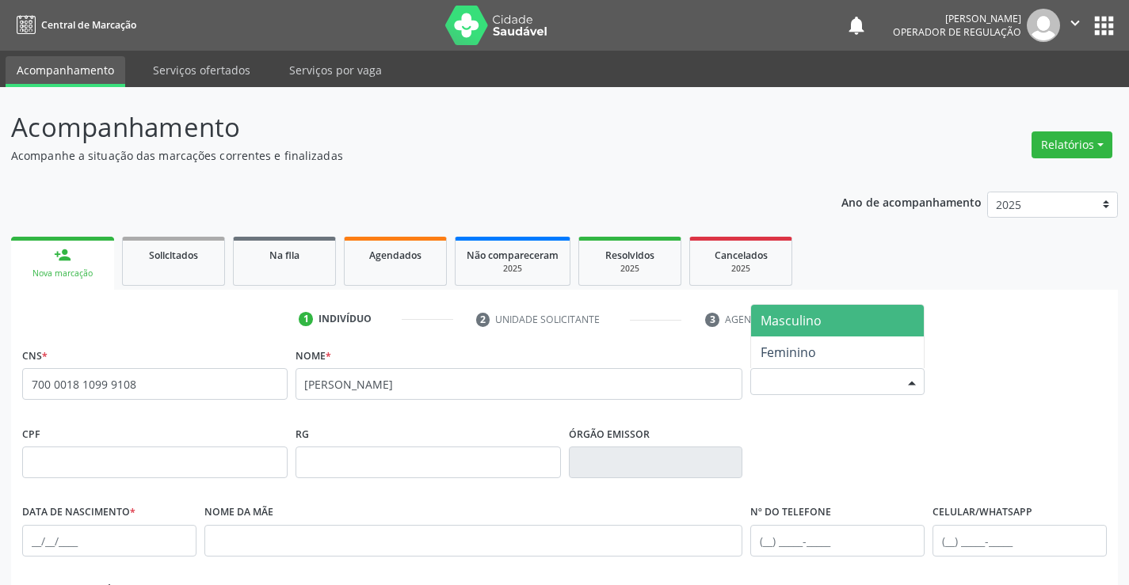
click at [800, 379] on div "Selecione o sexo" at bounding box center [837, 381] width 174 height 27
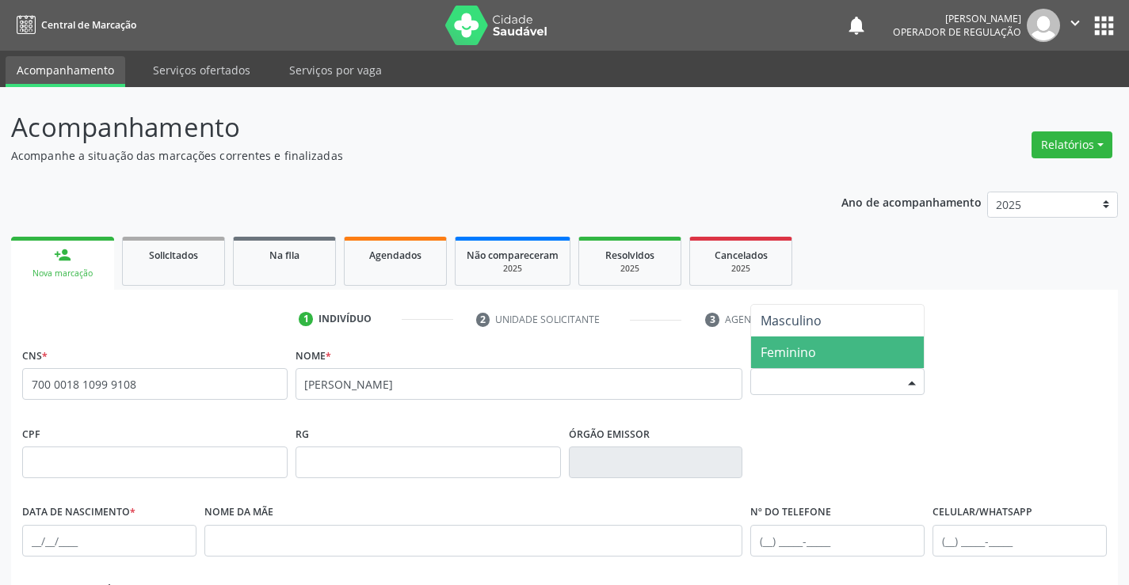
click at [802, 353] on span "Feminino" at bounding box center [788, 352] width 55 height 17
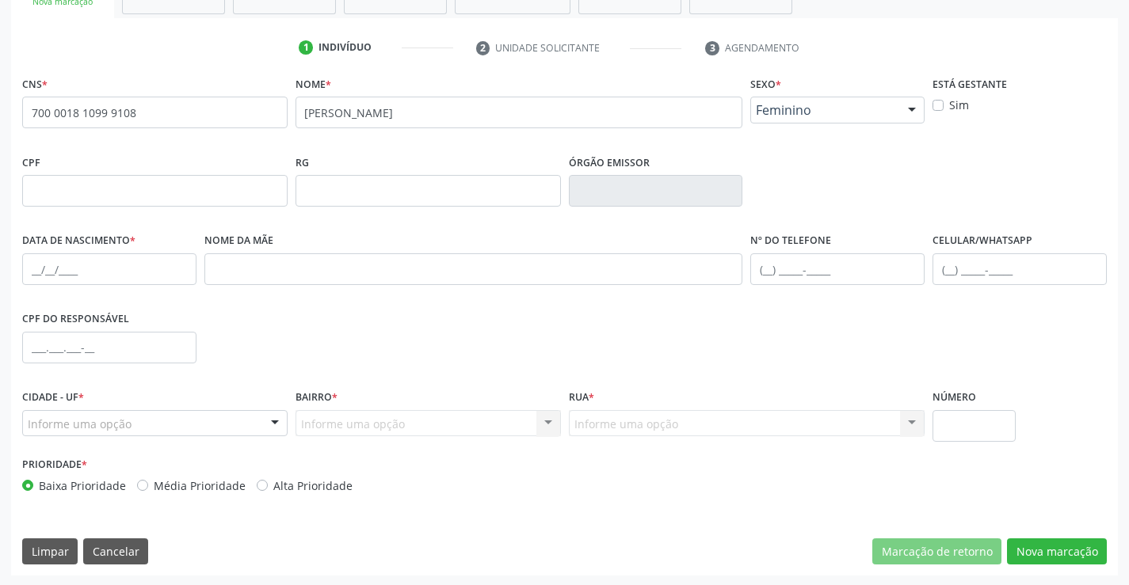
scroll to position [273, 0]
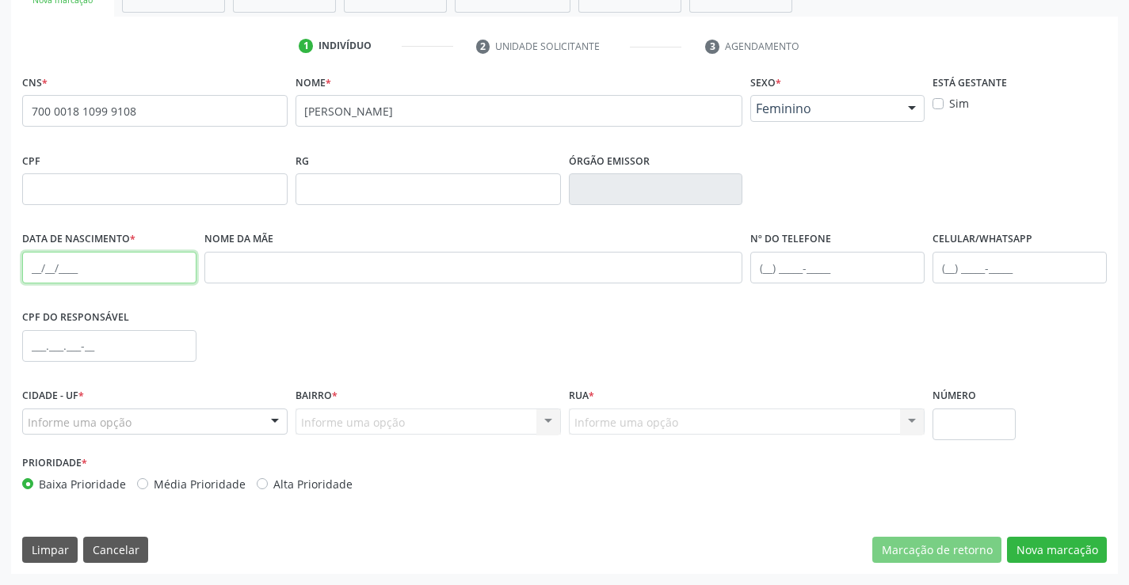
click at [90, 269] on input "text" at bounding box center [109, 268] width 174 height 32
type input "01/05/1987"
click at [994, 270] on input "text" at bounding box center [1019, 268] width 174 height 32
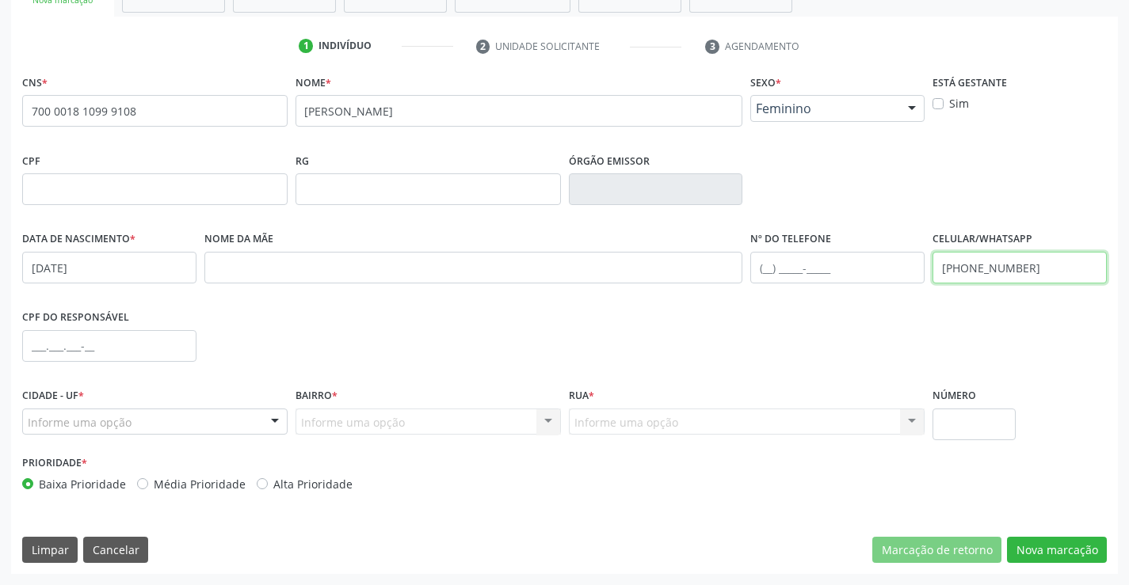
type input "(74) 9915-5862"
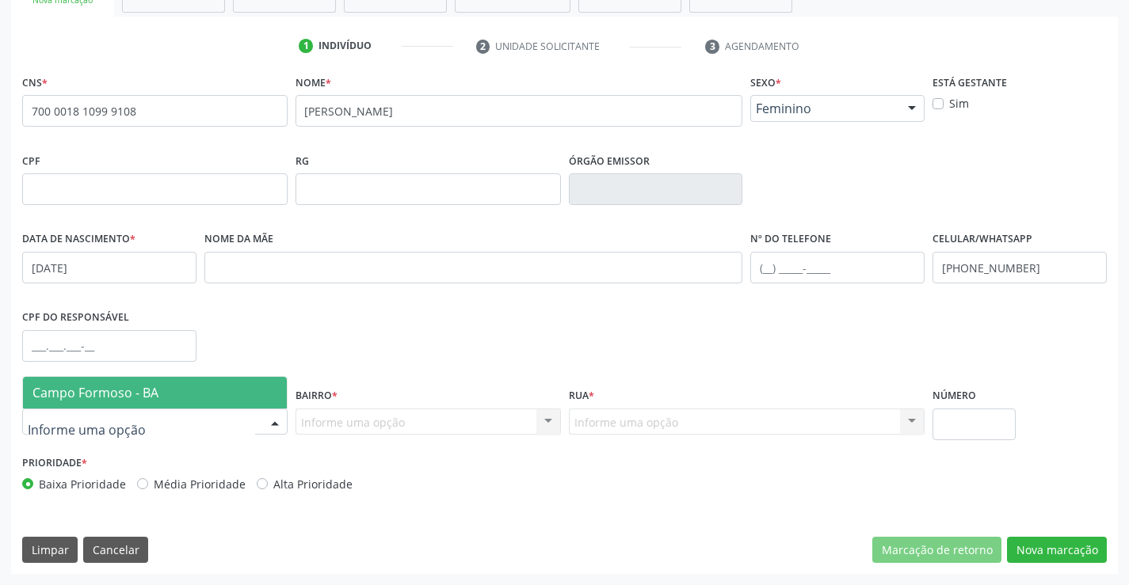
click at [140, 417] on div at bounding box center [154, 422] width 265 height 27
click at [153, 387] on span "Campo Formoso - BA" at bounding box center [95, 392] width 126 height 17
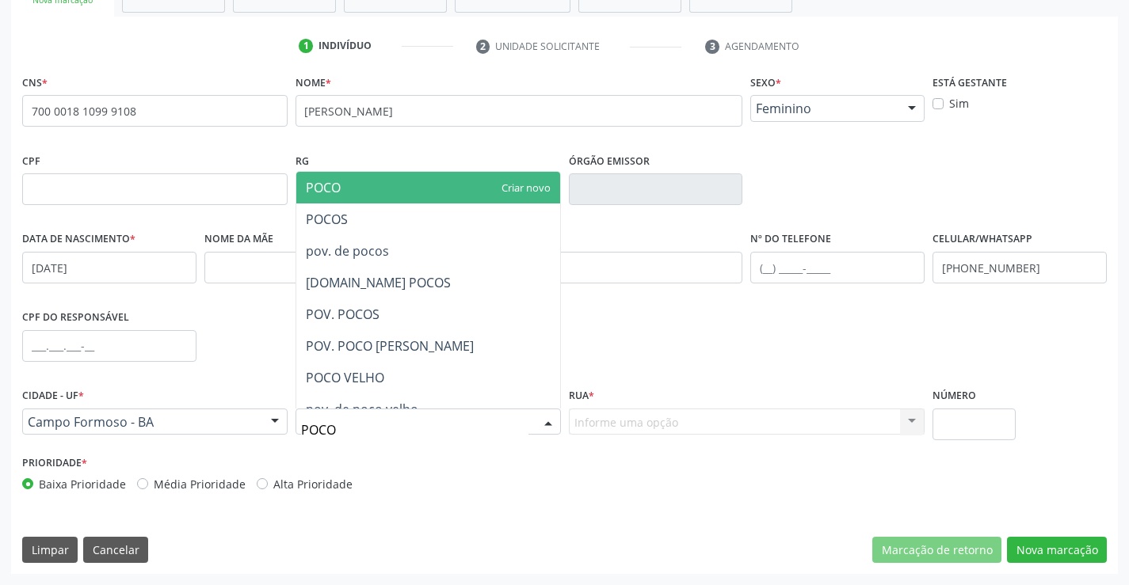
type input "POCOS"
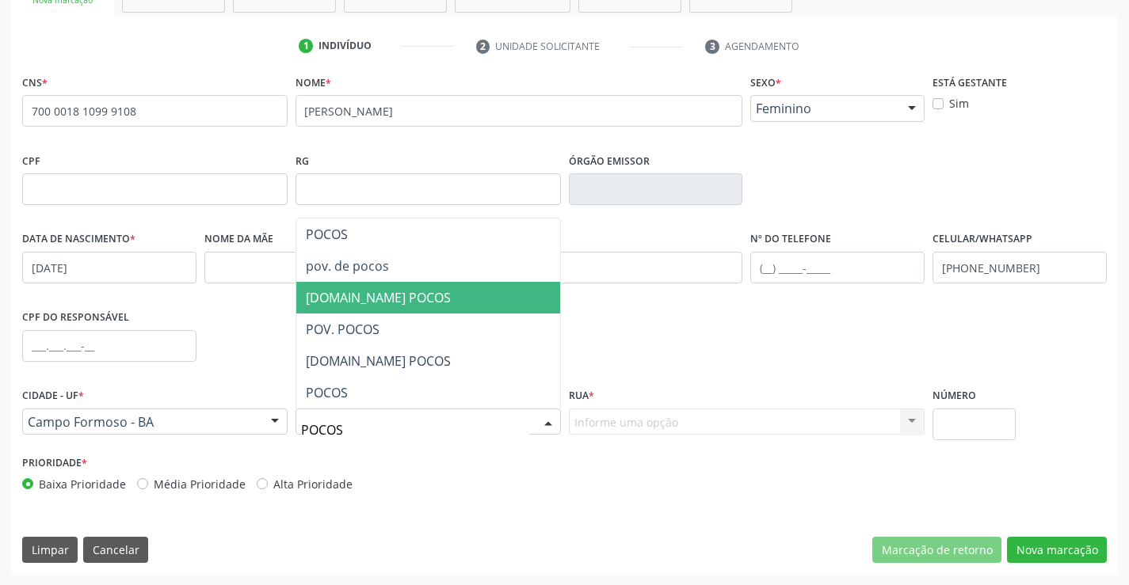
click at [397, 299] on span "PV.DE POCOS" at bounding box center [428, 298] width 264 height 32
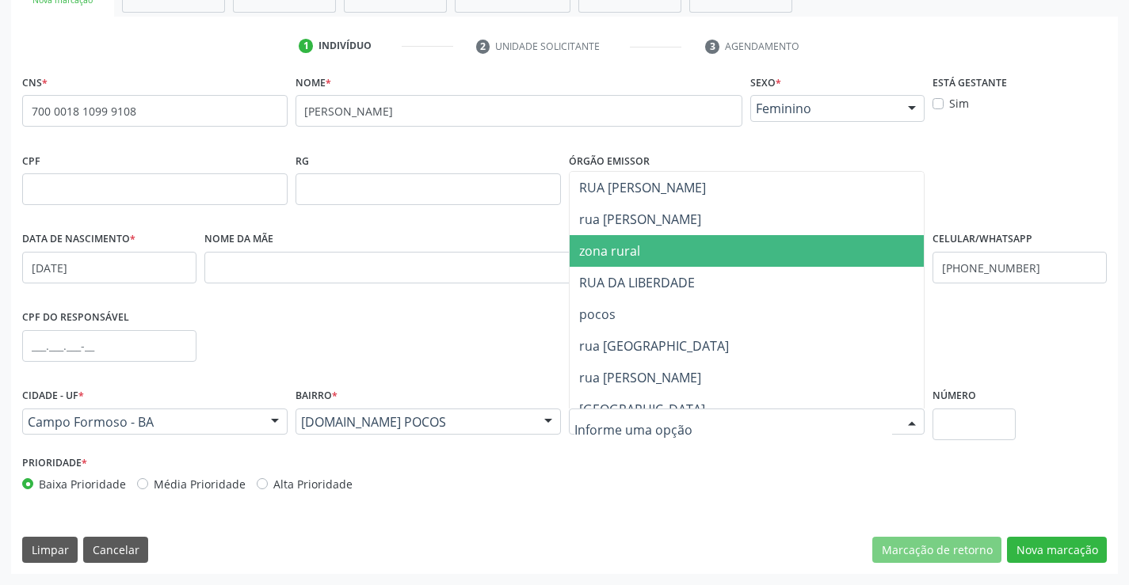
click at [665, 246] on span "zona rural" at bounding box center [747, 251] width 355 height 32
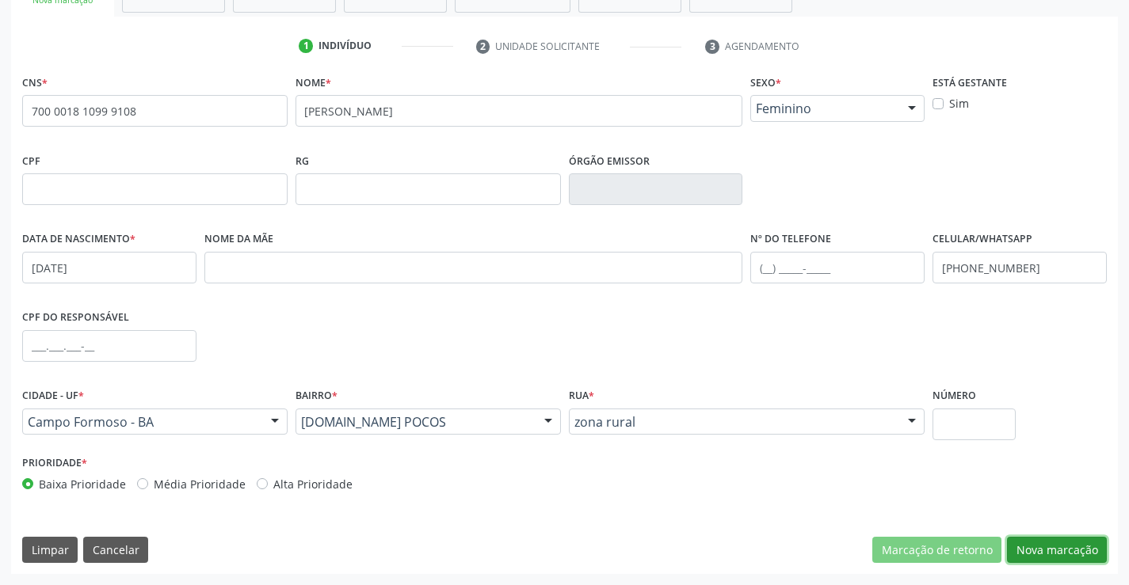
click at [1066, 555] on button "Nova marcação" at bounding box center [1057, 550] width 100 height 27
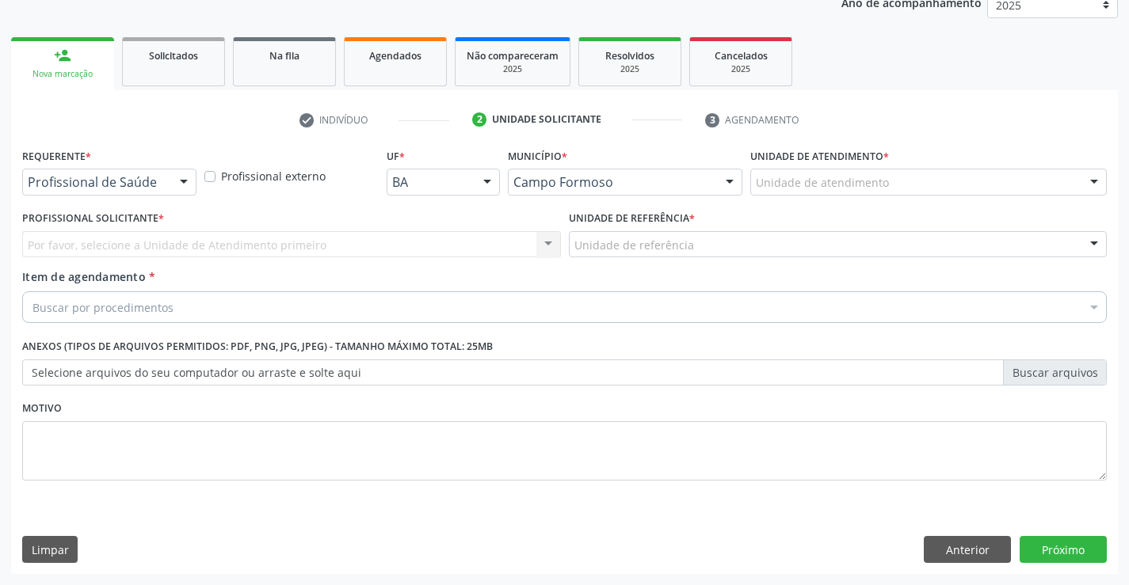
scroll to position [200, 0]
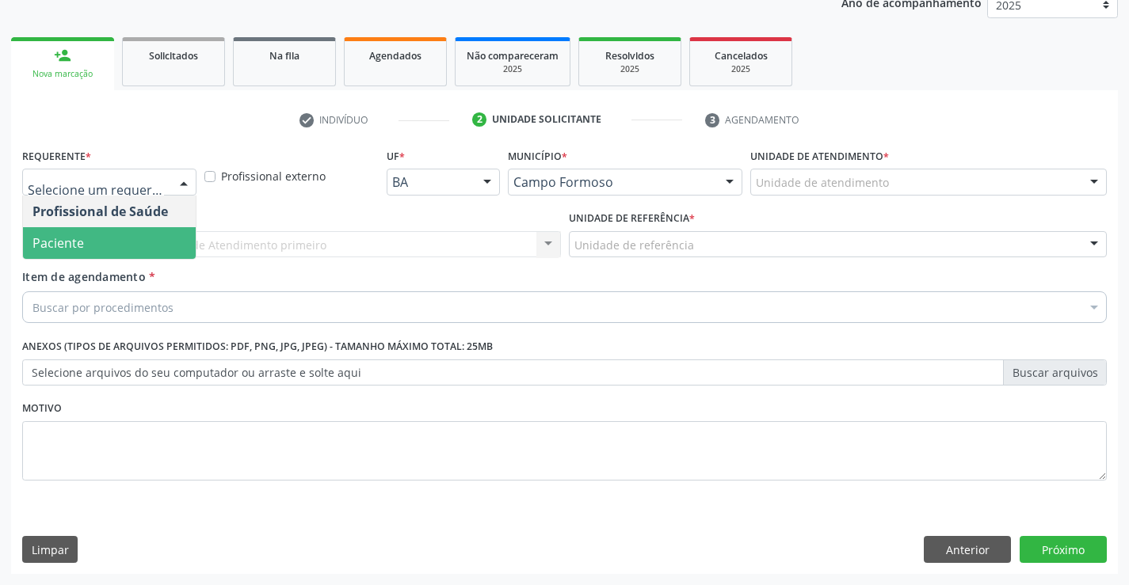
click at [89, 238] on span "Paciente" at bounding box center [109, 243] width 173 height 32
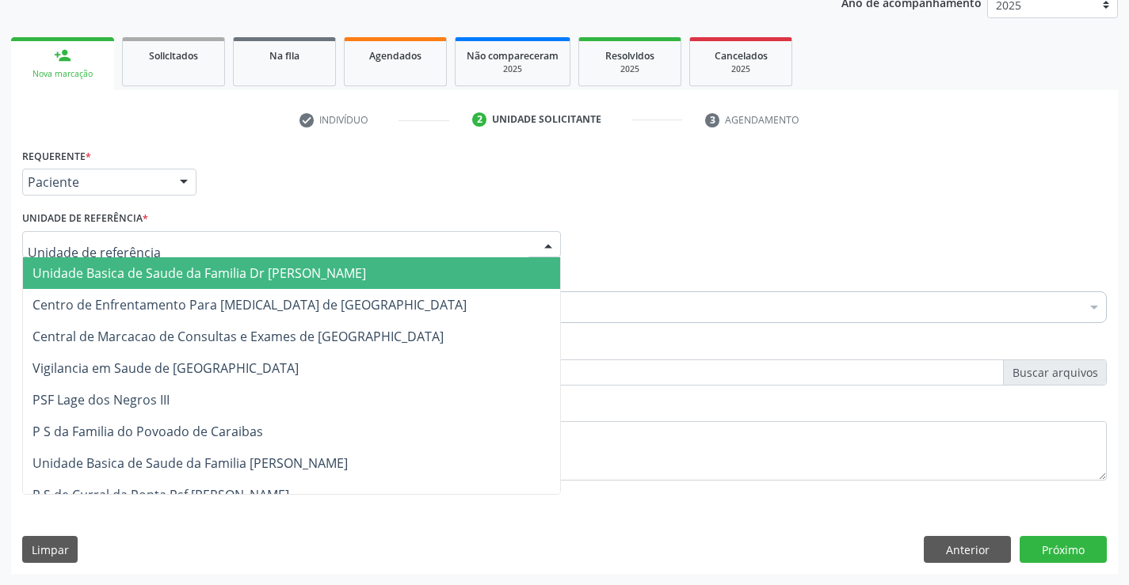
click at [101, 276] on span "Unidade Basica de Saude da Familia Dr [PERSON_NAME]" at bounding box center [199, 273] width 334 height 17
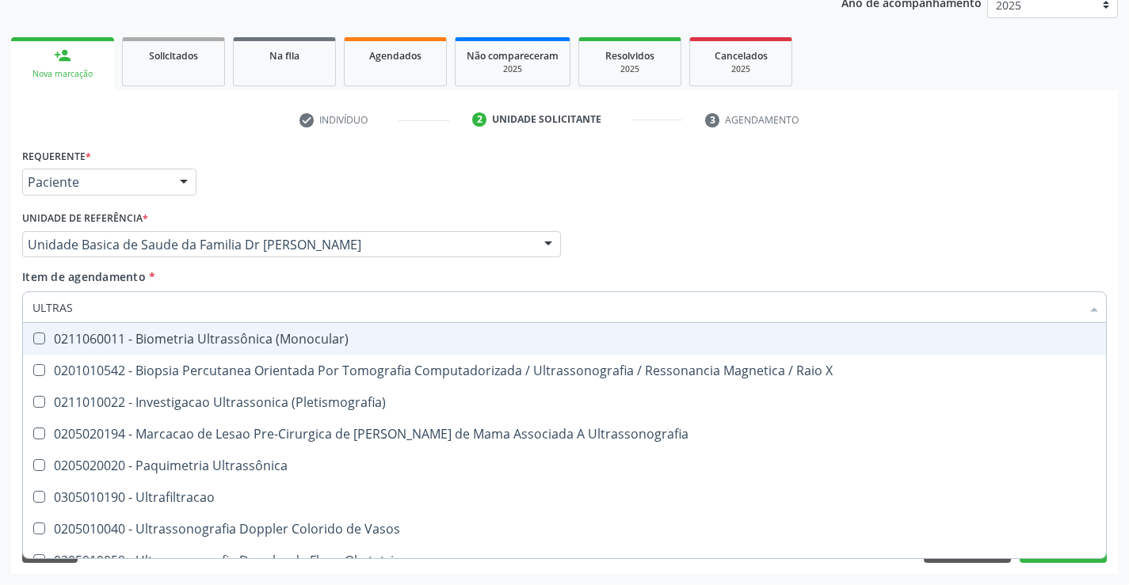
type input "ULTRASS"
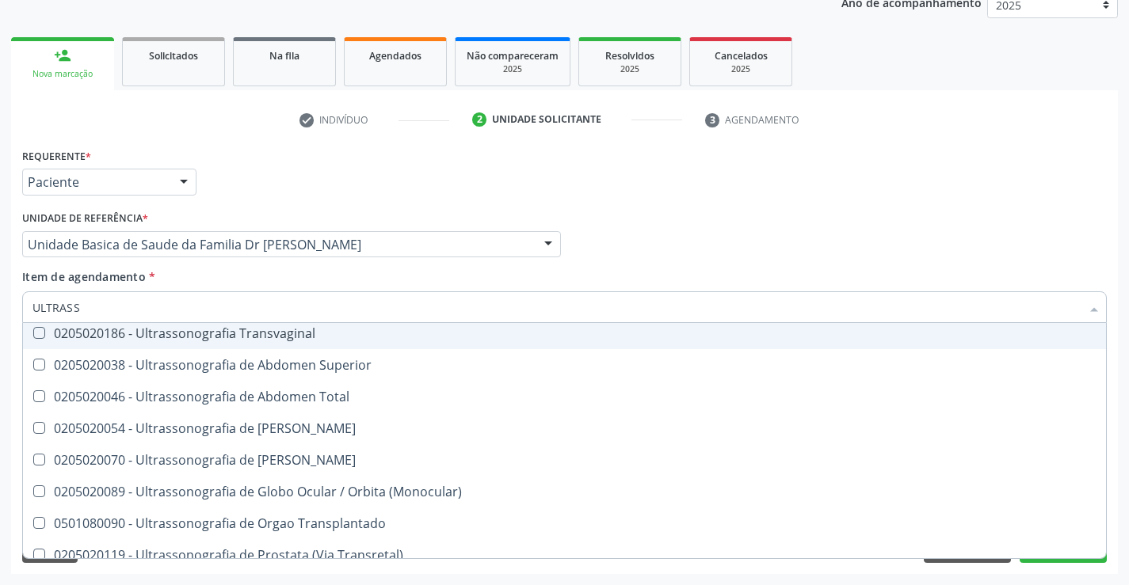
scroll to position [396, 0]
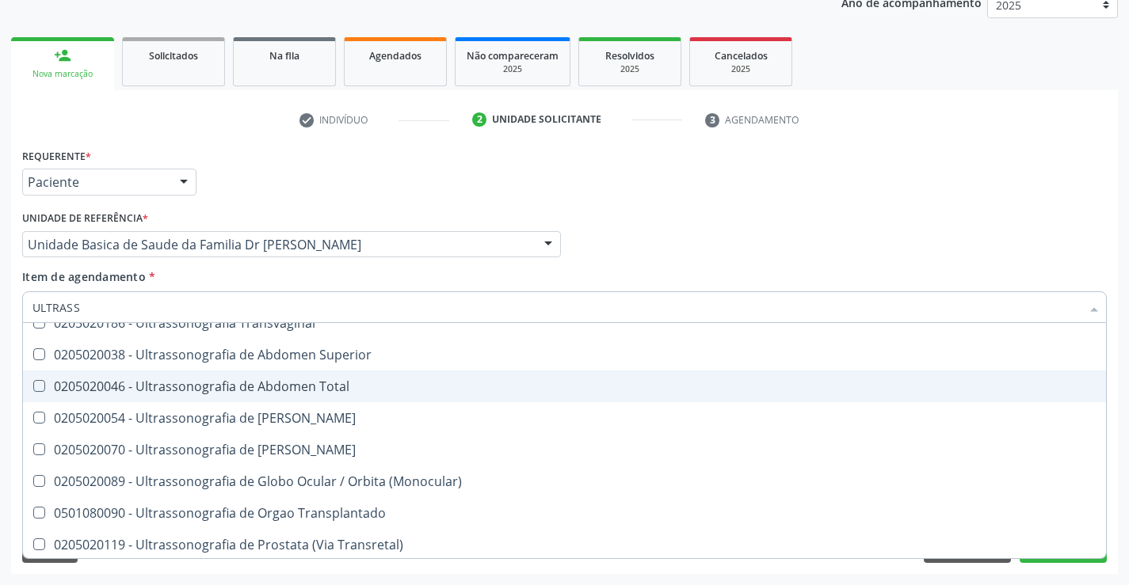
click at [354, 387] on div "0205020046 - Ultrassonografia de Abdomen Total" at bounding box center [564, 386] width 1064 height 13
checkbox Total "true"
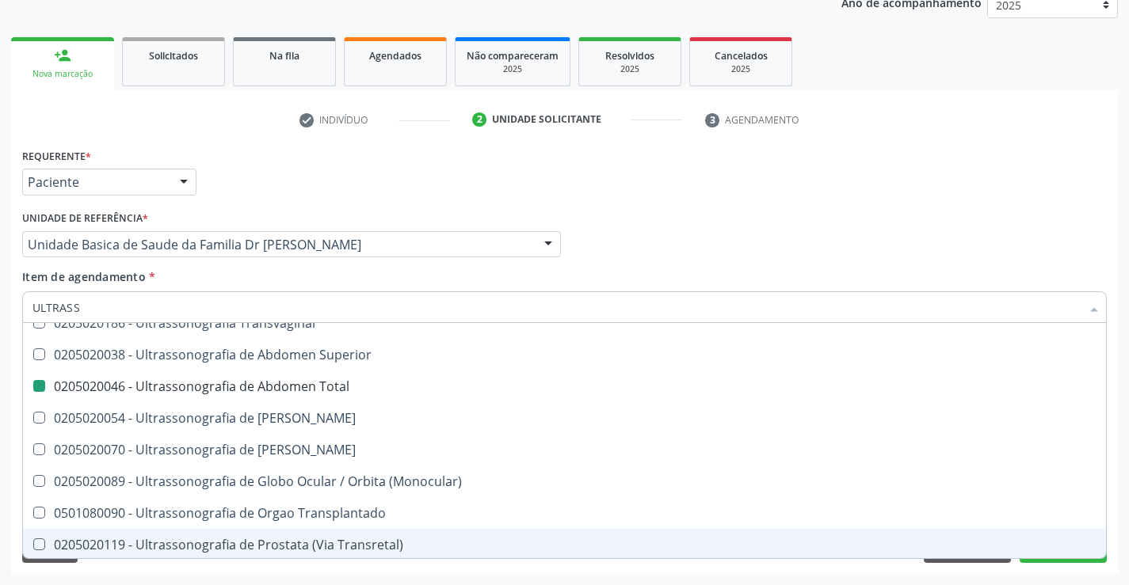
click at [1121, 512] on div "Acompanhamento Acompanhe a situação das marcações correntes e finalizadas Relat…" at bounding box center [564, 237] width 1129 height 698
checkbox X "true"
checkbox Total "false"
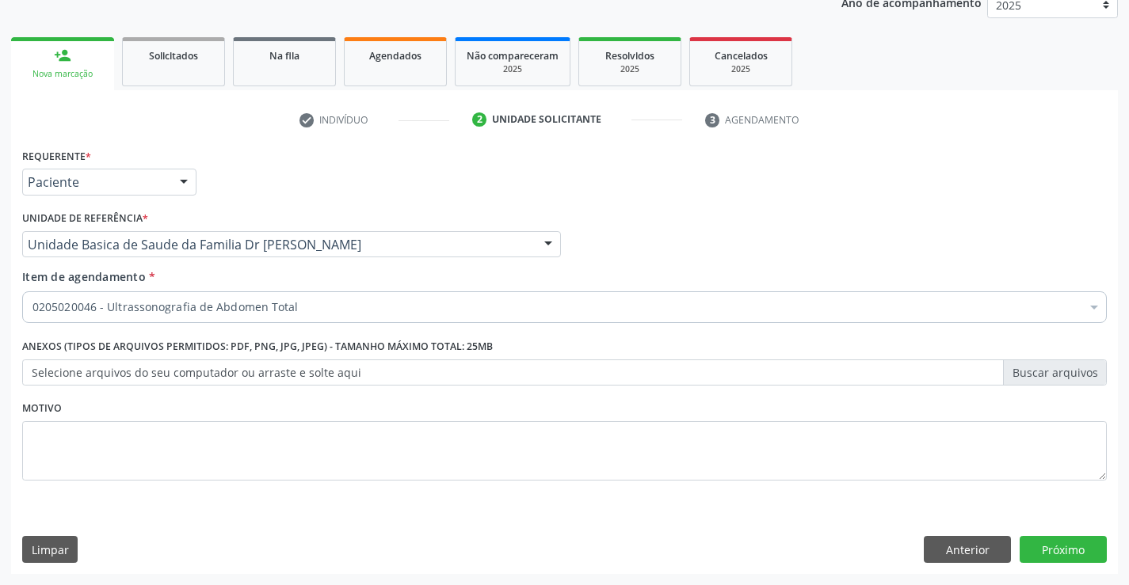
scroll to position [0, 0]
click at [1059, 548] on button "Próximo" at bounding box center [1063, 549] width 87 height 27
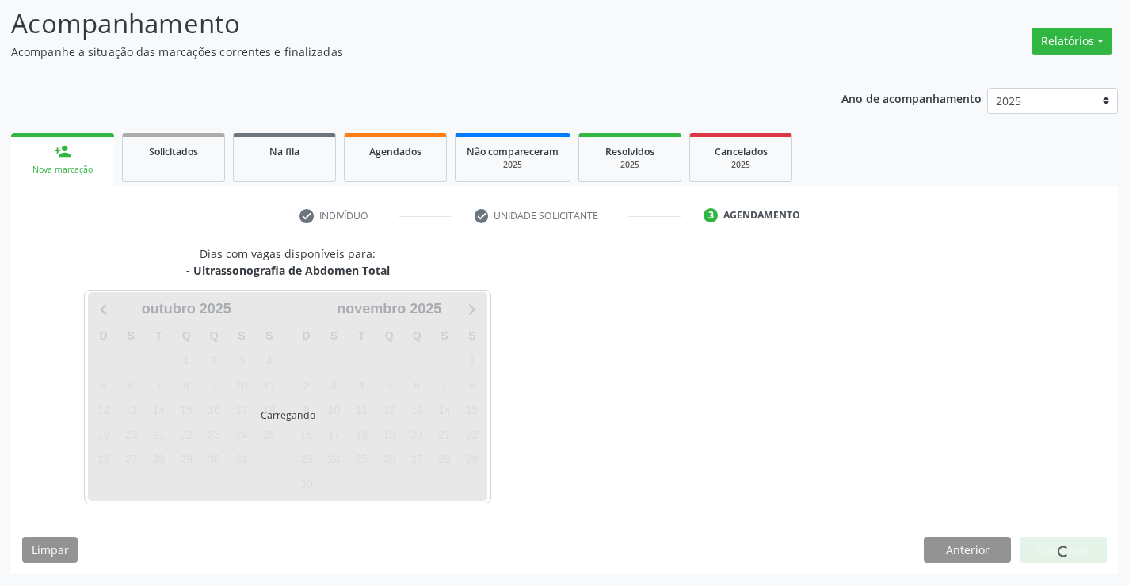
scroll to position [104, 0]
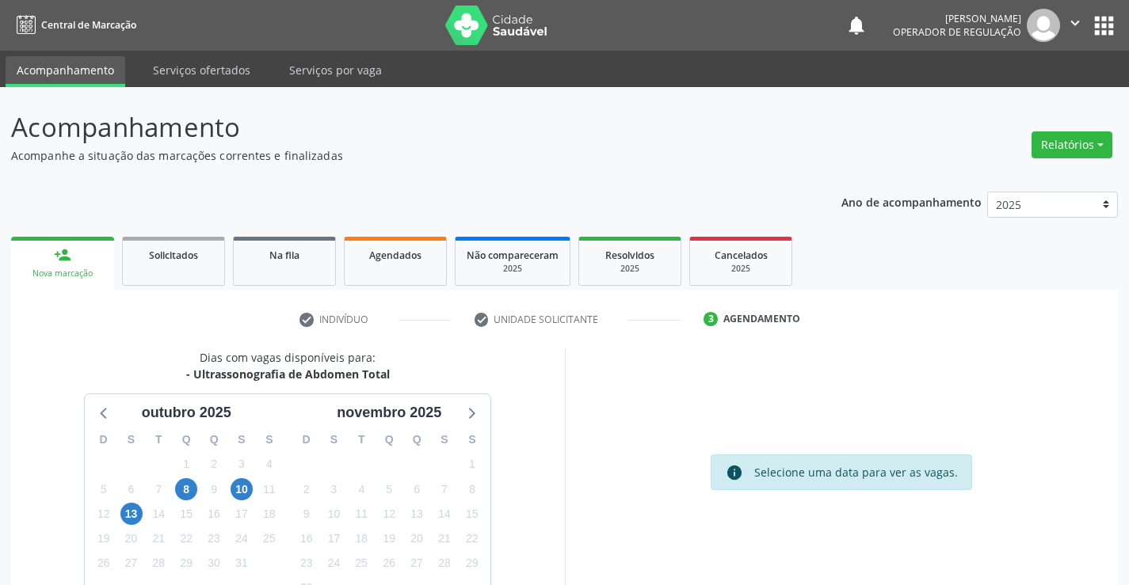
scroll to position [104, 0]
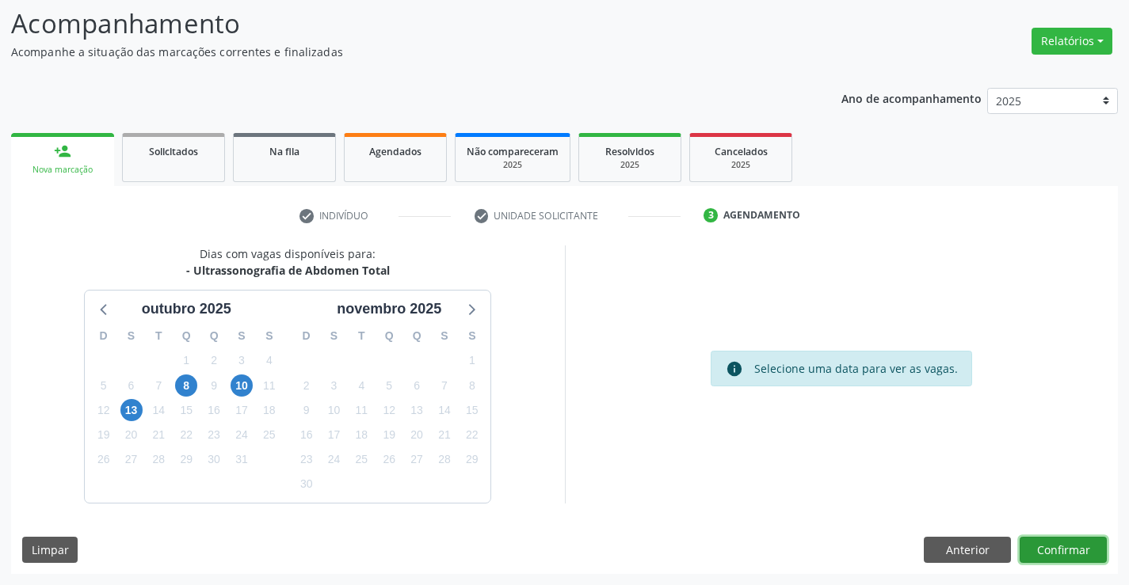
click at [1059, 548] on button "Confirmar" at bounding box center [1063, 550] width 87 height 27
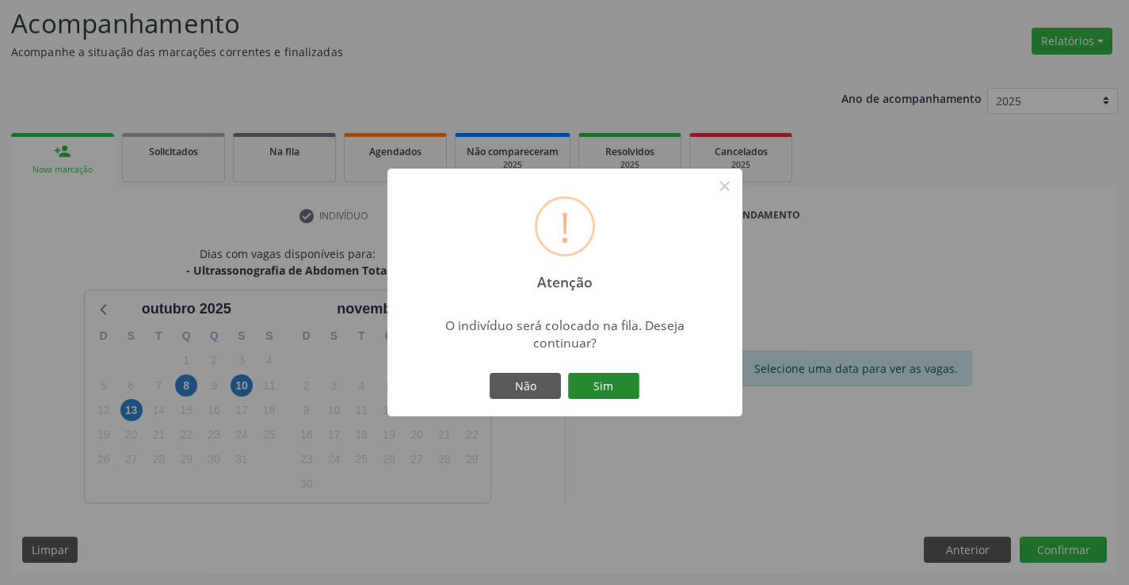
click at [591, 383] on button "Sim" at bounding box center [603, 386] width 71 height 27
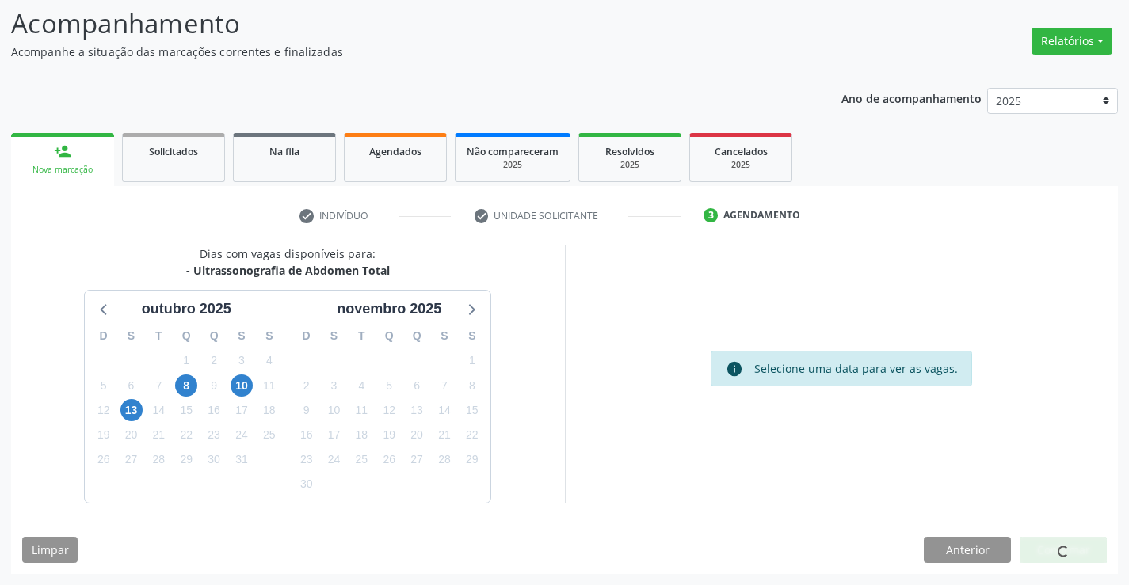
scroll to position [0, 0]
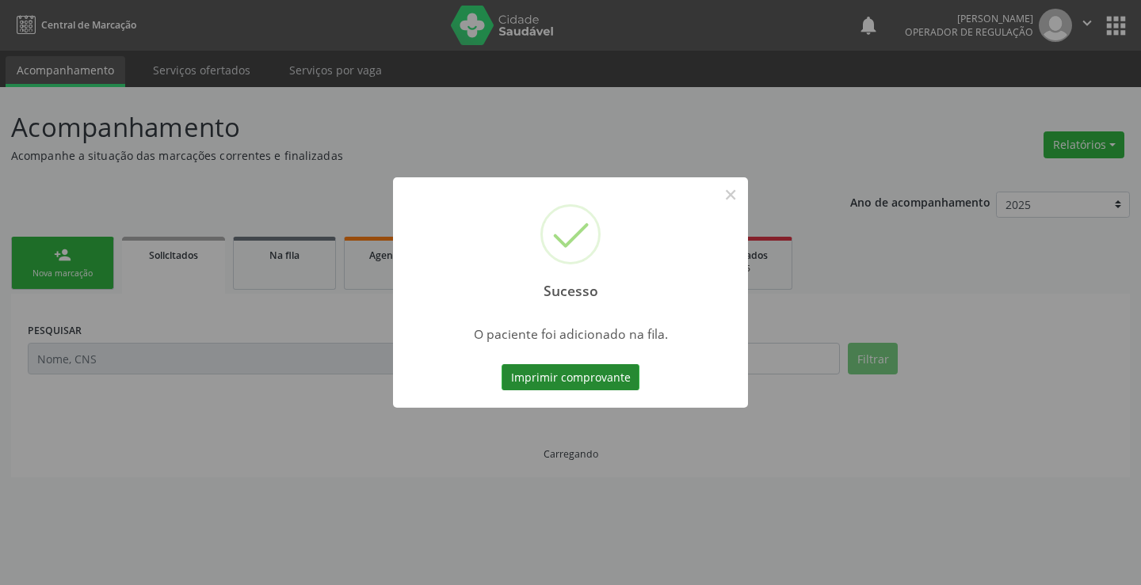
click at [588, 375] on button "Imprimir comprovante" at bounding box center [570, 377] width 138 height 27
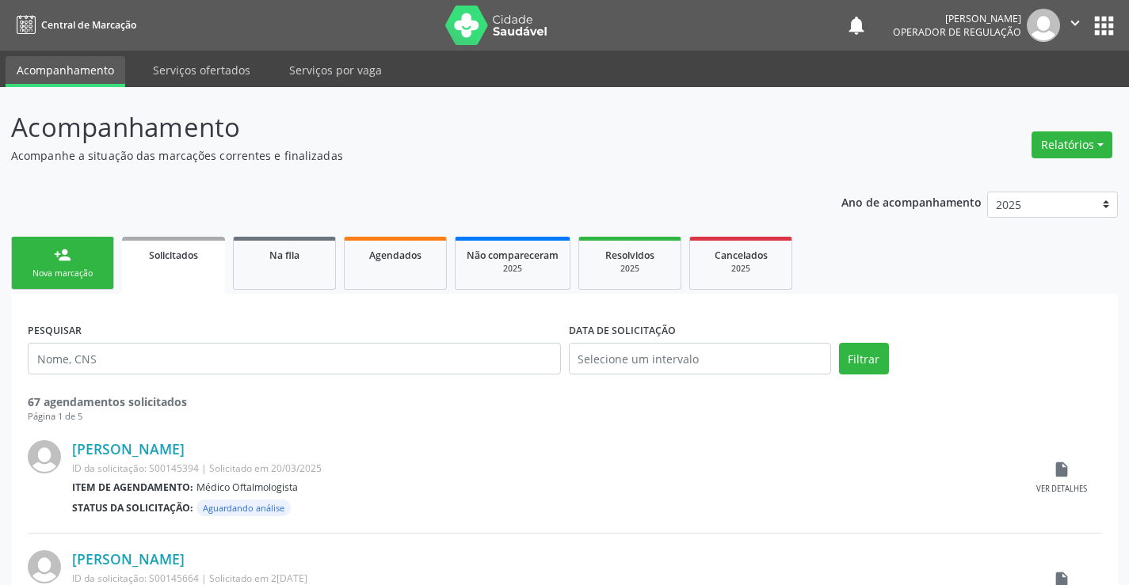
click at [86, 251] on link "person_add Nova marcação" at bounding box center [62, 263] width 103 height 53
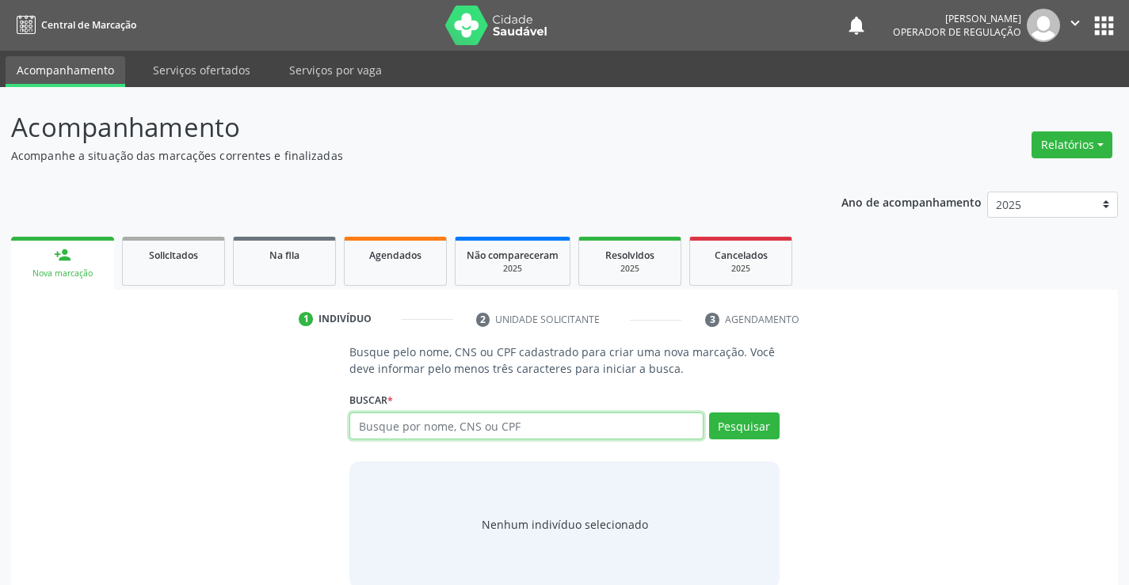
click at [542, 429] on input "text" at bounding box center [525, 426] width 353 height 27
type input "704601146514427"
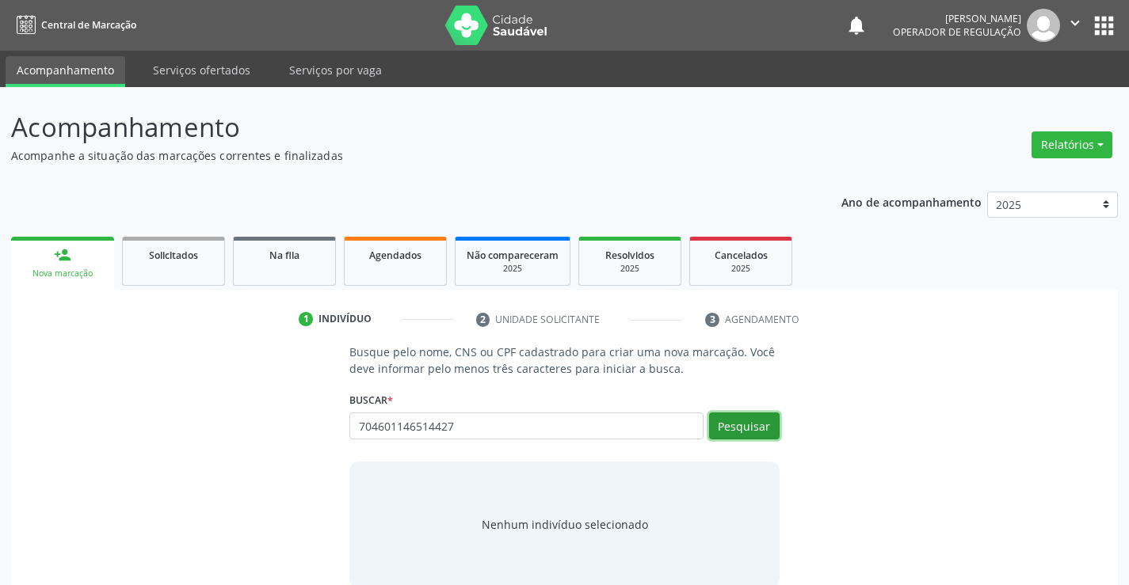
click at [751, 425] on button "Pesquisar" at bounding box center [744, 426] width 71 height 27
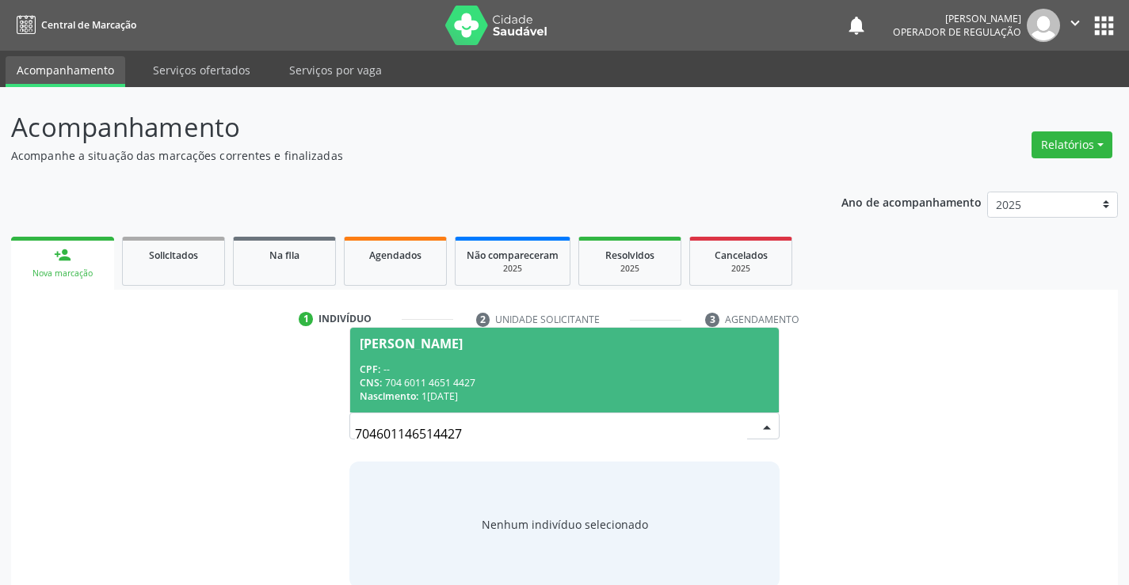
click at [517, 364] on div "CPF: --" at bounding box center [564, 369] width 409 height 13
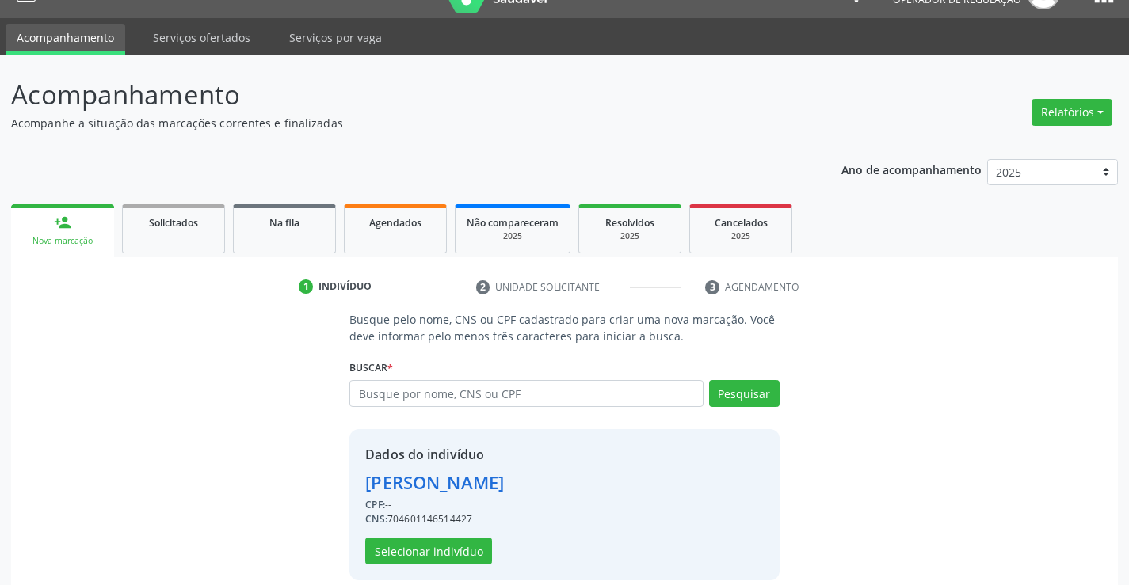
scroll to position [50, 0]
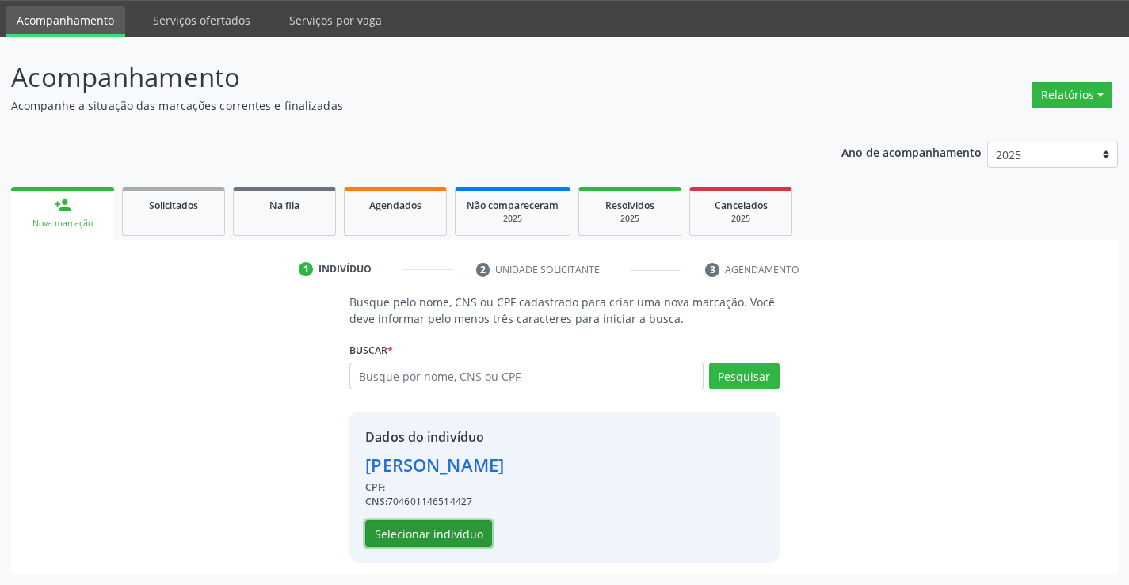
click at [421, 536] on button "Selecionar indivíduo" at bounding box center [428, 533] width 127 height 27
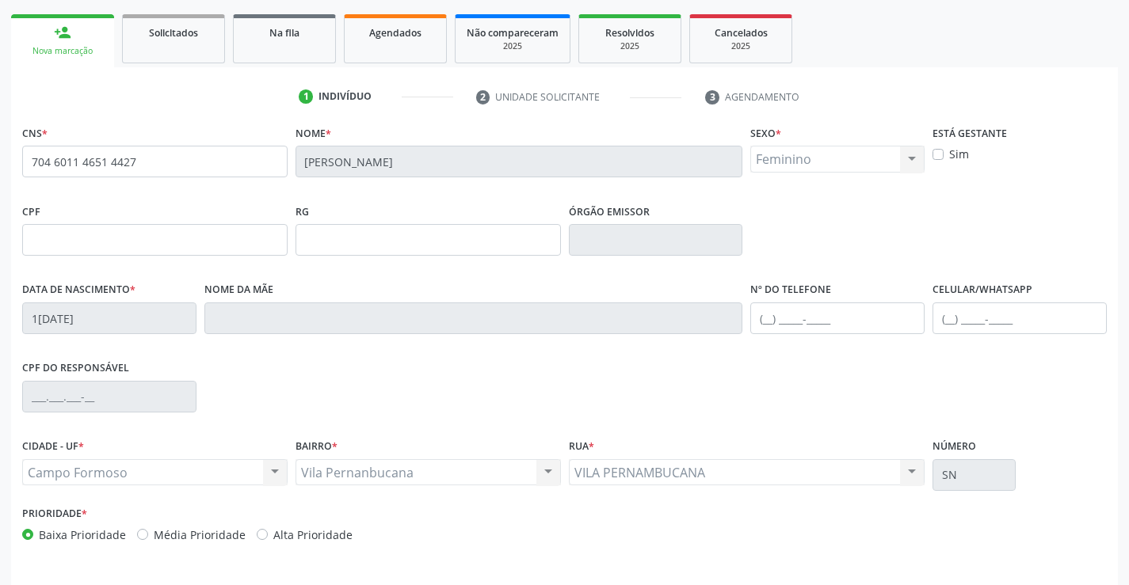
scroll to position [273, 0]
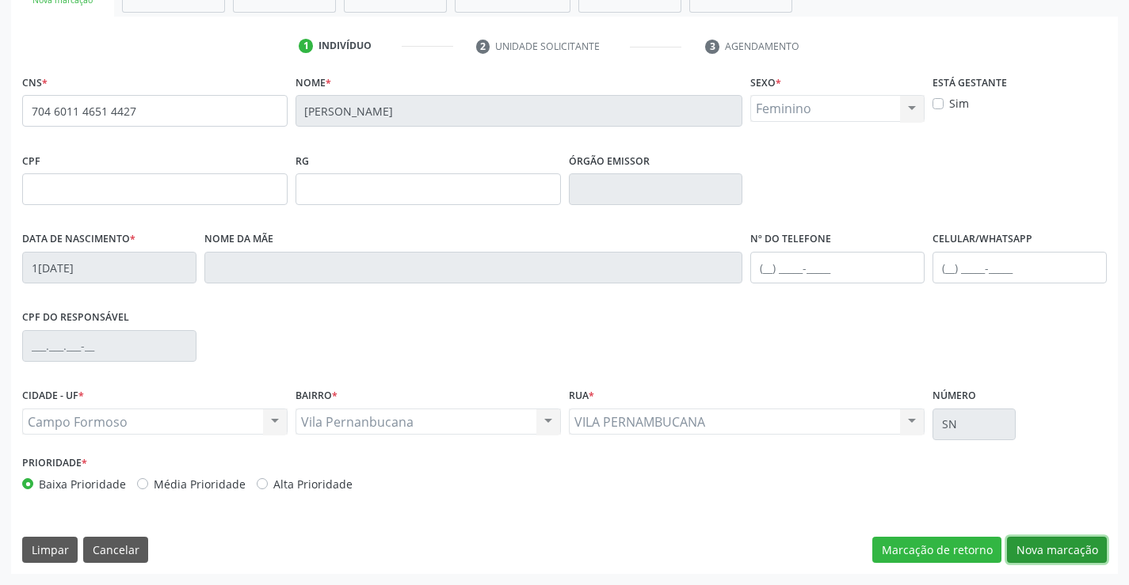
click at [1047, 542] on button "Nova marcação" at bounding box center [1057, 550] width 100 height 27
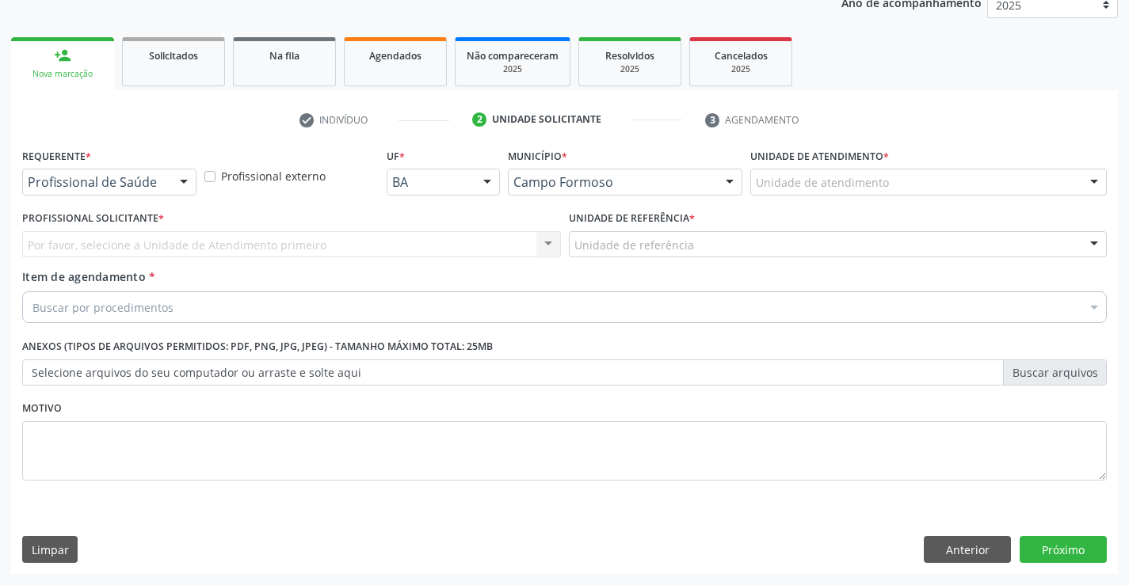
scroll to position [200, 0]
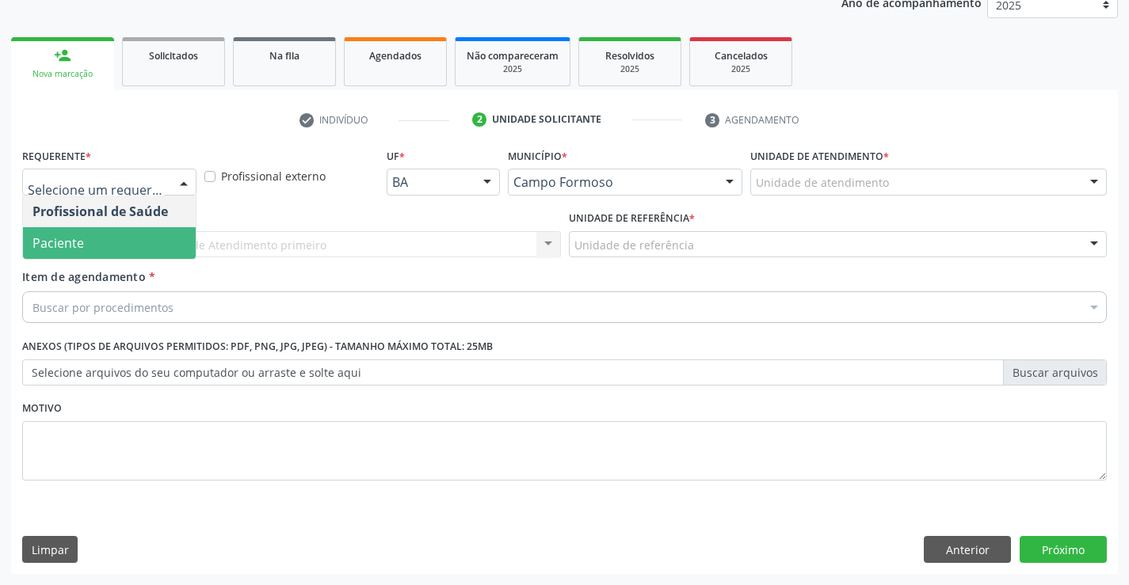
click at [79, 242] on span "Paciente" at bounding box center [57, 242] width 51 height 17
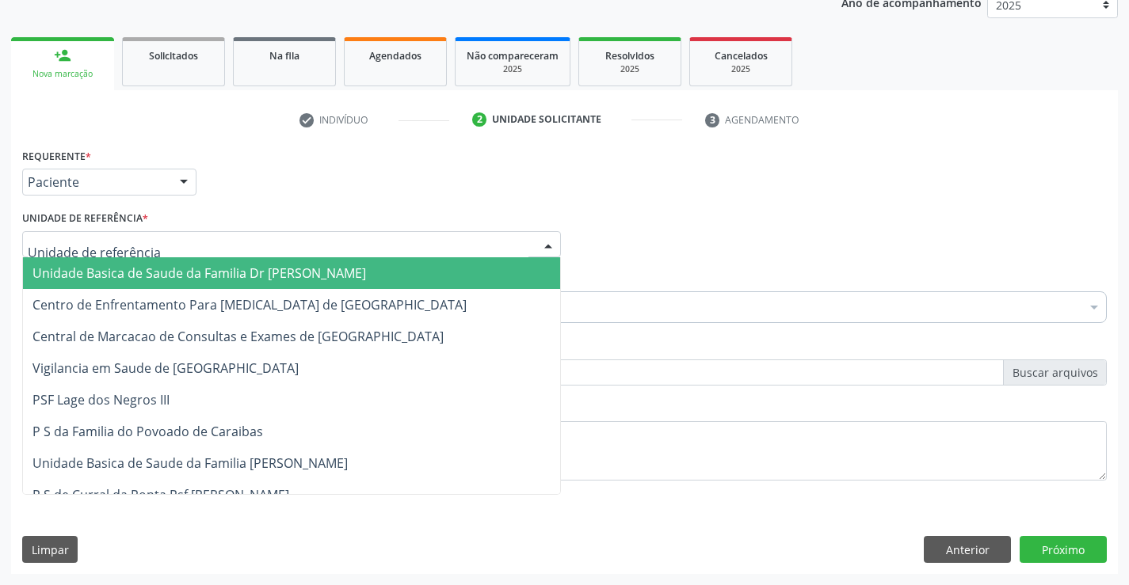
click at [105, 271] on span "Unidade Basica de Saude da Familia Dr [PERSON_NAME]" at bounding box center [199, 273] width 334 height 17
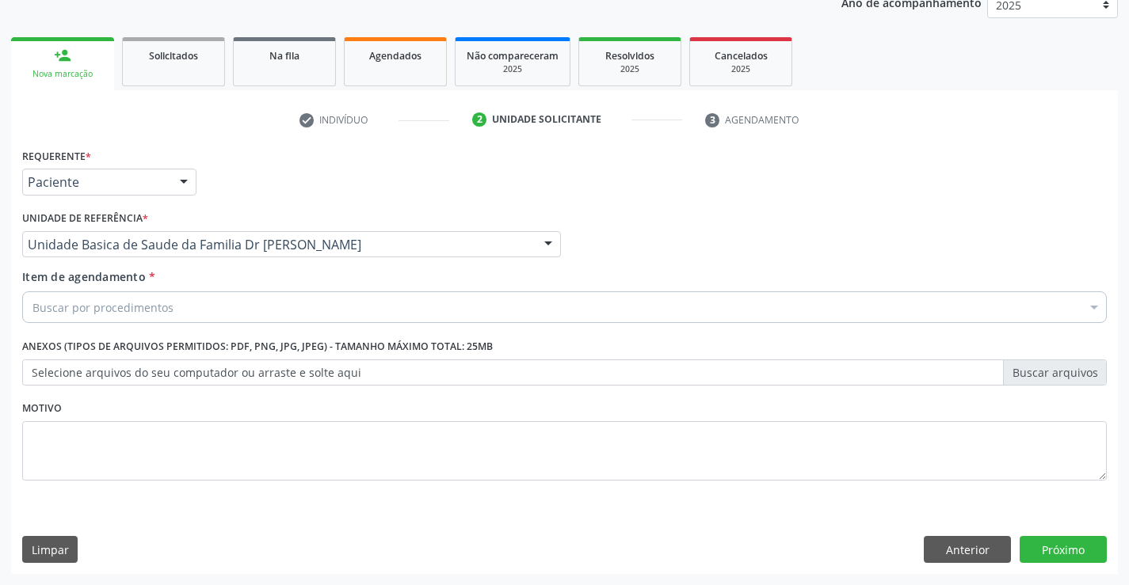
click at [197, 306] on div "Buscar por procedimentos" at bounding box center [564, 308] width 1085 height 32
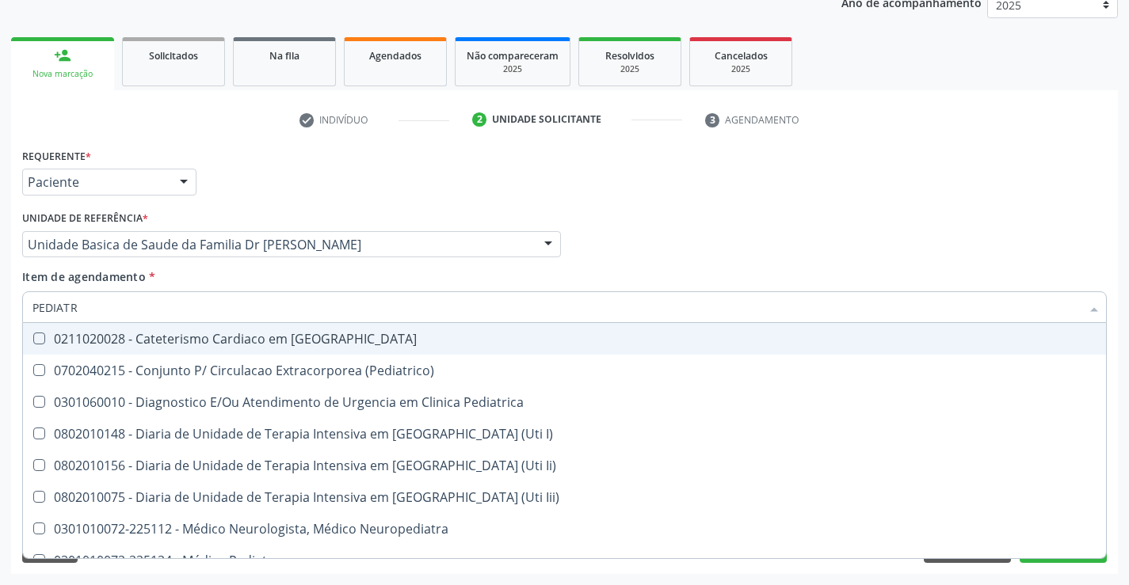
type input "PEDIATRA"
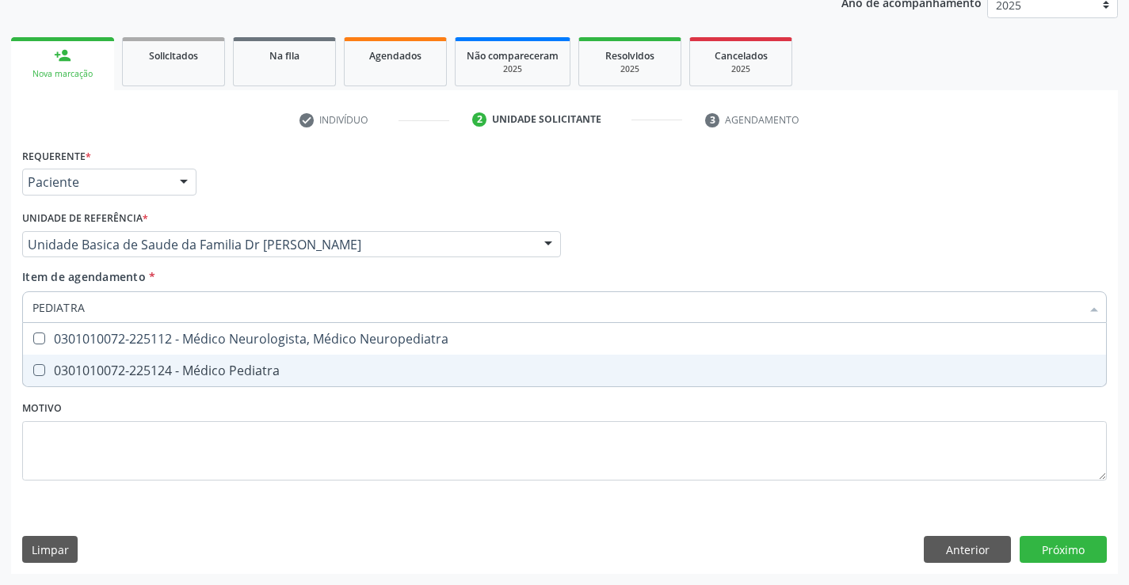
click at [221, 368] on div "0301010072-225124 - Médico Pediatra" at bounding box center [564, 370] width 1064 height 13
checkbox Pediatra "true"
click at [1057, 546] on div "Requerente * Paciente Profissional de Saúde Paciente Nenhum resultado encontrad…" at bounding box center [564, 359] width 1107 height 430
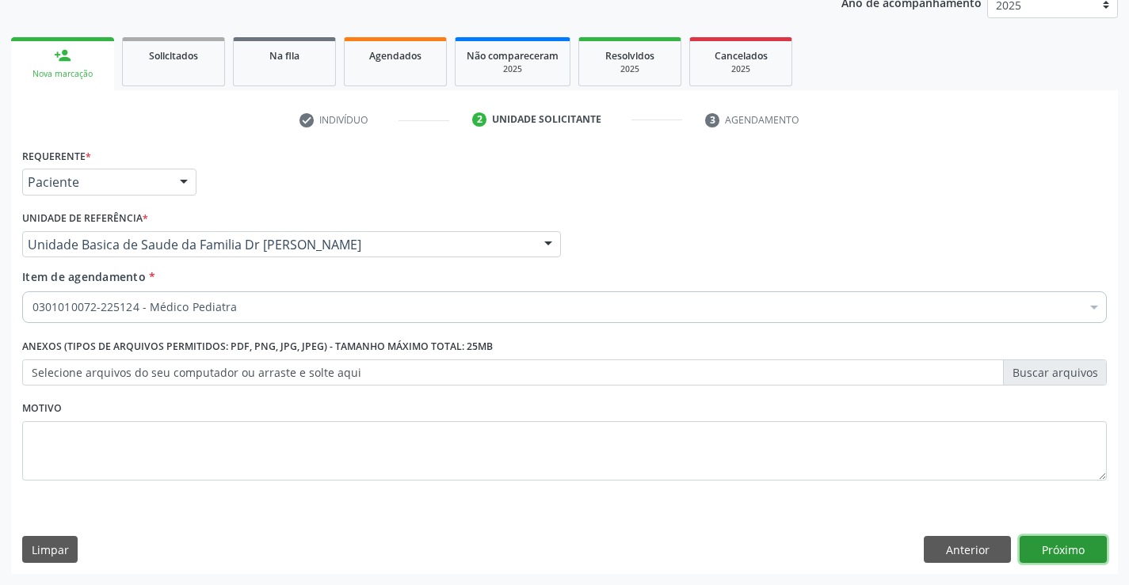
click at [1058, 542] on button "Próximo" at bounding box center [1063, 549] width 87 height 27
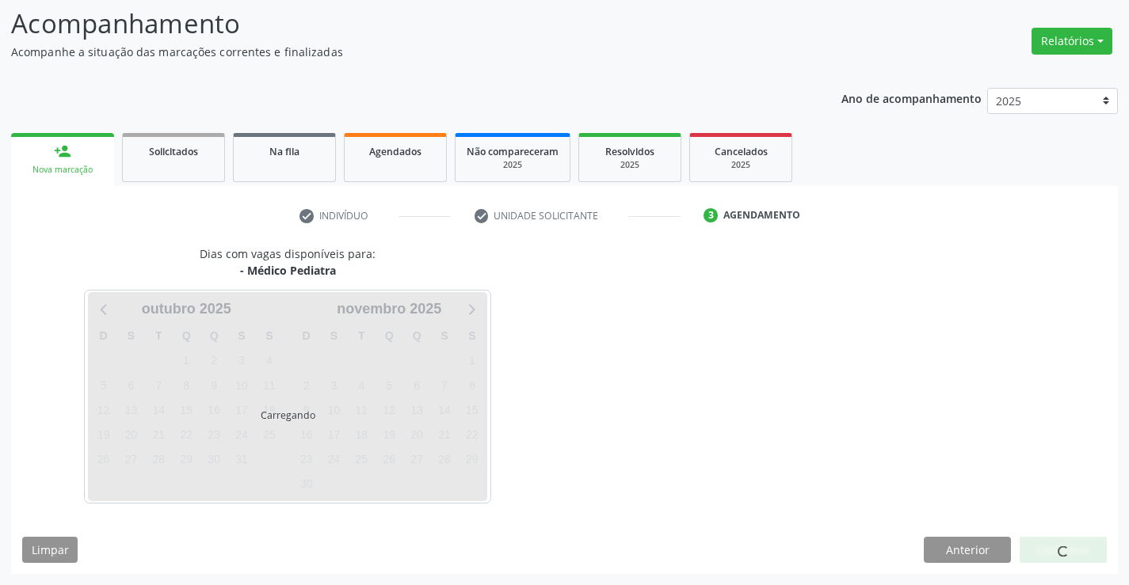
scroll to position [104, 0]
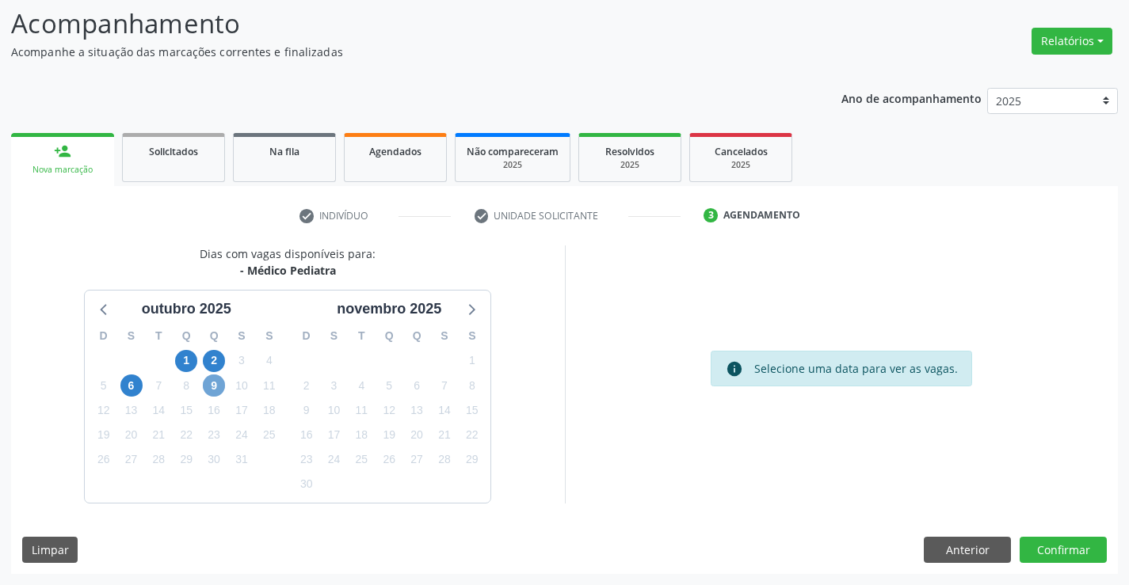
click at [216, 384] on span "9" at bounding box center [214, 386] width 22 height 22
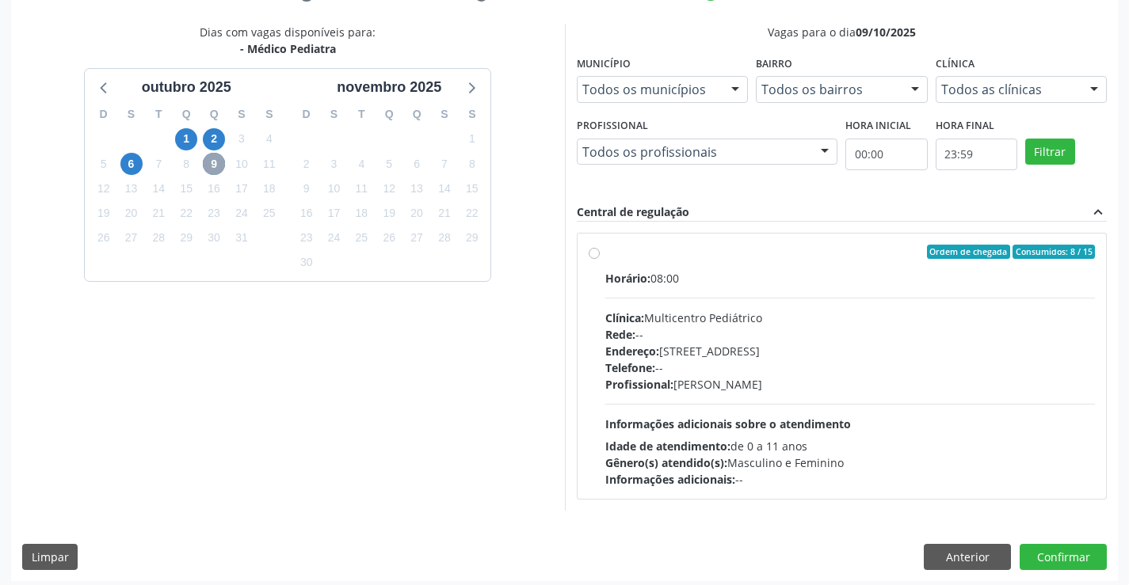
scroll to position [333, 0]
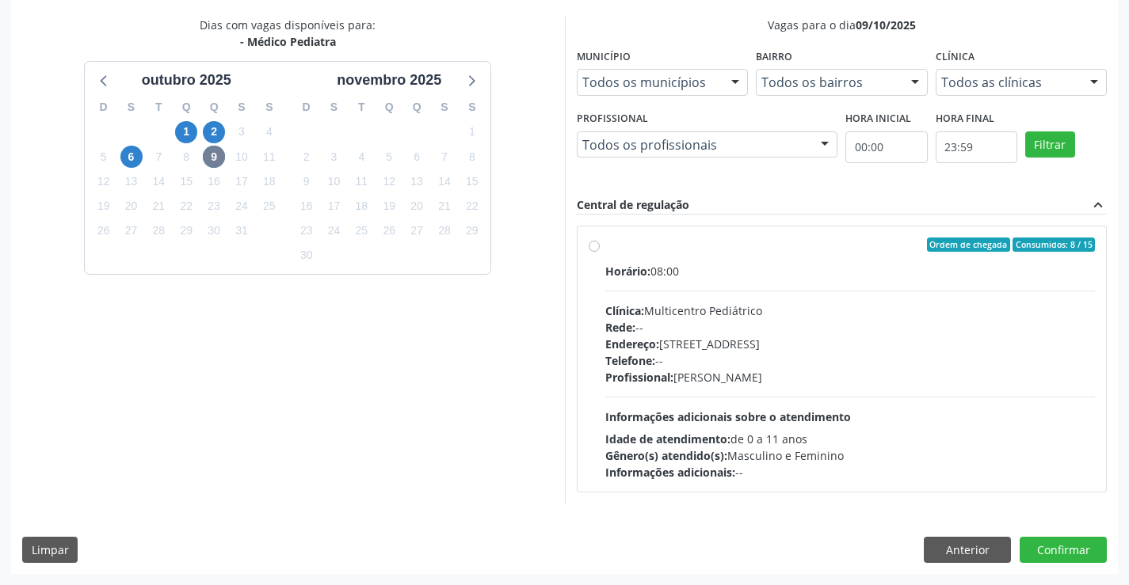
click at [803, 252] on label "Ordem de chegada Consumidos: 8 / 15 Horário: 08:00 Clínica: Multicentro Pediátr…" at bounding box center [850, 359] width 490 height 243
click at [600, 252] on input "Ordem de chegada Consumidos: 8 / 15 Horário: 08:00 Clínica: Multicentro Pediátr…" at bounding box center [594, 245] width 11 height 14
radio input "true"
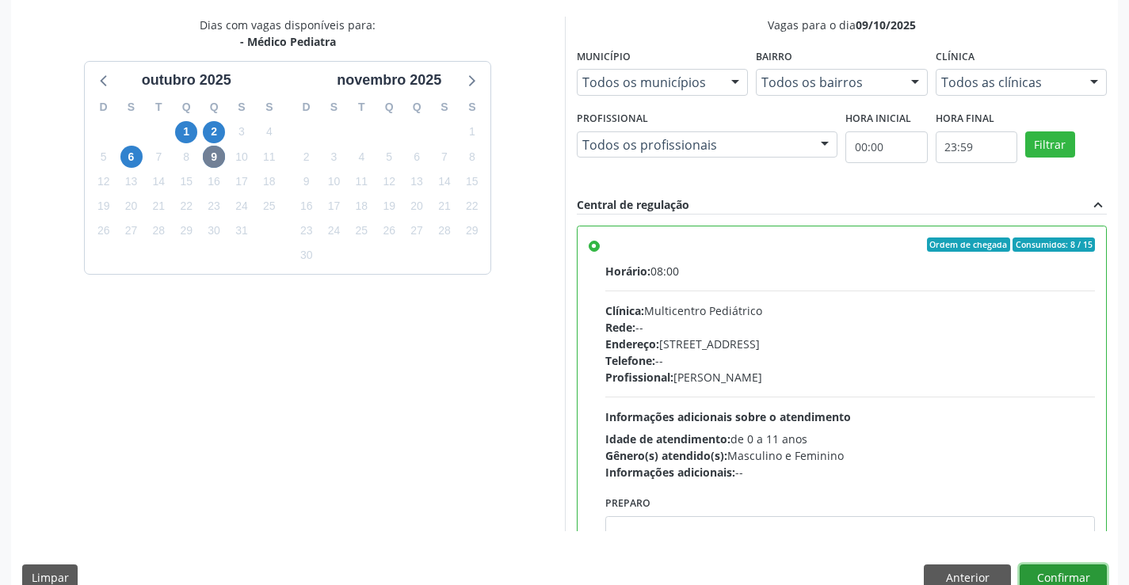
click at [1058, 572] on button "Confirmar" at bounding box center [1063, 578] width 87 height 27
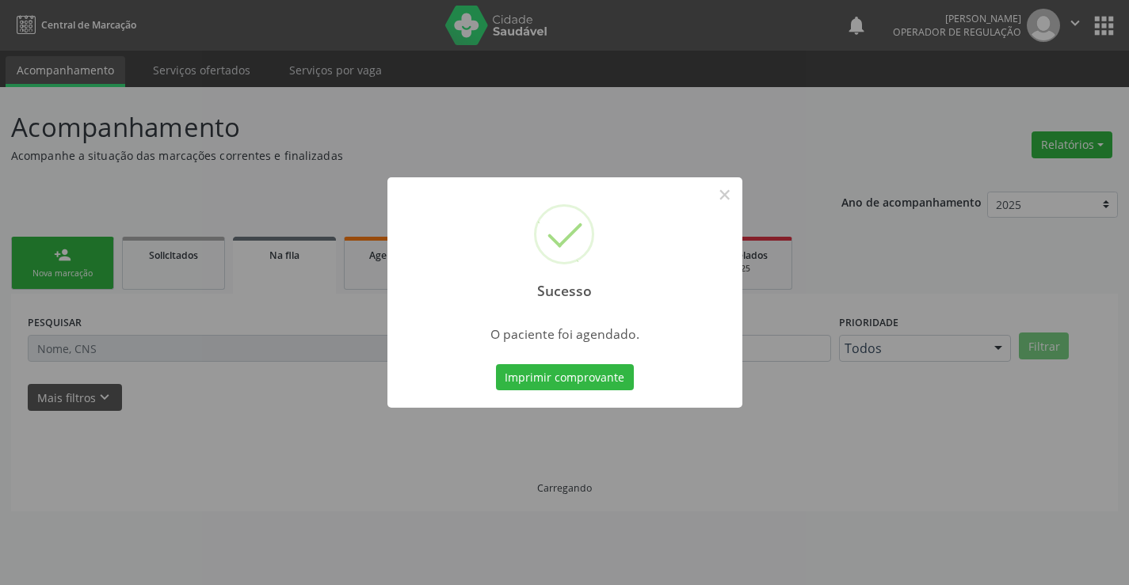
scroll to position [0, 0]
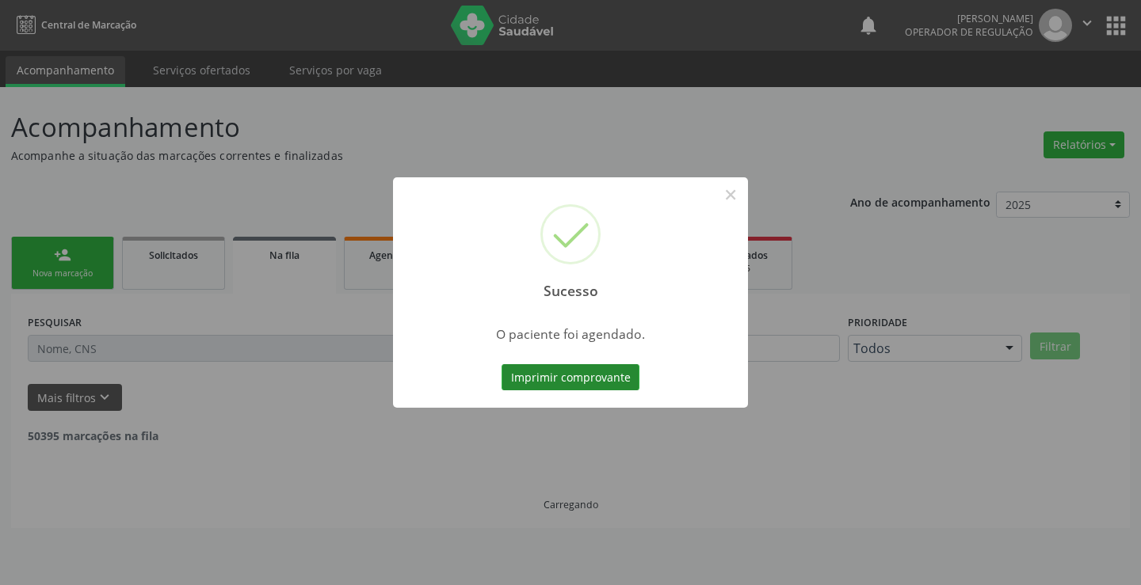
click at [576, 370] on button "Imprimir comprovante" at bounding box center [570, 377] width 138 height 27
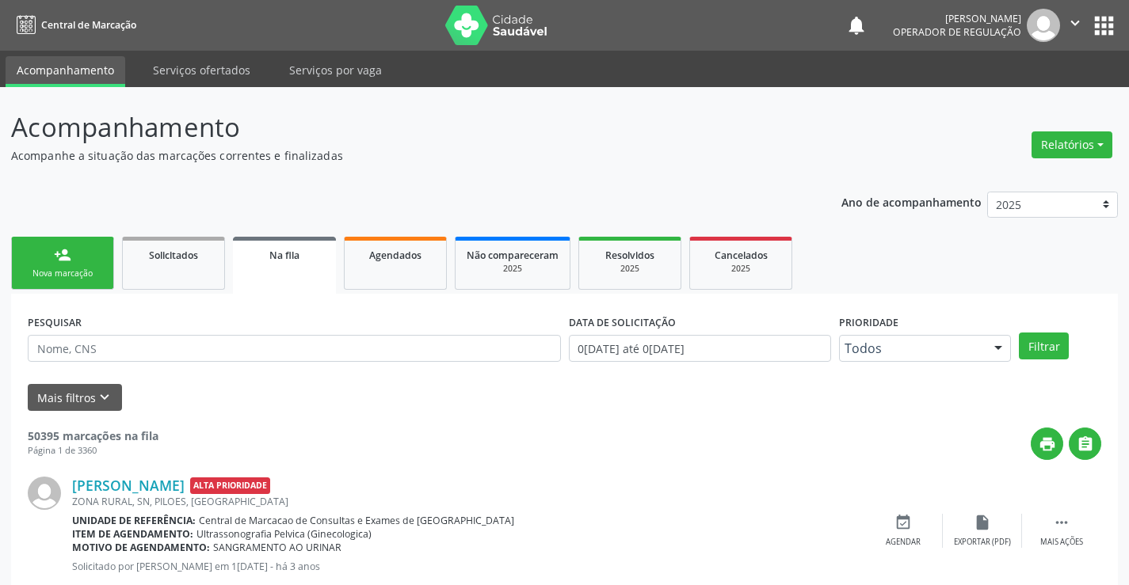
click at [74, 258] on link "person_add Nova marcação" at bounding box center [62, 263] width 103 height 53
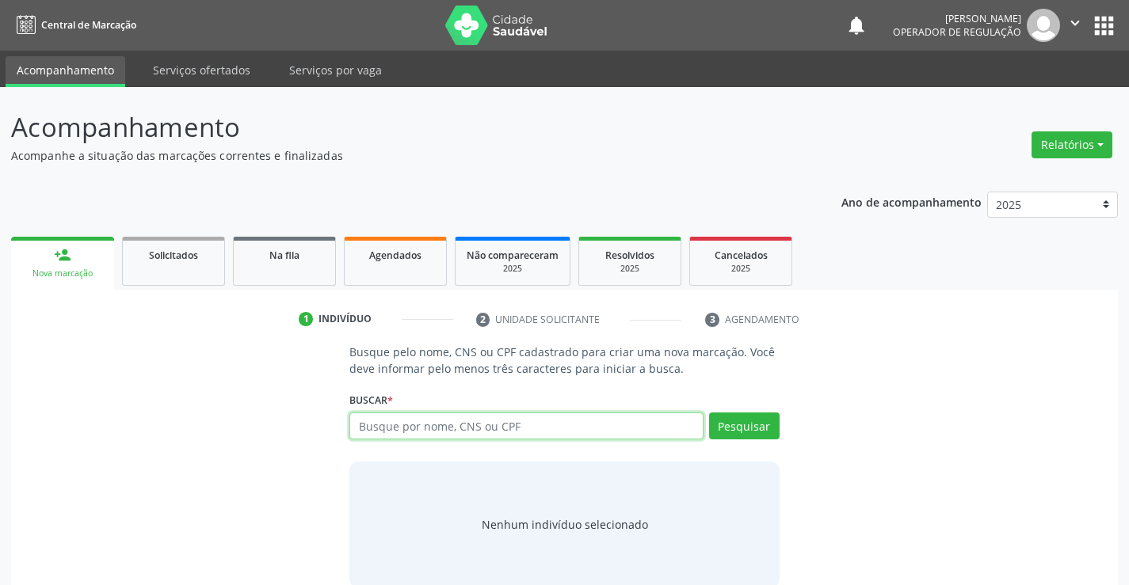
click at [443, 432] on input "text" at bounding box center [525, 426] width 353 height 27
click at [445, 430] on input "text" at bounding box center [525, 426] width 353 height 27
type input "700506987693056"
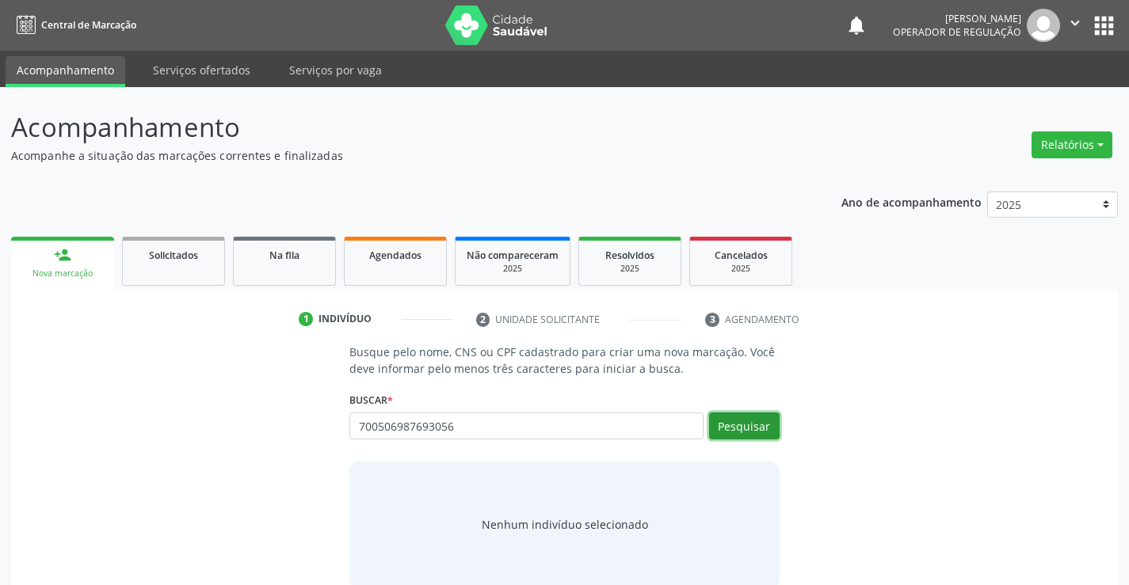
click at [749, 421] on button "Pesquisar" at bounding box center [744, 426] width 71 height 27
type input "700506987693056"
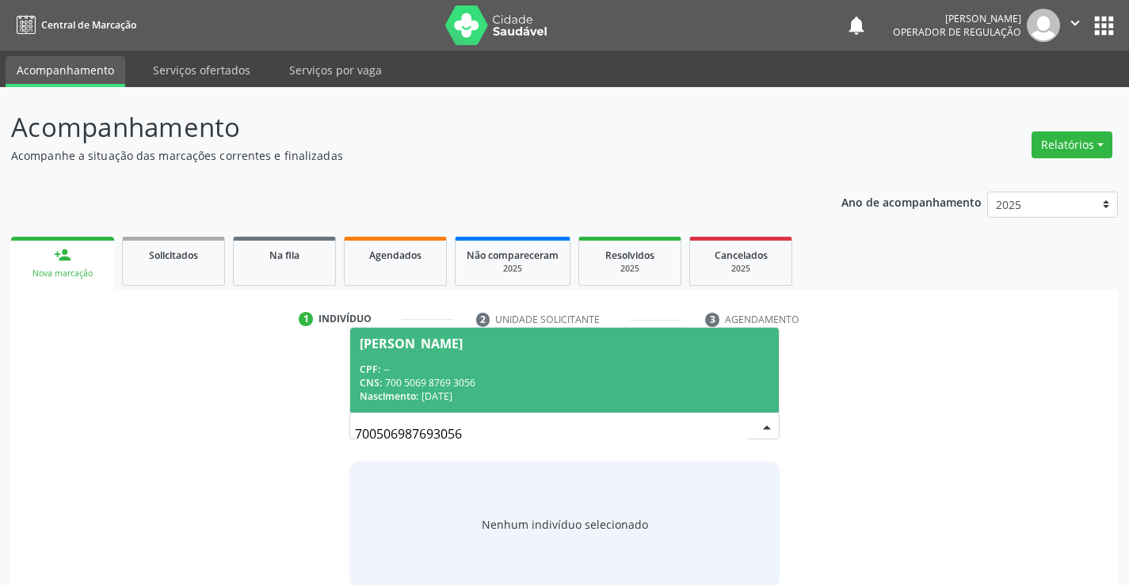
click at [466, 363] on div "CPF: --" at bounding box center [564, 369] width 409 height 13
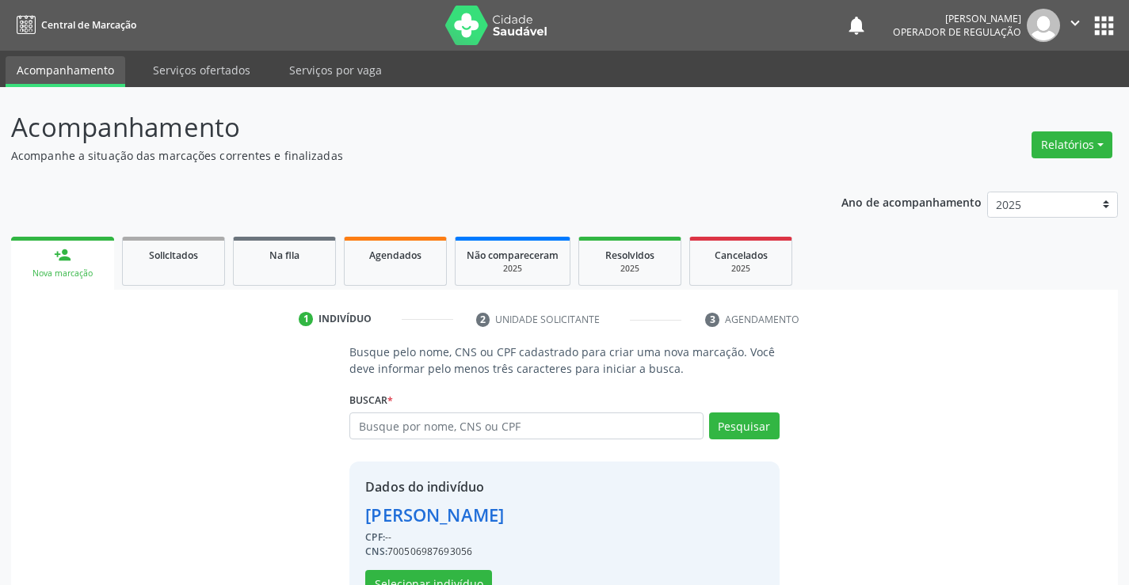
scroll to position [50, 0]
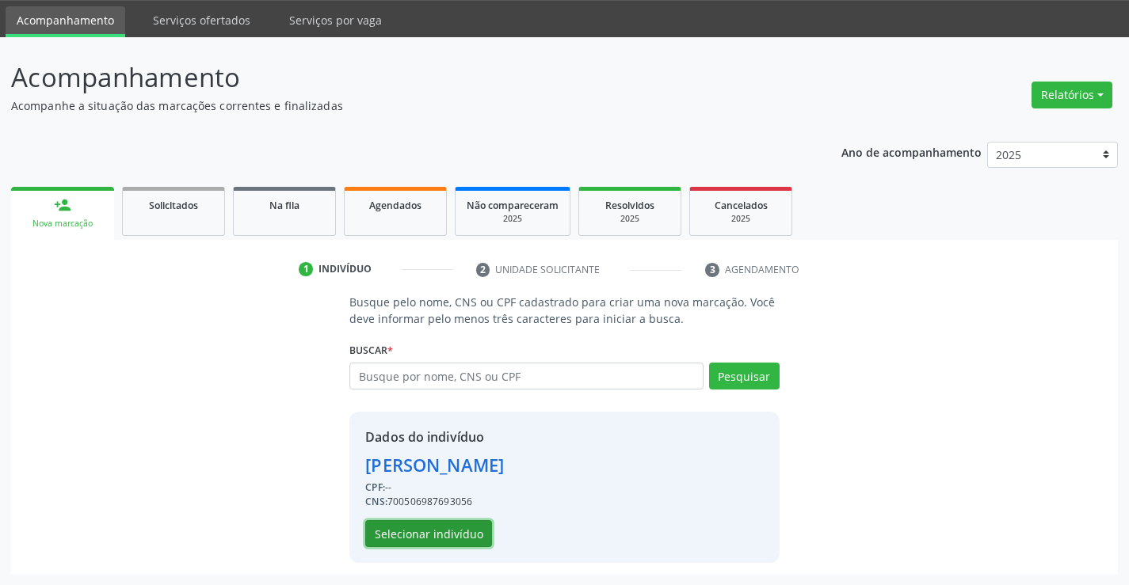
click at [417, 528] on button "Selecionar indivíduo" at bounding box center [428, 533] width 127 height 27
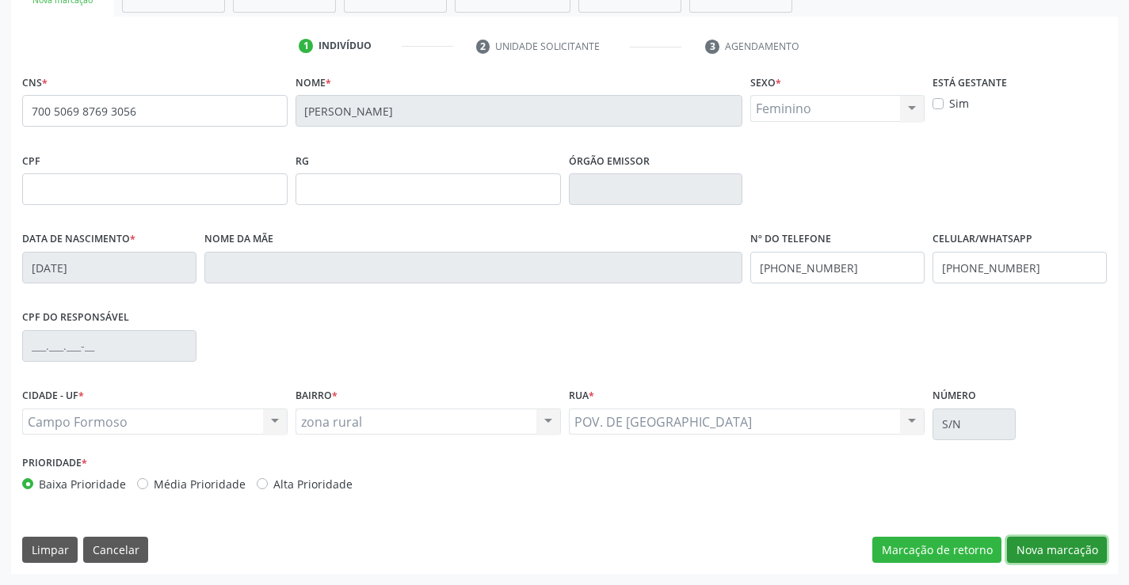
click at [1049, 543] on button "Nova marcação" at bounding box center [1057, 550] width 100 height 27
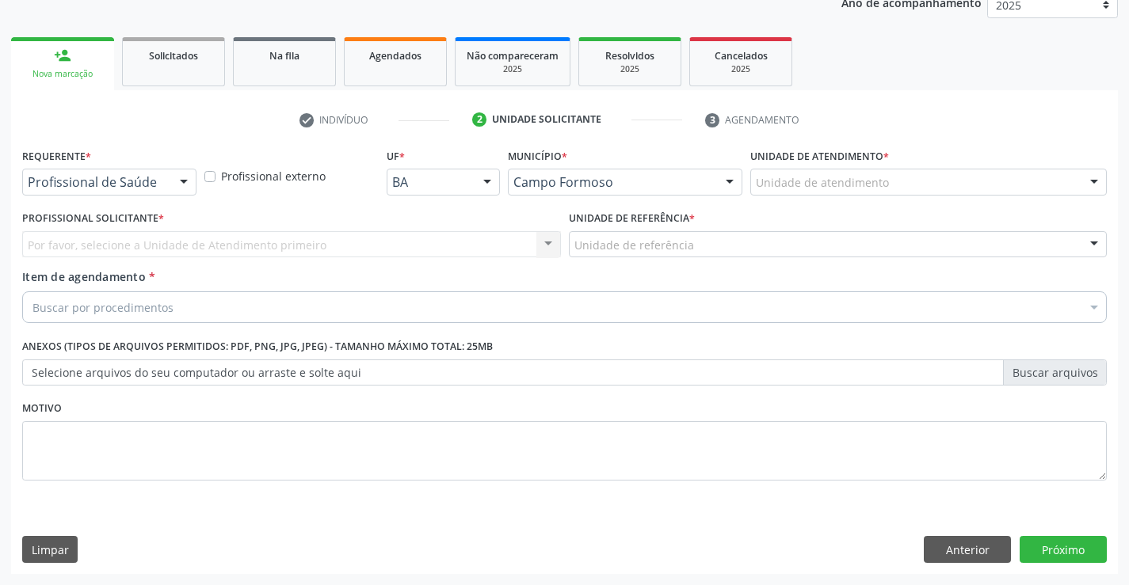
scroll to position [200, 0]
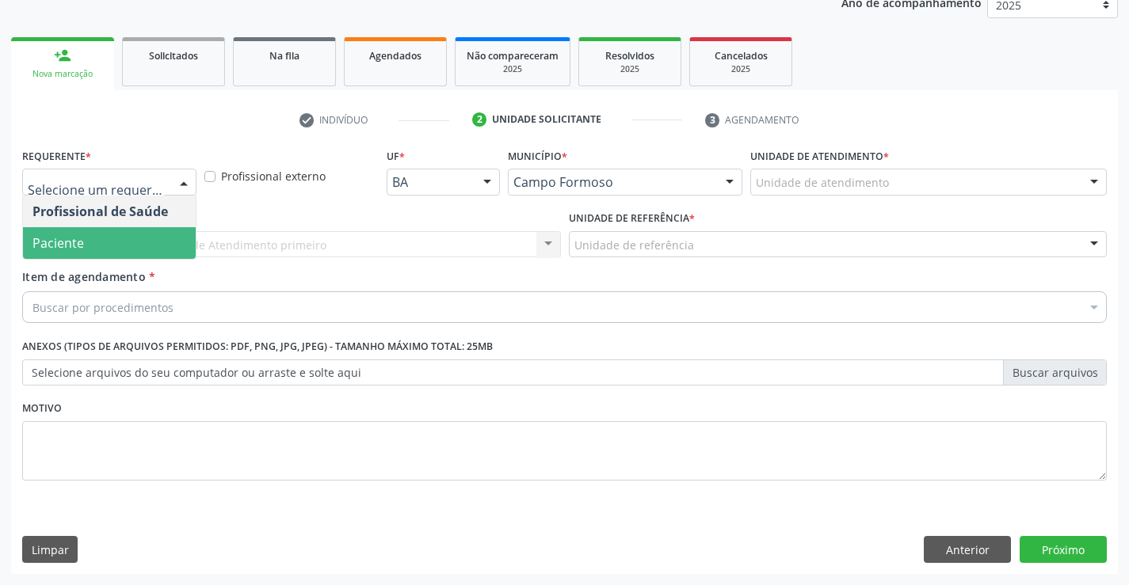
click at [87, 245] on span "Paciente" at bounding box center [109, 243] width 173 height 32
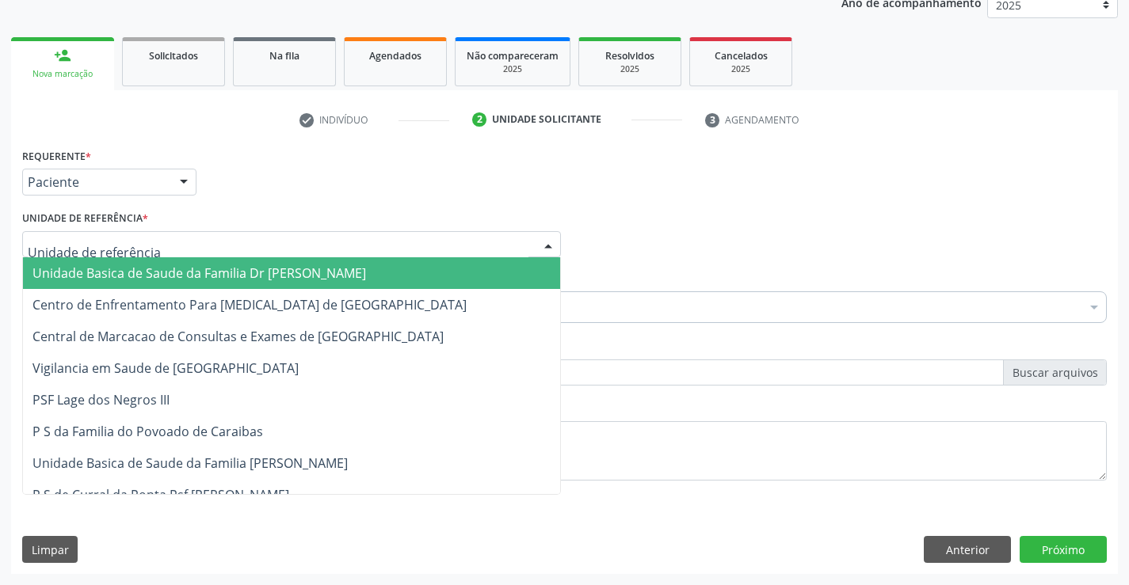
click at [127, 274] on span "Unidade Basica de Saude da Familia Dr [PERSON_NAME]" at bounding box center [199, 273] width 334 height 17
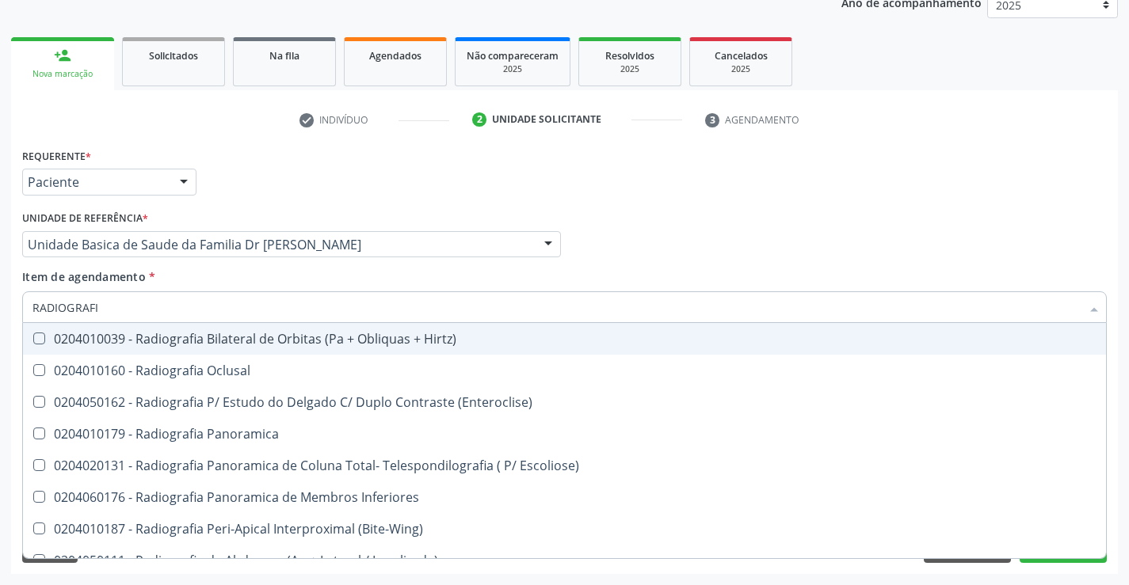
type input "RADIOGRAFIA"
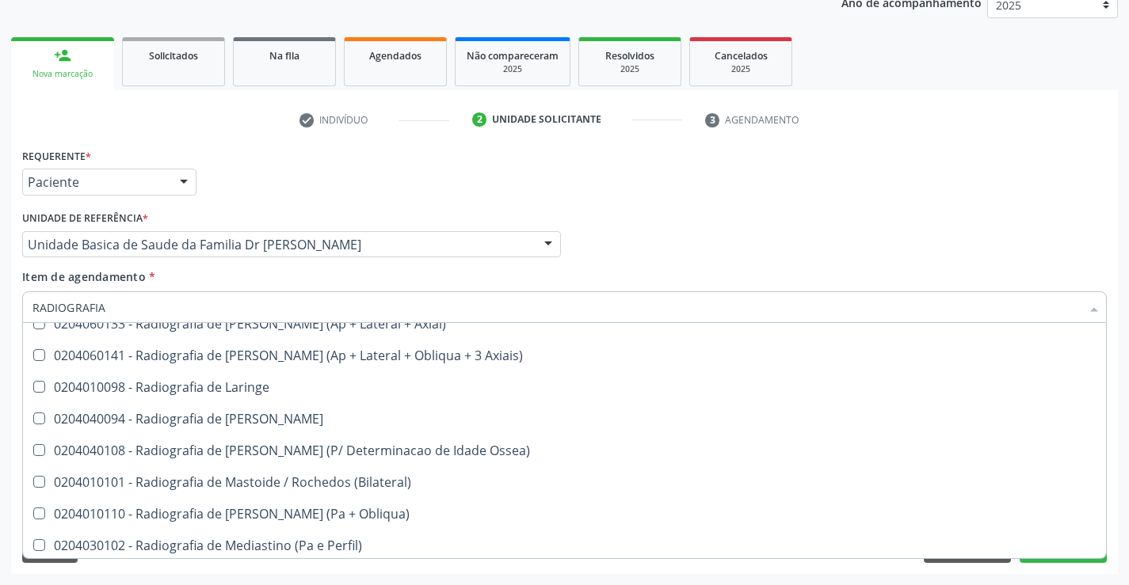
scroll to position [1505, 0]
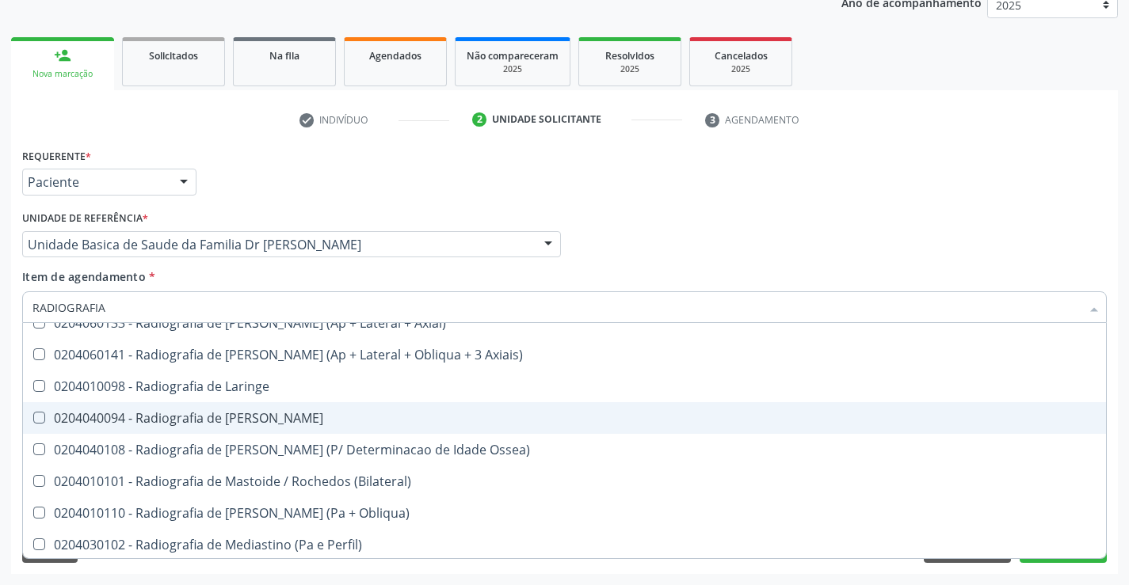
click at [276, 420] on div "0204040094 - Radiografia de [PERSON_NAME]" at bounding box center [564, 418] width 1064 height 13
checkbox Mao "true"
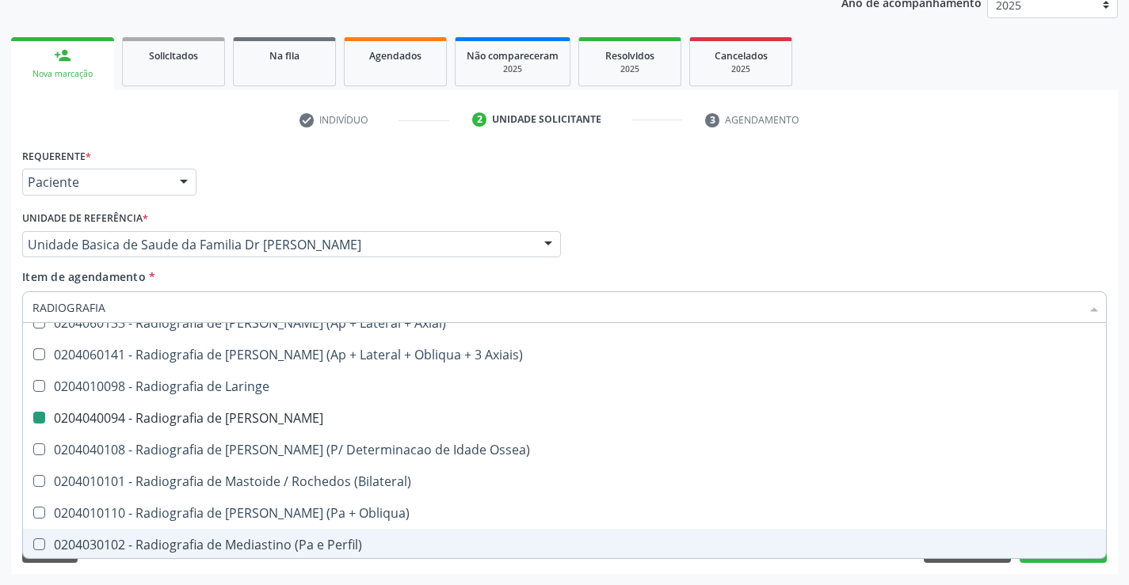
click at [1110, 527] on div "Requerente * Paciente Profissional de Saúde Paciente Nenhum resultado encontrad…" at bounding box center [564, 359] width 1107 height 430
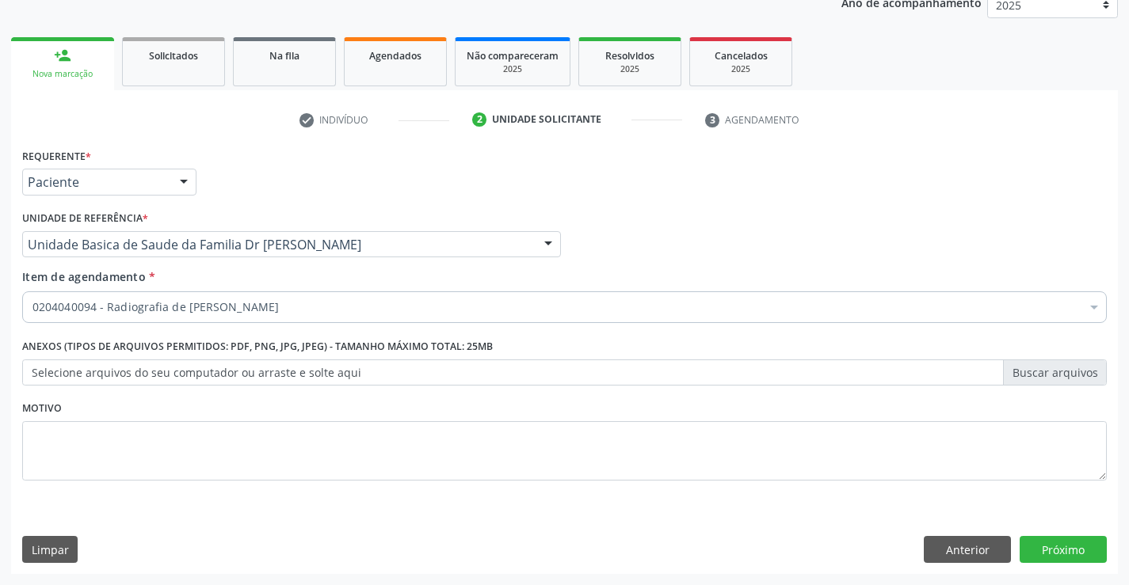
checkbox Mao "true"
checkbox \(Uaa\)\ "false"
click at [1075, 550] on button "Próximo" at bounding box center [1063, 549] width 87 height 27
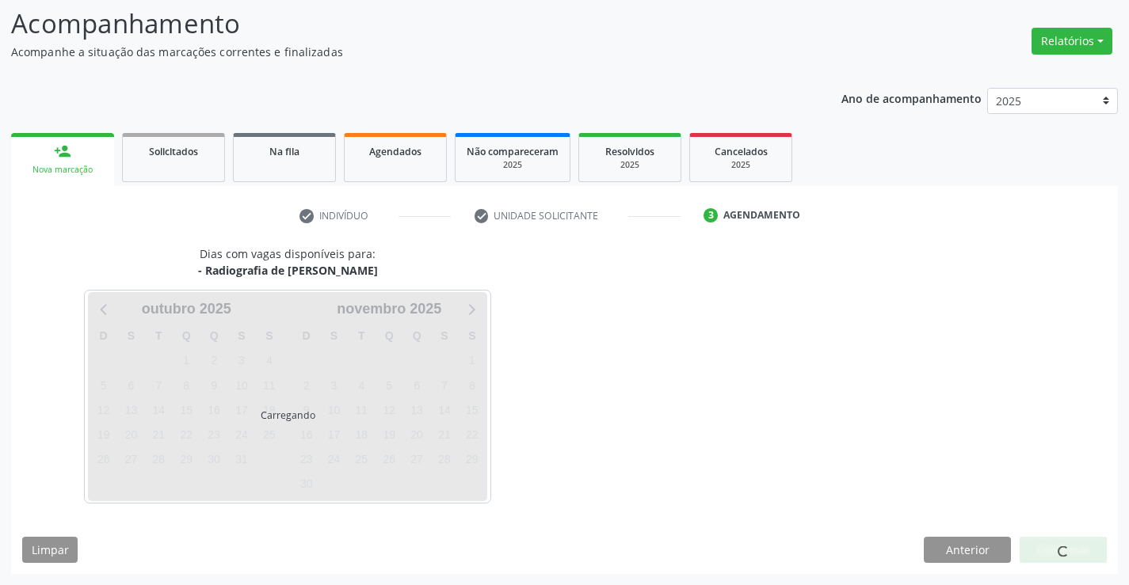
scroll to position [151, 0]
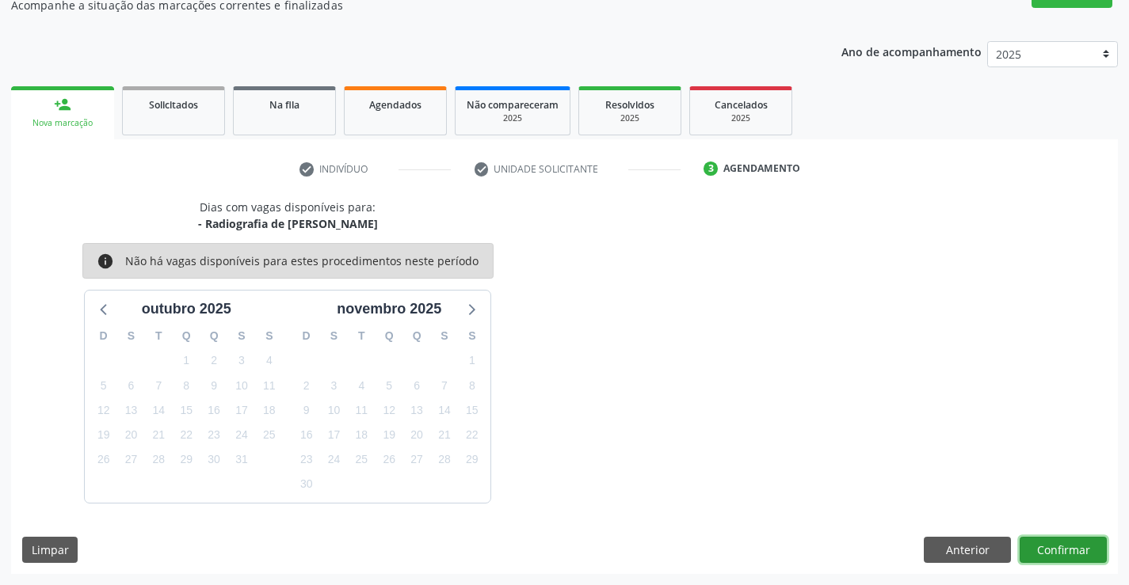
click at [1073, 550] on button "Confirmar" at bounding box center [1063, 550] width 87 height 27
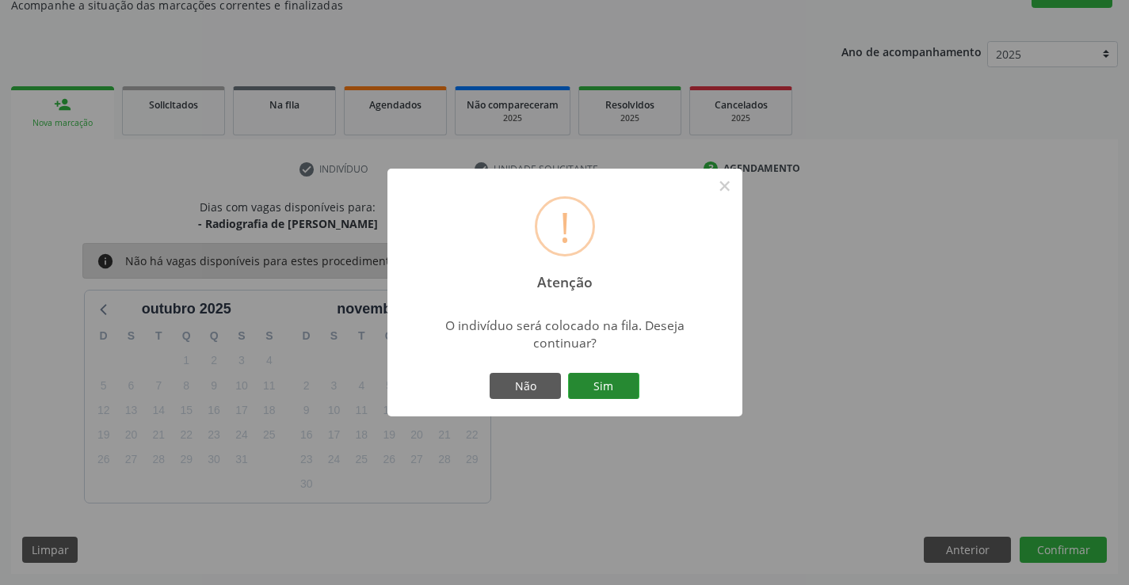
click at [600, 385] on button "Sim" at bounding box center [603, 386] width 71 height 27
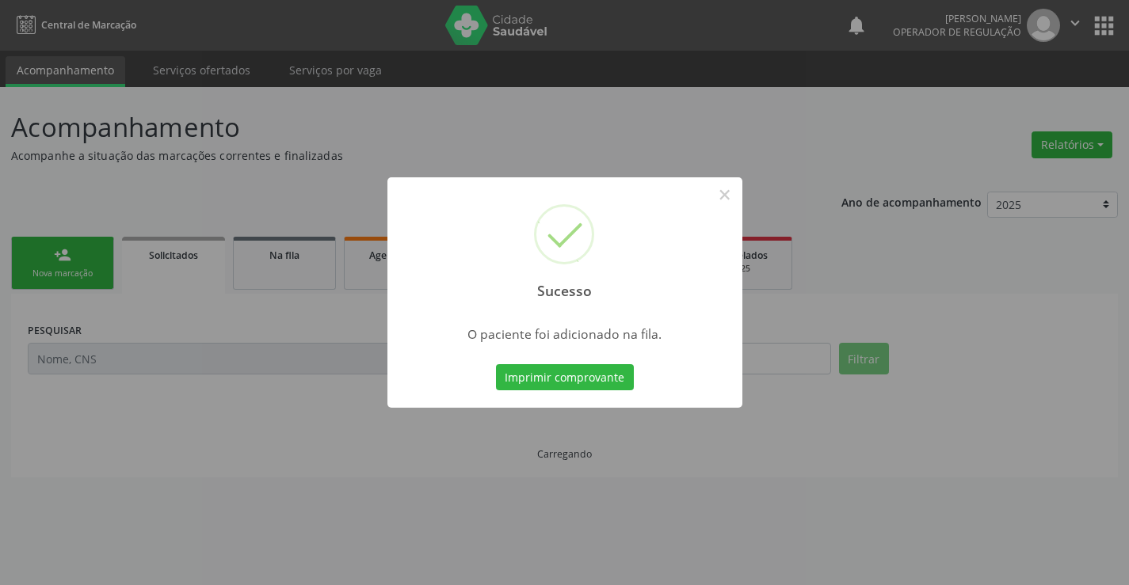
scroll to position [0, 0]
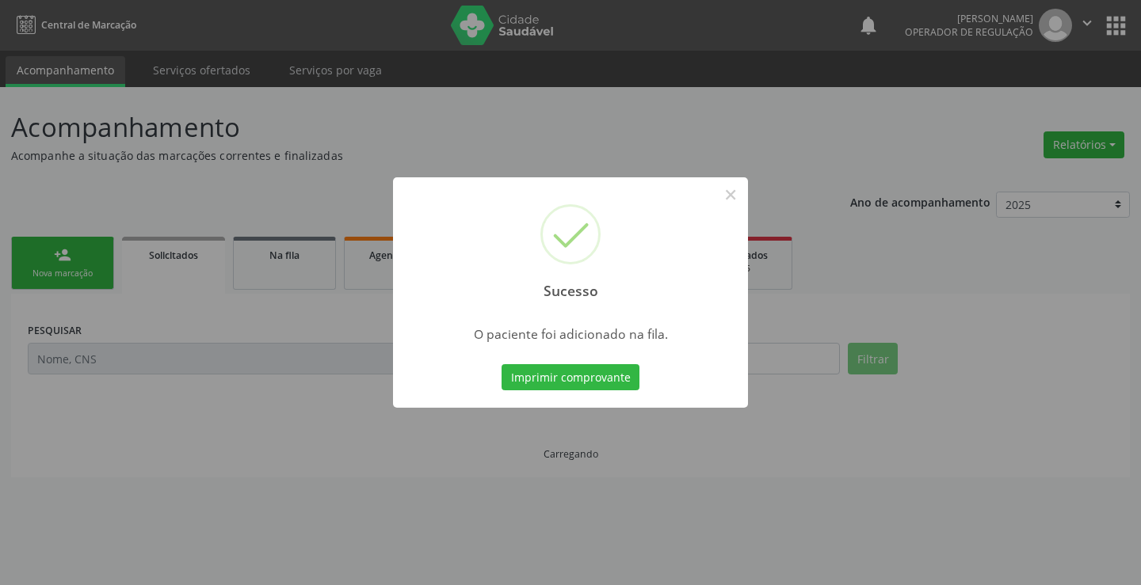
click at [600, 385] on button "Imprimir comprovante" at bounding box center [570, 377] width 138 height 27
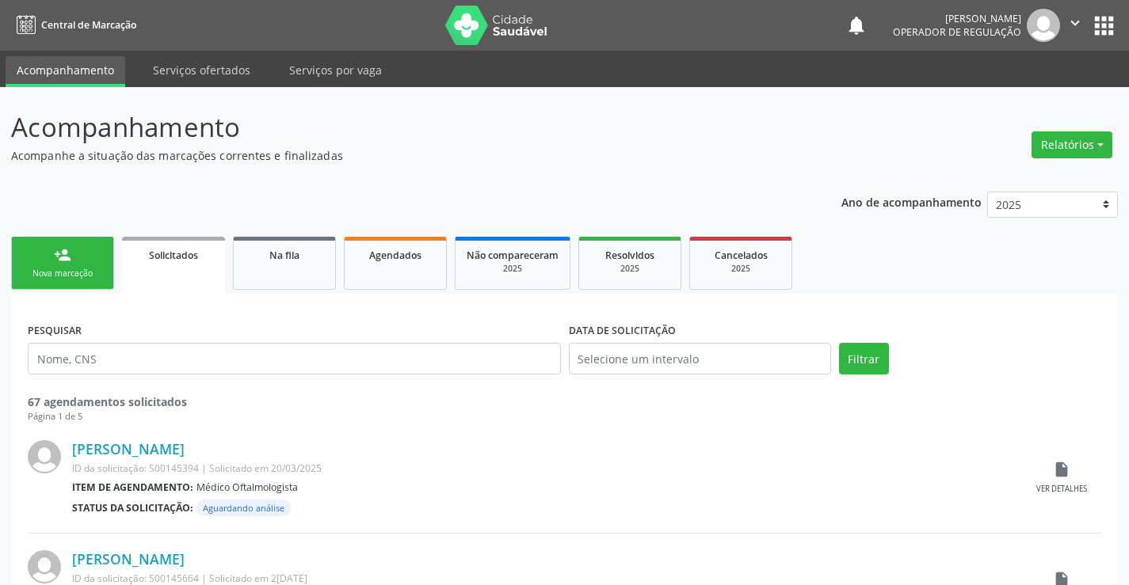
click at [62, 266] on link "person_add Nova marcação" at bounding box center [62, 263] width 103 height 53
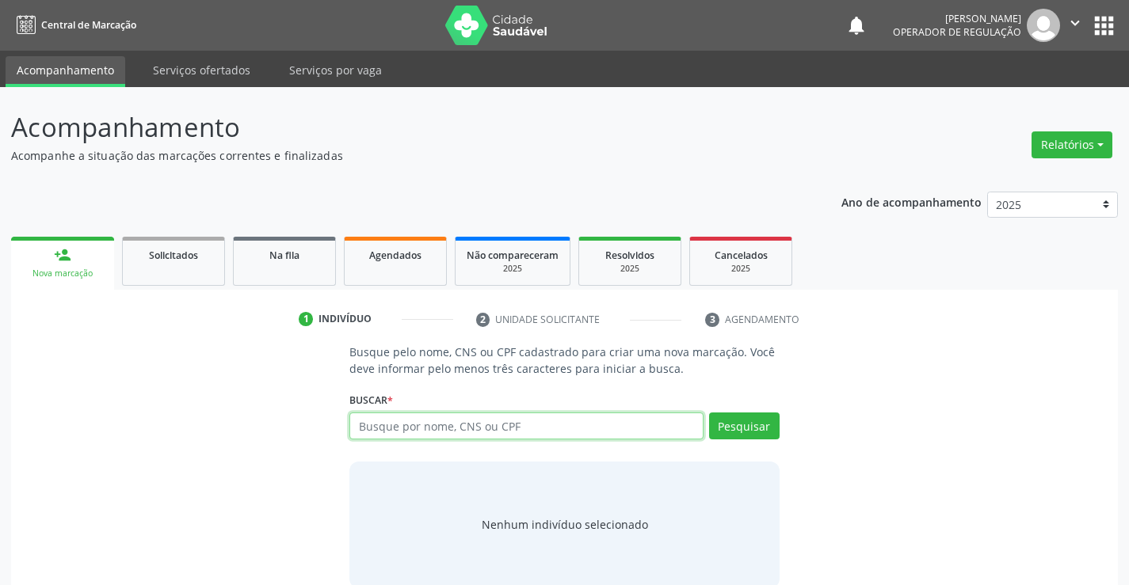
click at [523, 426] on input "text" at bounding box center [525, 426] width 353 height 27
type input "700405436585540"
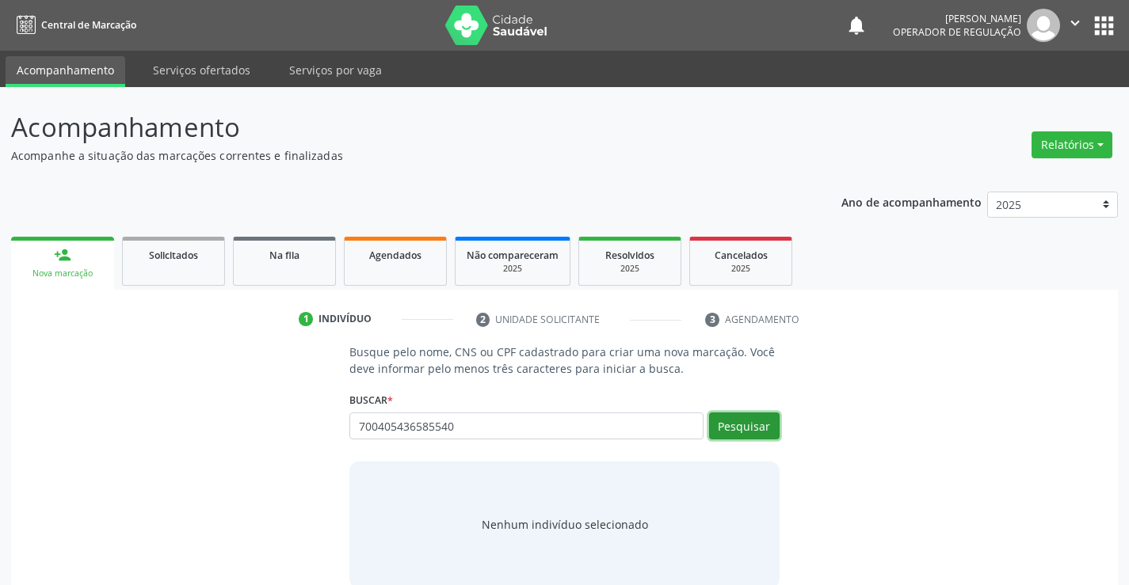
click at [749, 417] on button "Pesquisar" at bounding box center [744, 426] width 71 height 27
type input "700405436585540"
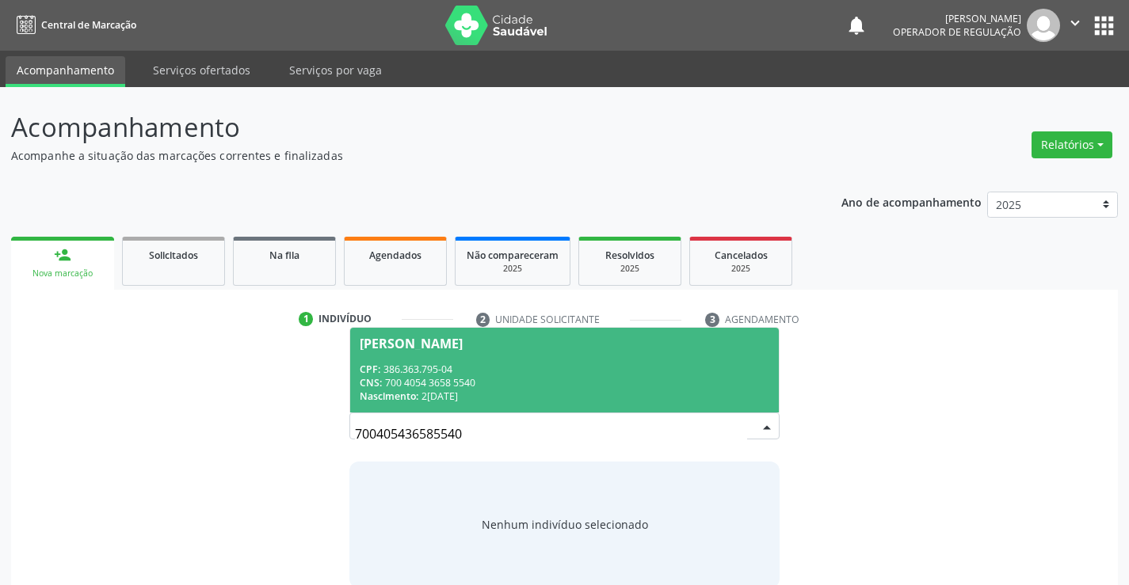
click at [470, 351] on span "[PERSON_NAME] CPF: 386.363.795-04 CNS: 700 4054 3658 5540 Nascimento: 2[DATE]" at bounding box center [564, 370] width 428 height 85
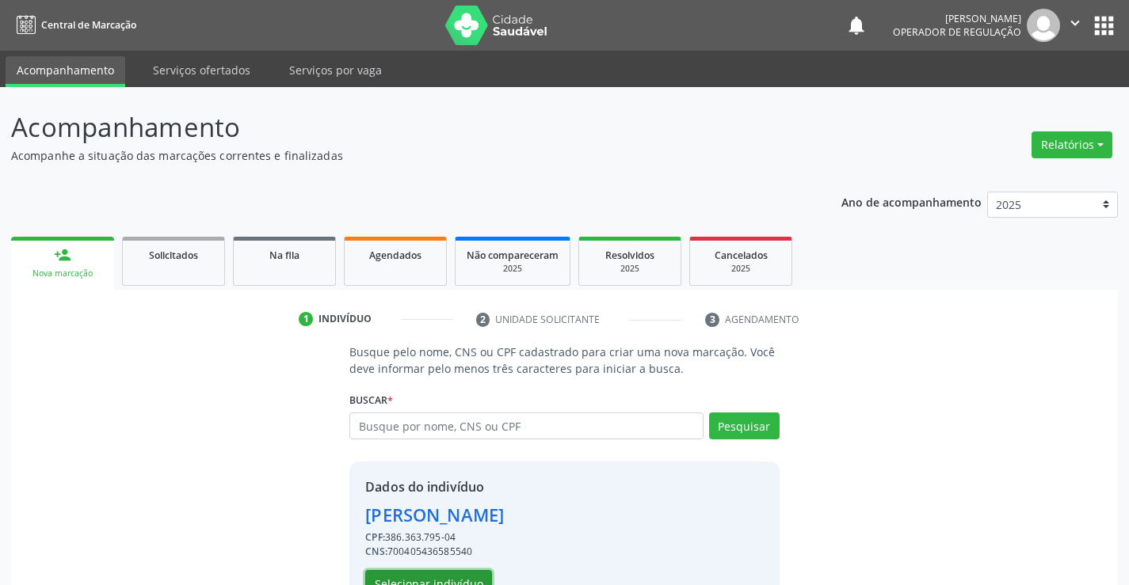
click at [432, 576] on button "Selecionar indivíduo" at bounding box center [428, 583] width 127 height 27
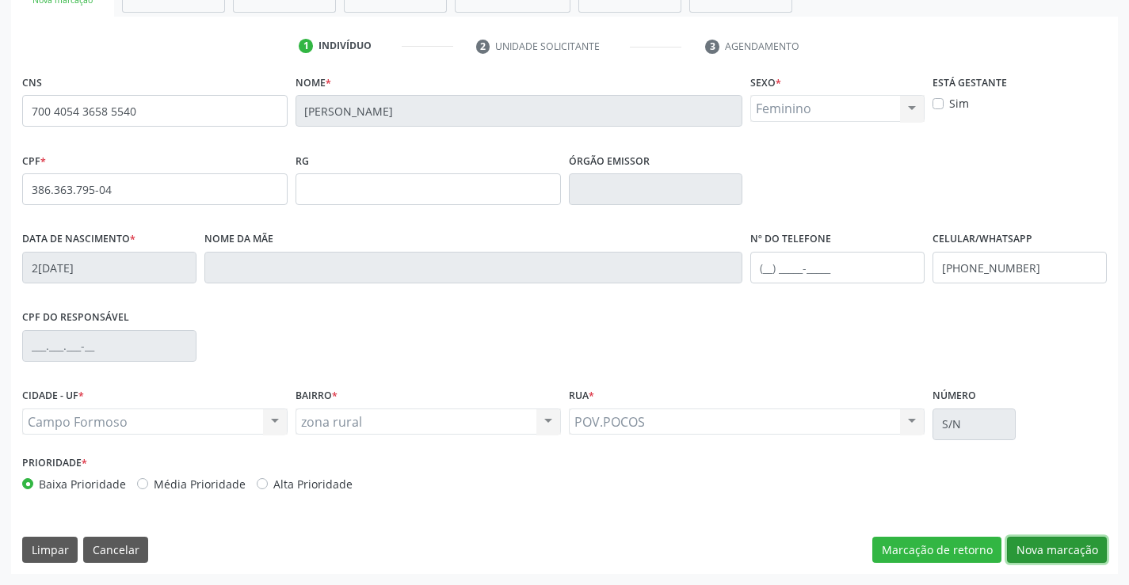
click at [1051, 541] on button "Nova marcação" at bounding box center [1057, 550] width 100 height 27
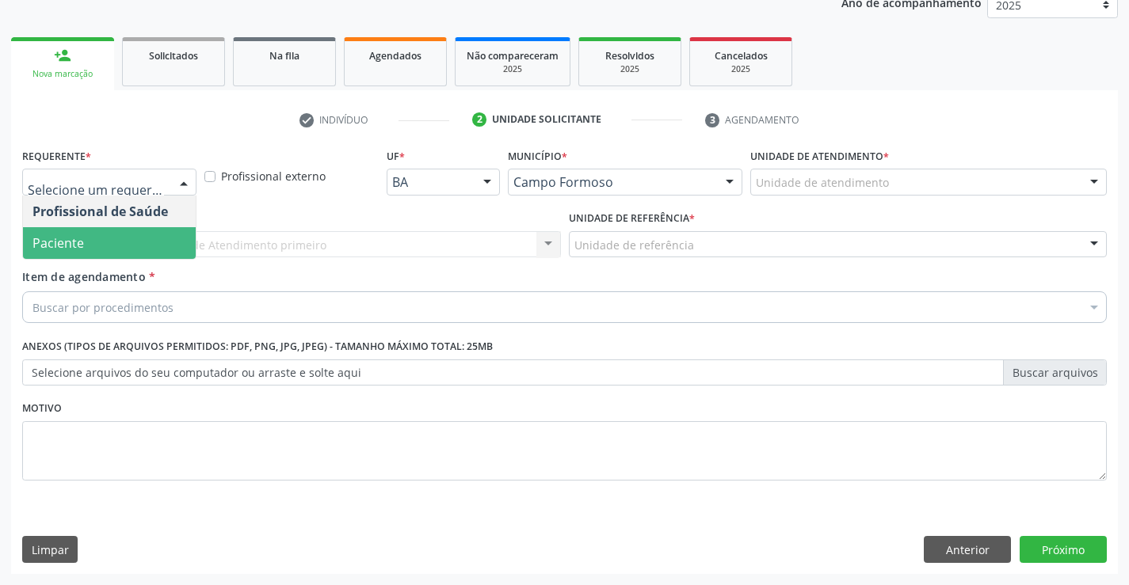
click at [107, 236] on span "Paciente" at bounding box center [109, 243] width 173 height 32
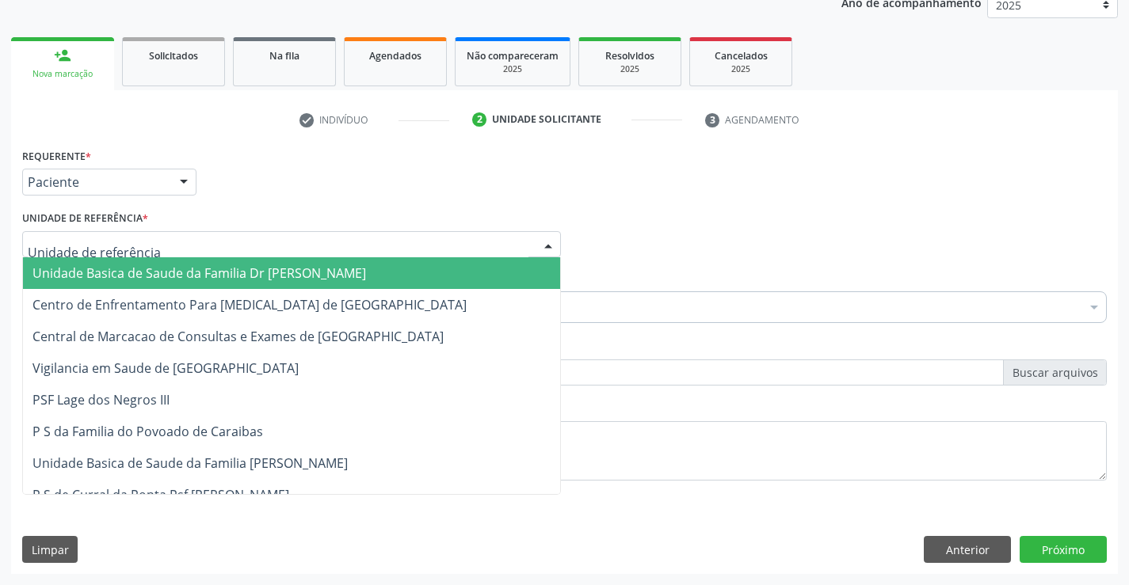
click at [134, 274] on span "Unidade Basica de Saude da Familia Dr [PERSON_NAME]" at bounding box center [199, 273] width 334 height 17
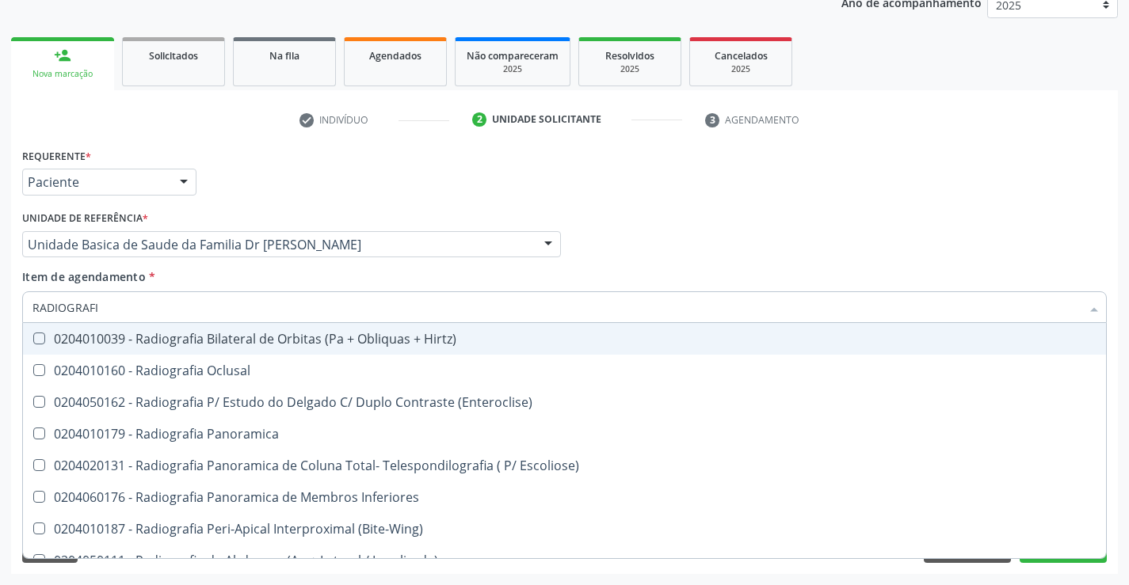
type input "RADIOGRAFIA"
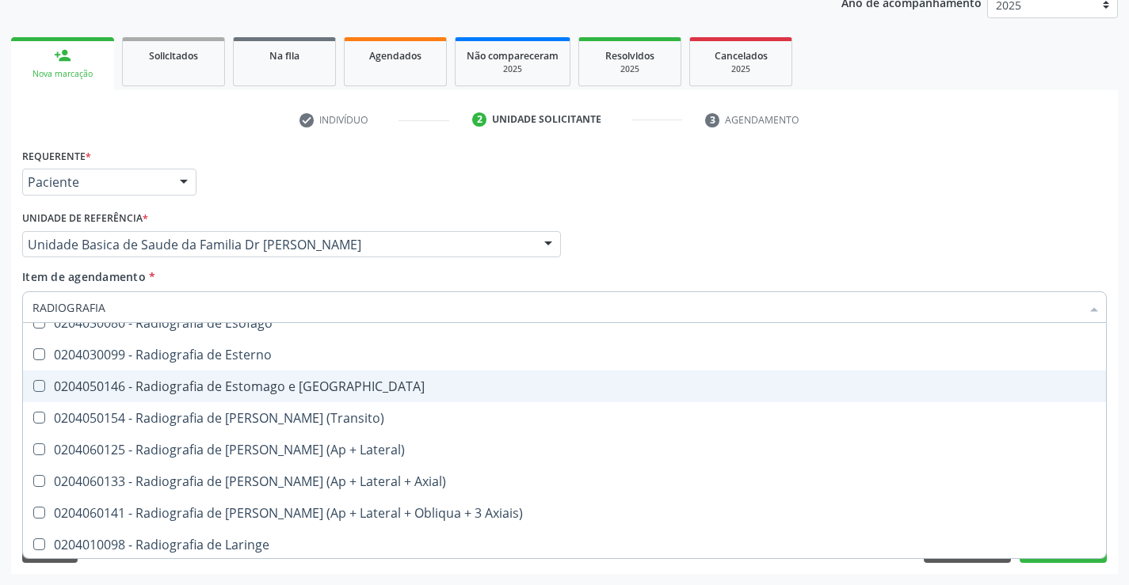
scroll to position [1426, 0]
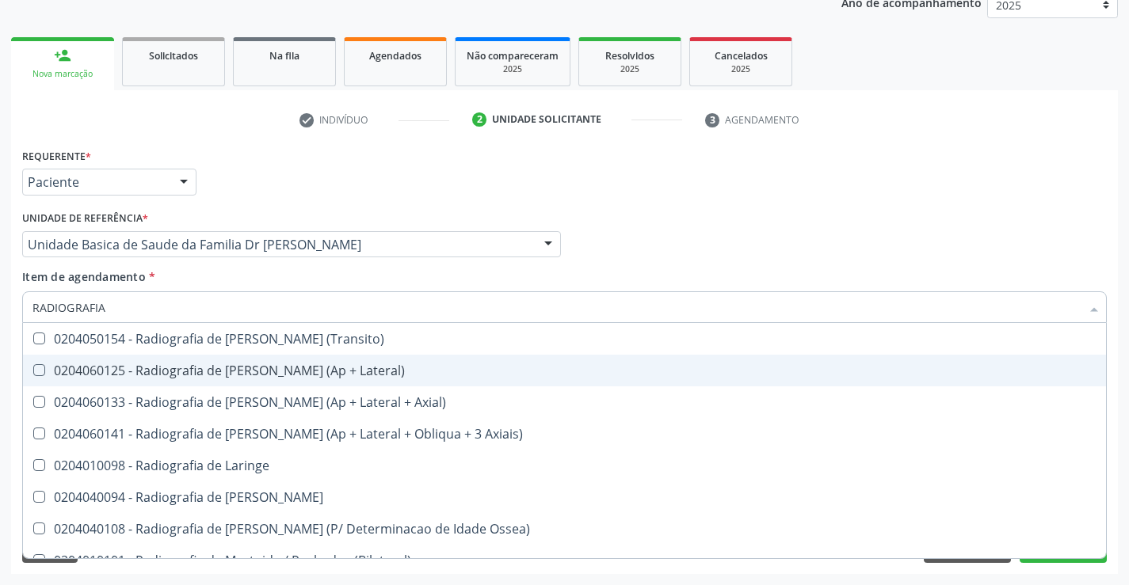
click at [280, 372] on div "0204060125 - Radiografia de [PERSON_NAME] (Ap + Lateral)" at bounding box center [564, 370] width 1064 height 13
checkbox Lateral\) "true"
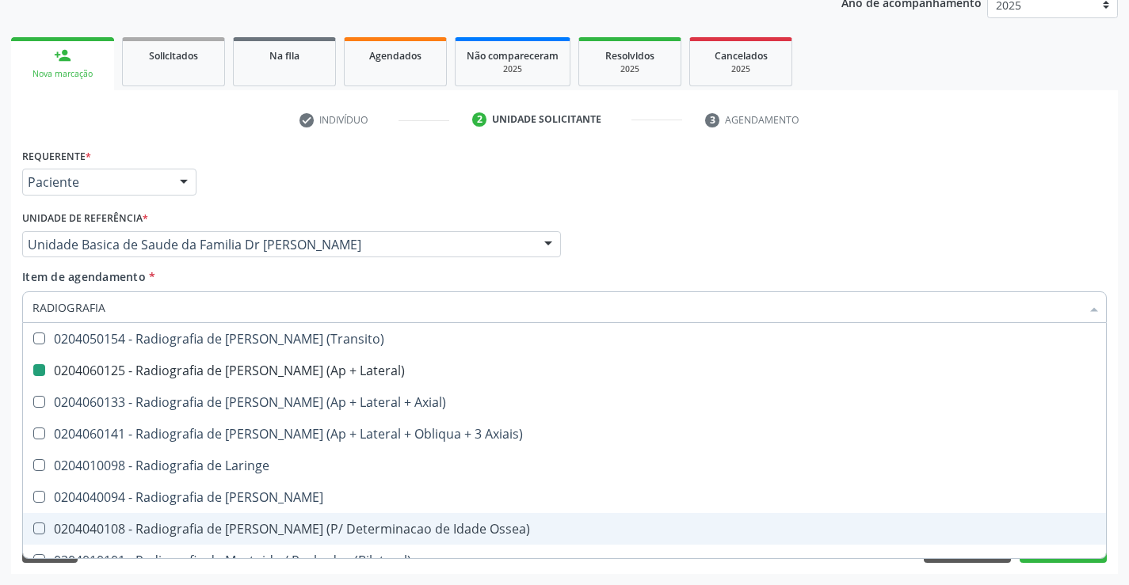
click at [1124, 461] on div "Acompanhamento Acompanhe a situação das marcações correntes e finalizadas Relat…" at bounding box center [564, 237] width 1129 height 698
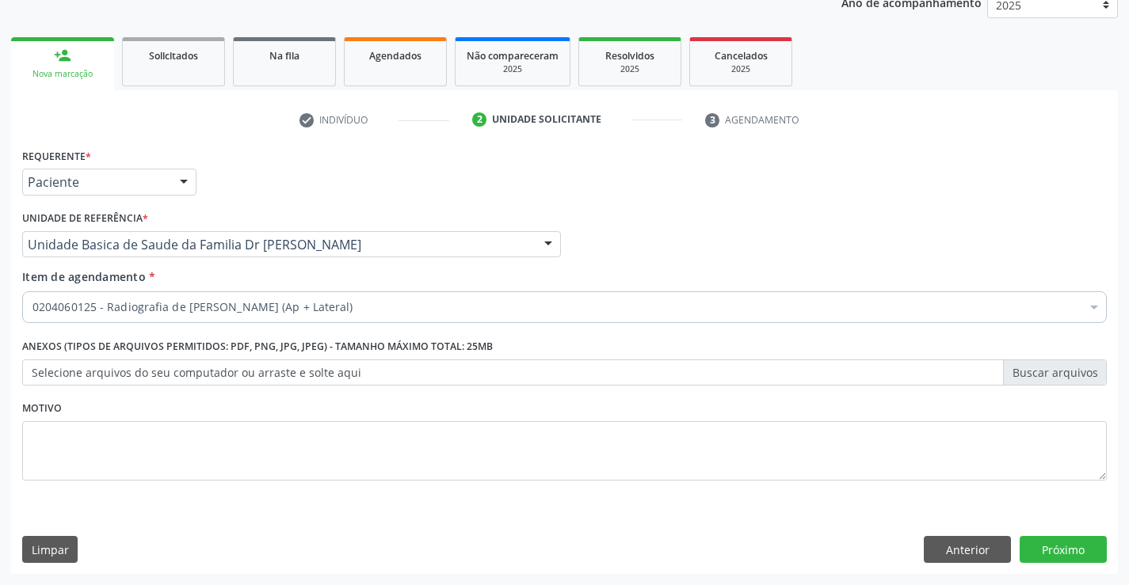
scroll to position [0, 0]
click at [1043, 555] on button "Próximo" at bounding box center [1063, 549] width 87 height 27
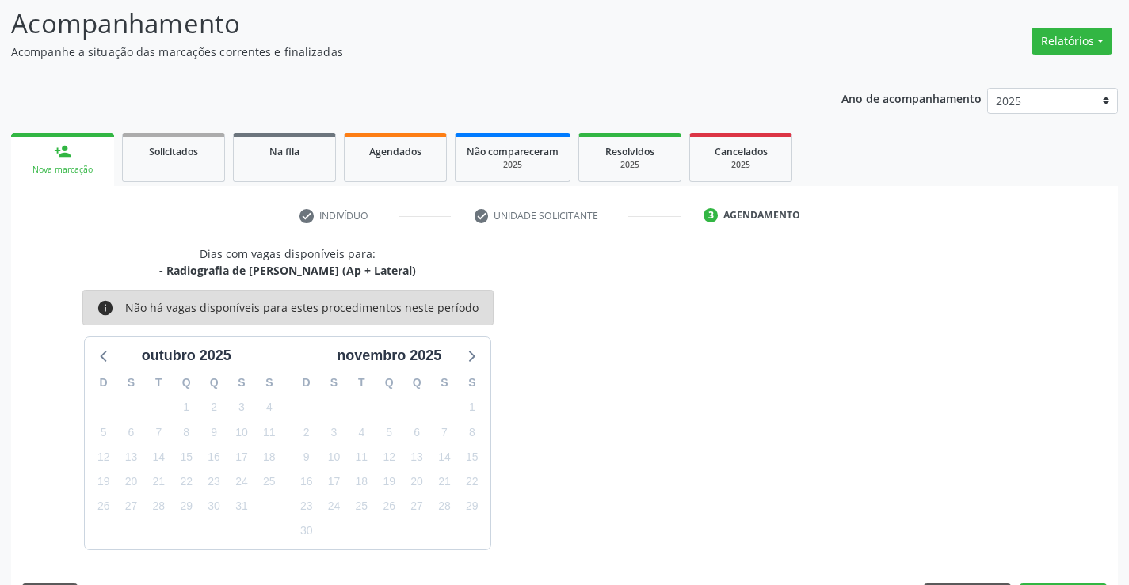
scroll to position [151, 0]
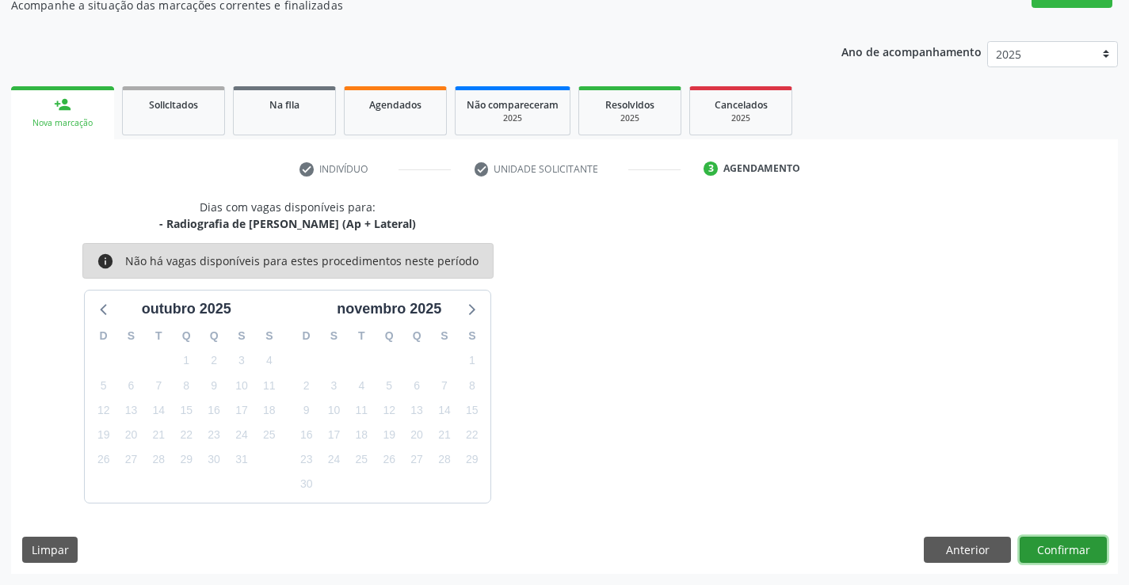
click at [1043, 555] on button "Confirmar" at bounding box center [1063, 550] width 87 height 27
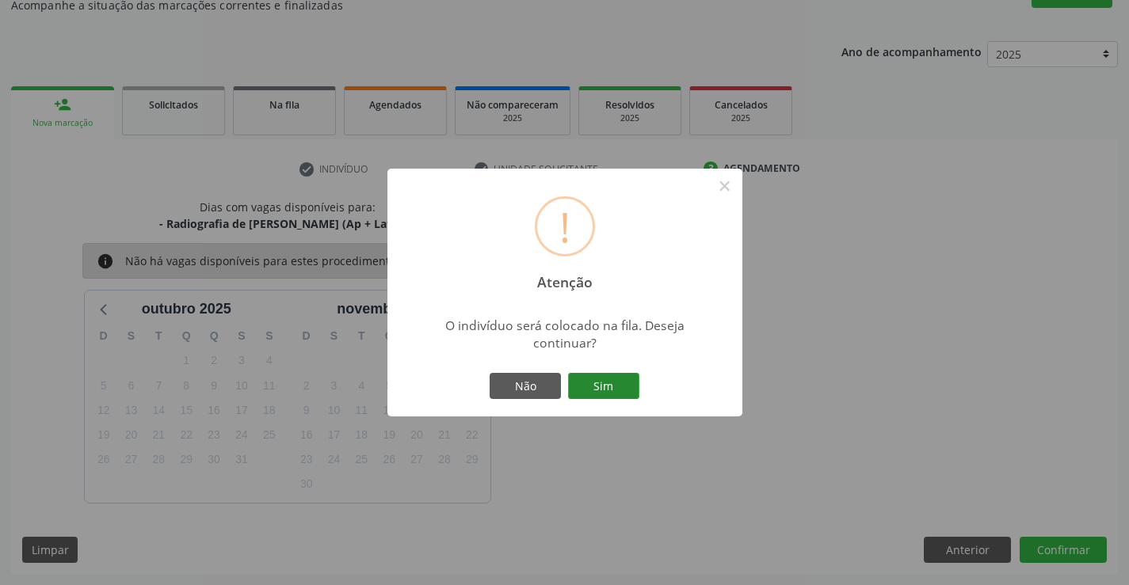
click at [594, 386] on button "Sim" at bounding box center [603, 386] width 71 height 27
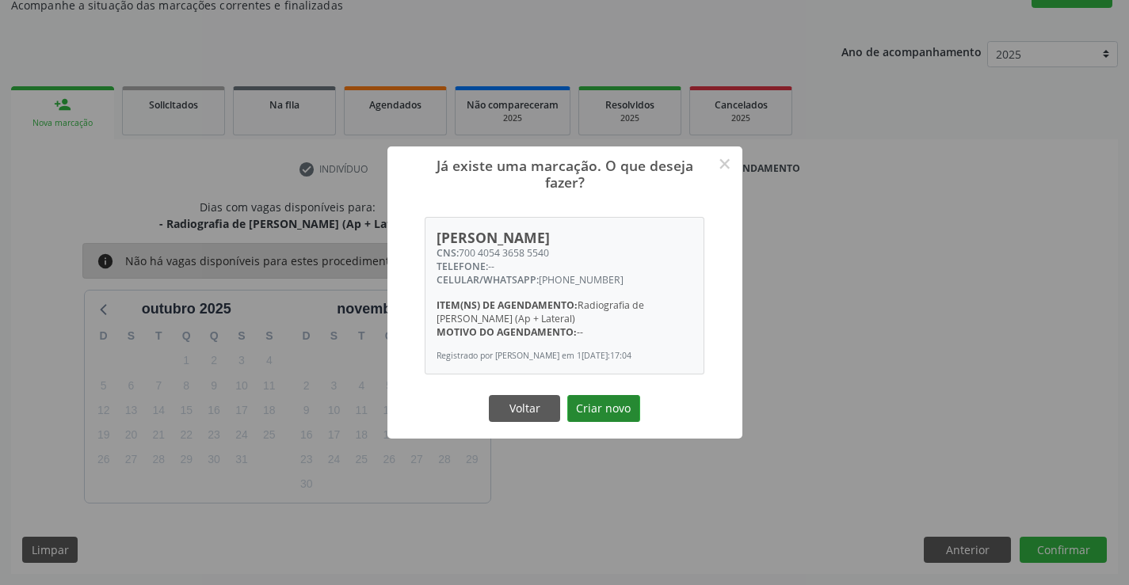
click at [597, 414] on button "Criar novo" at bounding box center [603, 408] width 73 height 27
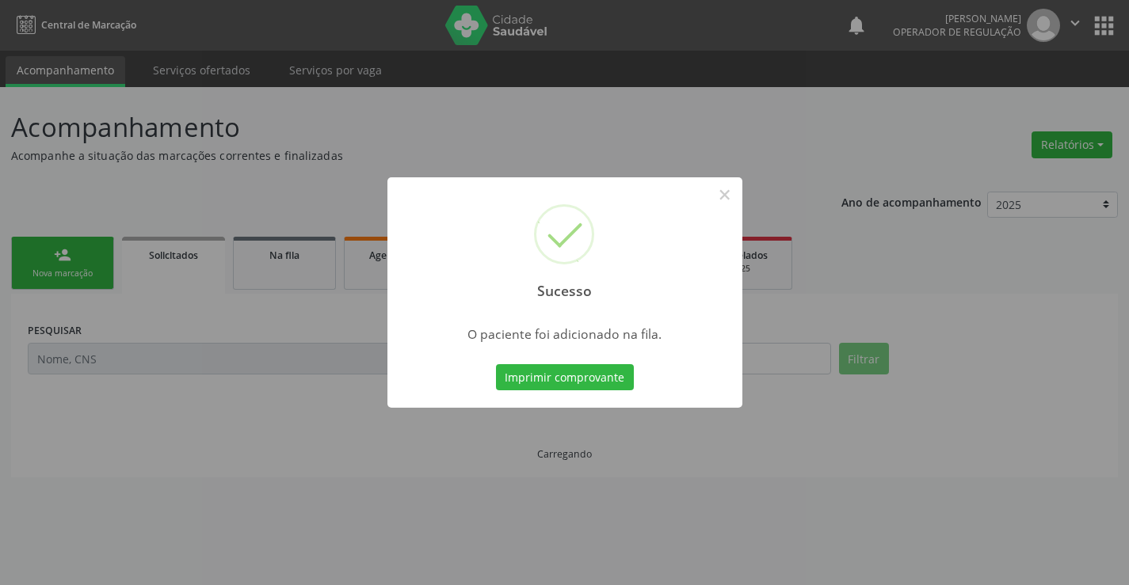
scroll to position [0, 0]
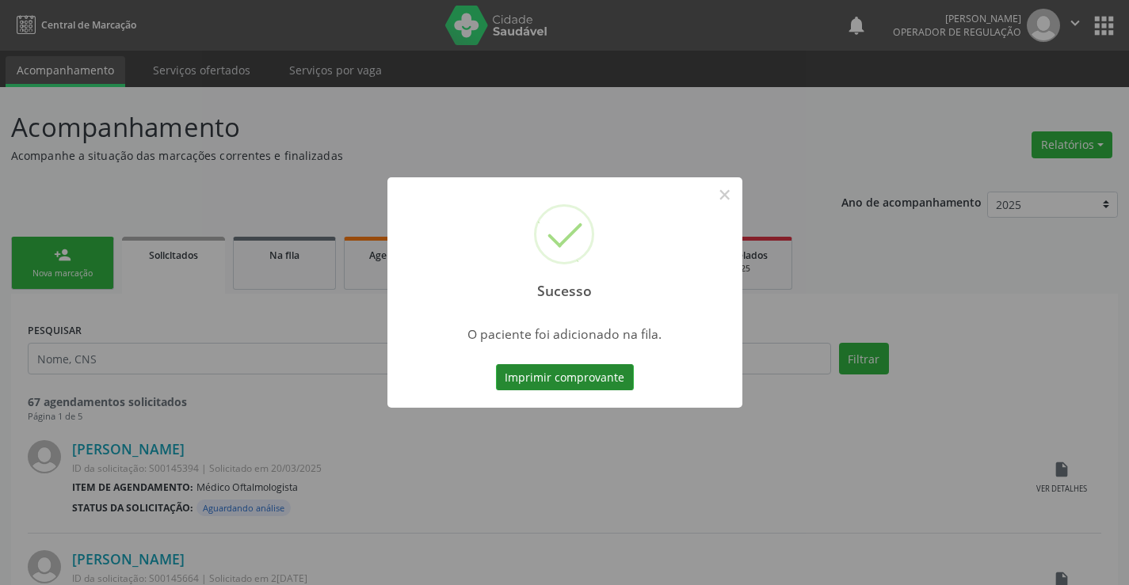
click at [580, 377] on button "Imprimir comprovante" at bounding box center [565, 377] width 138 height 27
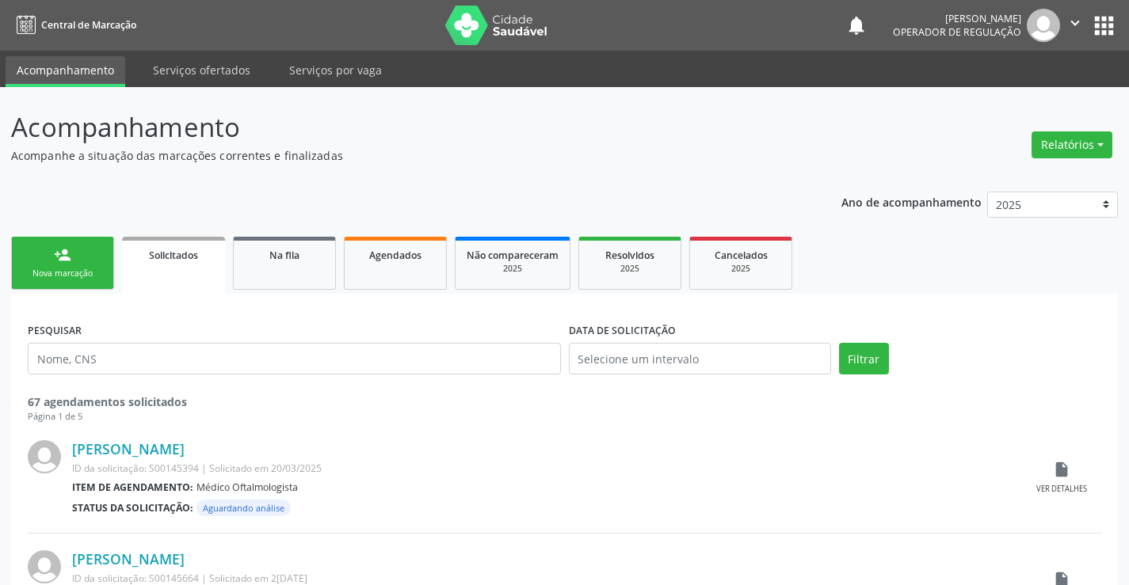
click at [86, 258] on link "person_add Nova marcação" at bounding box center [62, 263] width 103 height 53
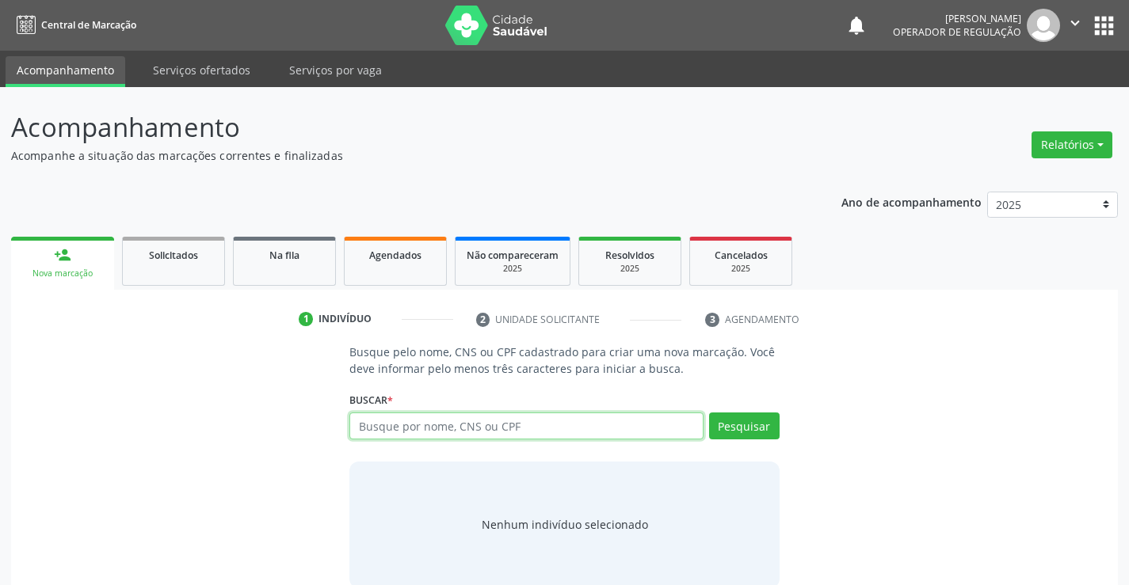
click at [478, 432] on input "text" at bounding box center [525, 426] width 353 height 27
type input "704002355686863"
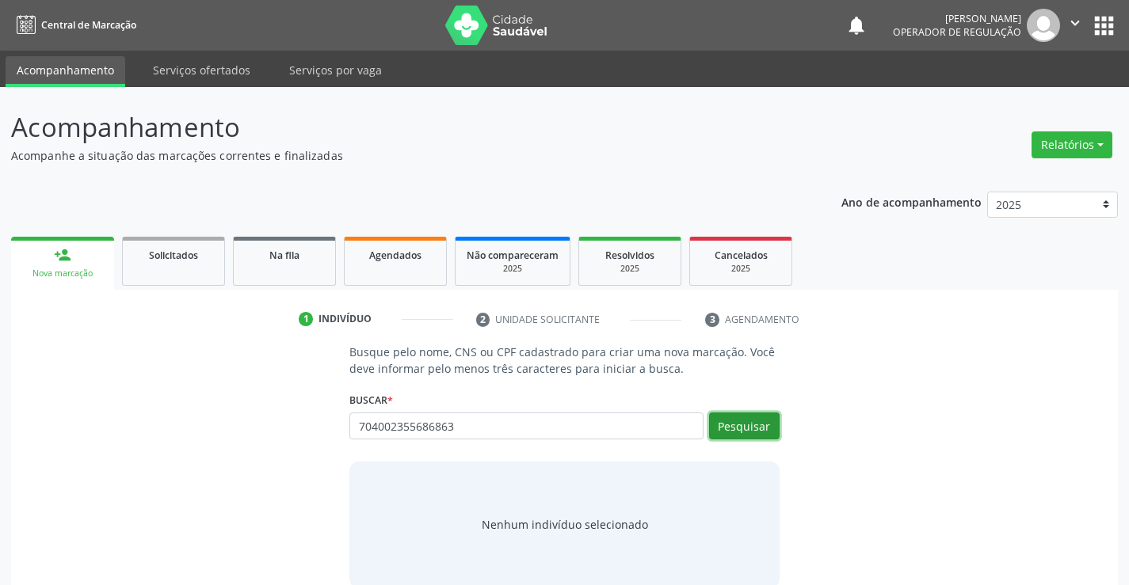
click at [751, 421] on button "Pesquisar" at bounding box center [744, 426] width 71 height 27
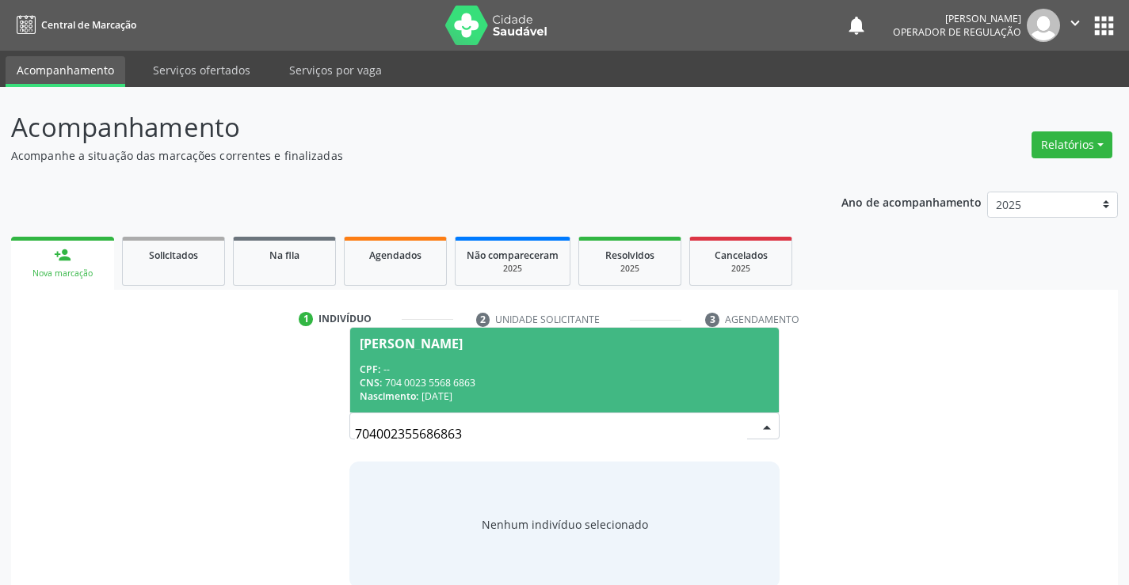
click at [500, 364] on div "CPF: --" at bounding box center [564, 369] width 409 height 13
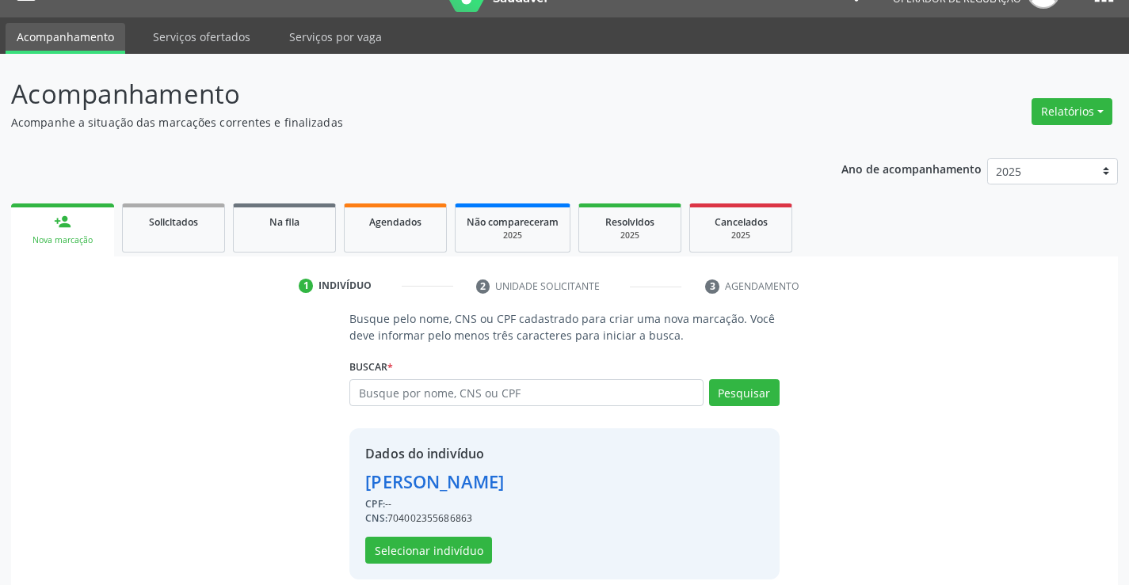
scroll to position [50, 0]
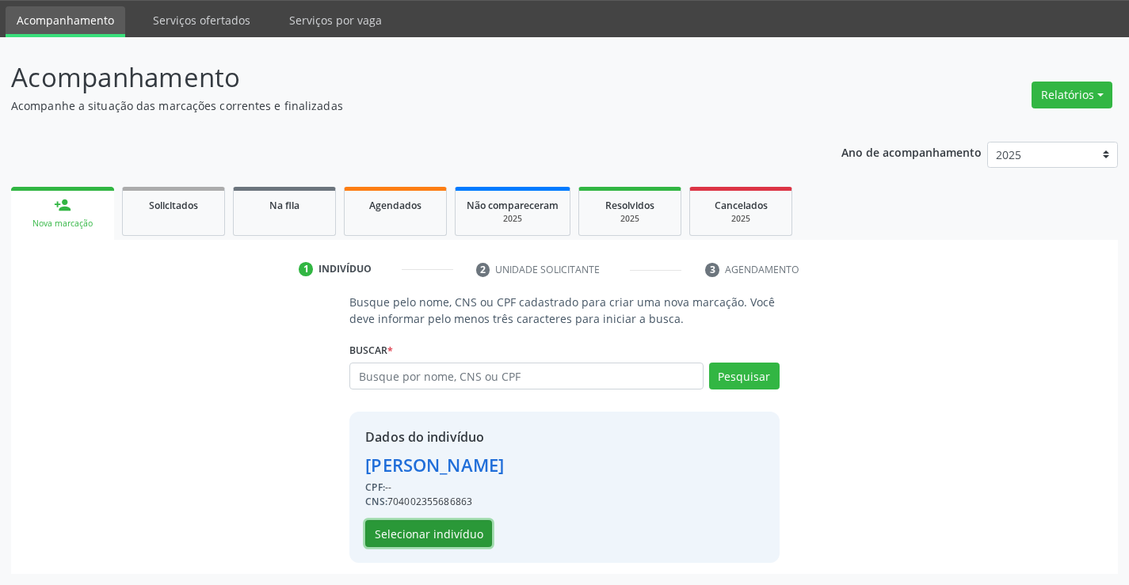
click at [421, 525] on button "Selecionar indivíduo" at bounding box center [428, 533] width 127 height 27
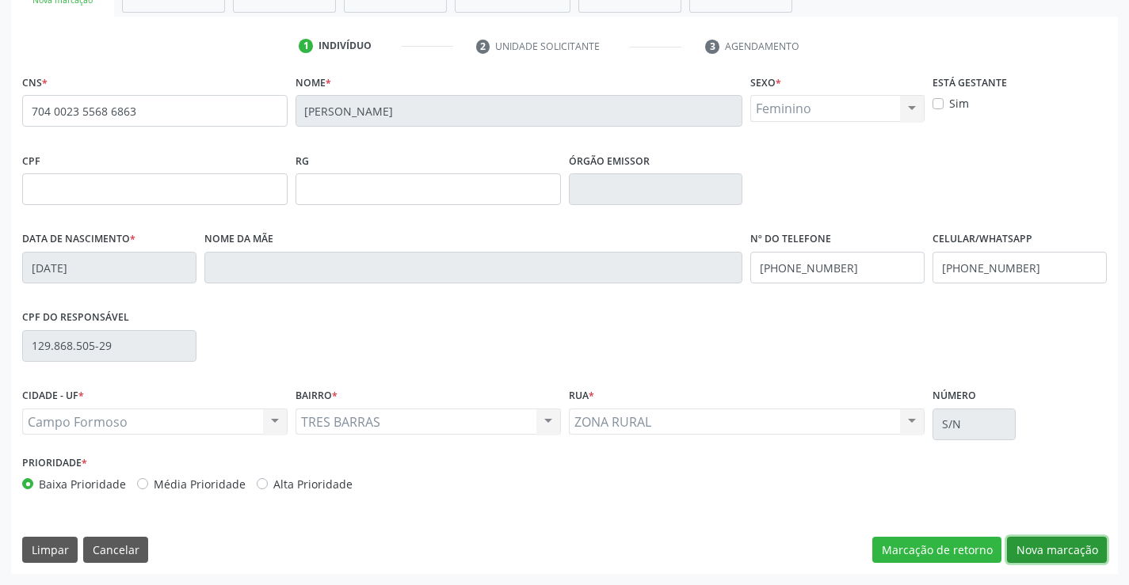
click at [1073, 552] on button "Nova marcação" at bounding box center [1057, 550] width 100 height 27
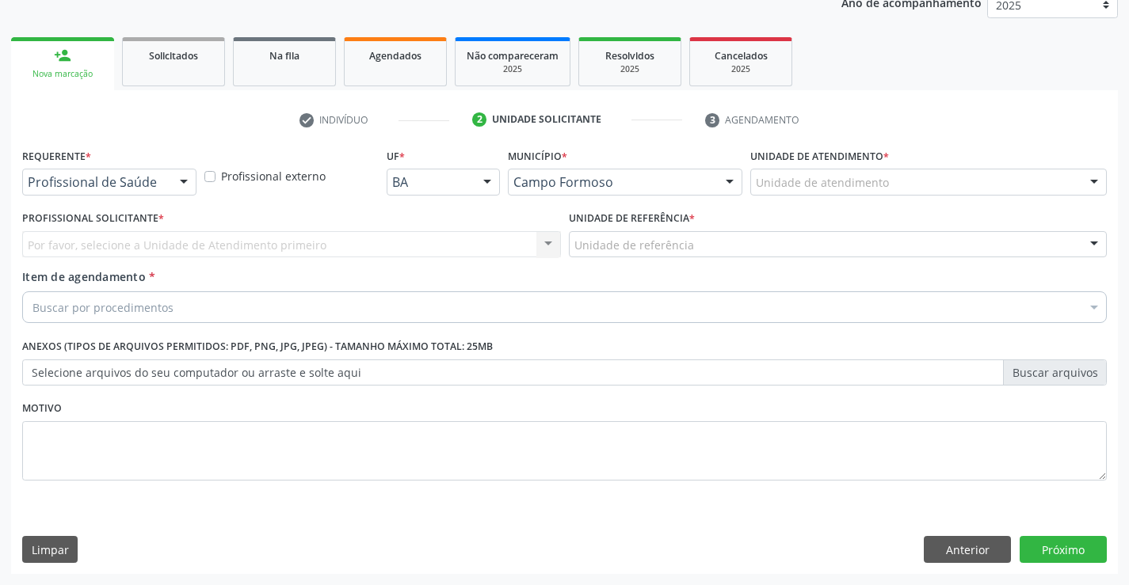
scroll to position [200, 0]
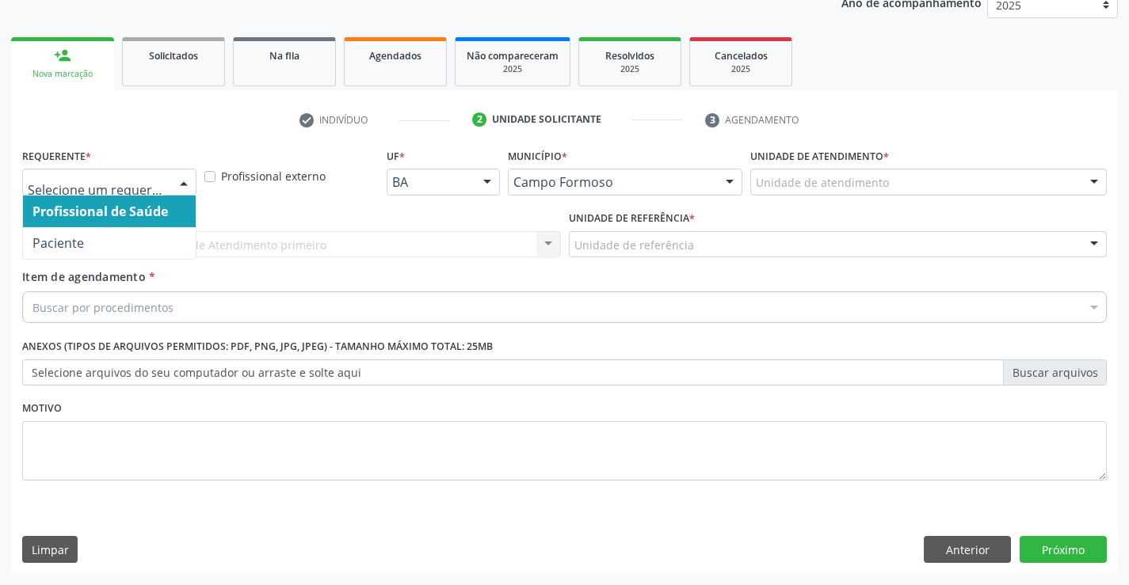
click at [95, 192] on div at bounding box center [109, 182] width 174 height 27
click at [118, 208] on span "Profissional de Saúde" at bounding box center [99, 211] width 135 height 17
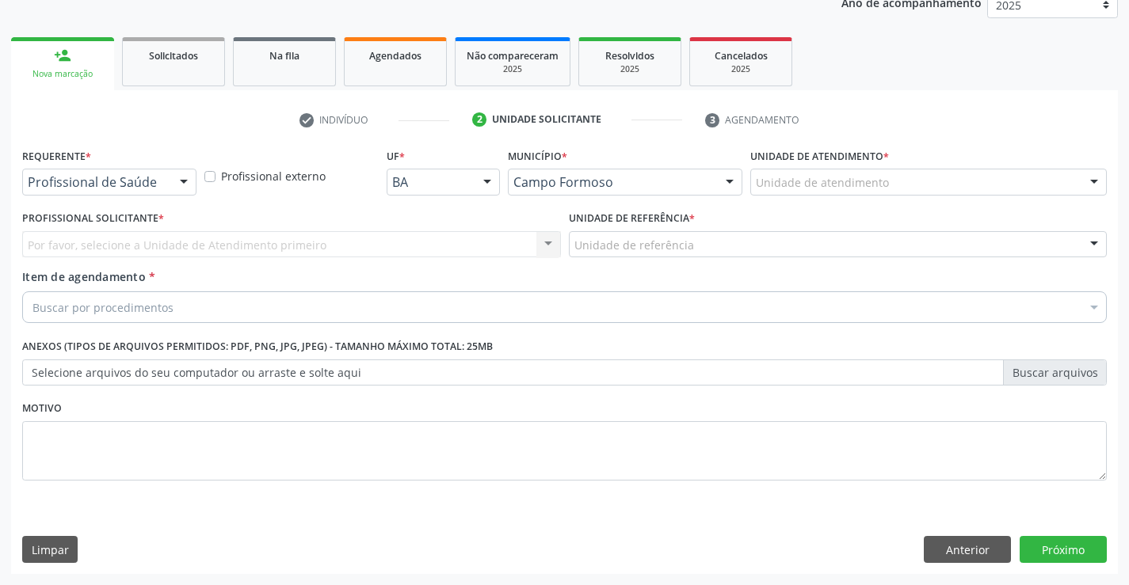
click at [114, 241] on div "Por favor, selecione a Unidade de Atendimento primeiro Nenhum resultado encontr…" at bounding box center [291, 244] width 539 height 27
click at [116, 248] on div "Por favor, selecione a Unidade de Atendimento primeiro Nenhum resultado encontr…" at bounding box center [291, 244] width 539 height 27
click at [100, 242] on div "Por favor, selecione a Unidade de Atendimento primeiro Nenhum resultado encontr…" at bounding box center [291, 244] width 539 height 27
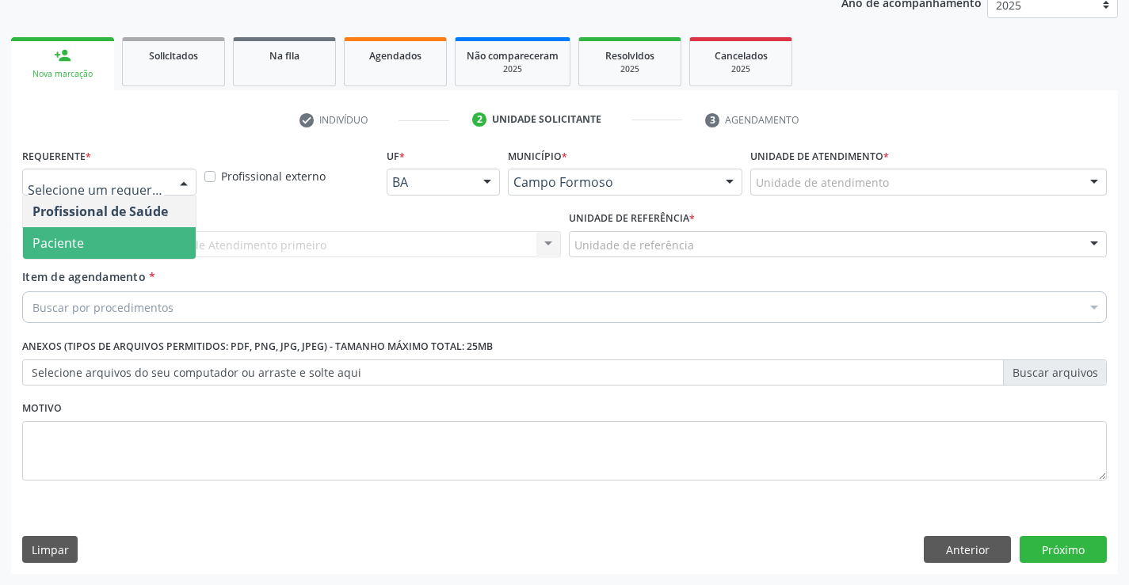
click at [95, 243] on span "Paciente" at bounding box center [109, 243] width 173 height 32
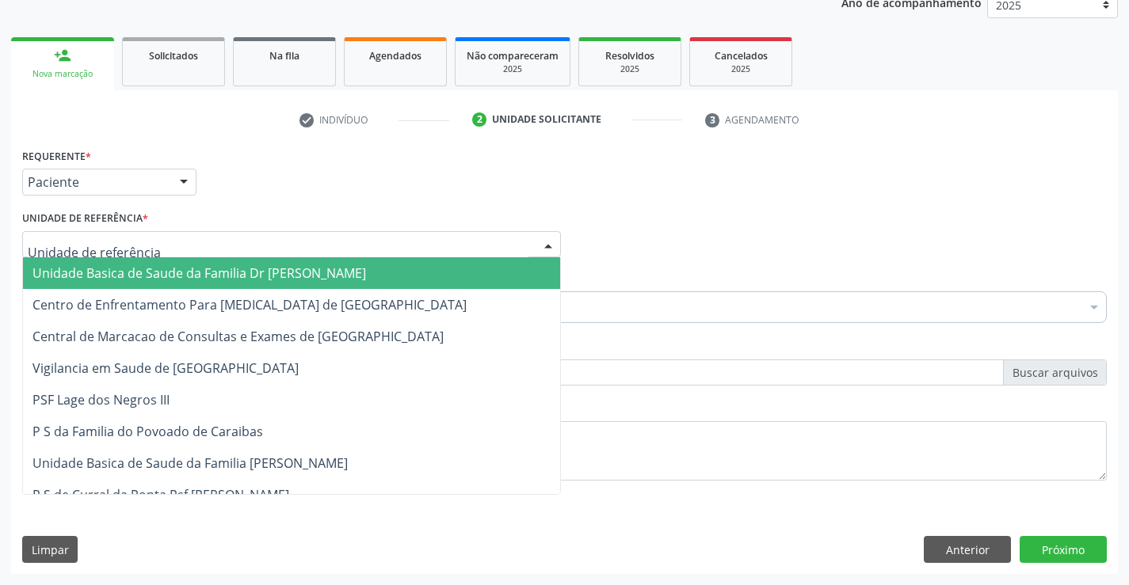
click at [105, 271] on span "Unidade Basica de Saude da Familia Dr [PERSON_NAME]" at bounding box center [199, 273] width 334 height 17
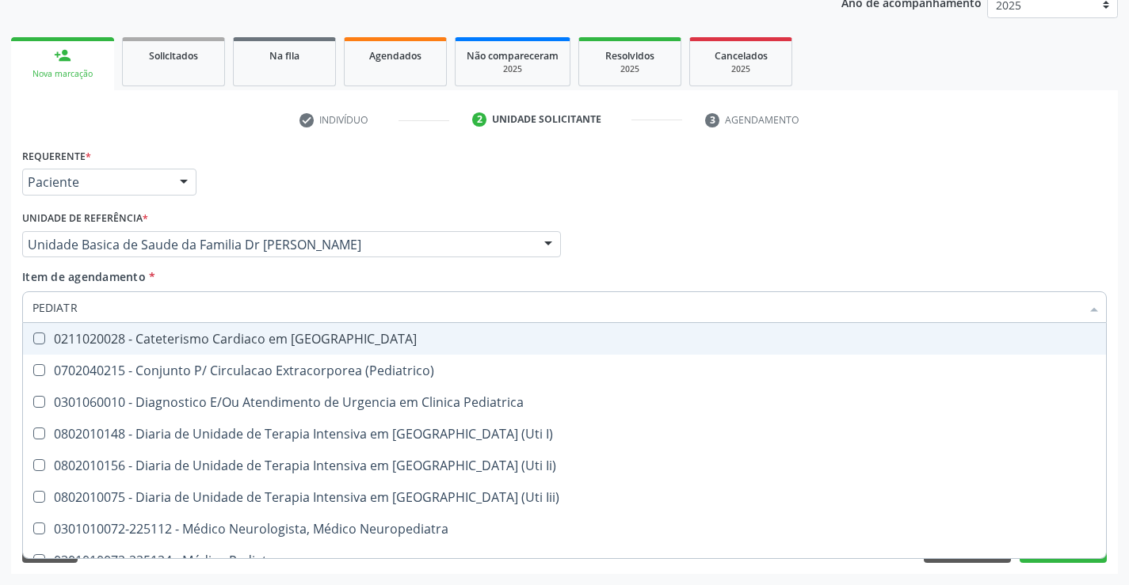
type input "PEDIATRA"
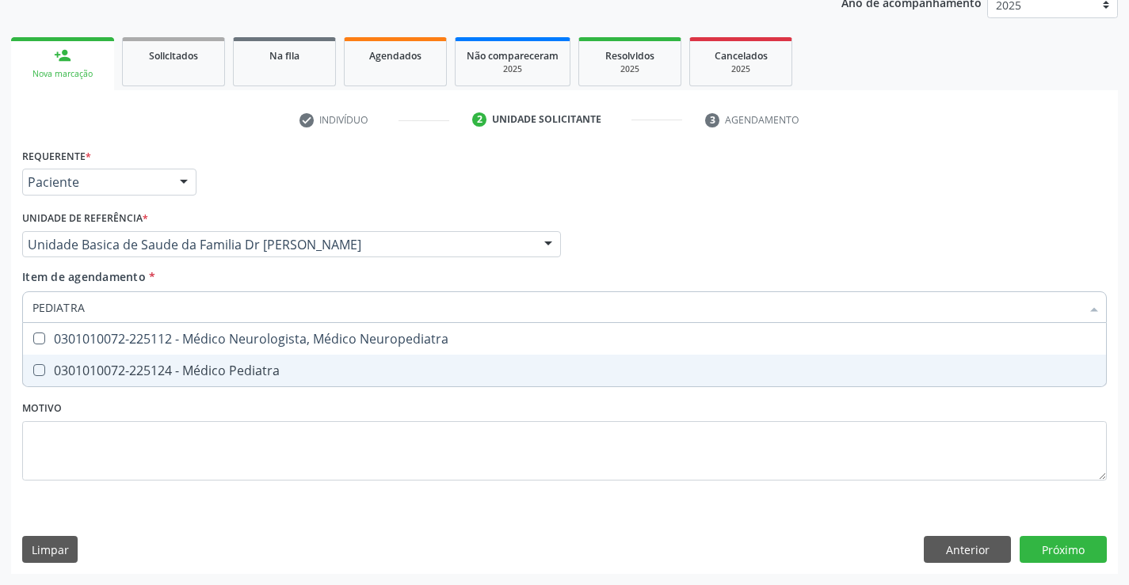
click at [284, 368] on div "0301010072-225124 - Médico Pediatra" at bounding box center [564, 370] width 1064 height 13
checkbox Pediatra "true"
click at [1054, 545] on div "Requerente * Paciente Profissional de Saúde Paciente Nenhum resultado encontrad…" at bounding box center [564, 359] width 1107 height 430
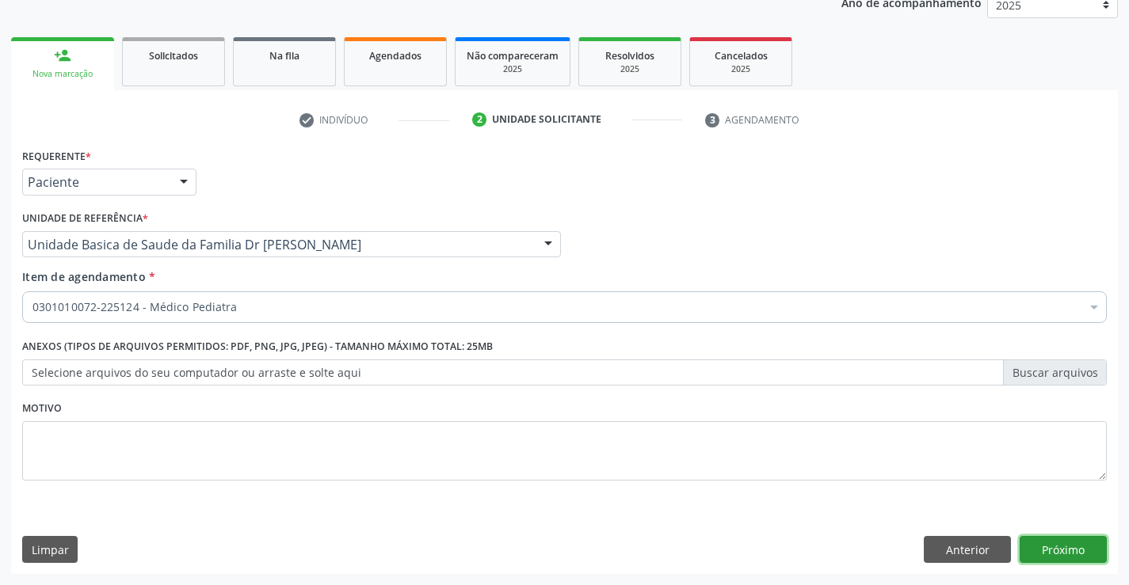
click at [1054, 545] on button "Próximo" at bounding box center [1063, 549] width 87 height 27
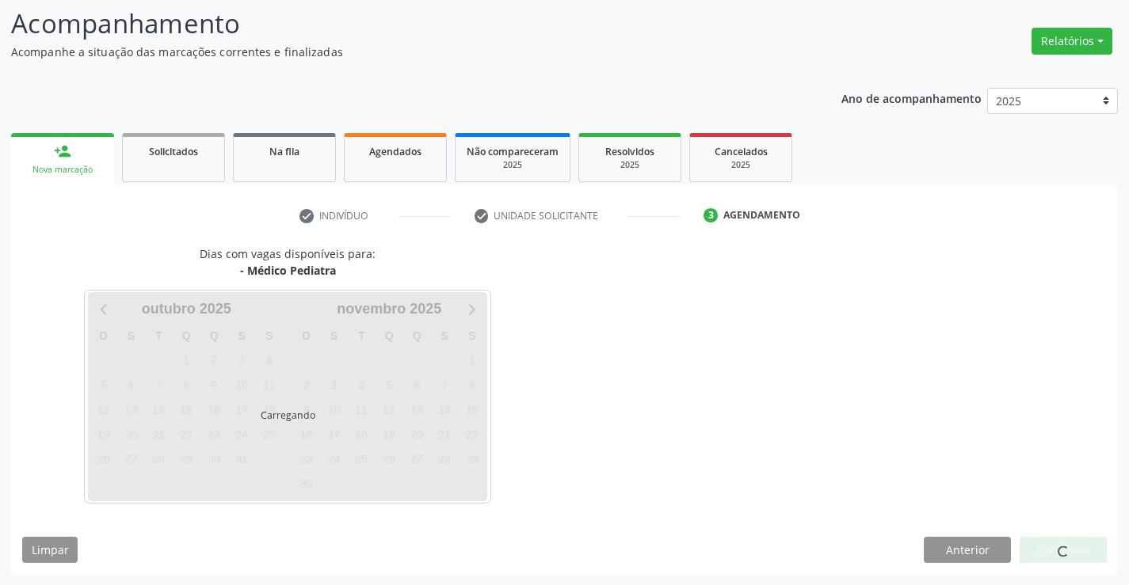
scroll to position [104, 0]
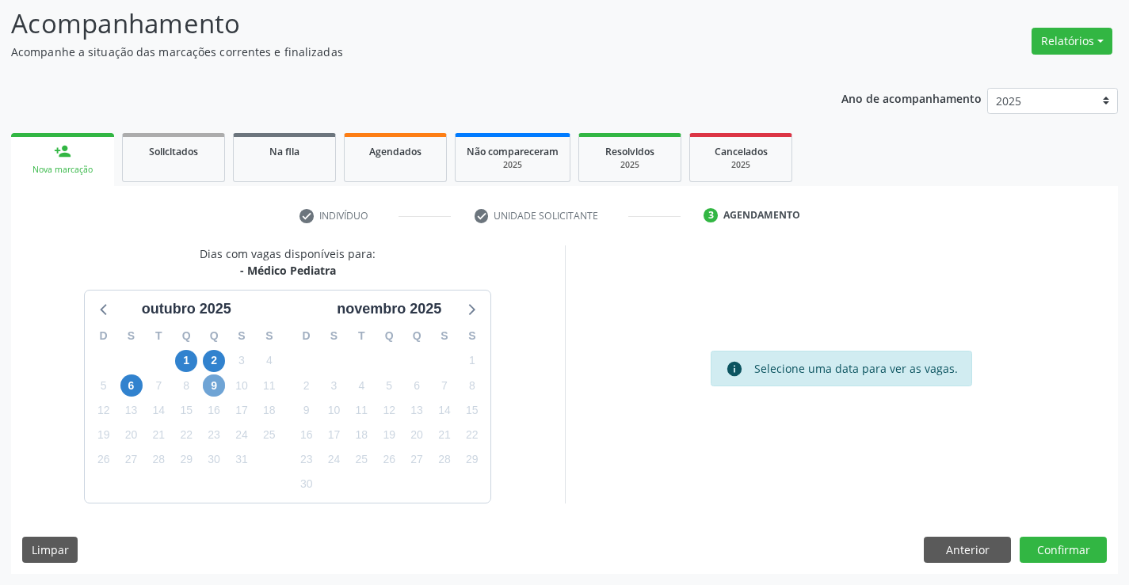
click at [211, 386] on span "9" at bounding box center [214, 386] width 22 height 22
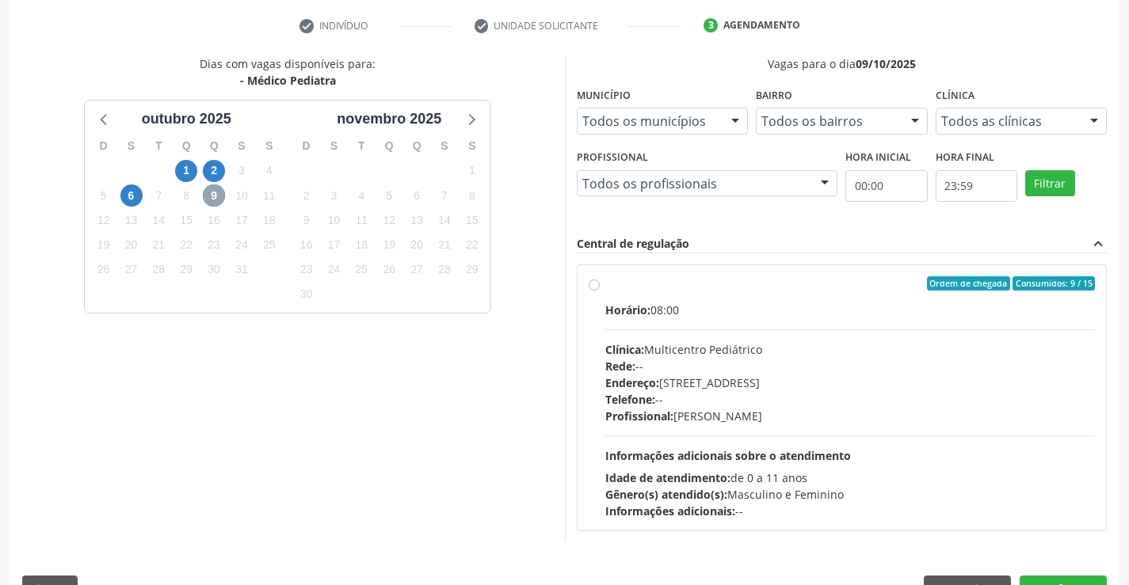
scroll to position [333, 0]
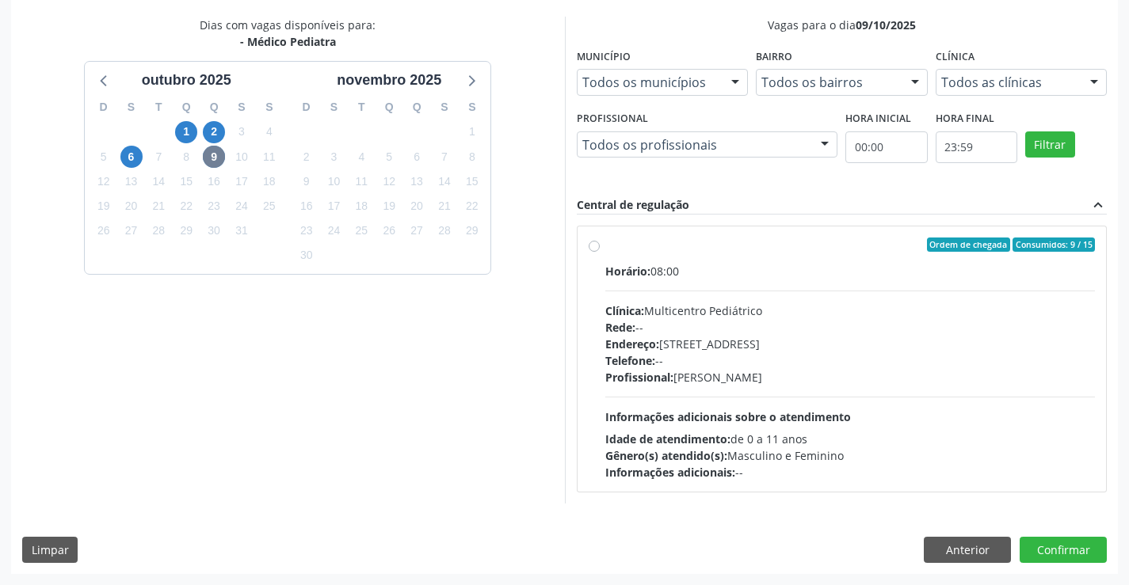
click at [802, 255] on label "Ordem de chegada Consumidos: 9 / 15 Horário: 08:00 Clínica: Multicentro Pediátr…" at bounding box center [850, 359] width 490 height 243
click at [600, 252] on input "Ordem de chegada Consumidos: 9 / 15 Horário: 08:00 Clínica: Multicentro Pediátr…" at bounding box center [594, 245] width 11 height 14
radio input "true"
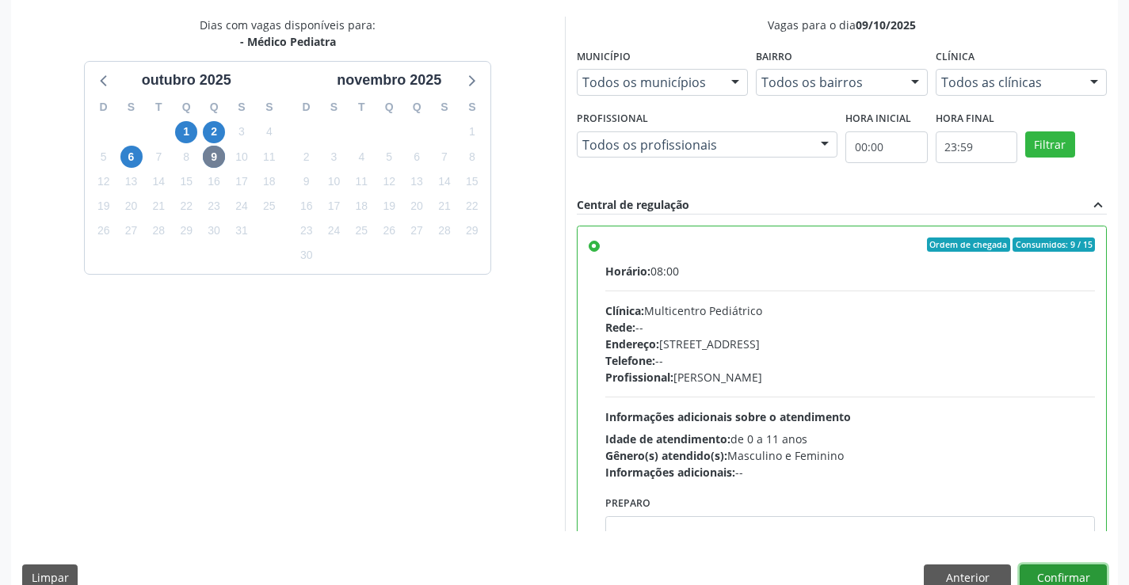
click at [1045, 570] on button "Confirmar" at bounding box center [1063, 578] width 87 height 27
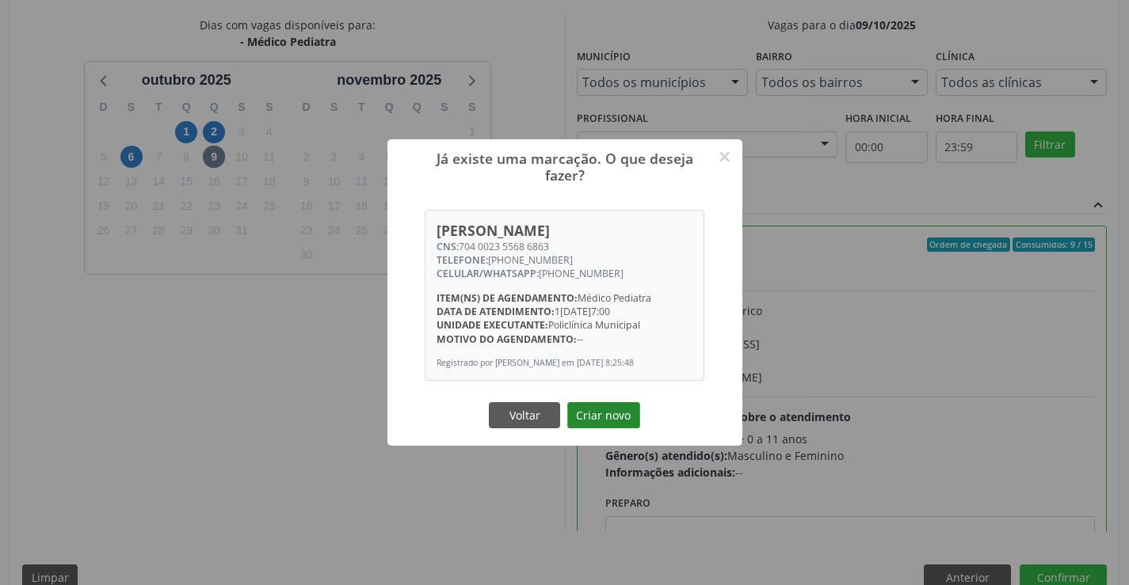
click at [599, 410] on button "Criar novo" at bounding box center [603, 415] width 73 height 27
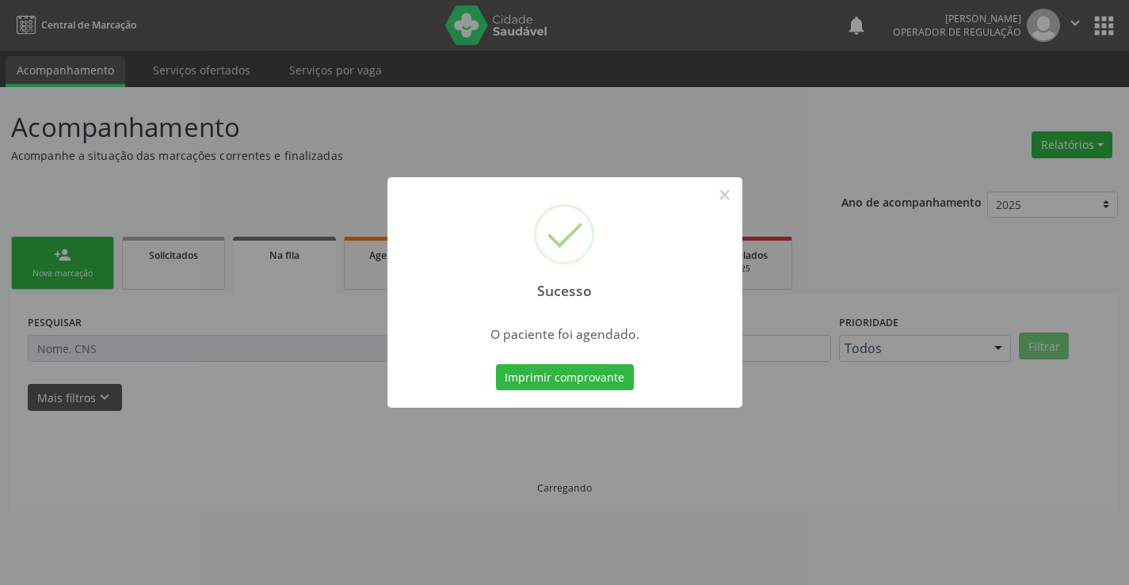
scroll to position [0, 0]
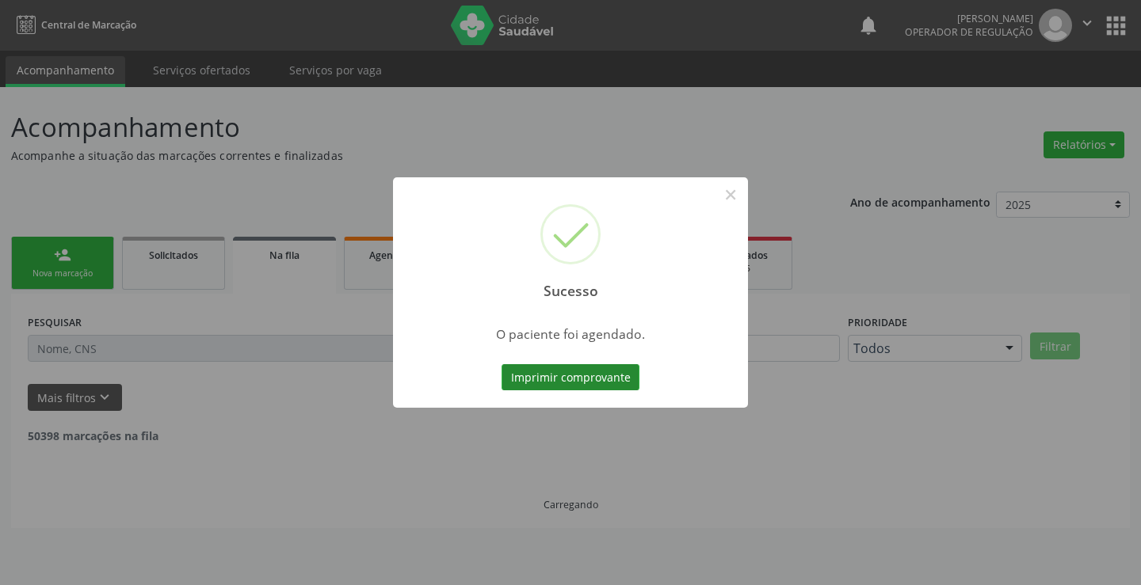
click at [592, 381] on button "Imprimir comprovante" at bounding box center [570, 377] width 138 height 27
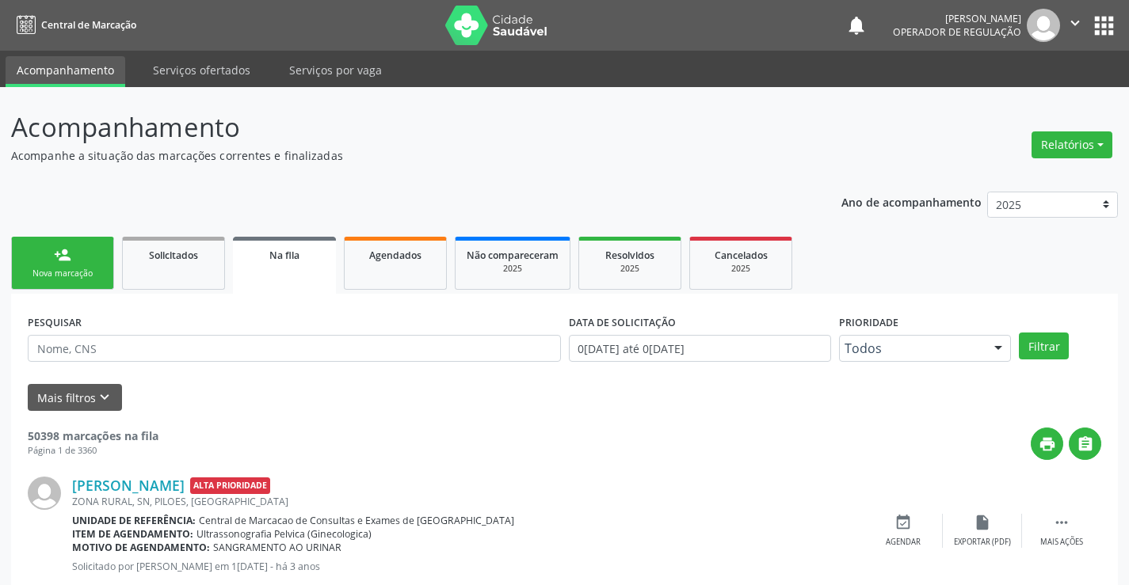
click at [61, 256] on div "person_add" at bounding box center [62, 254] width 17 height 17
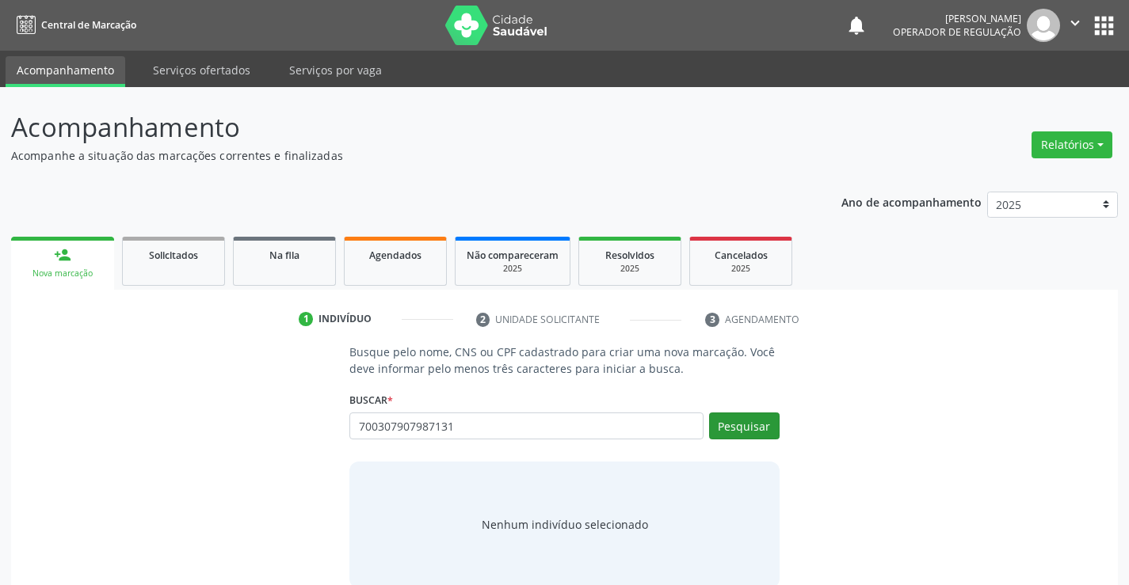
type input "700307907987131"
click at [746, 421] on button "Pesquisar" at bounding box center [744, 426] width 71 height 27
type input "700307907987131"
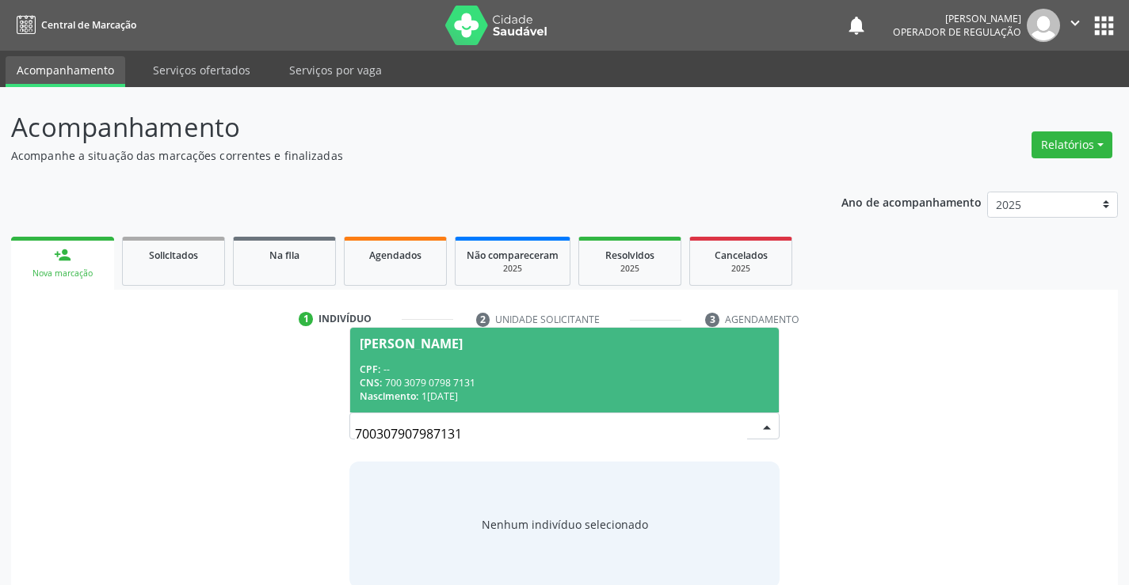
click at [459, 351] on span "[PERSON_NAME] CPF: -- CNS: 700 3079 0798 7131 Nascimento: 1[DATE]" at bounding box center [564, 370] width 428 height 85
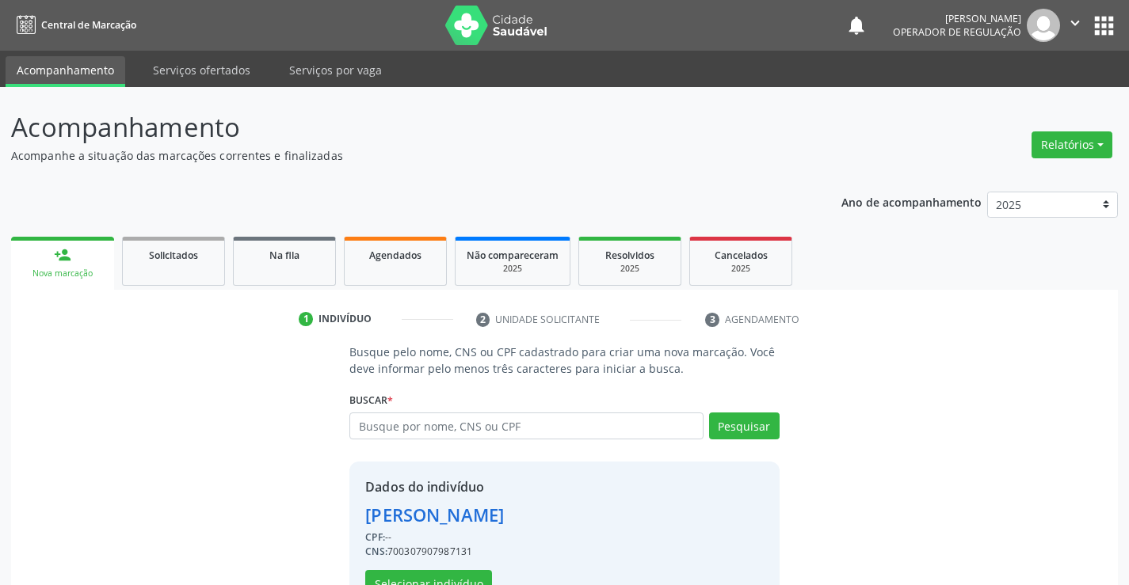
scroll to position [50, 0]
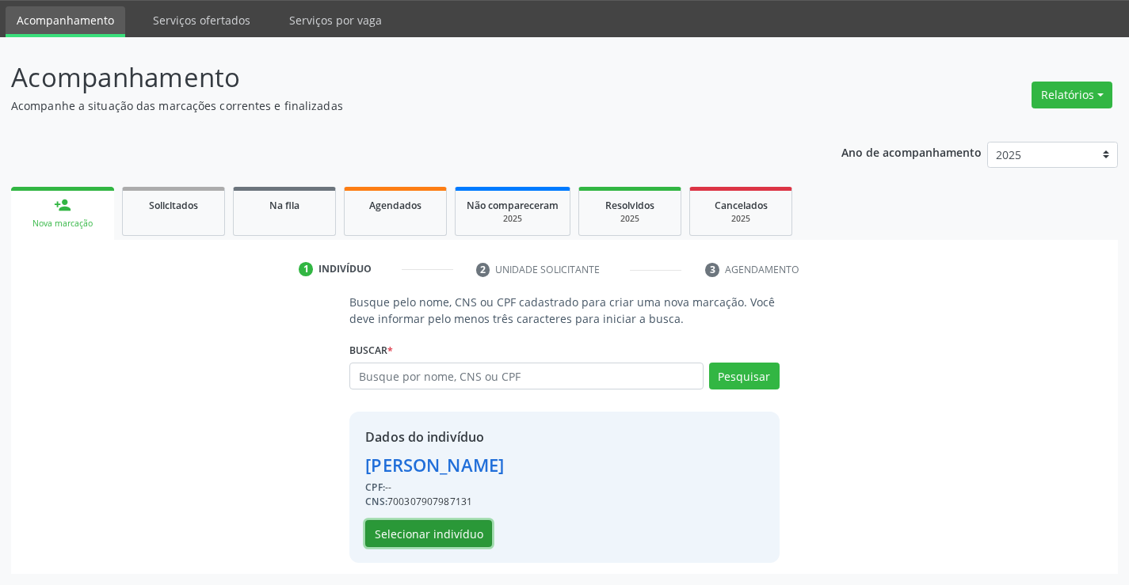
click at [438, 530] on button "Selecionar indivíduo" at bounding box center [428, 533] width 127 height 27
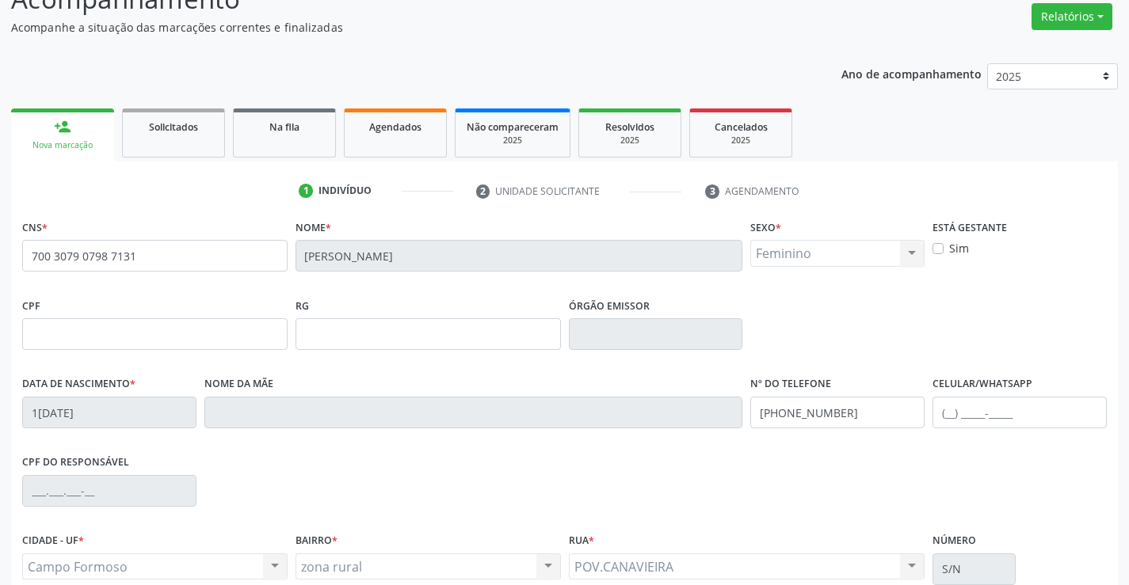
scroll to position [273, 0]
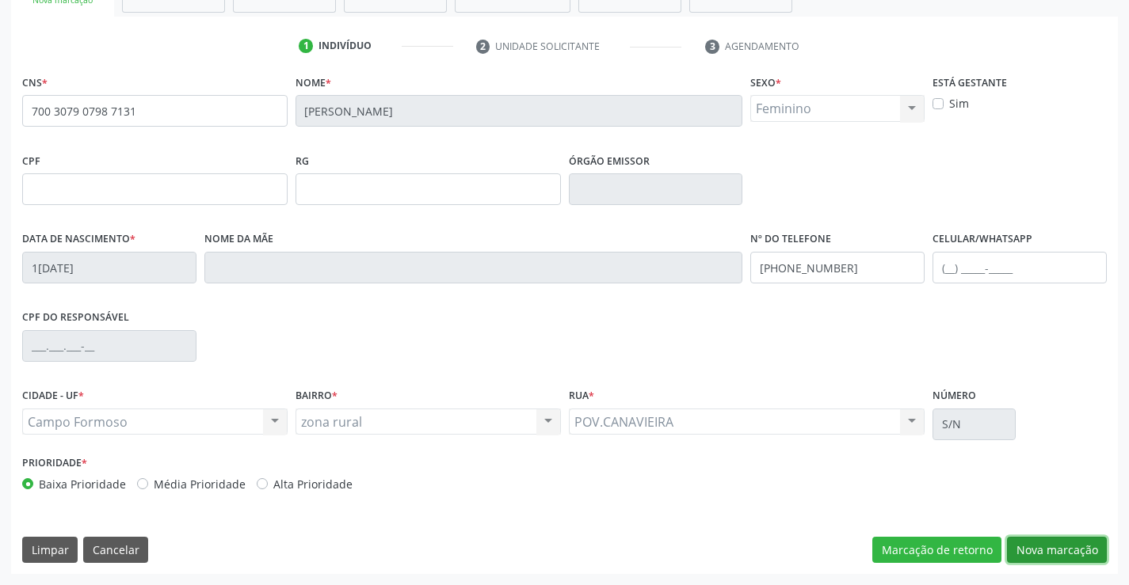
click at [1055, 545] on button "Nova marcação" at bounding box center [1057, 550] width 100 height 27
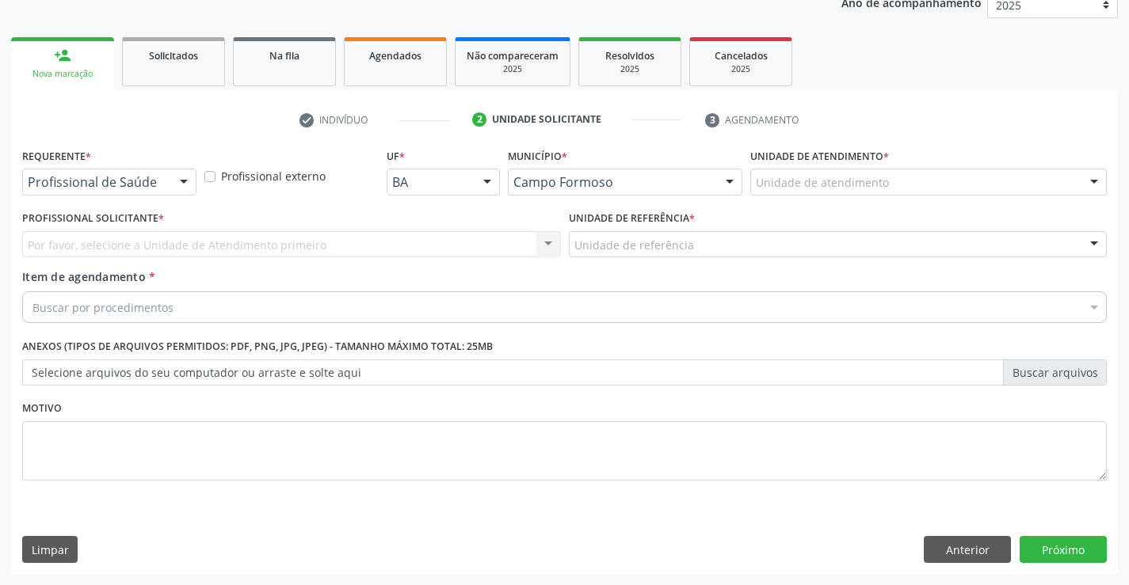
scroll to position [200, 0]
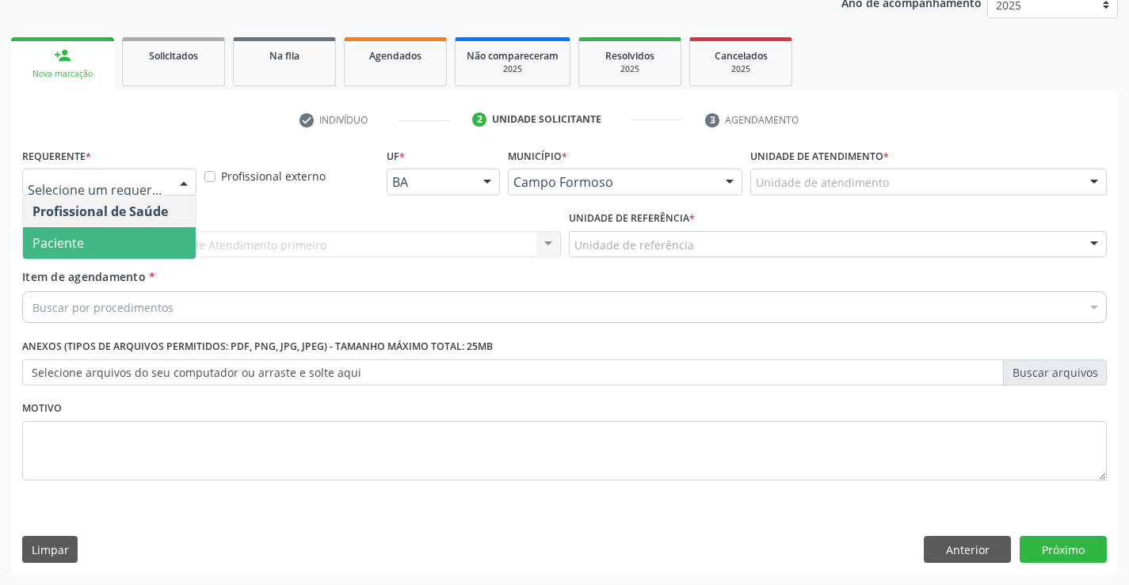
click at [90, 246] on span "Paciente" at bounding box center [109, 243] width 173 height 32
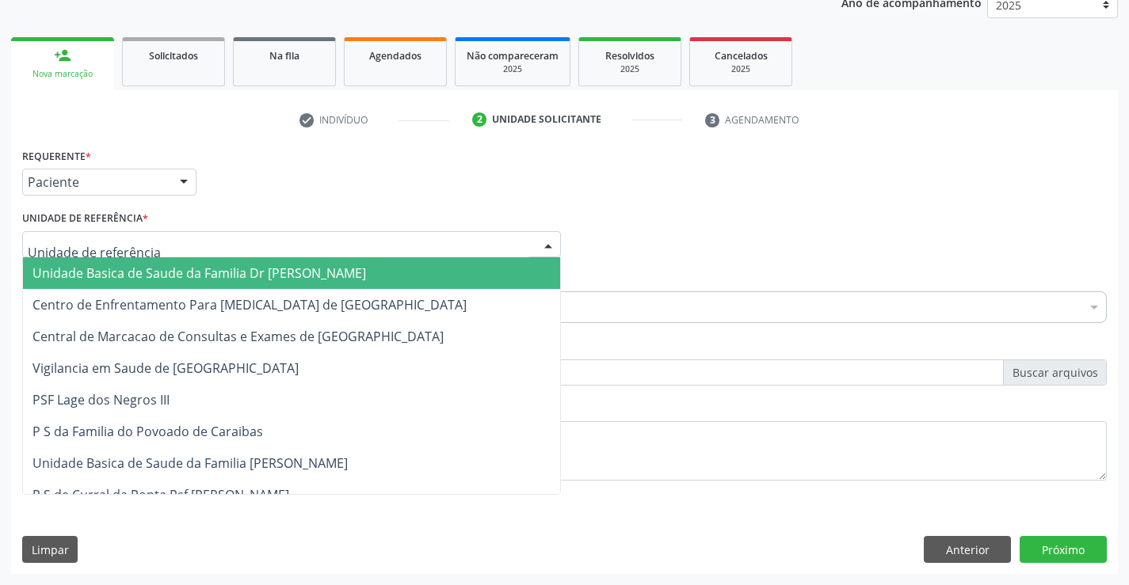
click at [106, 273] on span "Unidade Basica de Saude da Familia Dr [PERSON_NAME]" at bounding box center [199, 273] width 334 height 17
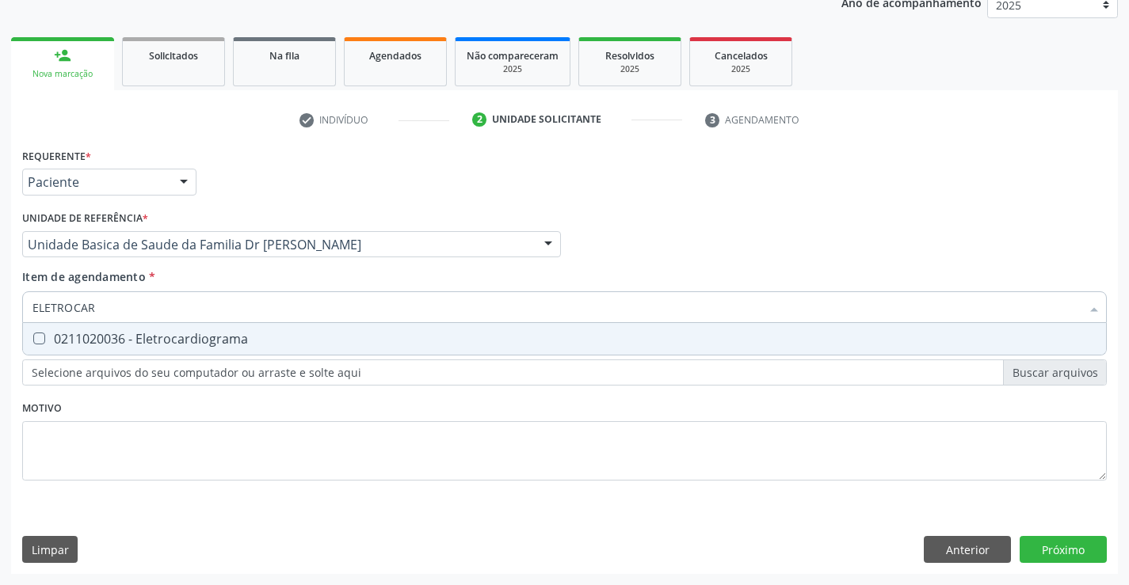
type input "ELETROCARD"
click at [181, 335] on div "0211020036 - Eletrocardiograma" at bounding box center [564, 339] width 1064 height 13
checkbox Eletrocardiograma "true"
click at [1057, 543] on div "Requerente * Paciente Profissional de Saúde Paciente Nenhum resultado encontrad…" at bounding box center [564, 359] width 1107 height 430
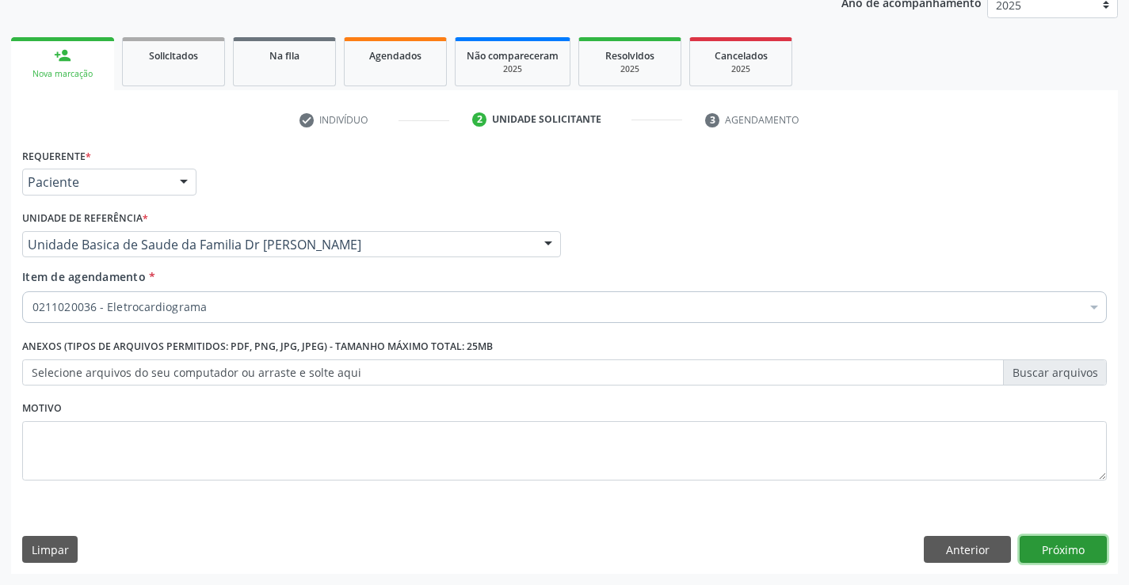
click at [1057, 543] on button "Próximo" at bounding box center [1063, 549] width 87 height 27
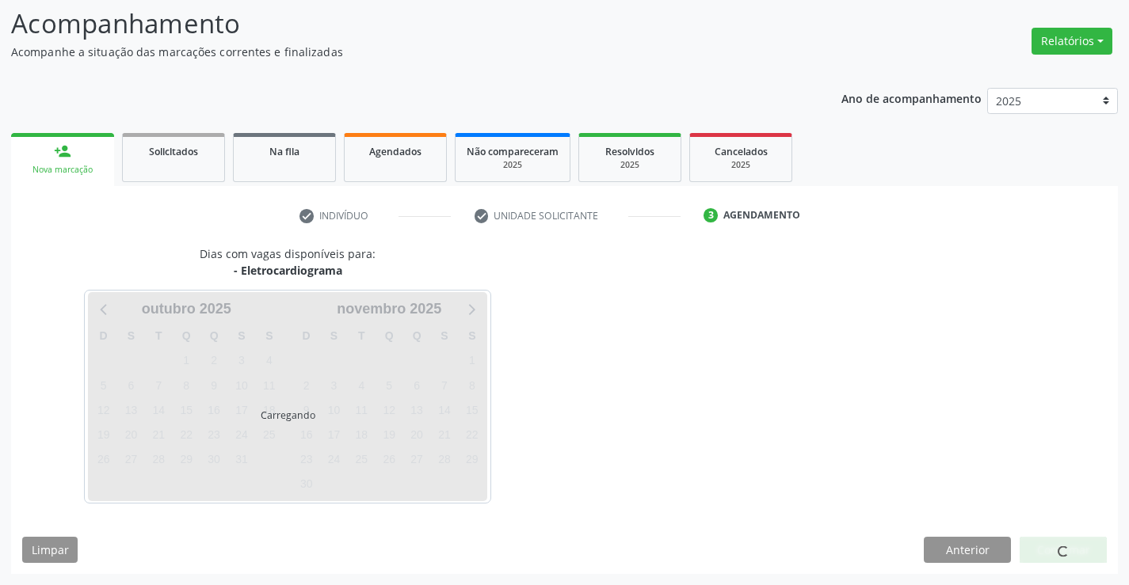
scroll to position [151, 0]
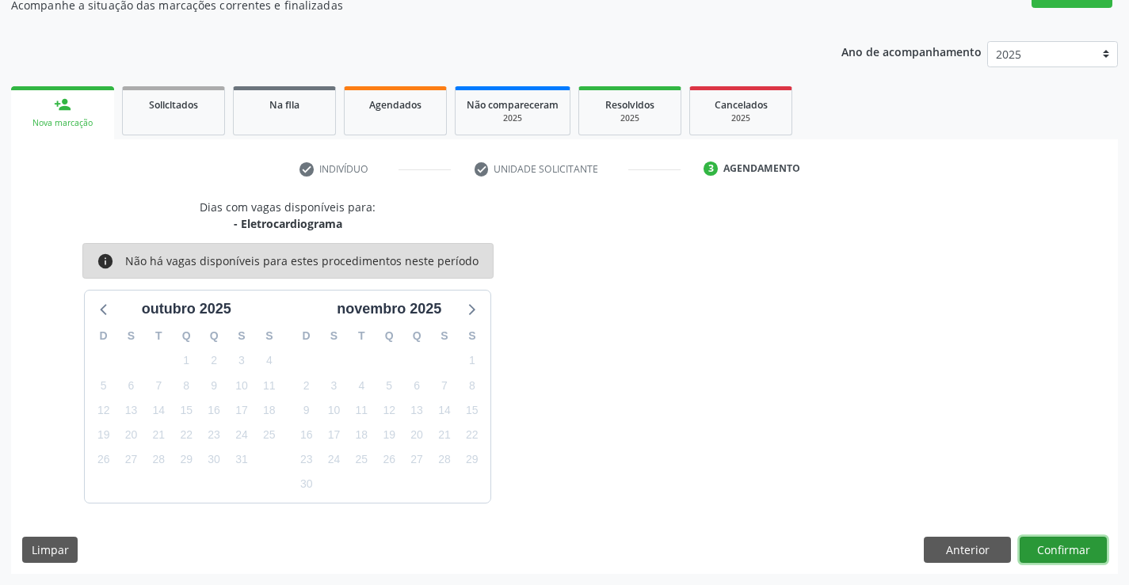
click at [1060, 547] on button "Confirmar" at bounding box center [1063, 550] width 87 height 27
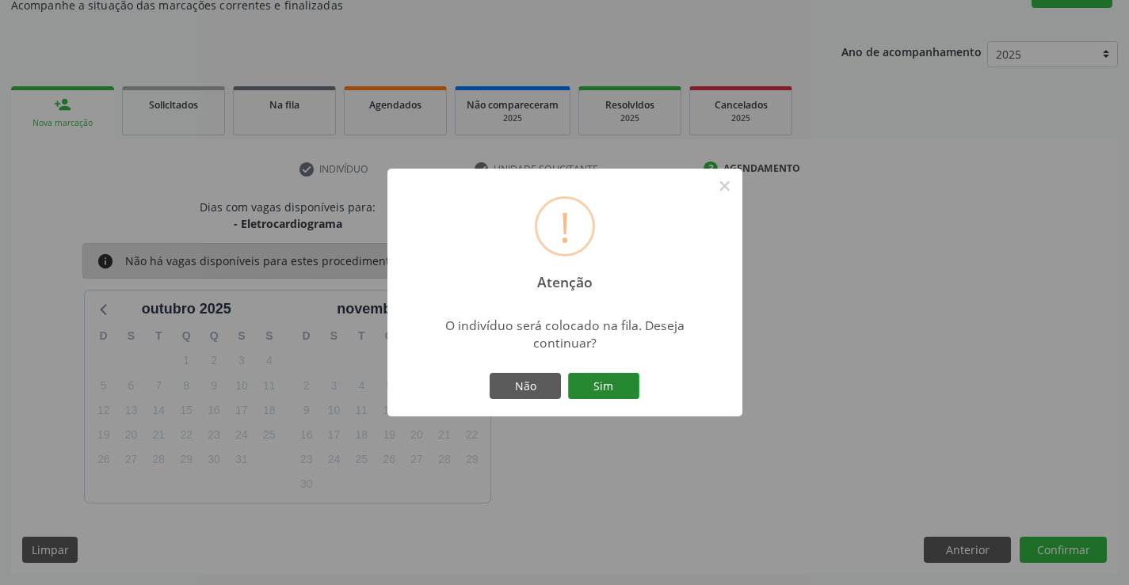
click at [608, 383] on button "Sim" at bounding box center [603, 386] width 71 height 27
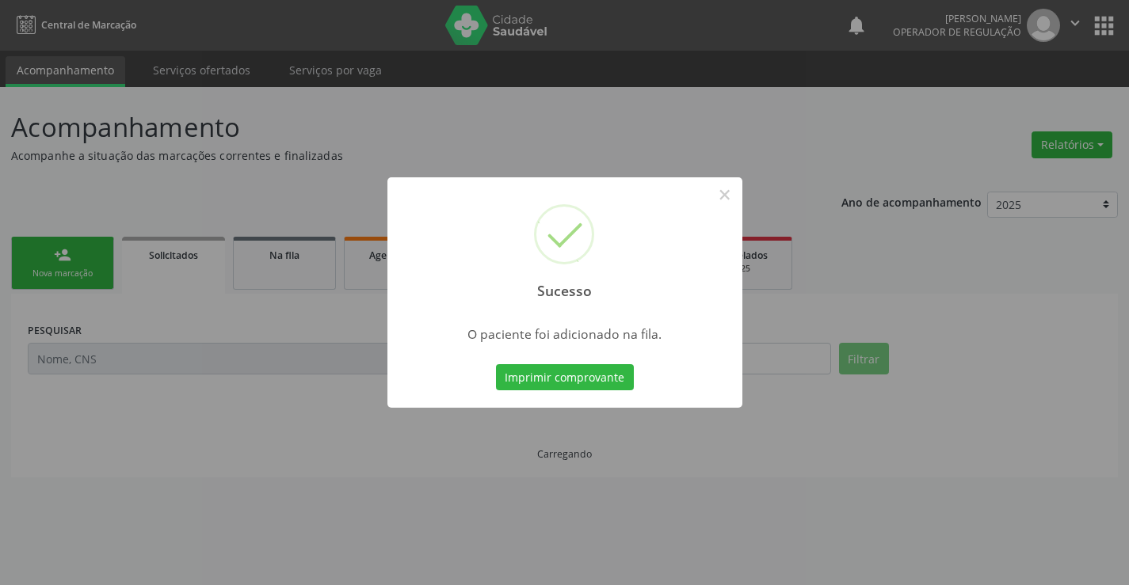
scroll to position [0, 0]
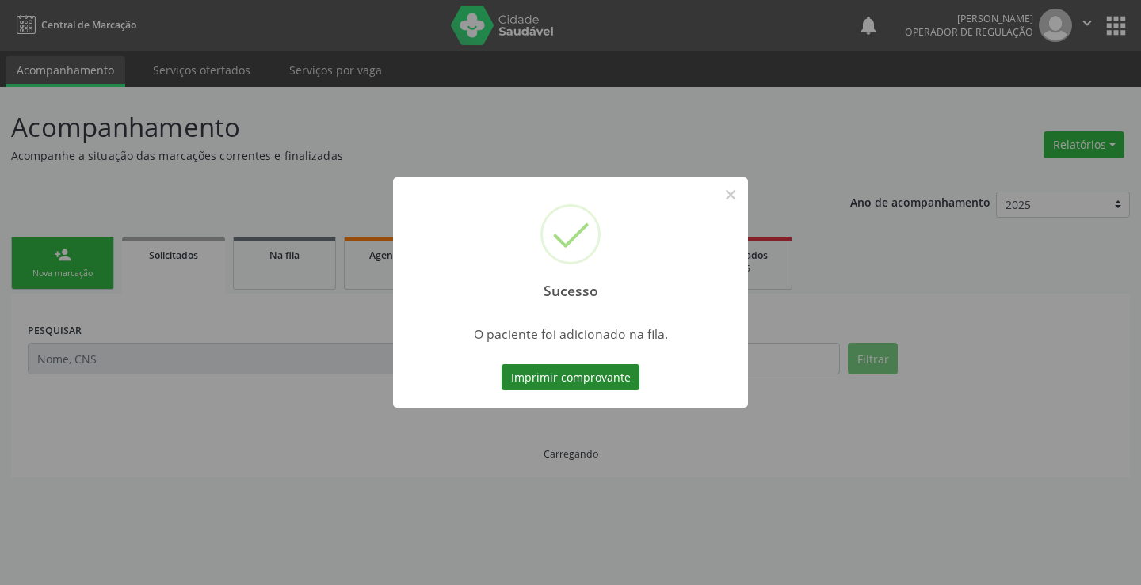
click at [592, 375] on button "Imprimir comprovante" at bounding box center [570, 377] width 138 height 27
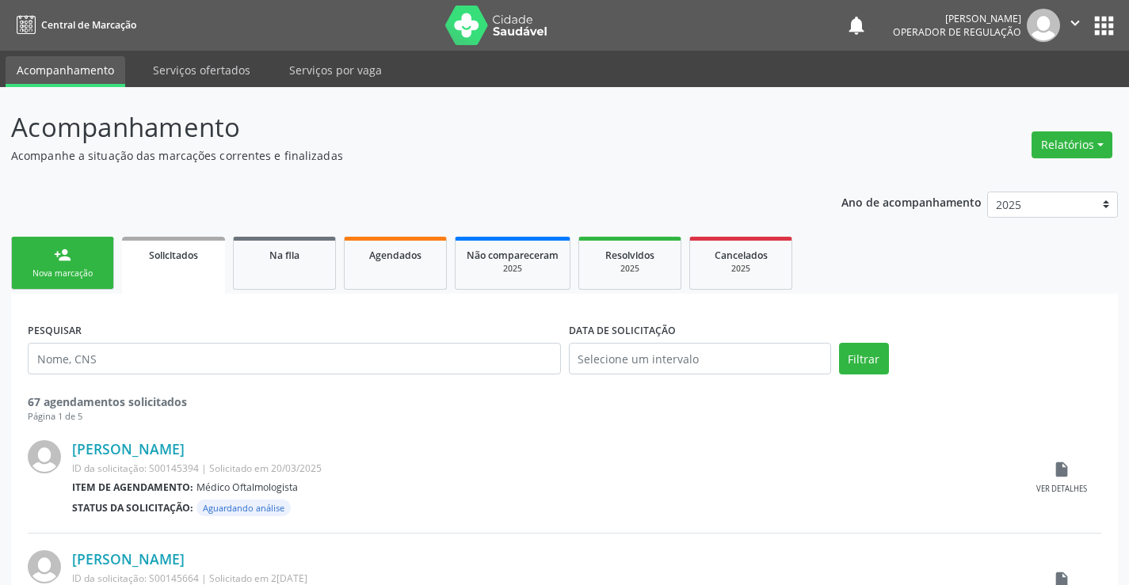
click at [79, 264] on link "person_add Nova marcação" at bounding box center [62, 263] width 103 height 53
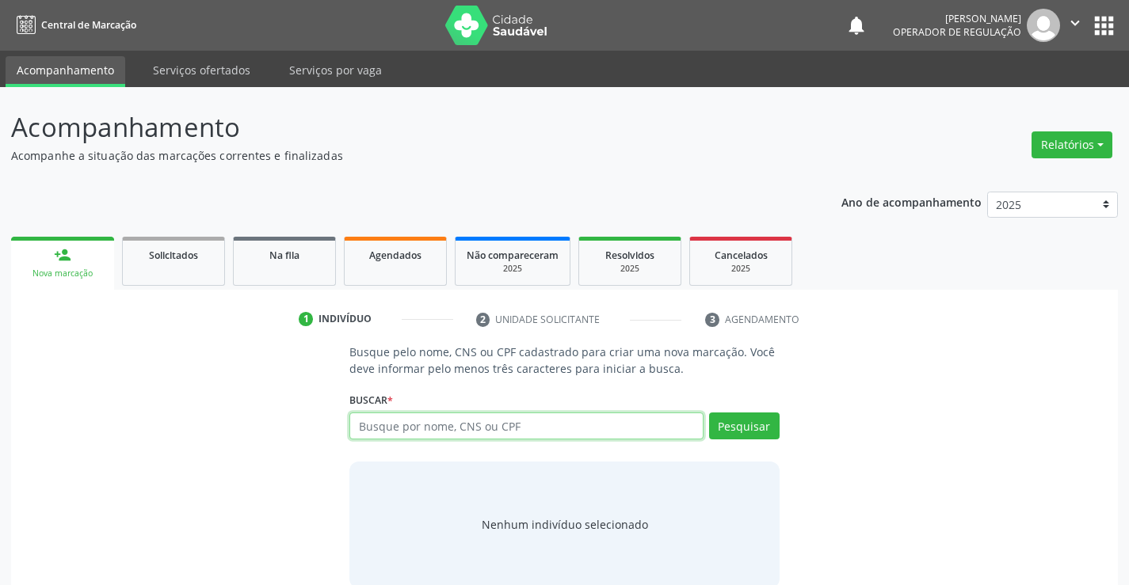
click at [524, 425] on input "text" at bounding box center [525, 426] width 353 height 27
click at [500, 426] on input "text" at bounding box center [525, 426] width 353 height 27
type input "708105526636738"
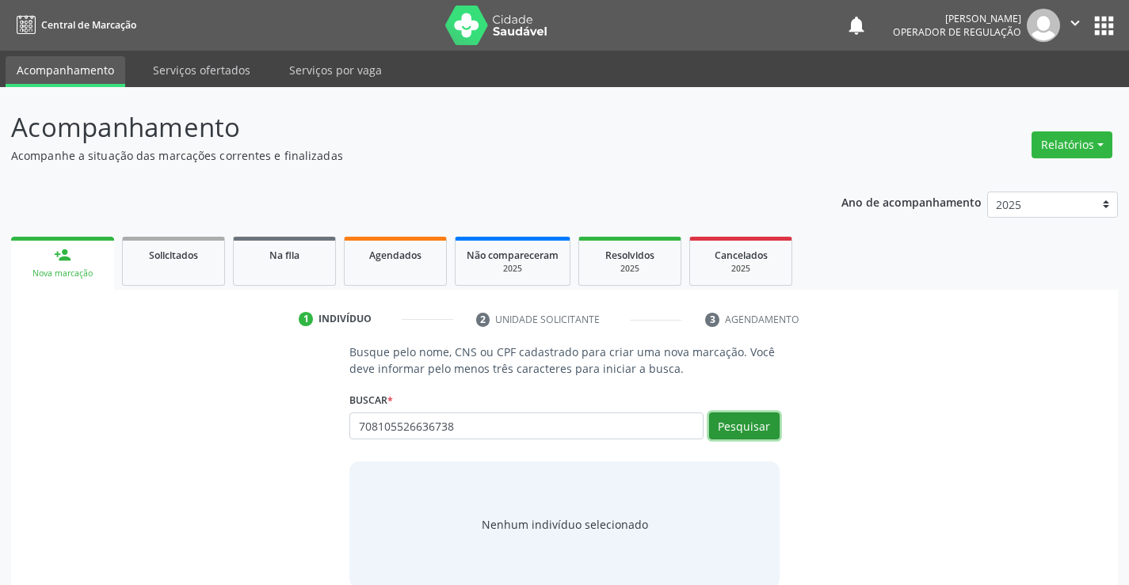
drag, startPoint x: 748, startPoint y: 424, endPoint x: 757, endPoint y: 420, distance: 10.3
click at [753, 422] on button "Pesquisar" at bounding box center [744, 426] width 71 height 27
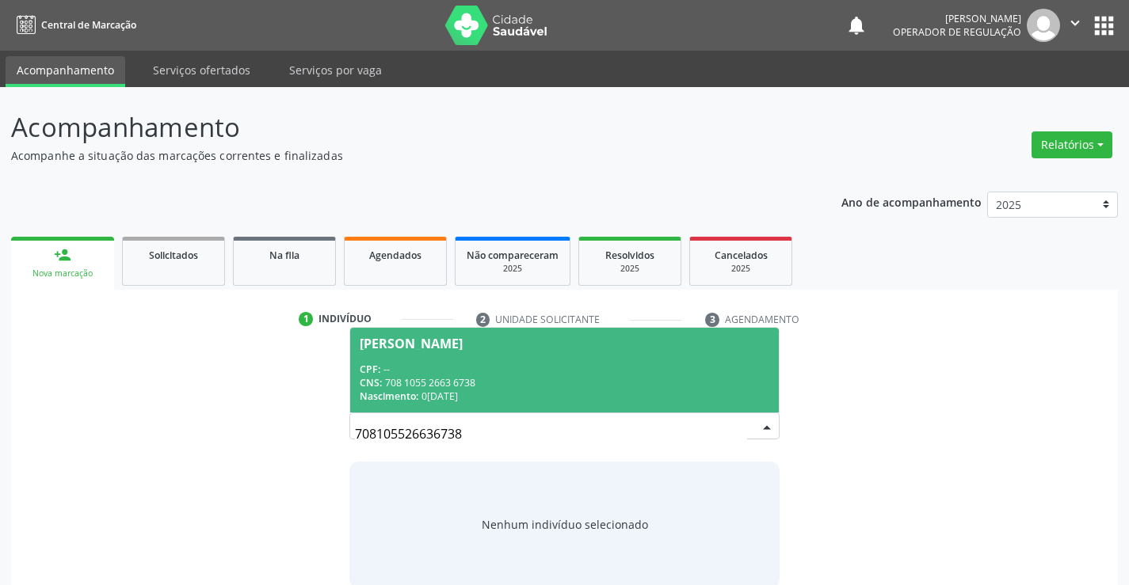
click at [482, 360] on span "[PERSON_NAME] CPF: -- CNS: 708 1055 2663 6738 Nascimento: 0[DATE]" at bounding box center [564, 370] width 428 height 85
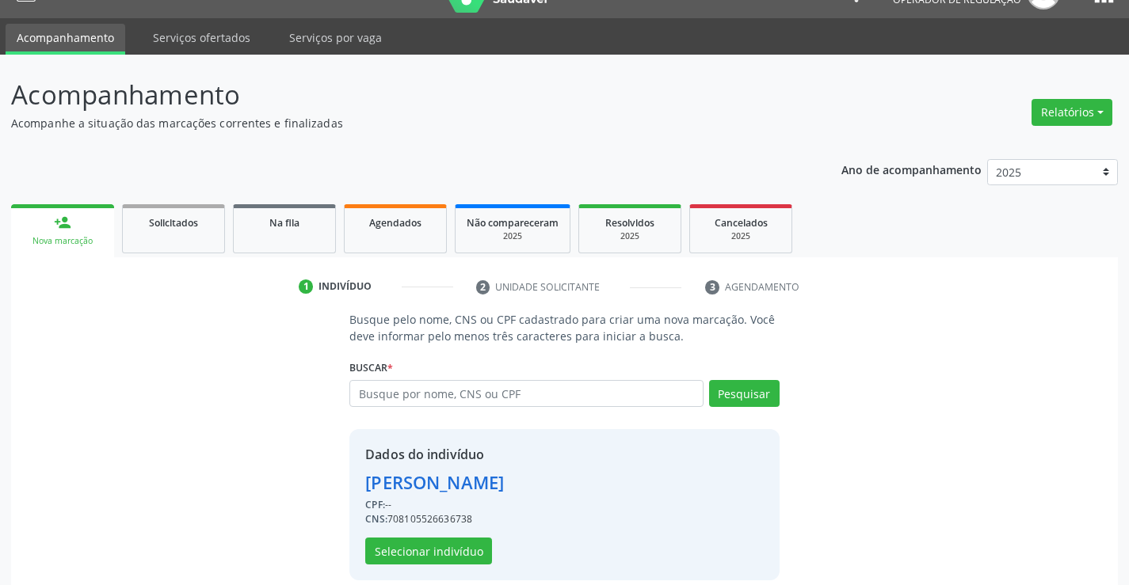
scroll to position [50, 0]
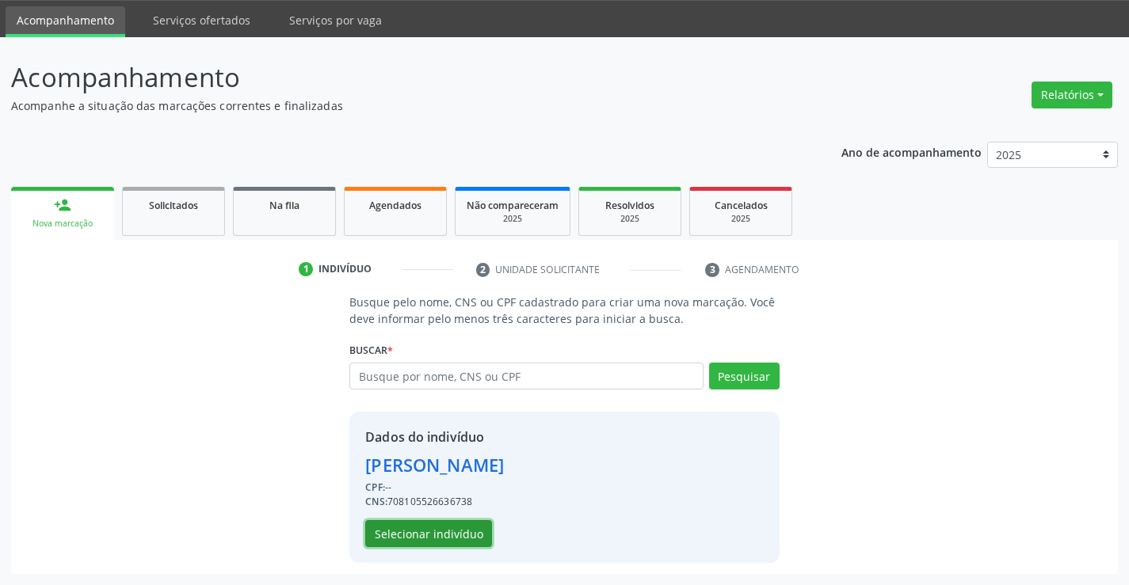
click at [417, 532] on button "Selecionar indivíduo" at bounding box center [428, 533] width 127 height 27
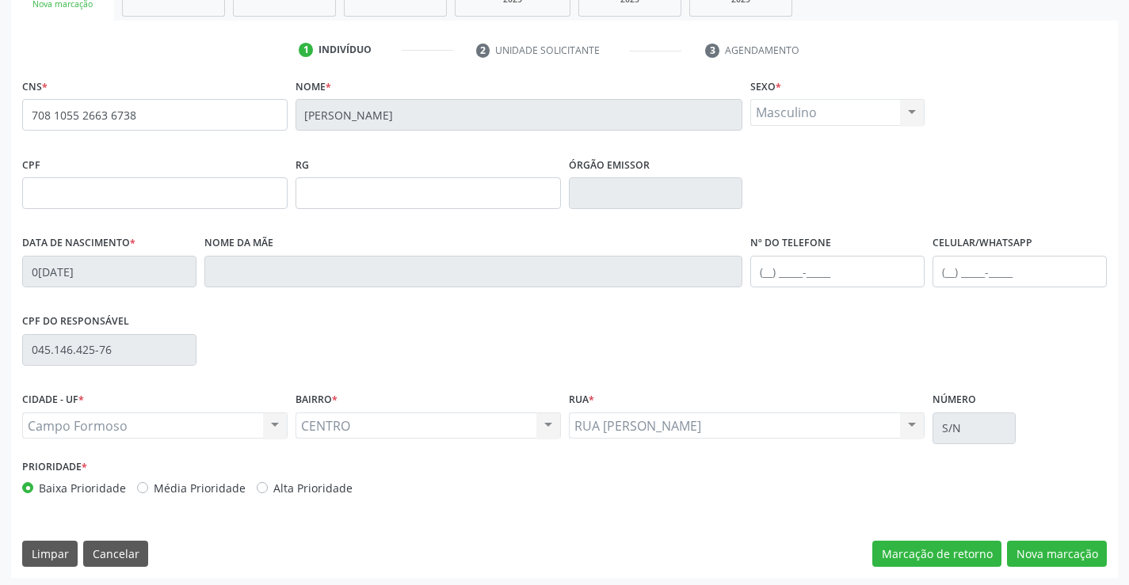
scroll to position [273, 0]
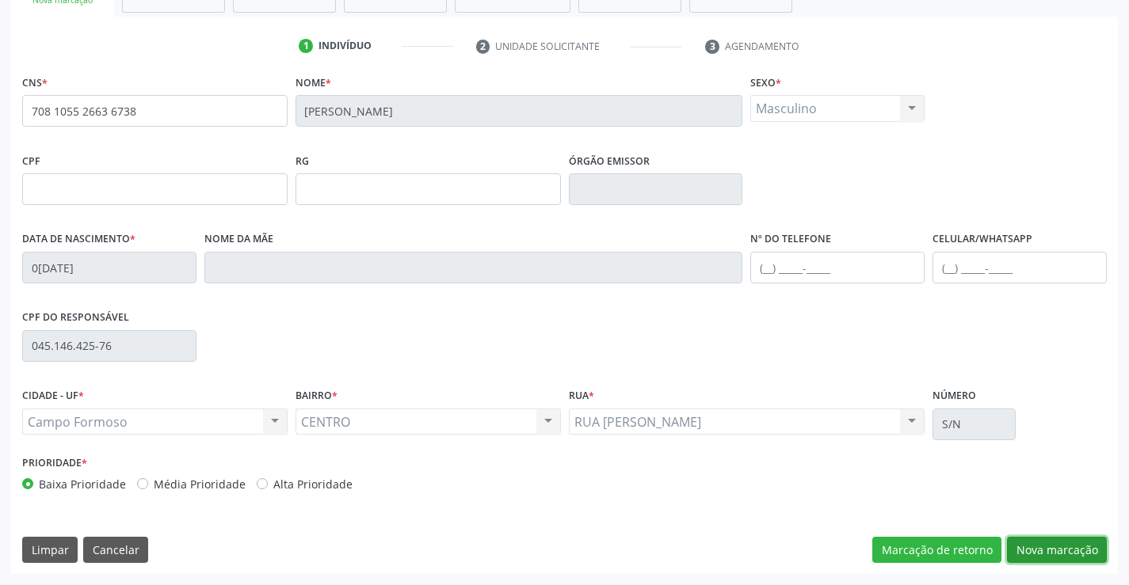
click at [1058, 544] on button "Nova marcação" at bounding box center [1057, 550] width 100 height 27
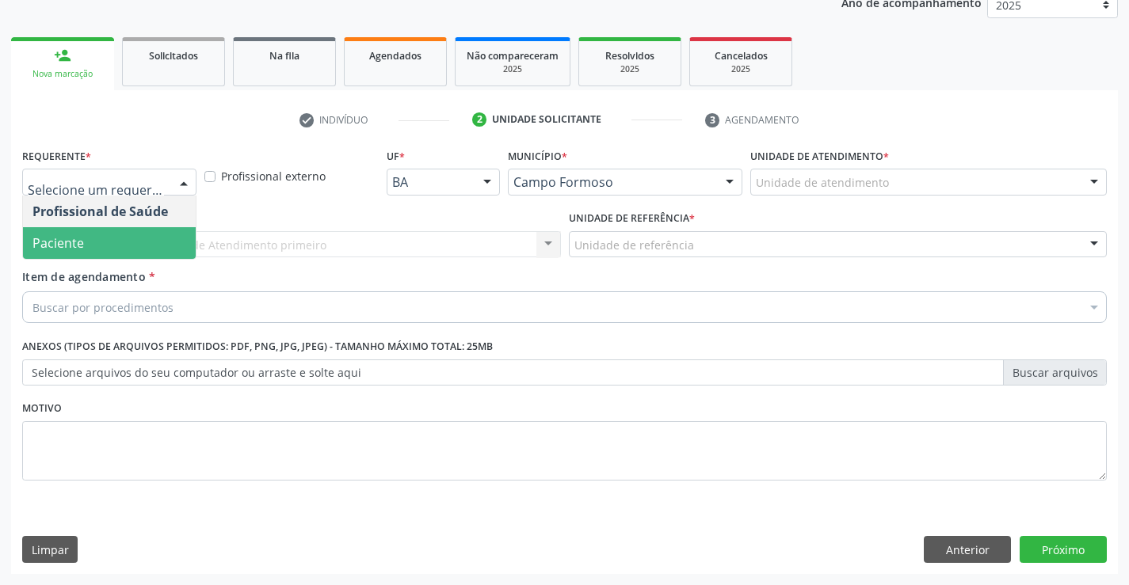
click at [99, 240] on span "Paciente" at bounding box center [109, 243] width 173 height 32
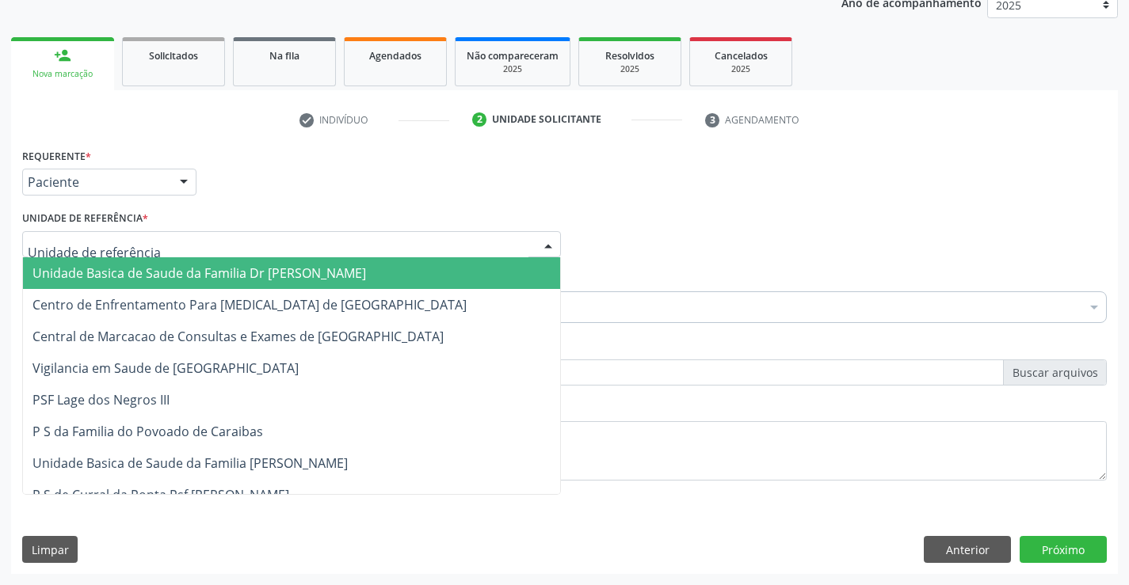
click at [235, 269] on span "Unidade Basica de Saude da Familia Dr [PERSON_NAME]" at bounding box center [199, 273] width 334 height 17
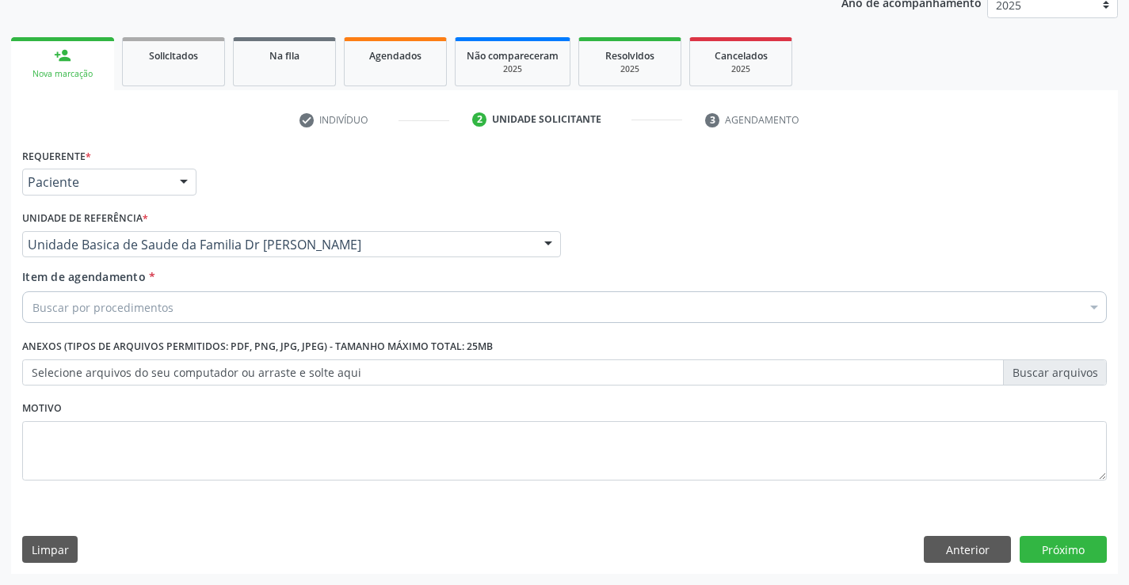
click at [191, 305] on div "Buscar por procedimentos" at bounding box center [564, 308] width 1085 height 32
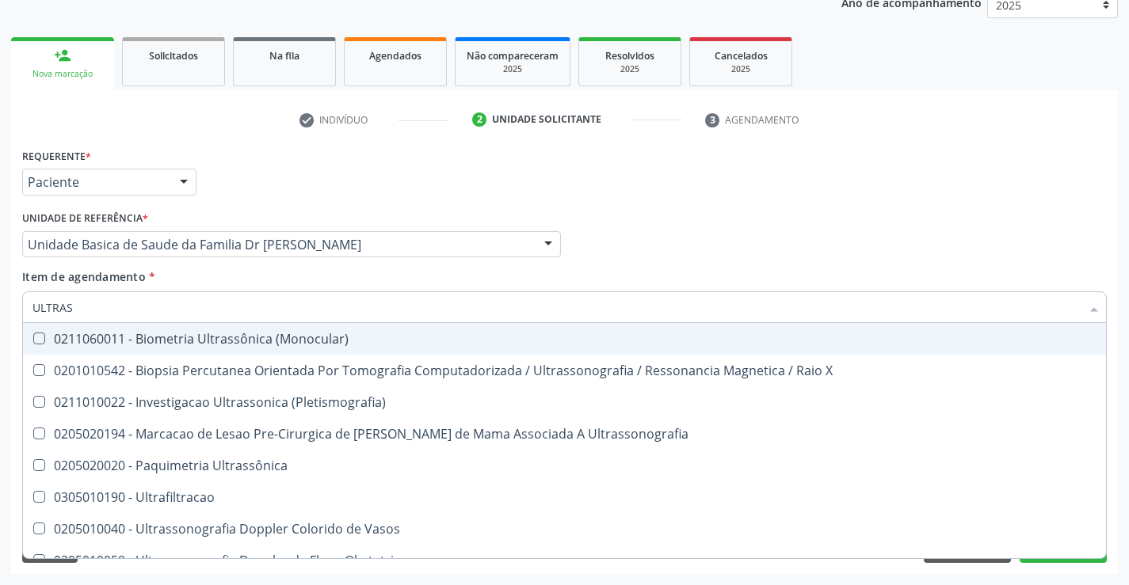
type input "ULTRASS"
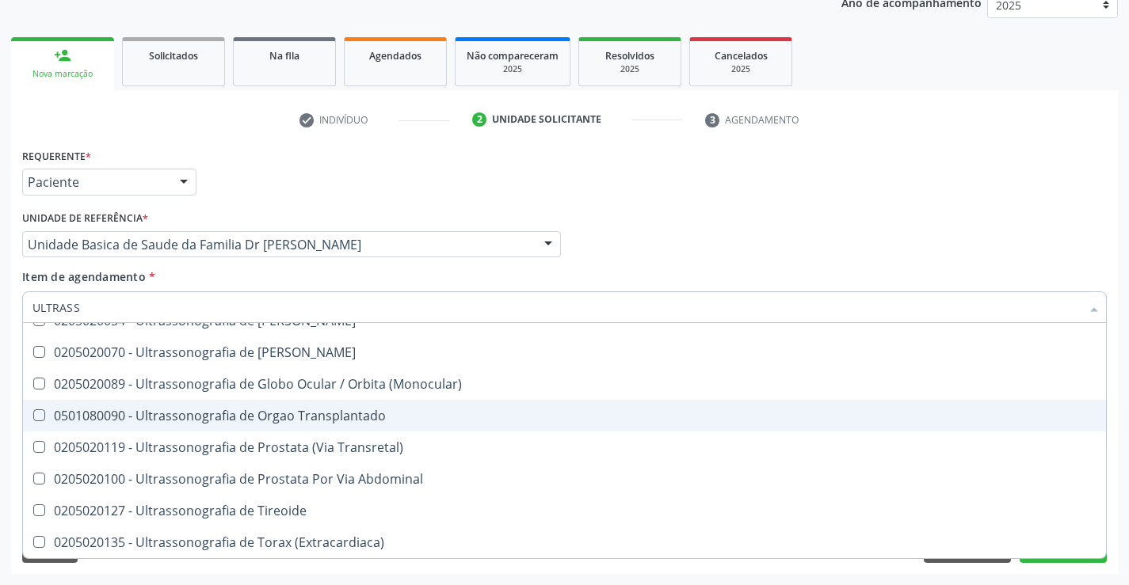
scroll to position [335, 0]
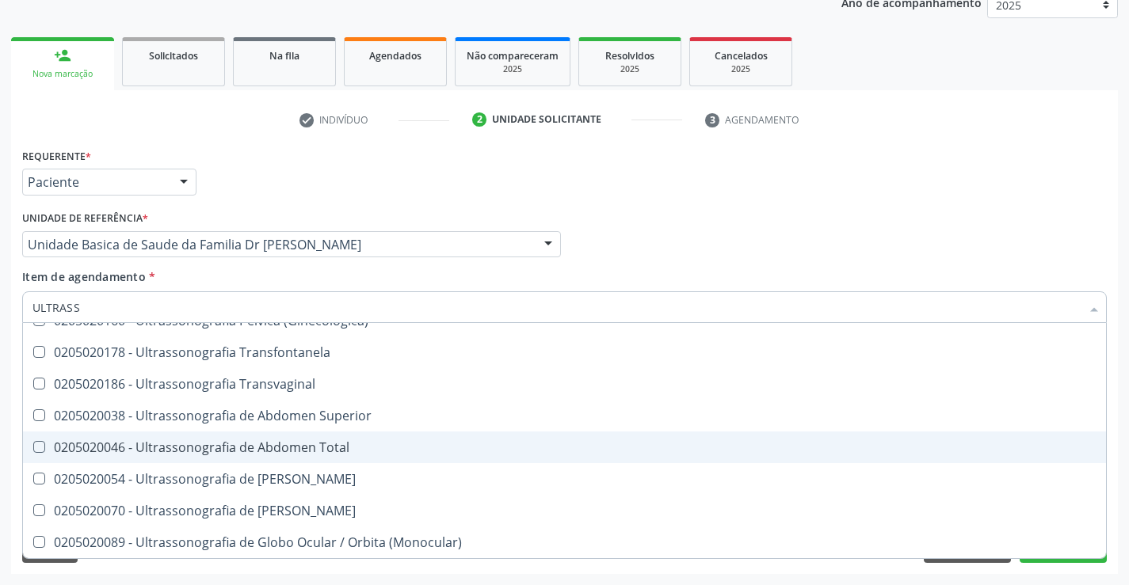
click at [349, 442] on div "0205020046 - Ultrassonografia de Abdomen Total" at bounding box center [564, 447] width 1064 height 13
checkbox Total "true"
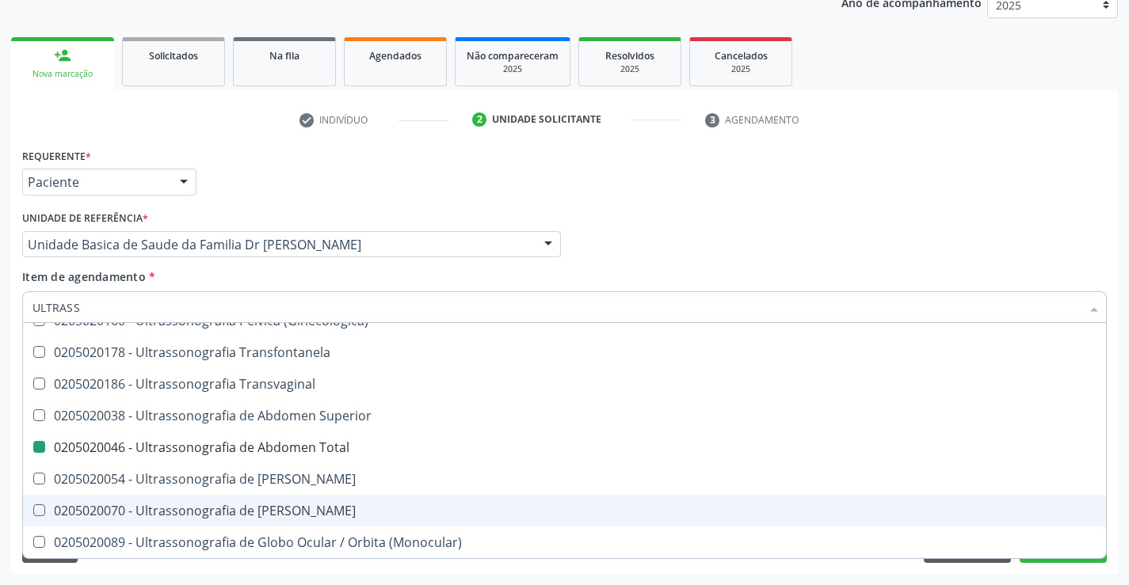
click at [1119, 476] on div "Acompanhamento Acompanhe a situação das marcações correntes e finalizadas Relat…" at bounding box center [564, 237] width 1129 height 698
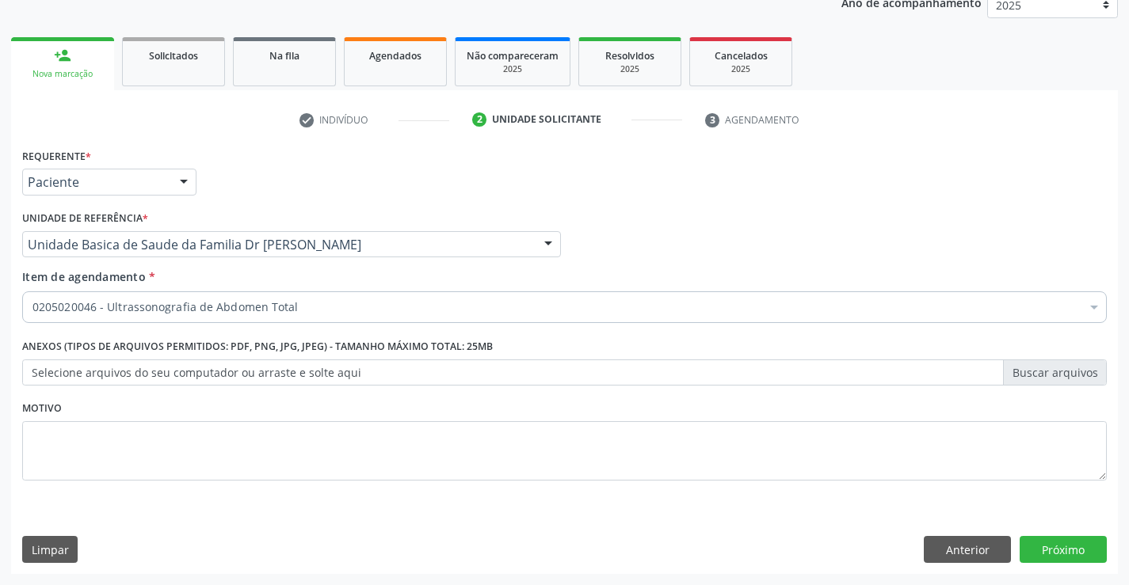
scroll to position [0, 0]
click at [1060, 548] on button "Próximo" at bounding box center [1063, 549] width 87 height 27
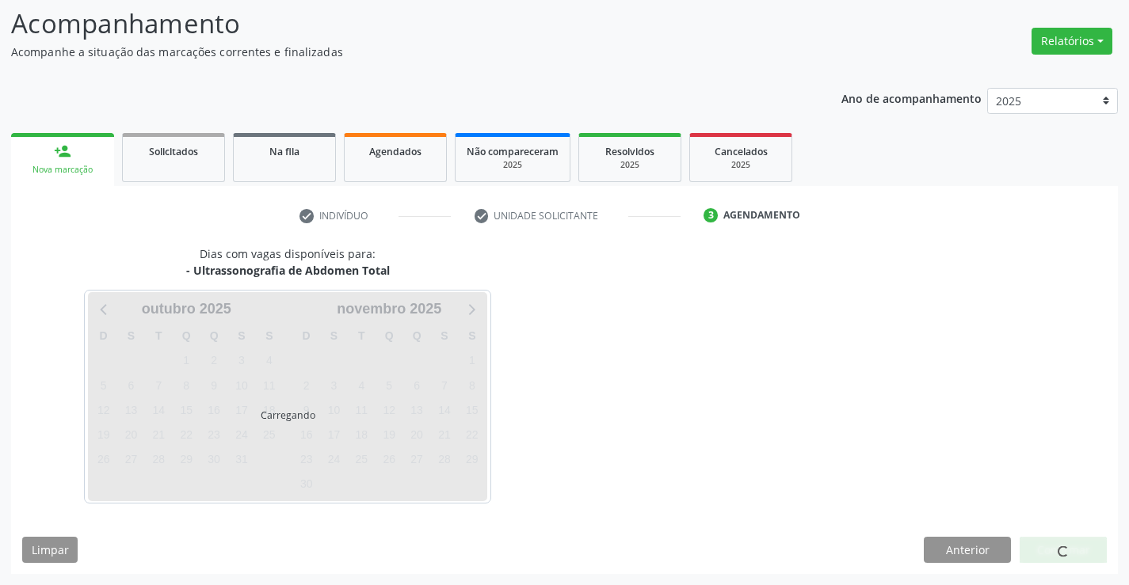
scroll to position [104, 0]
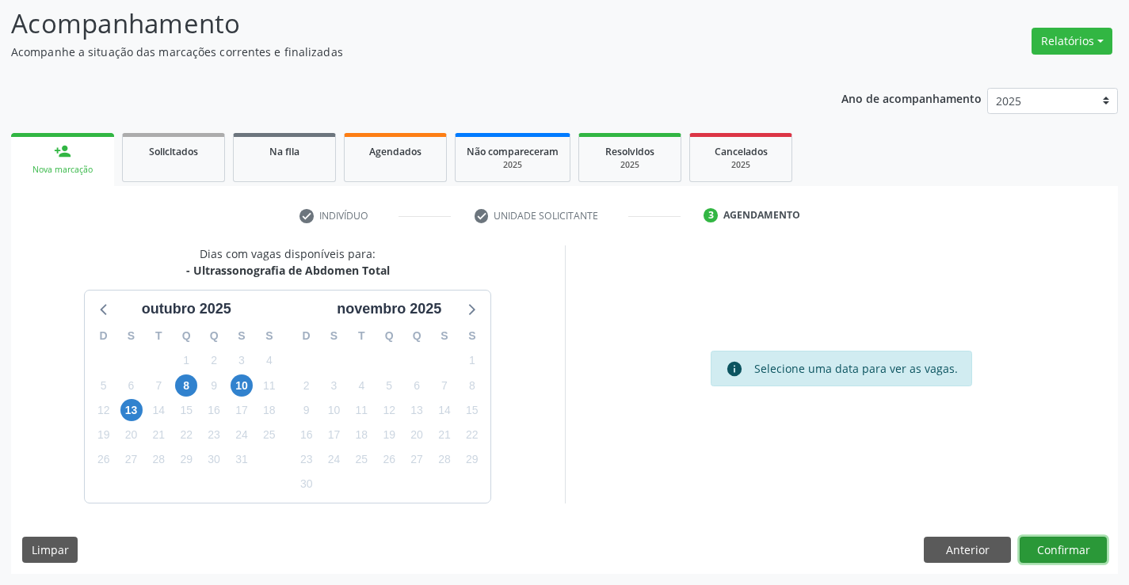
click at [1051, 546] on button "Confirmar" at bounding box center [1063, 550] width 87 height 27
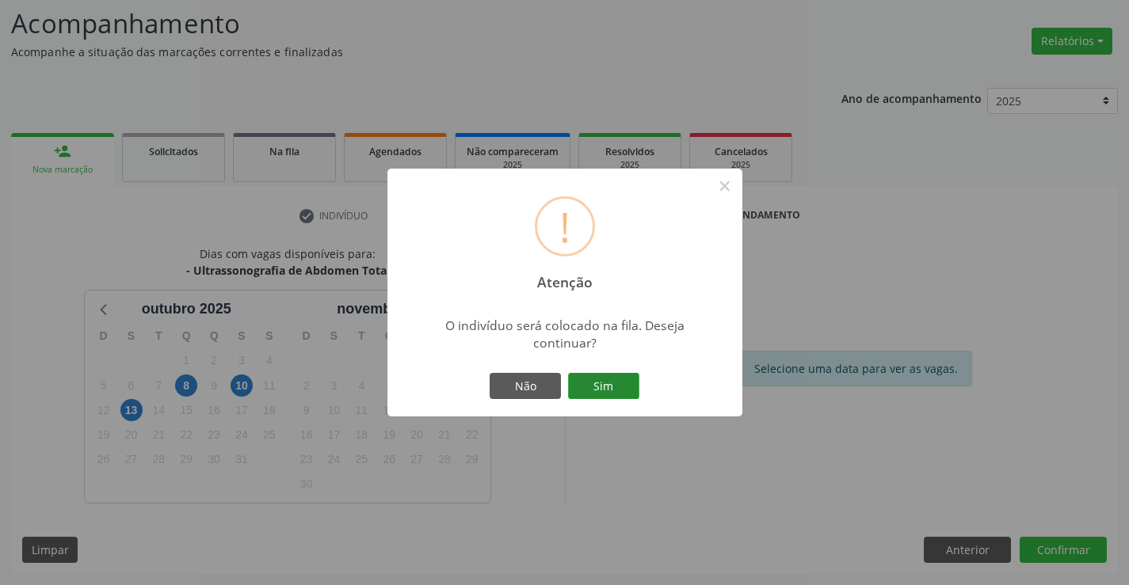
click at [605, 384] on button "Sim" at bounding box center [603, 386] width 71 height 27
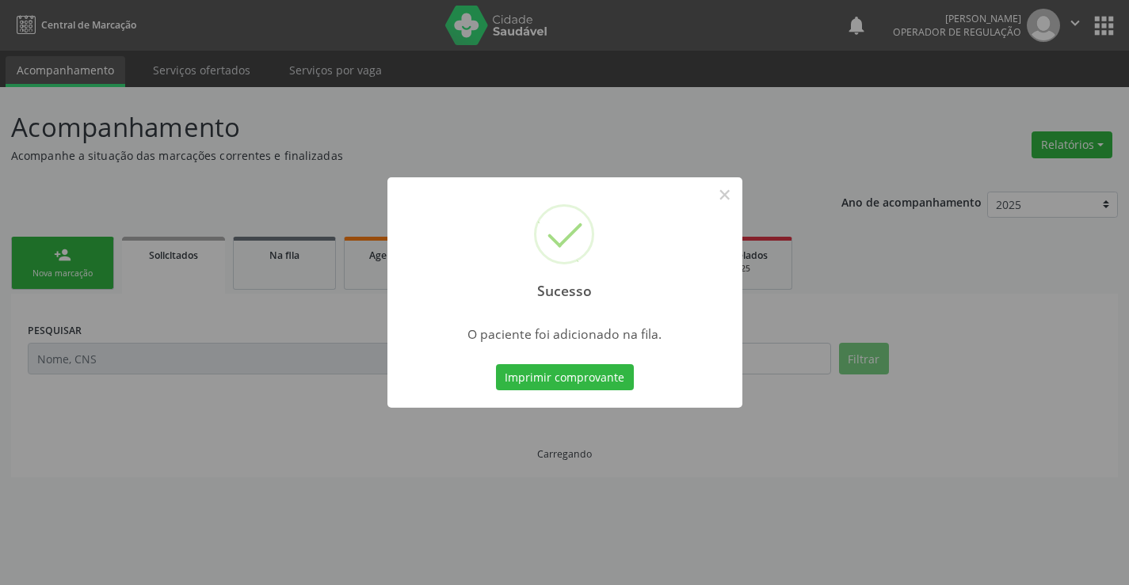
scroll to position [0, 0]
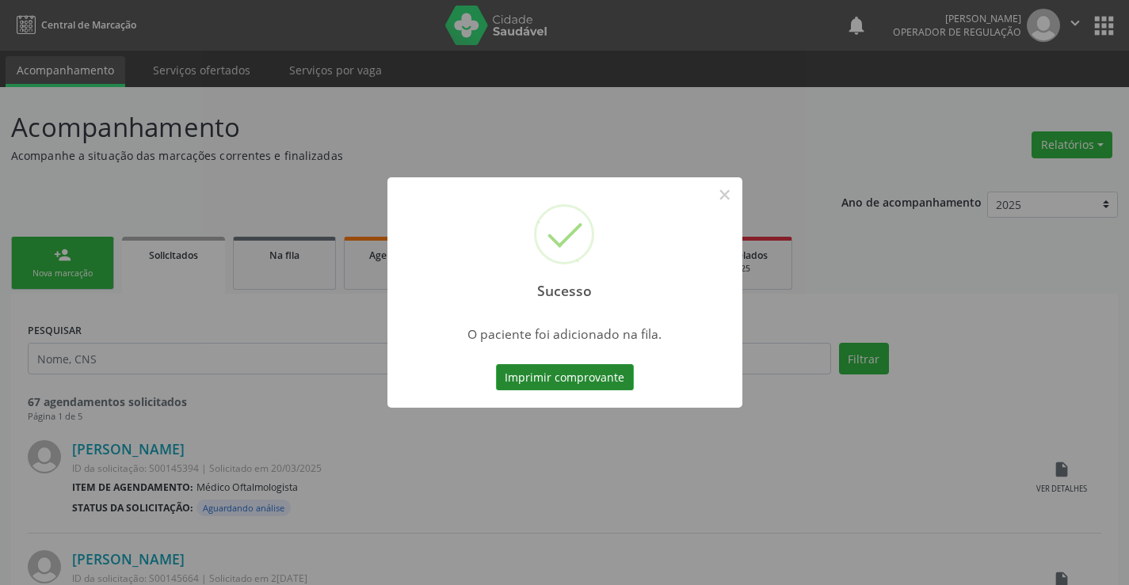
click at [565, 372] on button "Imprimir comprovante" at bounding box center [565, 377] width 138 height 27
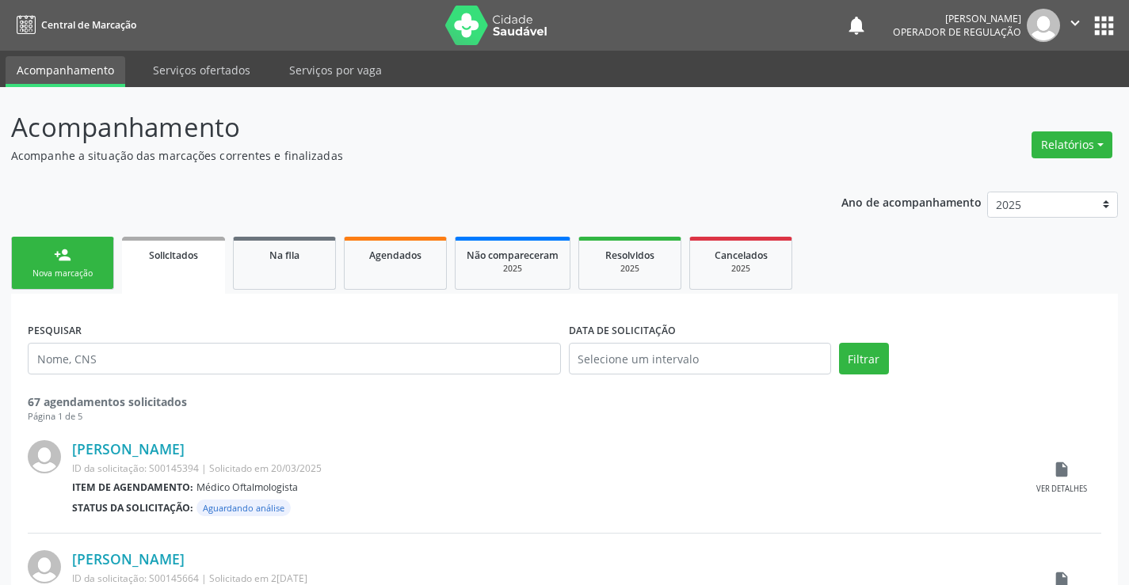
click at [67, 265] on div "Sucesso × O paciente foi adicionado na fila. Imprimir comprovante Cancel" at bounding box center [564, 292] width 1129 height 585
click at [45, 259] on link "person_add Nova marcação" at bounding box center [62, 263] width 103 height 53
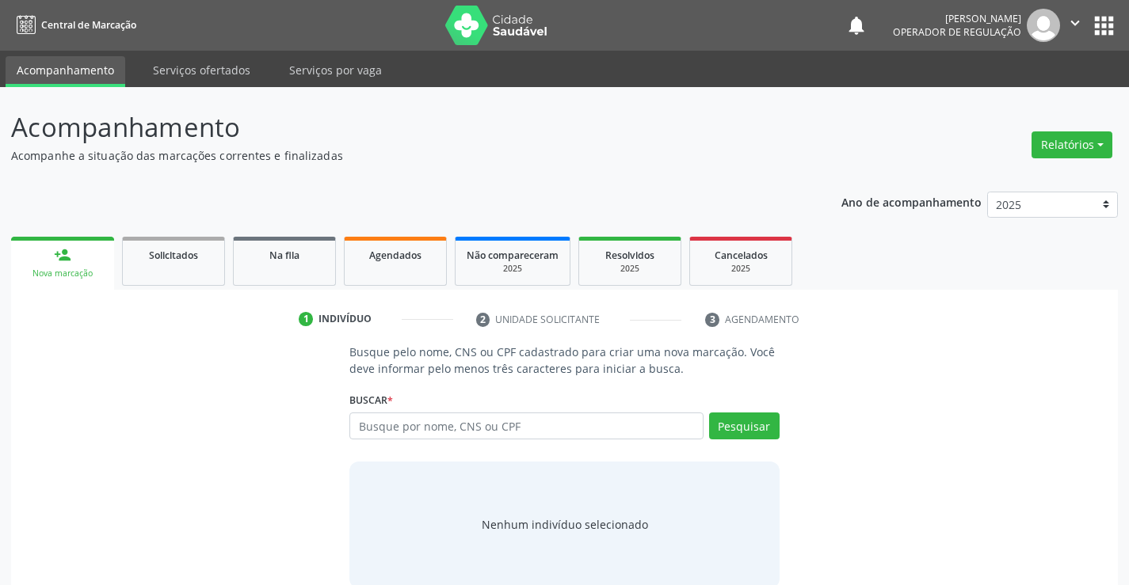
click at [1074, 16] on icon "" at bounding box center [1074, 22] width 17 height 17
click at [1034, 96] on link "Sair" at bounding box center [1034, 97] width 109 height 22
